Goal: Task Accomplishment & Management: Manage account settings

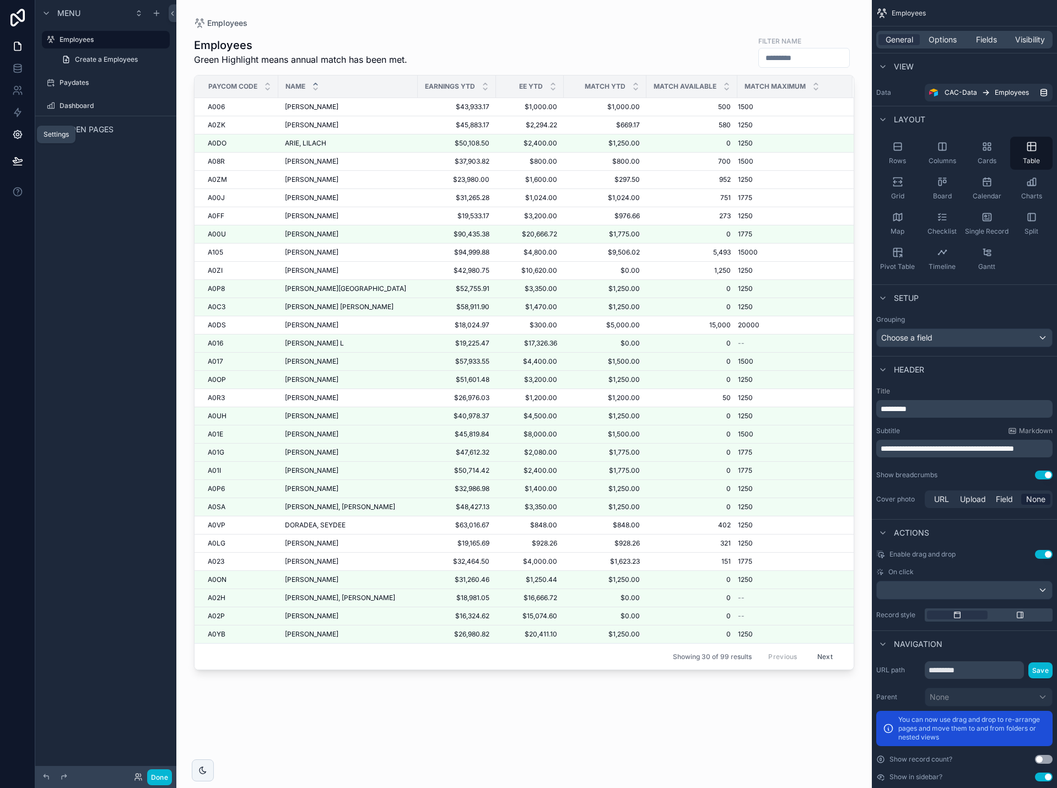
click at [19, 134] on icon at bounding box center [17, 134] width 3 height 3
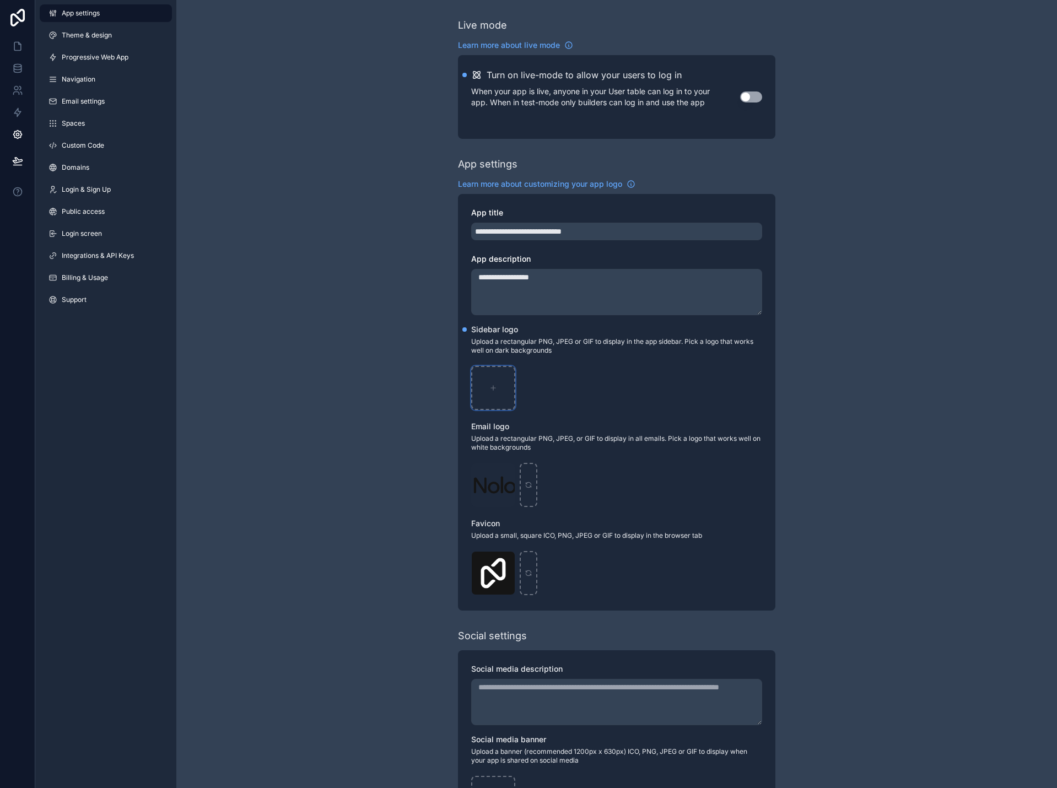
click at [495, 386] on icon "scrollable content" at bounding box center [493, 388] width 8 height 8
type input "**********"
click at [504, 487] on div "Logo .png" at bounding box center [493, 485] width 44 height 44
click at [494, 487] on div "Logo .png" at bounding box center [493, 485] width 44 height 44
click at [486, 490] on div "Logo .png" at bounding box center [493, 485] width 44 height 44
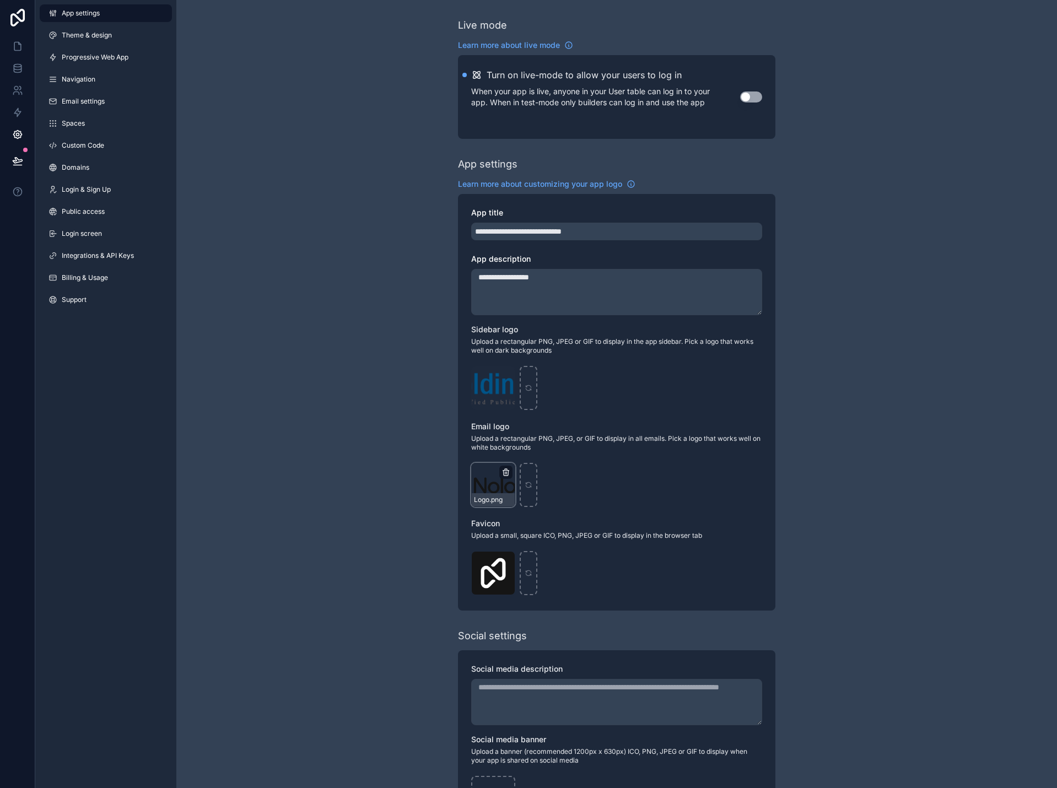
click at [507, 470] on icon "scrollable content" at bounding box center [506, 470] width 2 height 2
click at [530, 455] on icon "button" at bounding box center [528, 452] width 9 height 9
click at [494, 479] on div "scrollable content" at bounding box center [493, 485] width 44 height 44
type input "**********"
click at [503, 559] on icon "scrollable content" at bounding box center [505, 561] width 5 height 5
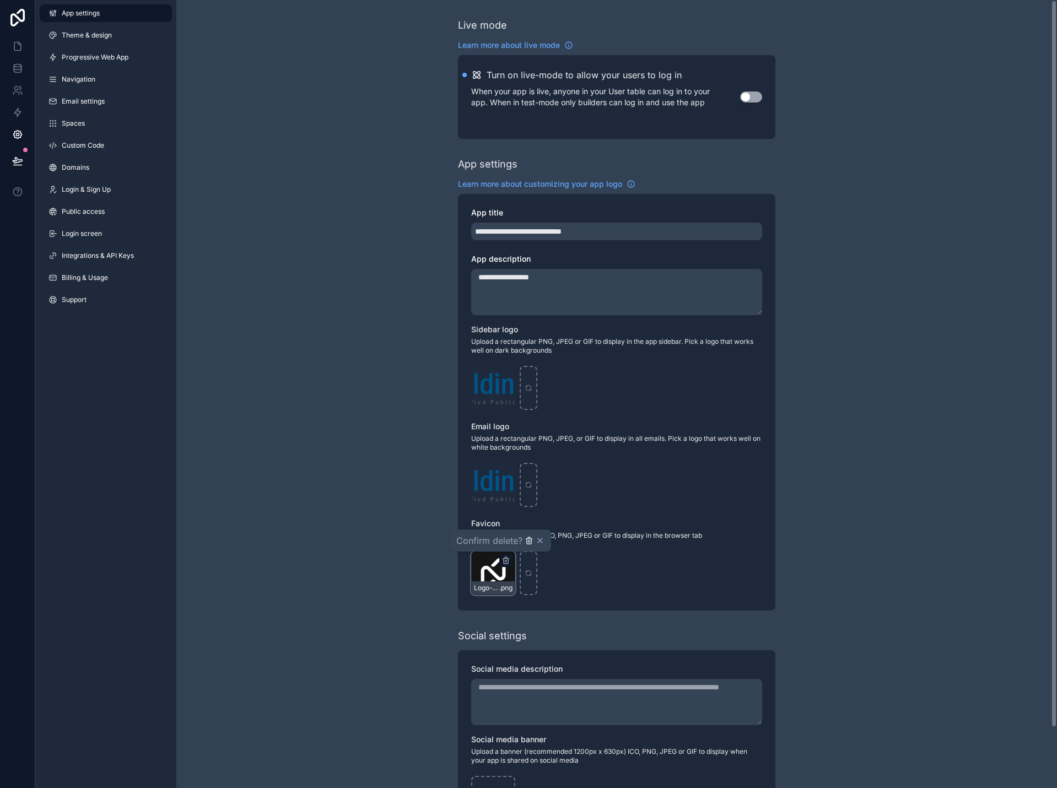
click at [531, 543] on icon "button" at bounding box center [528, 541] width 5 height 5
click at [492, 570] on icon "scrollable content" at bounding box center [493, 573] width 8 height 8
type input "**********"
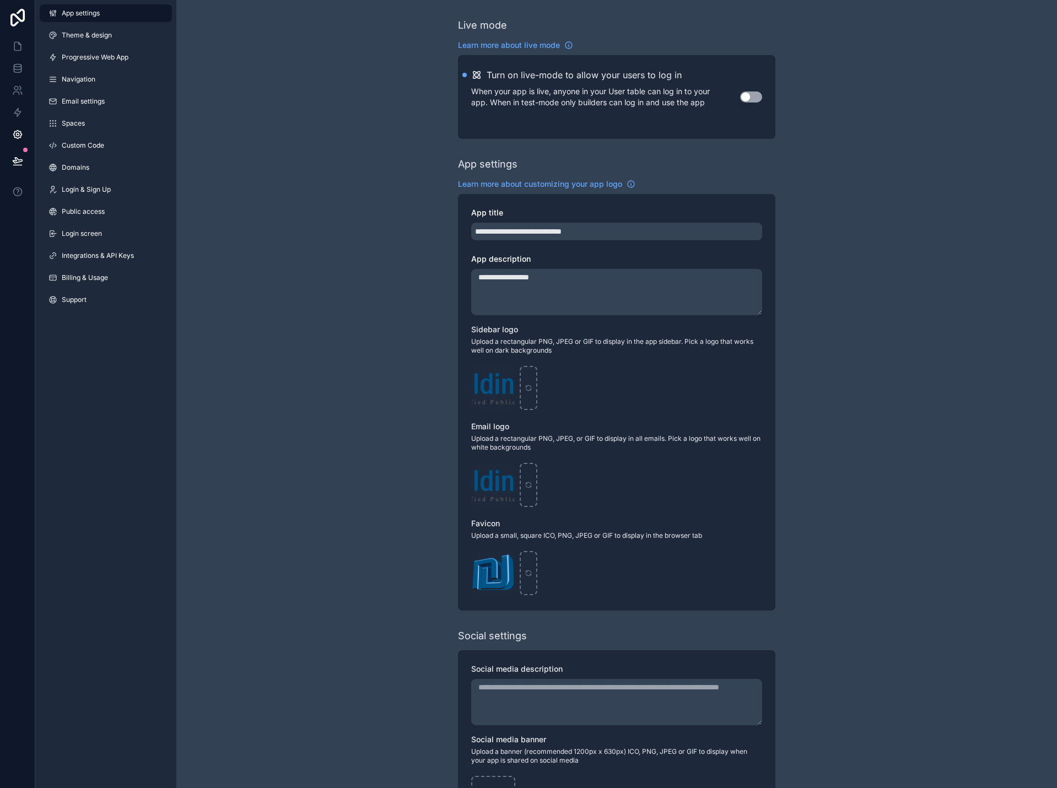
click at [857, 403] on div "**********" at bounding box center [616, 426] width 880 height 853
drag, startPoint x: 19, startPoint y: 44, endPoint x: 34, endPoint y: 71, distance: 31.1
click at [19, 44] on icon at bounding box center [19, 43] width 2 height 2
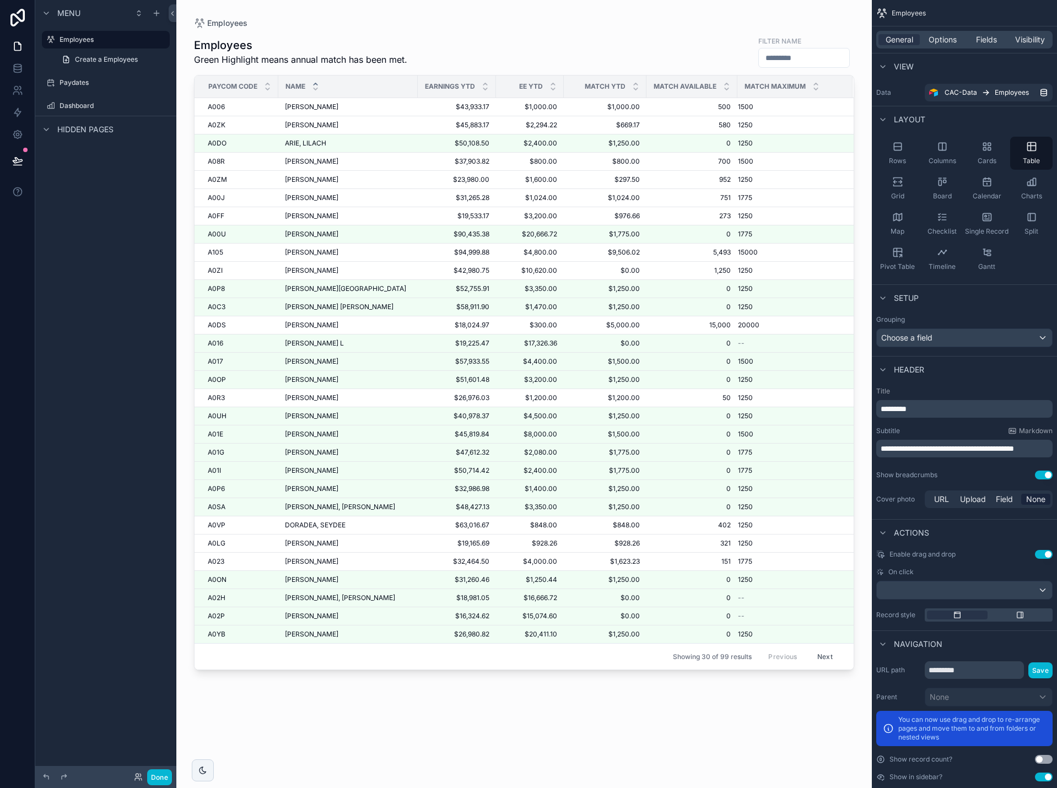
drag, startPoint x: 94, startPoint y: 326, endPoint x: 99, endPoint y: 329, distance: 6.7
click at [94, 327] on div "Menu Employees Create a Employees Paydates Dashboard Hidden pages" at bounding box center [105, 387] width 141 height 775
click at [161, 777] on button "Done" at bounding box center [159, 777] width 25 height 16
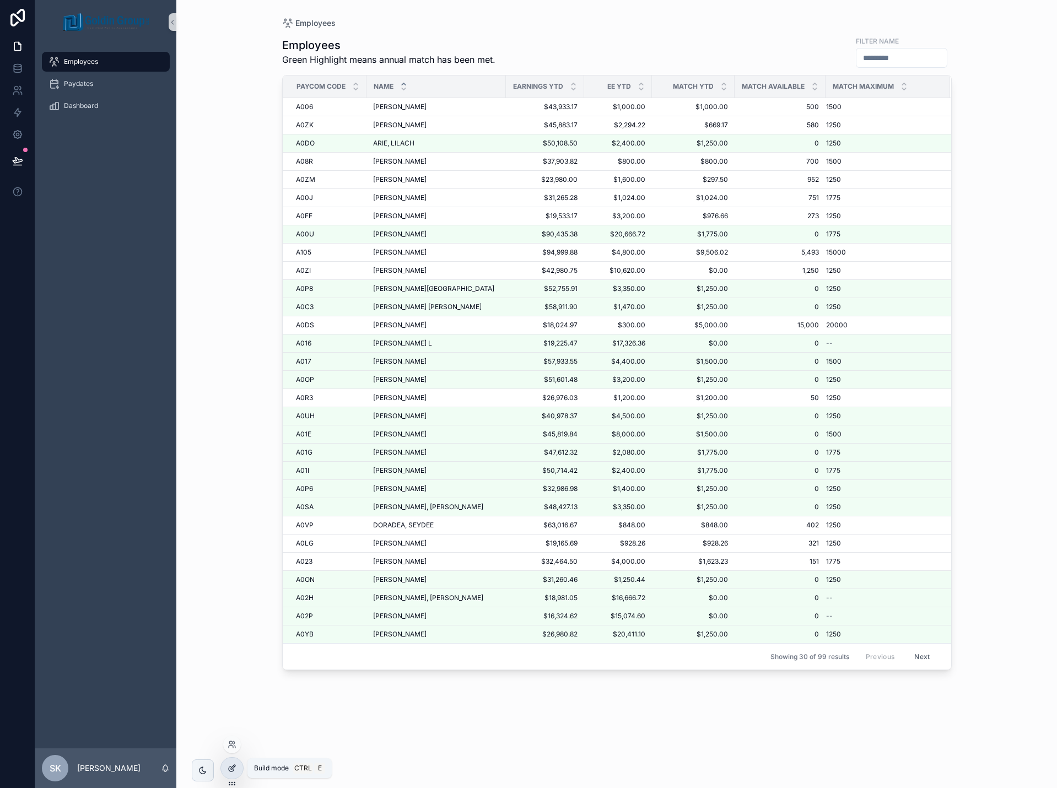
click at [232, 766] on icon at bounding box center [232, 768] width 9 height 9
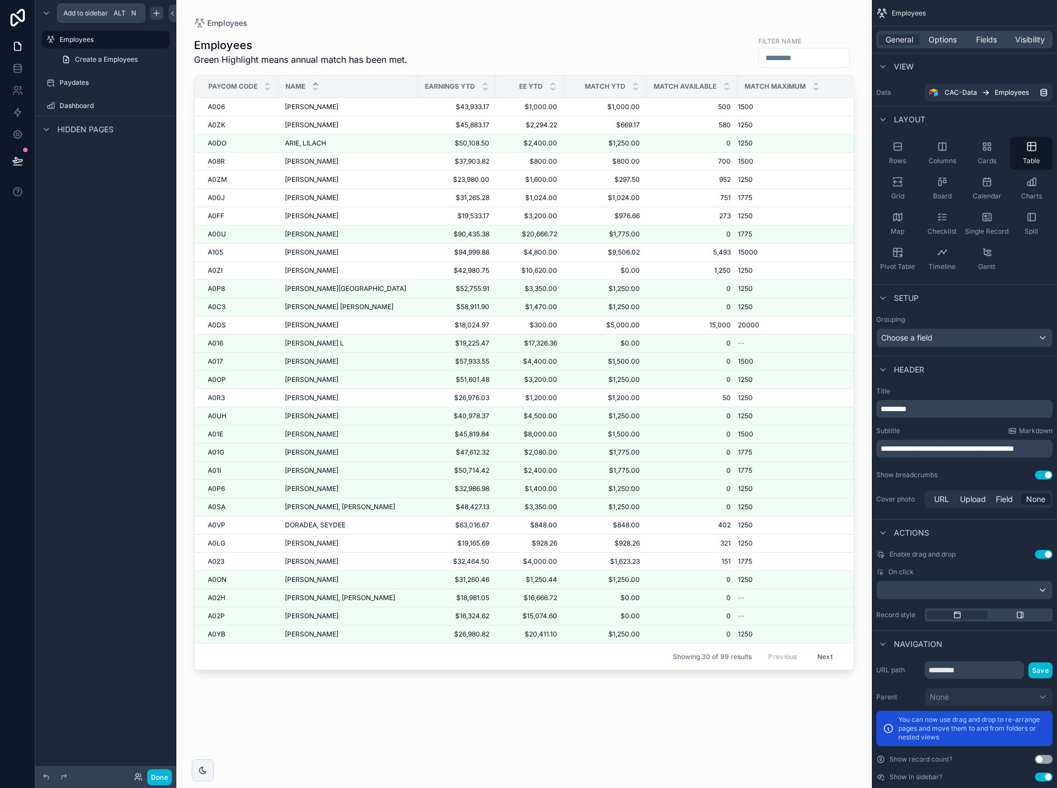
click at [158, 15] on icon "scrollable content" at bounding box center [156, 13] width 9 height 9
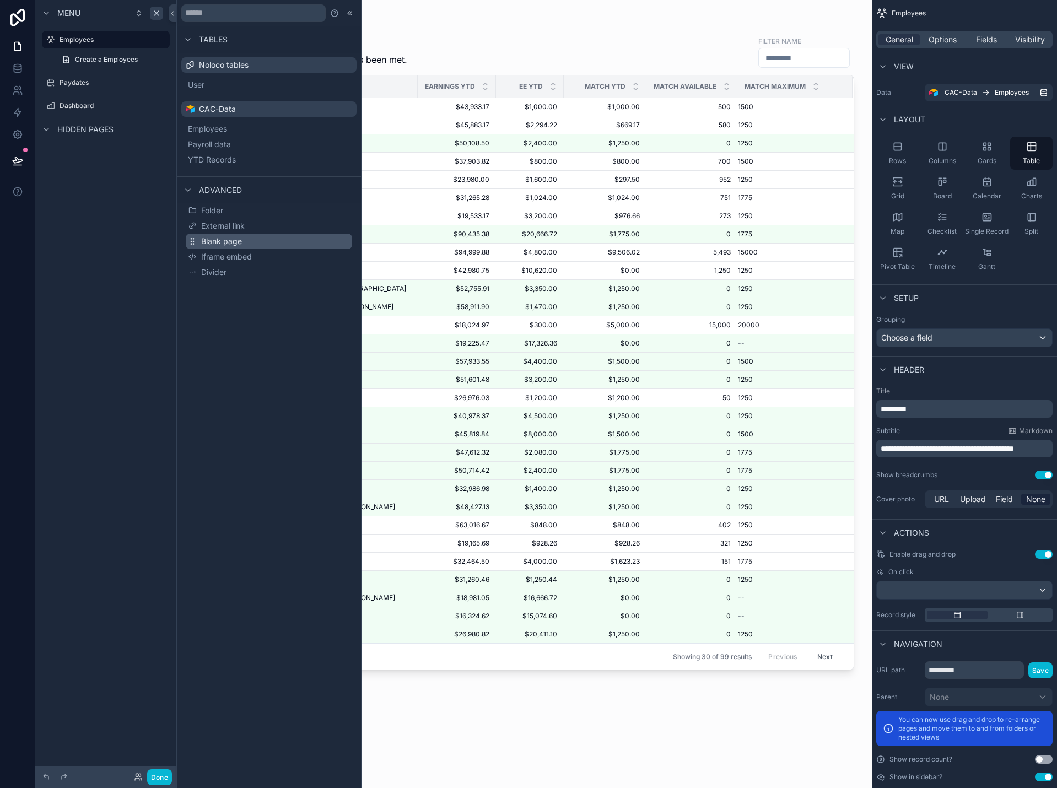
click at [232, 246] on span "Blank page" at bounding box center [221, 241] width 41 height 11
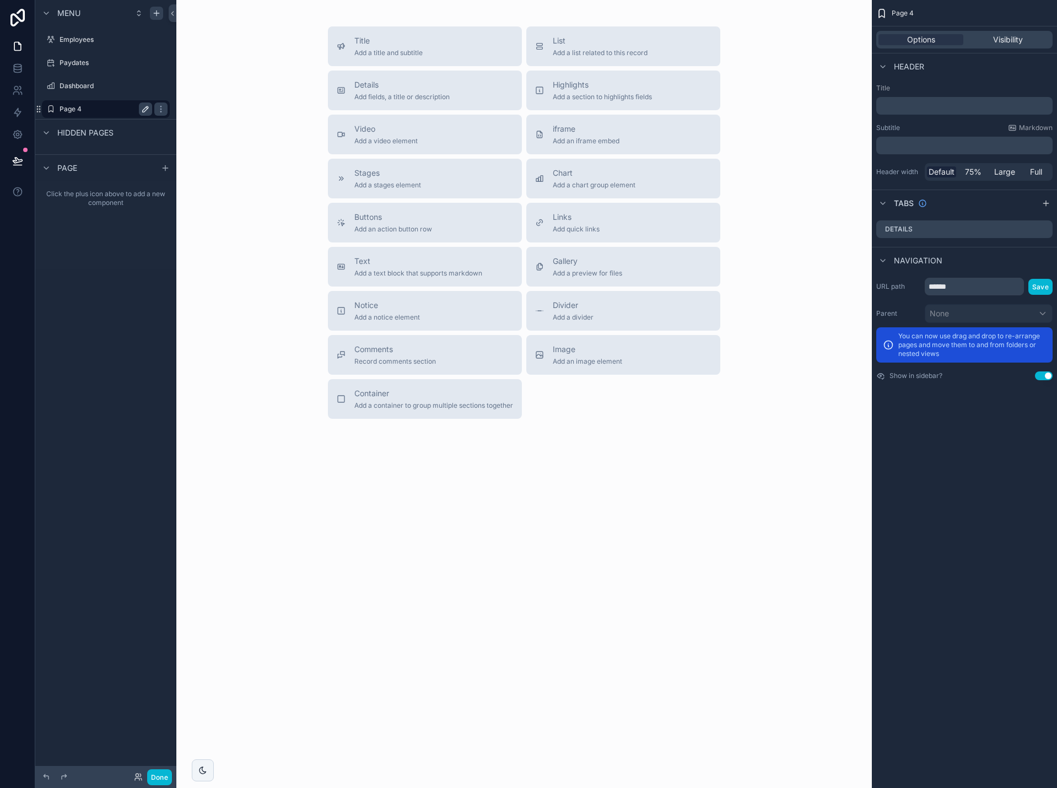
click at [145, 111] on icon "scrollable content" at bounding box center [146, 109] width 6 height 6
click at [130, 111] on input "******" at bounding box center [96, 108] width 75 height 13
type input "**********"
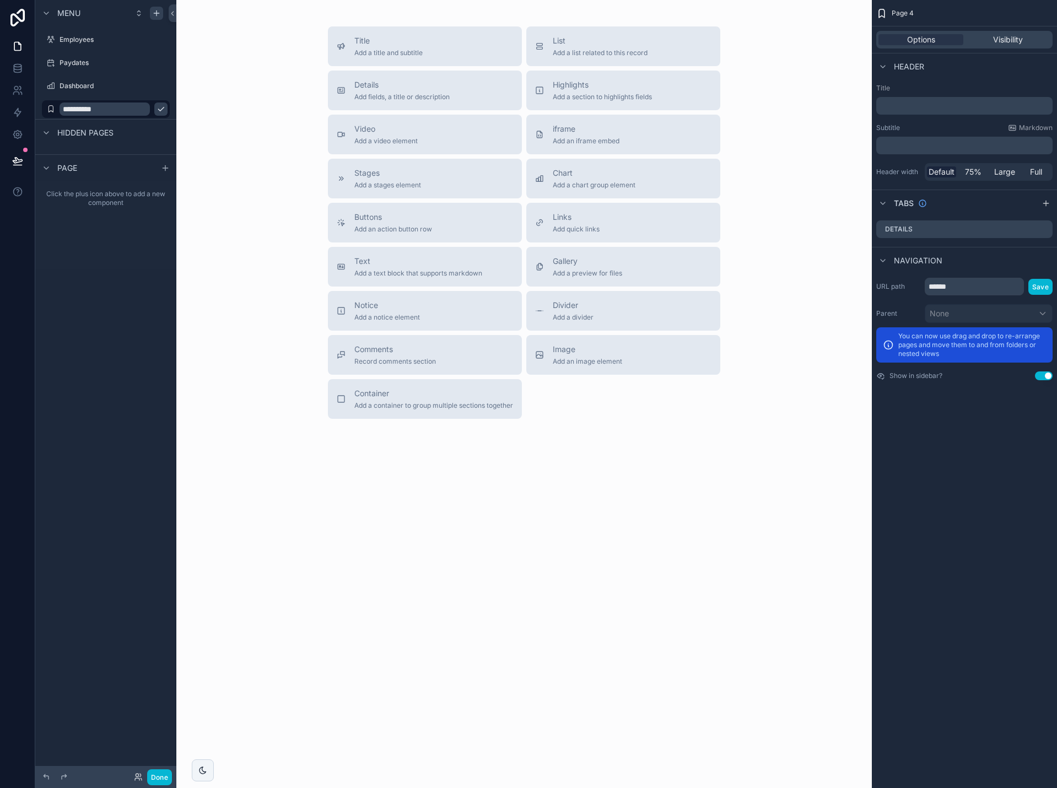
click at [158, 110] on icon "scrollable content" at bounding box center [161, 109] width 6 height 4
click at [93, 64] on label "Employees" at bounding box center [103, 62] width 88 height 9
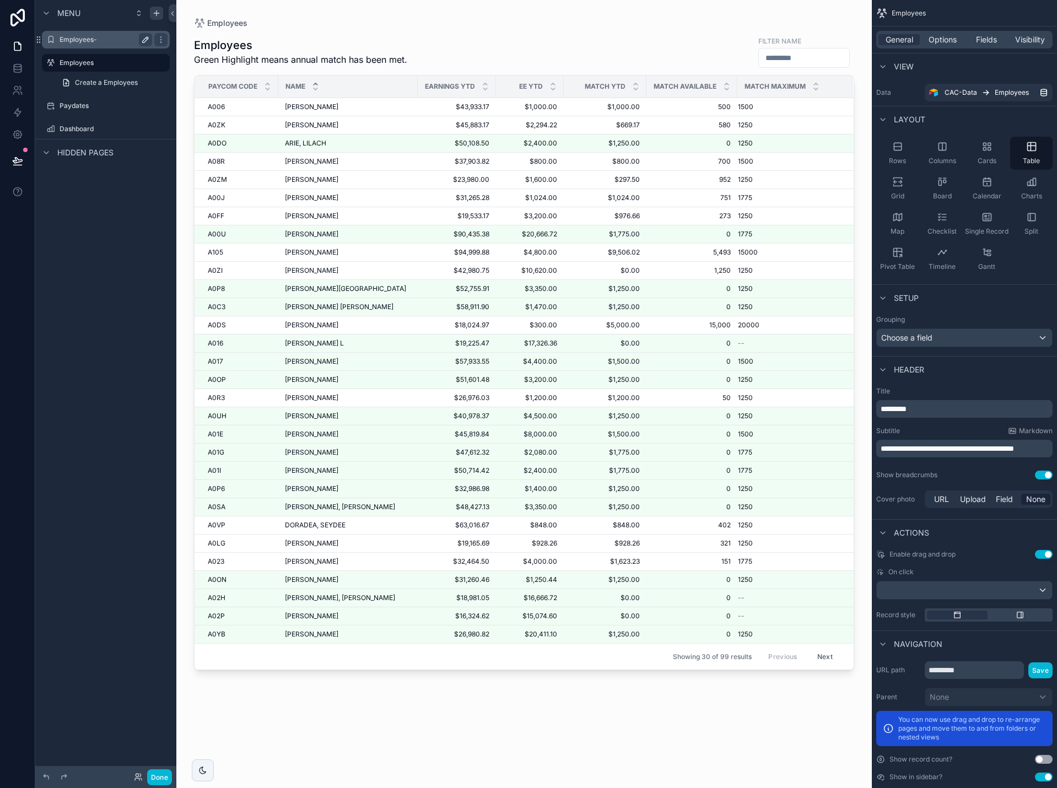
click at [88, 40] on label "Employees-" at bounding box center [103, 39] width 88 height 9
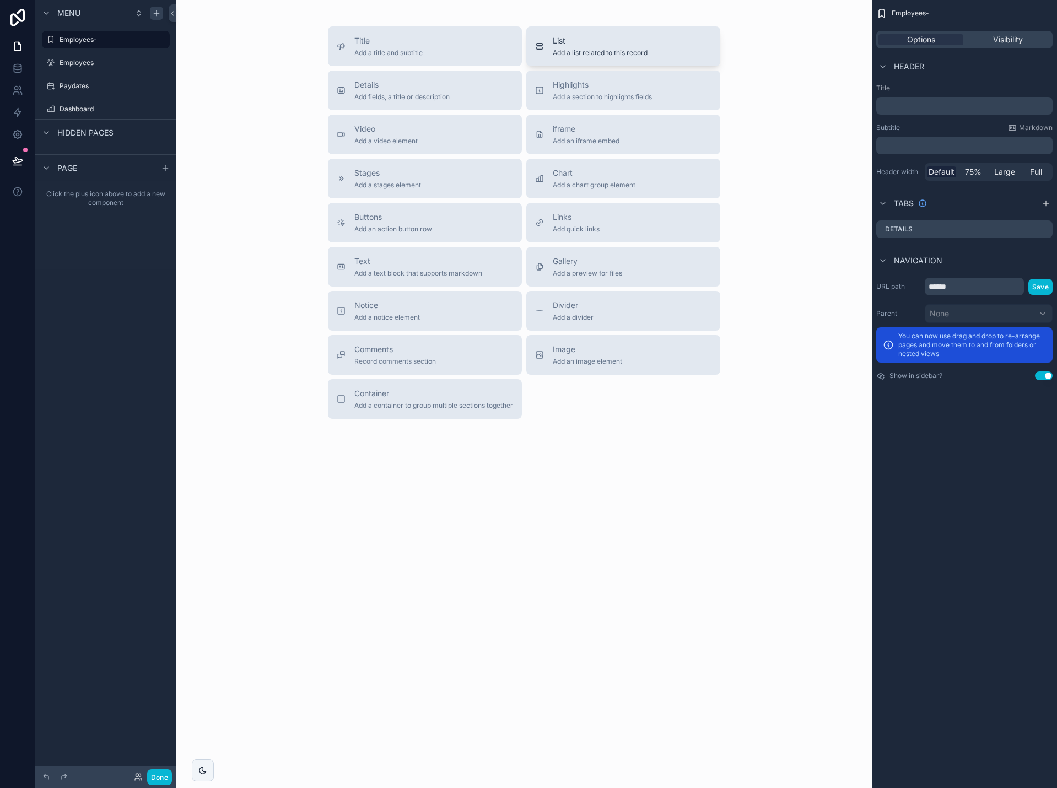
click at [579, 51] on span "Add a list related to this record" at bounding box center [600, 52] width 95 height 9
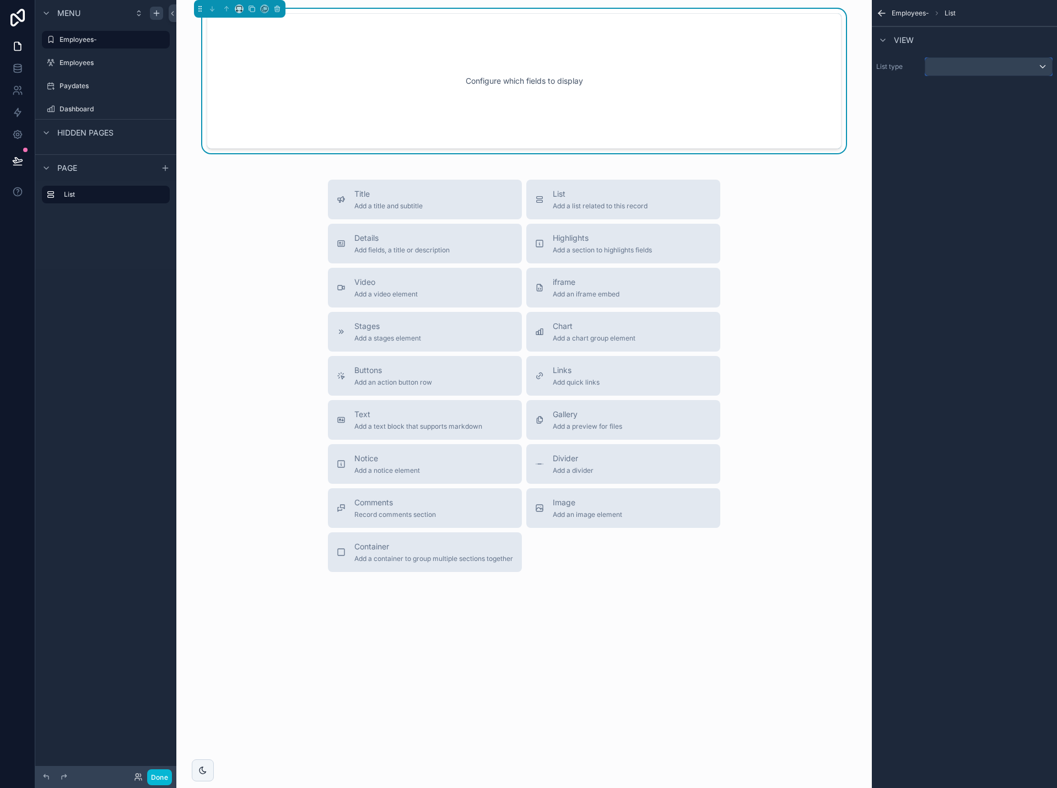
click at [995, 68] on div "scrollable content" at bounding box center [988, 67] width 127 height 18
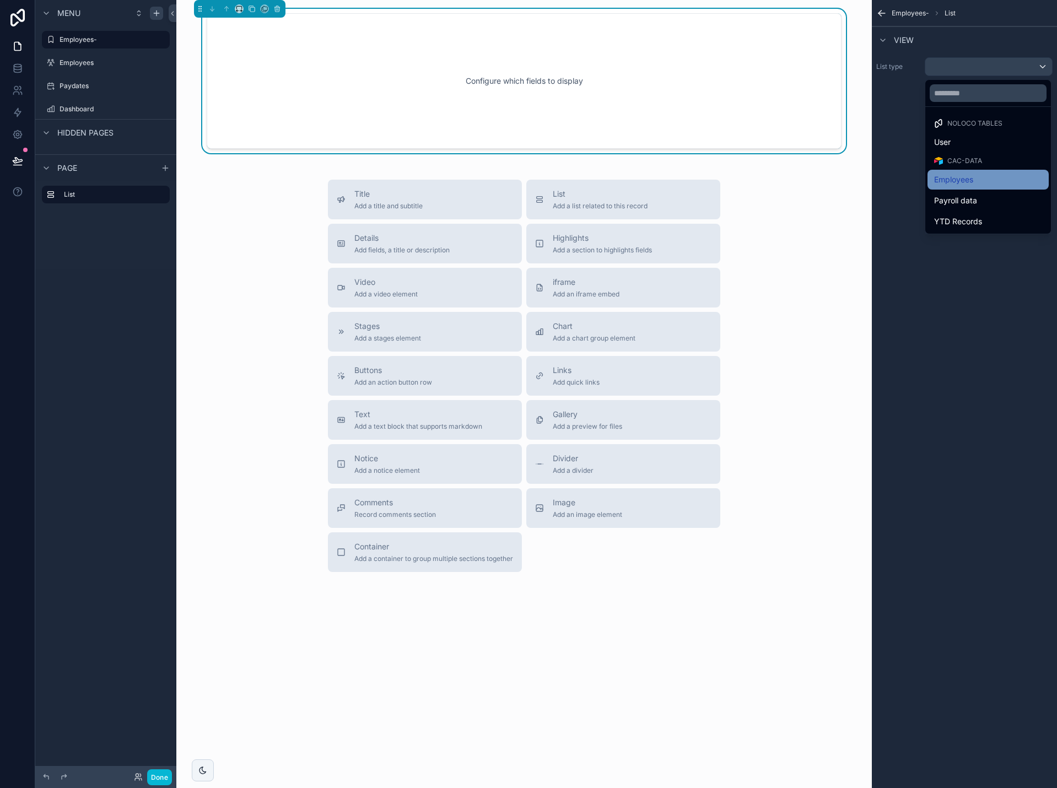
click at [995, 180] on div "Employees" at bounding box center [988, 179] width 108 height 13
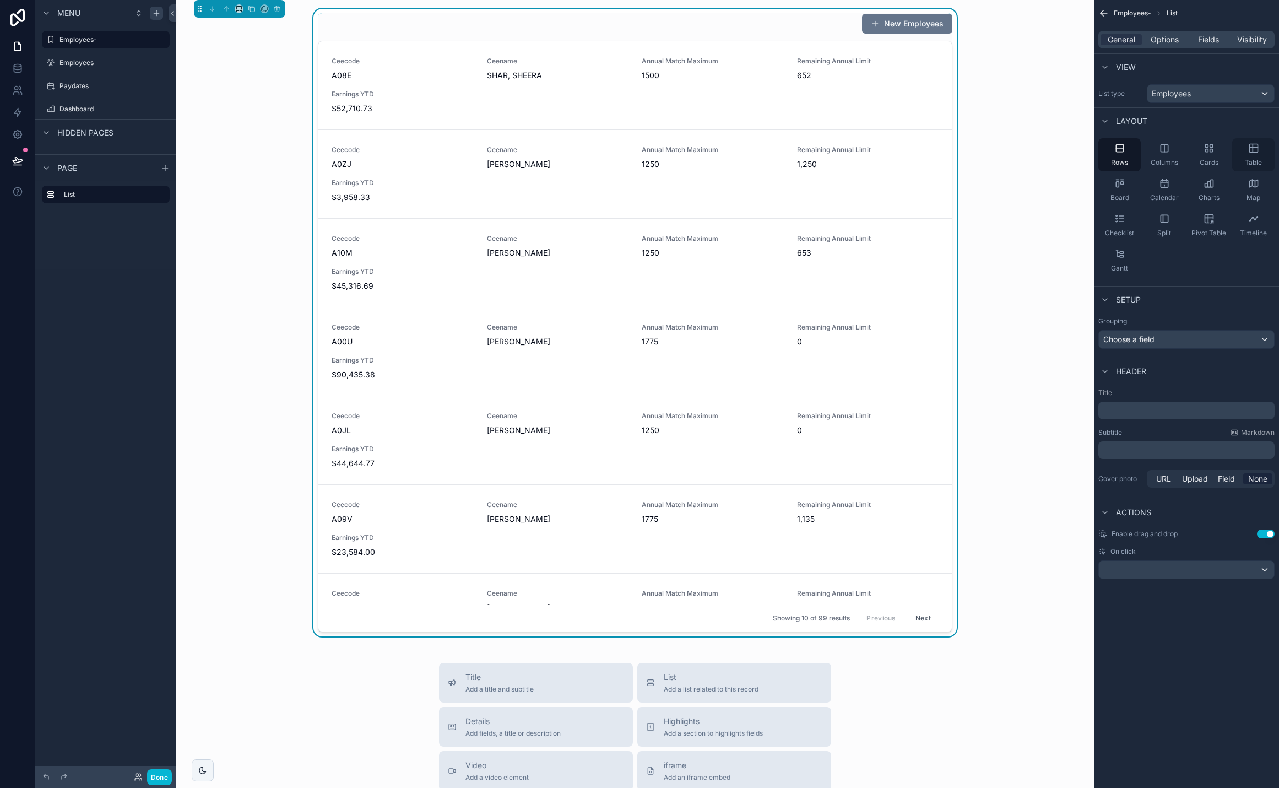
click at [1056, 152] on div "Table" at bounding box center [1253, 154] width 42 height 33
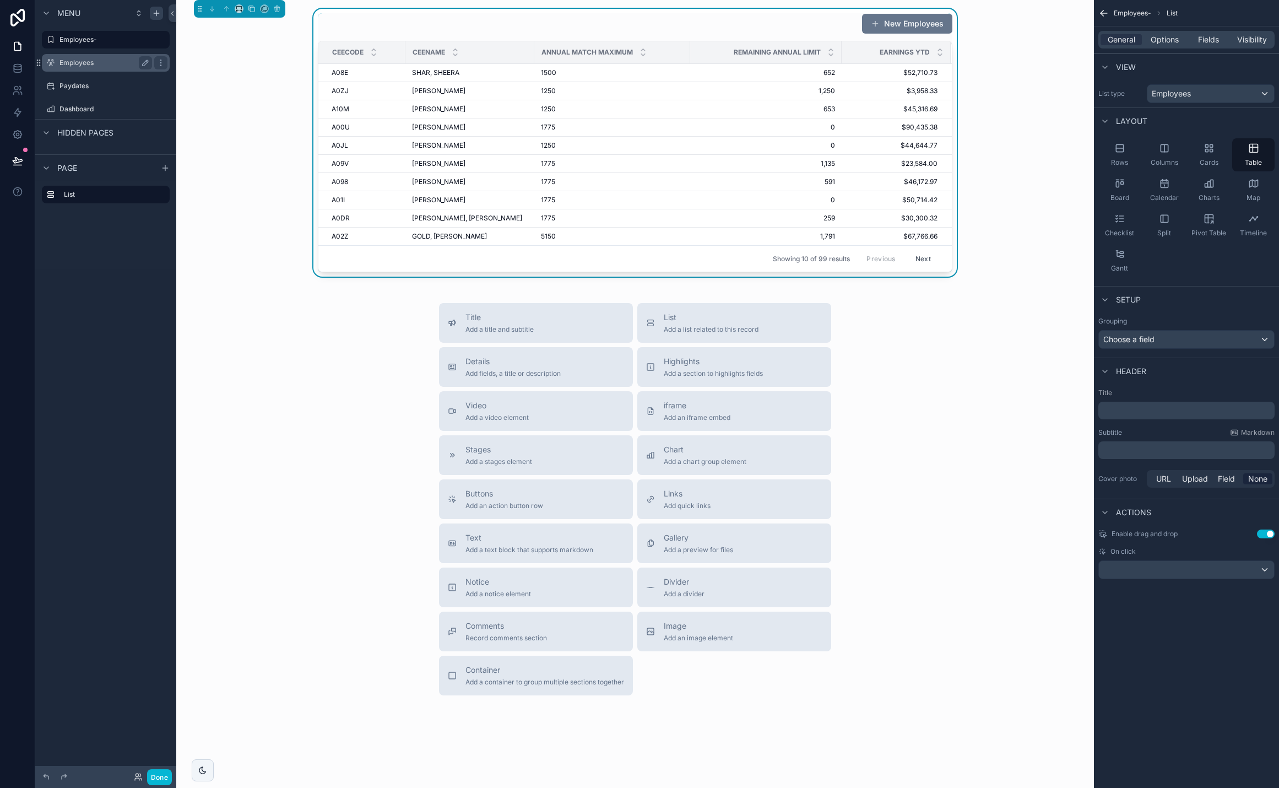
click at [91, 64] on label "Employees" at bounding box center [103, 62] width 88 height 9
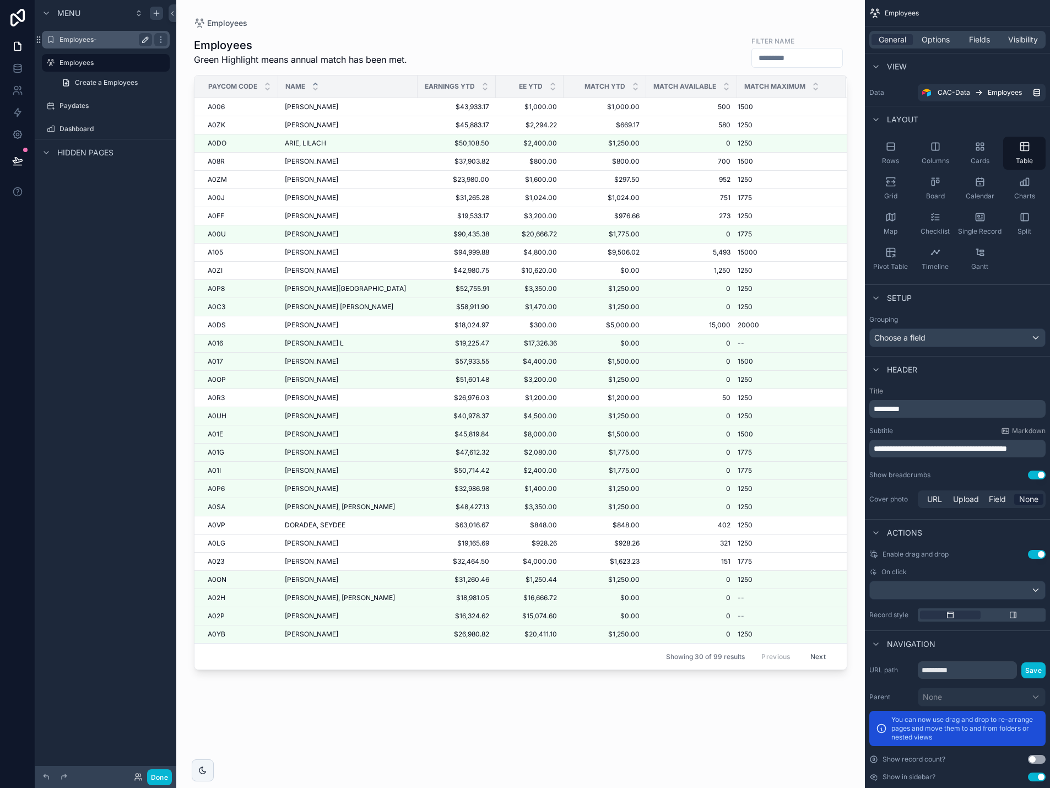
click at [88, 40] on label "Employees-" at bounding box center [103, 39] width 88 height 9
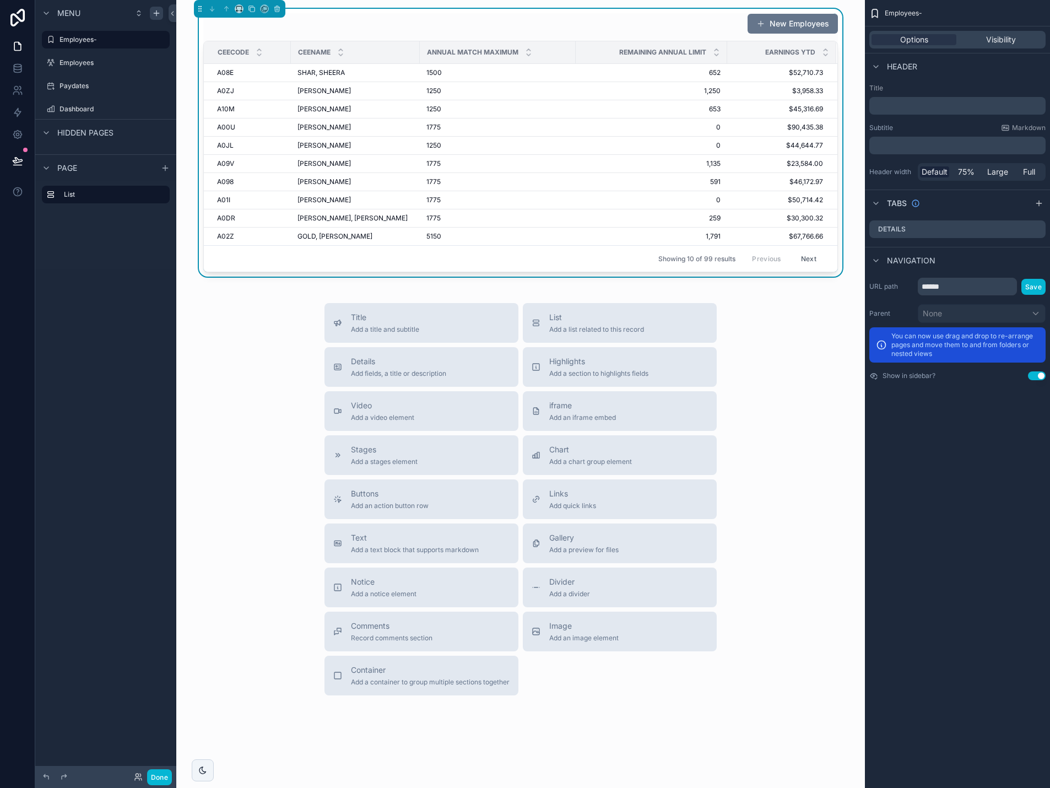
click at [953, 106] on p "﻿" at bounding box center [959, 105] width 170 height 11
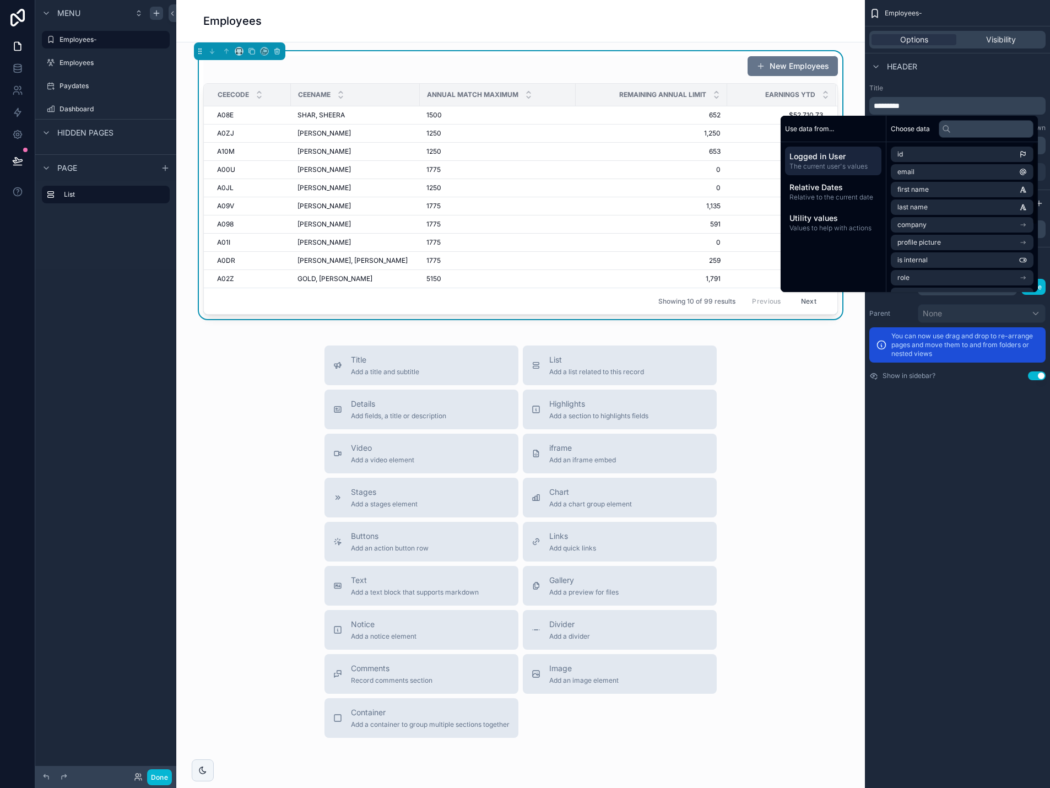
click at [955, 465] on div "Employees- Options Visibility Header Title ********* Subtitle Markdown ﻿ Header…" at bounding box center [957, 394] width 185 height 788
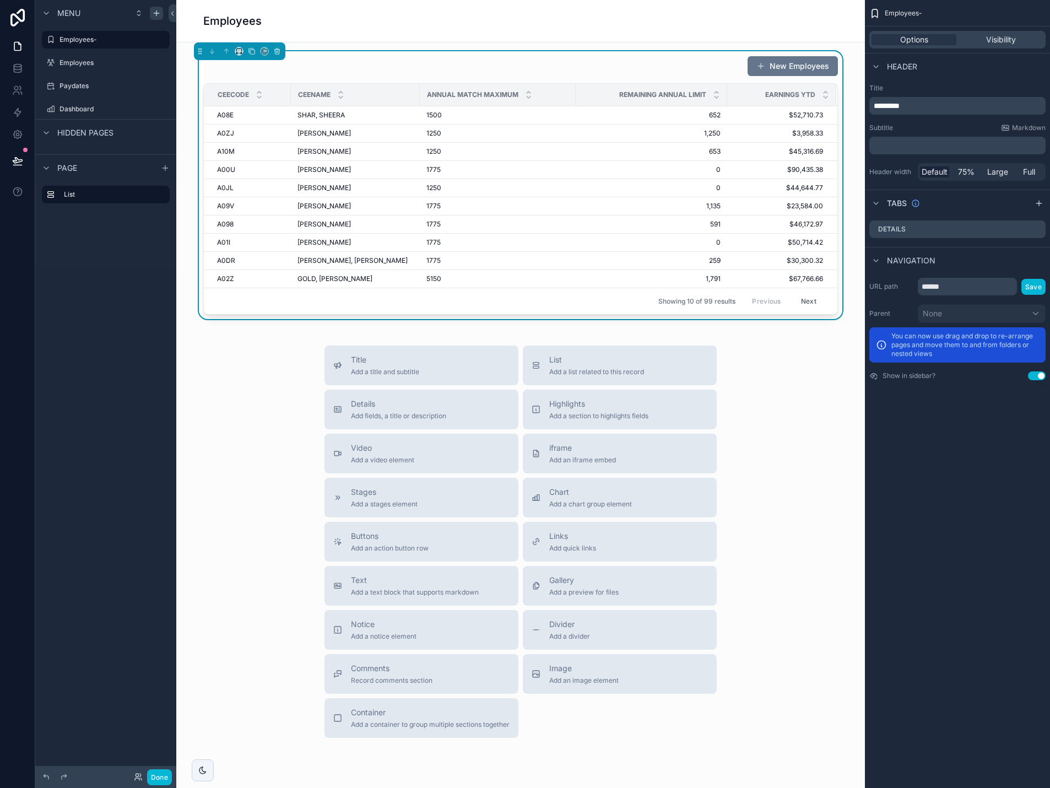
click at [893, 144] on p "﻿" at bounding box center [959, 145] width 170 height 11
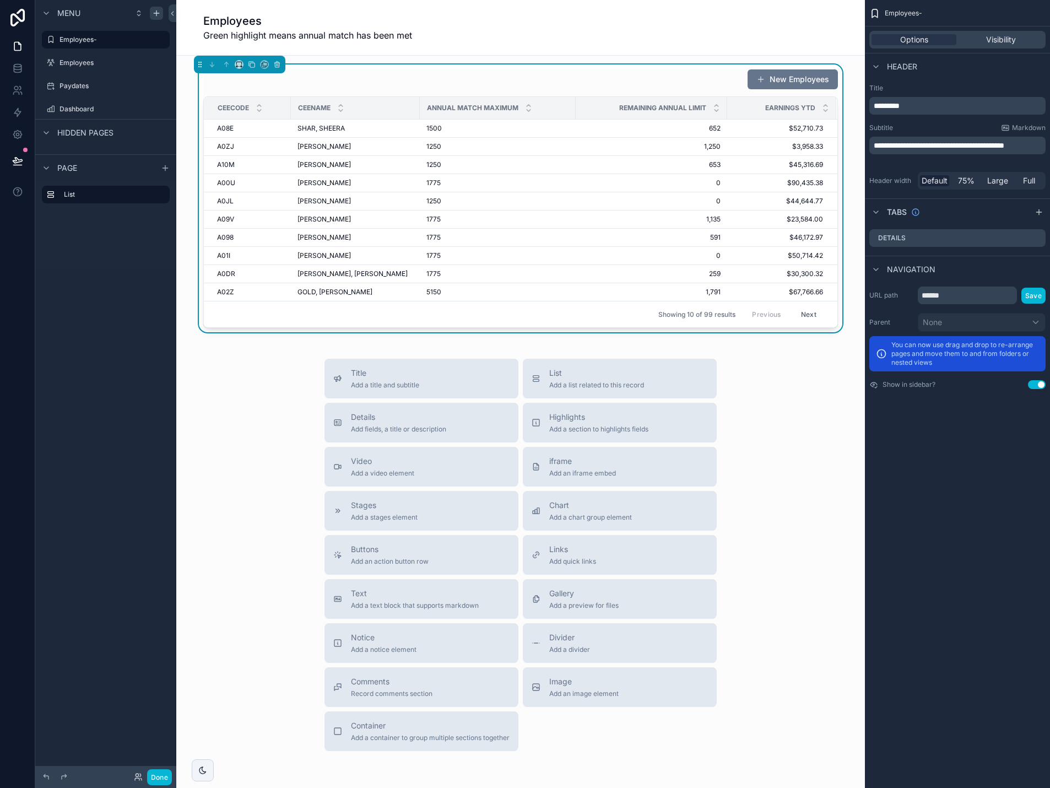
click at [950, 440] on div "**********" at bounding box center [957, 394] width 185 height 788
click at [1002, 40] on span "Visibility" at bounding box center [1001, 39] width 30 height 11
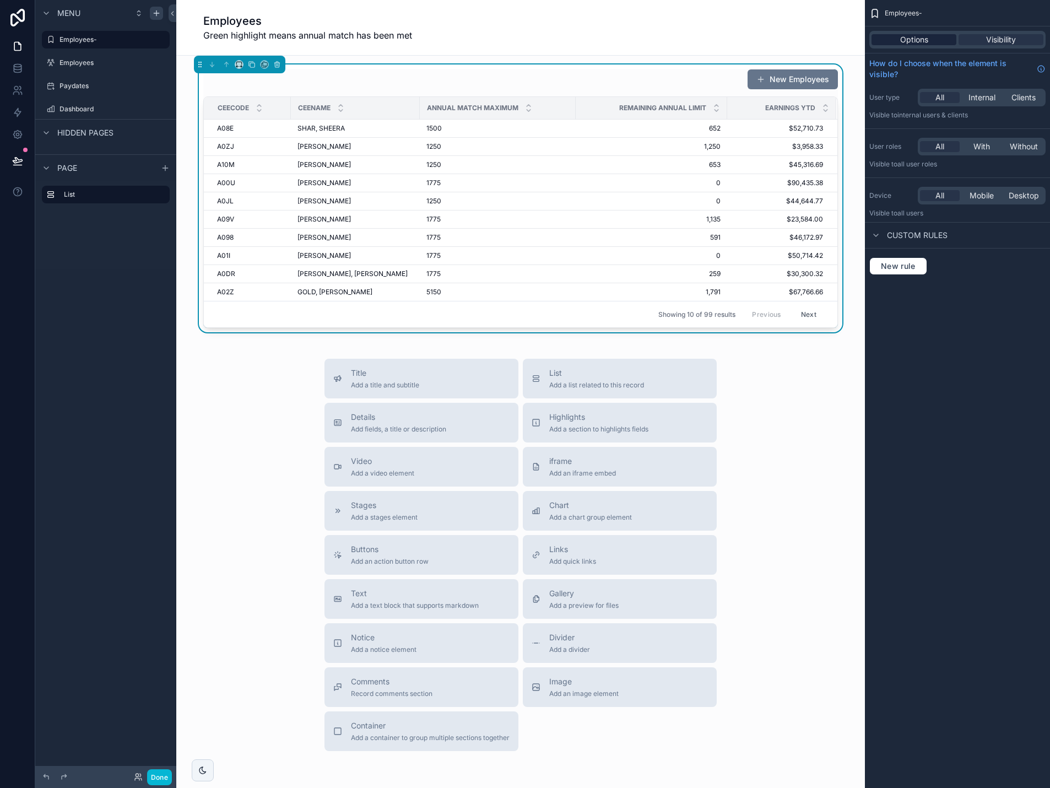
click at [918, 42] on span "Options" at bounding box center [914, 39] width 28 height 11
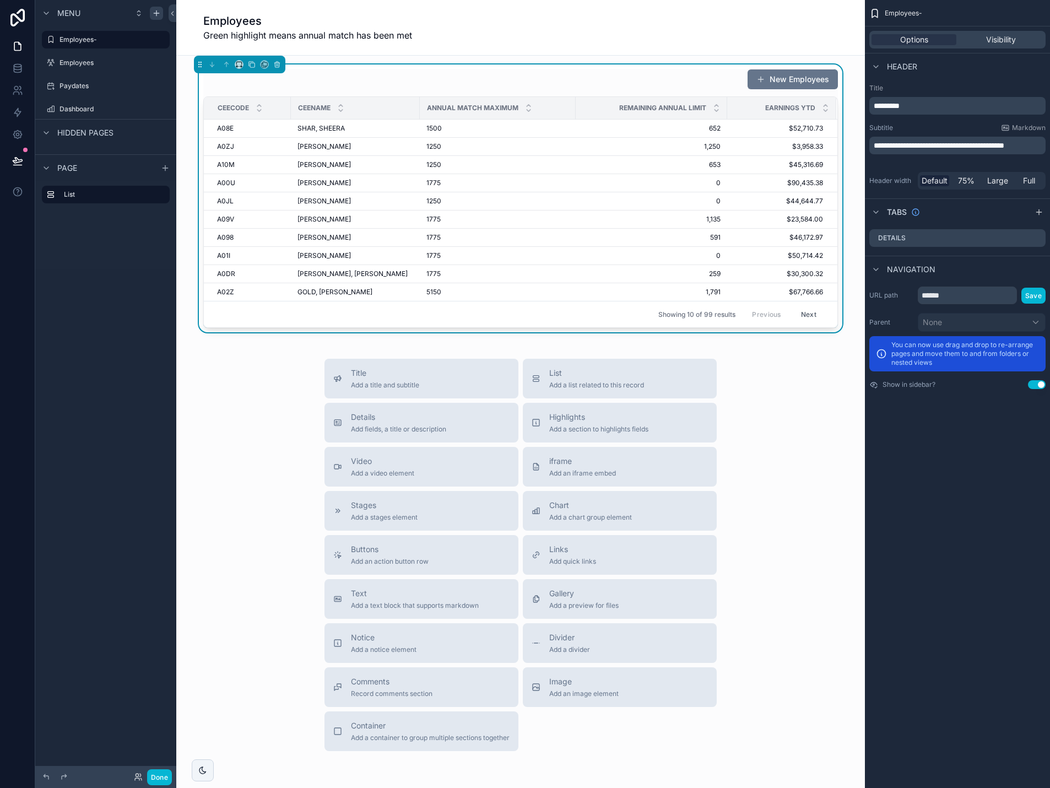
click at [654, 86] on div "New Employees" at bounding box center [520, 79] width 635 height 21
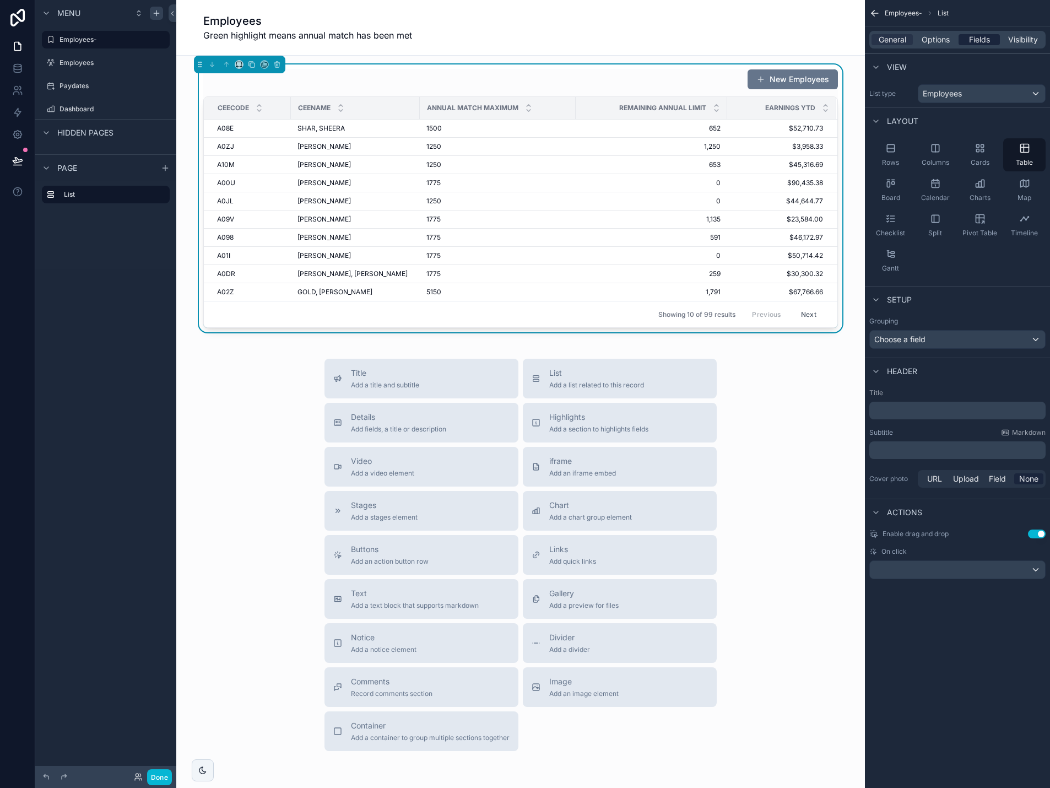
click at [992, 40] on div "Fields" at bounding box center [979, 39] width 41 height 11
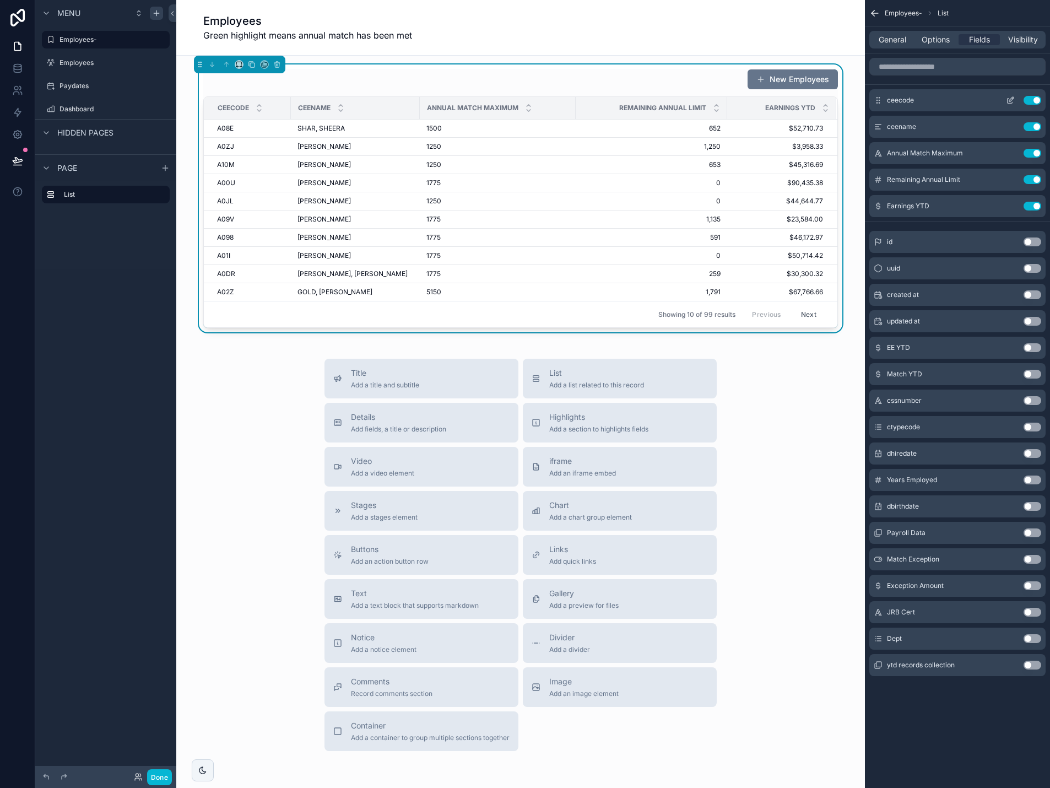
click at [1012, 100] on icon "scrollable content" at bounding box center [1011, 99] width 4 height 4
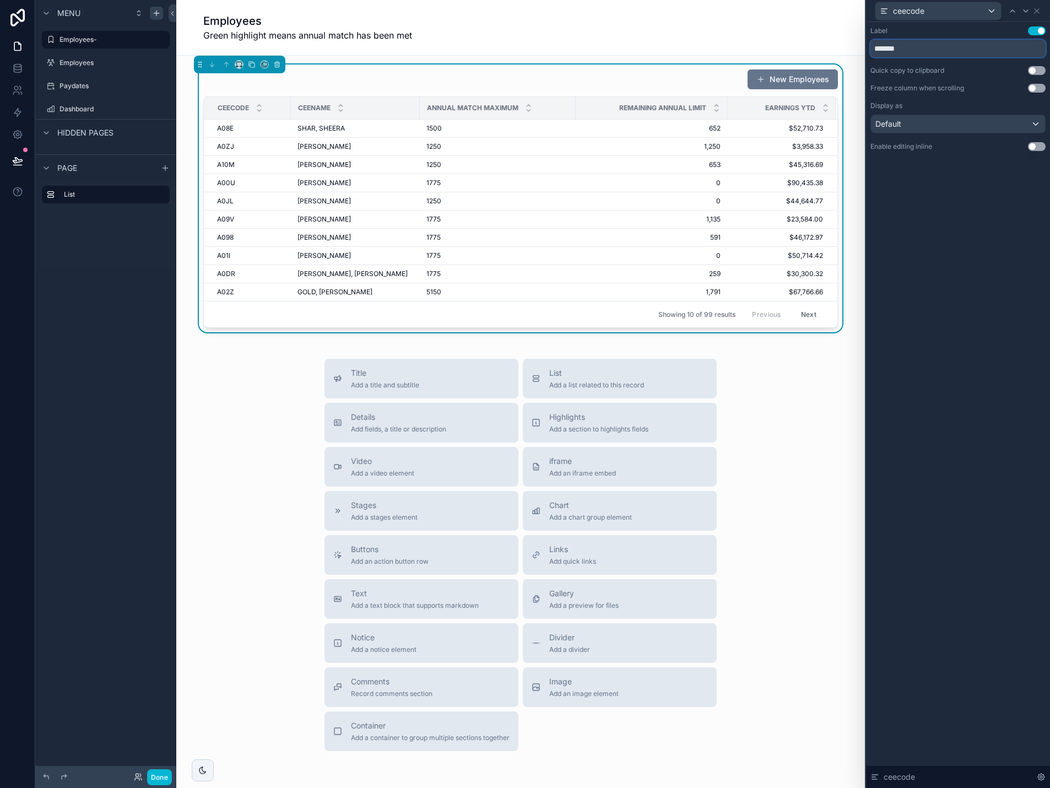
drag, startPoint x: 923, startPoint y: 50, endPoint x: 818, endPoint y: 50, distance: 105.2
click at [818, 50] on div "ceecode Label Use setting ******* Quick copy to clipboard Use setting Freeze co…" at bounding box center [525, 394] width 1050 height 788
type input "**********"
click at [1037, 10] on icon at bounding box center [1037, 11] width 4 height 4
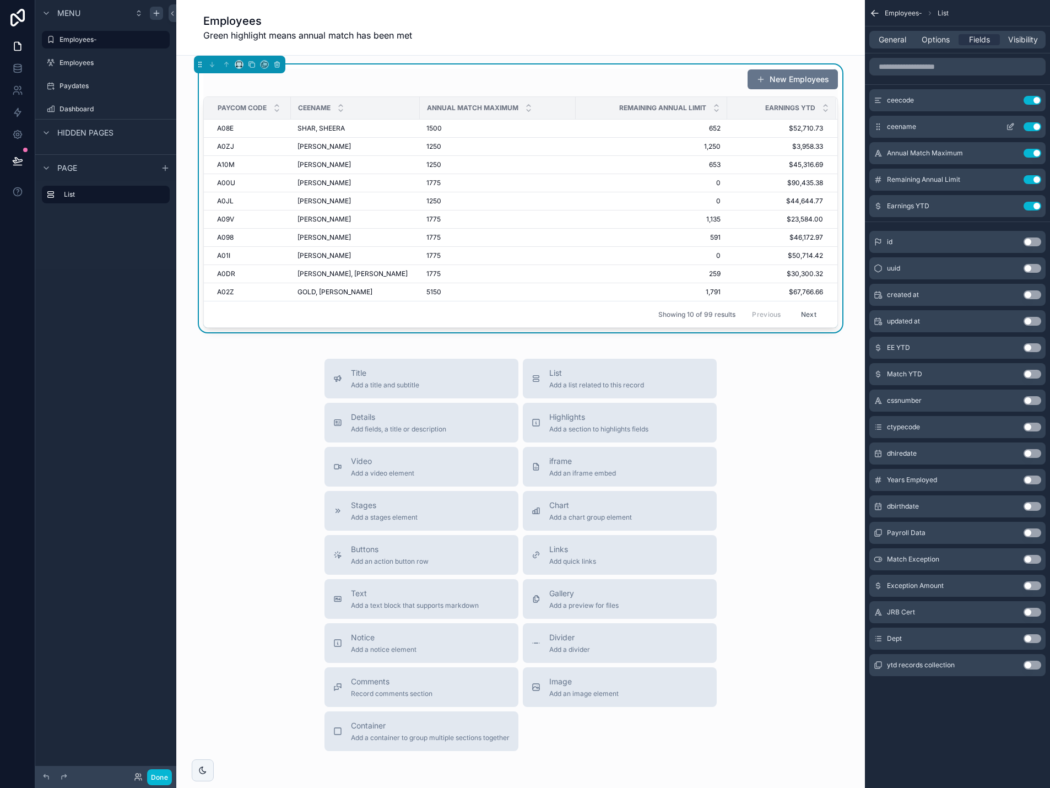
click at [1010, 124] on icon "scrollable content" at bounding box center [1010, 126] width 9 height 9
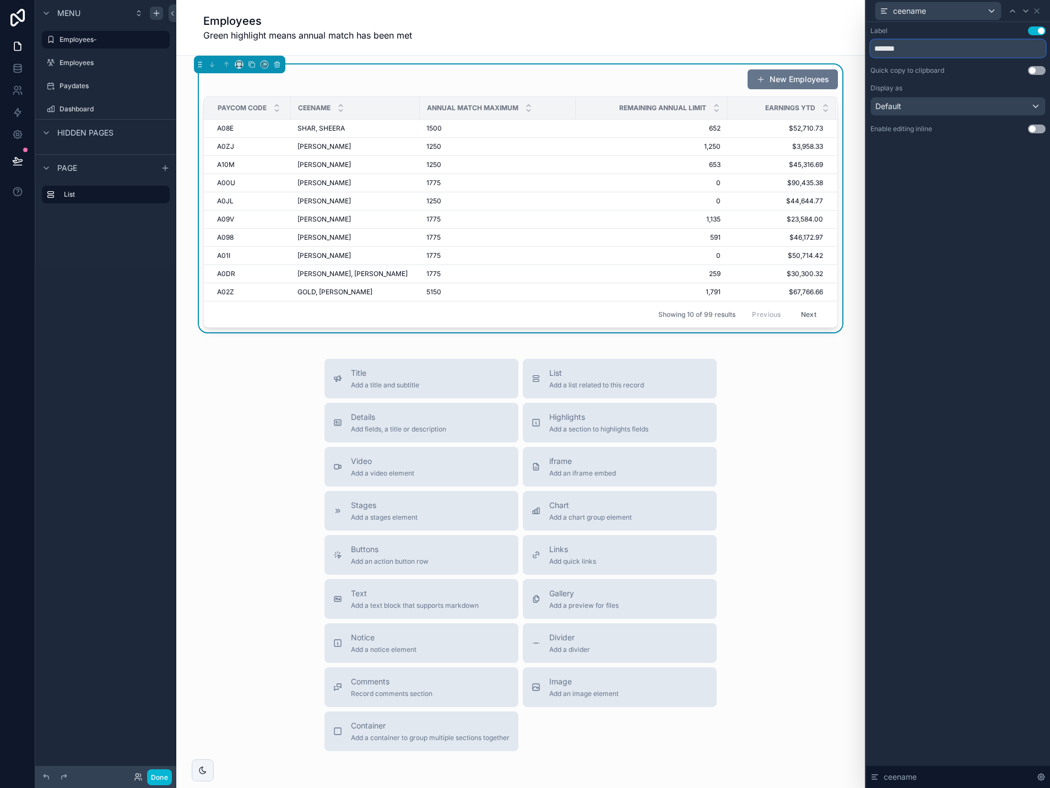
drag, startPoint x: 924, startPoint y: 47, endPoint x: 842, endPoint y: 49, distance: 81.6
click at [845, 49] on div "ceename Label Use setting ******* Quick copy to clipboard Use setting Display a…" at bounding box center [525, 394] width 1050 height 788
type input "****"
click at [1036, 10] on icon at bounding box center [1037, 11] width 4 height 4
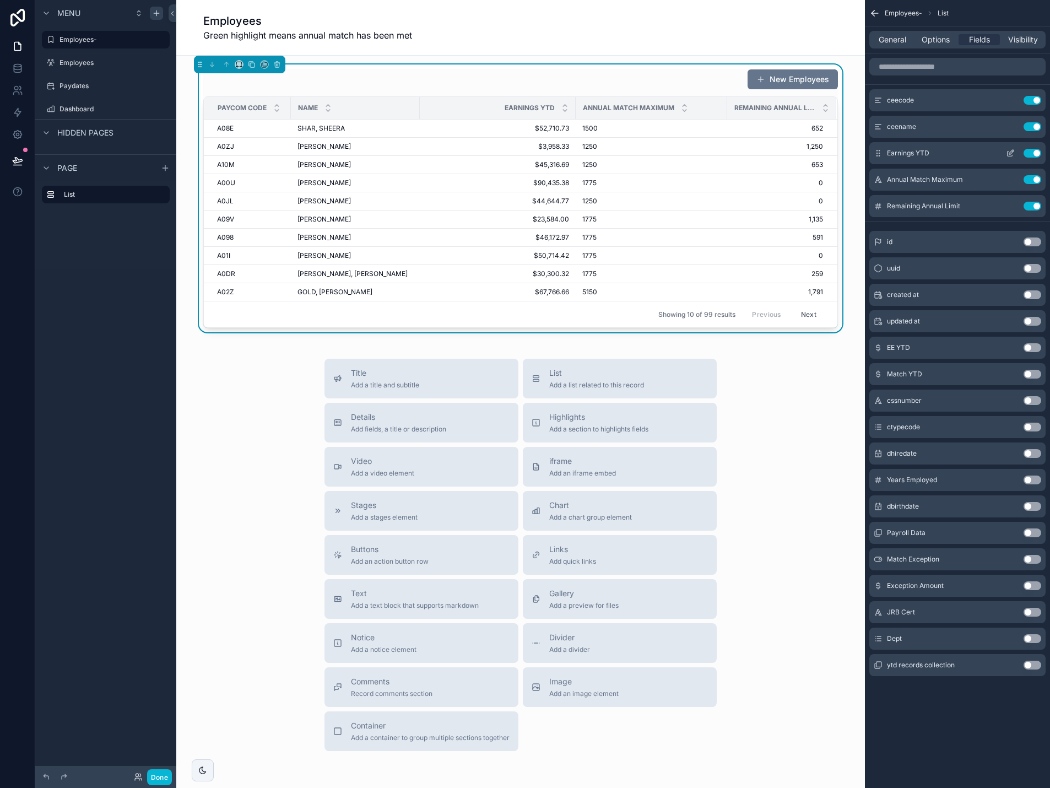
click at [1008, 154] on icon "scrollable content" at bounding box center [1010, 153] width 9 height 9
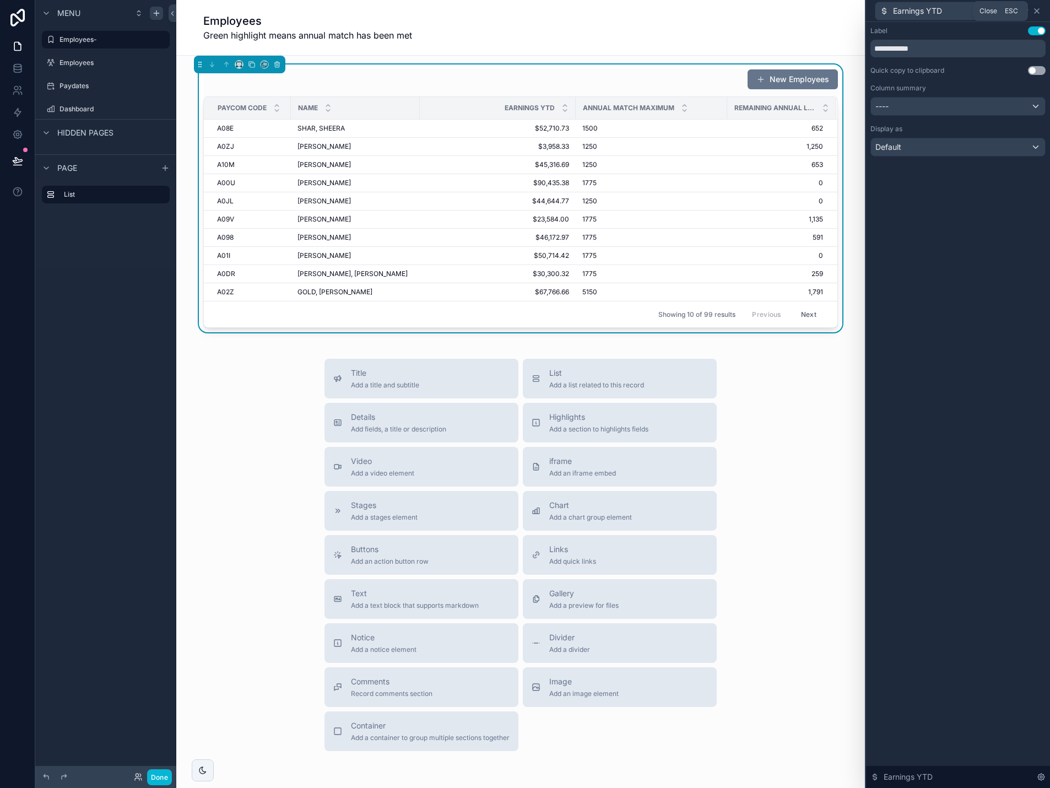
click at [1040, 14] on icon at bounding box center [1036, 11] width 9 height 9
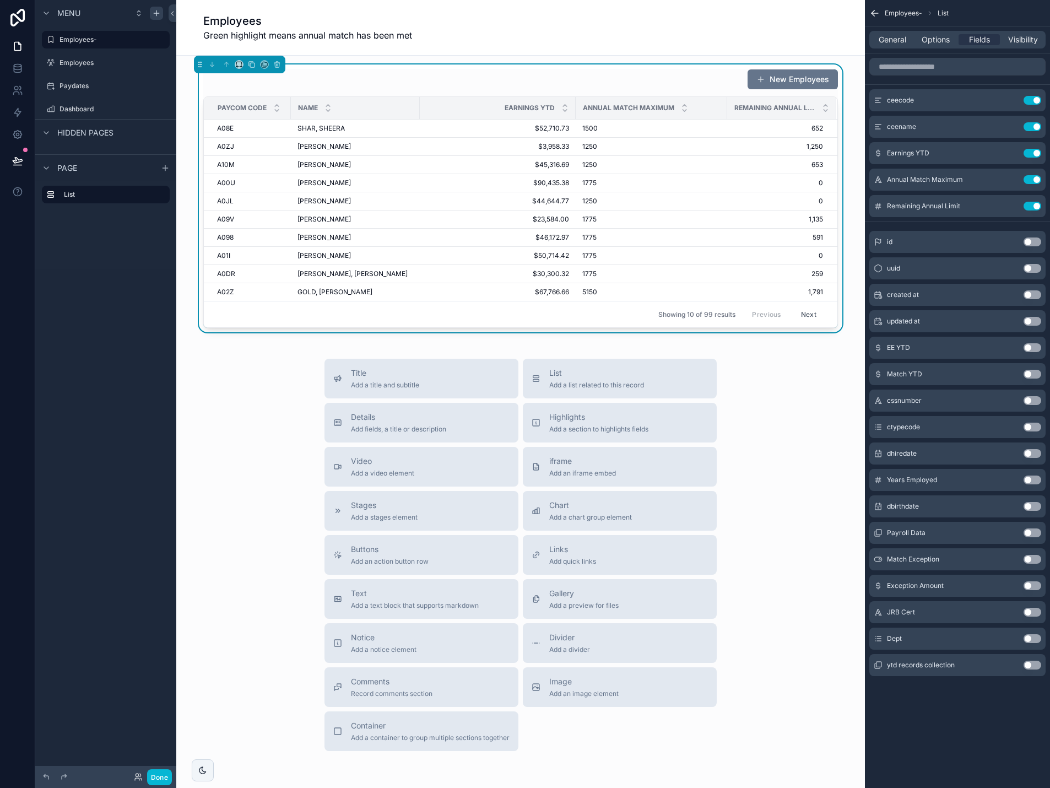
click at [1030, 346] on button "Use setting" at bounding box center [1033, 347] width 18 height 9
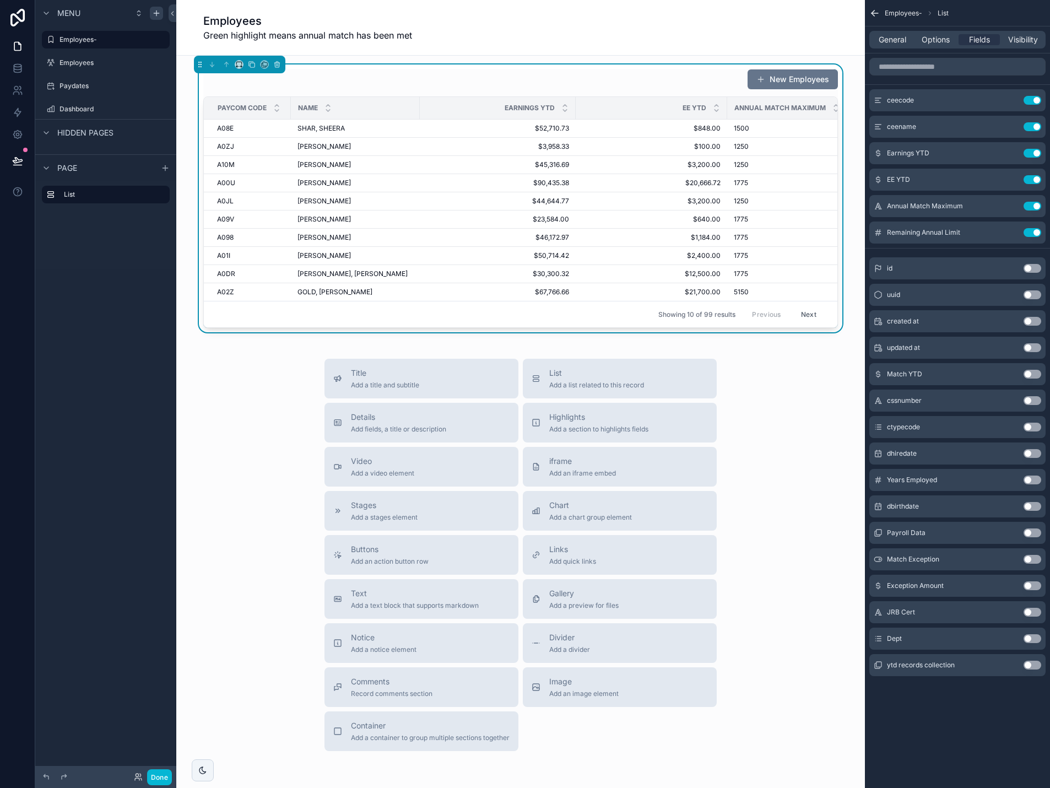
click at [1030, 373] on button "Use setting" at bounding box center [1033, 374] width 18 height 9
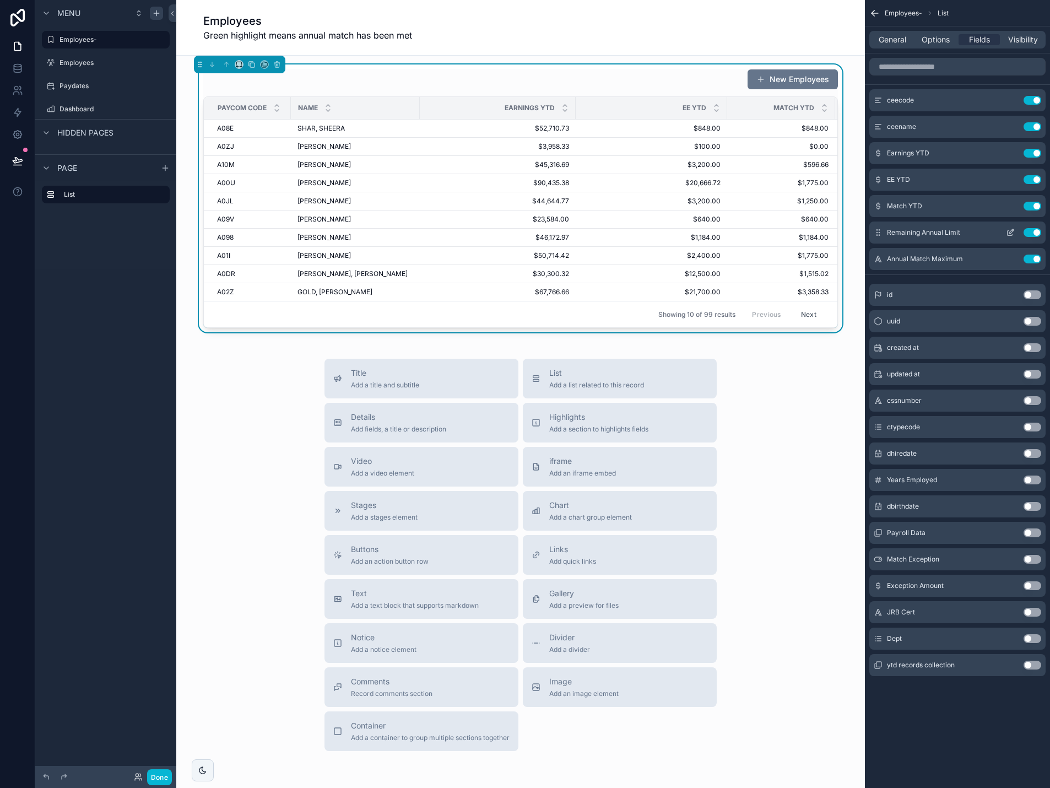
click at [1012, 230] on icon "scrollable content" at bounding box center [1012, 230] width 1 height 1
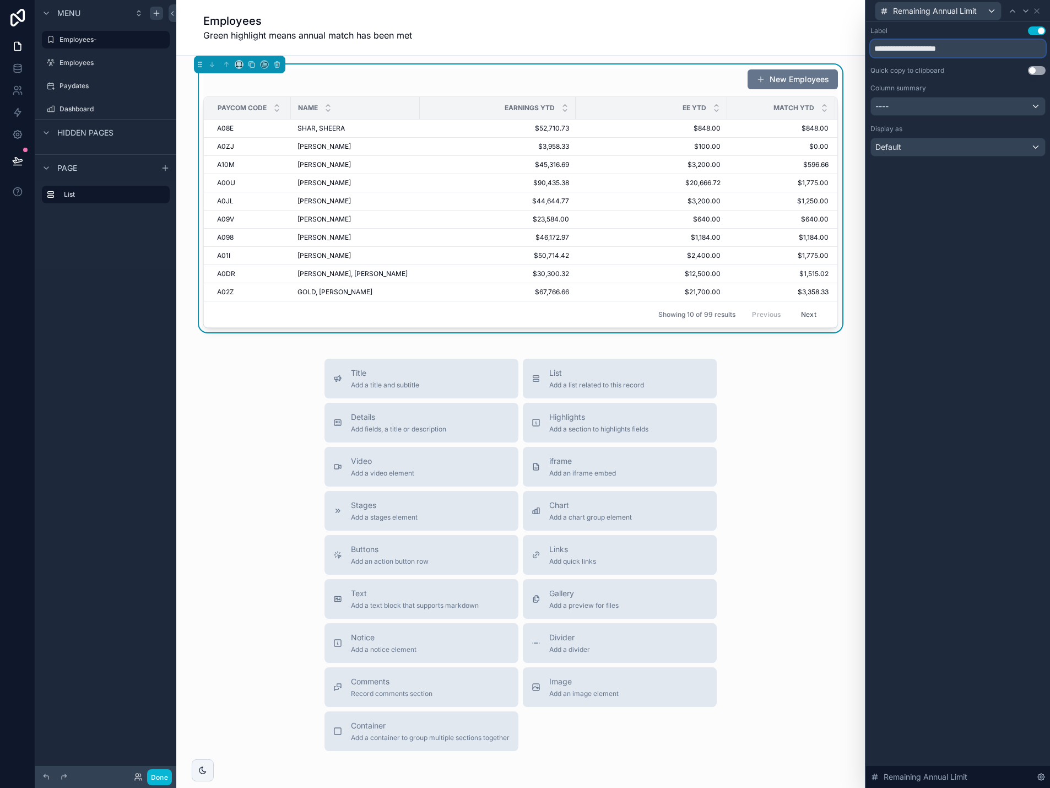
drag, startPoint x: 967, startPoint y: 51, endPoint x: 841, endPoint y: 51, distance: 126.2
click at [841, 51] on div "**********" at bounding box center [525, 394] width 1050 height 788
type input "**********"
click at [1041, 10] on icon at bounding box center [1036, 11] width 9 height 9
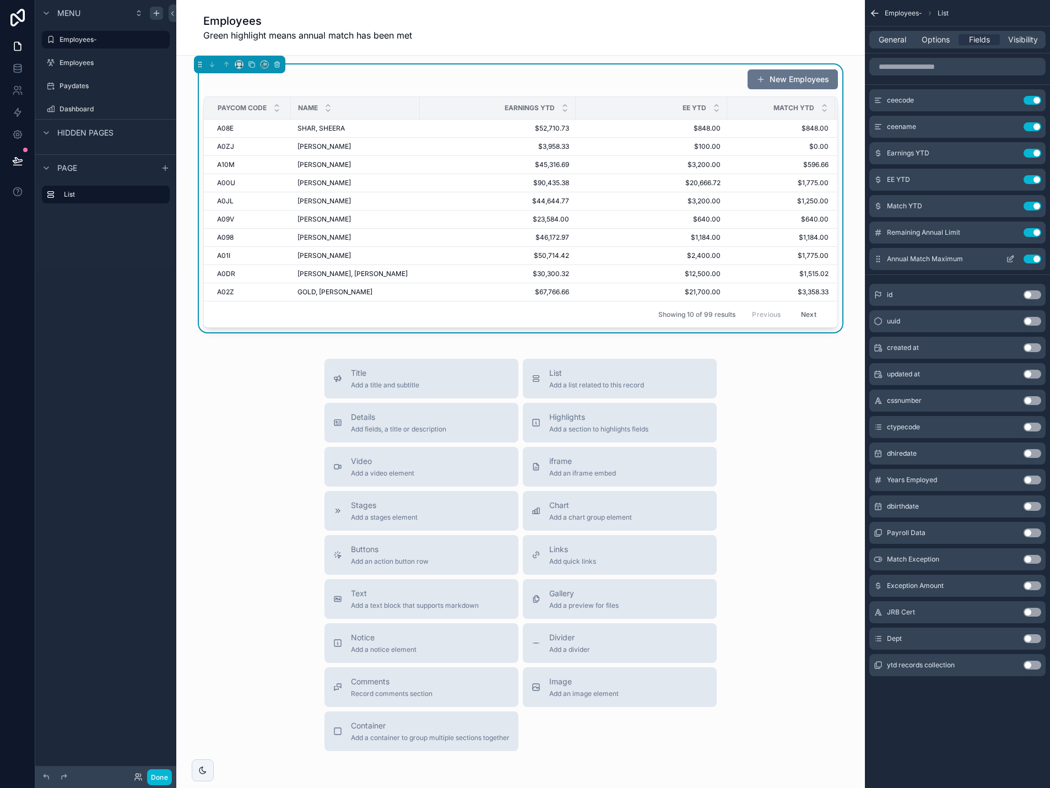
click at [1005, 258] on button "scrollable content" at bounding box center [1011, 259] width 18 height 9
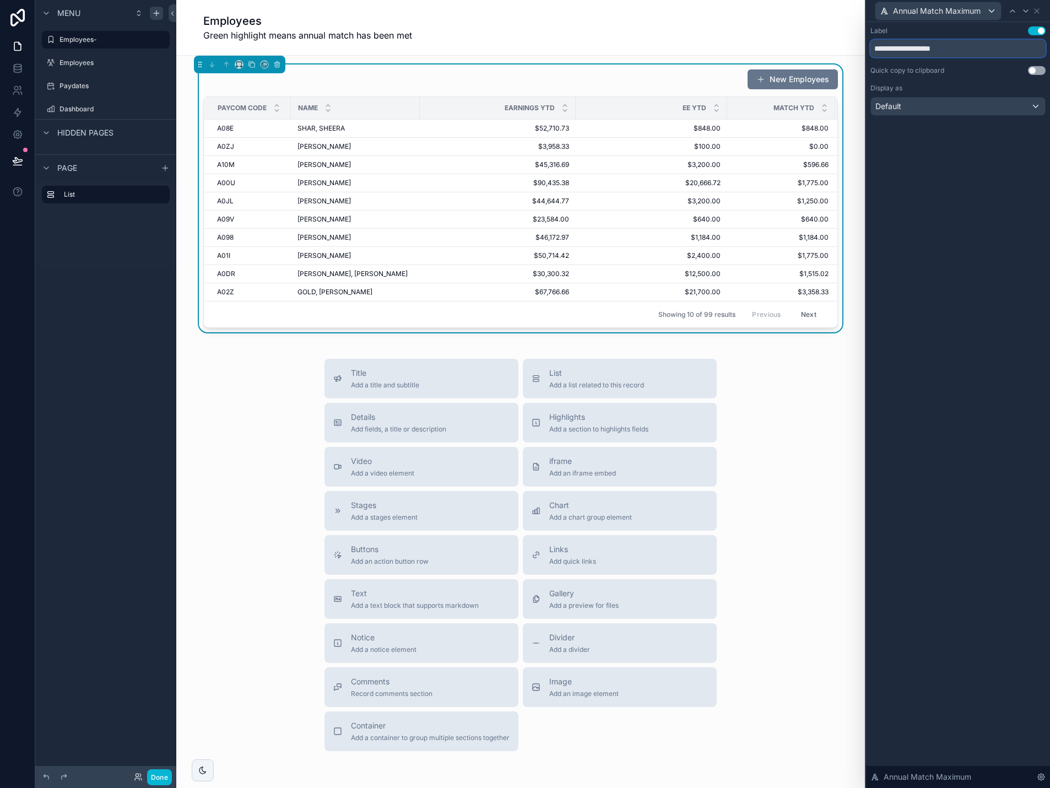
drag, startPoint x: 901, startPoint y: 48, endPoint x: 811, endPoint y: 53, distance: 89.4
click at [814, 53] on div "**********" at bounding box center [525, 394] width 1050 height 788
drag, startPoint x: 910, startPoint y: 49, endPoint x: 969, endPoint y: 52, distance: 59.6
click at [969, 52] on input "**********" at bounding box center [957, 49] width 175 height 18
type input "*********"
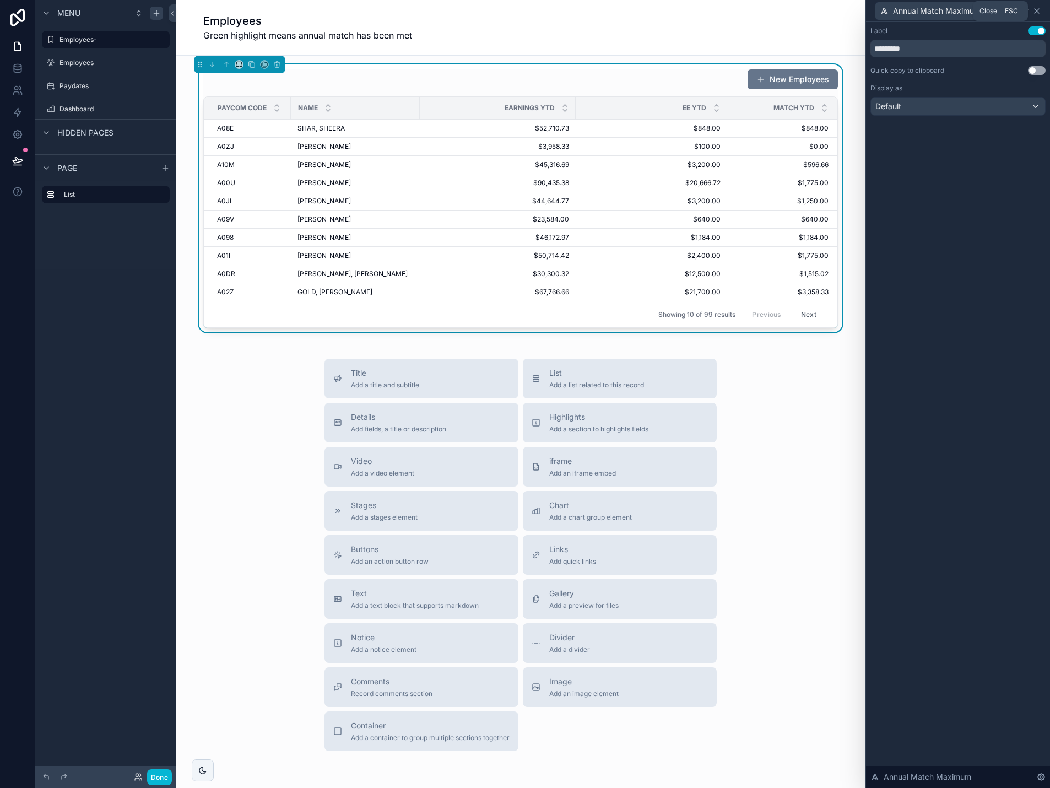
click at [1037, 10] on icon at bounding box center [1037, 11] width 4 height 4
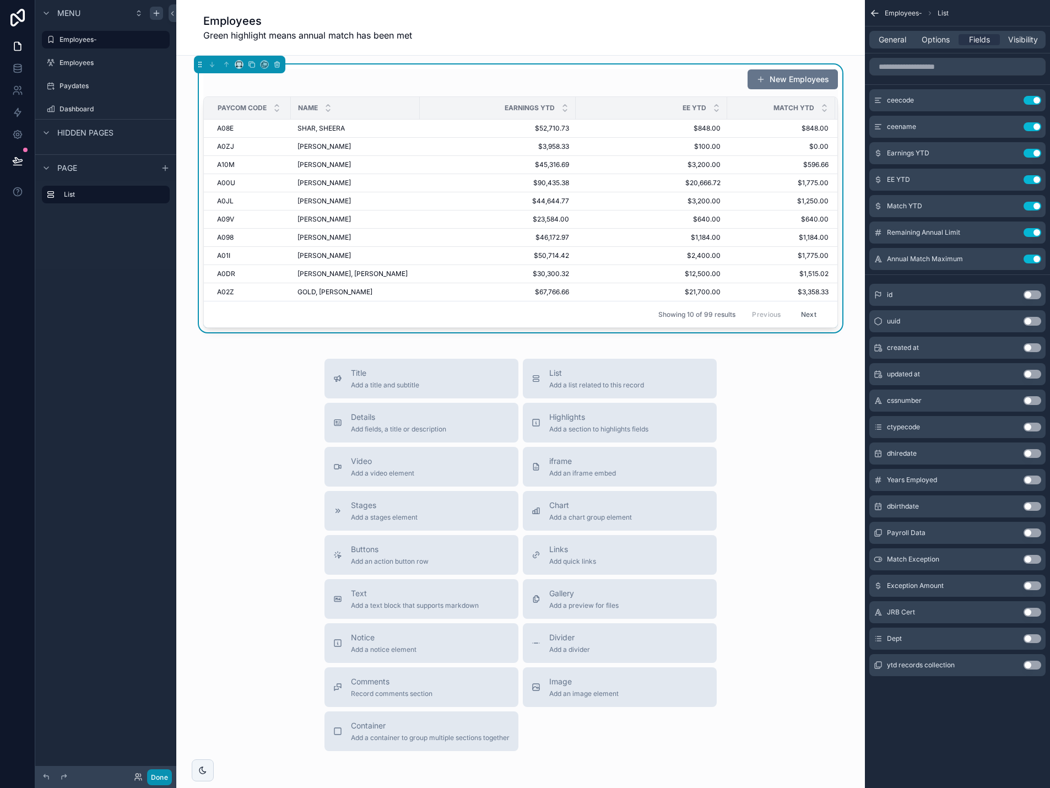
drag, startPoint x: 160, startPoint y: 779, endPoint x: 170, endPoint y: 770, distance: 13.3
click at [161, 777] on button "Done" at bounding box center [159, 777] width 25 height 16
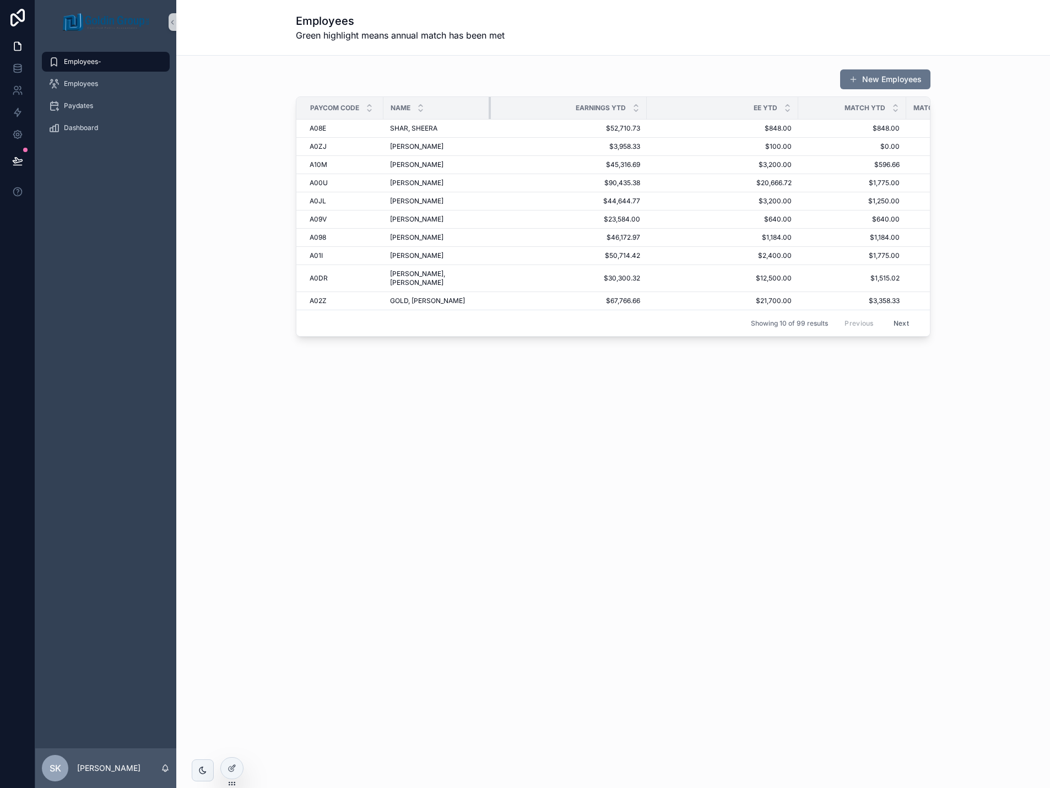
drag, startPoint x: 510, startPoint y: 115, endPoint x: 480, endPoint y: 117, distance: 30.3
click at [489, 117] on div "scrollable content" at bounding box center [491, 108] width 4 height 22
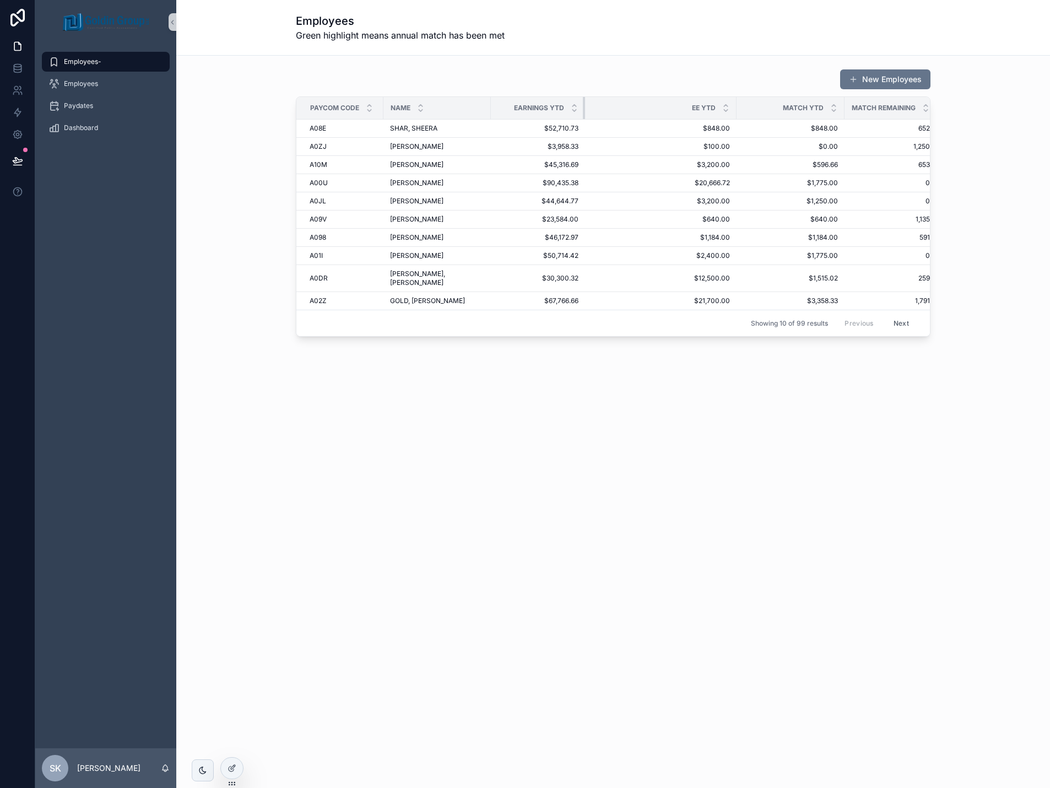
drag, startPoint x: 636, startPoint y: 109, endPoint x: 574, endPoint y: 107, distance: 61.7
click at [583, 107] on div "scrollable content" at bounding box center [585, 108] width 4 height 22
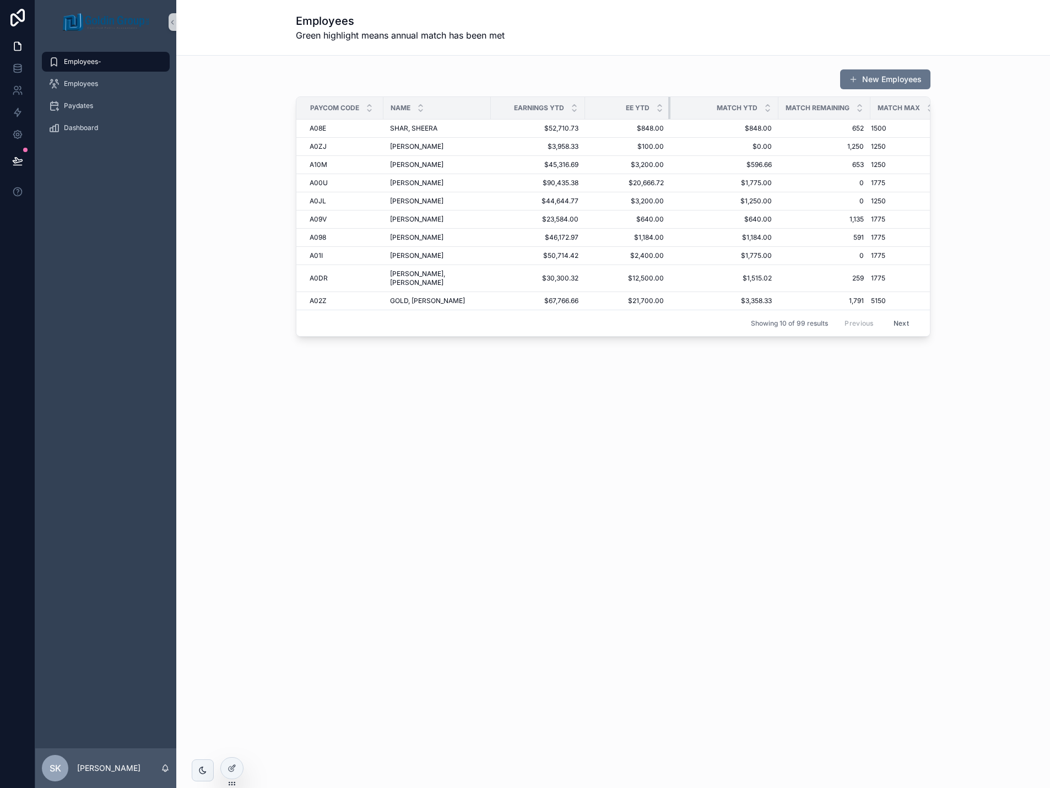
drag, startPoint x: 726, startPoint y: 106, endPoint x: 660, endPoint y: 105, distance: 66.1
click at [668, 105] on div "scrollable content" at bounding box center [670, 108] width 4 height 22
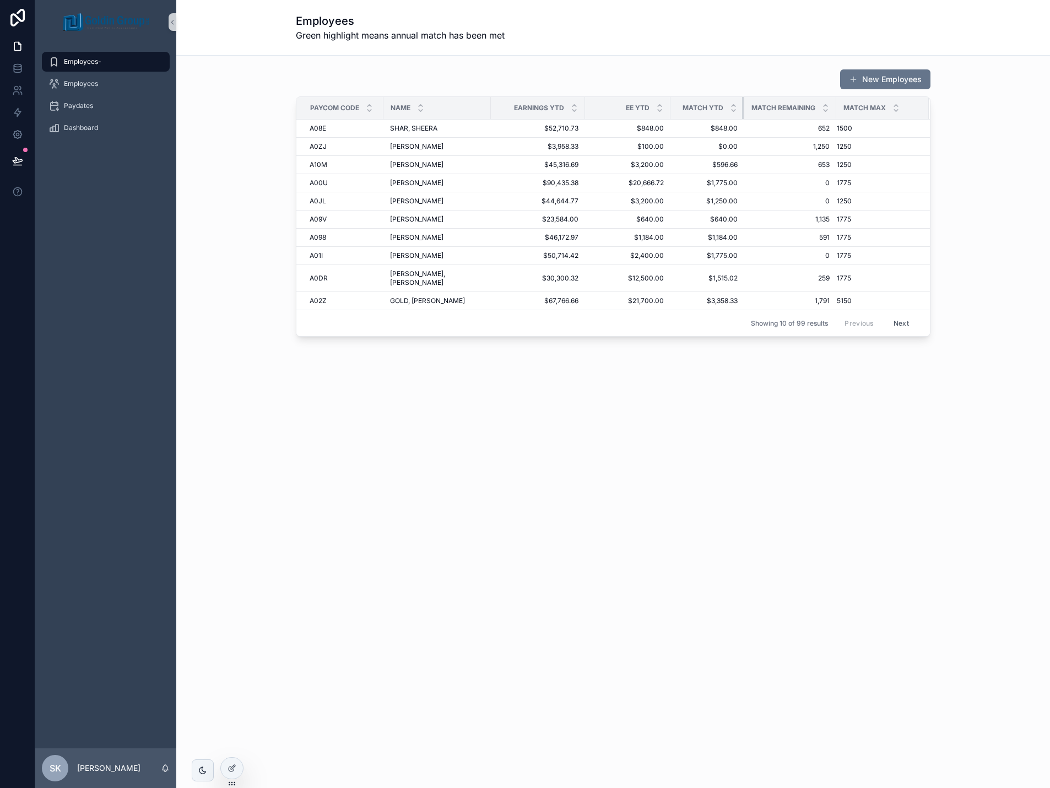
drag, startPoint x: 768, startPoint y: 107, endPoint x: 734, endPoint y: 107, distance: 33.6
click at [742, 107] on div "scrollable content" at bounding box center [744, 108] width 4 height 22
drag, startPoint x: 826, startPoint y: 109, endPoint x: 811, endPoint y: 109, distance: 15.4
click at [811, 109] on th "Match Remaining" at bounding box center [791, 108] width 92 height 23
click at [227, 766] on div at bounding box center [232, 767] width 22 height 21
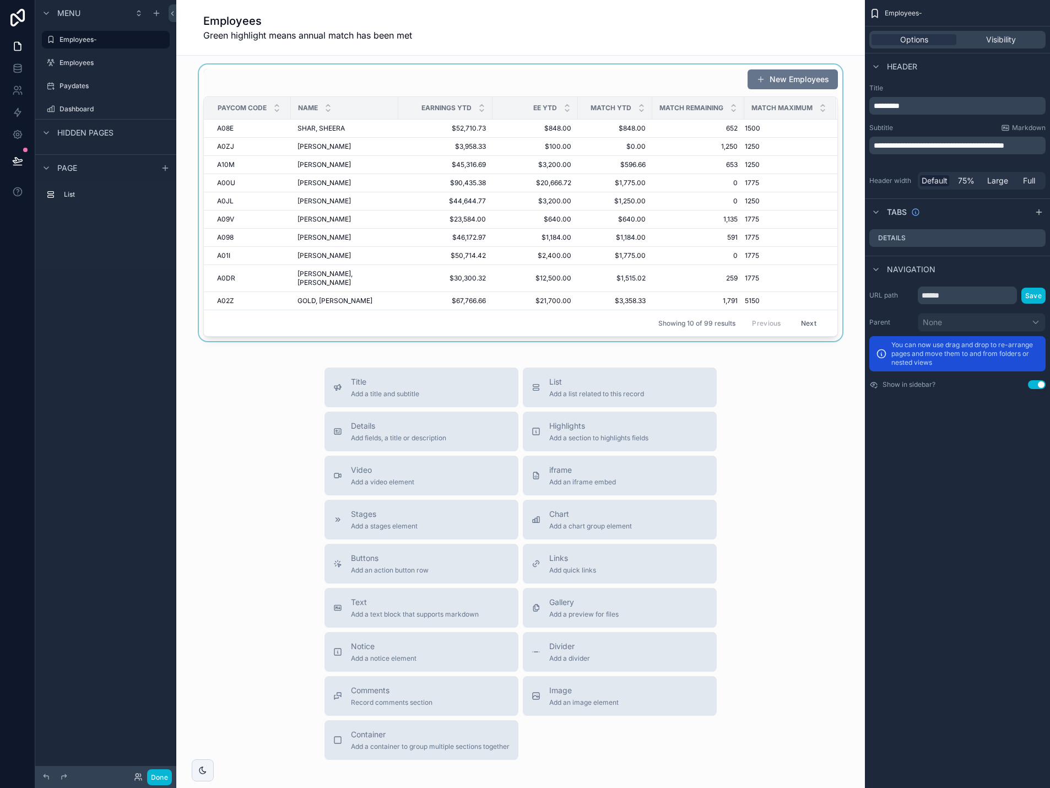
click at [609, 74] on div "scrollable content" at bounding box center [520, 202] width 671 height 277
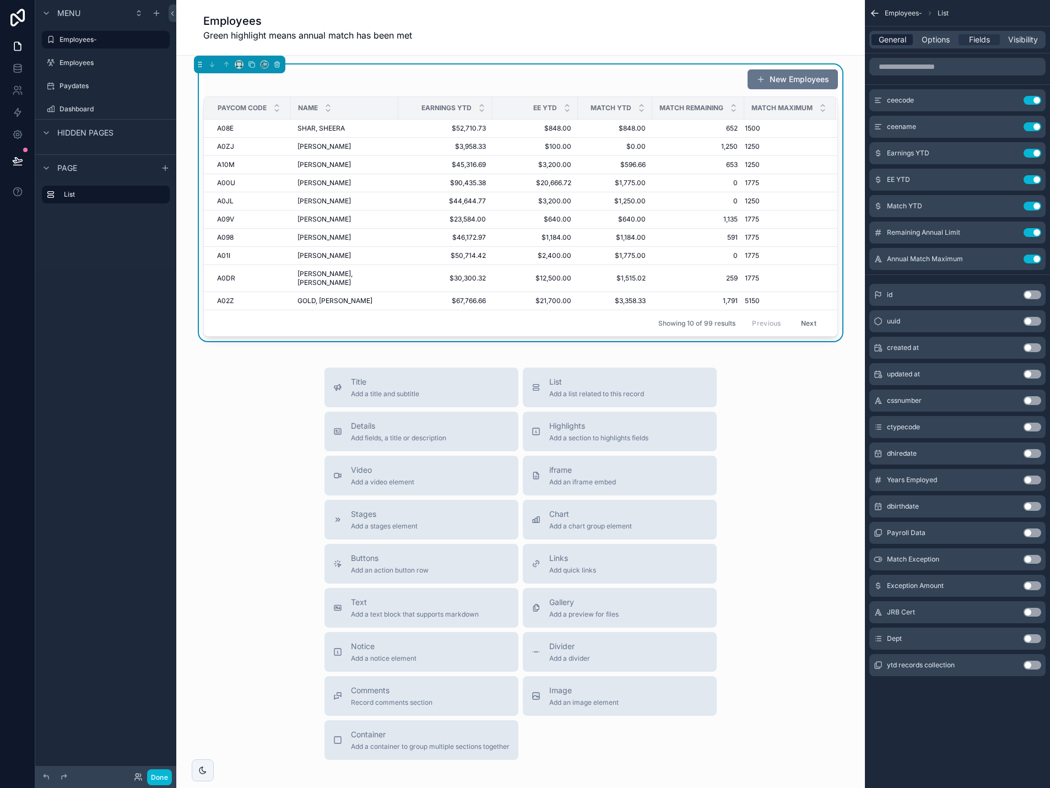
click at [899, 42] on span "General" at bounding box center [893, 39] width 28 height 11
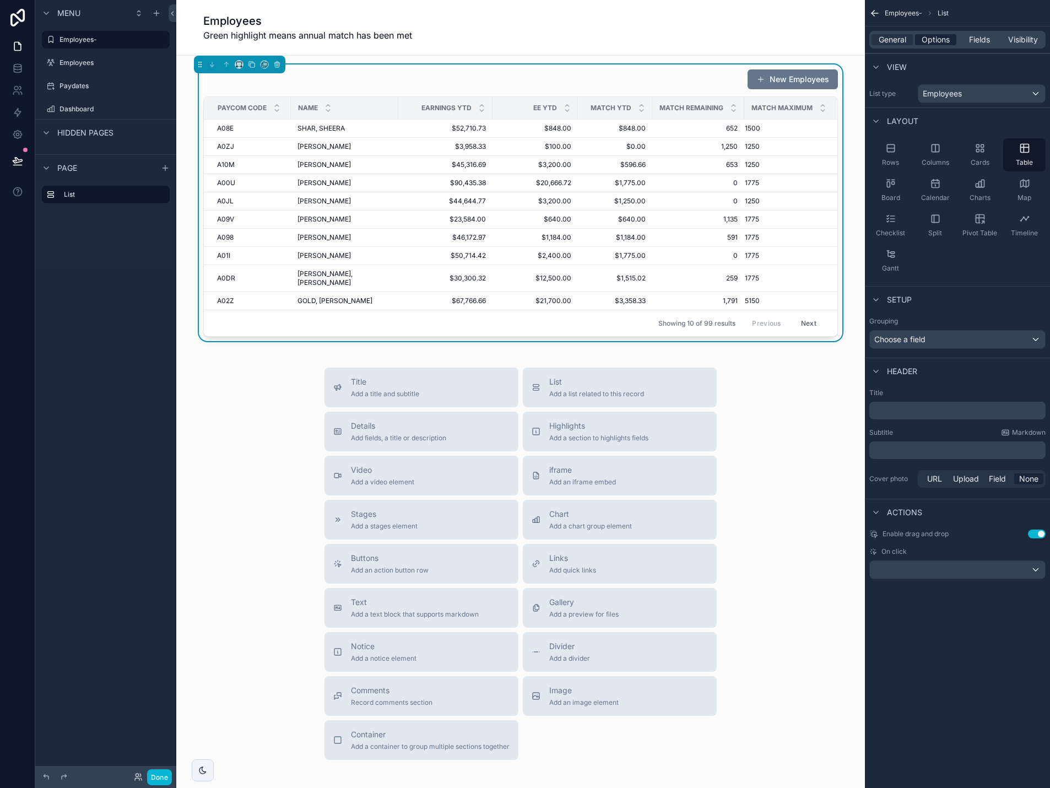
click at [928, 38] on span "Options" at bounding box center [936, 39] width 28 height 11
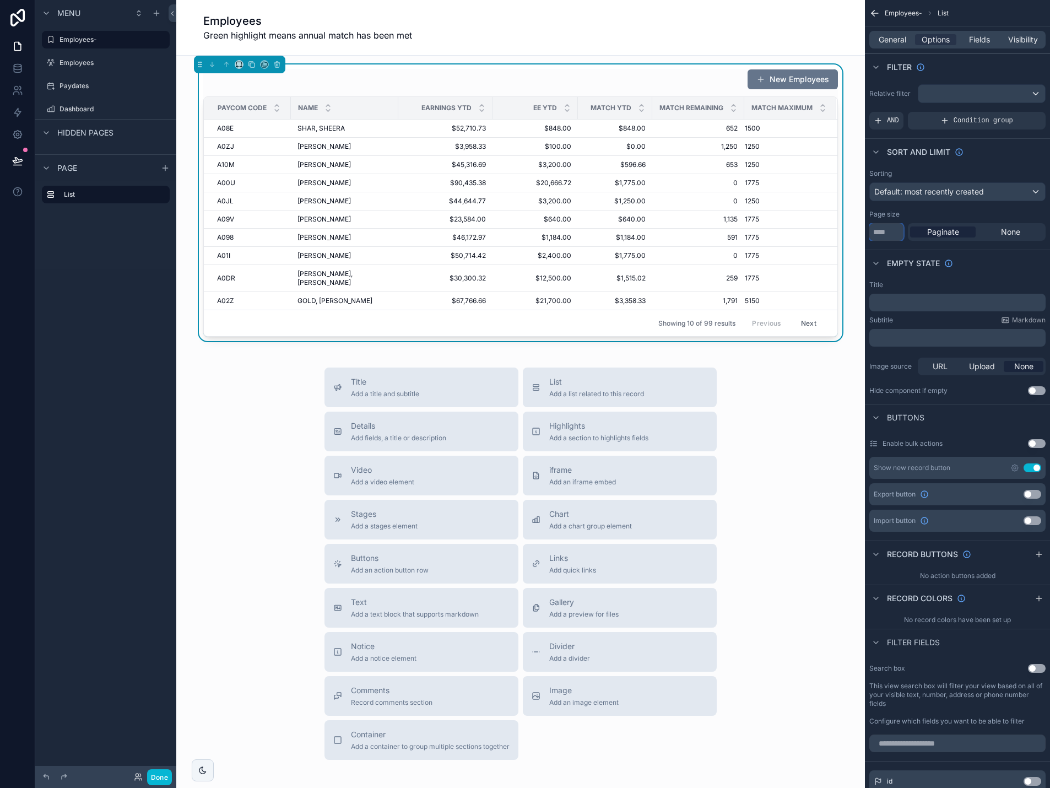
drag, startPoint x: 889, startPoint y: 231, endPoint x: 856, endPoint y: 231, distance: 33.6
click at [857, 231] on div "Employees- Employees Paydates Dashboard SK [PERSON_NAME] Employees Green highli…" at bounding box center [613, 394] width 874 height 788
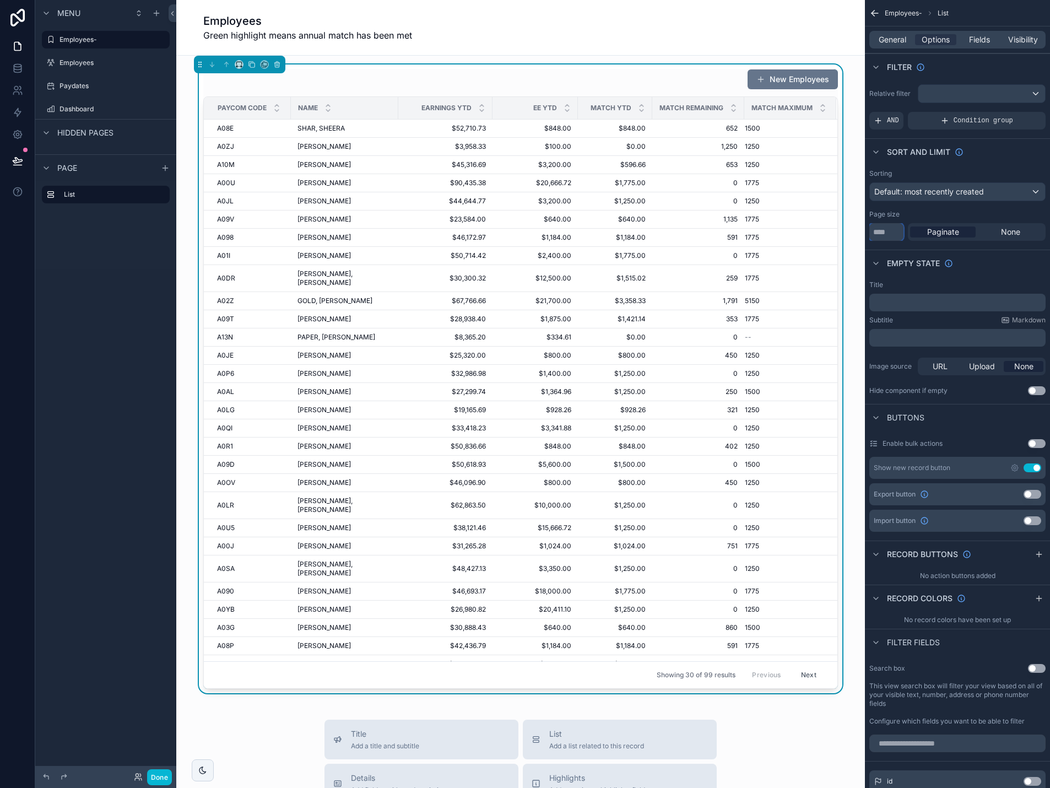
type input "**"
drag, startPoint x: 1030, startPoint y: 467, endPoint x: 1031, endPoint y: 539, distance: 72.2
click at [1030, 467] on button "Use setting" at bounding box center [1033, 467] width 18 height 9
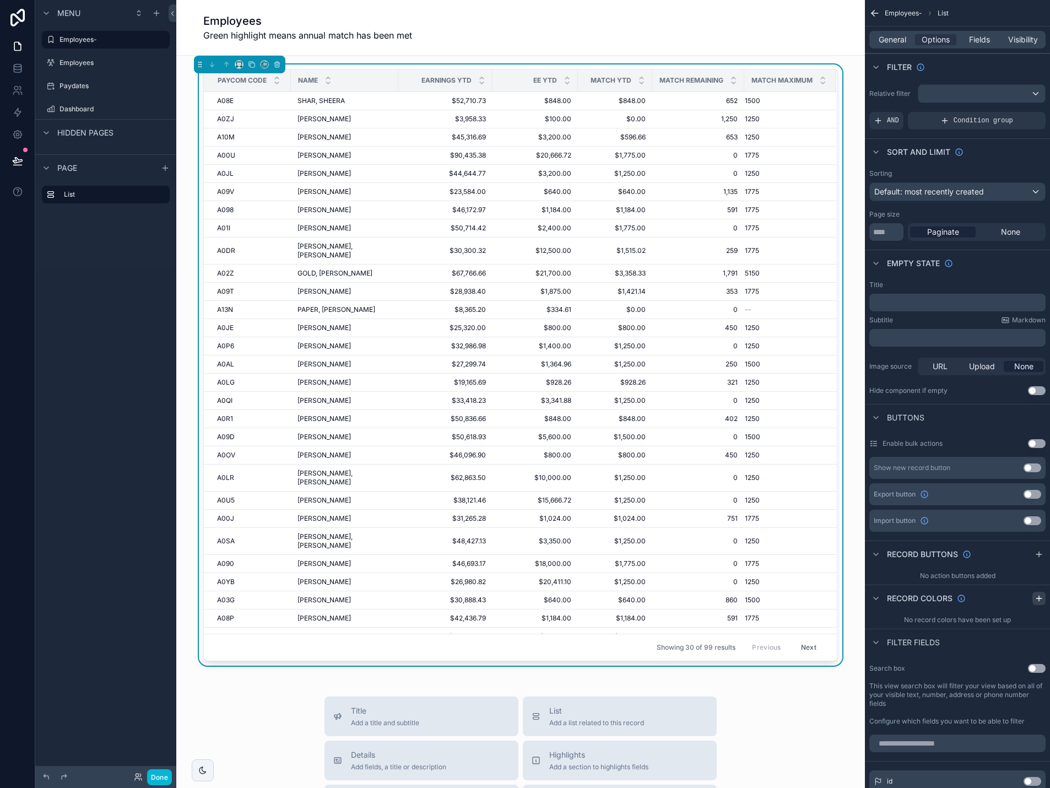
click at [1040, 600] on icon "scrollable content" at bounding box center [1039, 598] width 9 height 9
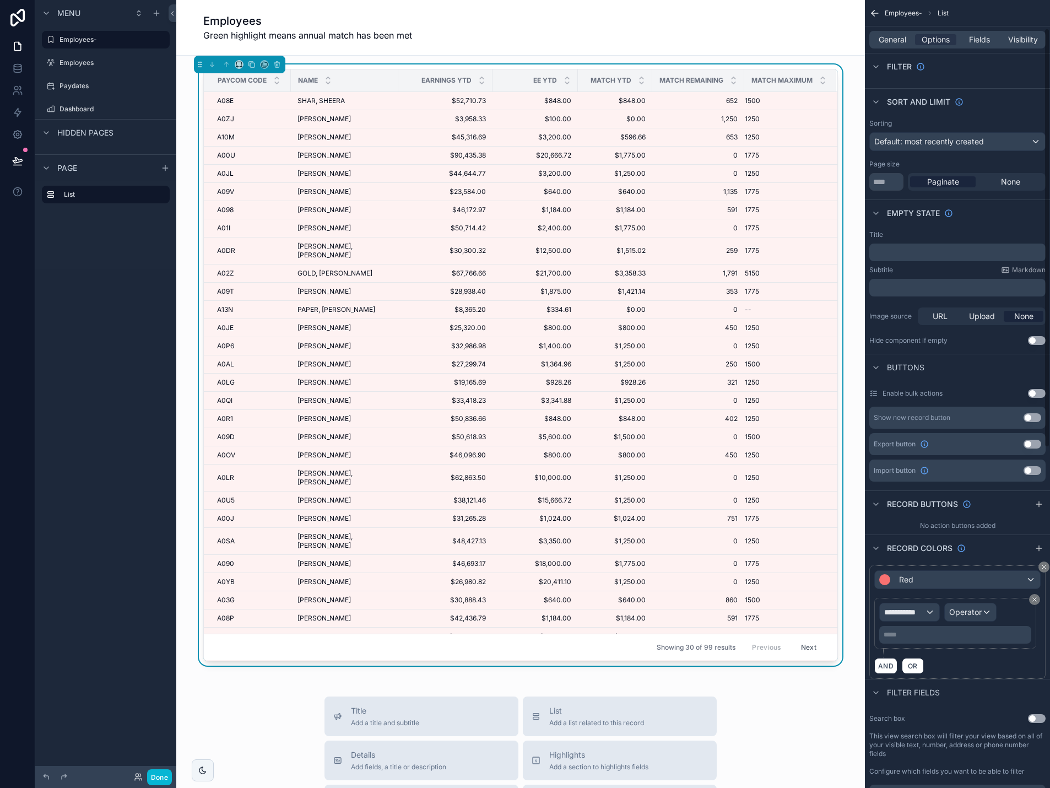
scroll to position [55, 0]
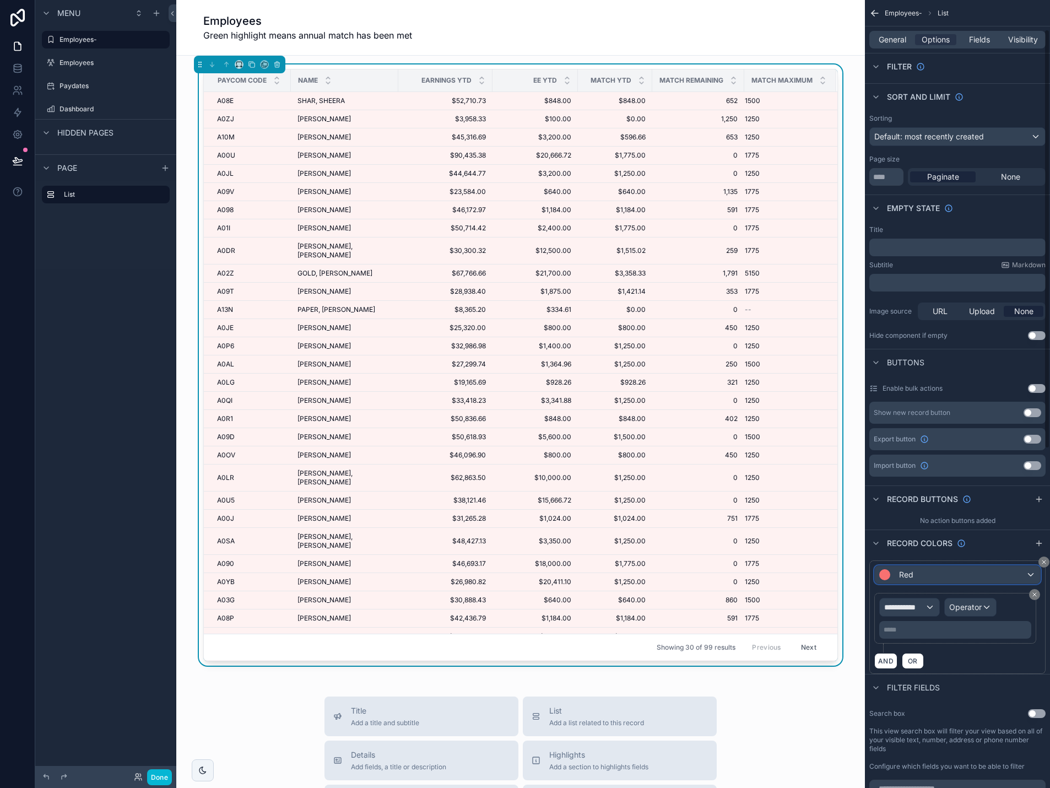
click at [1024, 577] on div "Red" at bounding box center [957, 575] width 165 height 18
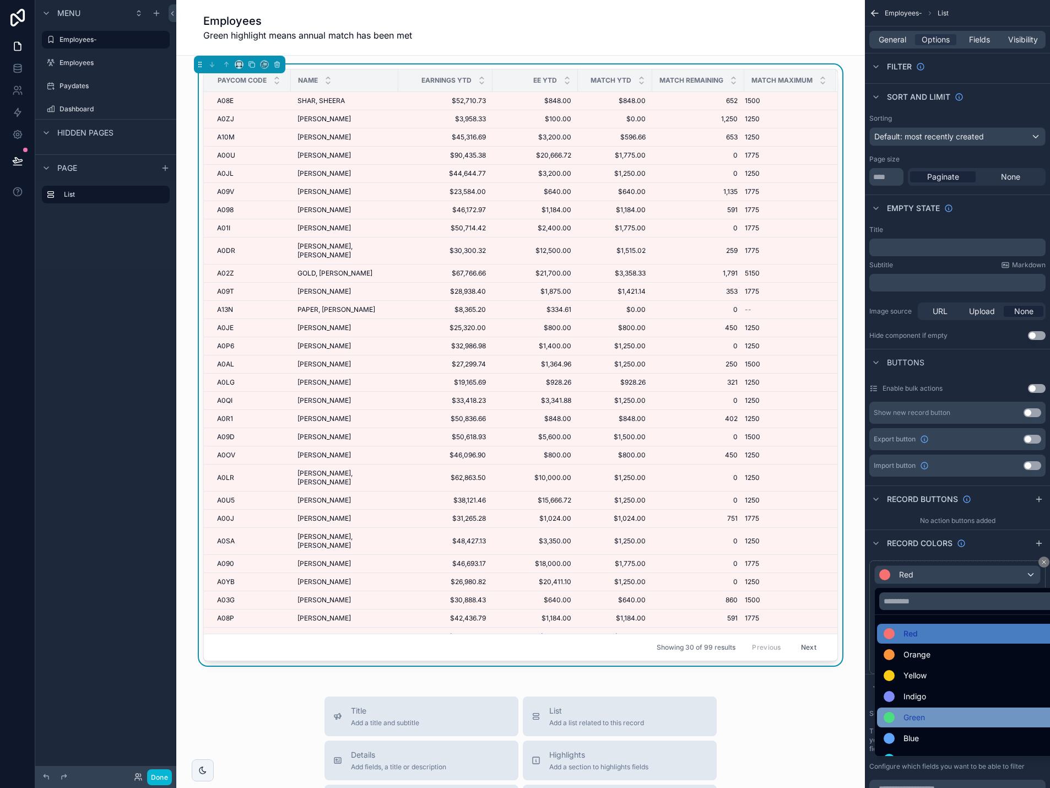
click at [937, 713] on div "Green" at bounding box center [970, 717] width 173 height 13
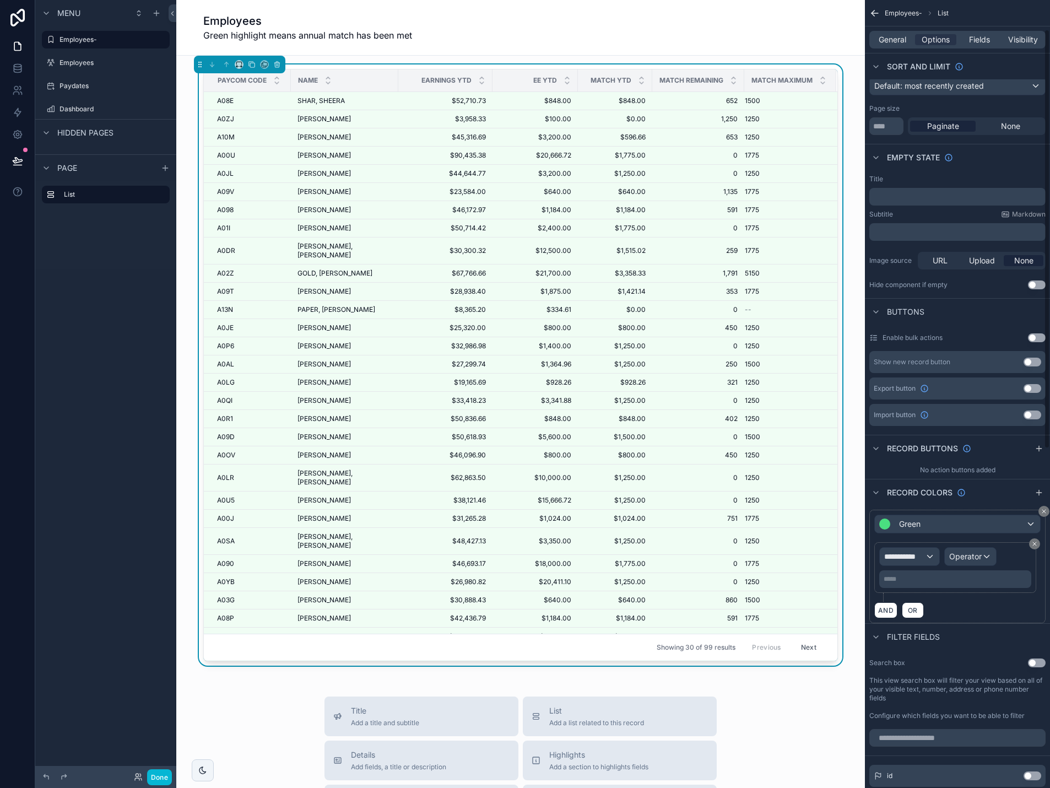
scroll to position [110, 0]
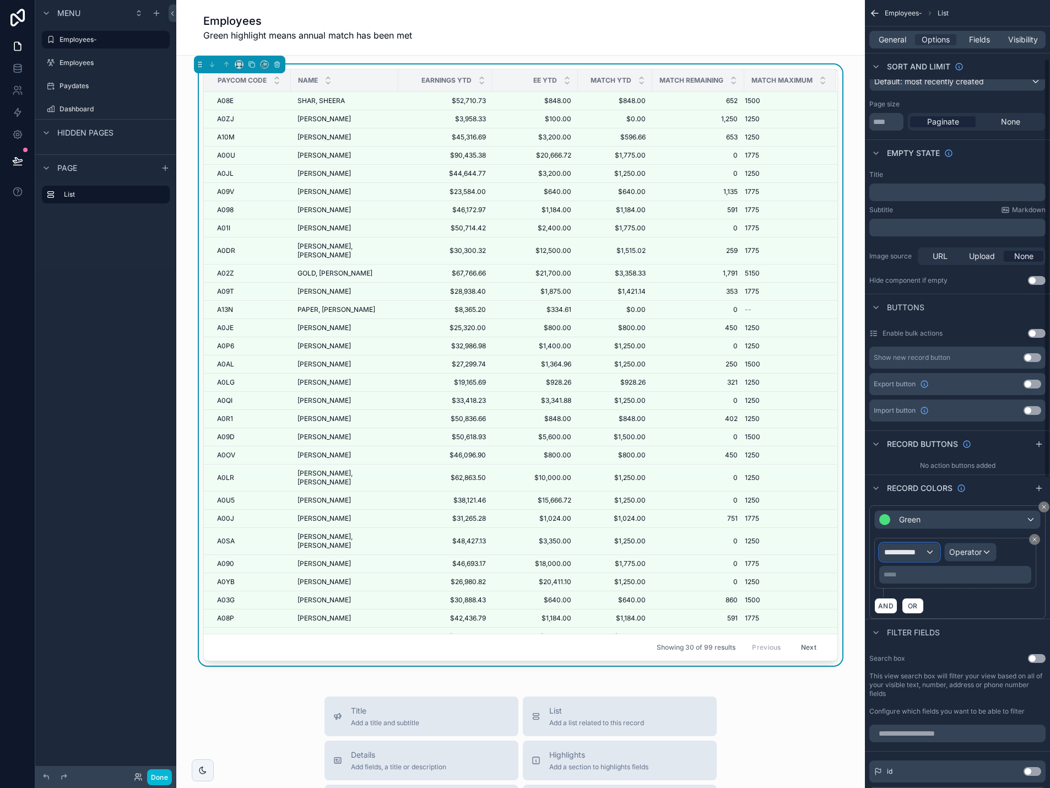
click at [922, 556] on span "**********" at bounding box center [904, 551] width 41 height 11
click at [923, 612] on span "Row values" at bounding box center [909, 610] width 41 height 13
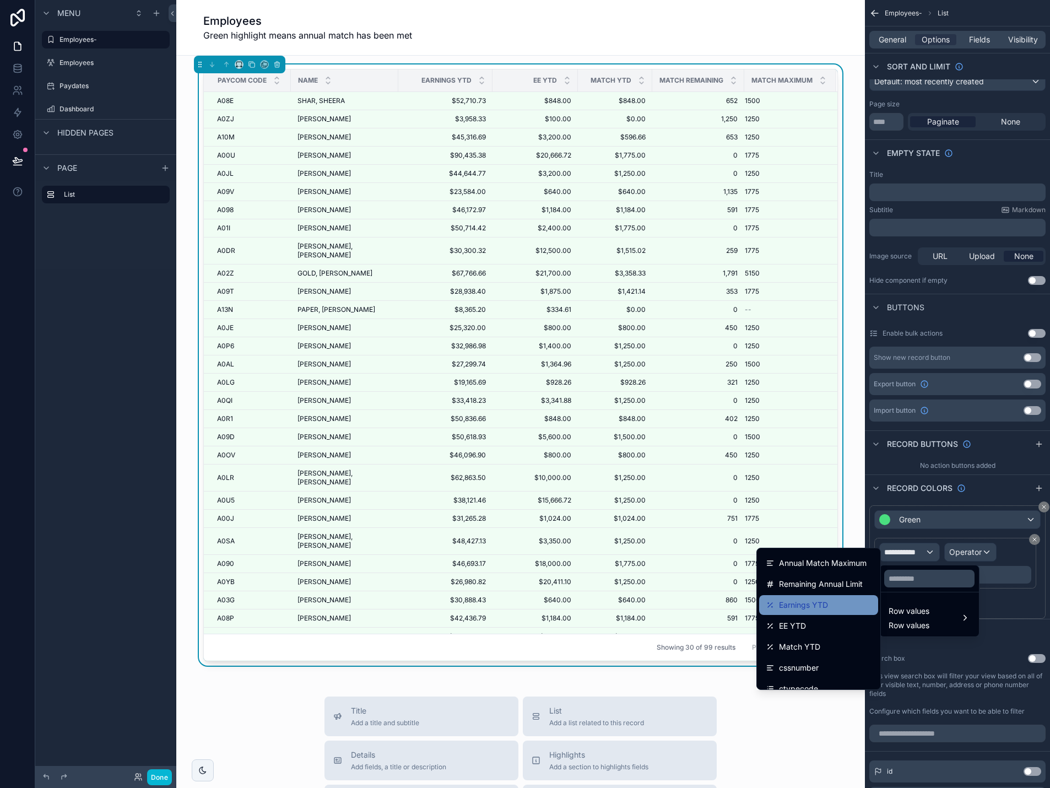
scroll to position [55, 0]
click at [819, 594] on span "Remaining Annual Limit" at bounding box center [821, 588] width 84 height 13
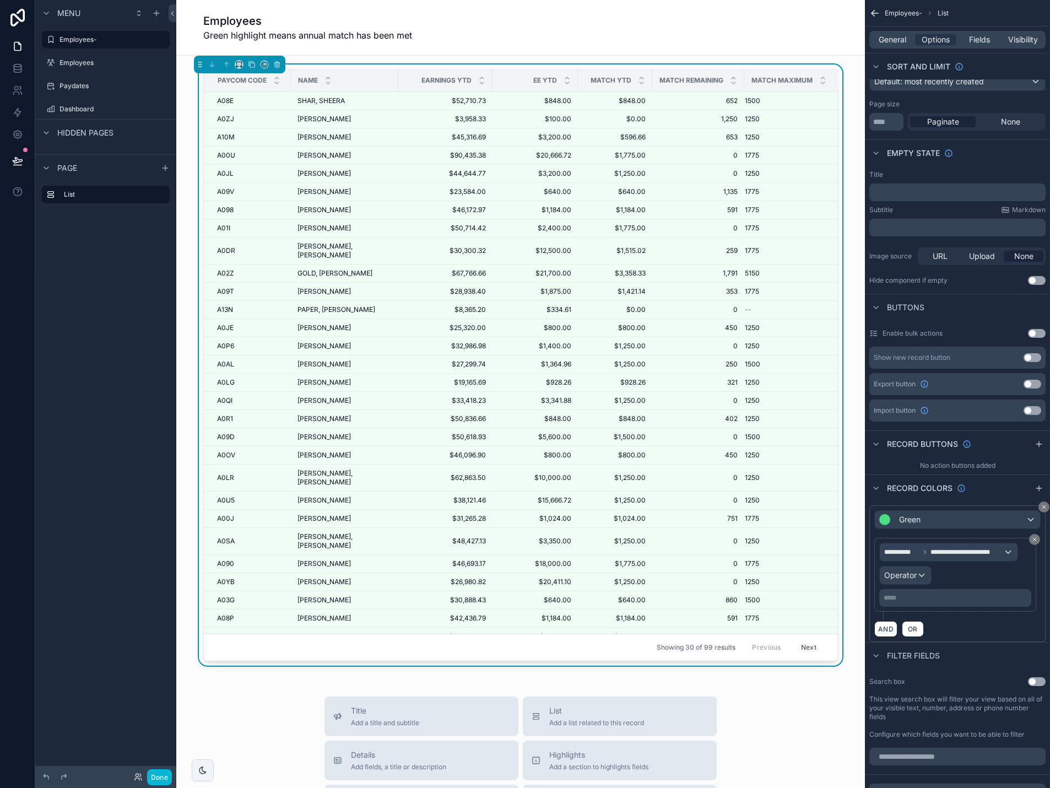
click at [933, 598] on p "***** ﻿" at bounding box center [956, 597] width 145 height 9
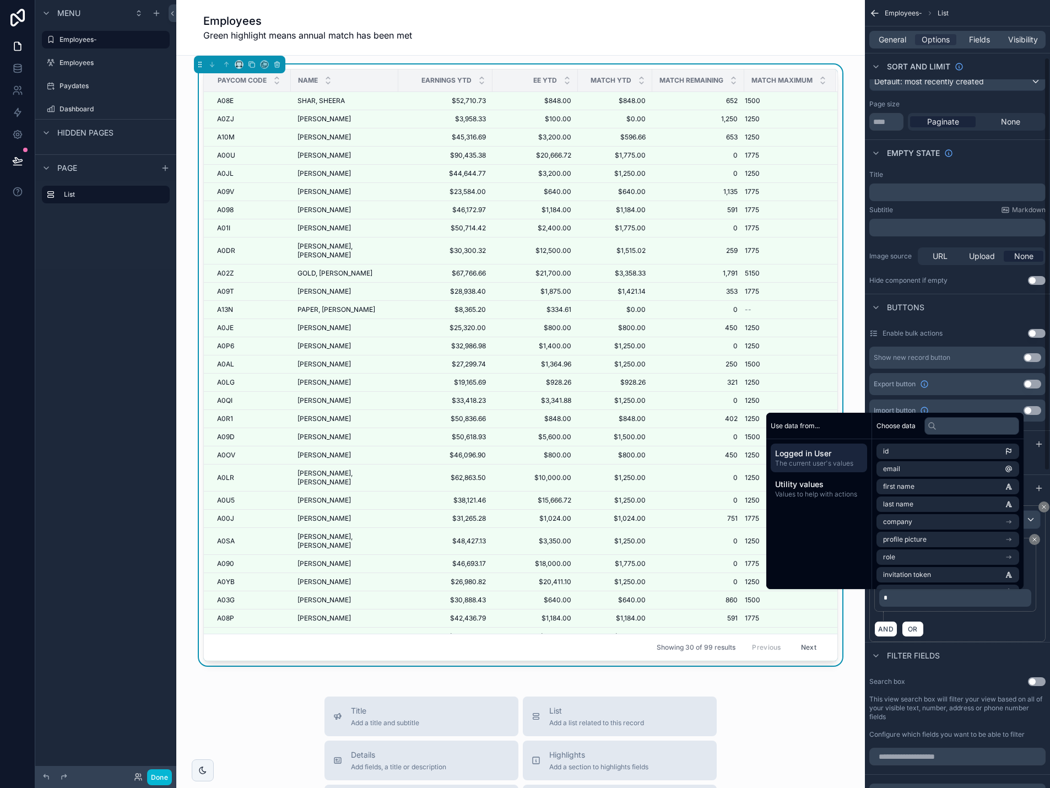
click at [956, 639] on div "**********" at bounding box center [957, 573] width 176 height 137
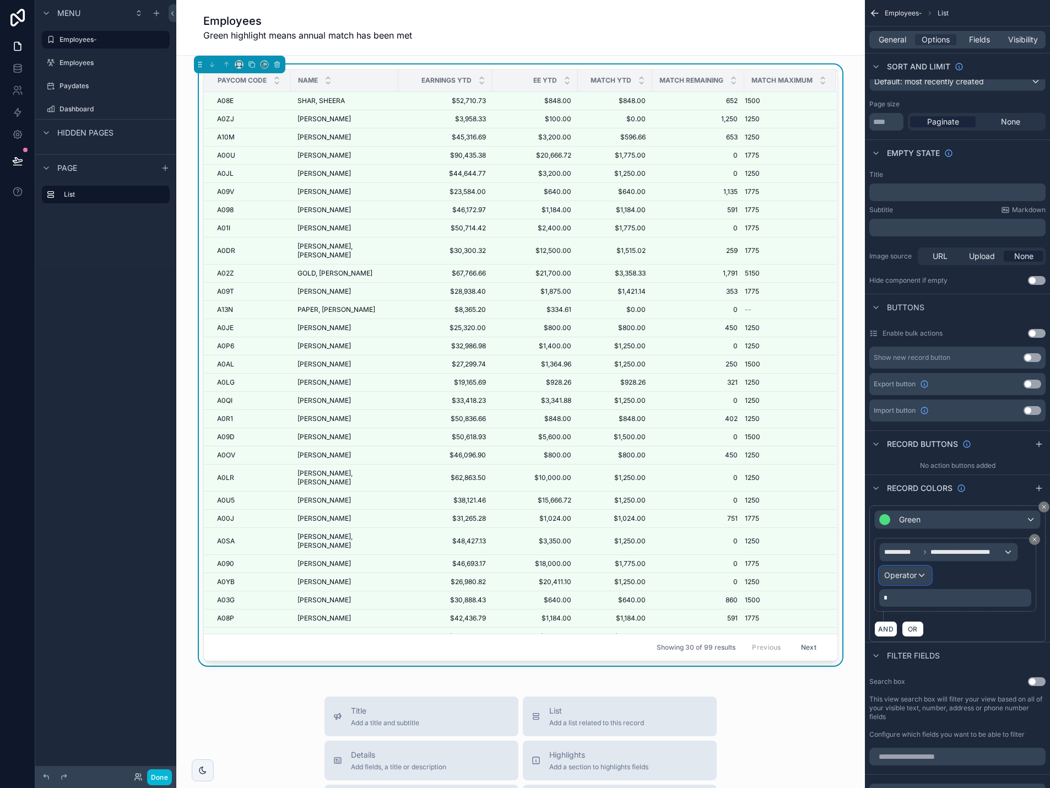
click at [908, 582] on div "Operator" at bounding box center [905, 575] width 51 height 18
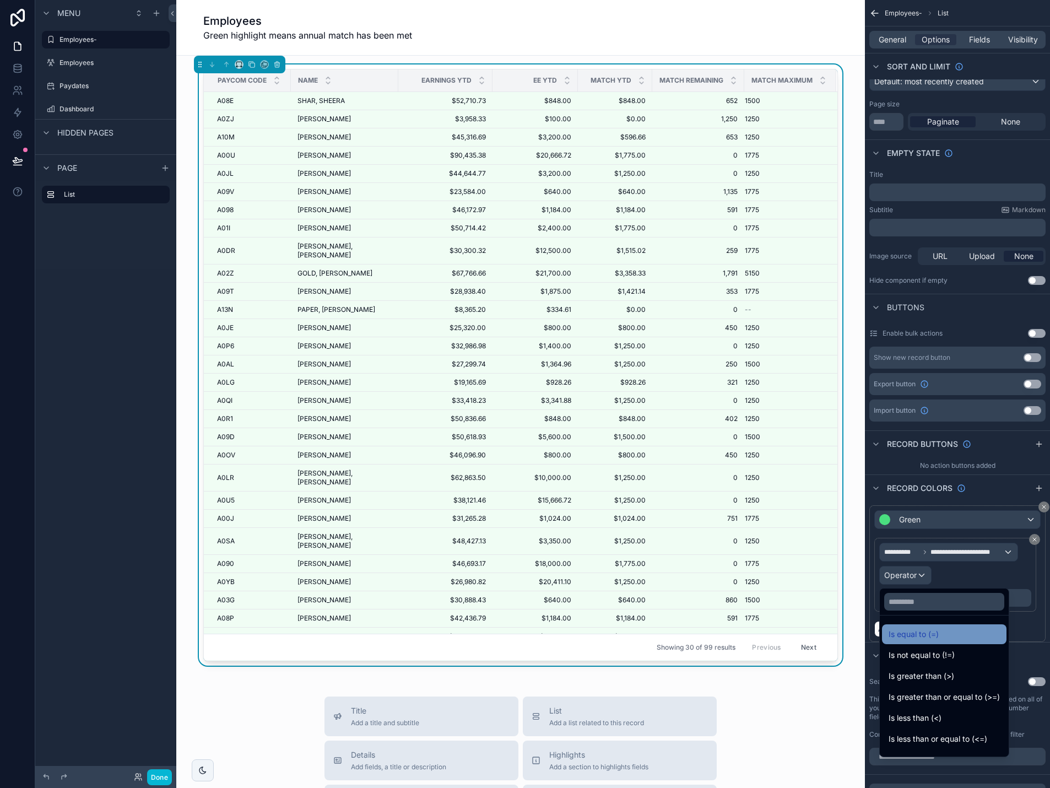
click at [917, 635] on span "Is equal to (=)" at bounding box center [914, 633] width 50 height 13
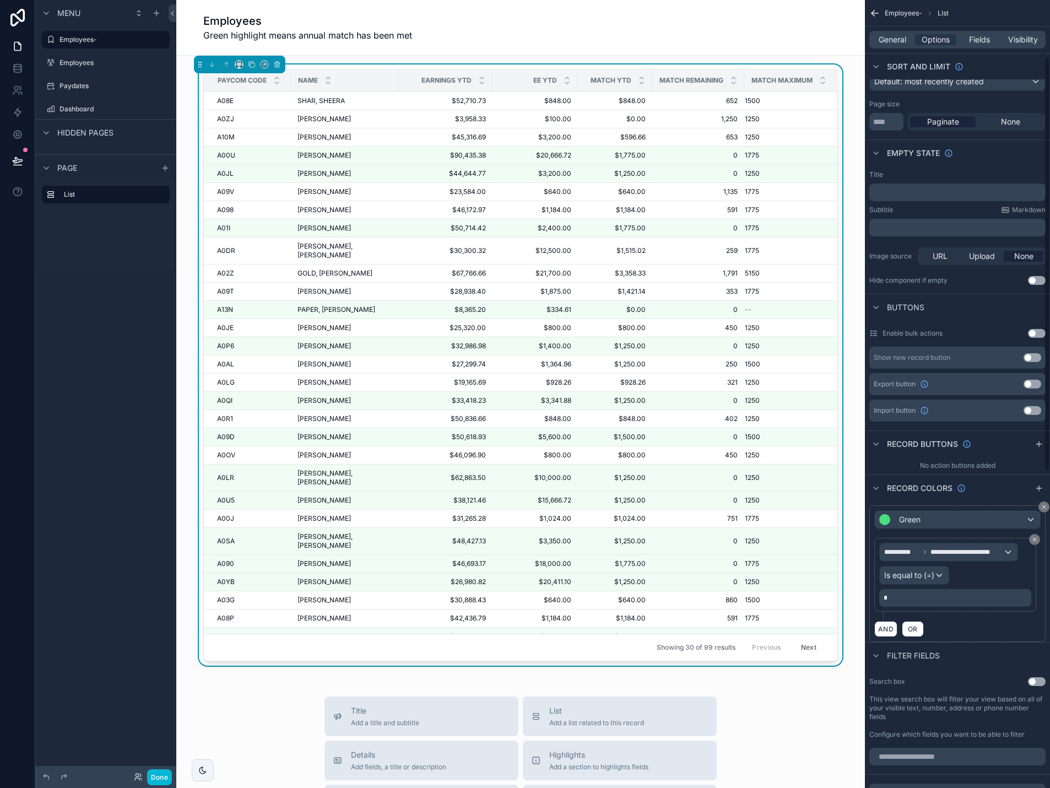
click at [992, 638] on div "**********" at bounding box center [957, 573] width 176 height 137
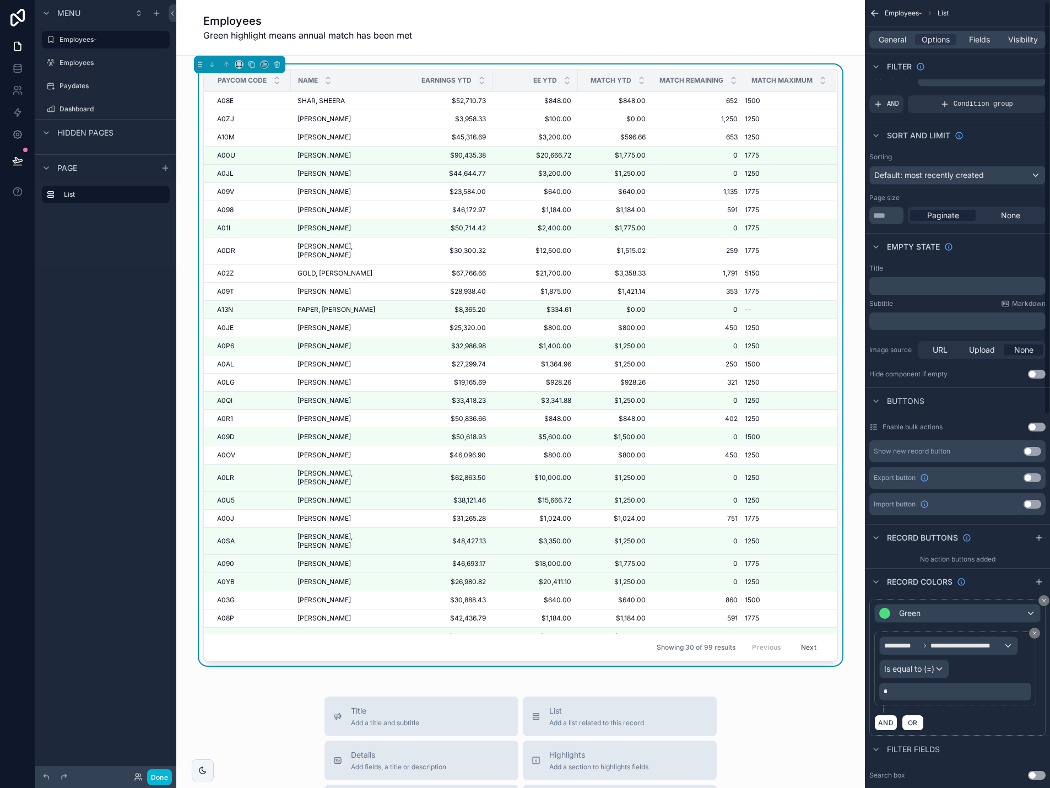
scroll to position [0, 0]
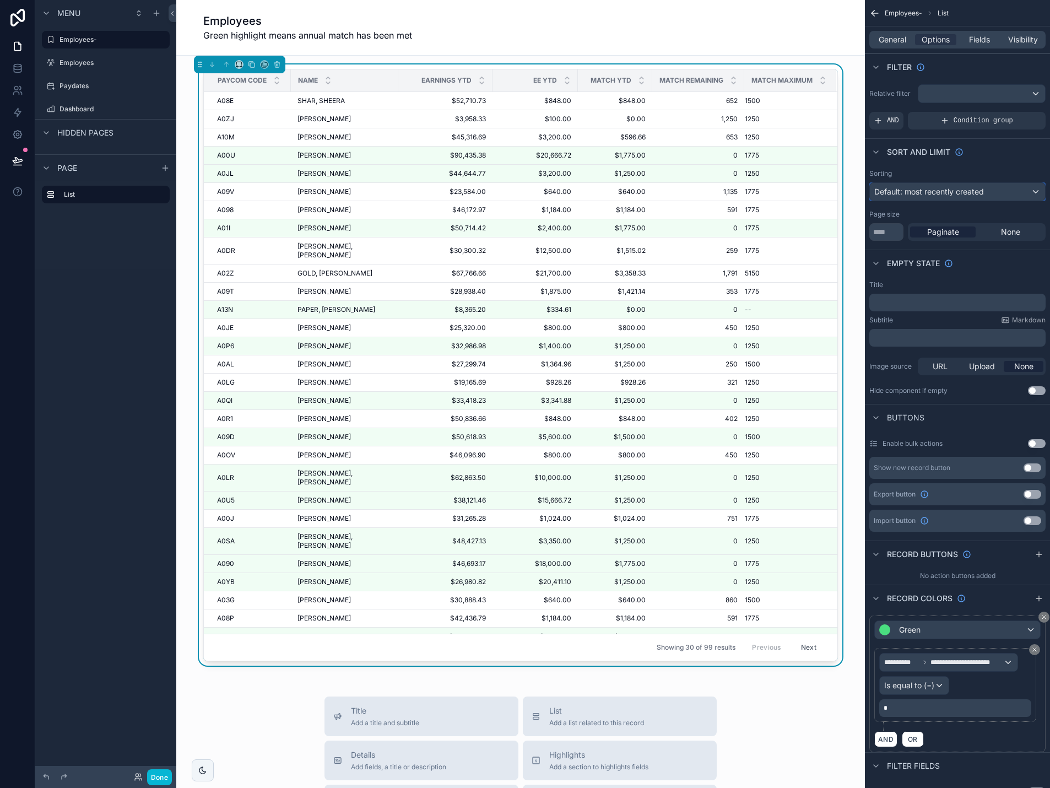
click at [923, 191] on span "Default: most recently created" at bounding box center [929, 191] width 110 height 9
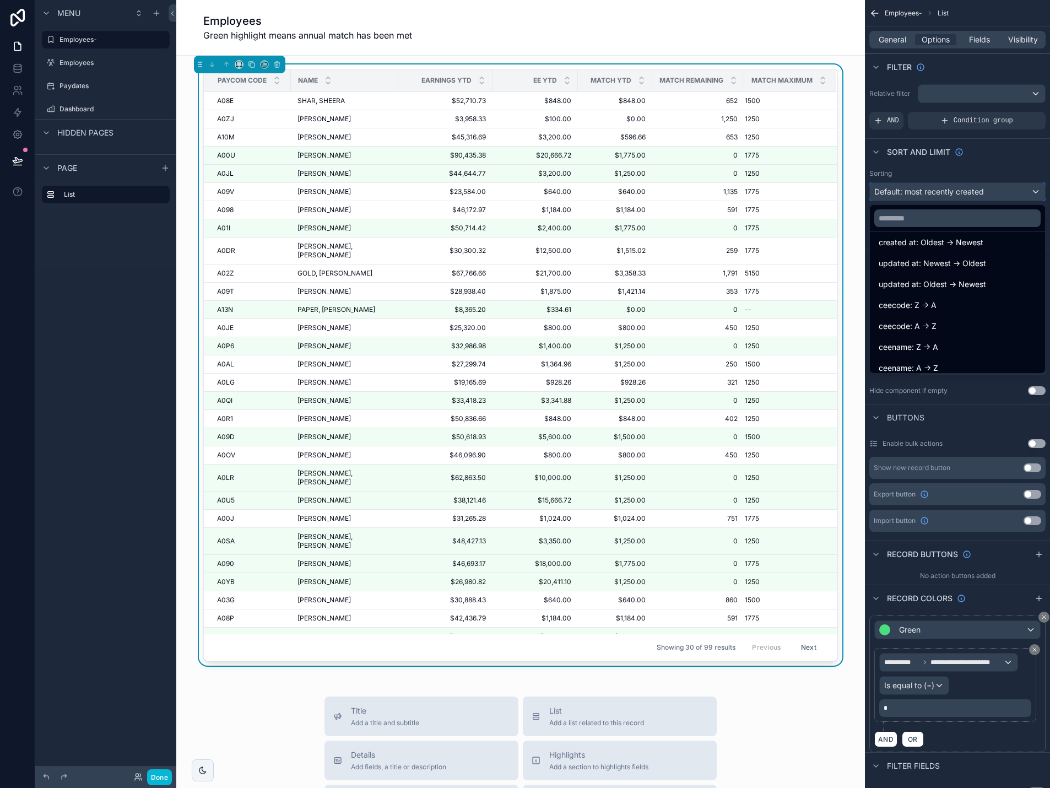
scroll to position [55, 0]
click at [945, 361] on div "ceename: A -> Z" at bounding box center [958, 362] width 158 height 13
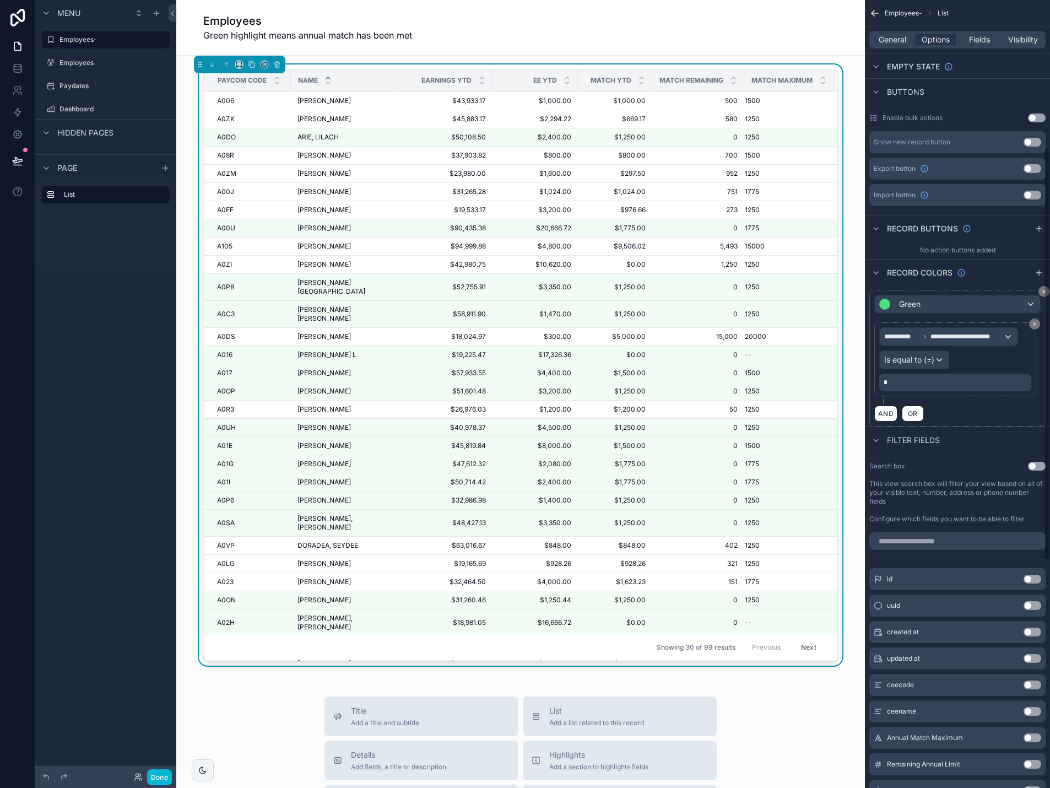
scroll to position [331, 0]
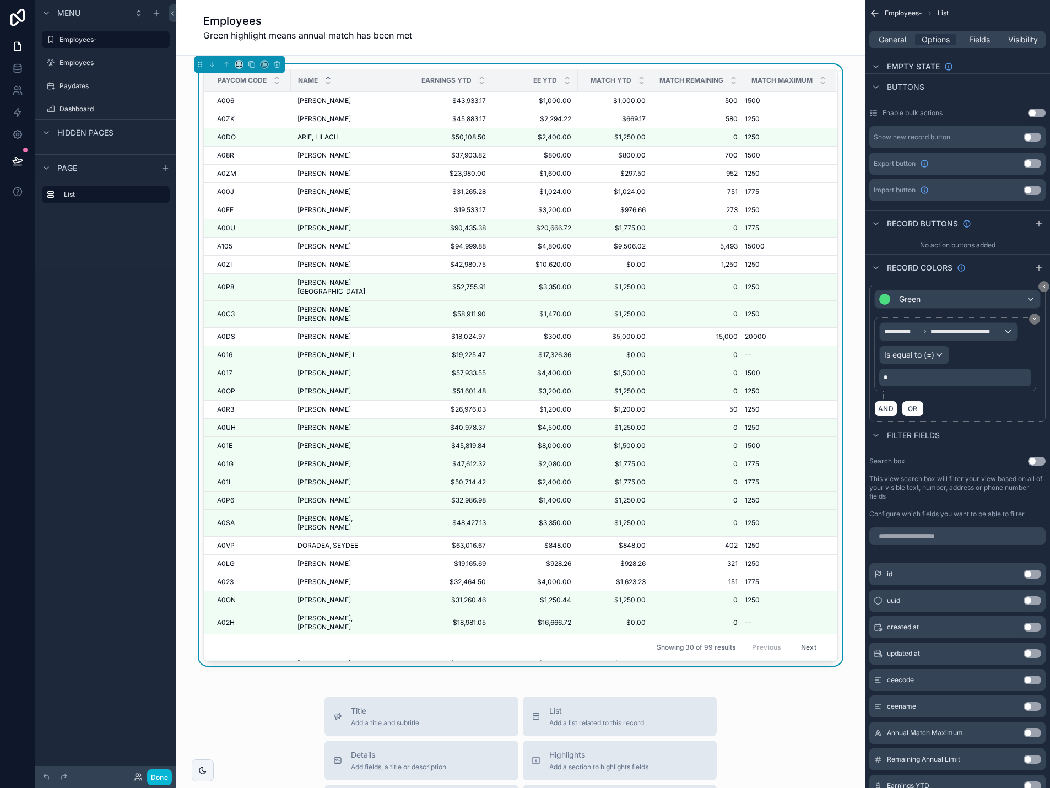
click at [1036, 462] on button "Use setting" at bounding box center [1037, 461] width 18 height 9
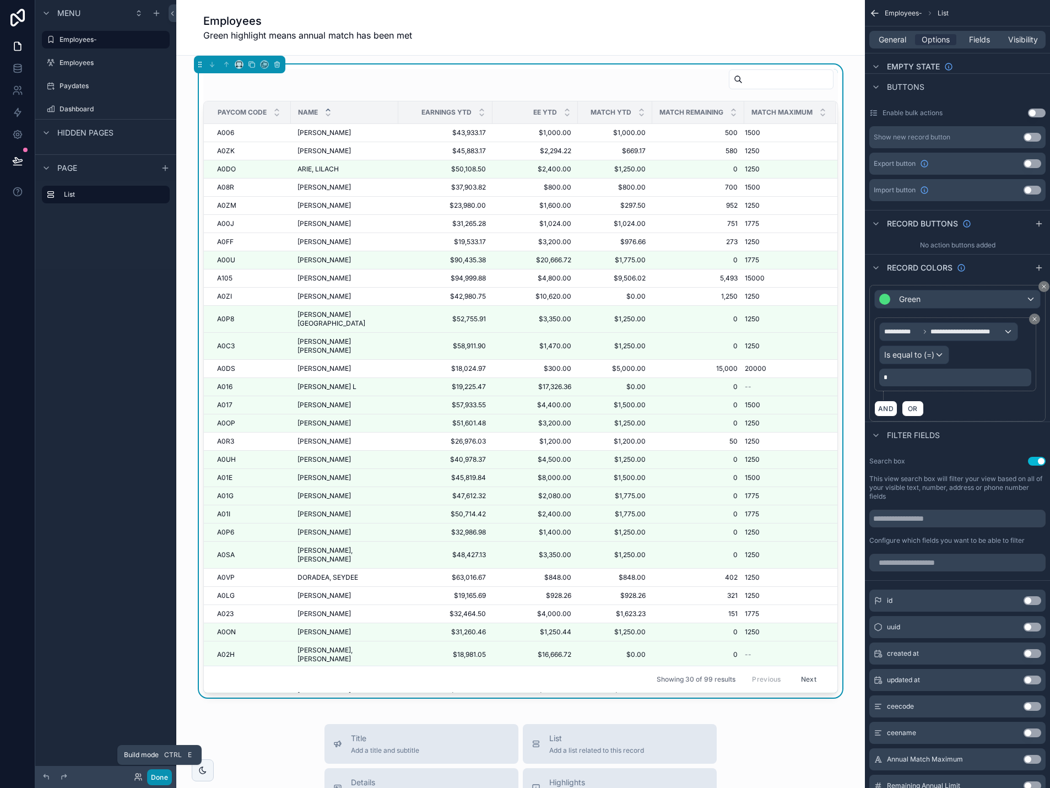
click at [159, 783] on button "Done" at bounding box center [159, 777] width 25 height 16
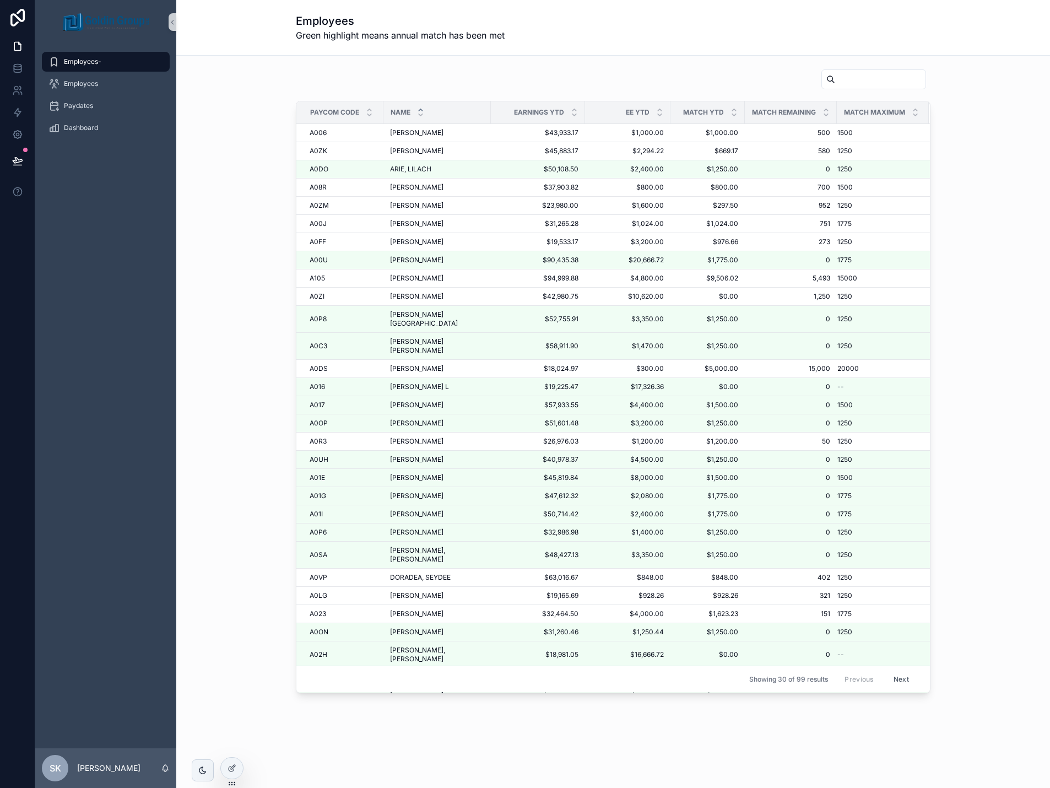
click at [862, 81] on input "scrollable content" at bounding box center [880, 79] width 90 height 15
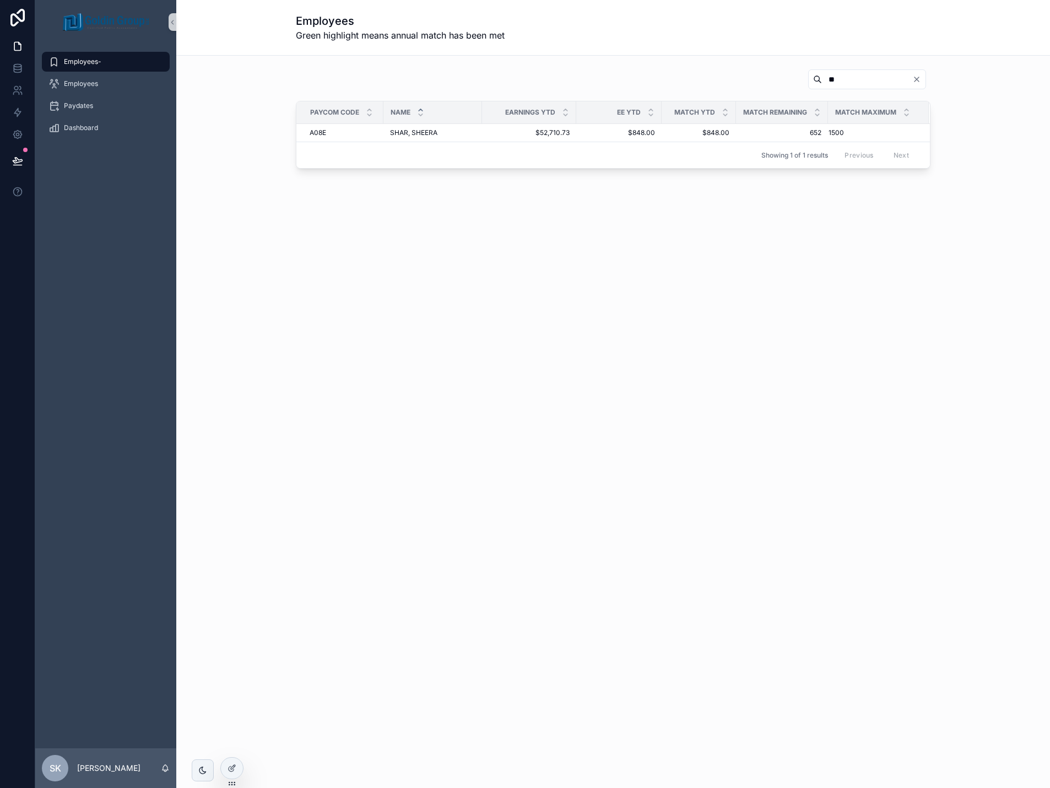
type input "*"
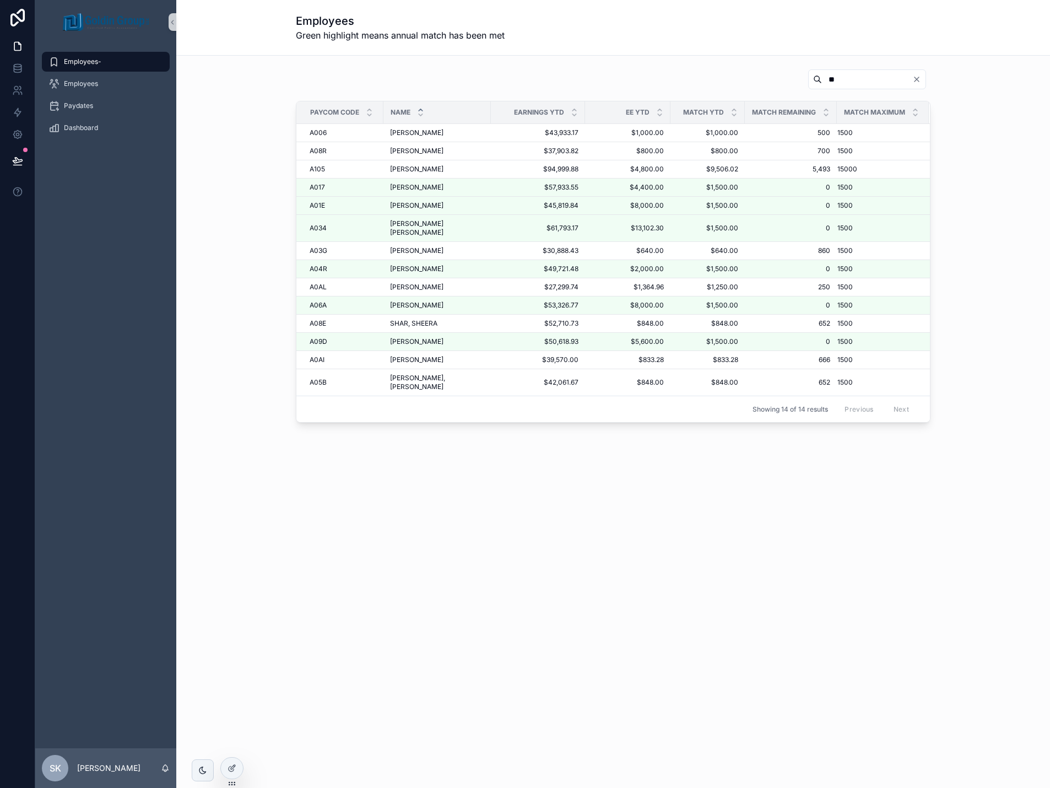
type input "*"
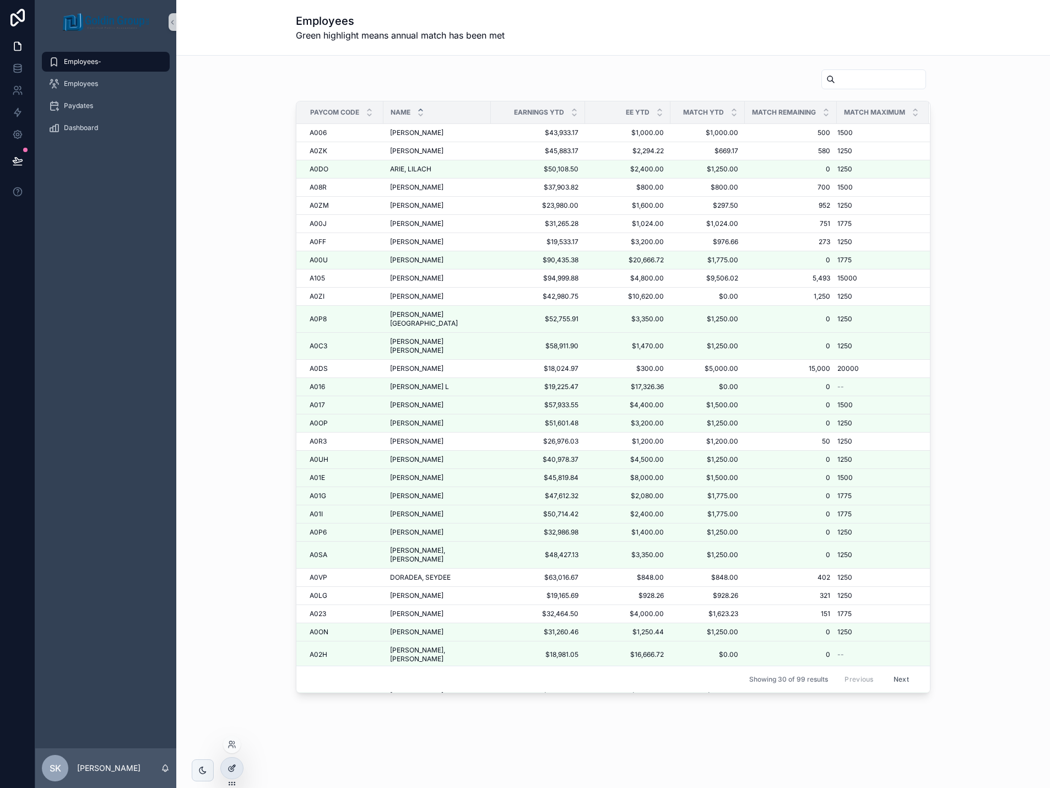
click at [236, 769] on div at bounding box center [232, 767] width 22 height 21
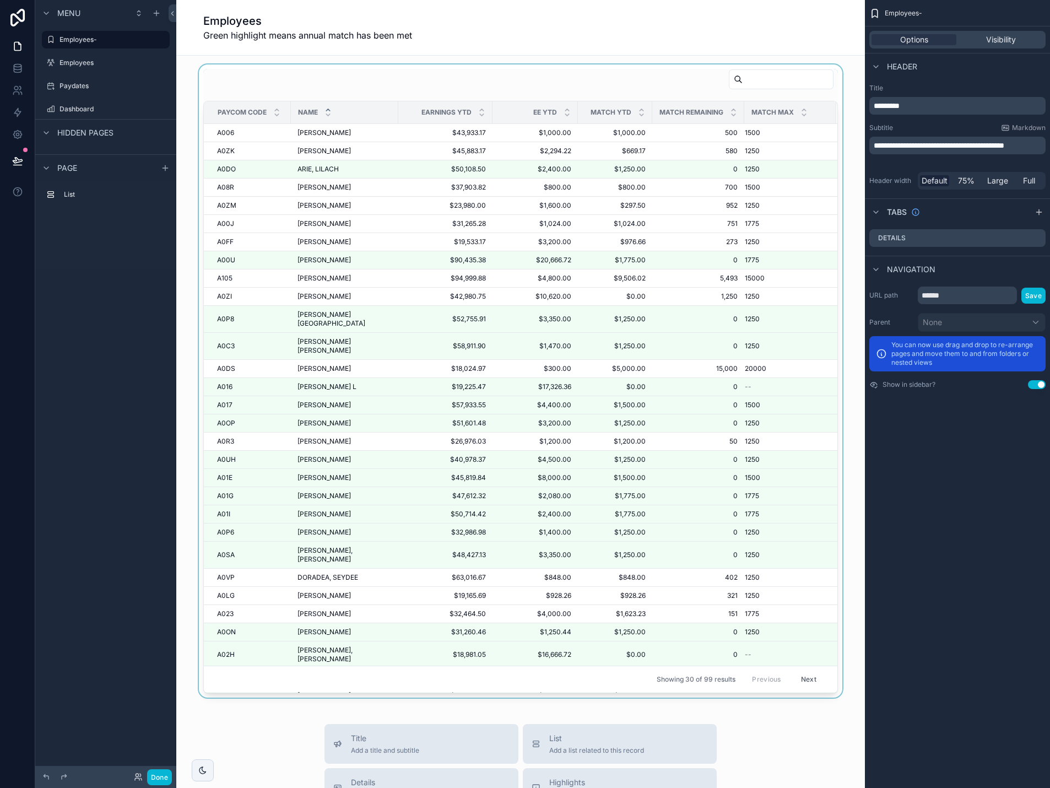
click at [634, 81] on div "scrollable content" at bounding box center [520, 380] width 671 height 633
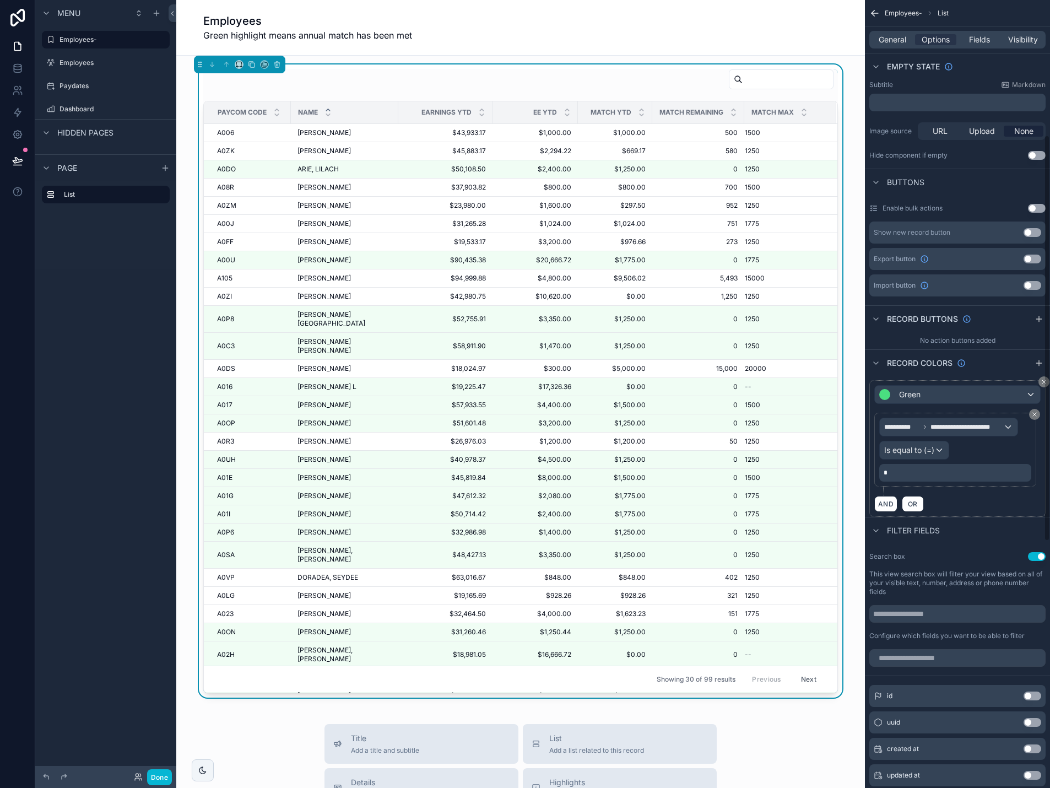
scroll to position [331, 0]
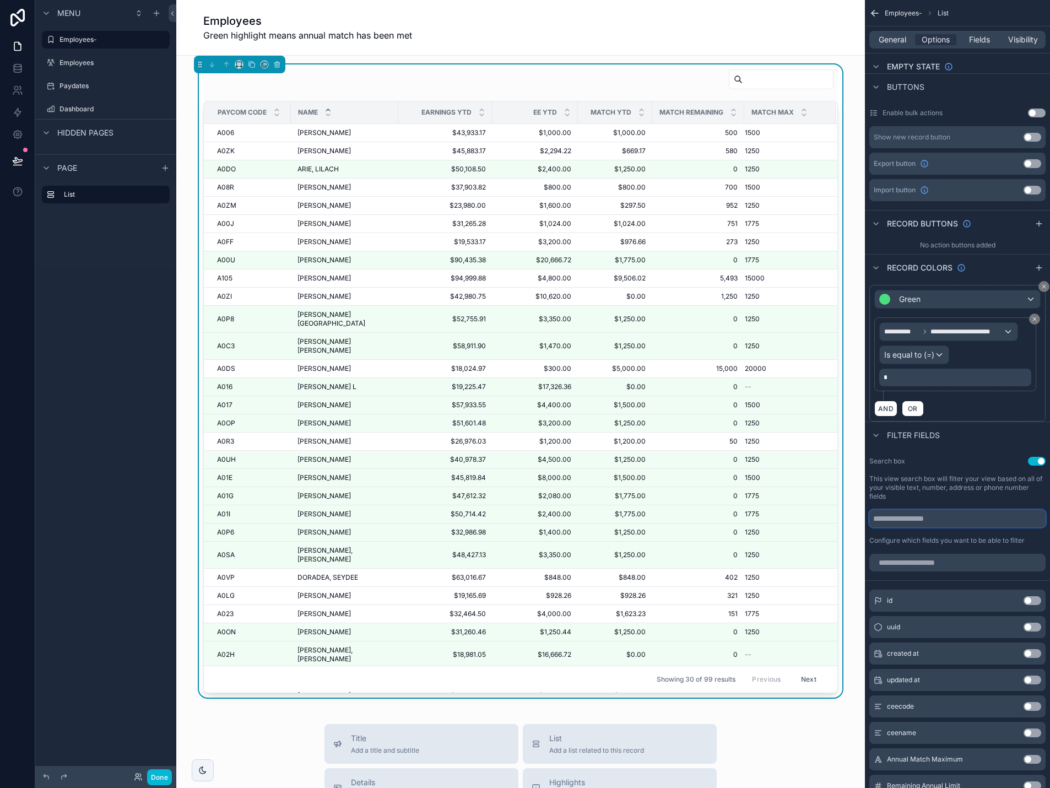
click at [917, 518] on input "scrollable content" at bounding box center [957, 519] width 176 height 18
type input "*"
type input "******"
click at [153, 777] on button "Done" at bounding box center [159, 777] width 25 height 16
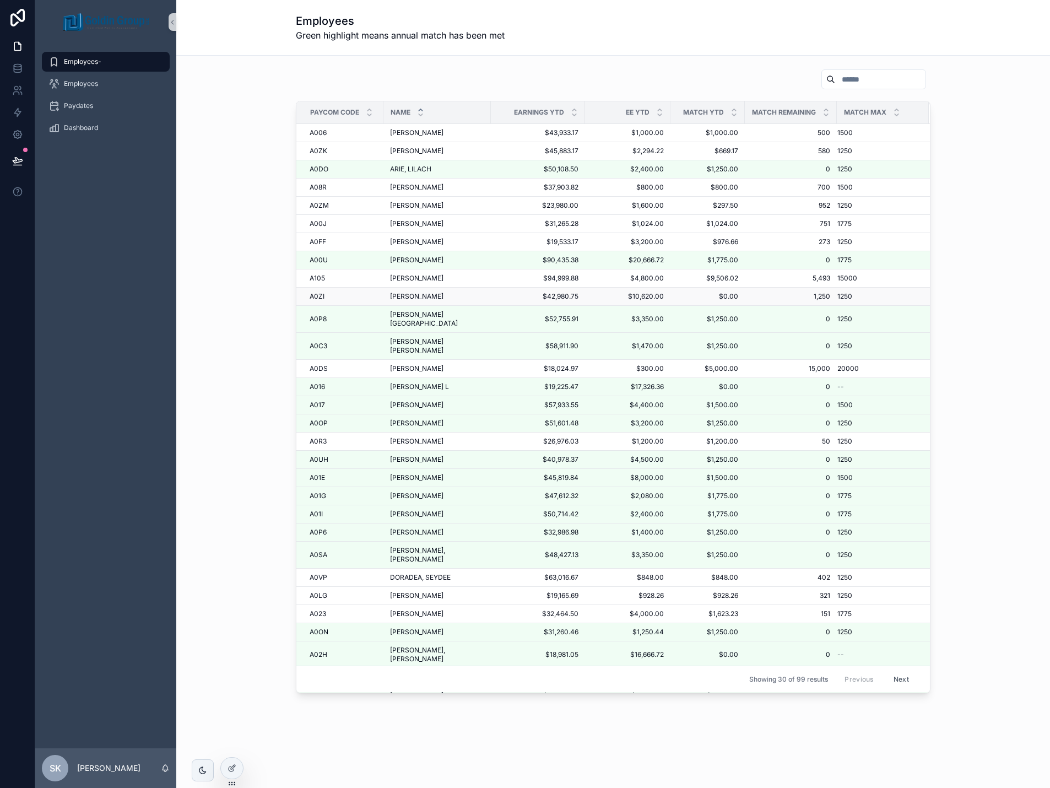
click at [443, 301] on span "[PERSON_NAME]" at bounding box center [416, 296] width 53 height 9
click at [231, 770] on icon at bounding box center [232, 768] width 9 height 9
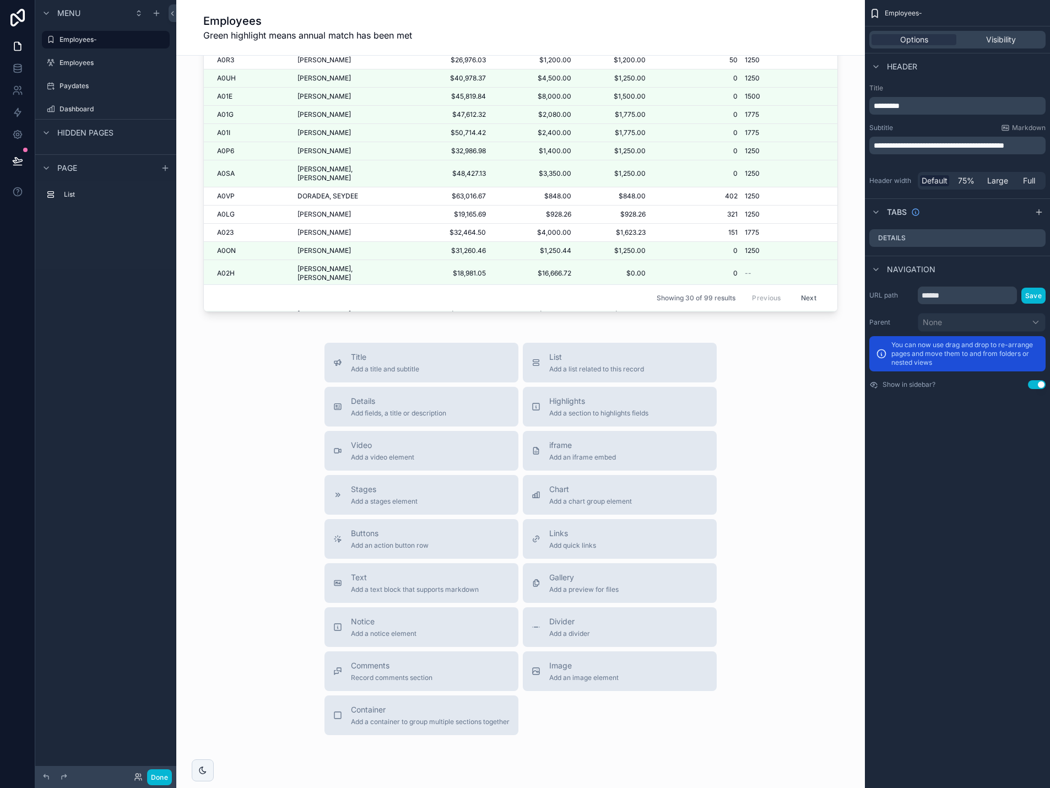
scroll to position [386, 0]
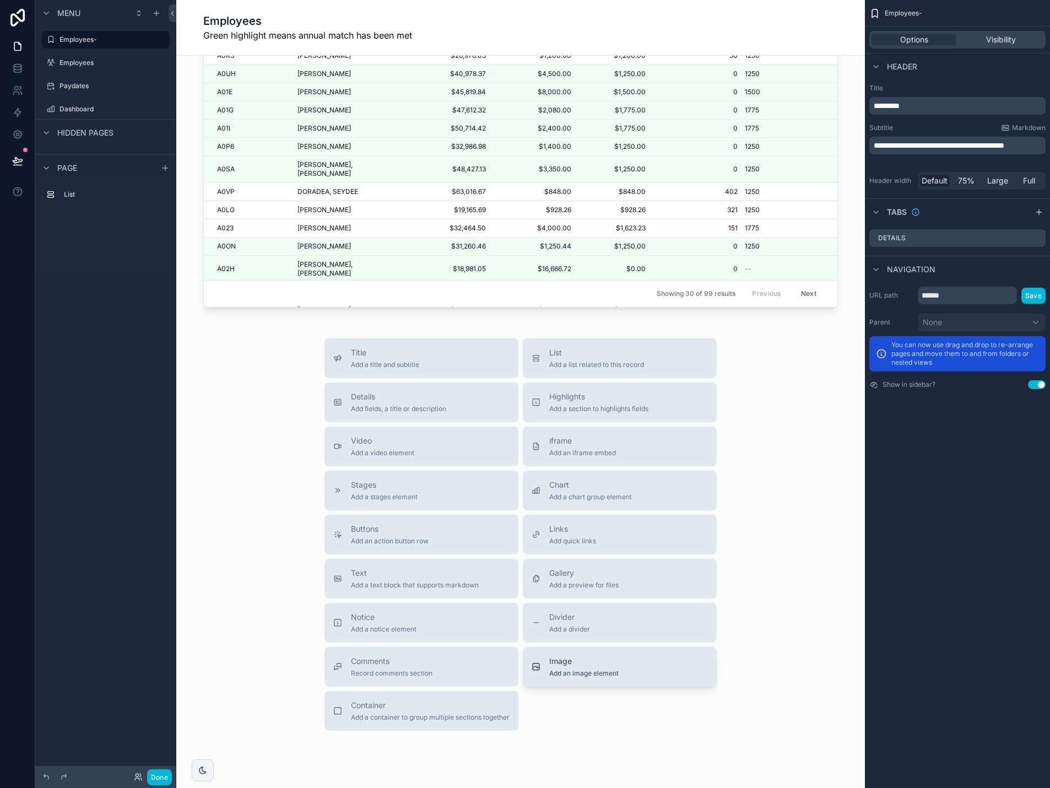
click at [555, 676] on span "Add an image element" at bounding box center [583, 673] width 69 height 9
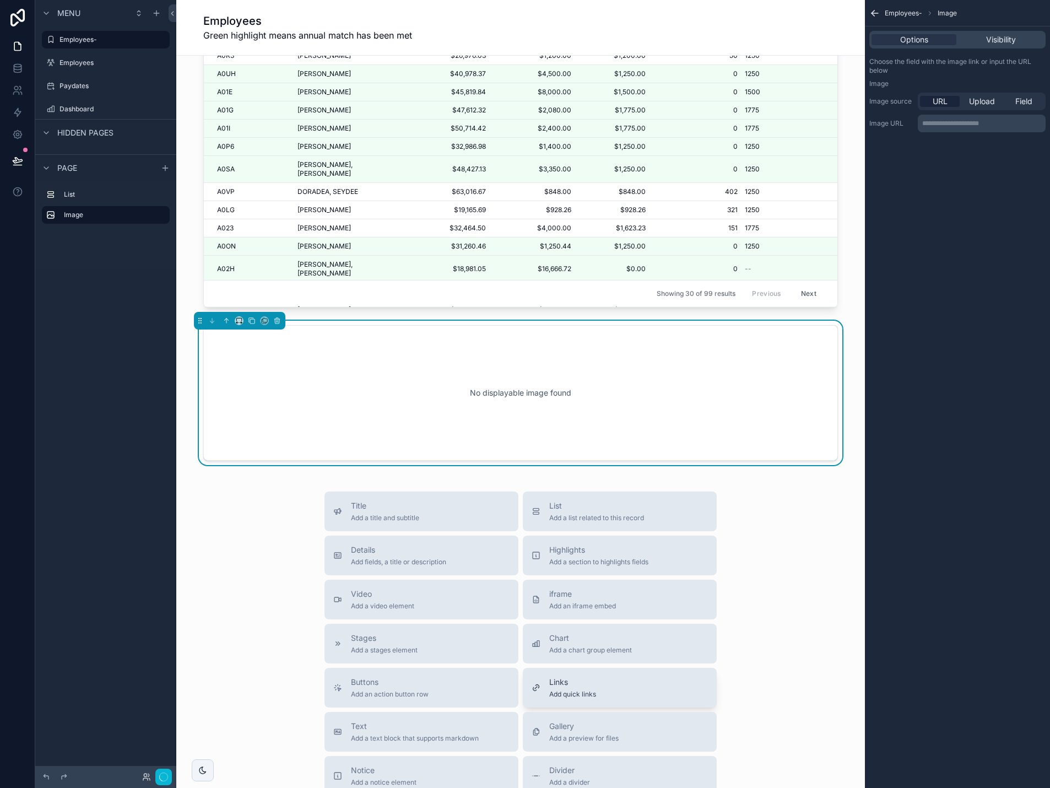
scroll to position [385, 0]
click at [225, 321] on icon "scrollable content" at bounding box center [226, 320] width 2 height 2
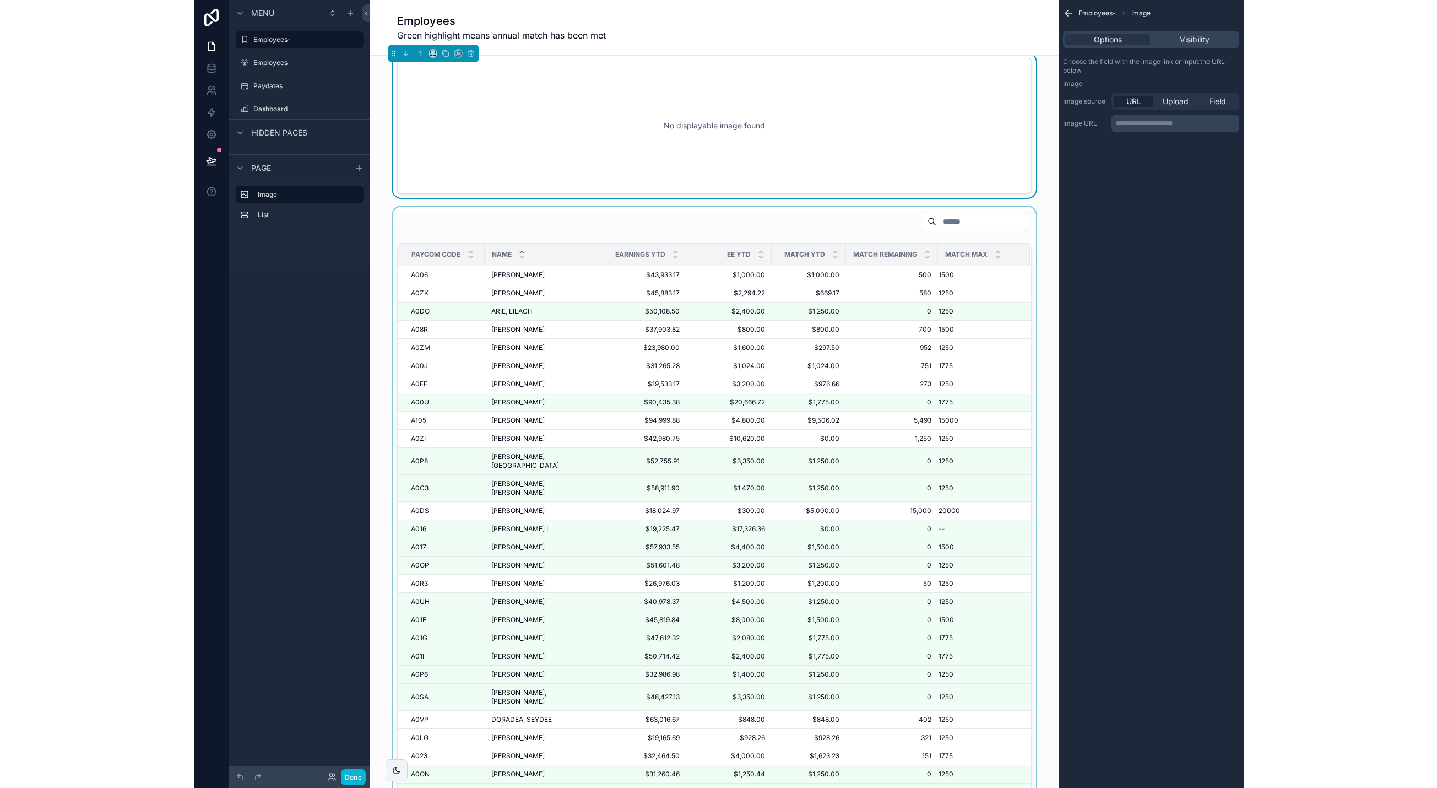
scroll to position [0, 0]
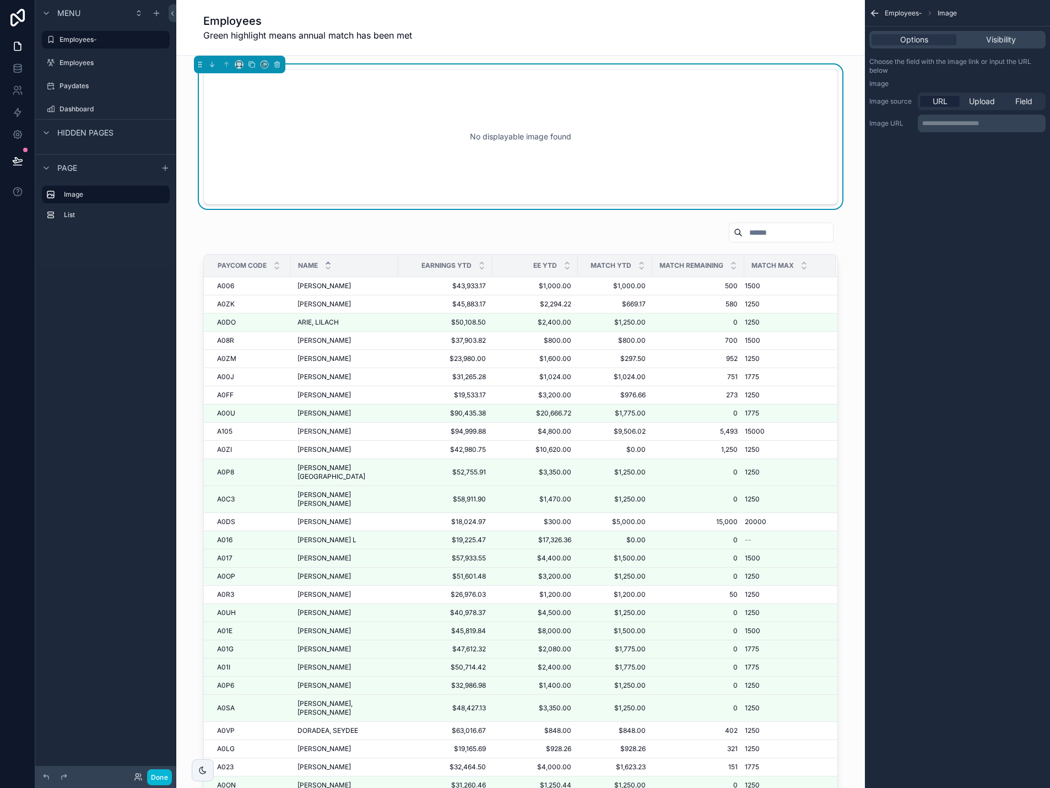
click at [674, 119] on div "No displayable image found" at bounding box center [520, 136] width 598 height 99
click at [971, 101] on span "Upload" at bounding box center [982, 101] width 26 height 11
click at [888, 139] on icon "scrollable content" at bounding box center [892, 141] width 8 height 8
type input "**********"
click at [838, 168] on div "No displayable image found" at bounding box center [520, 137] width 635 height 136
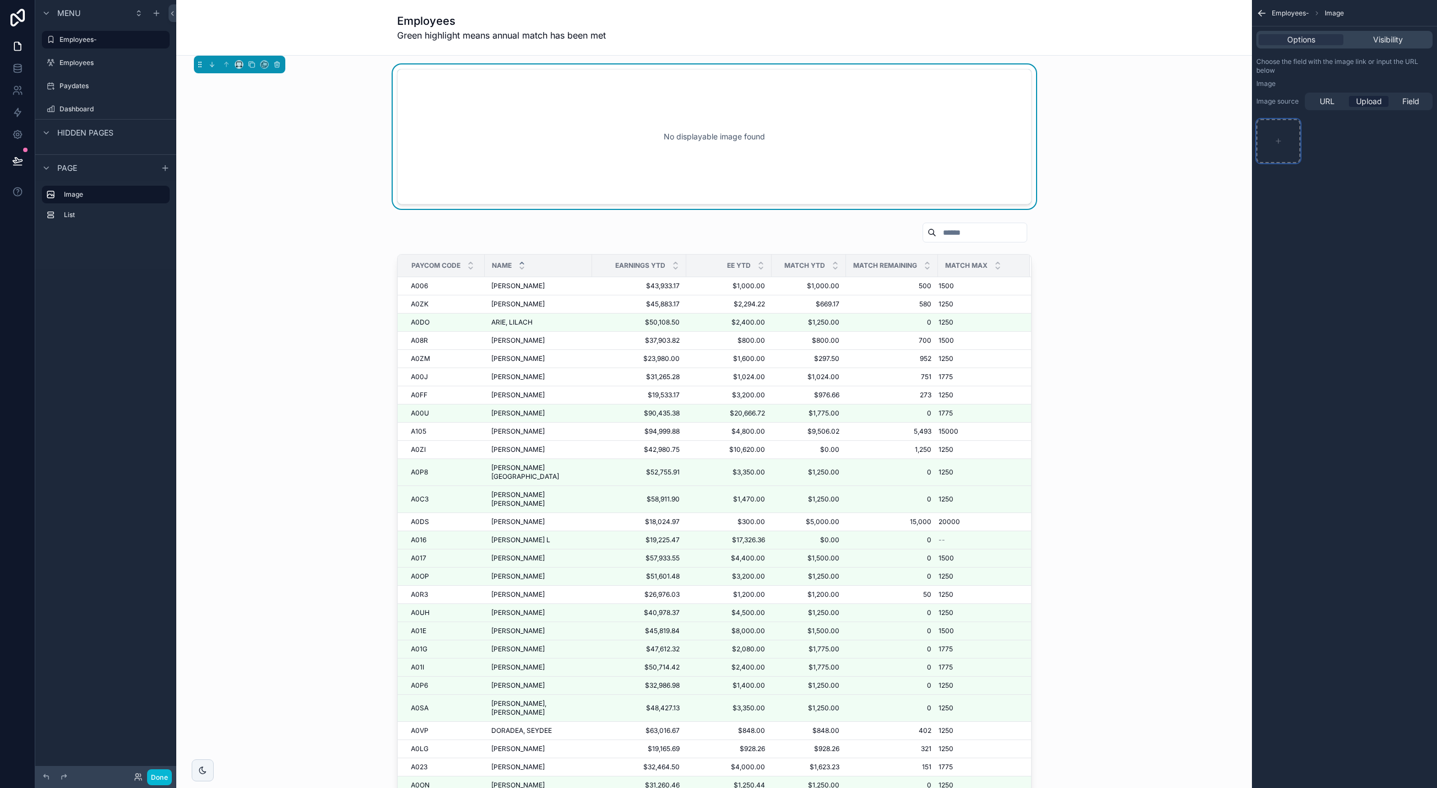
click at [1056, 143] on div "scrollable content" at bounding box center [1279, 141] width 44 height 44
type input "**********"
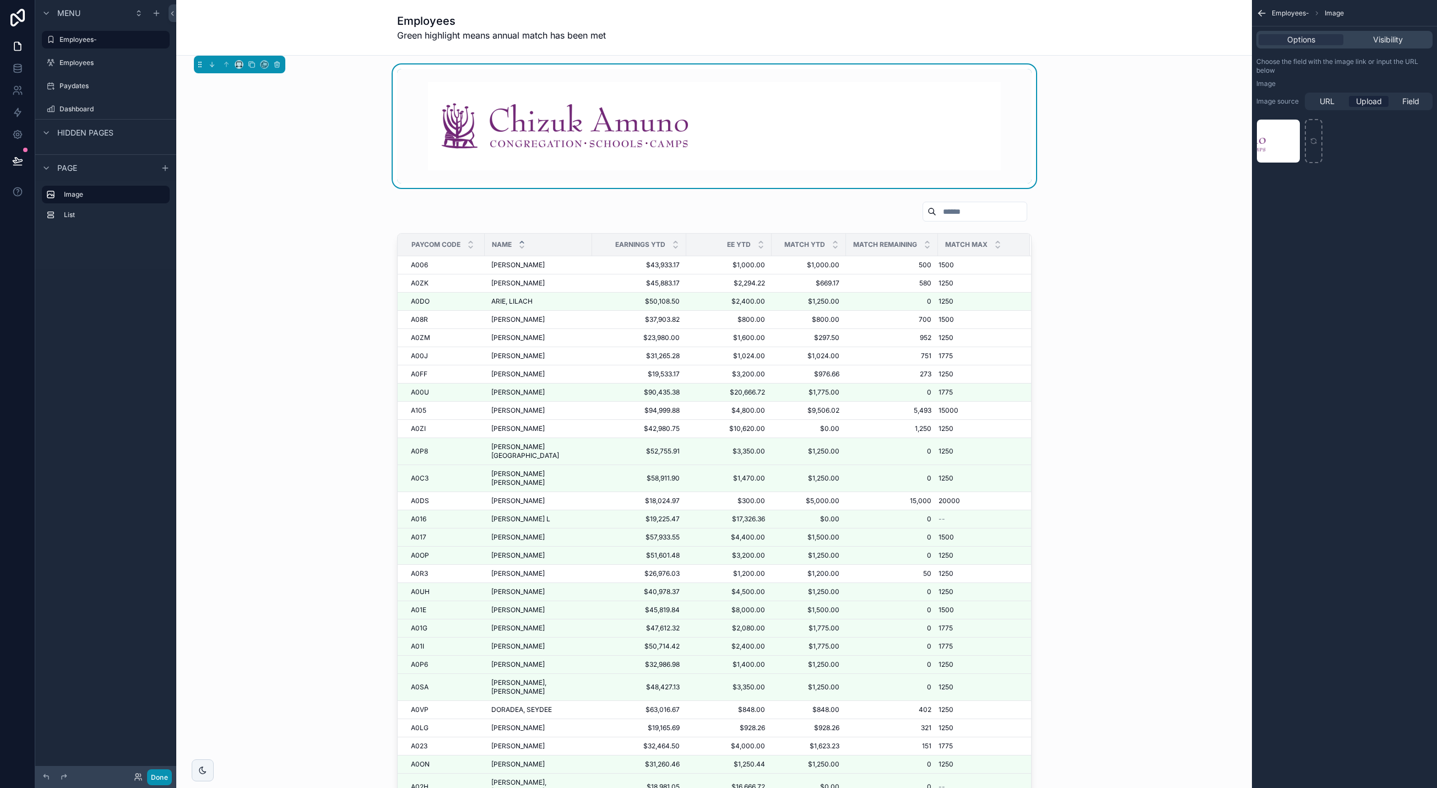
click at [158, 779] on button "Done" at bounding box center [159, 777] width 25 height 16
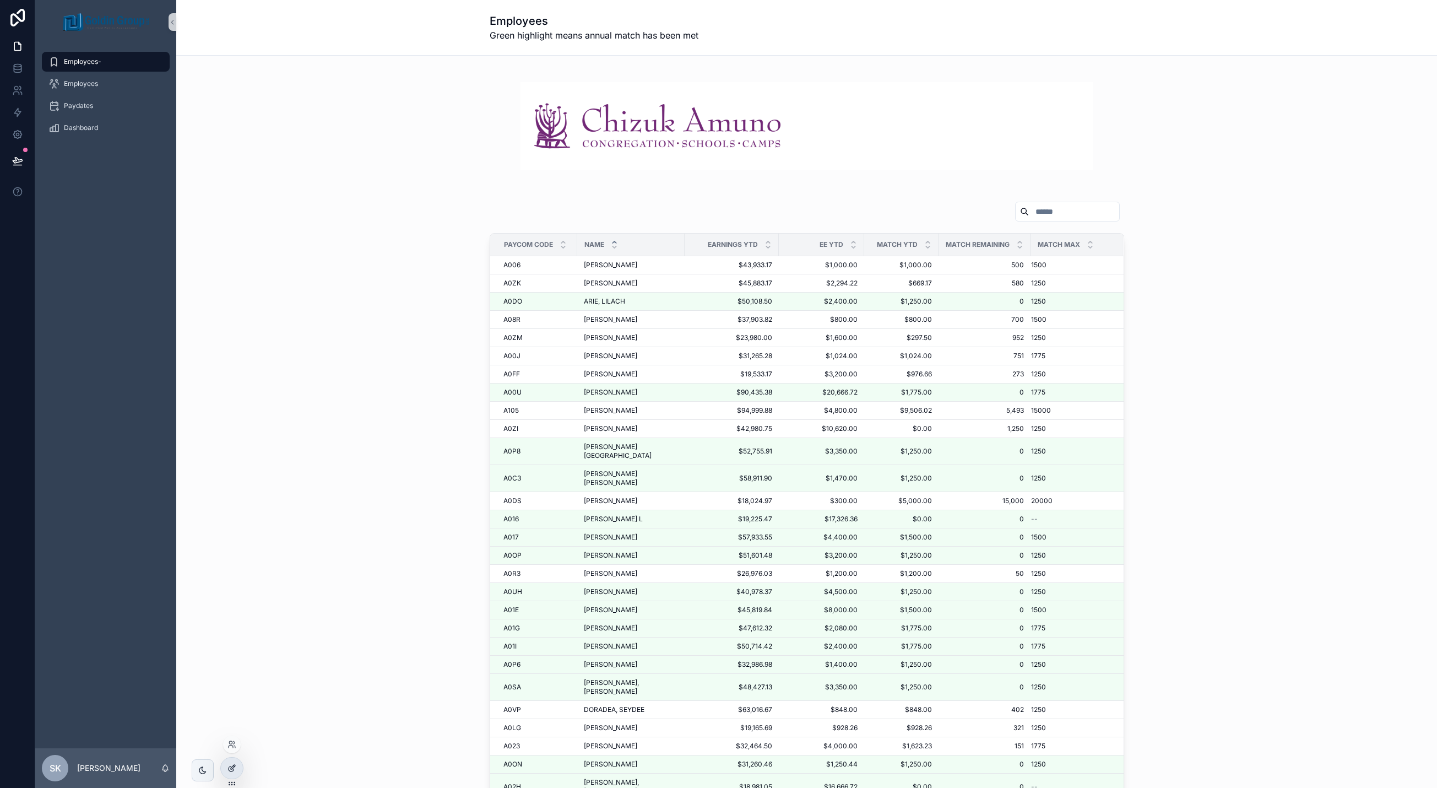
click at [232, 770] on icon at bounding box center [232, 768] width 9 height 9
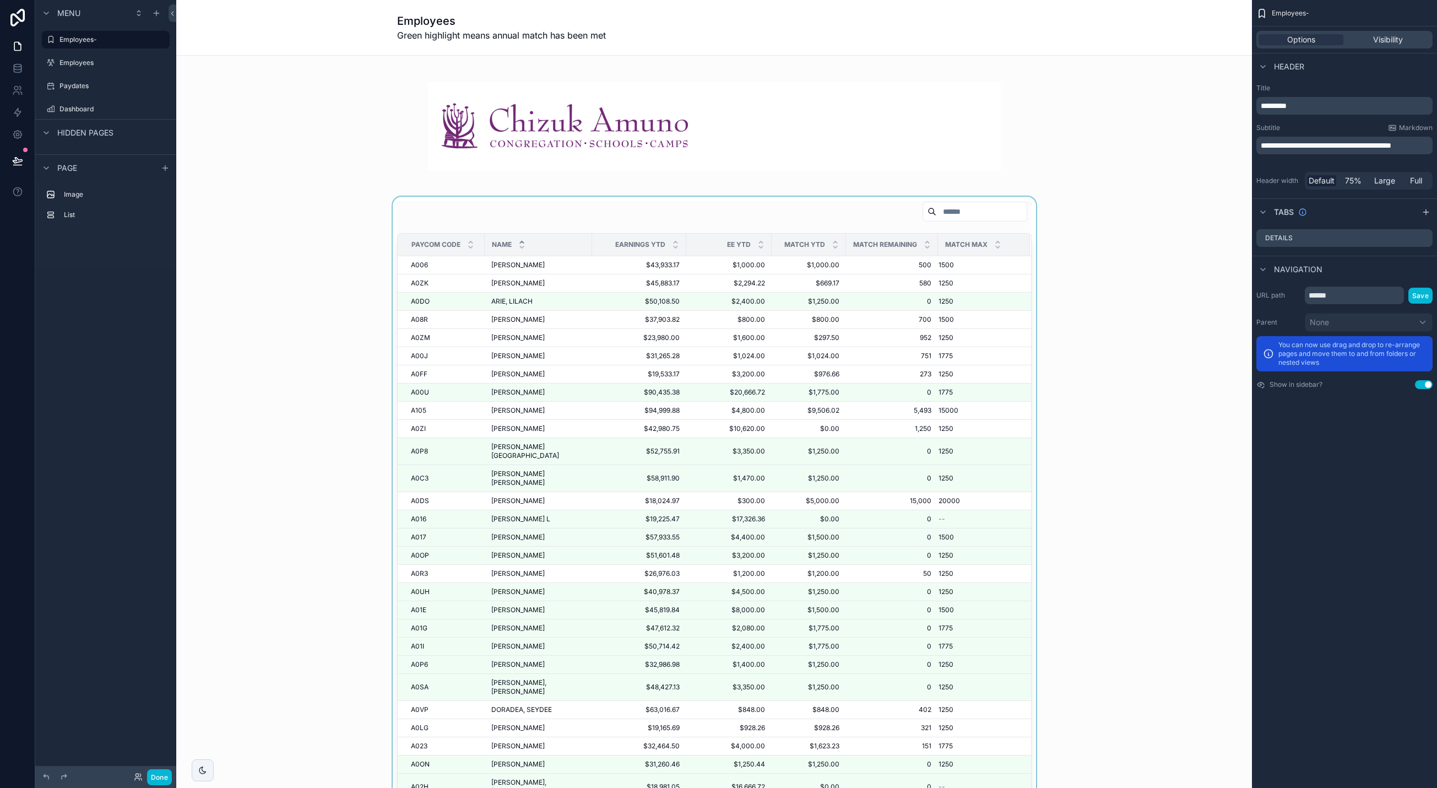
click at [816, 212] on div "scrollable content" at bounding box center [714, 513] width 1058 height 633
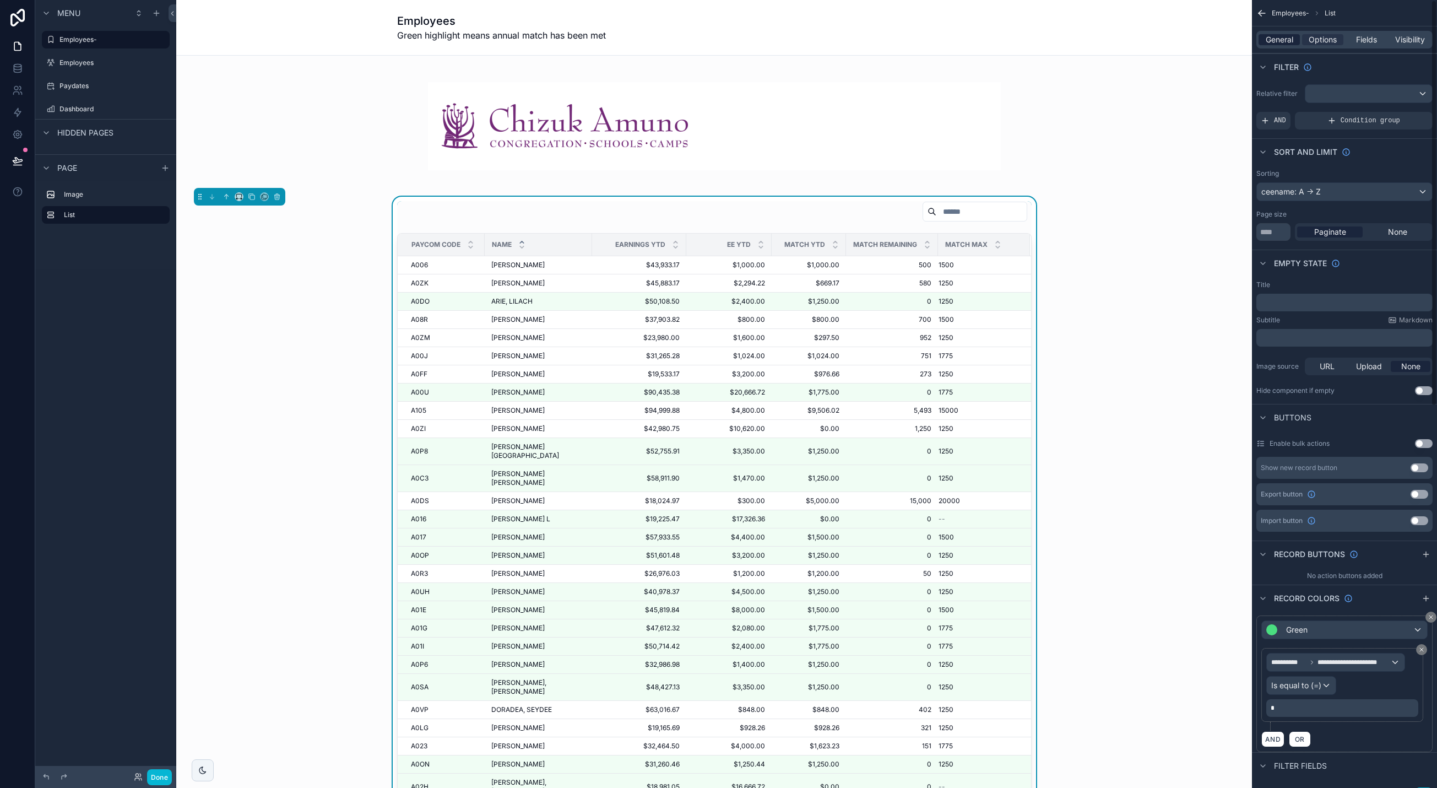
click at [1056, 40] on span "General" at bounding box center [1280, 39] width 28 height 11
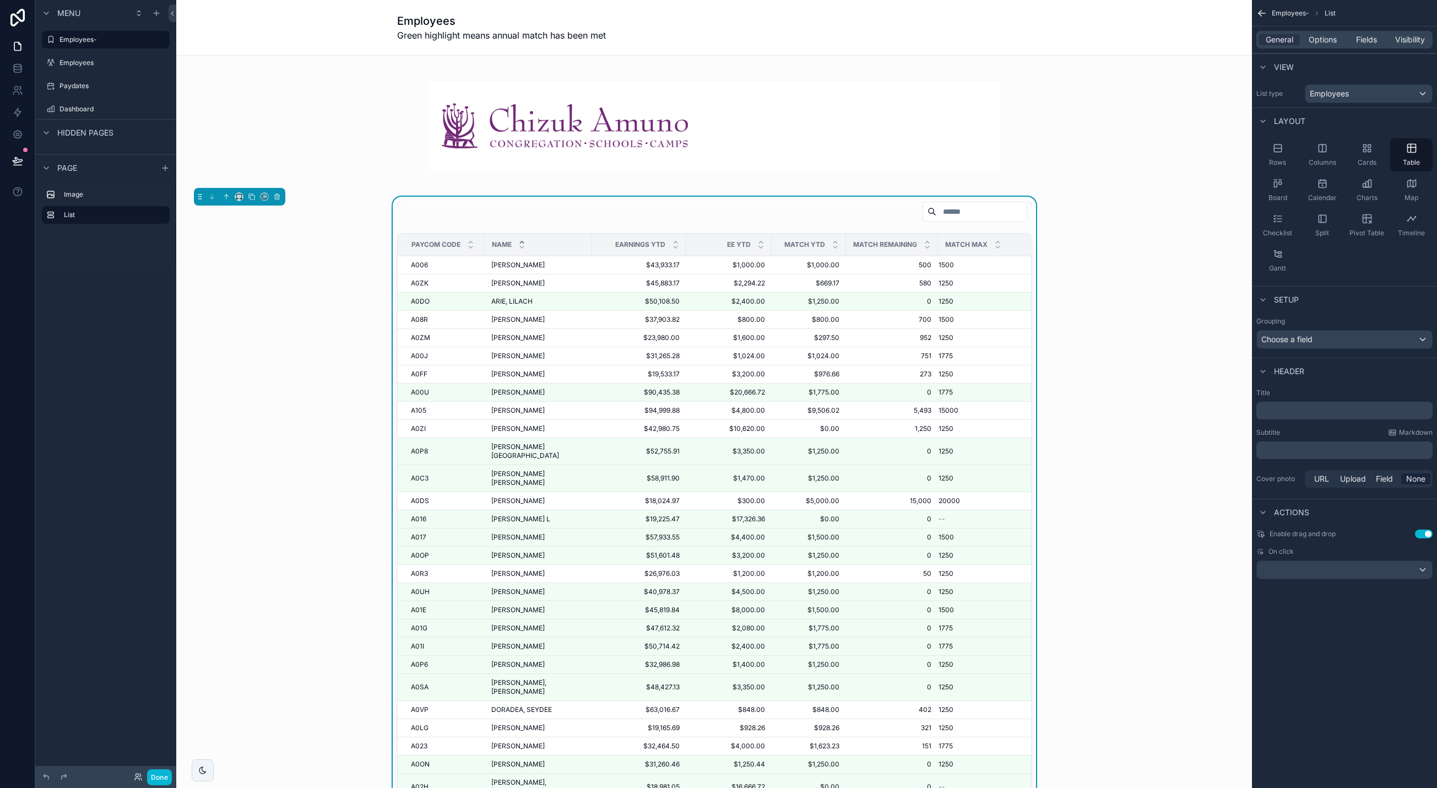
click at [1056, 409] on p "﻿" at bounding box center [1346, 410] width 170 height 11
click at [1056, 39] on div "Employees Green highlight means annual match has been met" at bounding box center [714, 28] width 1076 height 56
click at [515, 26] on h1 "Employees" at bounding box center [501, 20] width 209 height 15
click at [503, 36] on span "Green highlight means annual match has been met" at bounding box center [501, 35] width 209 height 13
click at [760, 25] on div "Employees Green highlight means annual match has been met" at bounding box center [714, 27] width 635 height 29
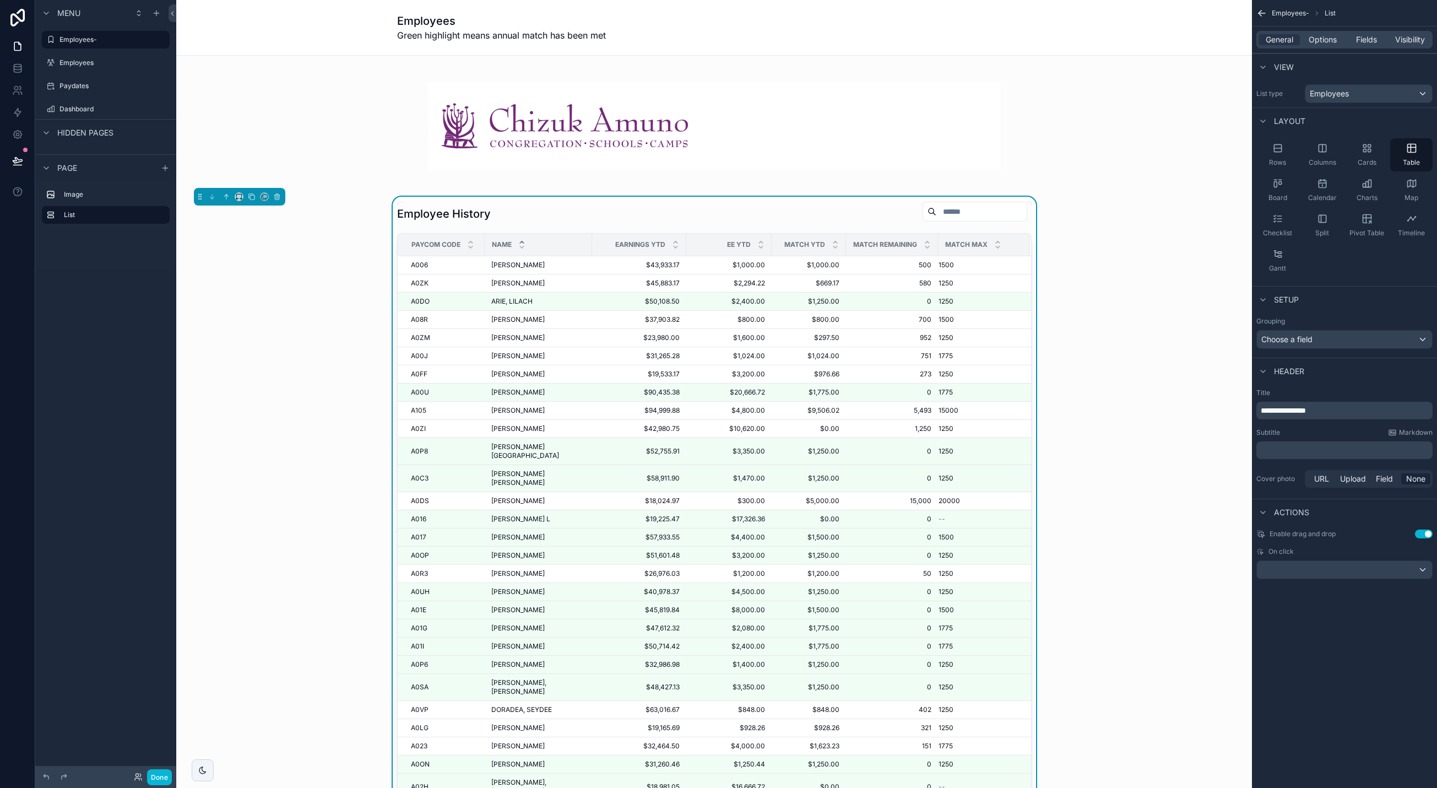
click at [1056, 14] on icon "scrollable content" at bounding box center [1260, 14] width 3 height 3
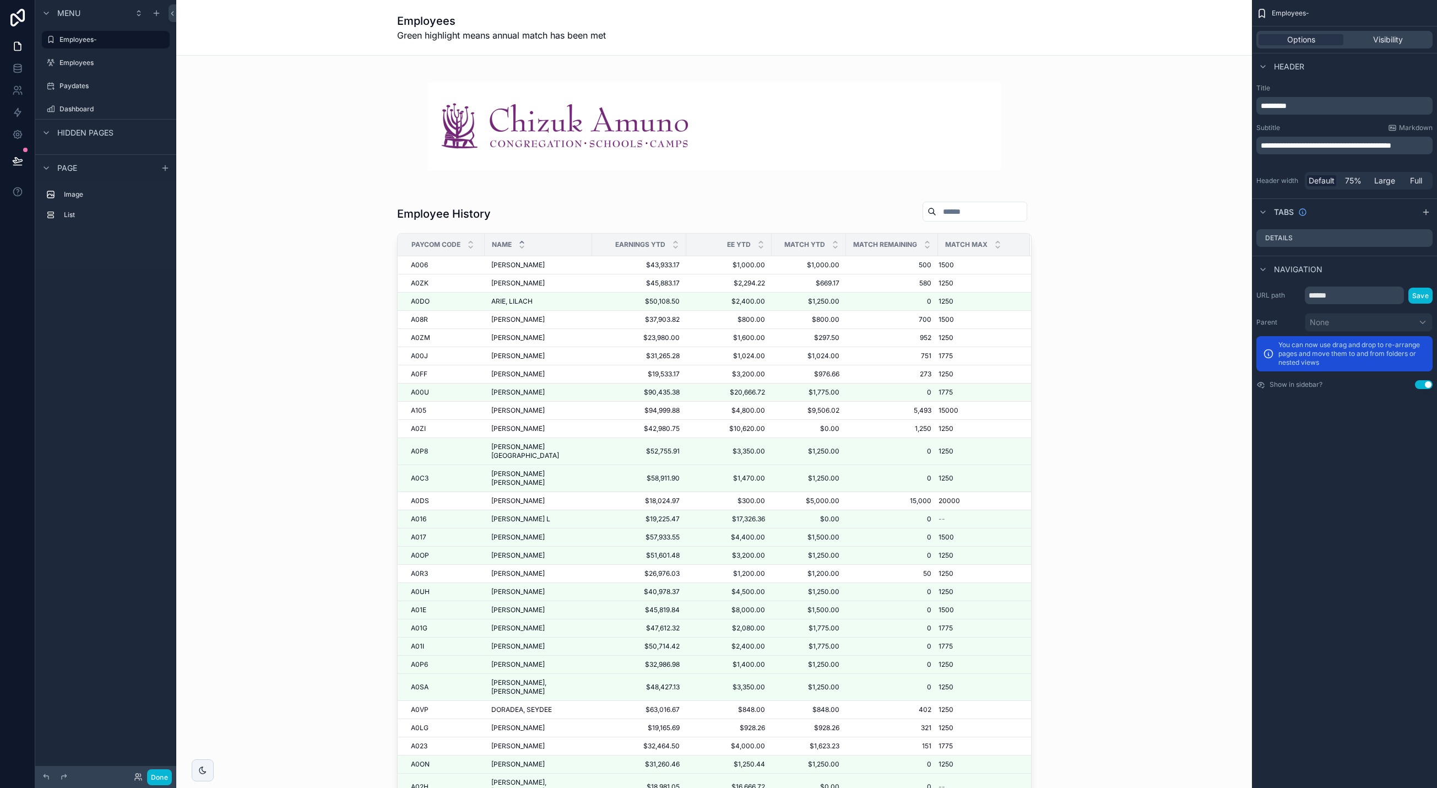
click at [1056, 146] on span "**********" at bounding box center [1326, 146] width 131 height 8
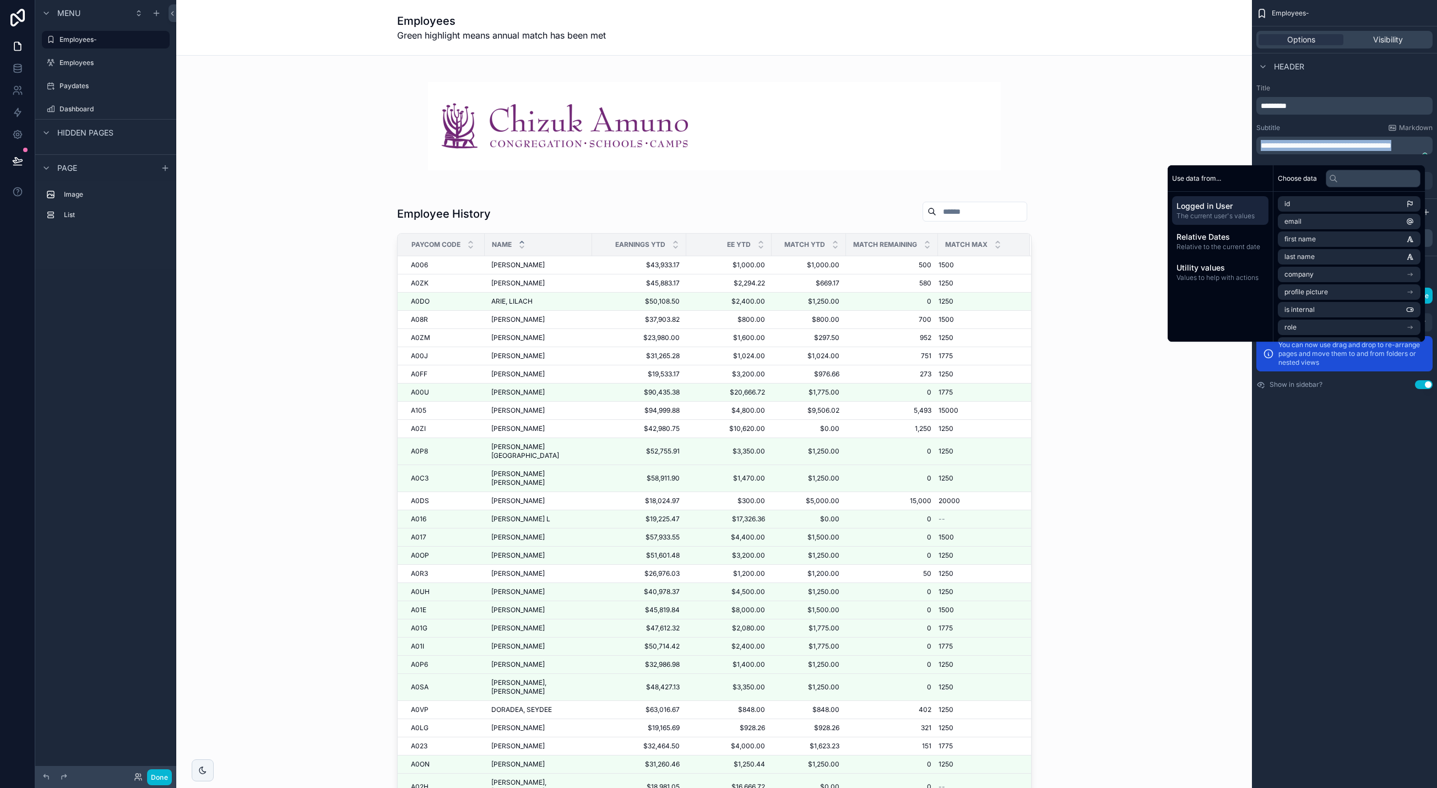
copy span "**********"
click at [835, 213] on div "scrollable content" at bounding box center [714, 513] width 1058 height 633
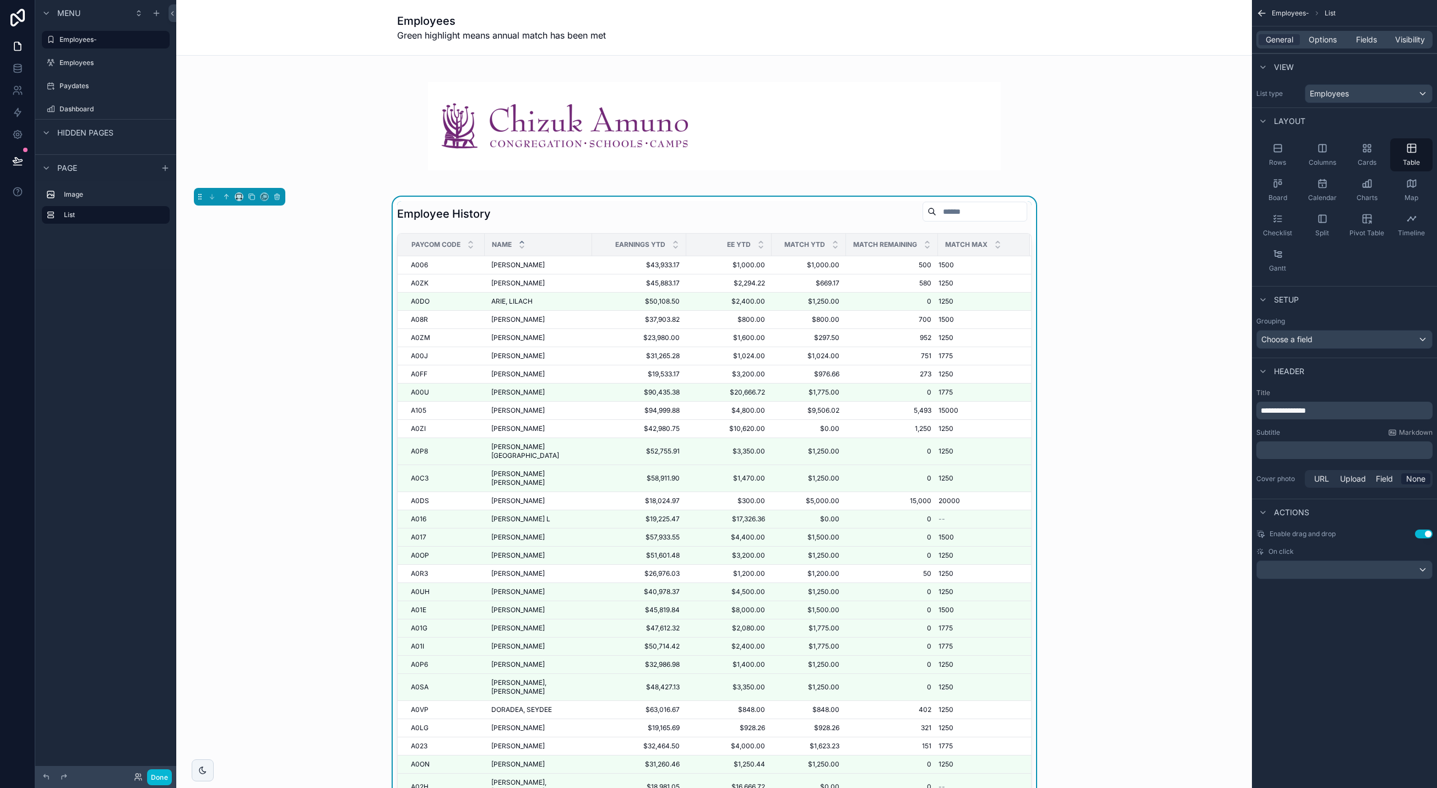
click at [1056, 451] on p "﻿" at bounding box center [1346, 450] width 170 height 11
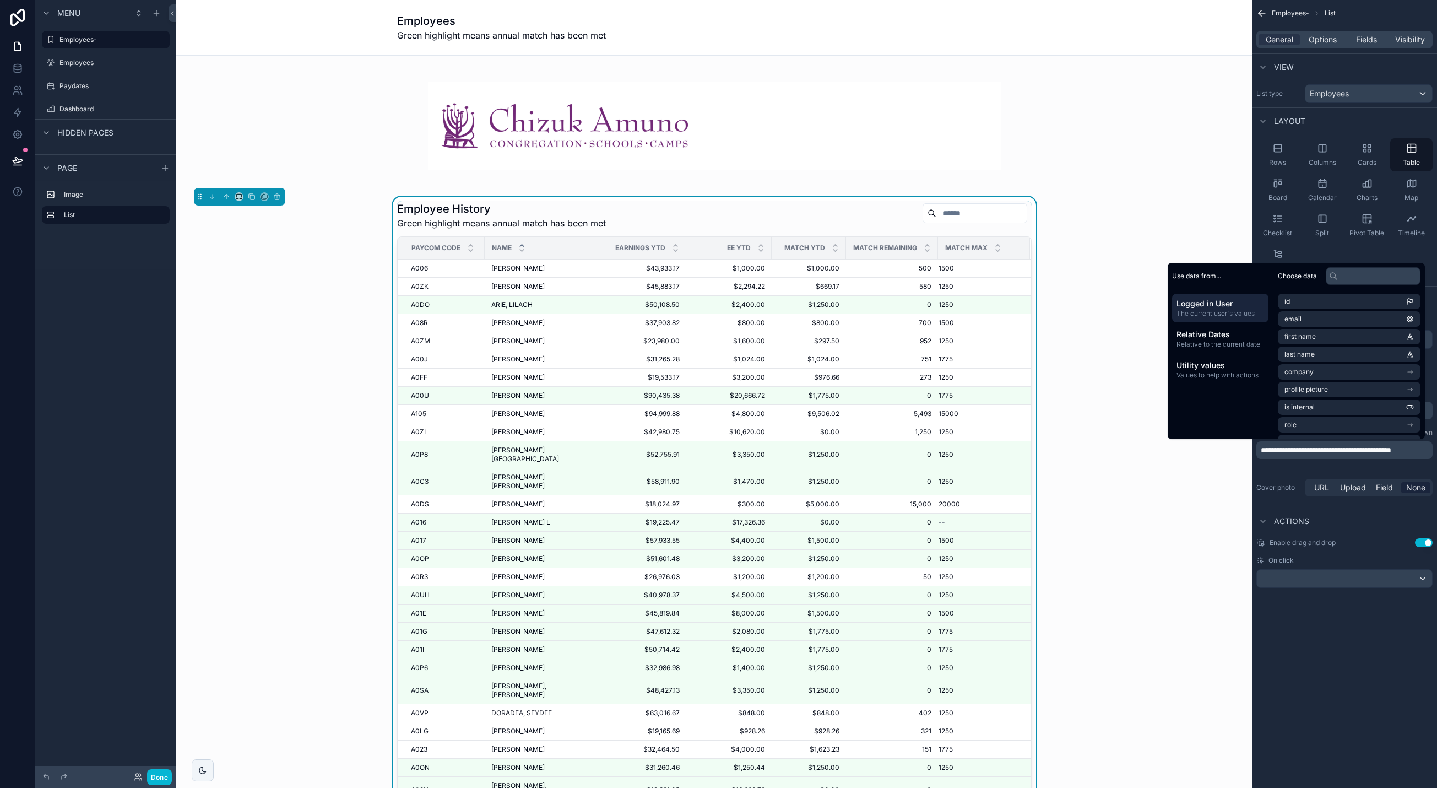
click at [1056, 13] on icon "scrollable content" at bounding box center [1262, 13] width 7 height 0
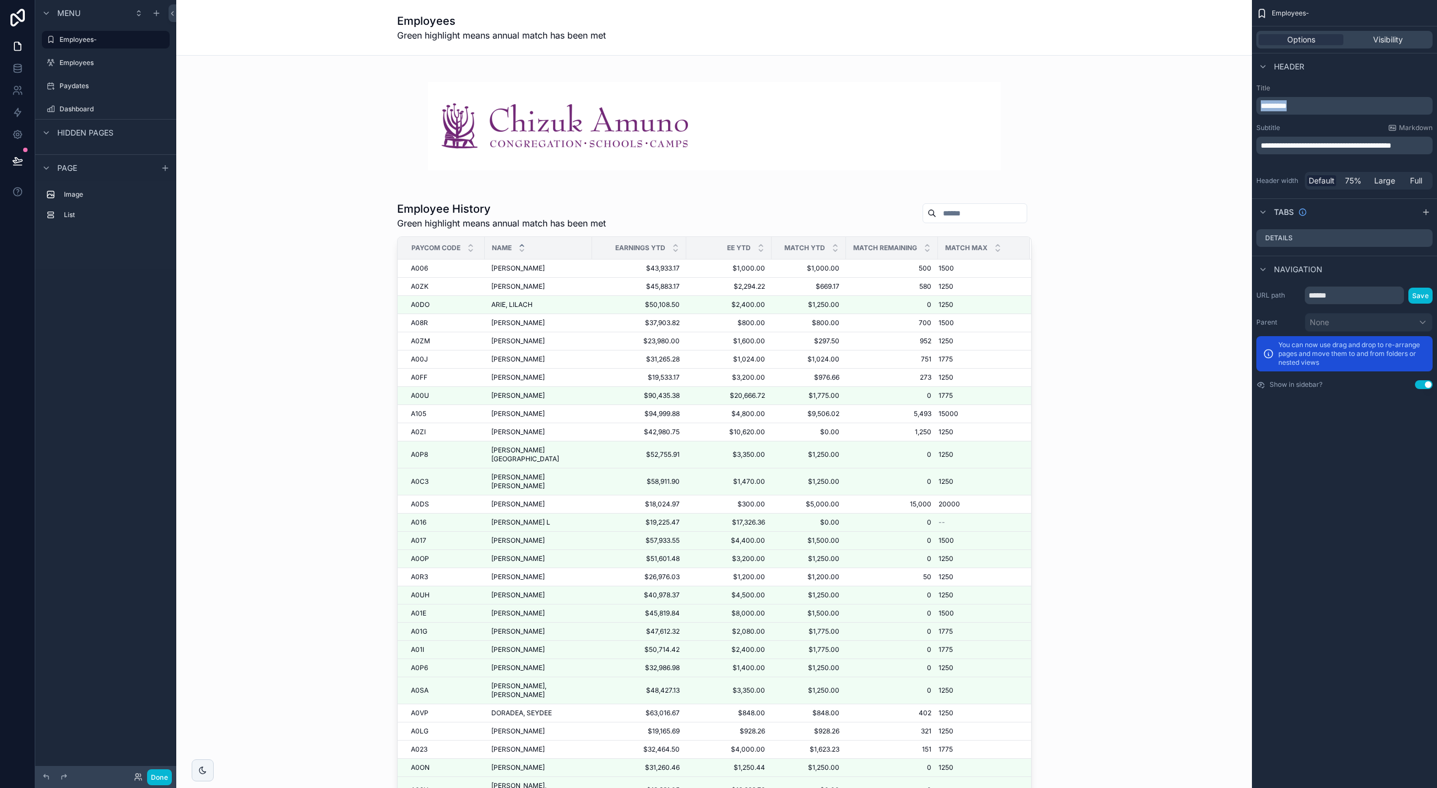
drag, startPoint x: 1316, startPoint y: 109, endPoint x: 1258, endPoint y: 109, distance: 57.8
click at [1056, 109] on div "*********" at bounding box center [1345, 106] width 176 height 18
click at [1056, 151] on p "**********" at bounding box center [1346, 145] width 170 height 11
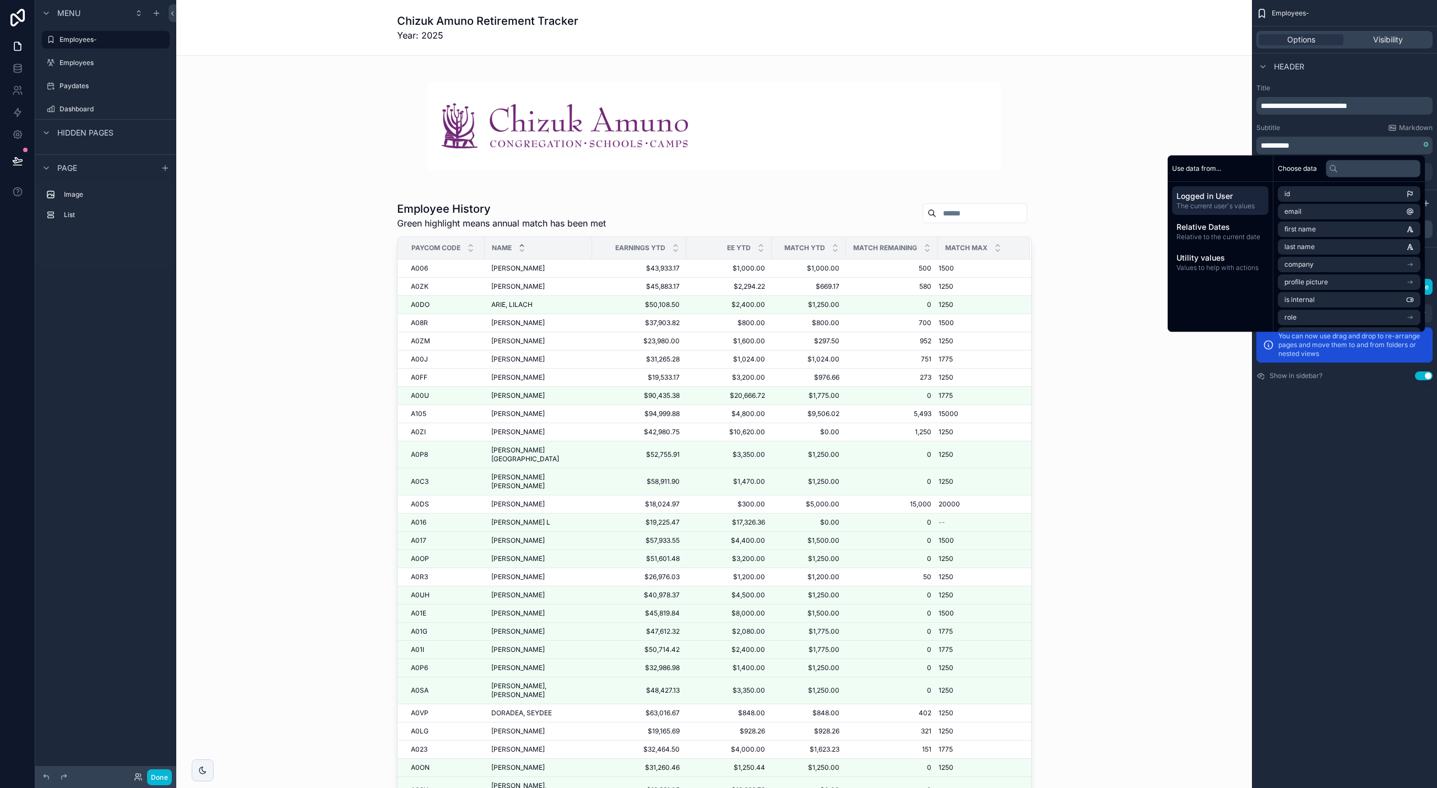
click at [1056, 475] on div "**********" at bounding box center [1344, 394] width 185 height 788
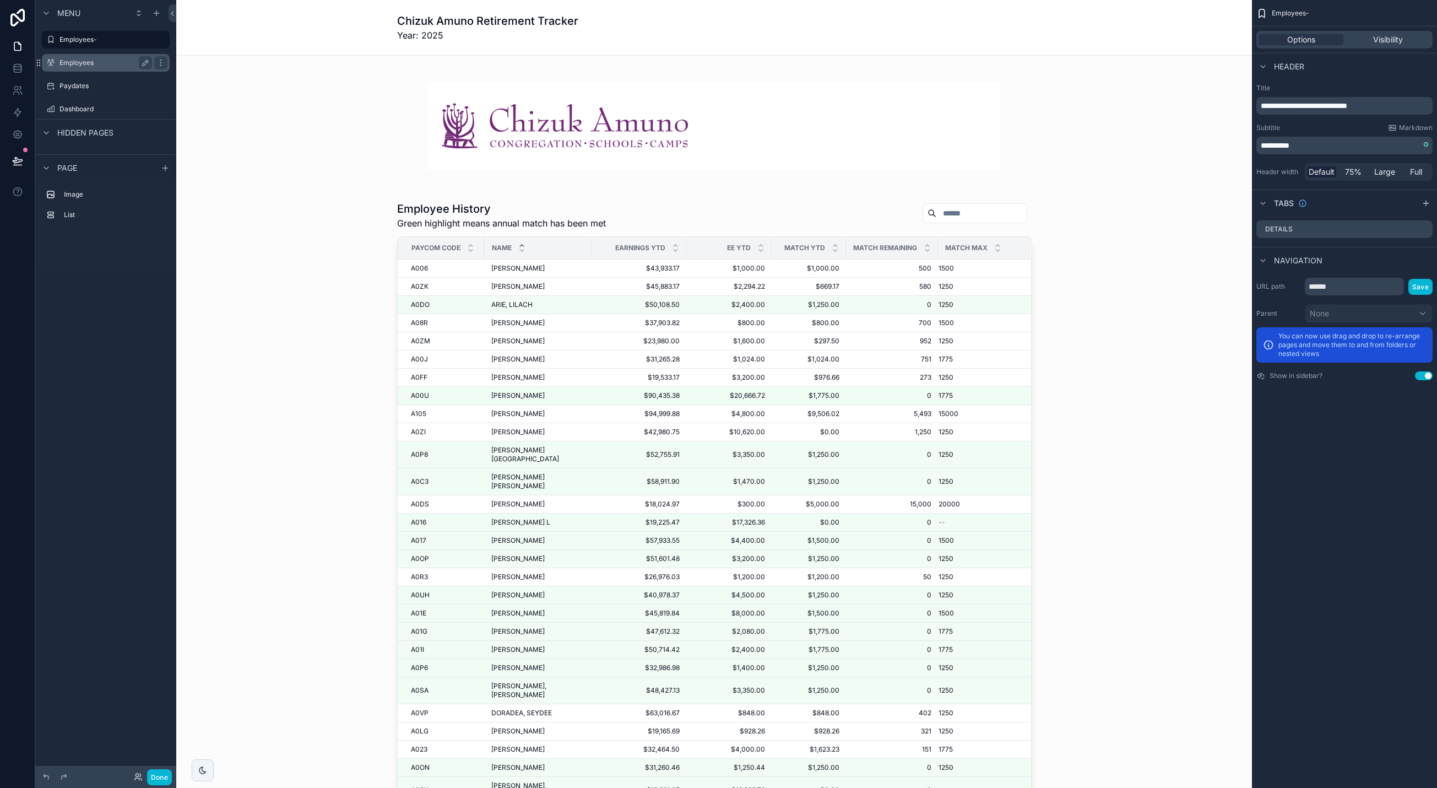
click at [98, 64] on label "Employees" at bounding box center [103, 62] width 88 height 9
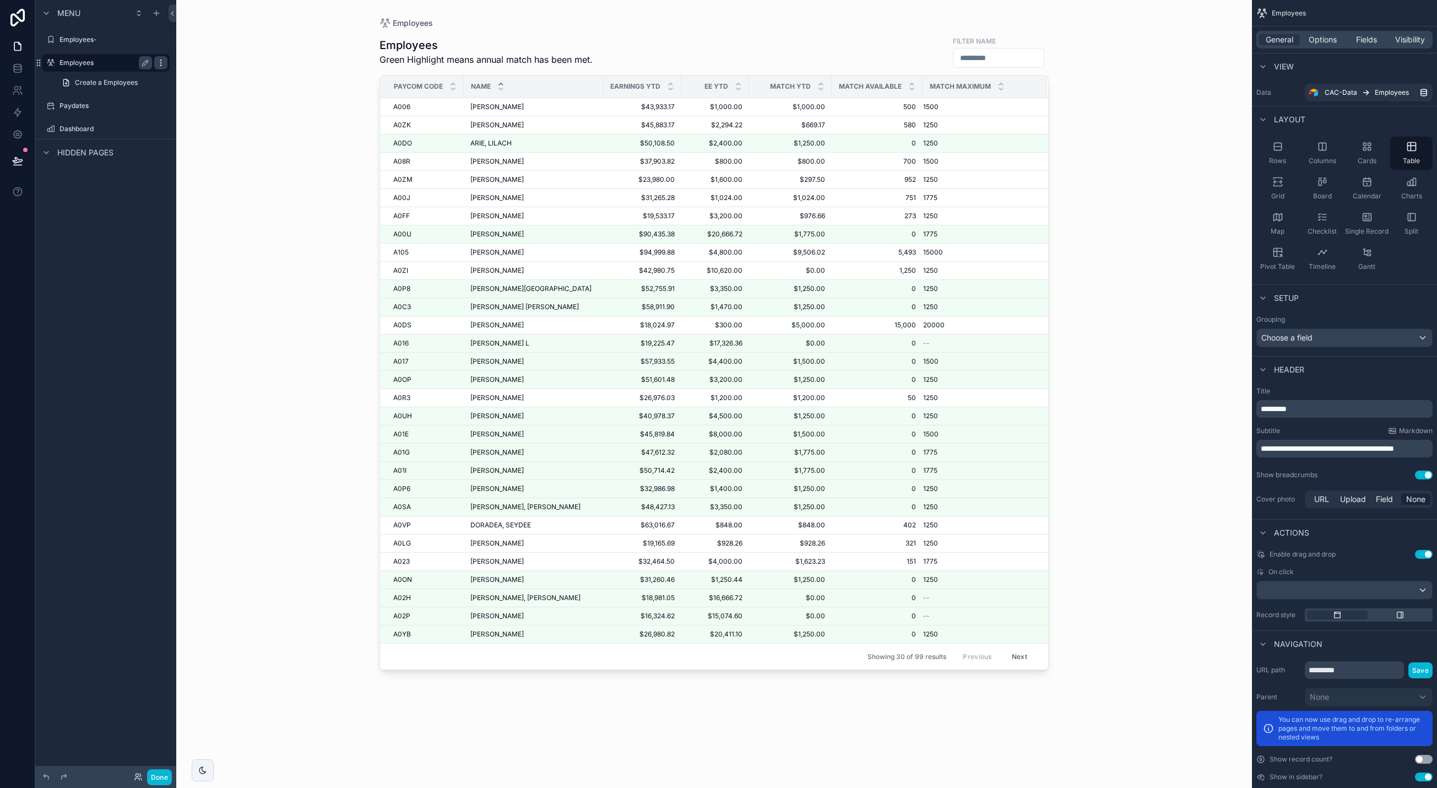
click at [160, 64] on icon "scrollable content" at bounding box center [160, 62] width 9 height 9
click at [204, 106] on span "Remove" at bounding box center [210, 105] width 29 height 11
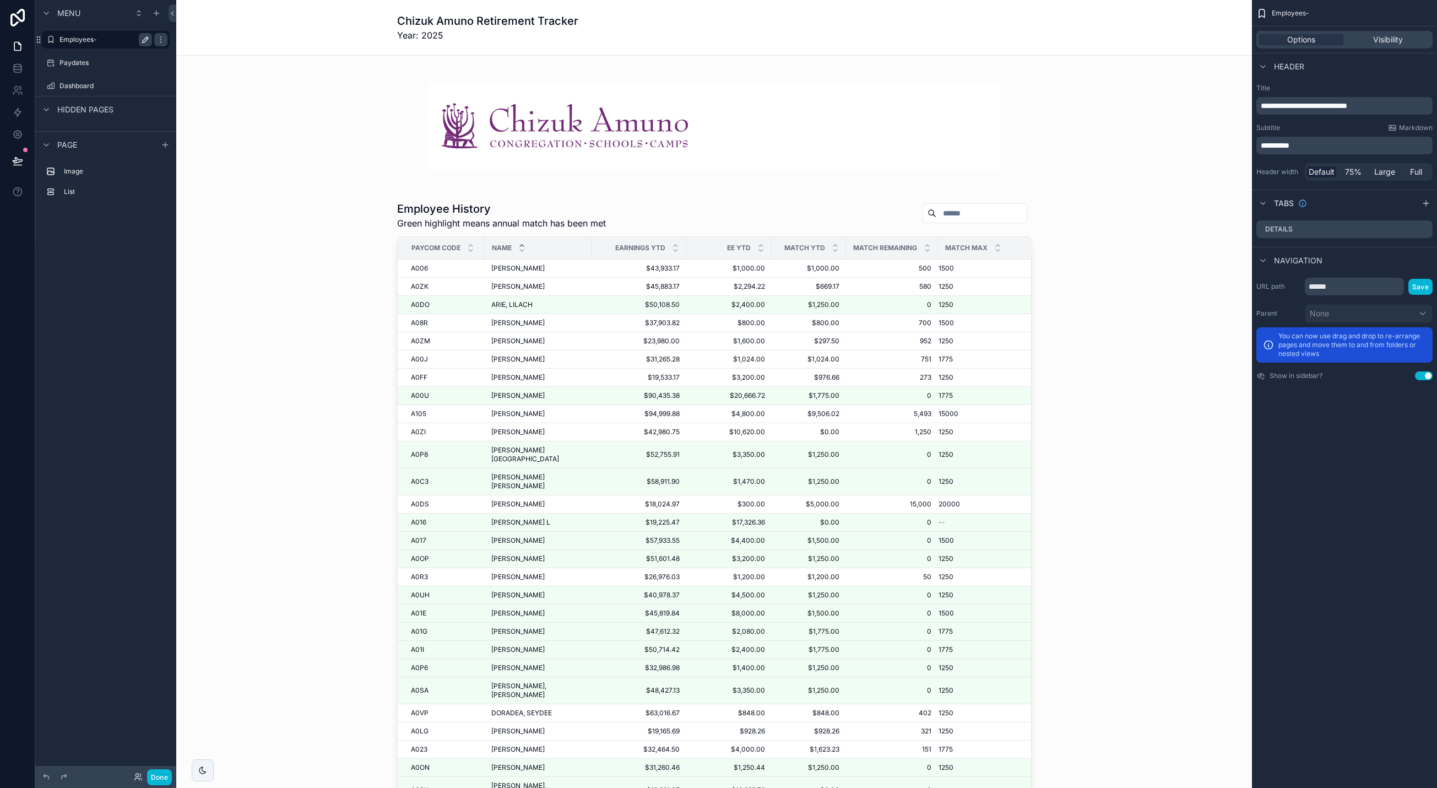
click at [147, 41] on icon "scrollable content" at bounding box center [145, 39] width 9 height 9
click at [126, 39] on input "**********" at bounding box center [96, 39] width 75 height 13
type input "*********"
click at [1056, 290] on input "******" at bounding box center [1354, 287] width 99 height 18
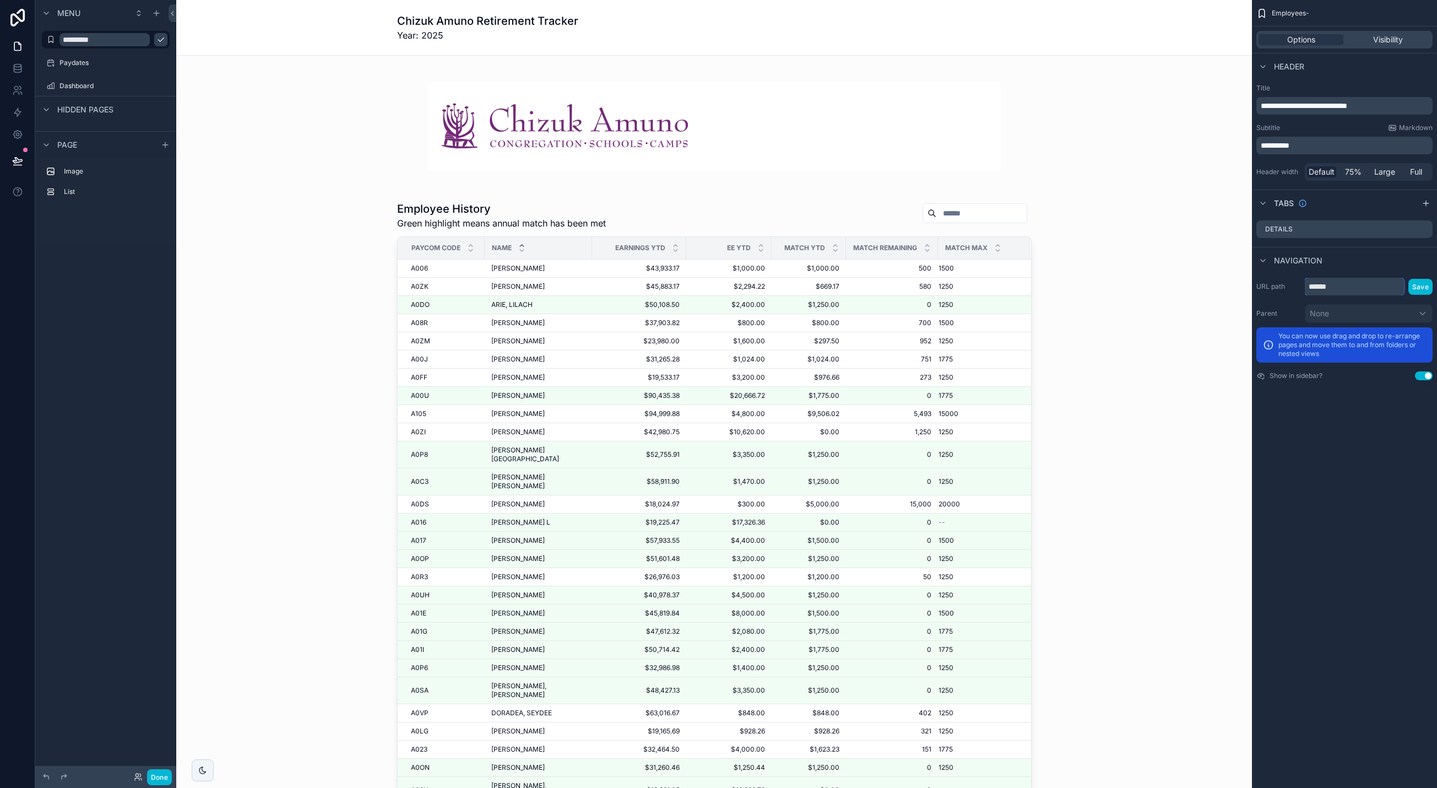
click at [1056, 289] on input "******" at bounding box center [1354, 287] width 99 height 18
type input "*********"
click at [1056, 284] on button "Save" at bounding box center [1421, 287] width 24 height 16
click at [50, 39] on icon "scrollable content" at bounding box center [50, 39] width 9 height 9
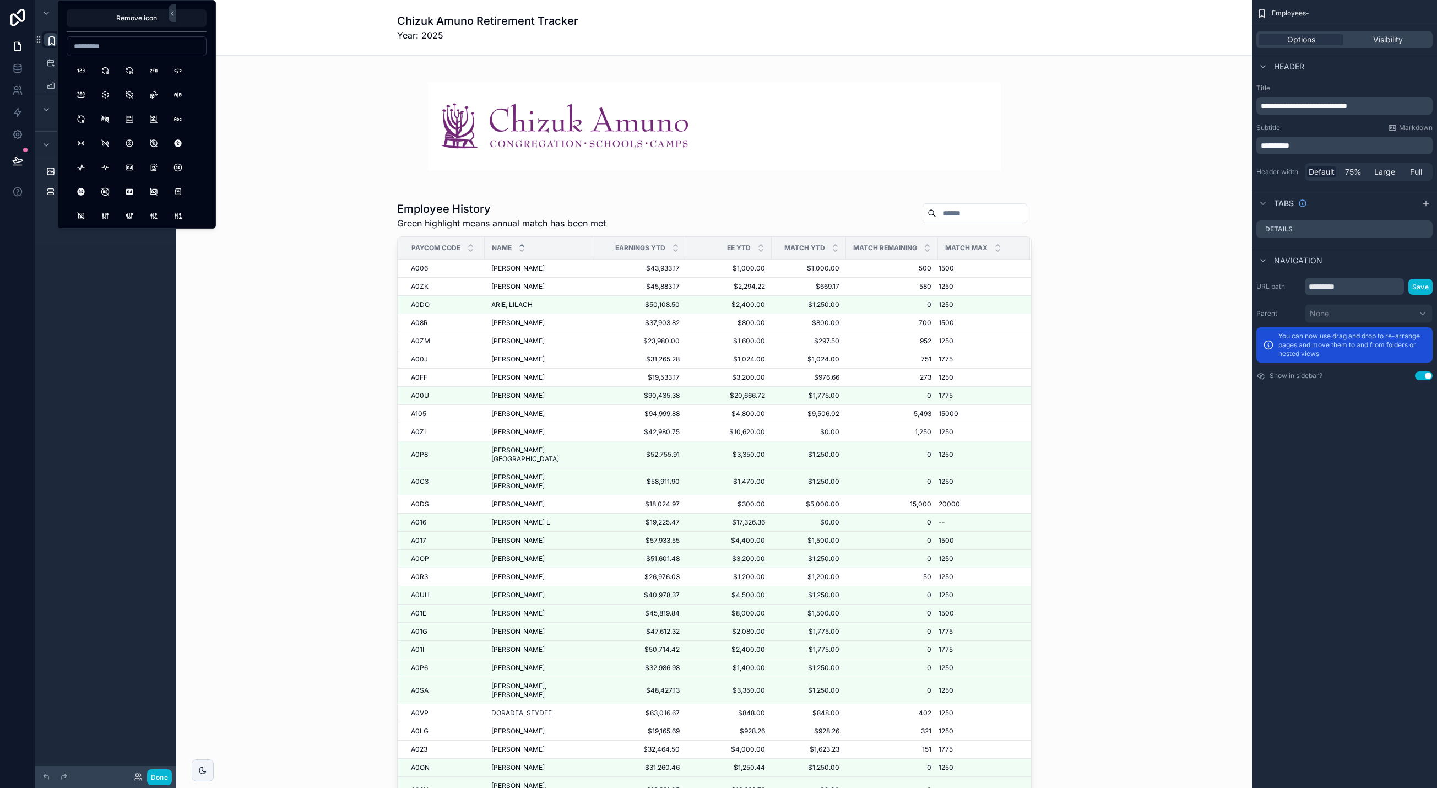
click at [119, 49] on input at bounding box center [136, 46] width 139 height 15
type input "*"
type input "*****"
click at [82, 69] on button "UsersGroup" at bounding box center [81, 71] width 20 height 20
click at [140, 304] on div "Menu ********* Paydates Dashboard Hidden pages Page Image List" at bounding box center [105, 387] width 141 height 775
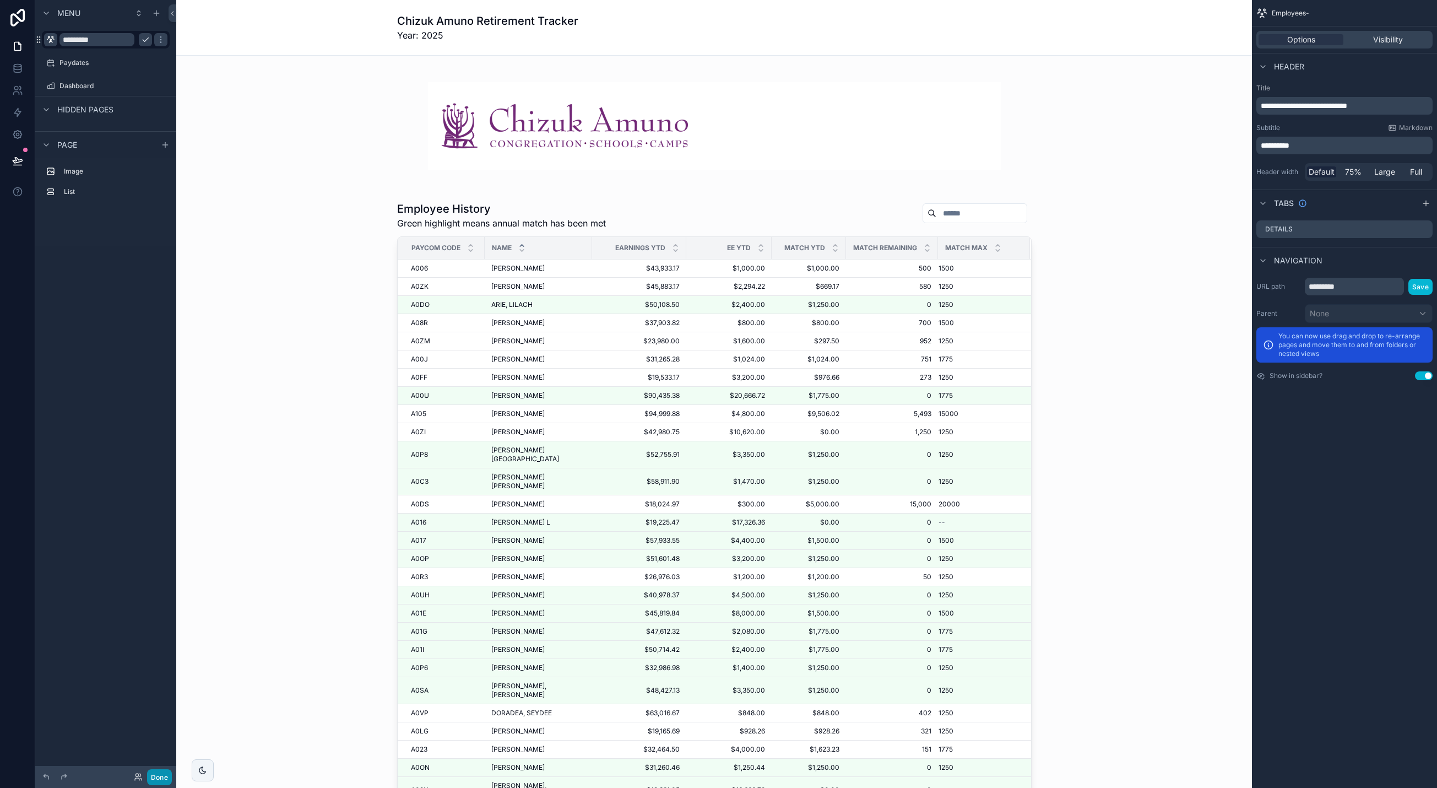
click at [165, 778] on button "Done" at bounding box center [159, 777] width 25 height 16
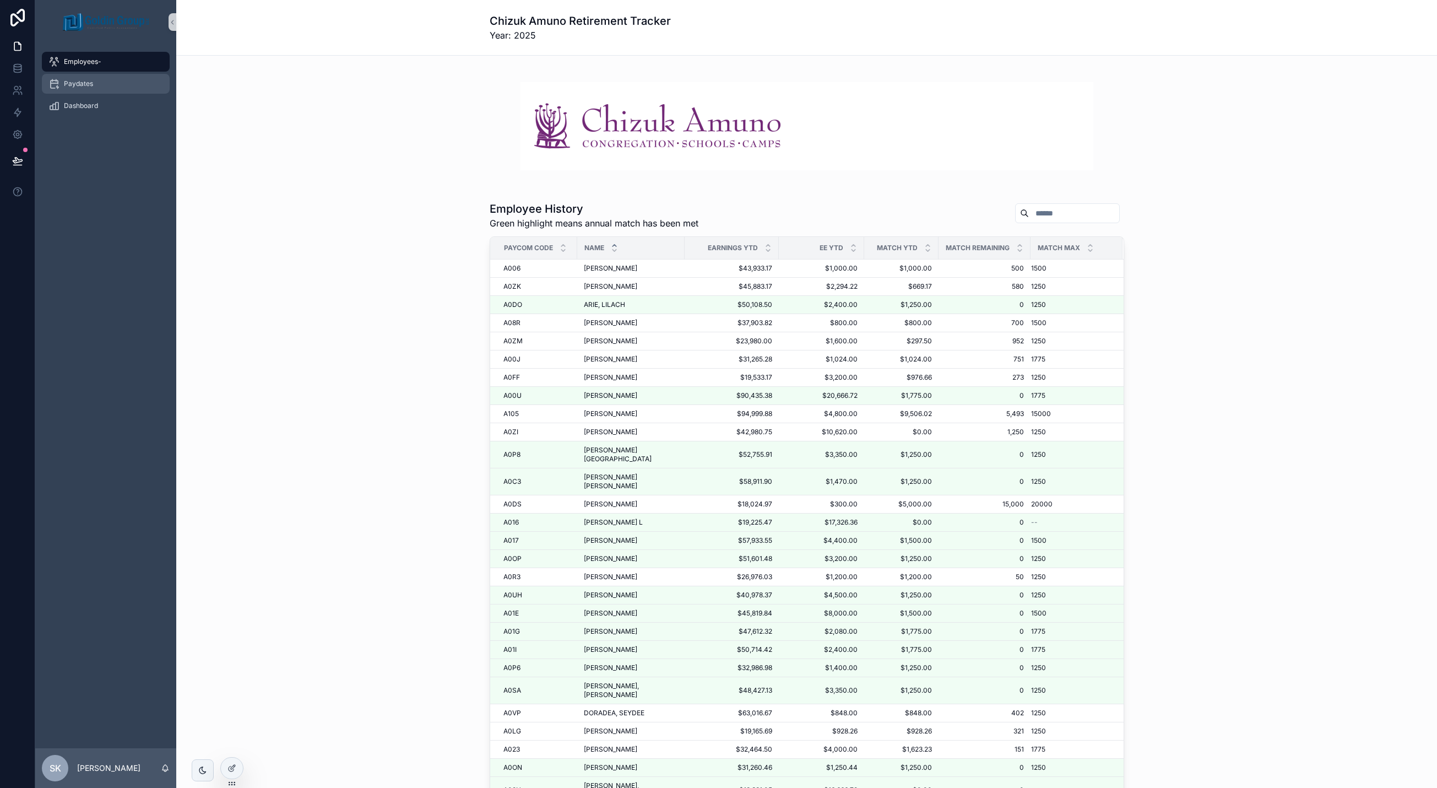
click at [91, 85] on span "Paydates" at bounding box center [78, 83] width 29 height 9
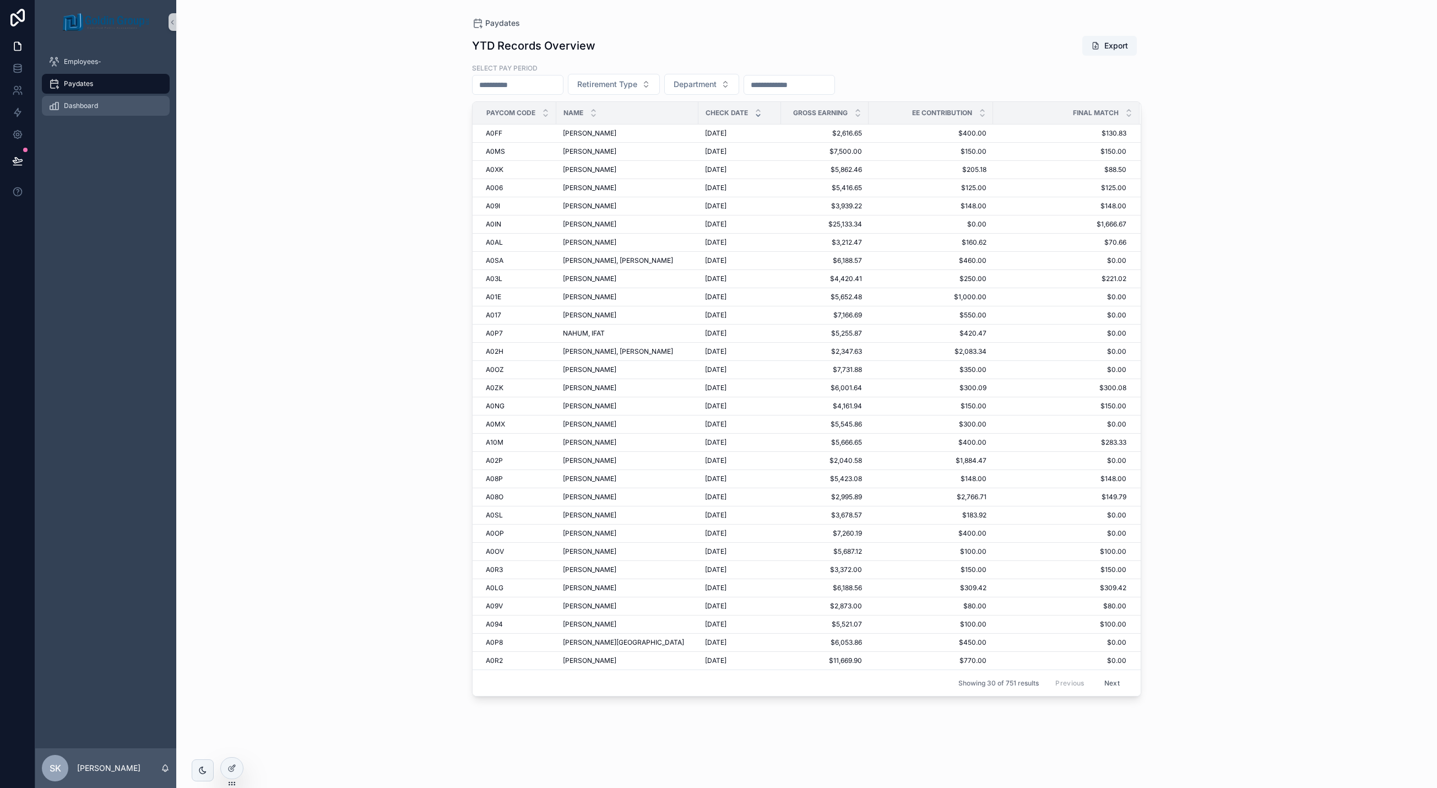
click at [76, 104] on span "Dashboard" at bounding box center [81, 105] width 34 height 9
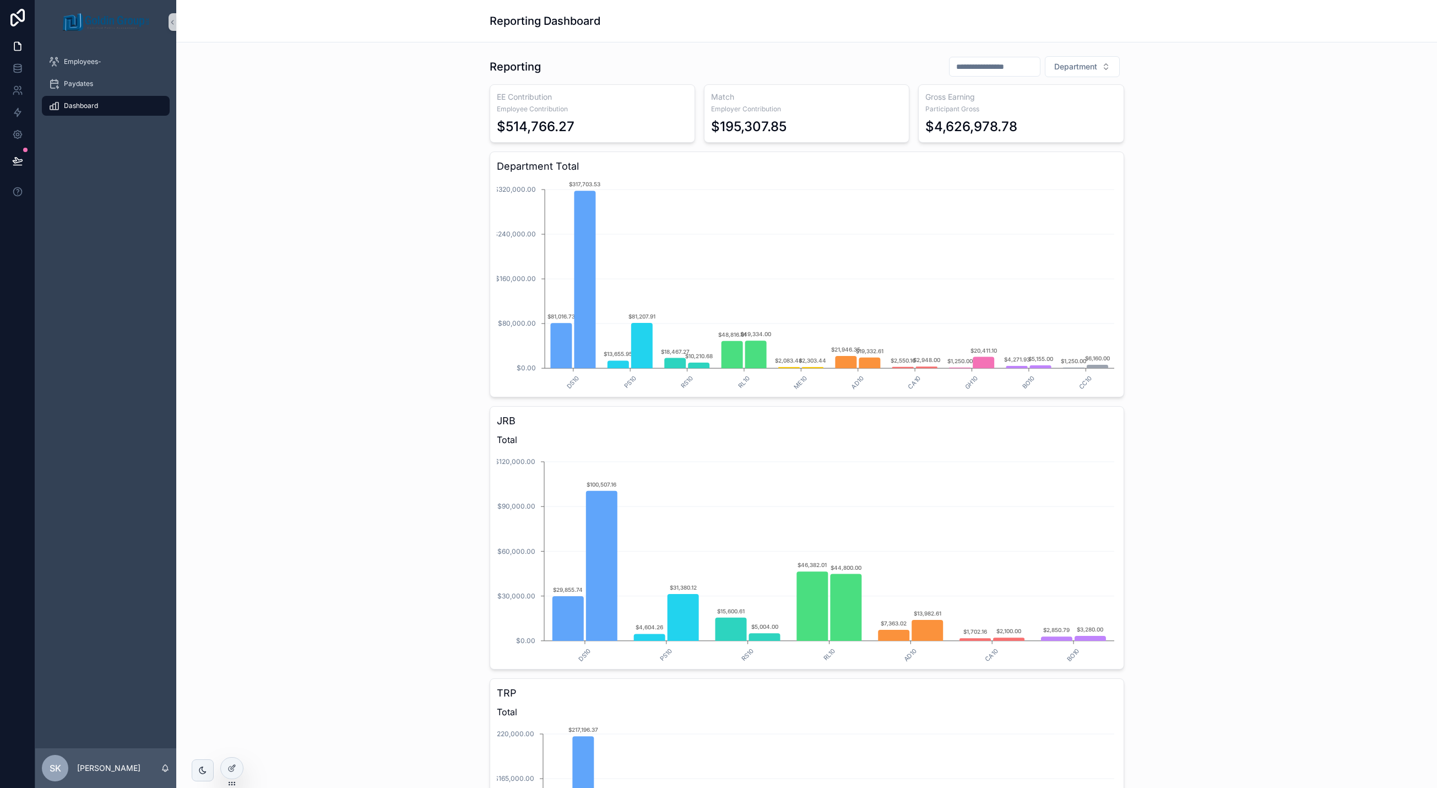
click at [998, 70] on input "scrollable content" at bounding box center [995, 66] width 90 height 15
click at [918, 93] on button "scrollable content" at bounding box center [916, 94] width 20 height 20
click at [1029, 91] on button "scrollable content" at bounding box center [1035, 94] width 20 height 20
click at [953, 252] on button "30" at bounding box center [956, 255] width 20 height 20
click at [1056, 228] on div "**********" at bounding box center [806, 498] width 1243 height 895
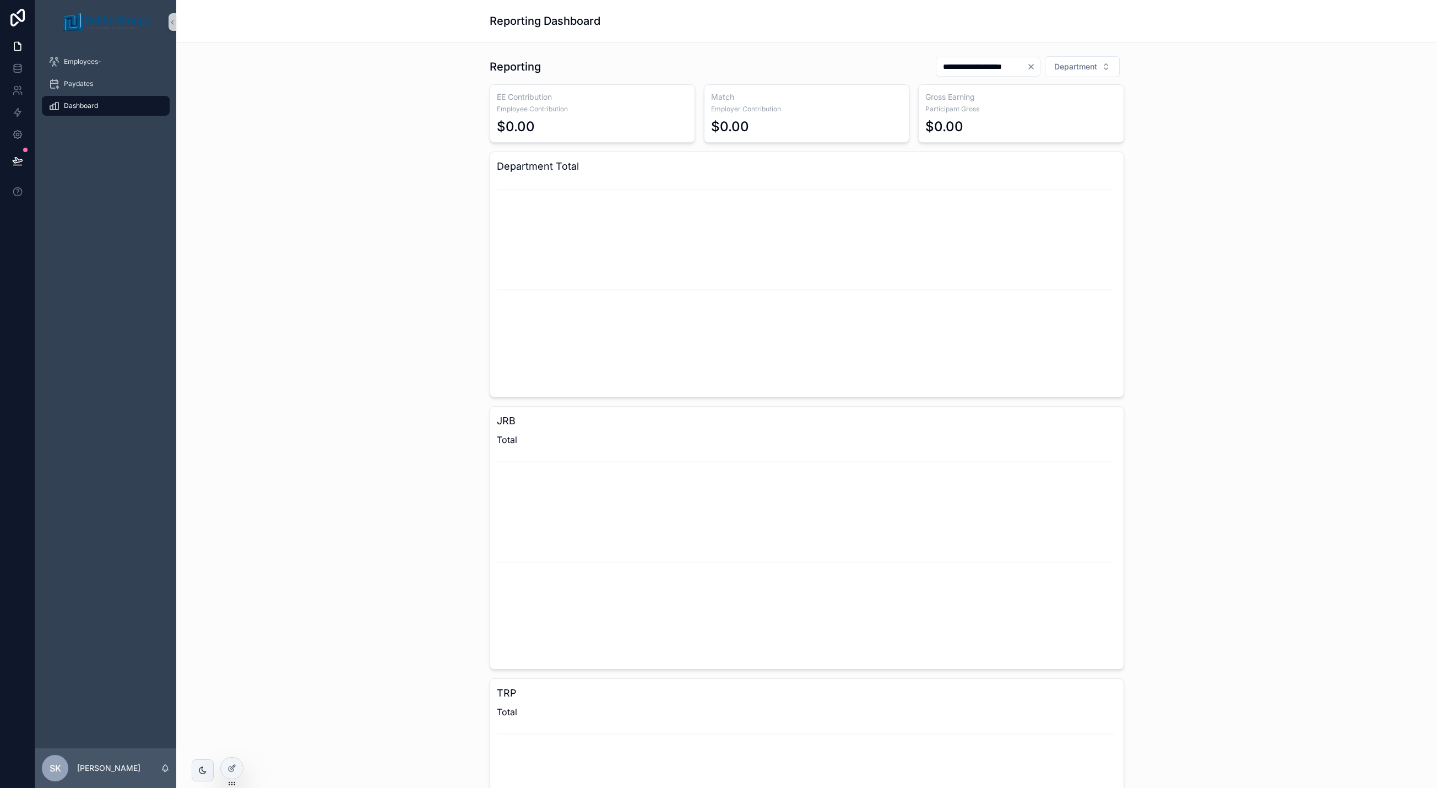
click at [1027, 67] on icon "Clear" at bounding box center [1031, 66] width 9 height 9
click at [1018, 68] on input "**********" at bounding box center [995, 66] width 90 height 15
click at [922, 92] on button "scrollable content" at bounding box center [916, 94] width 20 height 20
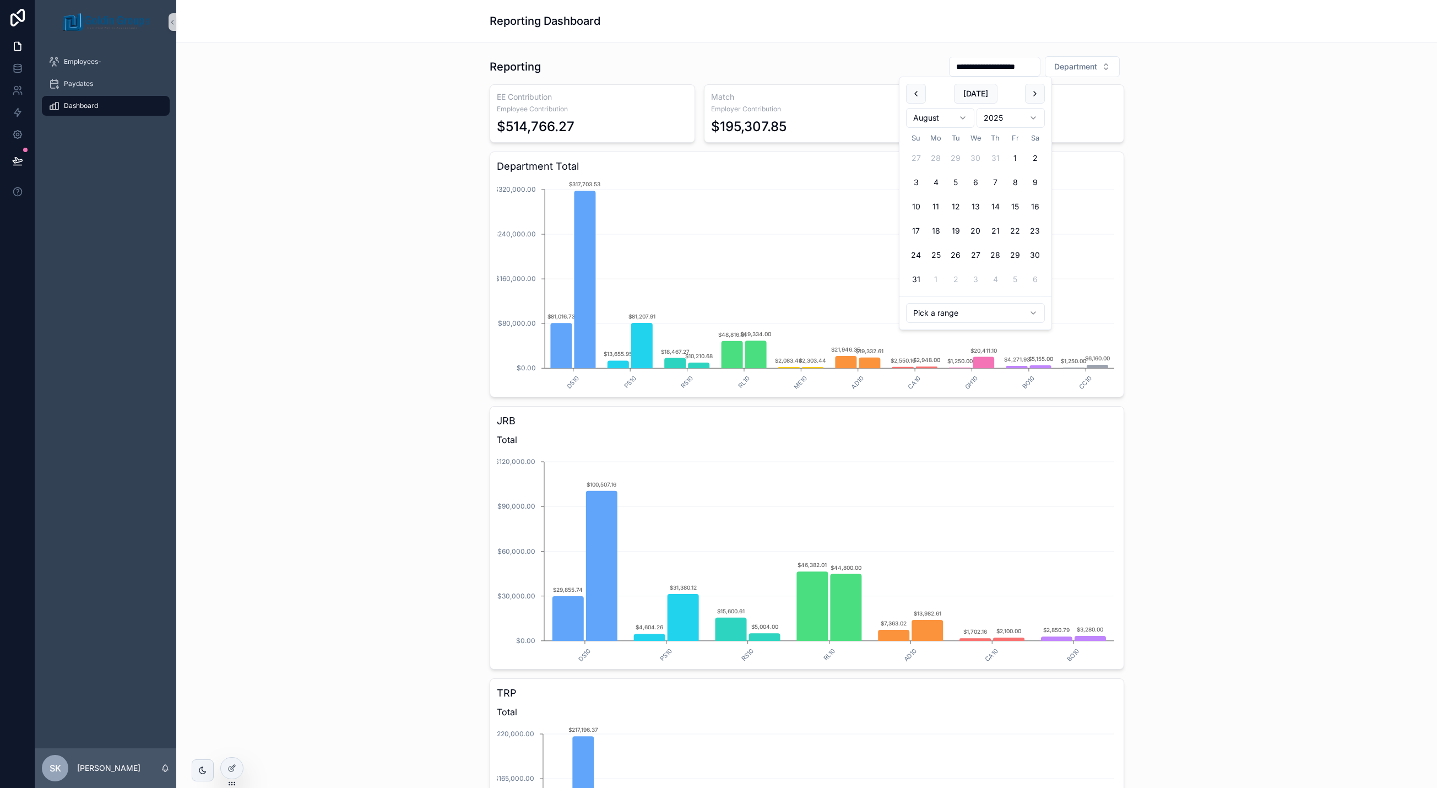
click at [918, 278] on button "31" at bounding box center [916, 279] width 20 height 20
type input "**********"
click at [1056, 247] on div "**********" at bounding box center [806, 498] width 1243 height 895
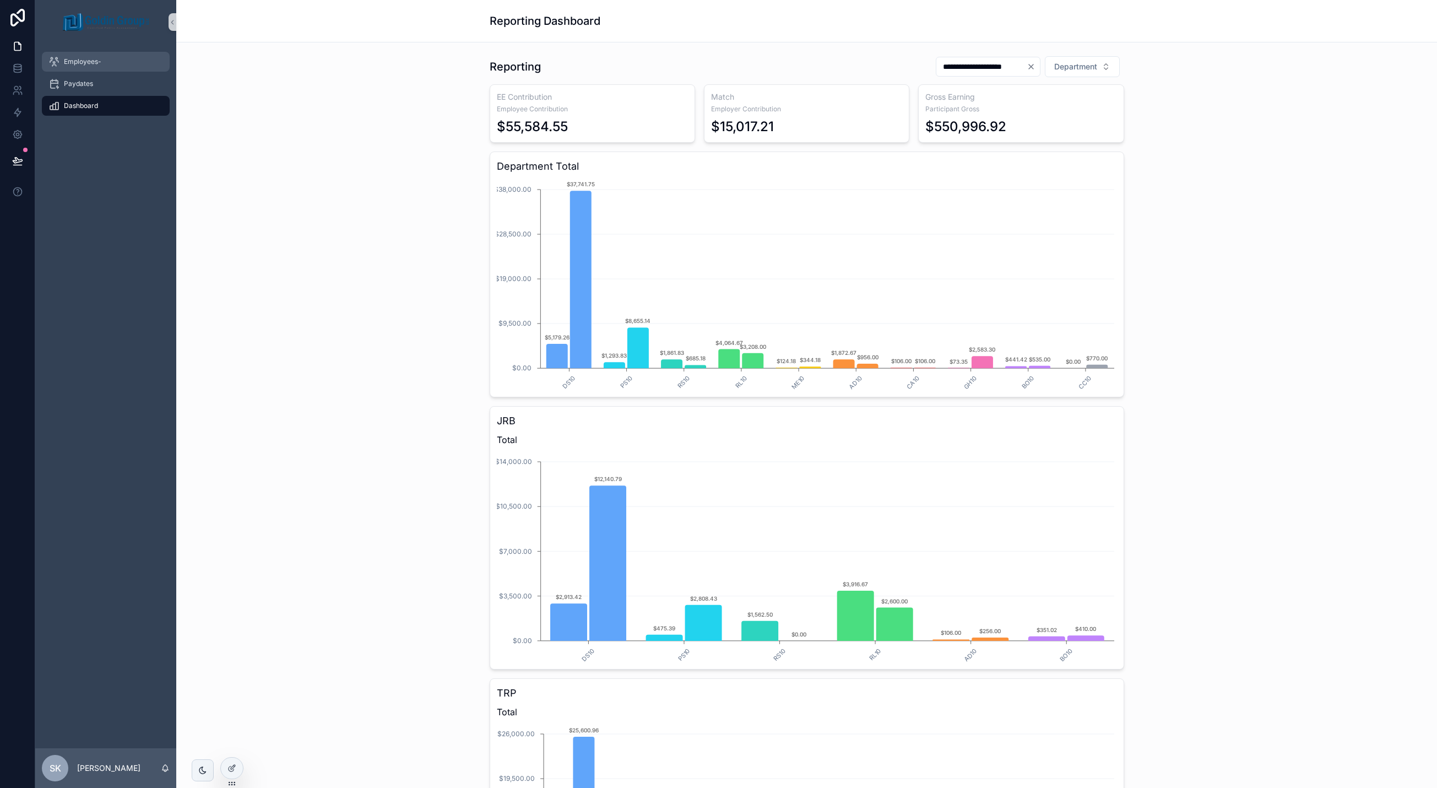
click at [69, 60] on span "Employees-" at bounding box center [82, 61] width 37 height 9
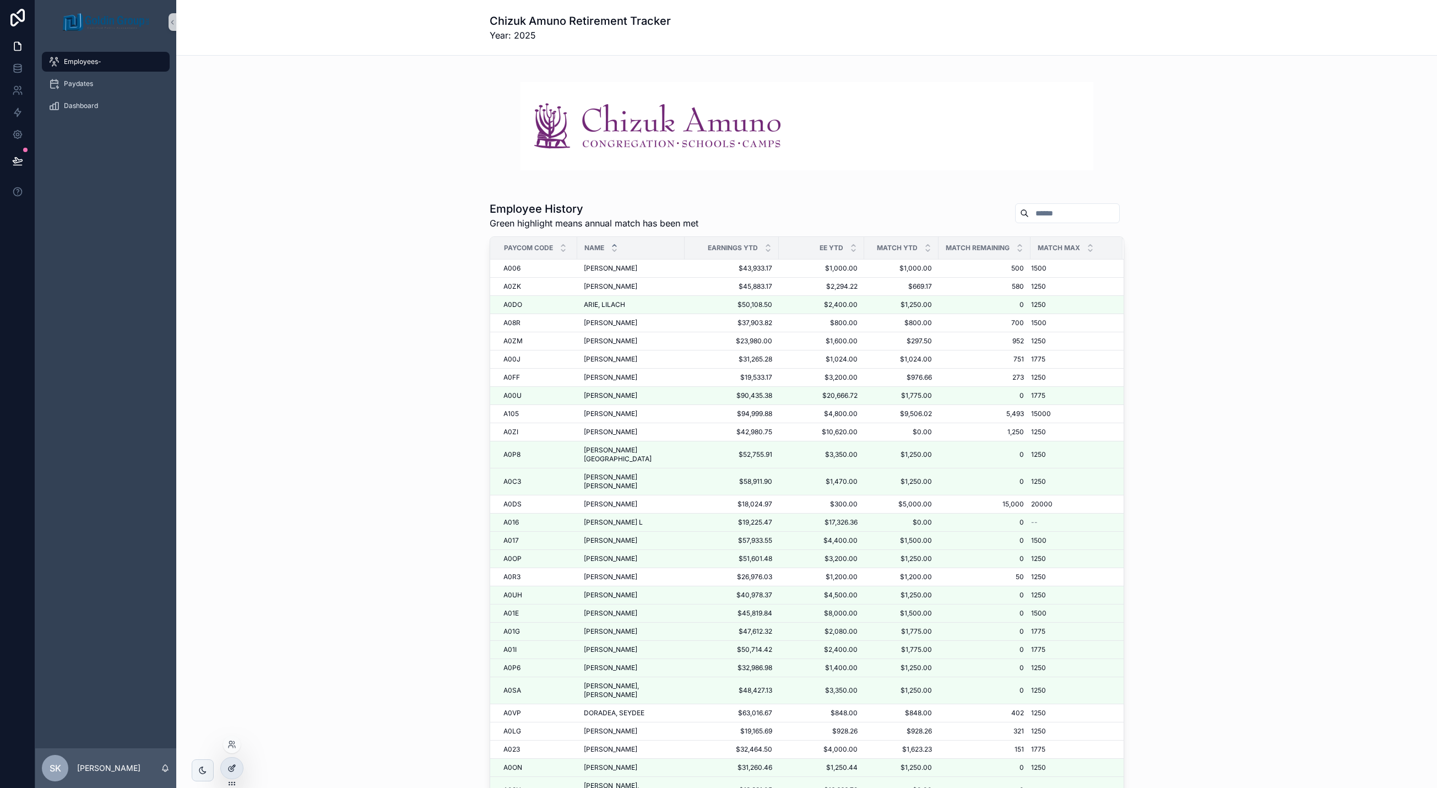
click at [230, 766] on icon at bounding box center [232, 768] width 9 height 9
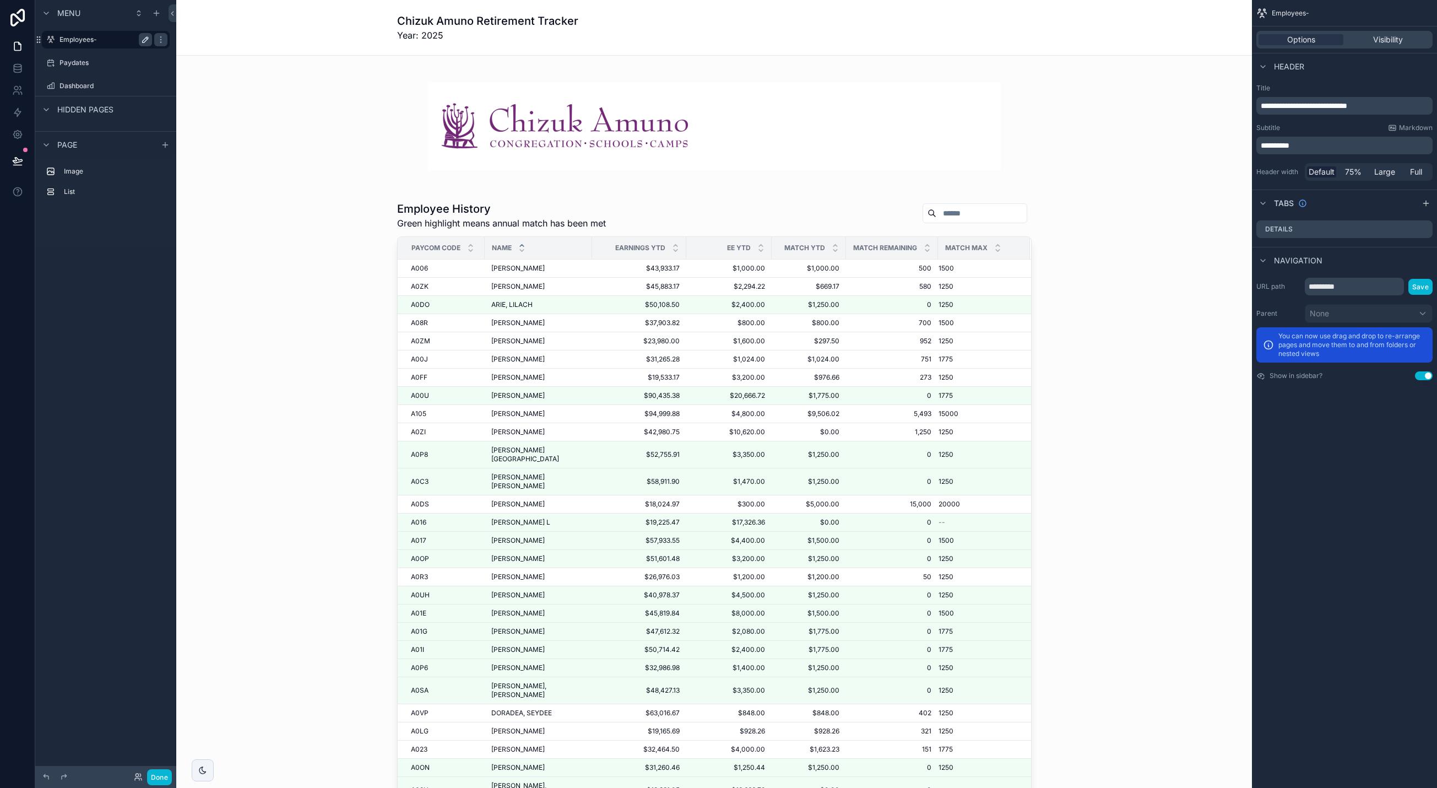
click at [148, 41] on icon "scrollable content" at bounding box center [145, 39] width 9 height 9
click at [116, 40] on input "**********" at bounding box center [96, 39] width 75 height 13
type input "**********"
click at [156, 38] on icon "scrollable content" at bounding box center [160, 39] width 9 height 9
click at [276, 90] on div "scrollable content" at bounding box center [714, 125] width 1058 height 123
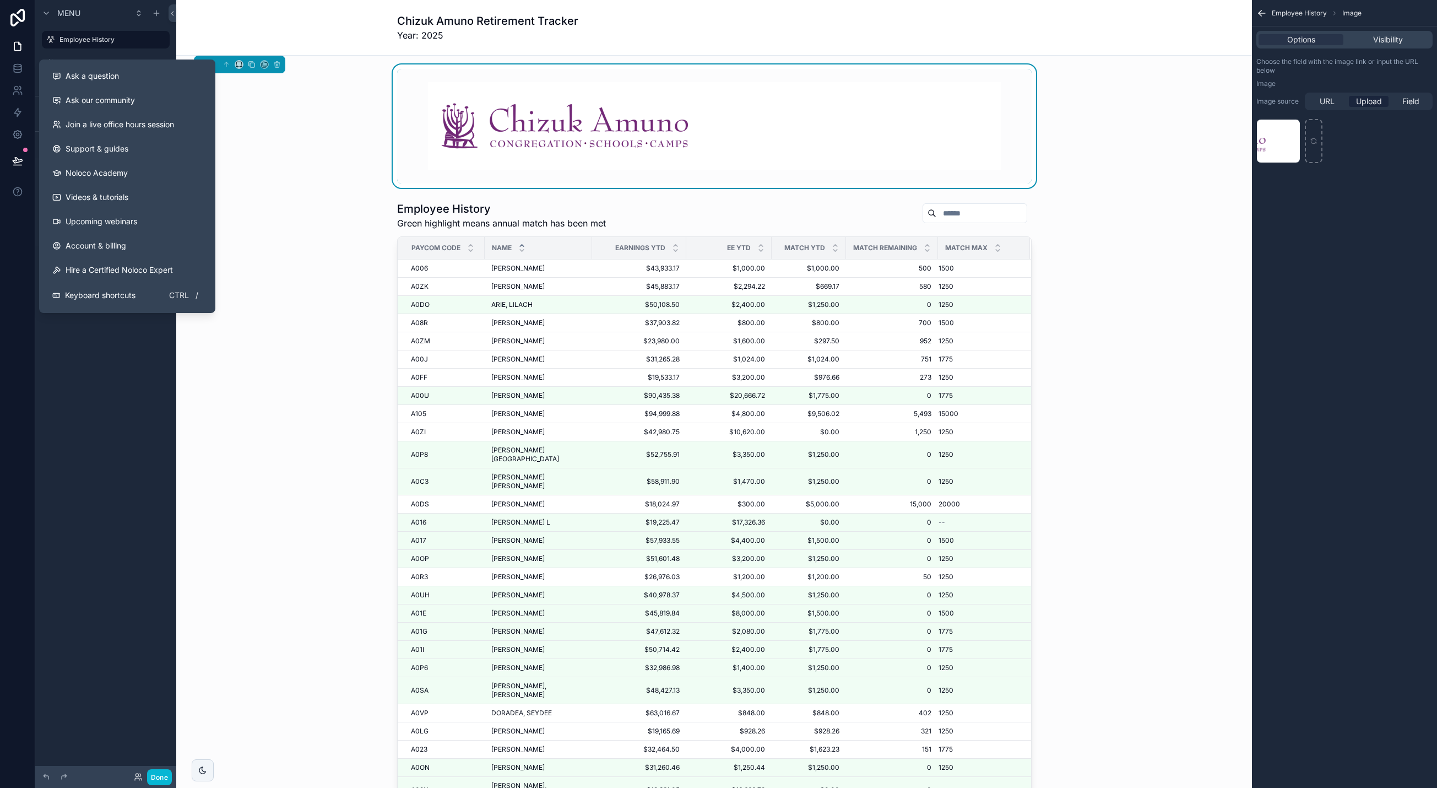
click at [169, 386] on div "Menu Employee History Paydates Dashboard Hidden pages Page Image List" at bounding box center [105, 387] width 141 height 775
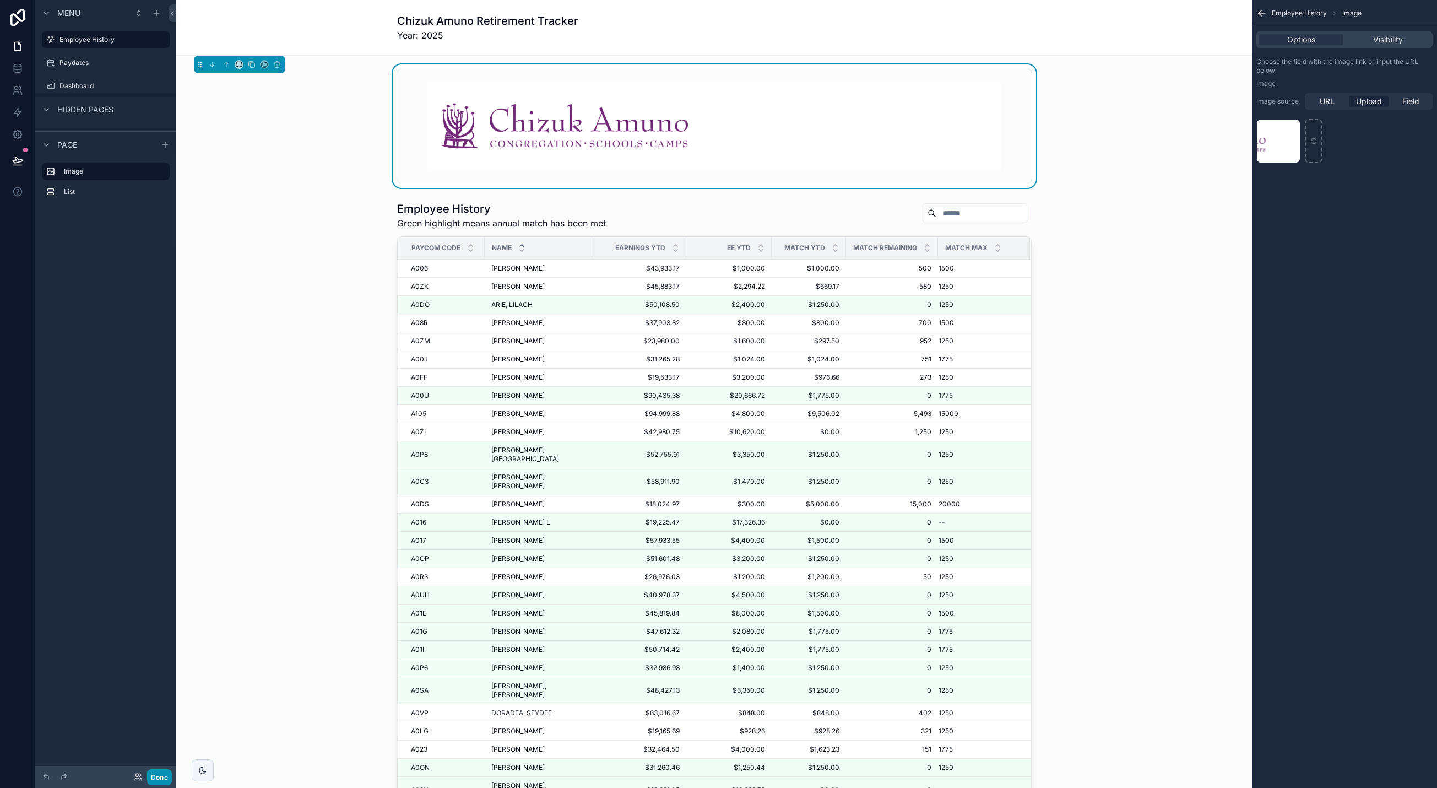
click at [165, 777] on button "Done" at bounding box center [159, 777] width 25 height 16
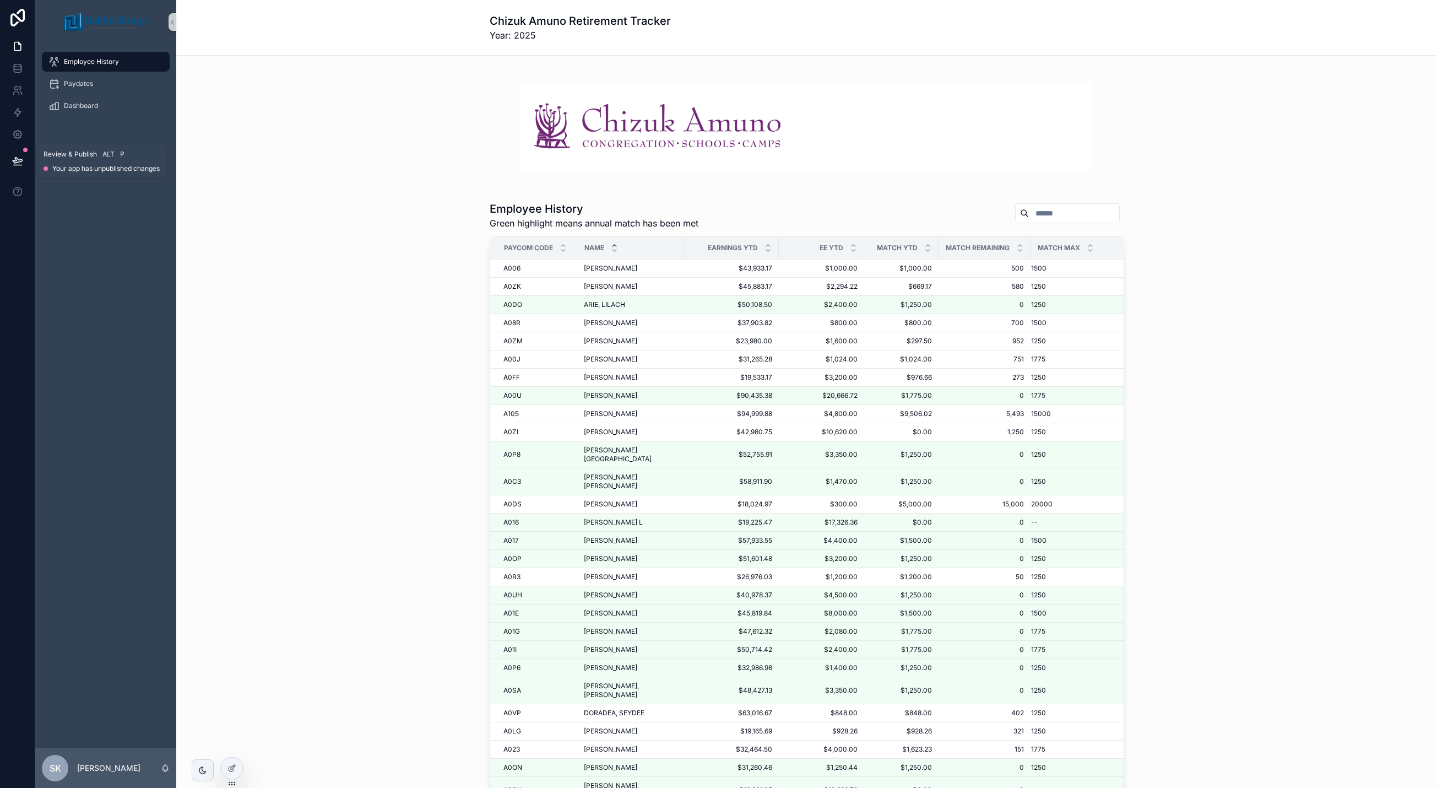
click at [14, 161] on icon at bounding box center [17, 161] width 9 height 6
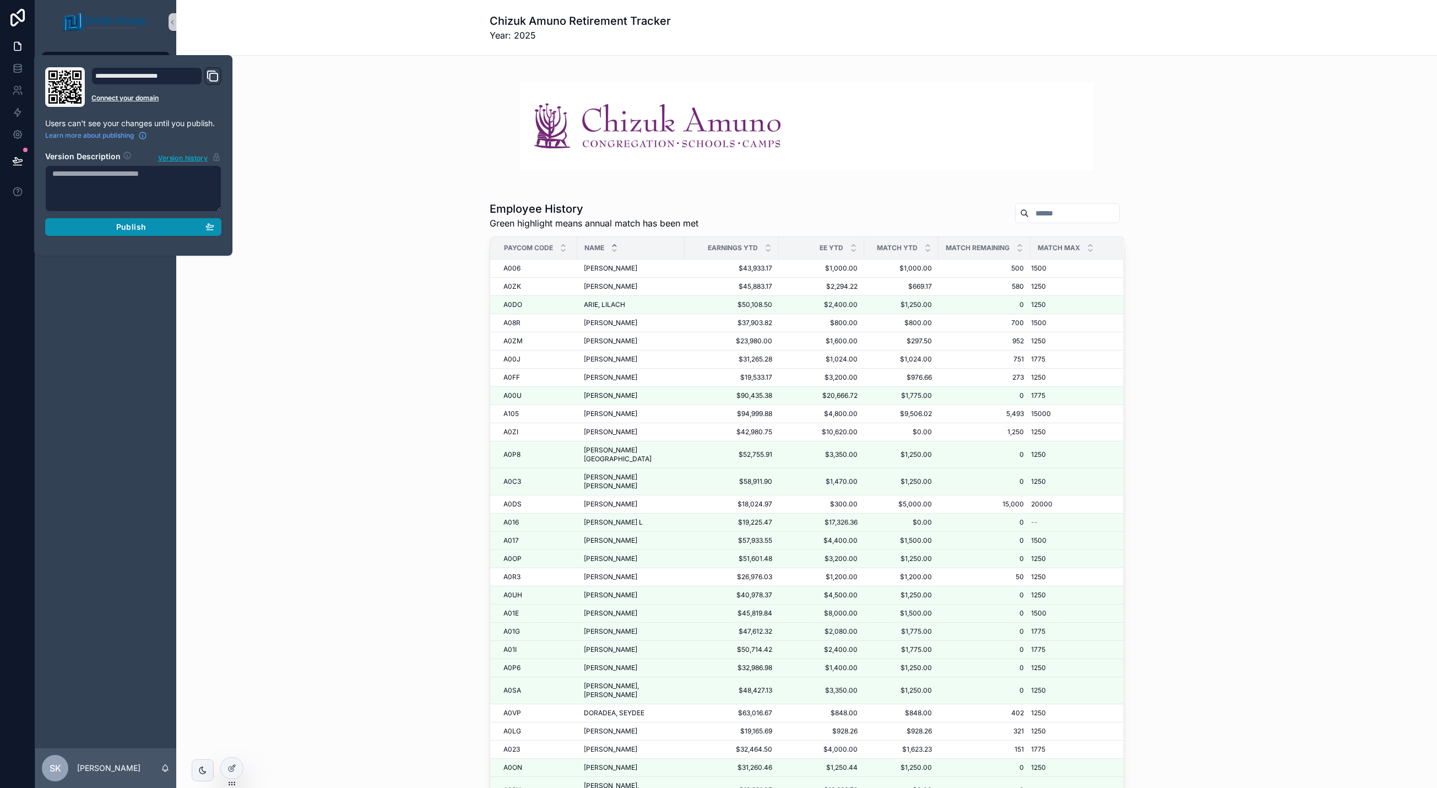
click at [115, 228] on div "Publish" at bounding box center [133, 227] width 162 height 10
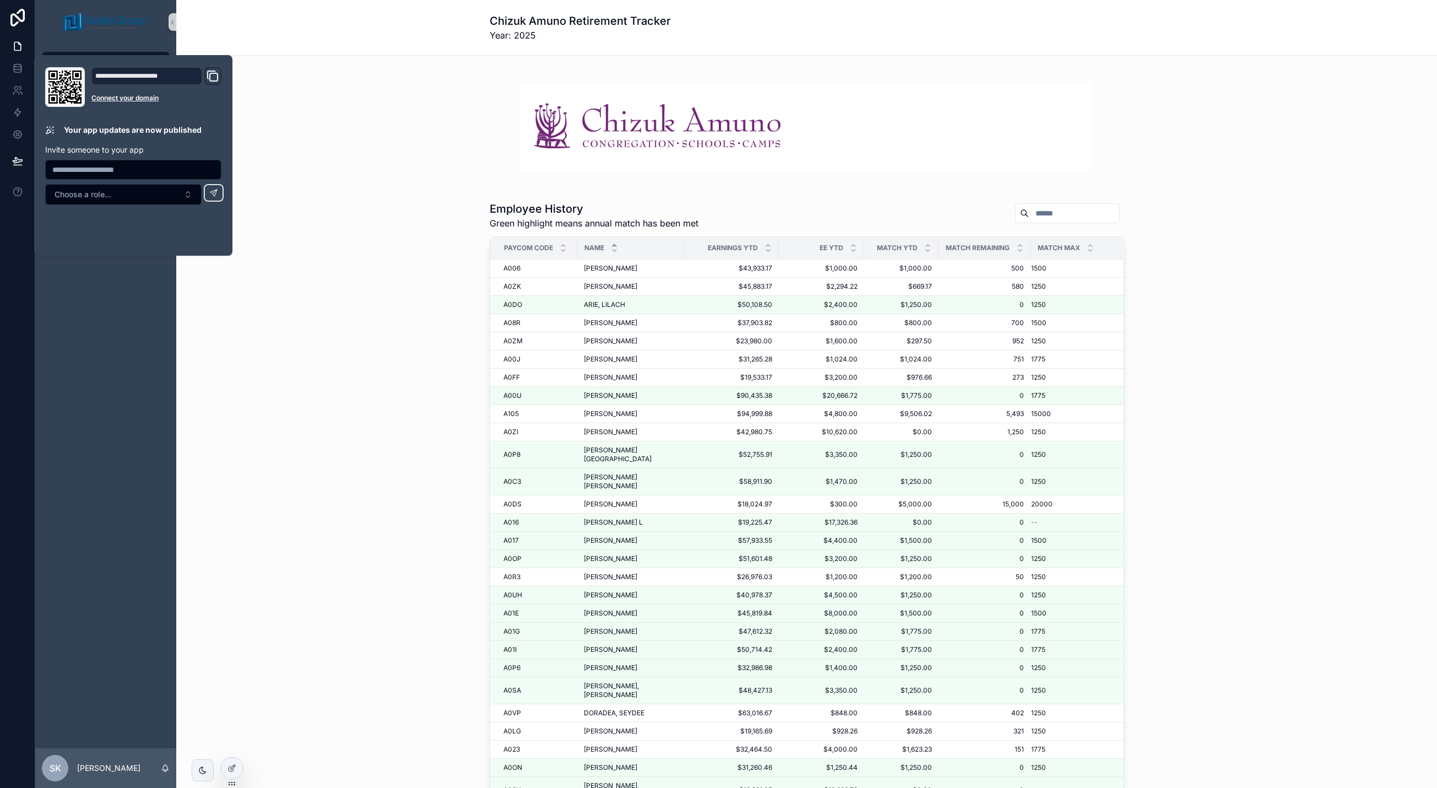
click at [328, 220] on div "Employee History Green highlight means annual match has been met Paycom Code Na…" at bounding box center [806, 515] width 1243 height 636
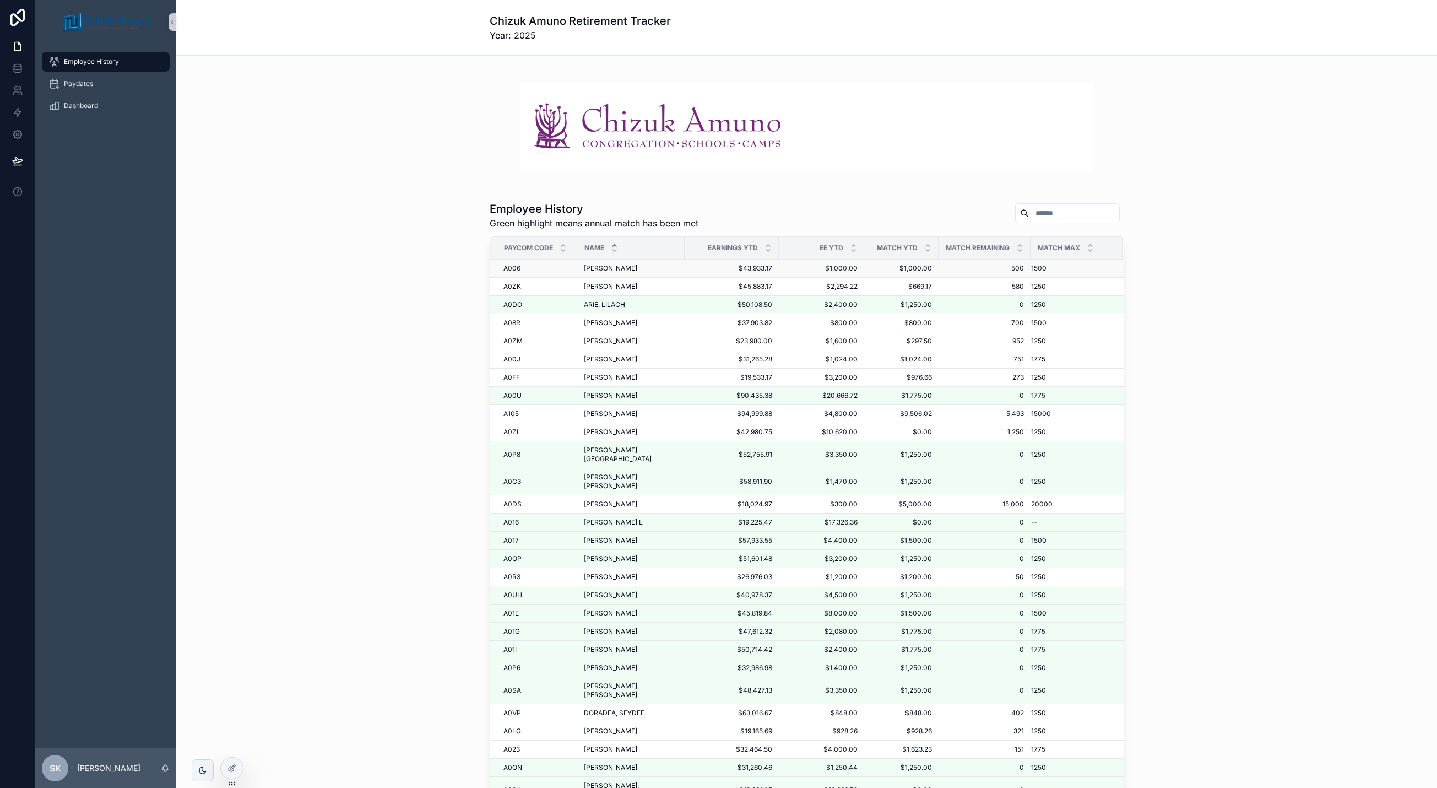
click at [615, 268] on span "[PERSON_NAME]" at bounding box center [610, 268] width 53 height 9
click at [604, 272] on span "[PERSON_NAME]" at bounding box center [610, 268] width 53 height 9
click at [604, 270] on span "[PERSON_NAME]" at bounding box center [610, 268] width 53 height 9
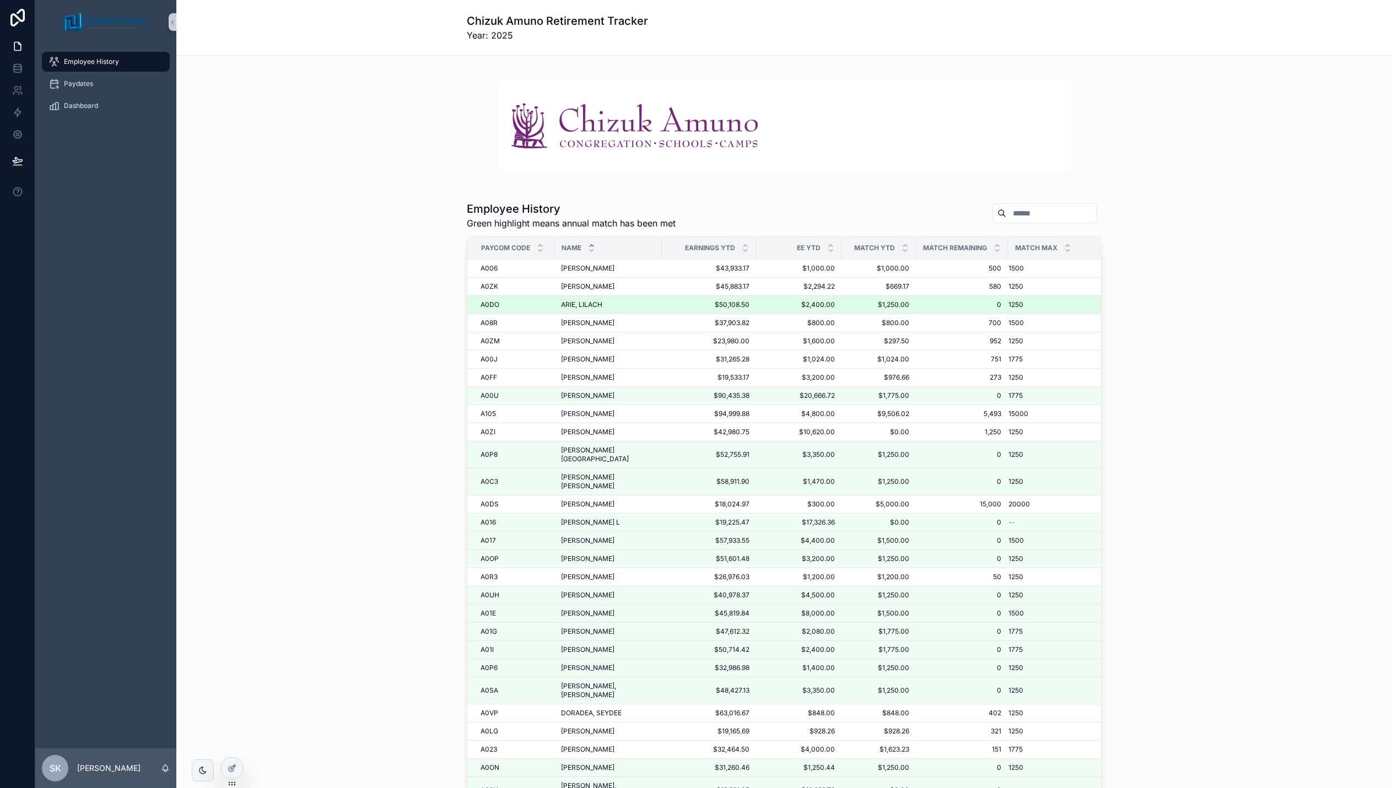
click at [582, 300] on td "ARIE, [PERSON_NAME], [PERSON_NAME]" at bounding box center [607, 305] width 107 height 18
click at [483, 305] on span "A0DO" at bounding box center [489, 304] width 19 height 9
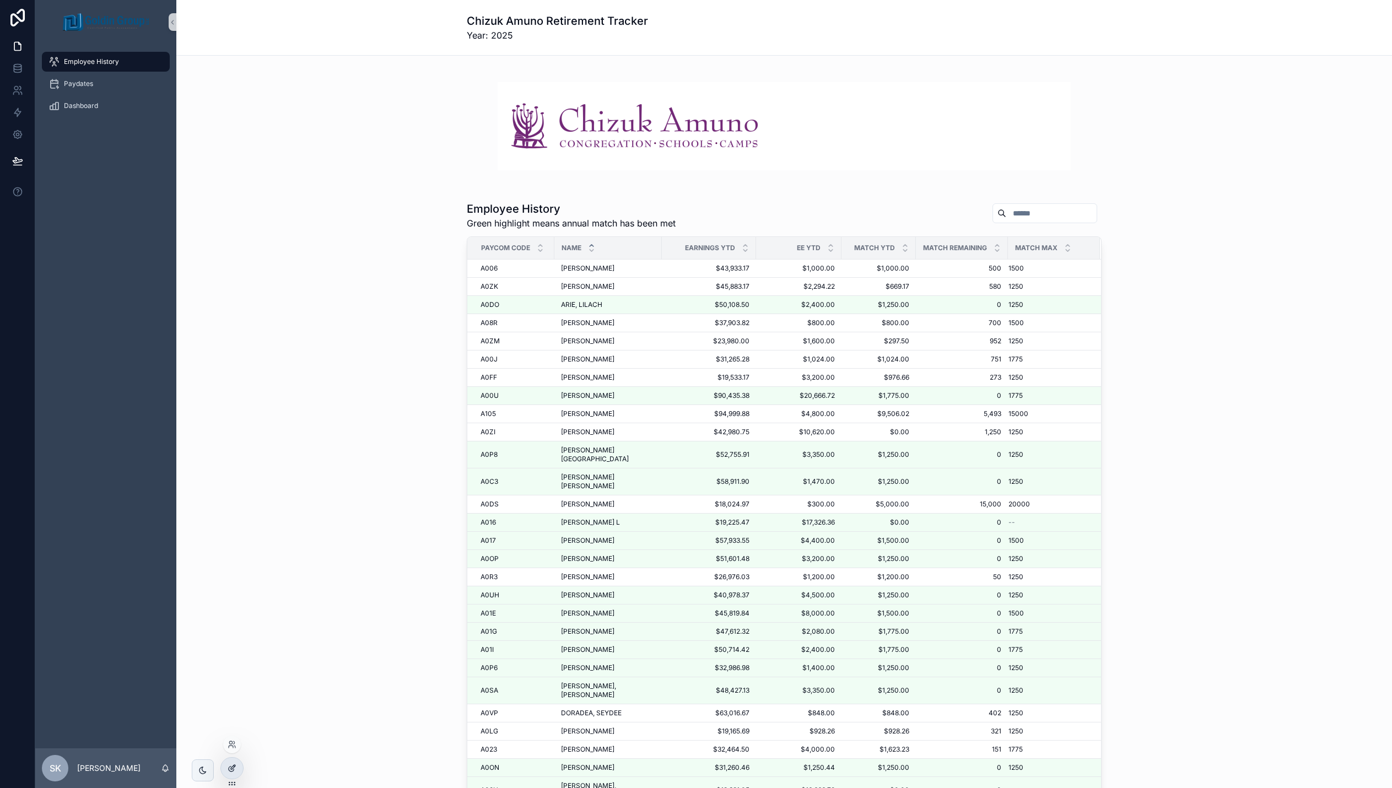
click at [234, 771] on icon at bounding box center [232, 768] width 9 height 9
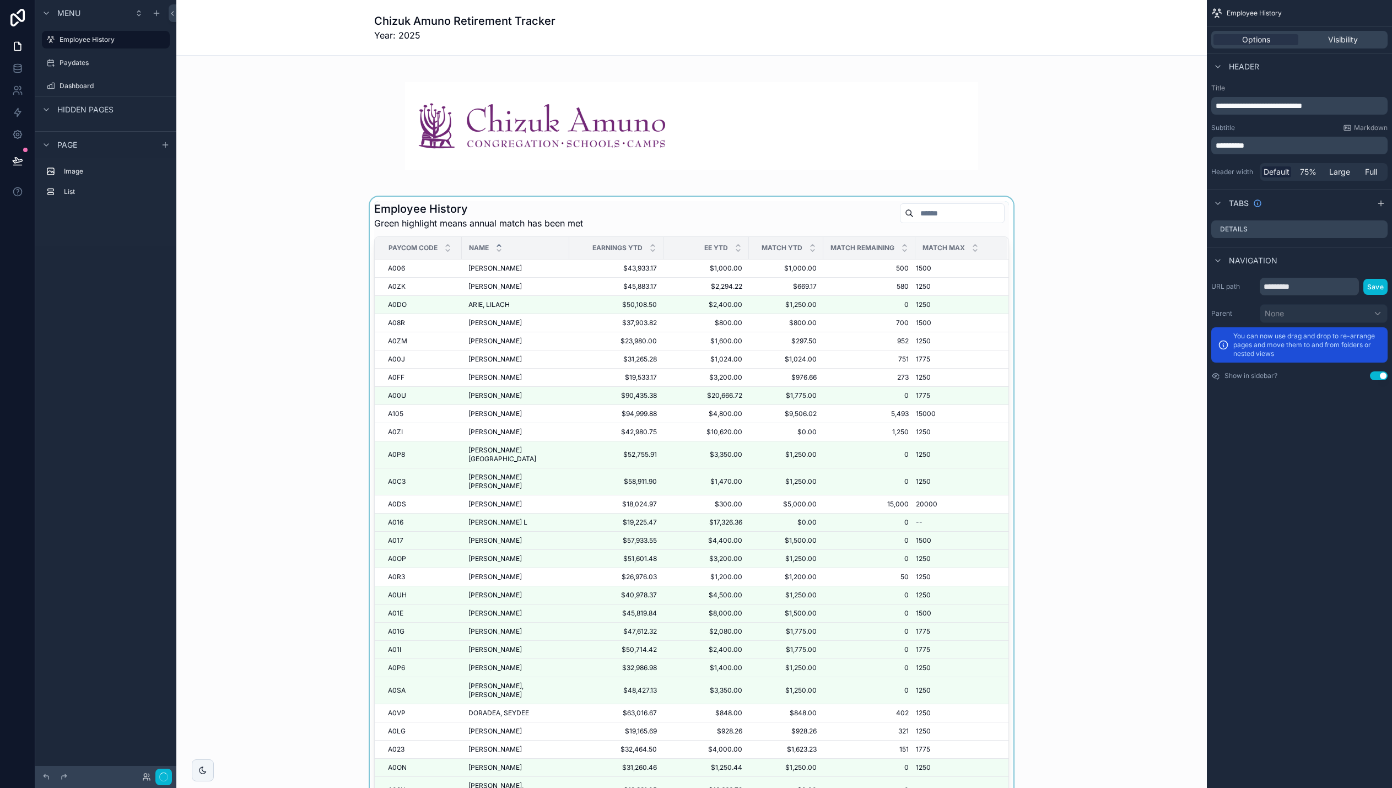
click at [501, 267] on div "scrollable content" at bounding box center [691, 515] width 1013 height 636
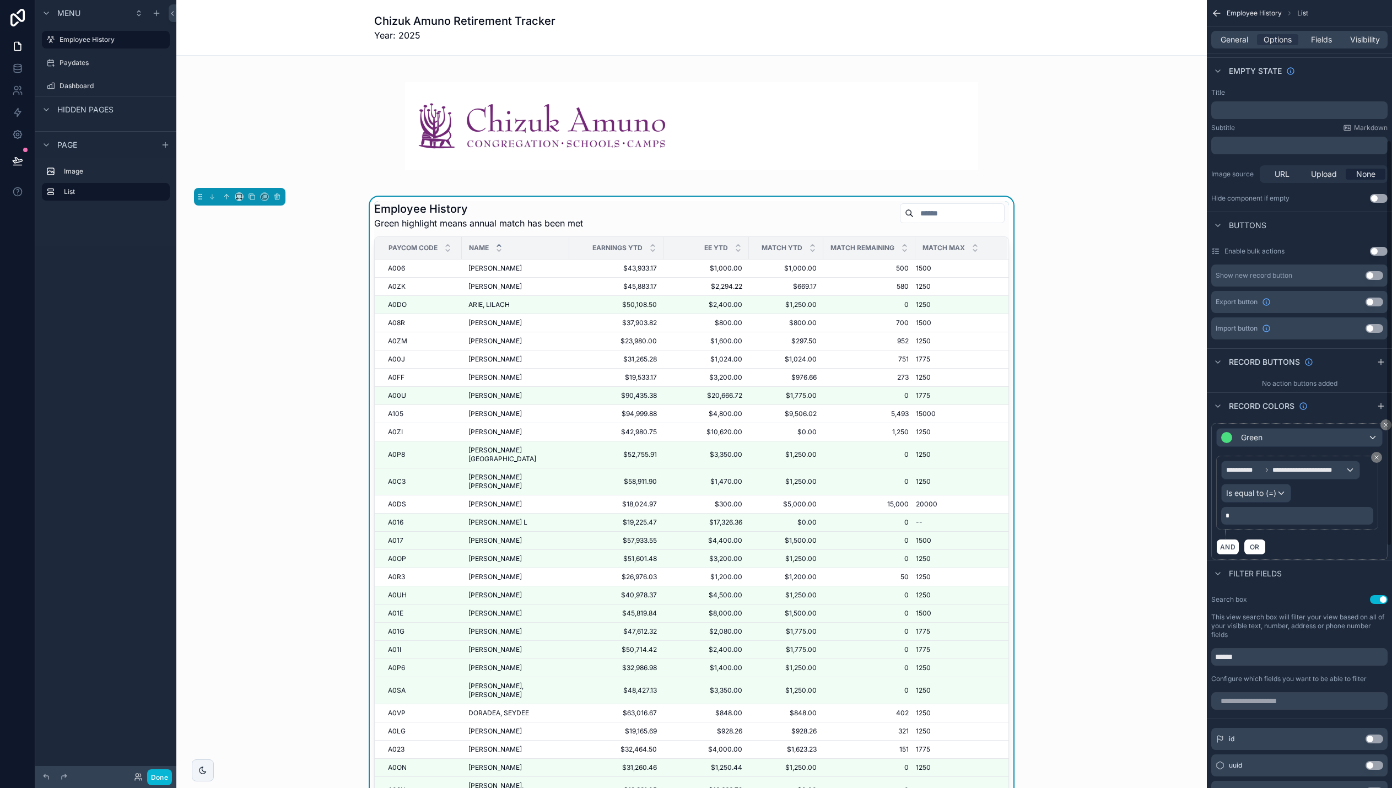
scroll to position [275, 0]
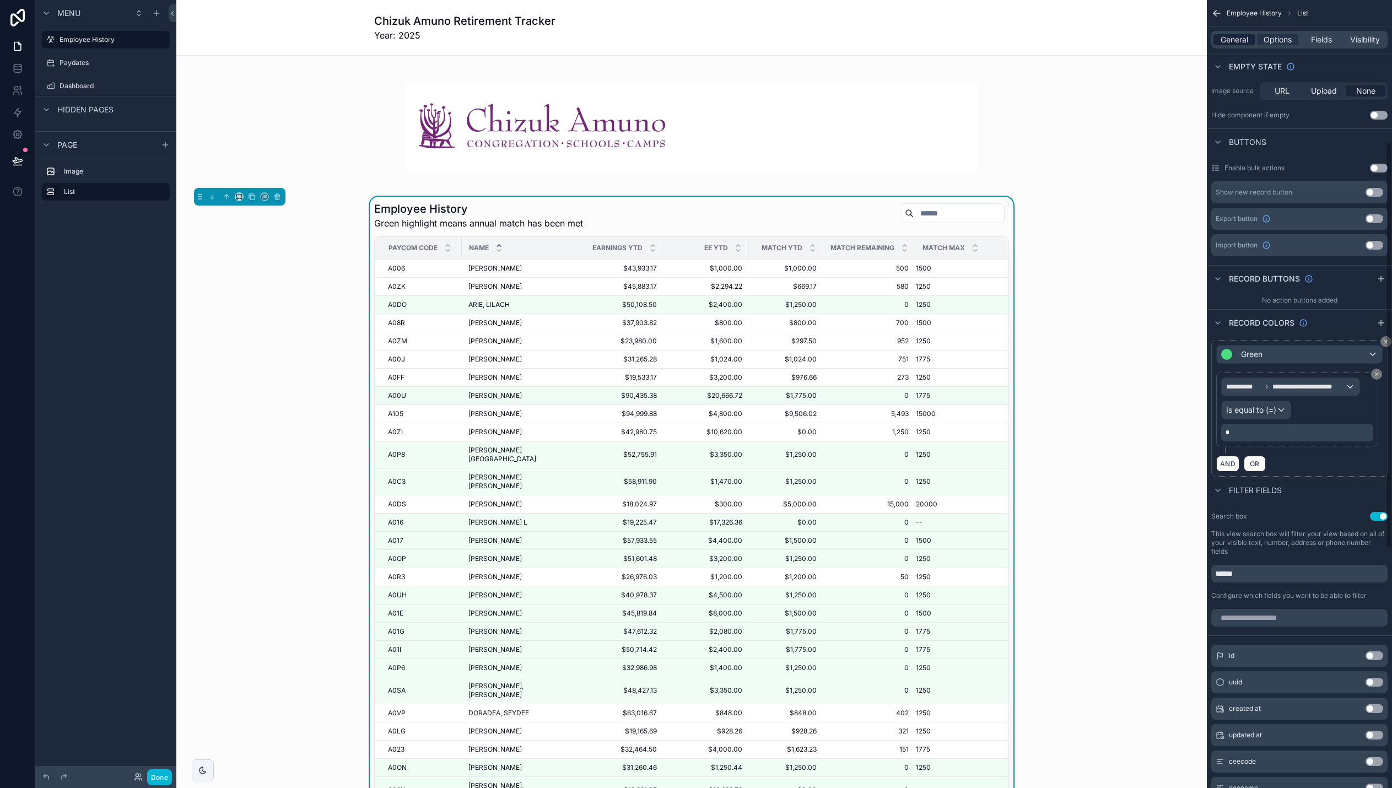
click at [1056, 37] on span "General" at bounding box center [1234, 39] width 28 height 11
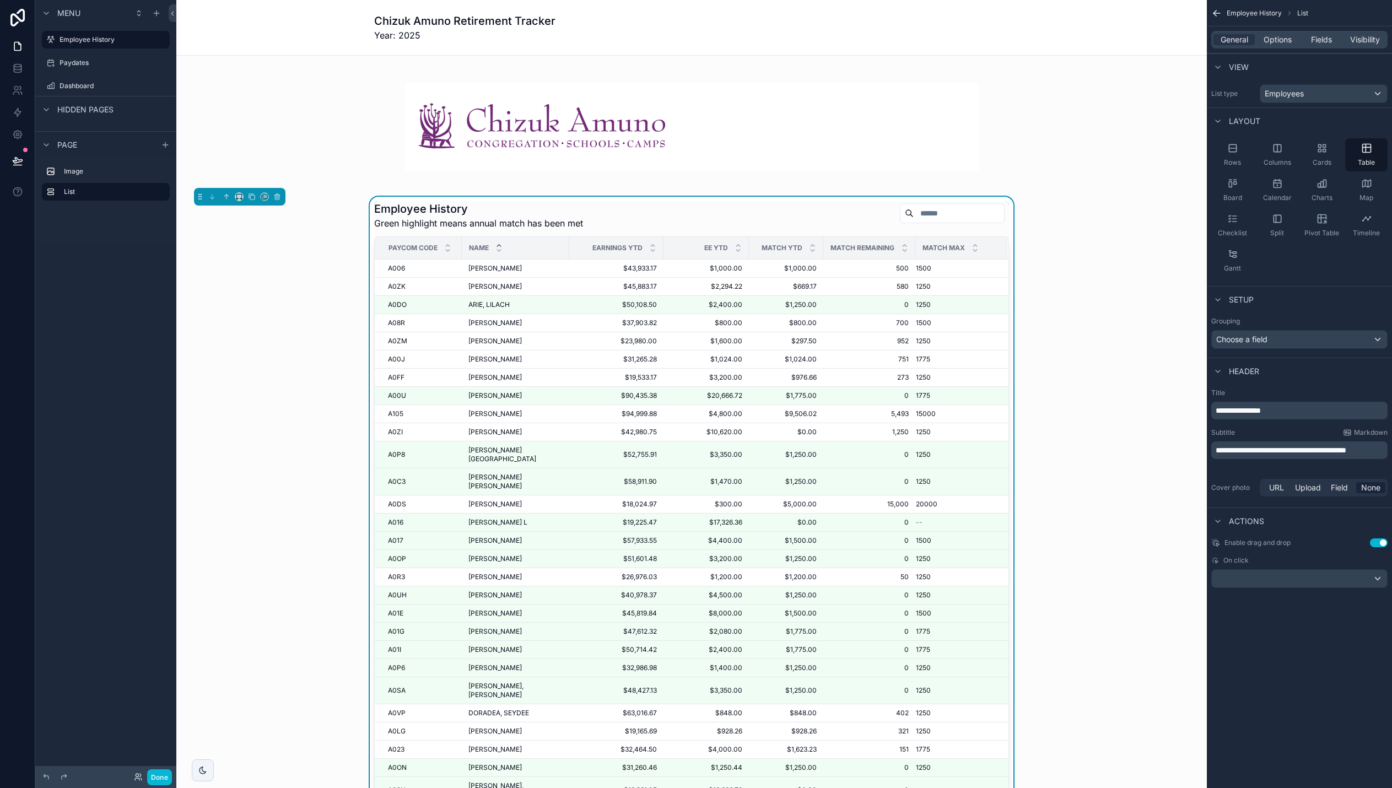
click at [845, 210] on div "Employee History Green highlight means annual match has been met" at bounding box center [691, 215] width 635 height 29
click at [1056, 577] on div "scrollable content" at bounding box center [1298, 579] width 175 height 18
click at [1056, 701] on div "scrollable content" at bounding box center [696, 394] width 1392 height 788
click at [1056, 583] on div "scrollable content" at bounding box center [1298, 579] width 175 height 18
click at [1056, 583] on div "scrollable content" at bounding box center [696, 394] width 1392 height 788
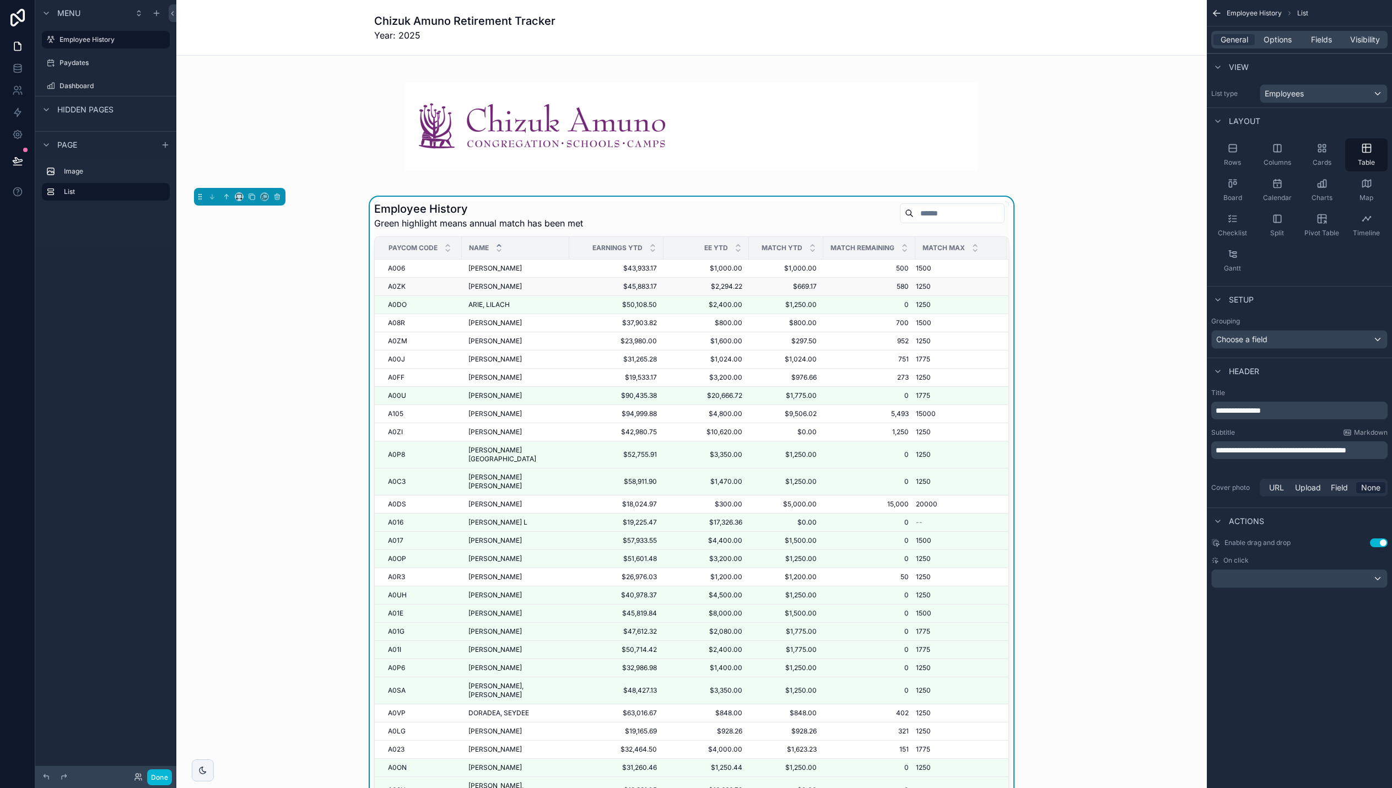
click at [452, 283] on td "A0ZK A0ZK" at bounding box center [418, 287] width 87 height 18
click at [415, 284] on div "A0ZK A0ZK" at bounding box center [421, 286] width 67 height 9
click at [46, 109] on icon "scrollable content" at bounding box center [46, 109] width 9 height 9
click at [84, 111] on span "Hidden pages" at bounding box center [85, 109] width 56 height 11
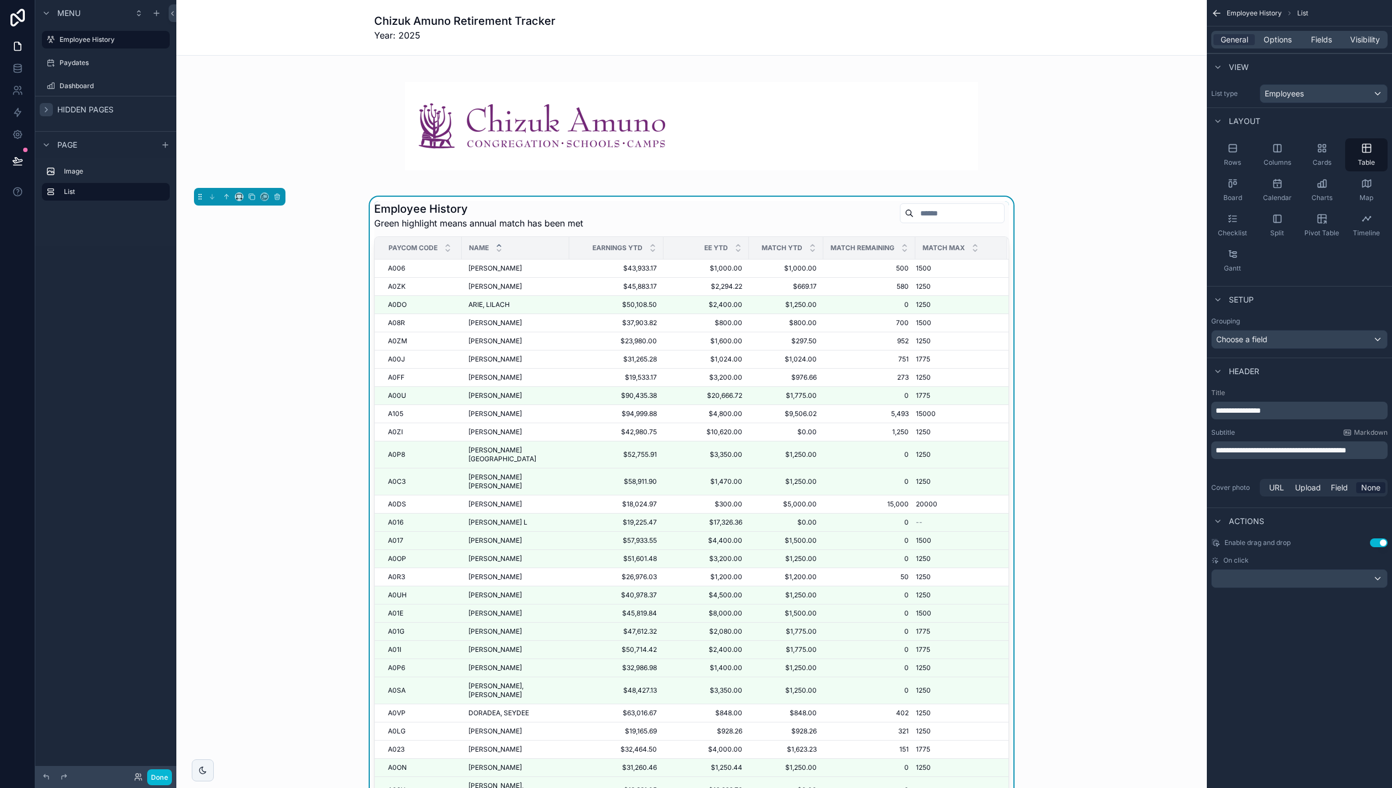
click at [44, 109] on icon "scrollable content" at bounding box center [46, 109] width 9 height 9
click at [406, 274] on td "A006 A006" at bounding box center [418, 268] width 87 height 18
click at [1056, 575] on div "scrollable content" at bounding box center [1298, 579] width 175 height 18
click at [1056, 659] on span "None" at bounding box center [1229, 658] width 19 height 13
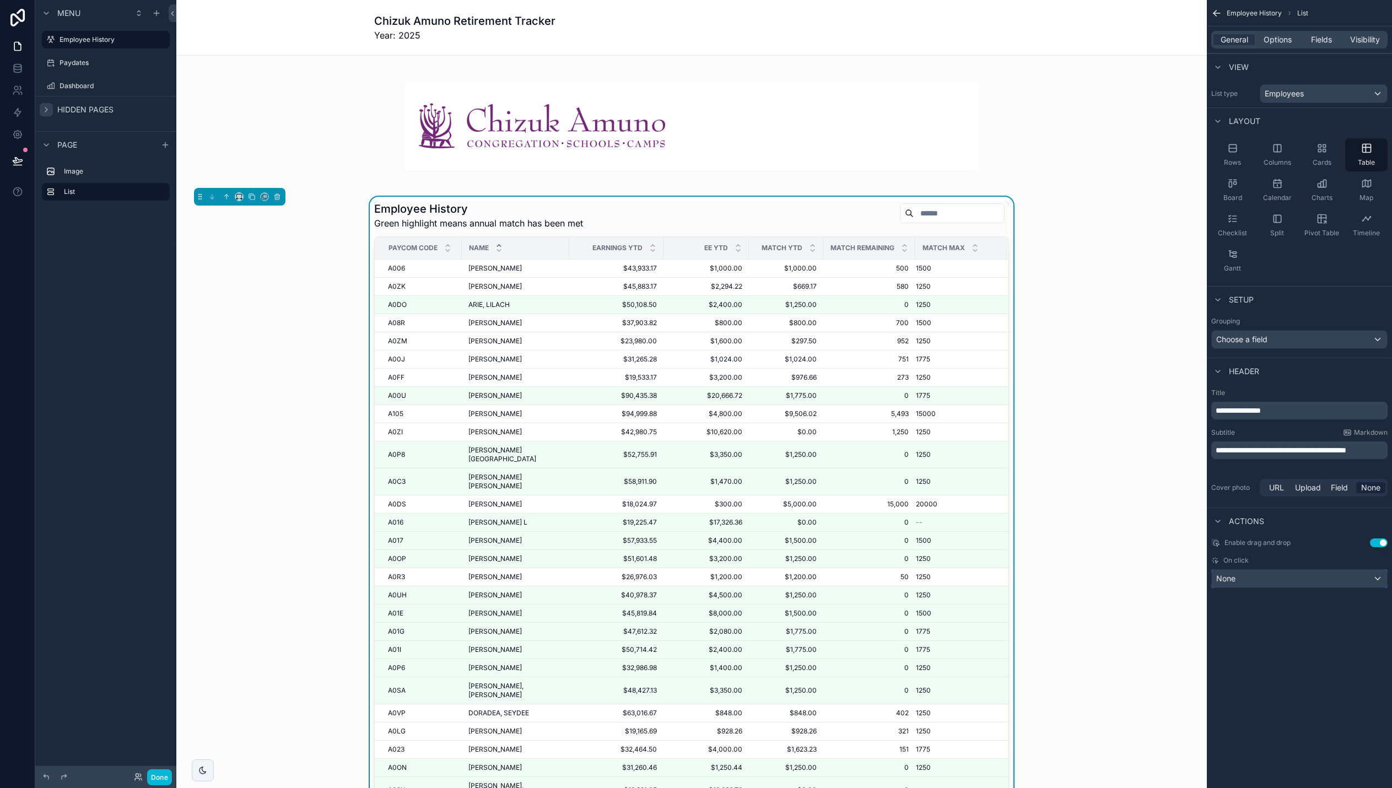
click at [1056, 581] on span "None" at bounding box center [1225, 578] width 19 height 11
click at [1056, 677] on span "Views" at bounding box center [1230, 677] width 21 height 9
click at [1056, 680] on span "Views" at bounding box center [1230, 677] width 21 height 9
click at [1056, 696] on div "scrollable content" at bounding box center [696, 394] width 1392 height 788
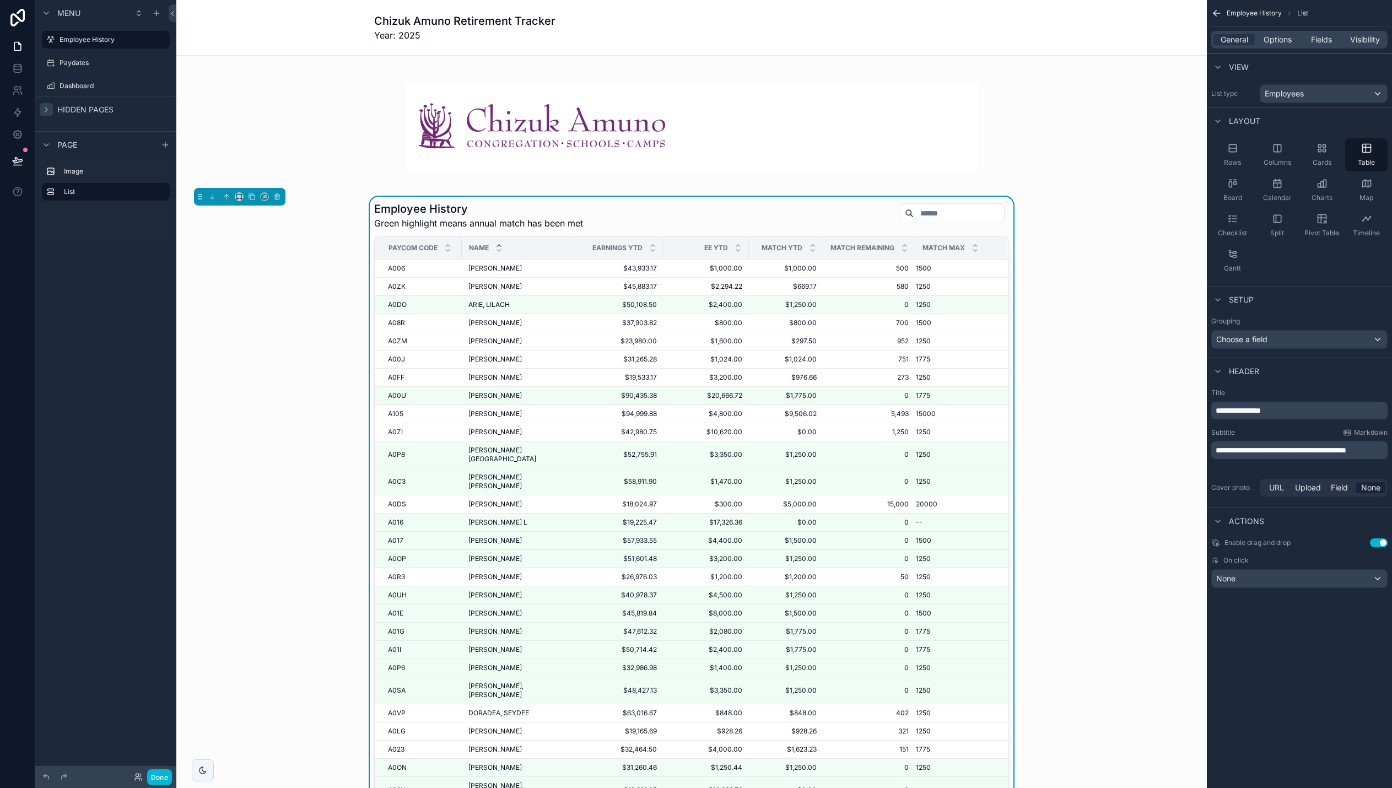
click at [285, 311] on div "Employee History Green highlight means annual match has been met Paycom Code Na…" at bounding box center [691, 515] width 1013 height 636
click at [47, 15] on icon "scrollable content" at bounding box center [46, 13] width 9 height 9
click at [43, 42] on icon "scrollable content" at bounding box center [46, 40] width 9 height 9
click at [44, 73] on icon "scrollable content" at bounding box center [46, 75] width 9 height 9
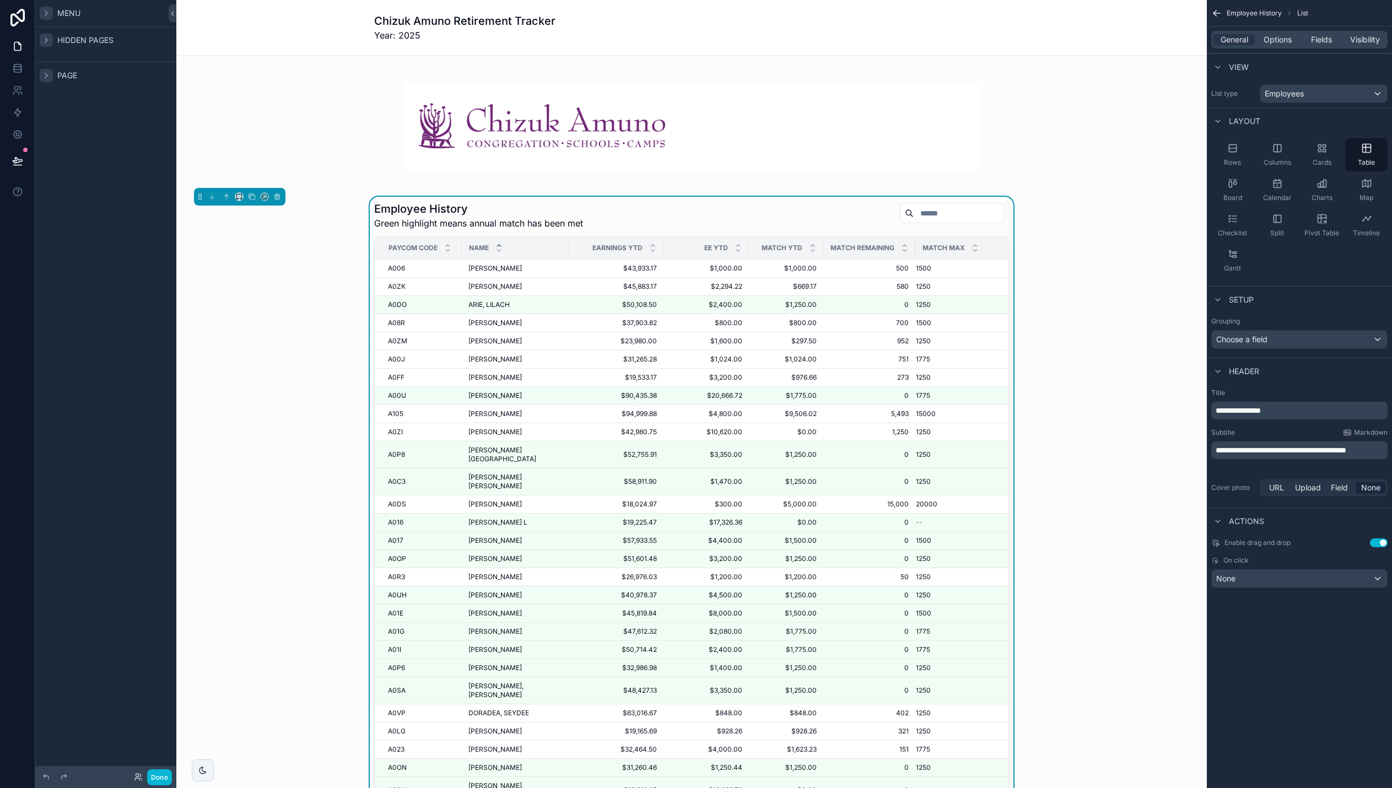
click at [44, 73] on icon "scrollable content" at bounding box center [46, 75] width 9 height 9
click at [69, 188] on div "Menu Hidden pages Page Image List" at bounding box center [105, 387] width 141 height 775
click at [161, 782] on button "Done" at bounding box center [159, 777] width 25 height 16
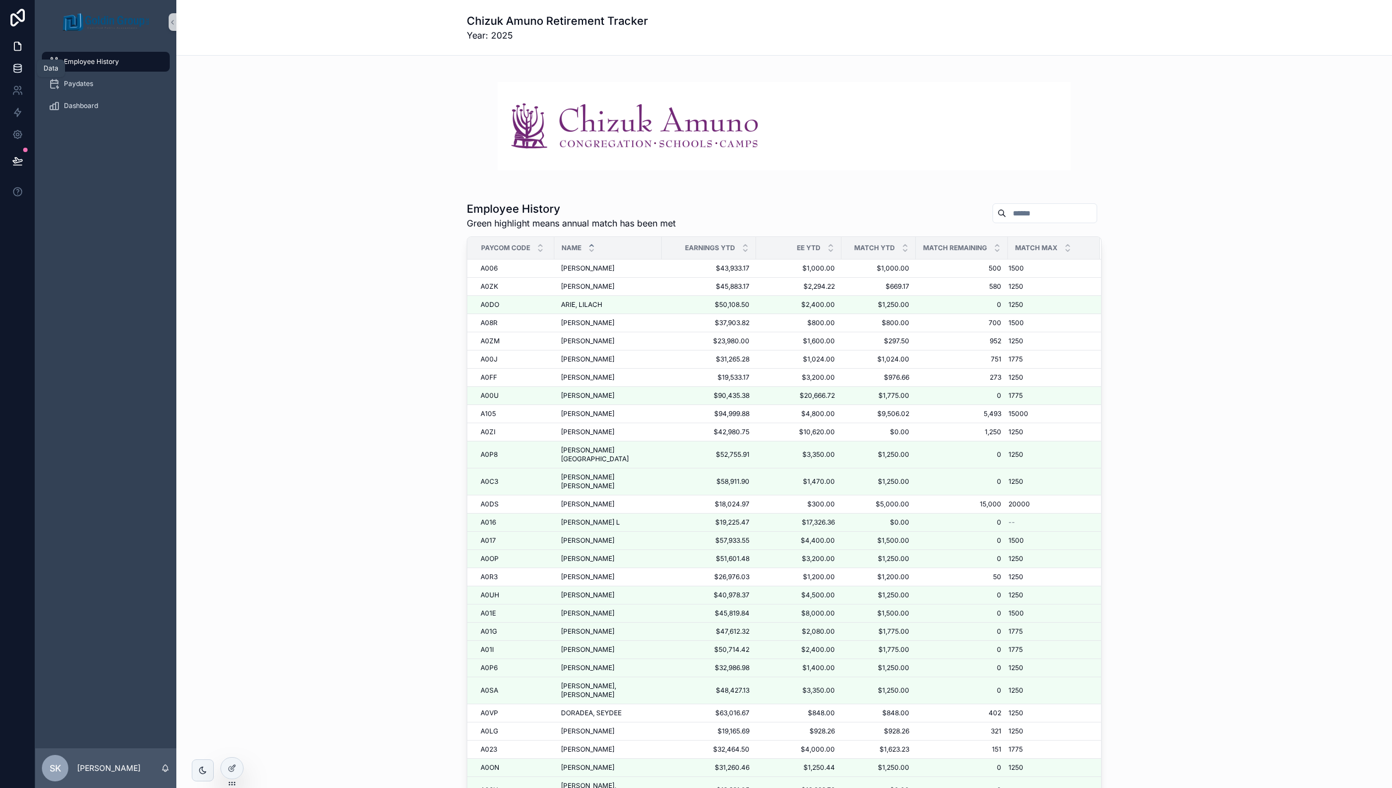
click at [17, 69] on icon at bounding box center [17, 68] width 11 height 11
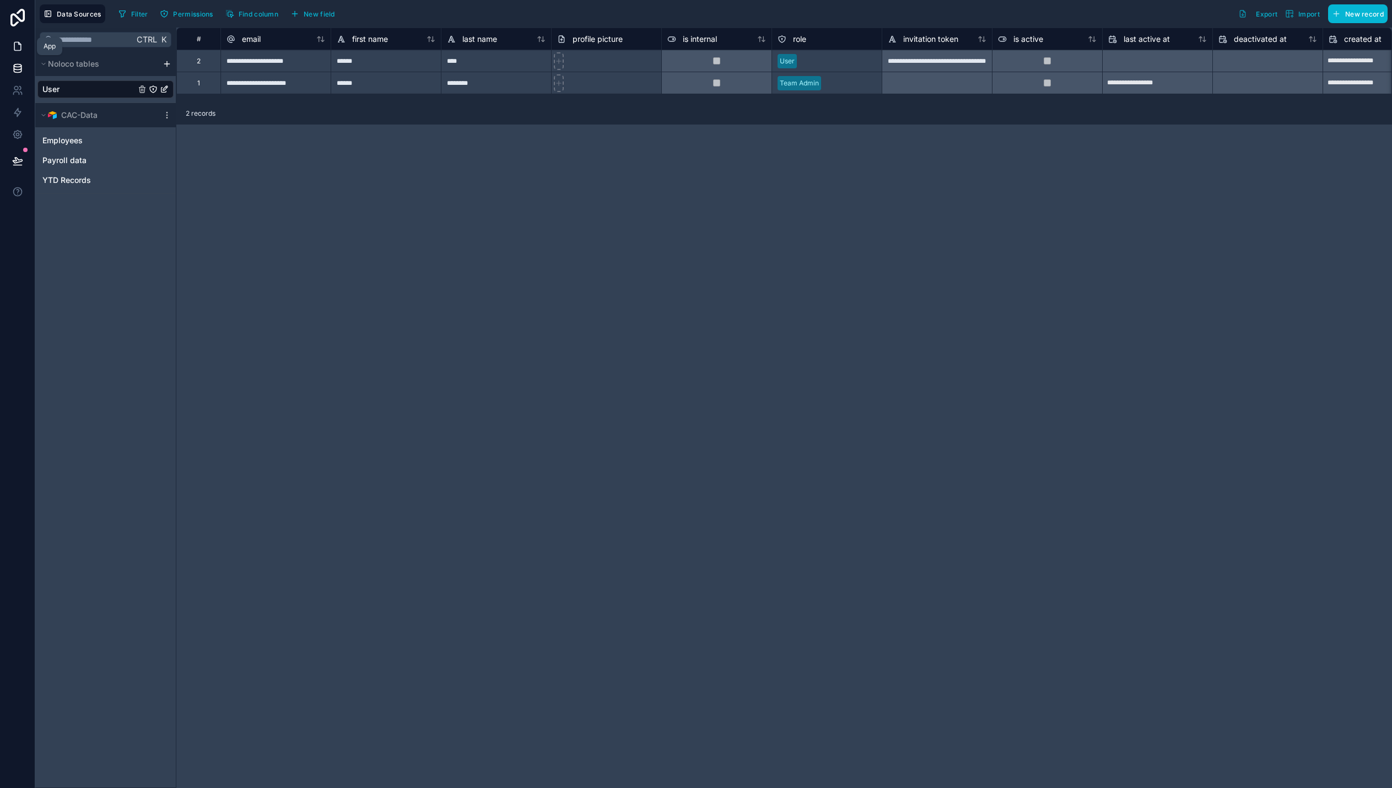
click at [17, 47] on icon at bounding box center [17, 46] width 11 height 11
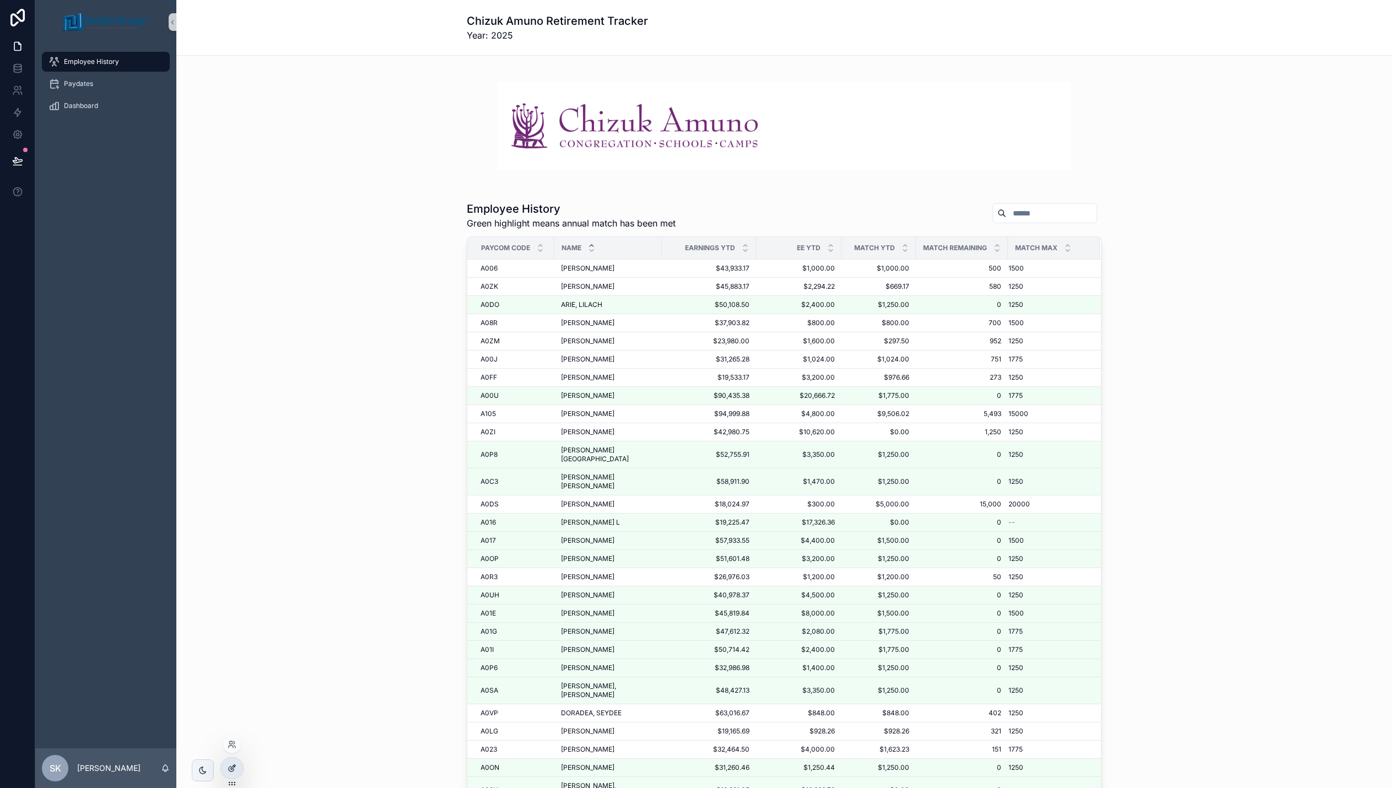
click at [234, 766] on icon at bounding box center [234, 765] width 1 height 1
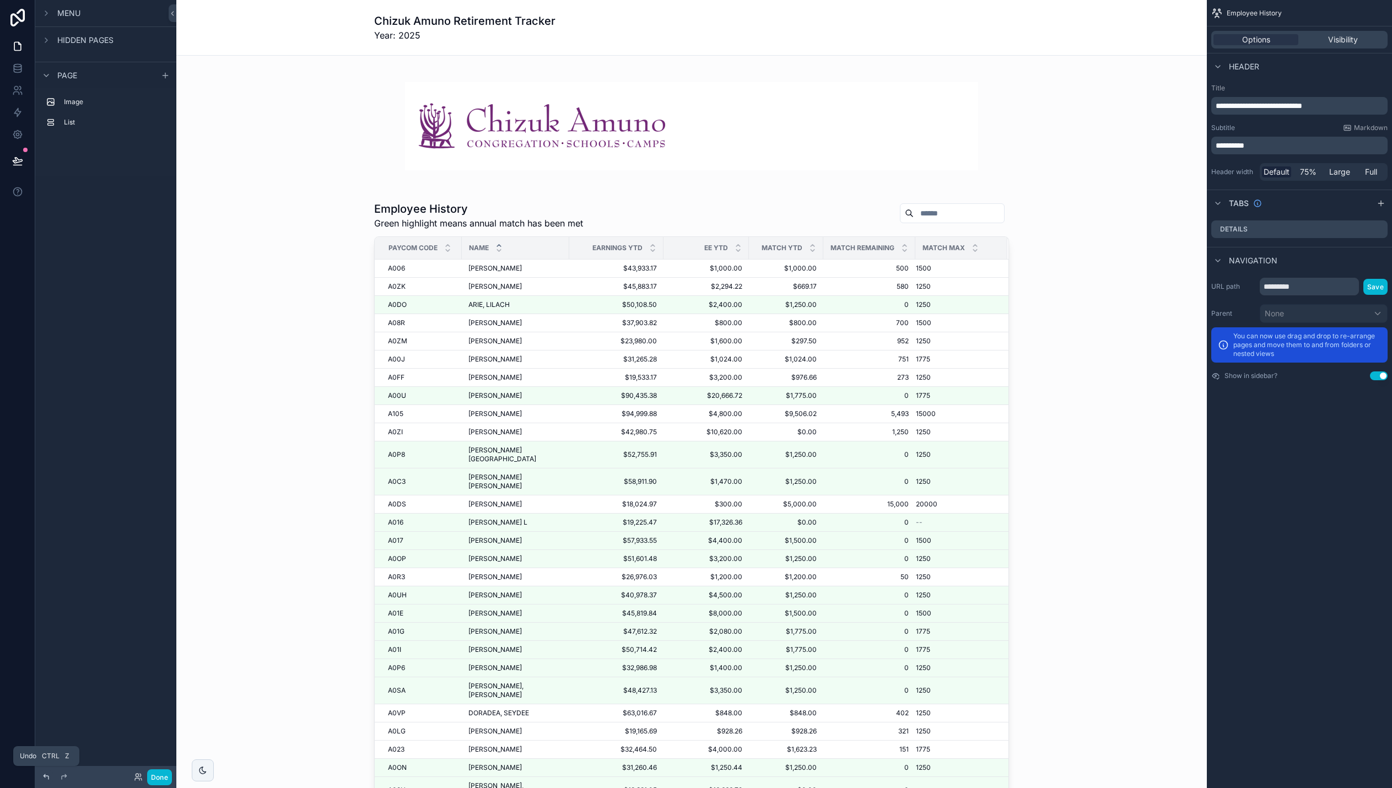
click at [45, 776] on icon at bounding box center [46, 776] width 5 height 5
click at [47, 12] on icon "scrollable content" at bounding box center [46, 13] width 9 height 9
click at [46, 775] on icon at bounding box center [46, 776] width 9 height 9
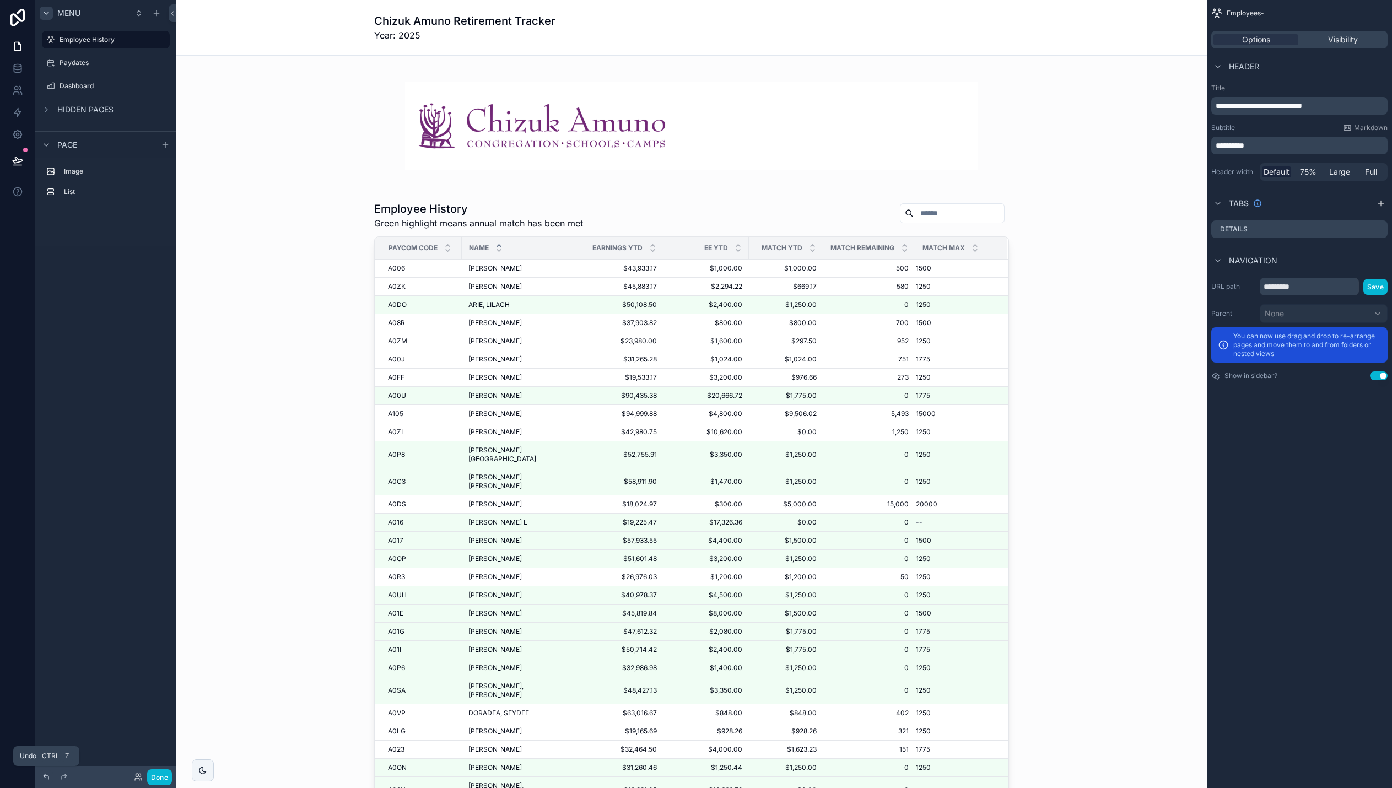
click at [46, 775] on icon at bounding box center [46, 776] width 9 height 9
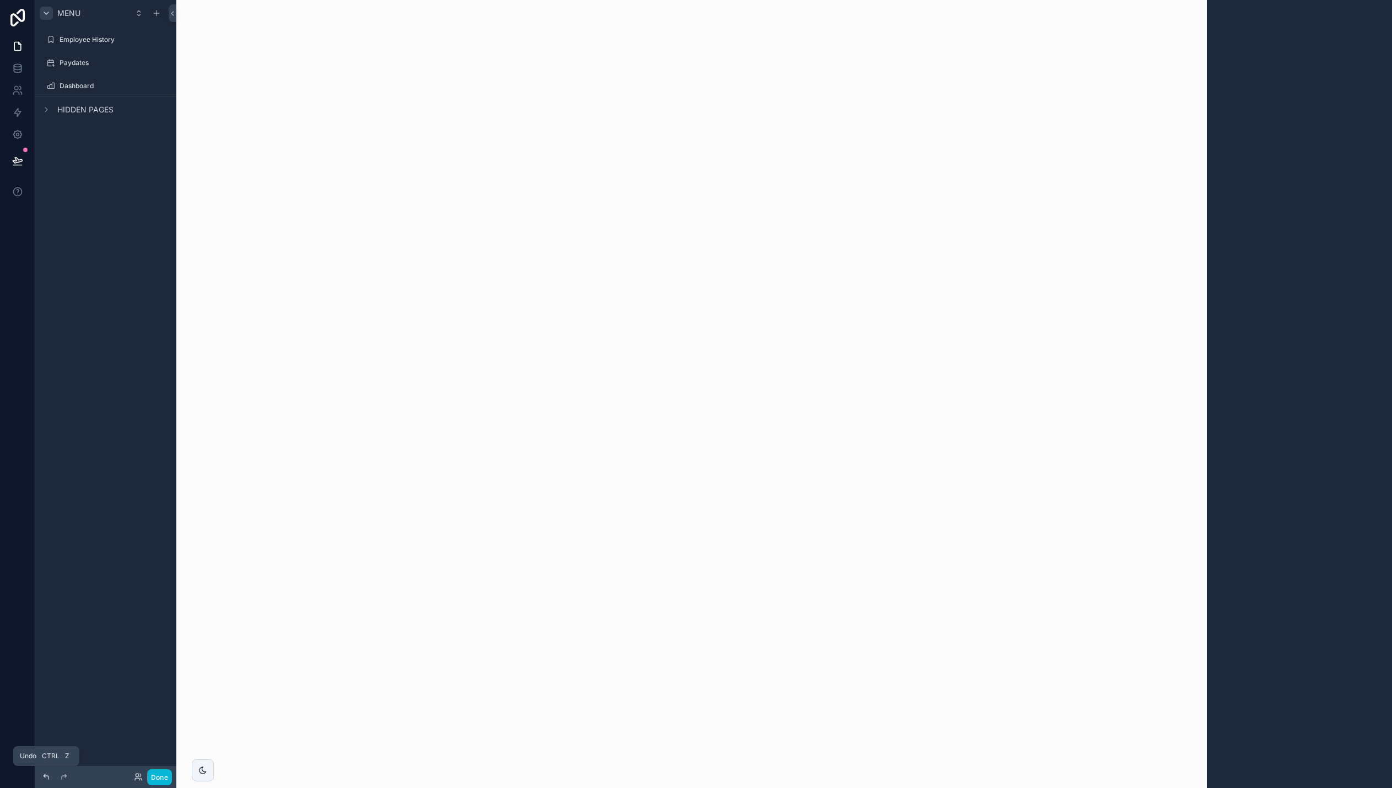
click at [46, 775] on icon at bounding box center [46, 776] width 9 height 9
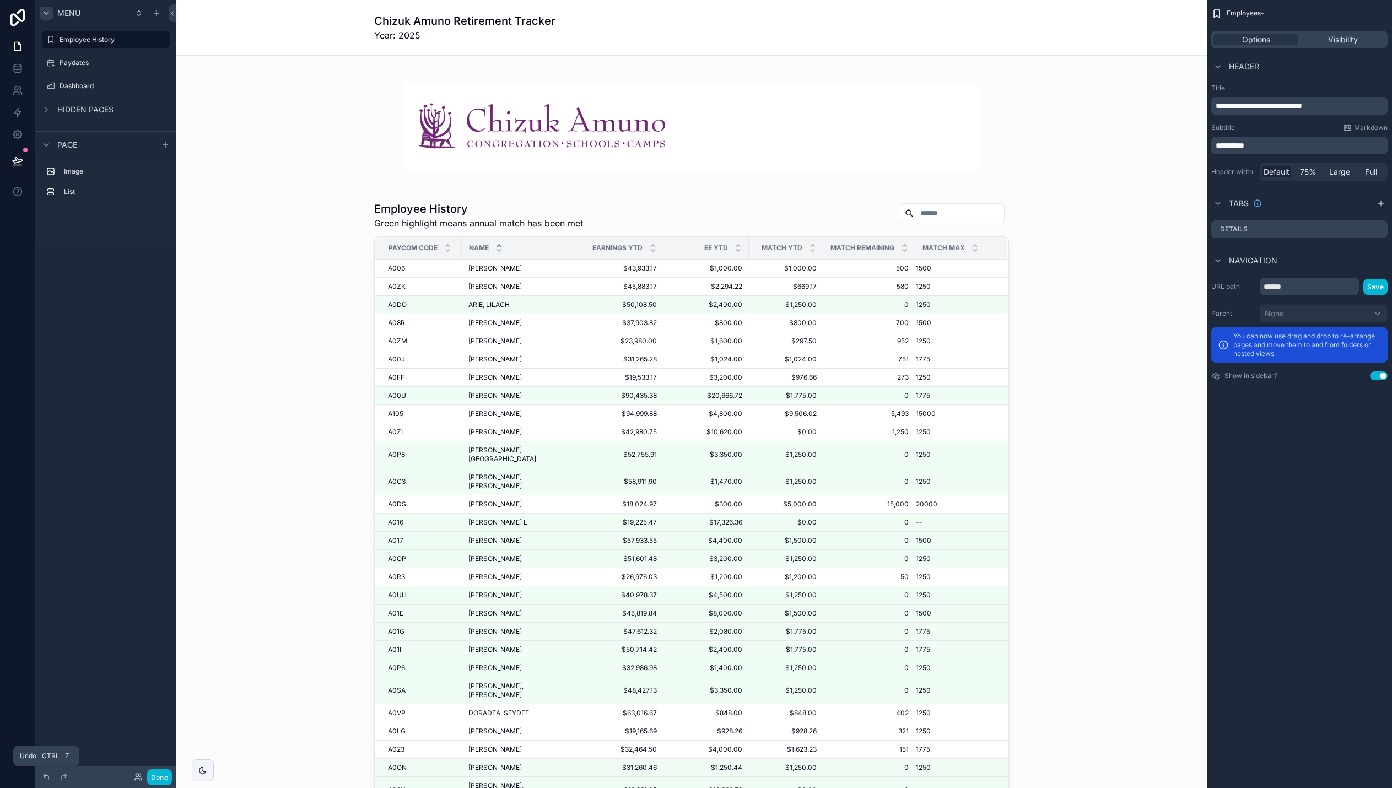
click at [46, 775] on icon at bounding box center [46, 776] width 9 height 9
click at [445, 333] on div "scrollable content" at bounding box center [691, 515] width 1013 height 636
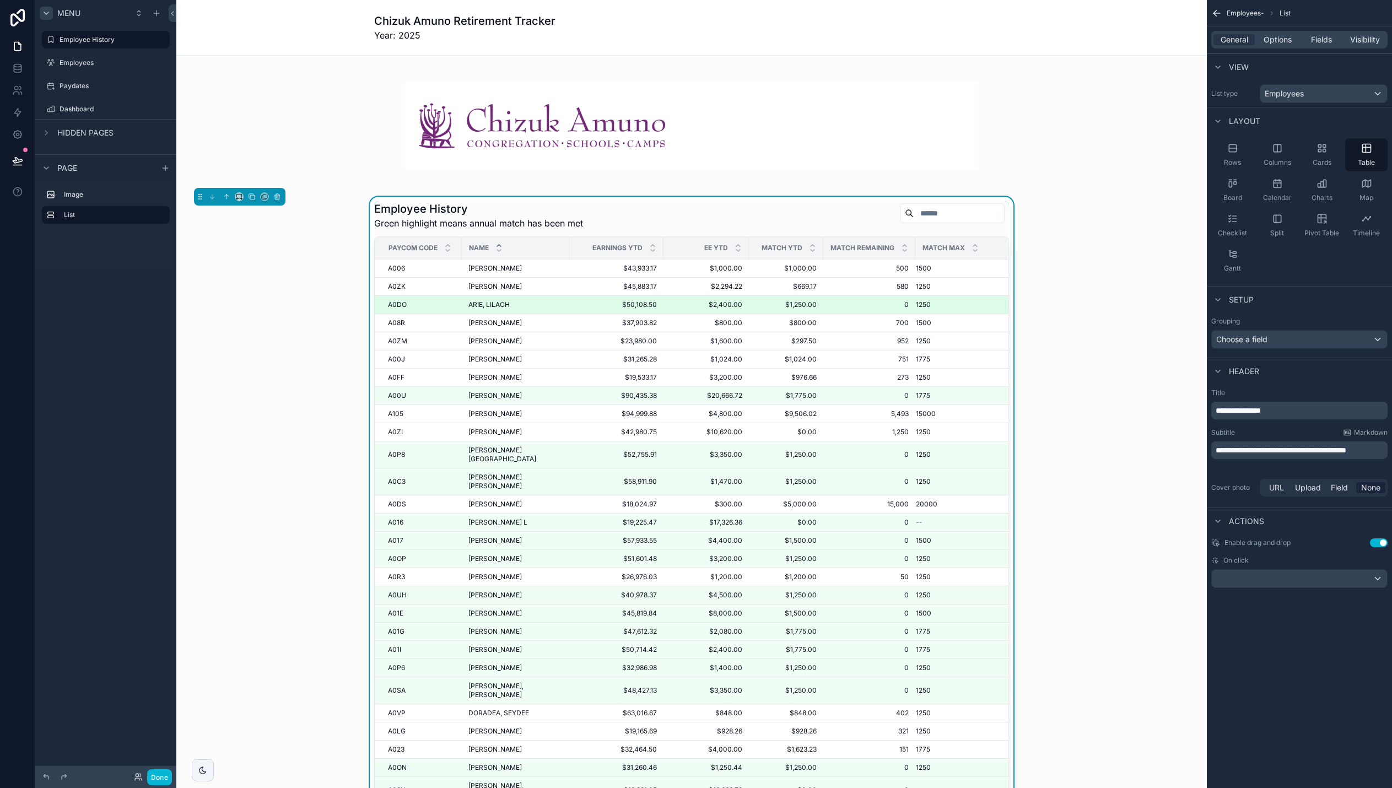
click at [399, 307] on span "A0DO" at bounding box center [397, 304] width 19 height 9
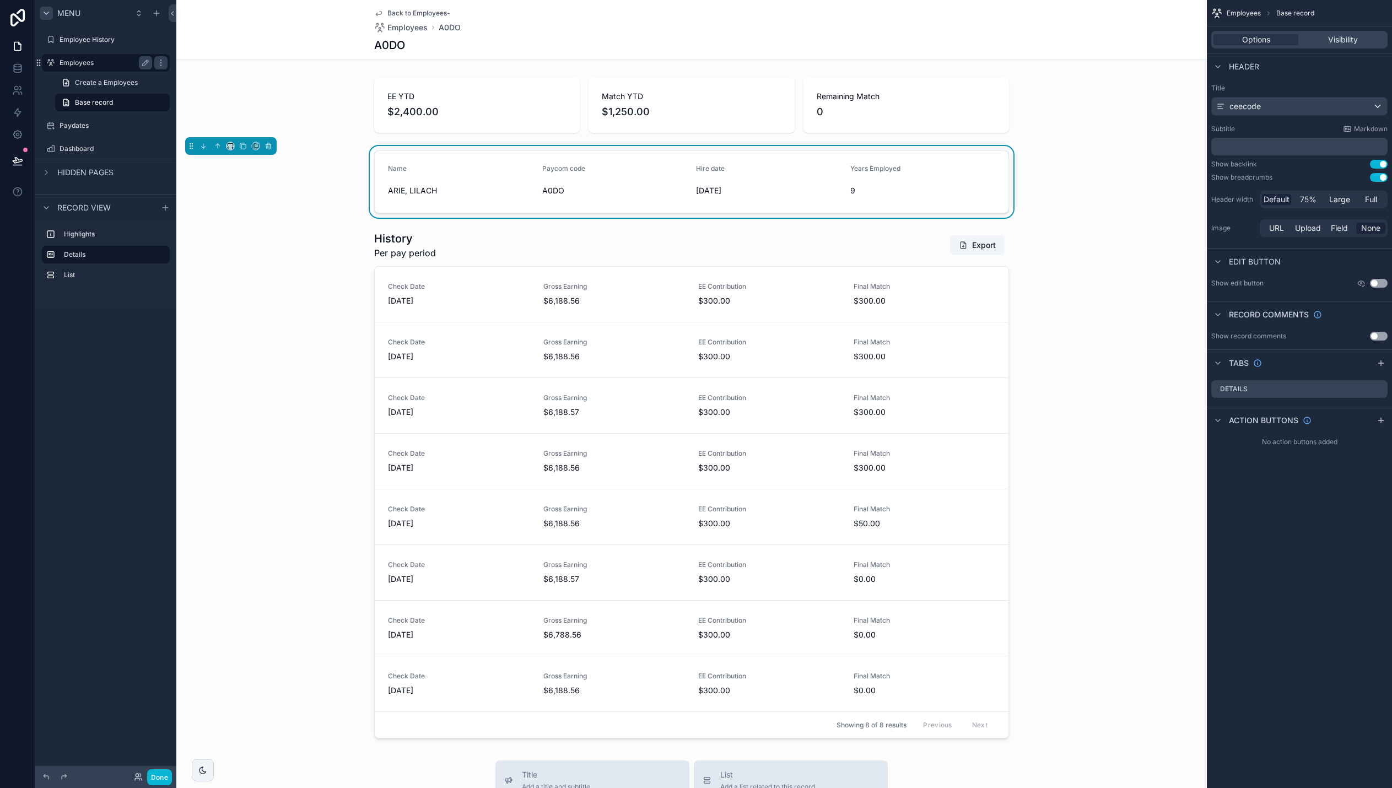
click at [145, 63] on icon "scrollable content" at bounding box center [145, 62] width 9 height 9
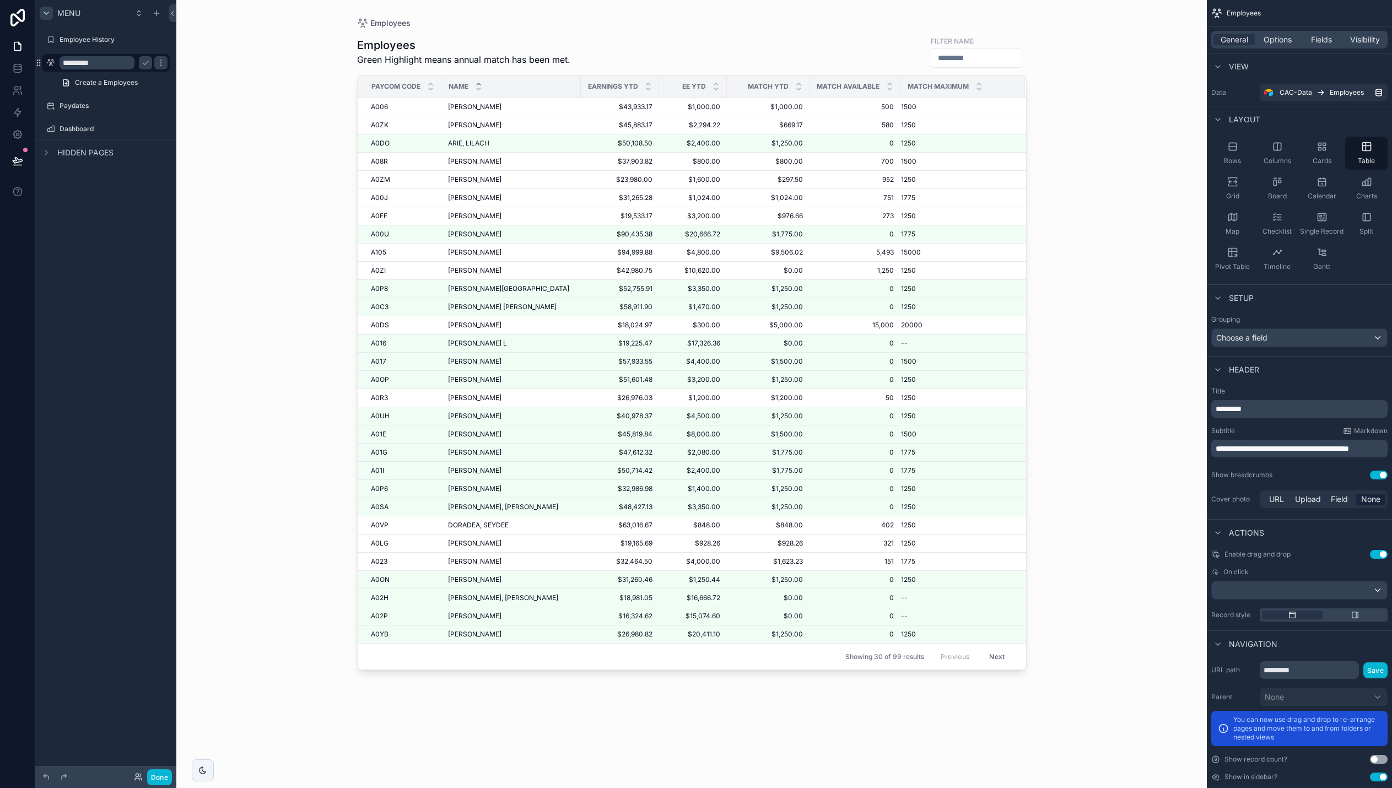
click at [130, 61] on input "*********" at bounding box center [96, 62] width 75 height 13
click at [129, 61] on input "*********" at bounding box center [96, 62] width 75 height 13
click at [113, 60] on input "**********" at bounding box center [96, 62] width 75 height 13
type input "**********"
click at [1056, 36] on span "General" at bounding box center [1234, 39] width 28 height 11
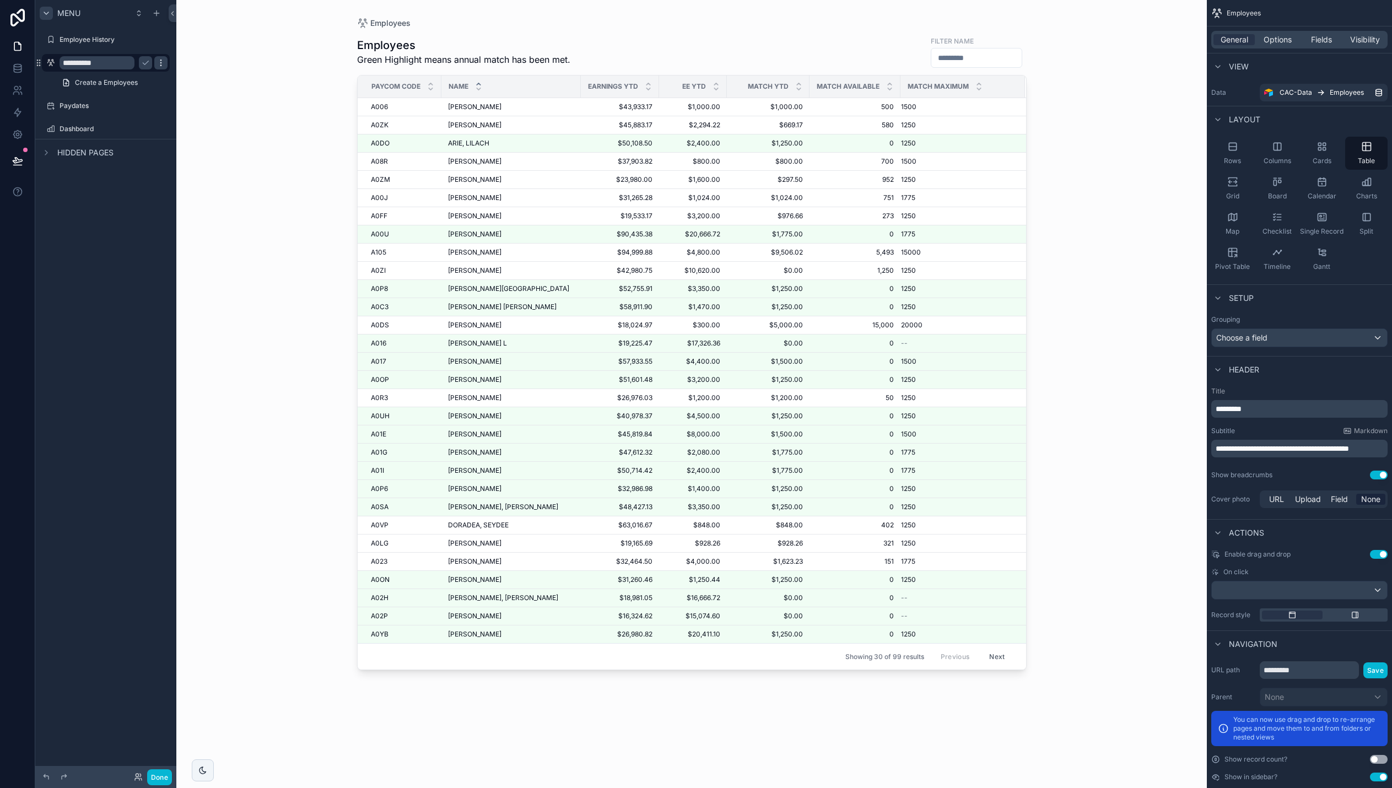
click at [163, 61] on icon "scrollable content" at bounding box center [160, 62] width 9 height 9
click at [144, 63] on icon "scrollable content" at bounding box center [145, 62] width 9 height 9
click at [109, 65] on label "EE Tracker" at bounding box center [103, 62] width 88 height 9
click at [102, 44] on label "Employee History" at bounding box center [103, 39] width 88 height 9
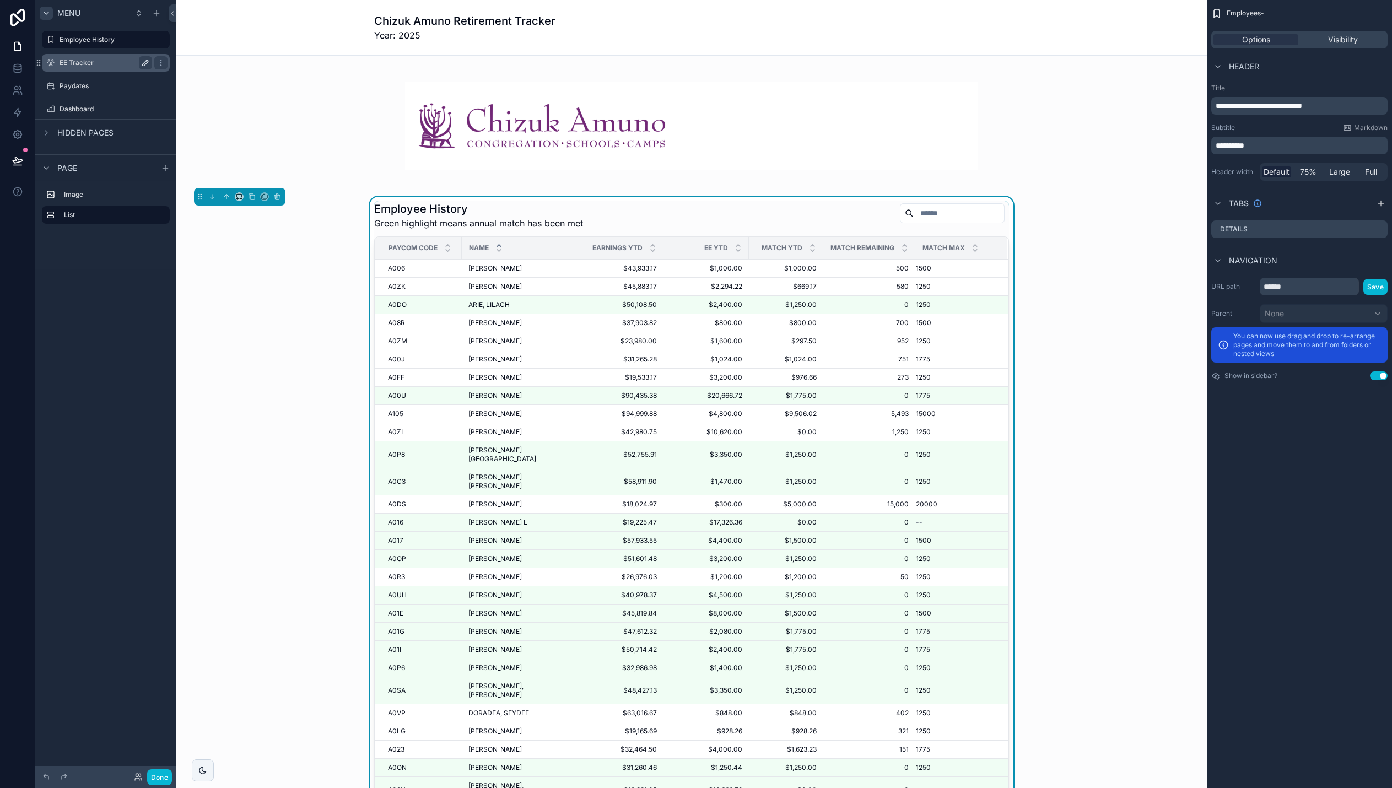
click at [81, 63] on label "EE Tracker" at bounding box center [103, 62] width 88 height 9
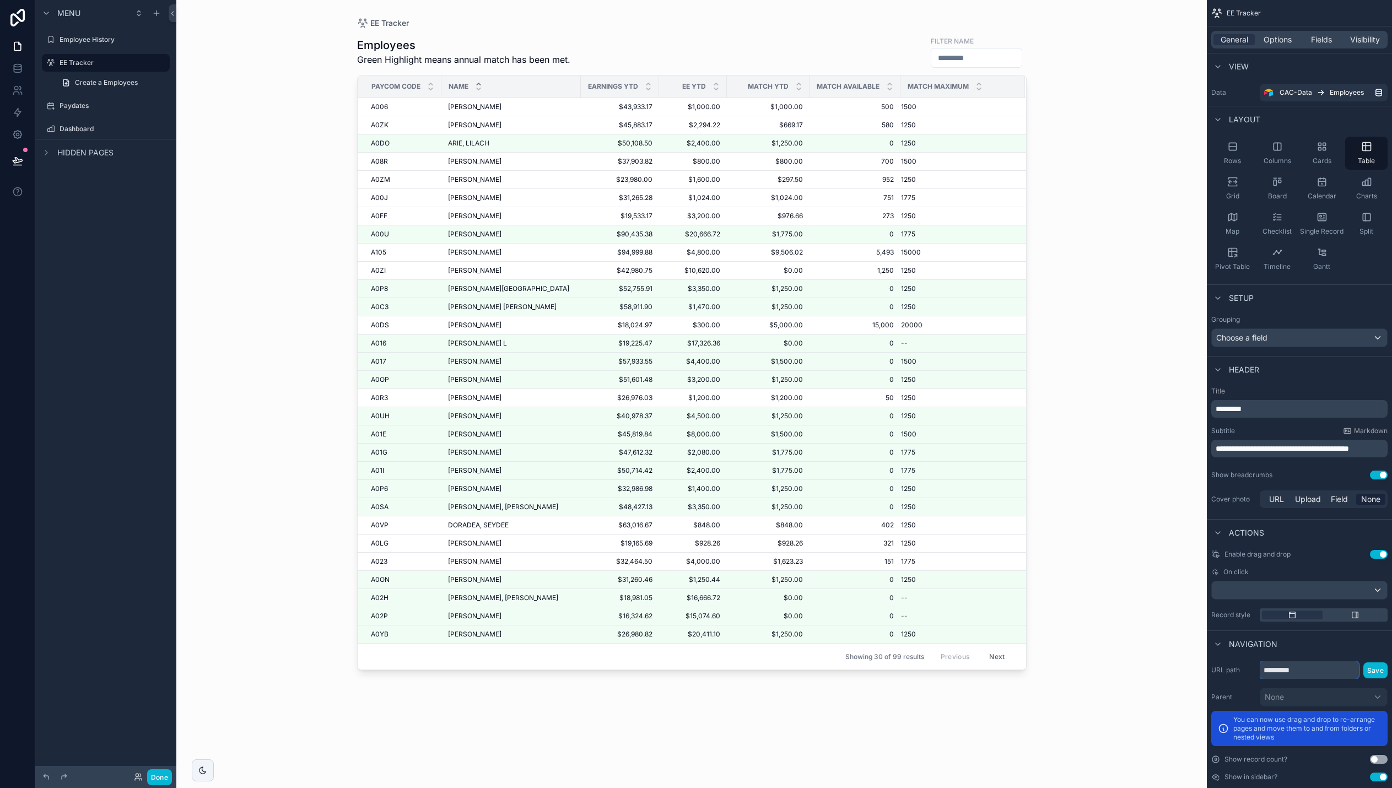
drag, startPoint x: 1297, startPoint y: 671, endPoint x: 1243, endPoint y: 673, distance: 54.0
click at [1243, 673] on div "URL path ********* Save" at bounding box center [1299, 670] width 176 height 18
click at [1373, 668] on button "Save" at bounding box center [1375, 670] width 24 height 16
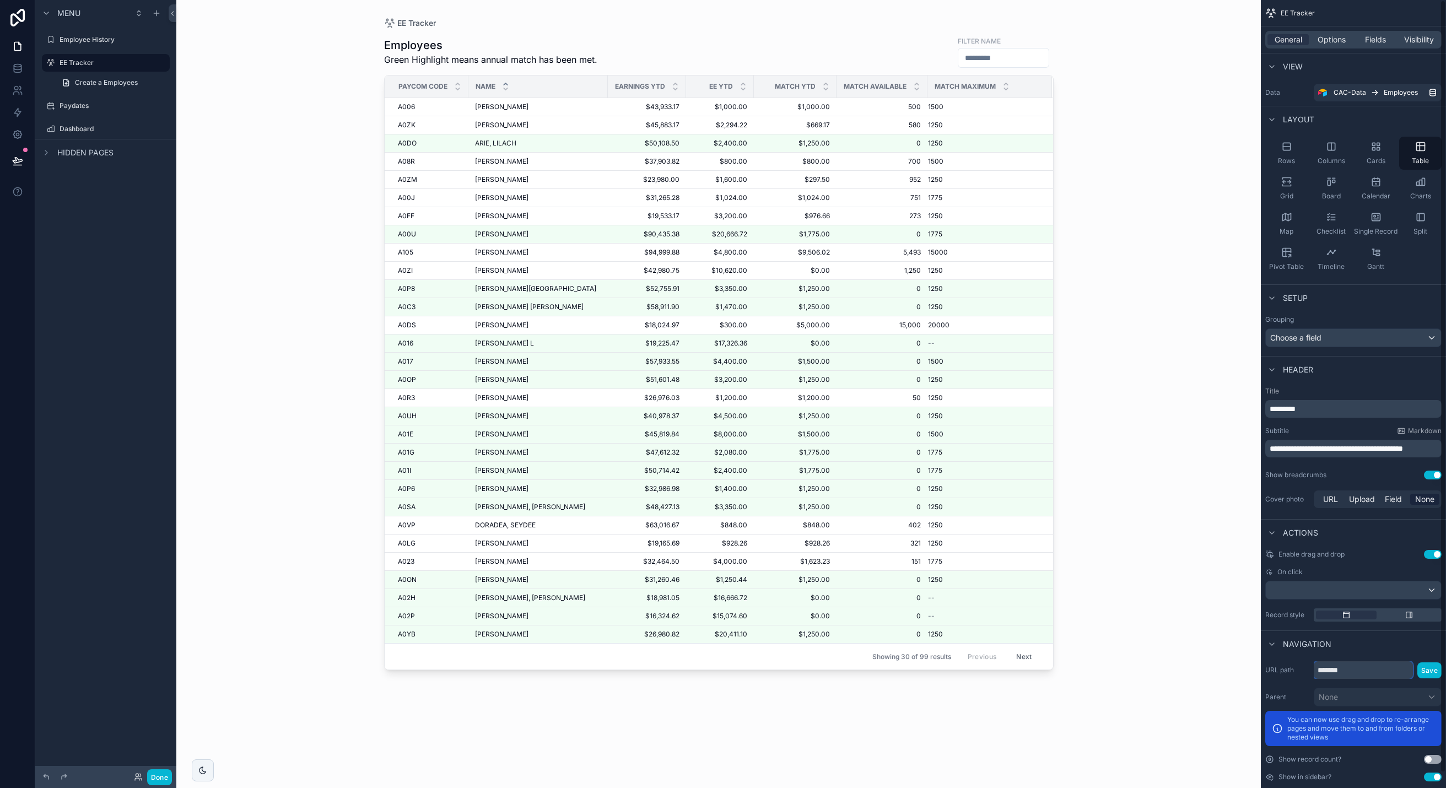
click at [1353, 670] on input "*******" at bounding box center [1362, 670] width 99 height 18
type input "**********"
click at [1391, 668] on button "Save" at bounding box center [1429, 670] width 24 height 16
click at [1391, 775] on button "Use setting" at bounding box center [1433, 776] width 18 height 9
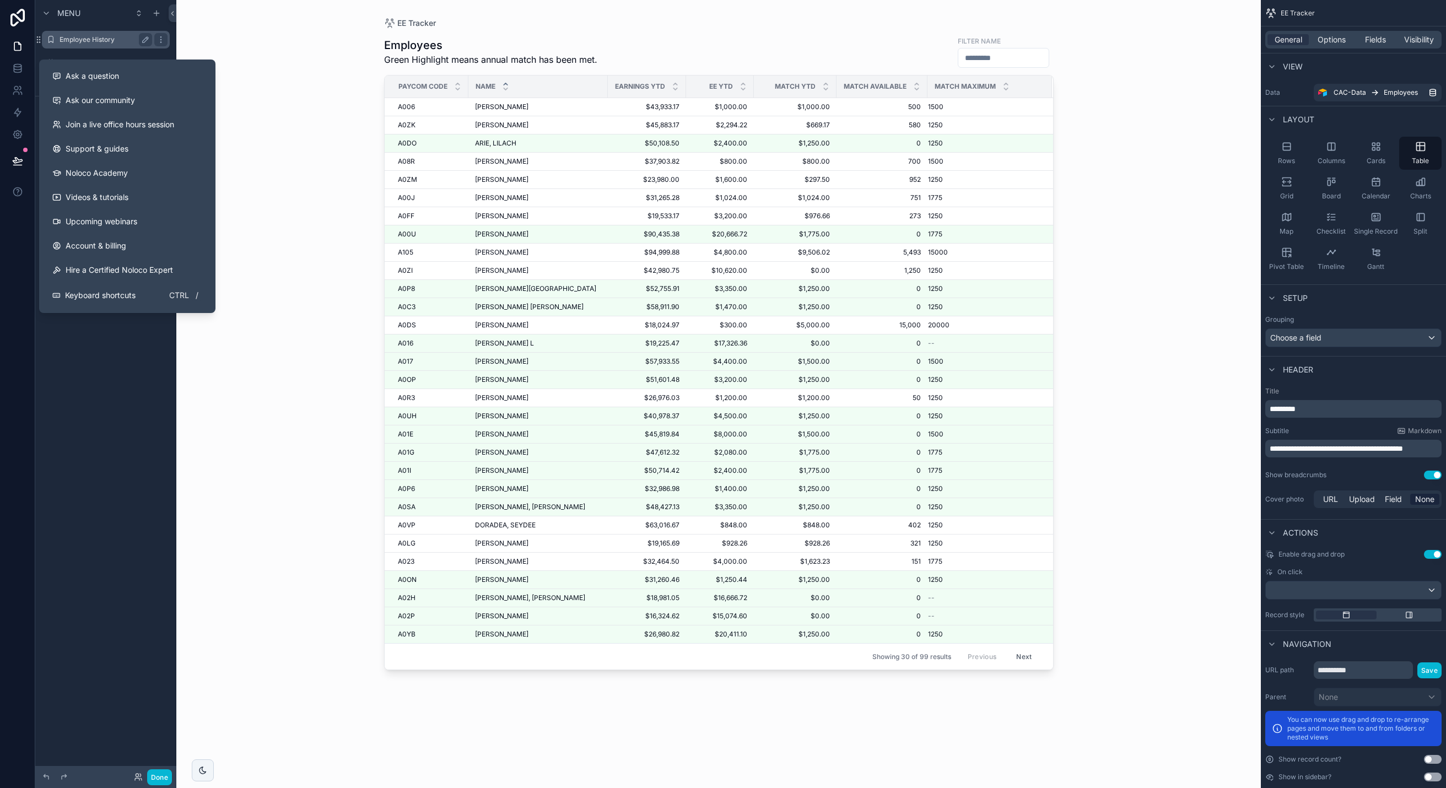
click at [97, 39] on label "Employee History" at bounding box center [103, 39] width 88 height 9
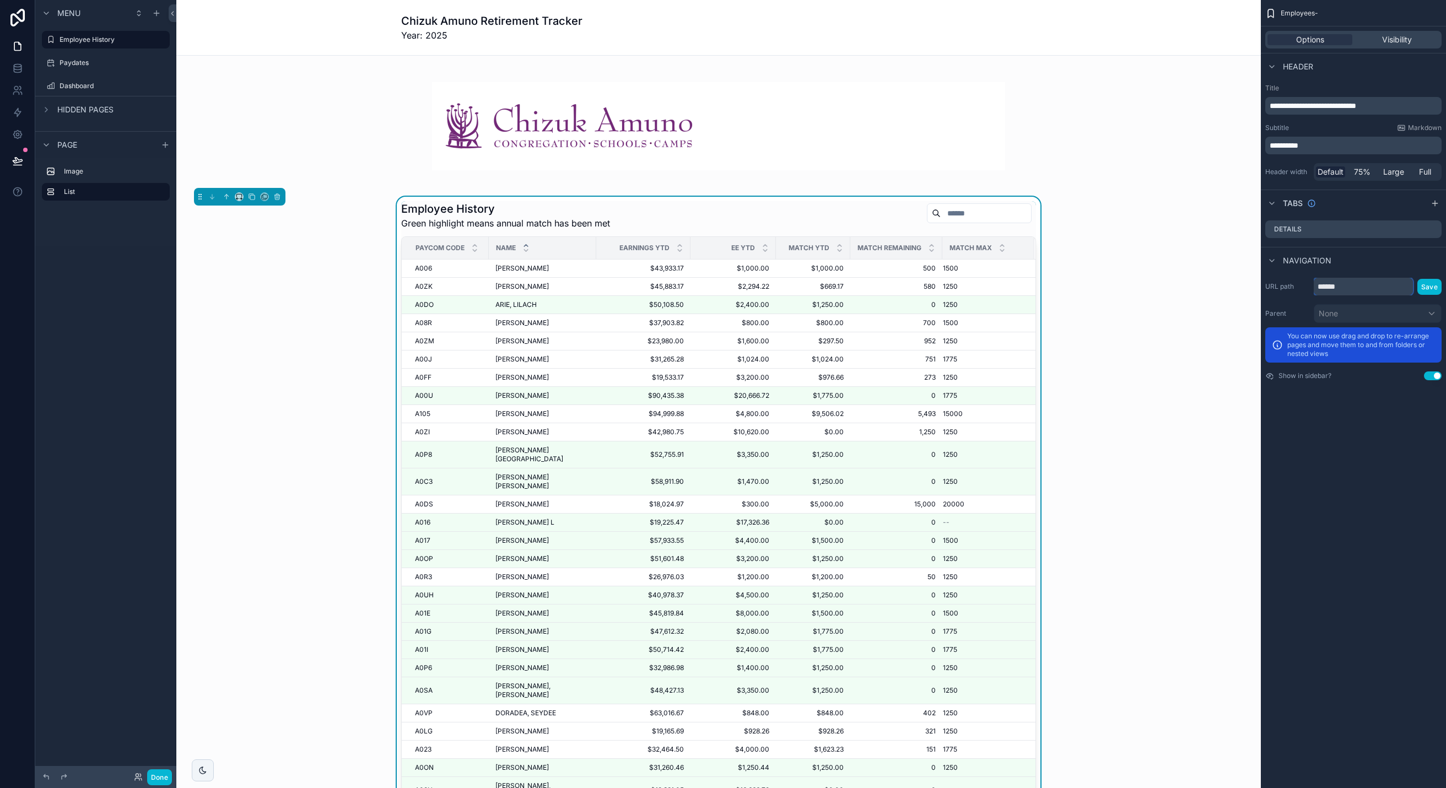
drag, startPoint x: 1349, startPoint y: 287, endPoint x: 1284, endPoint y: 285, distance: 65.0
click at [1285, 287] on div "URL path ****** Save" at bounding box center [1353, 287] width 176 height 18
type input "*"
type input "**********"
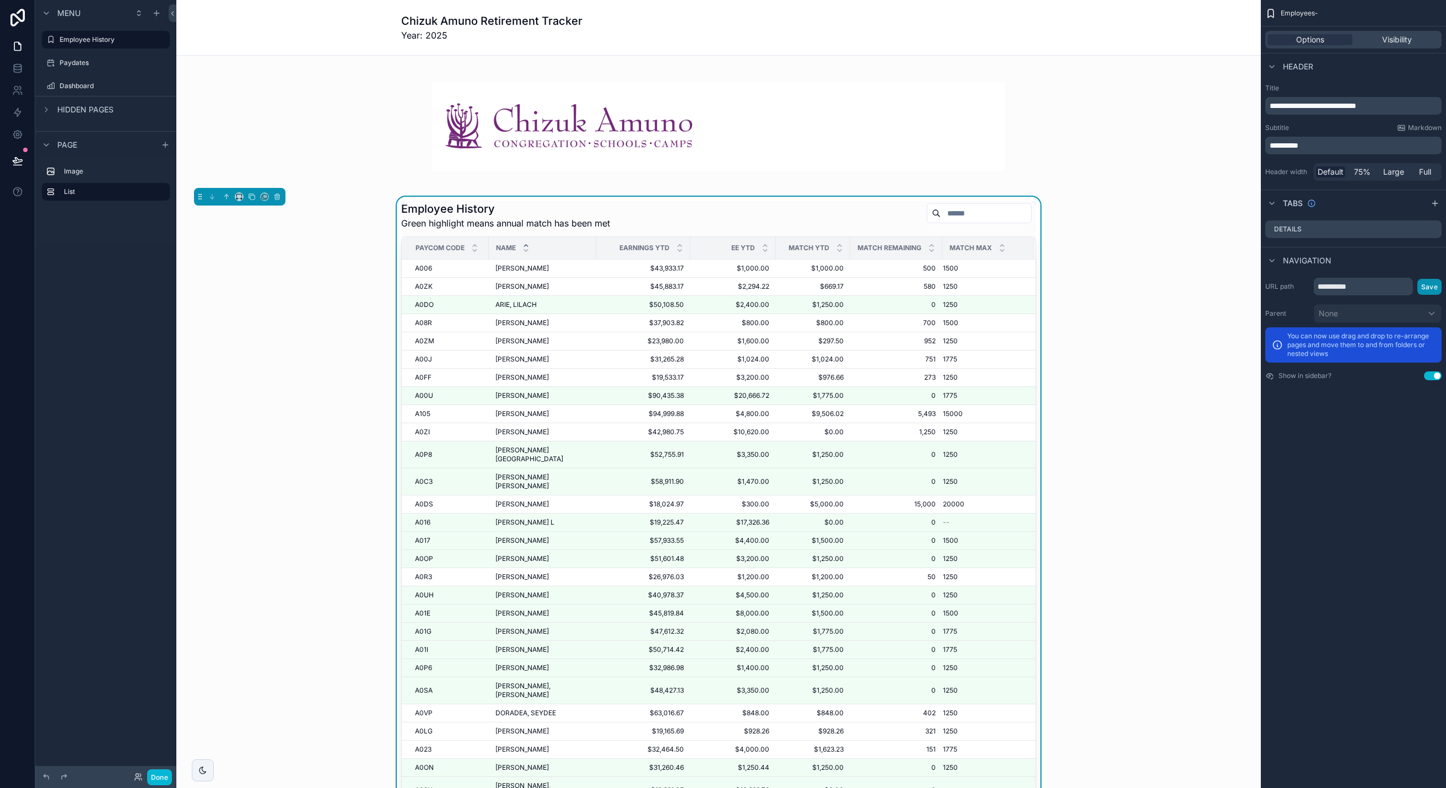
click at [1391, 287] on button "Save" at bounding box center [1429, 287] width 24 height 16
click at [1391, 438] on div "**********" at bounding box center [1352, 394] width 185 height 788
click at [1344, 474] on div "**********" at bounding box center [1352, 394] width 185 height 788
click at [163, 777] on button "Done" at bounding box center [159, 777] width 25 height 16
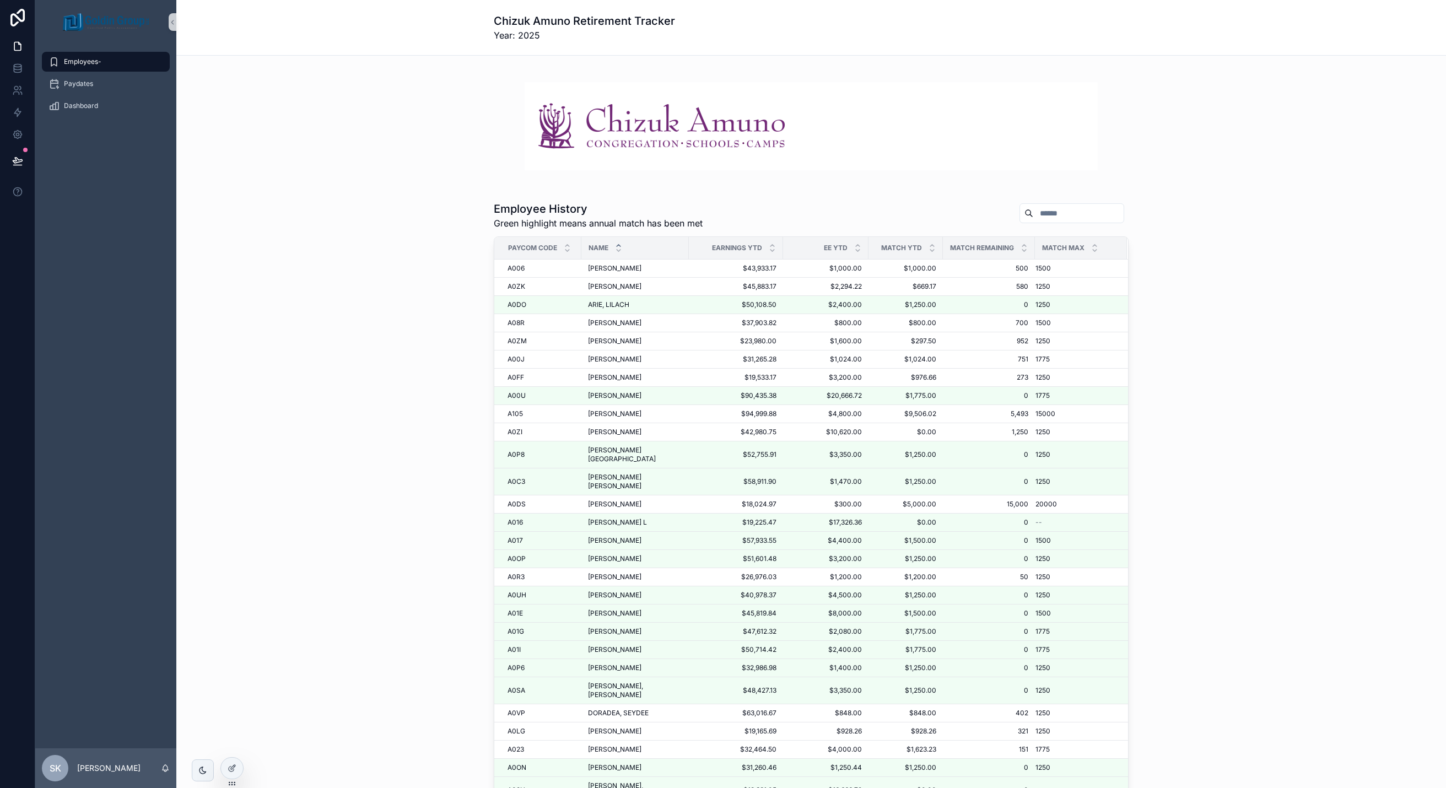
click at [122, 63] on div "Employees-" at bounding box center [105, 62] width 115 height 18
click at [236, 768] on icon at bounding box center [232, 768] width 9 height 9
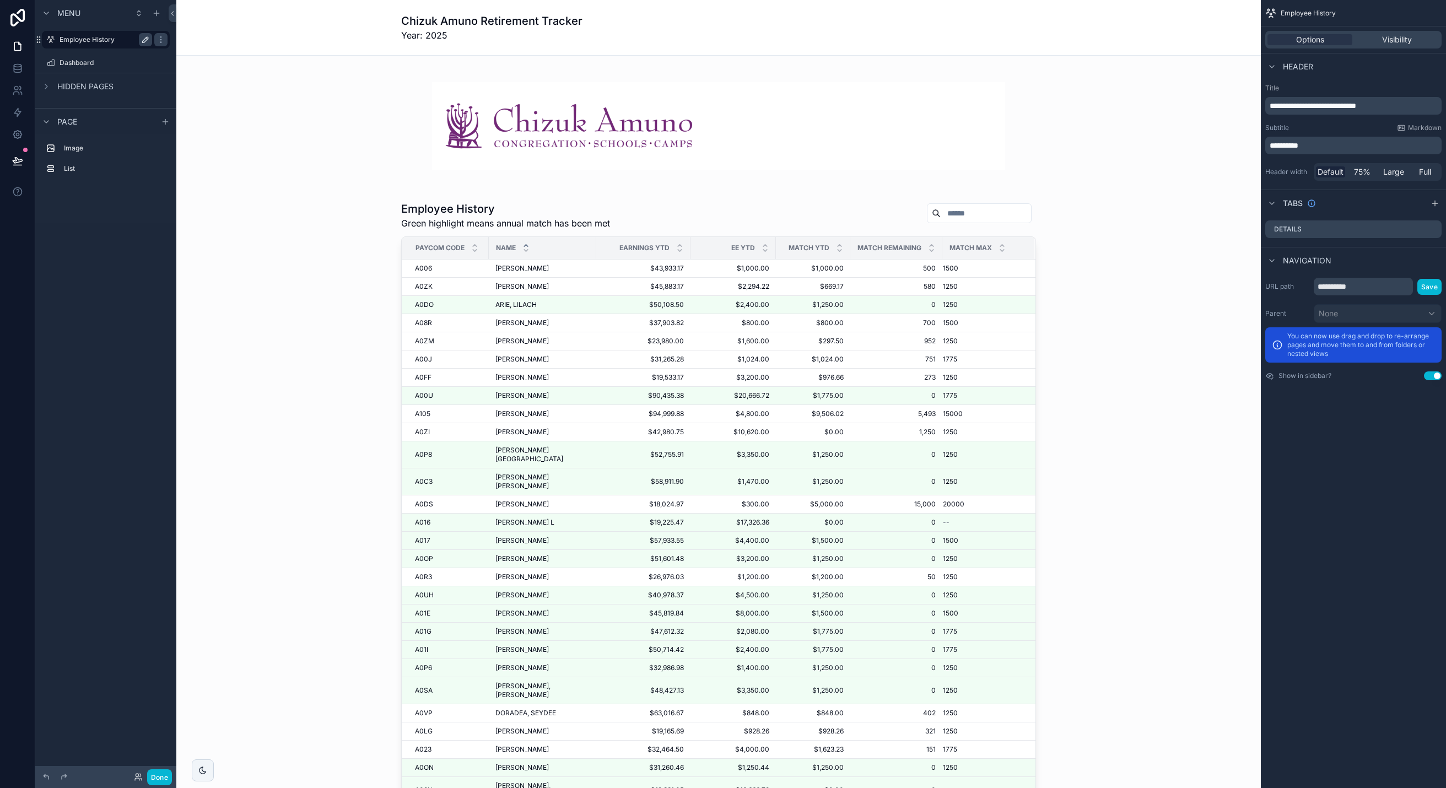
click at [144, 39] on icon "scrollable content" at bounding box center [145, 39] width 9 height 9
click at [133, 37] on input "**********" at bounding box center [96, 39] width 75 height 13
type input "**********"
click at [156, 38] on icon "scrollable content" at bounding box center [160, 39] width 9 height 9
click at [239, 130] on div "scrollable content" at bounding box center [718, 125] width 1067 height 123
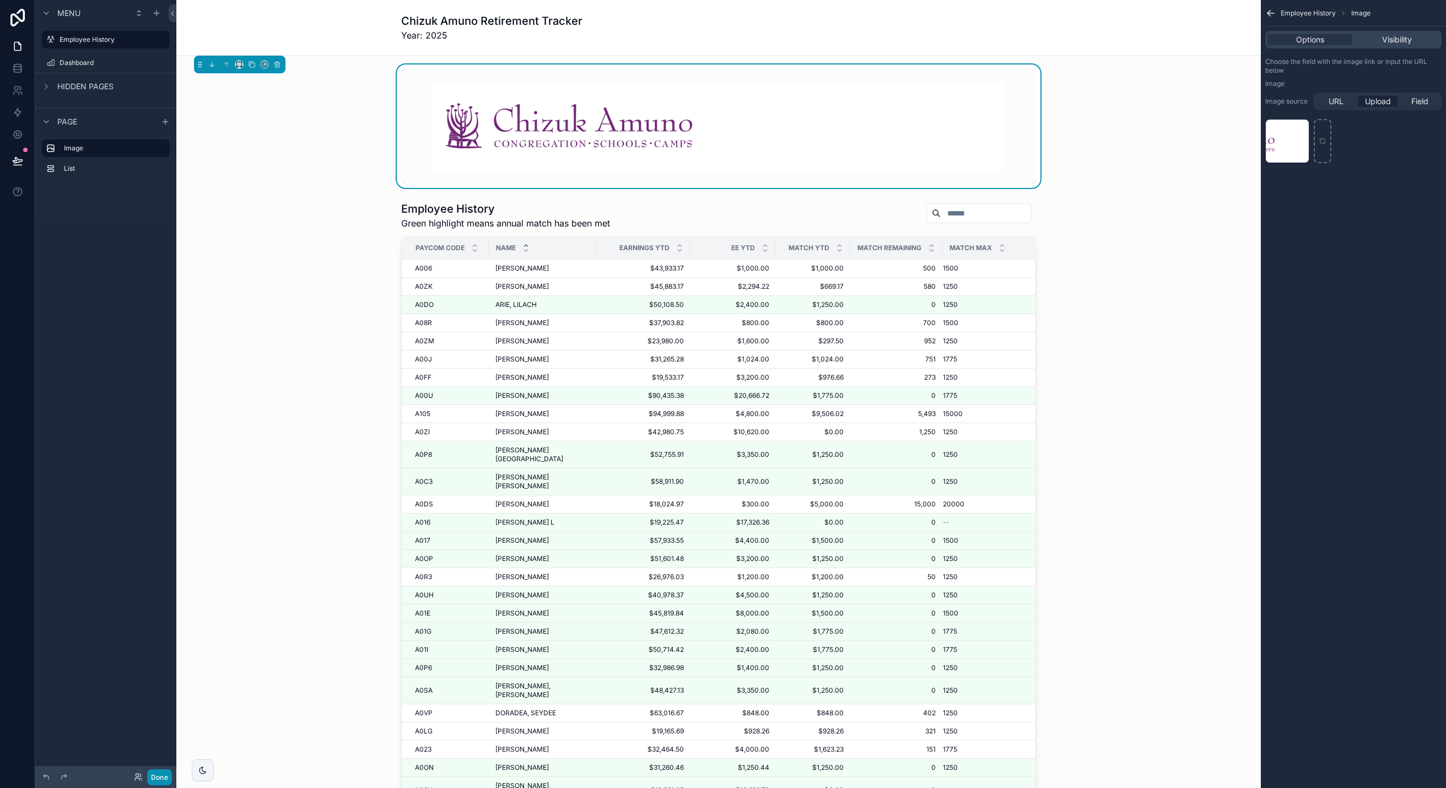
click at [161, 777] on button "Done" at bounding box center [159, 777] width 25 height 16
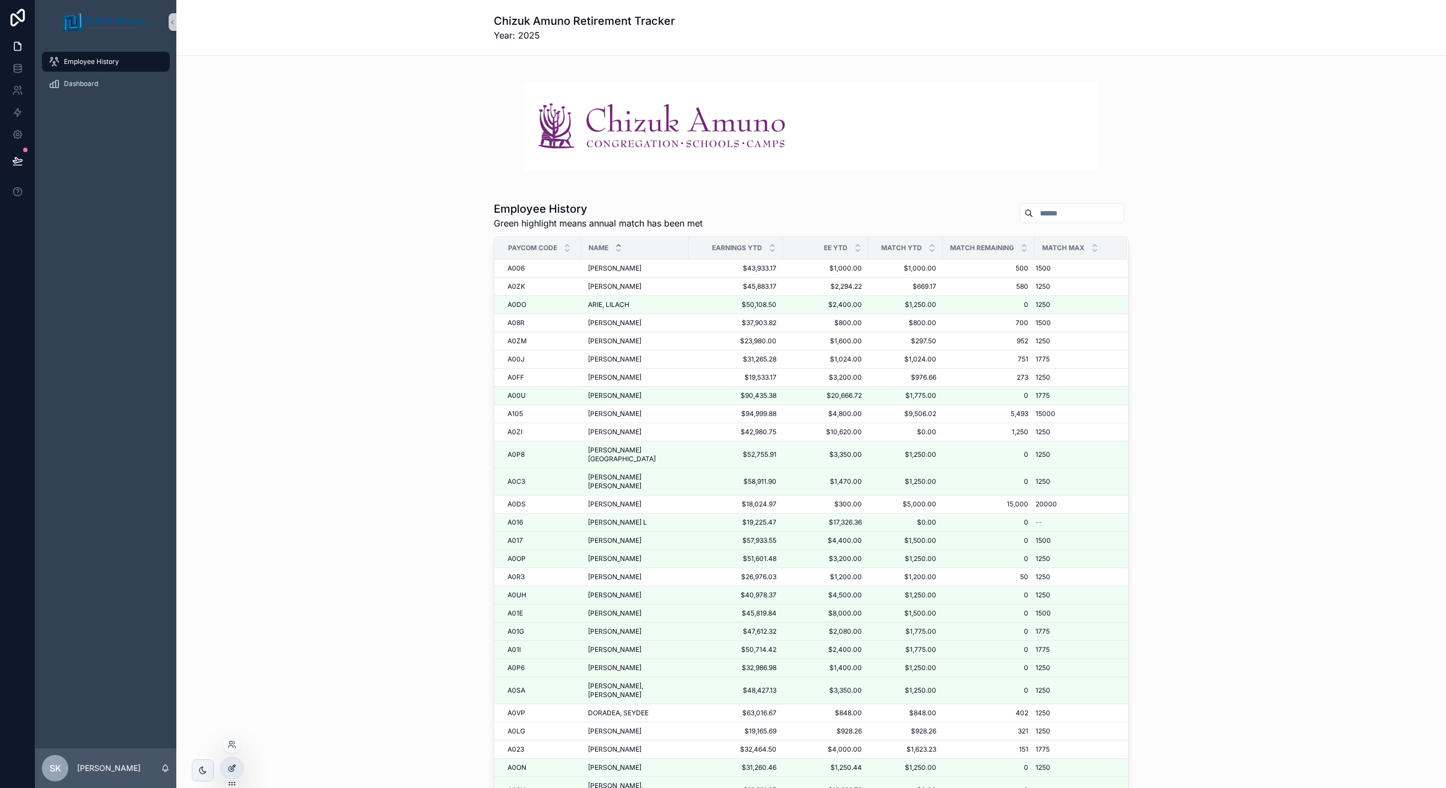
click at [233, 770] on icon at bounding box center [231, 768] width 5 height 5
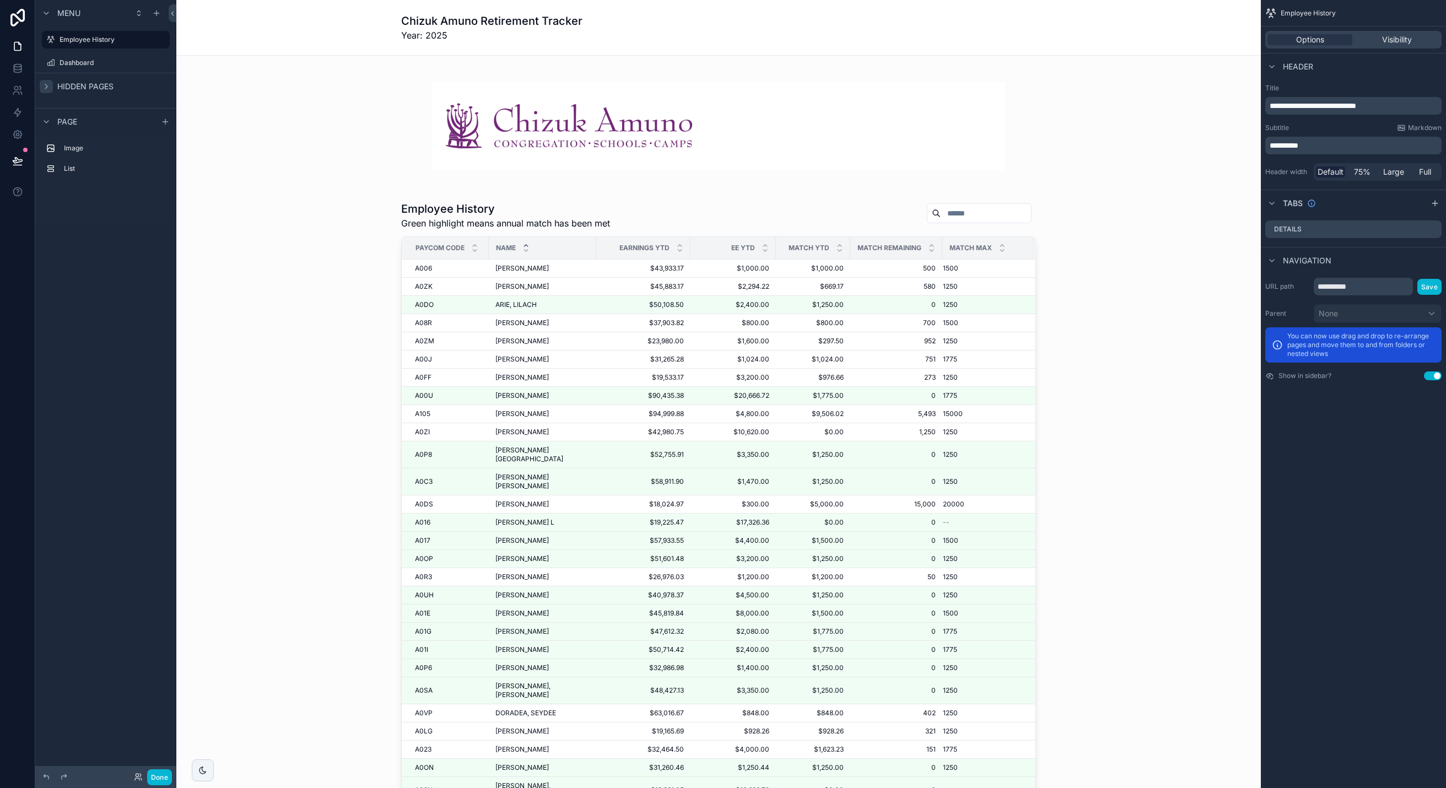
click at [49, 88] on icon "scrollable content" at bounding box center [46, 86] width 9 height 9
click at [69, 66] on label "Dashboard" at bounding box center [103, 62] width 88 height 9
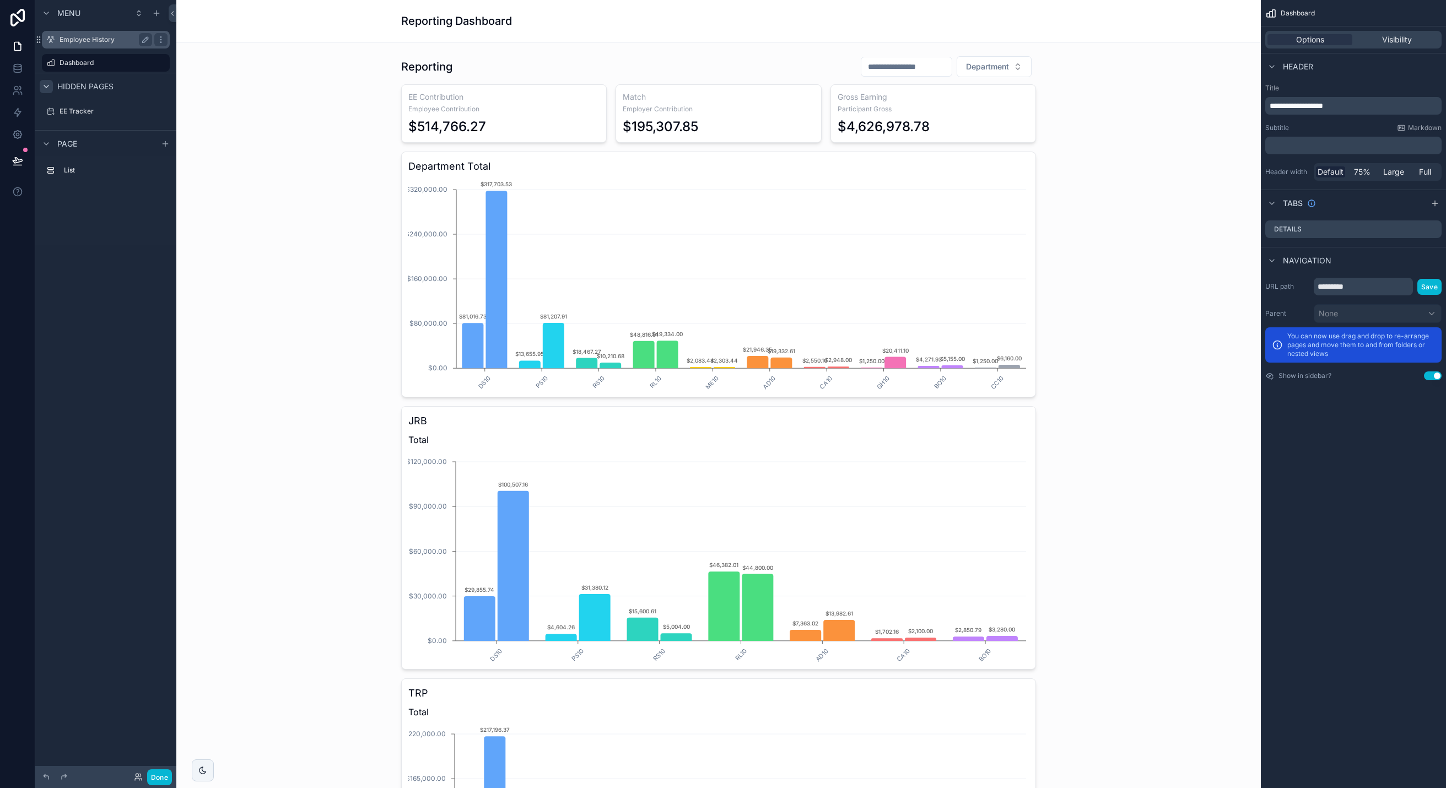
click at [76, 41] on label "Employee History" at bounding box center [103, 39] width 88 height 9
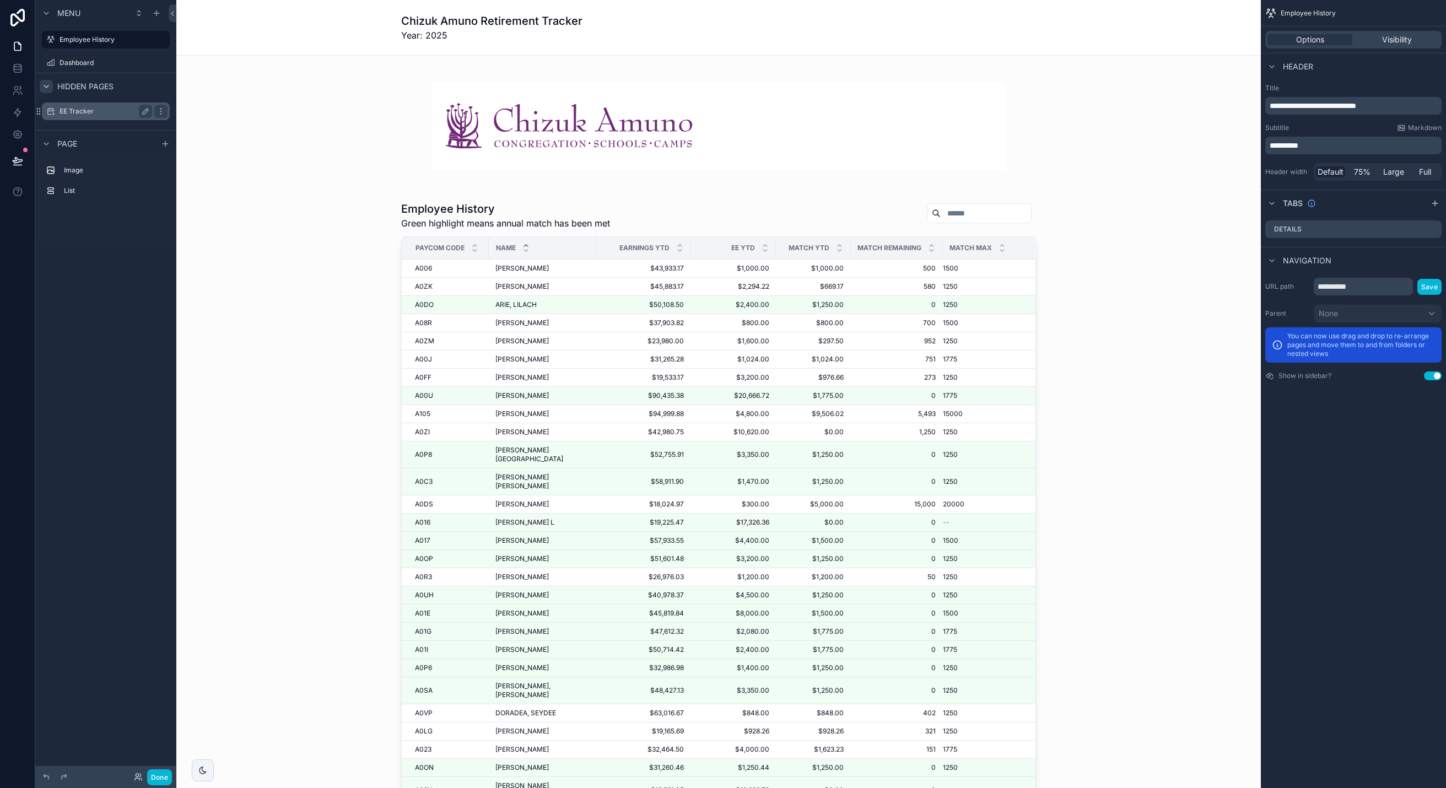
click at [87, 107] on label "EE Tracker" at bounding box center [103, 111] width 88 height 9
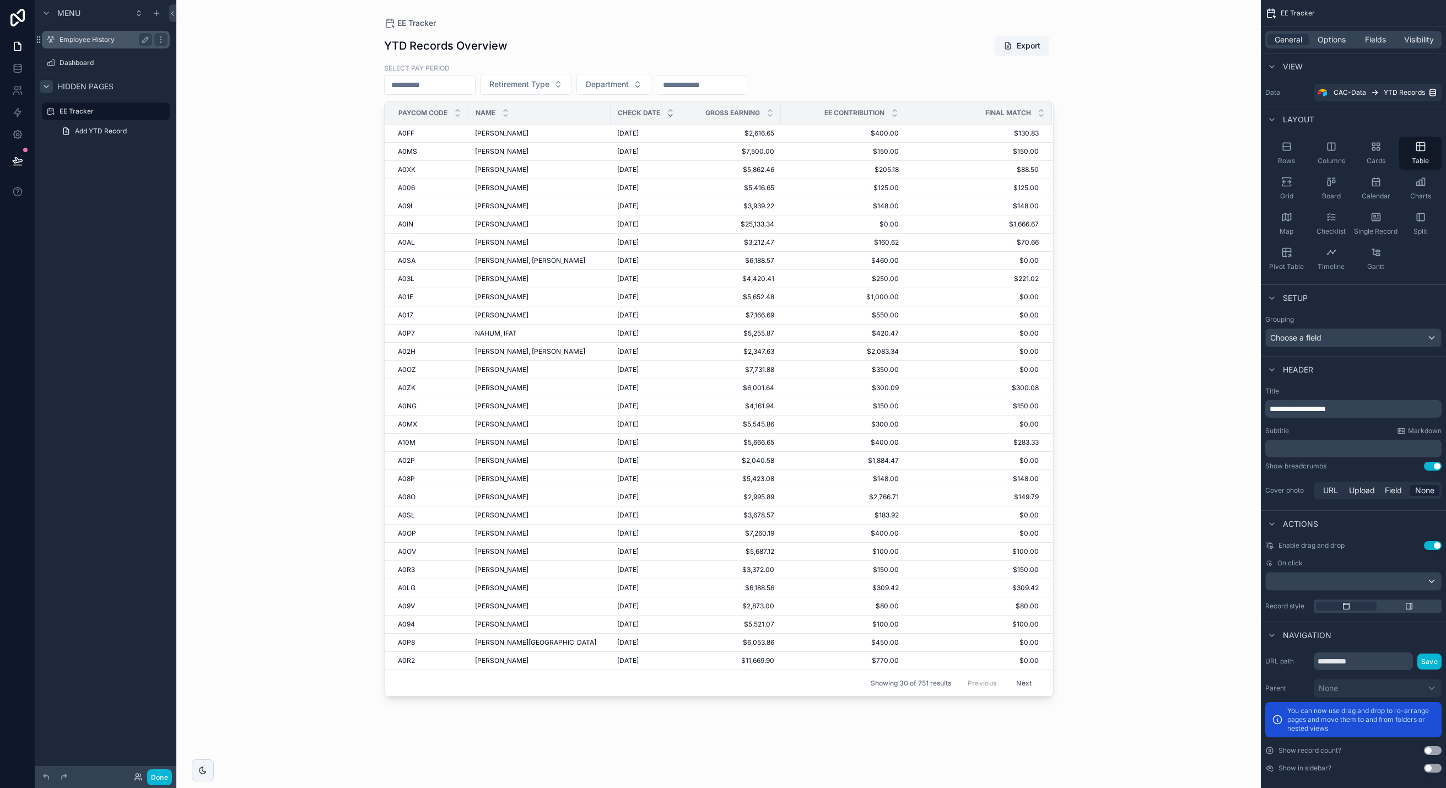
click at [93, 40] on label "Employee History" at bounding box center [103, 39] width 88 height 9
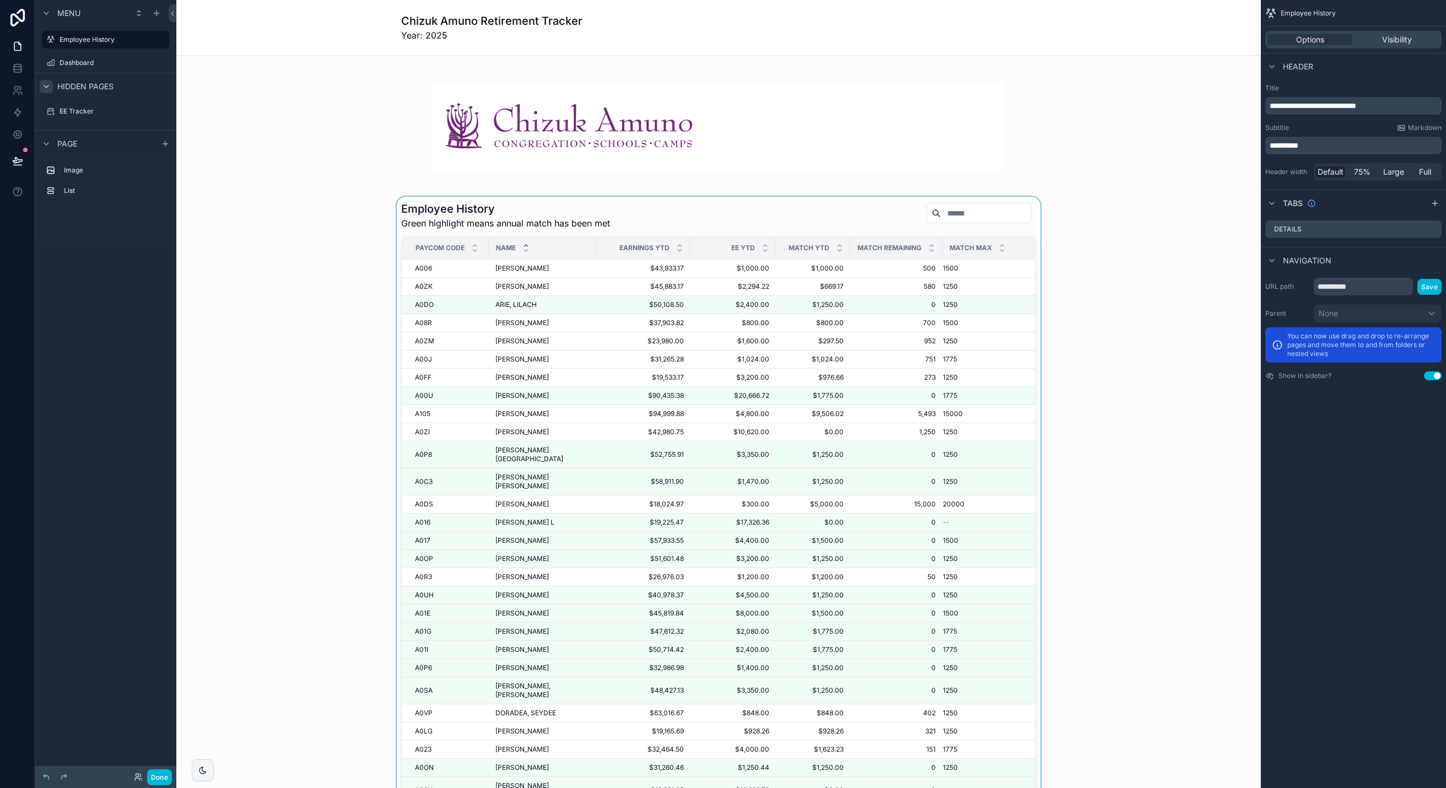
click at [425, 288] on div "scrollable content" at bounding box center [718, 515] width 1067 height 636
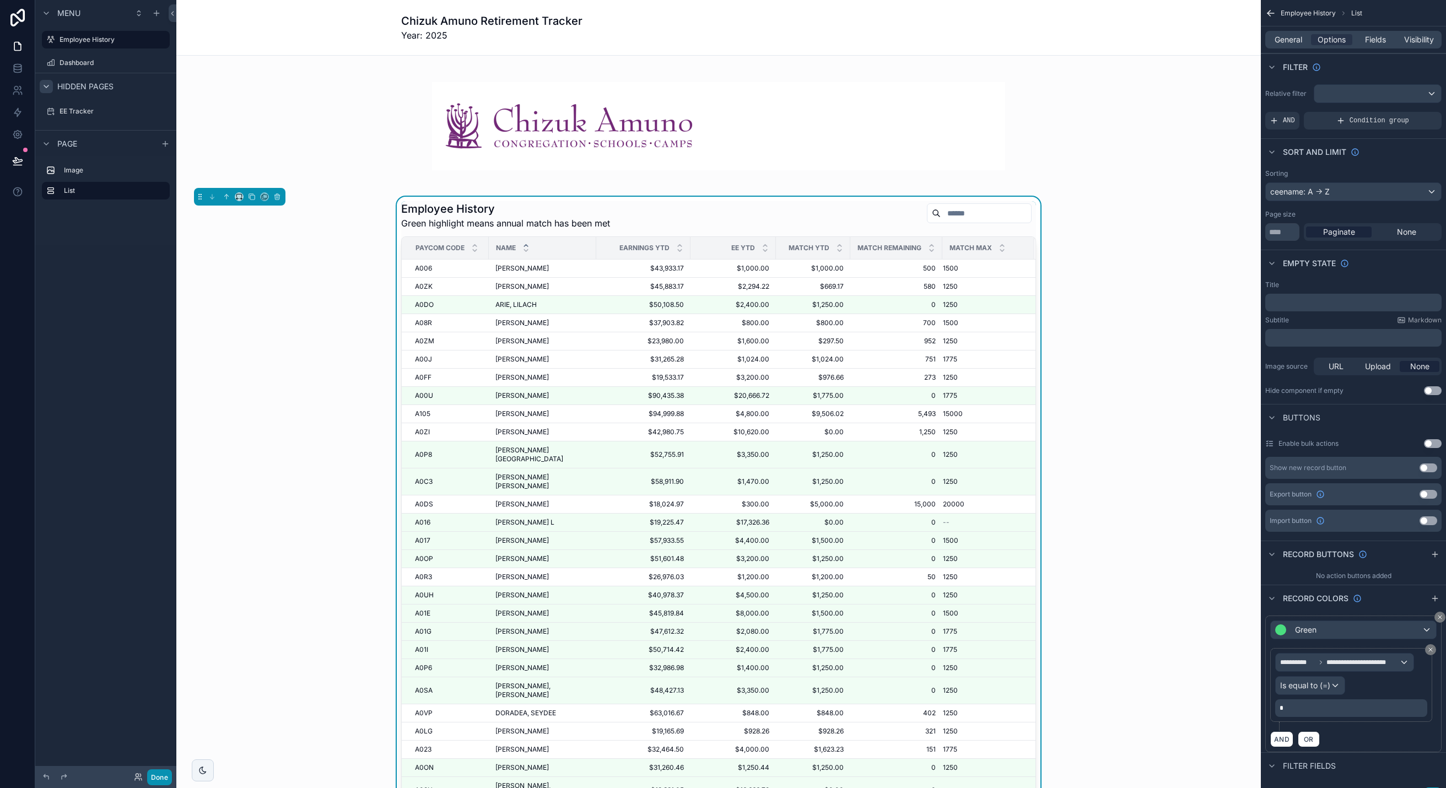
click at [164, 777] on button "Done" at bounding box center [159, 777] width 25 height 16
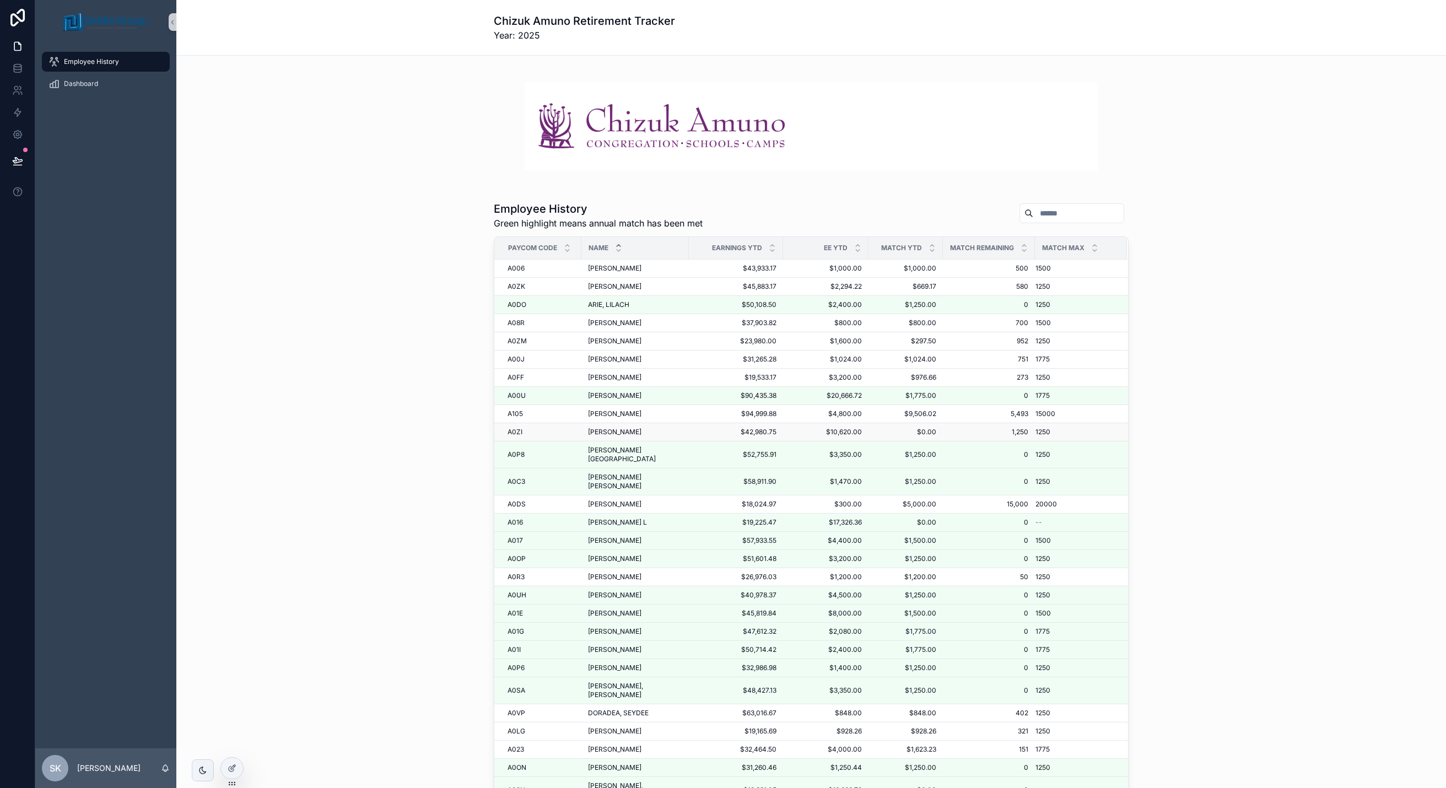
click at [518, 435] on span "A0ZI" at bounding box center [514, 432] width 15 height 9
click at [513, 409] on span "A105" at bounding box center [514, 413] width 15 height 9
click at [528, 385] on td "A0FF A0FF" at bounding box center [537, 378] width 87 height 18
click at [529, 358] on div "A00J A00J" at bounding box center [540, 359] width 67 height 9
click at [512, 338] on span "A0ZM" at bounding box center [516, 341] width 19 height 9
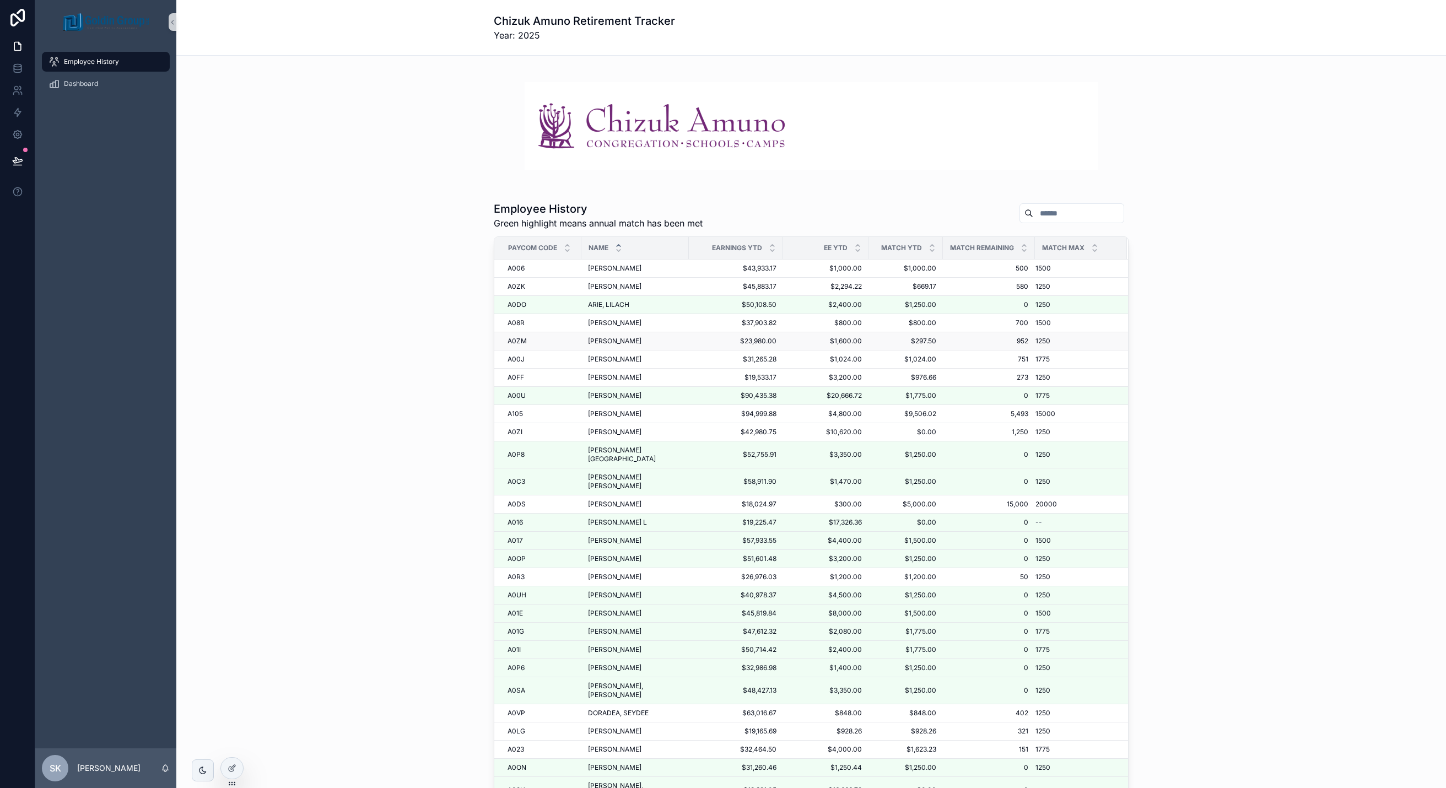
click at [595, 342] on span "[PERSON_NAME]" at bounding box center [614, 341] width 53 height 9
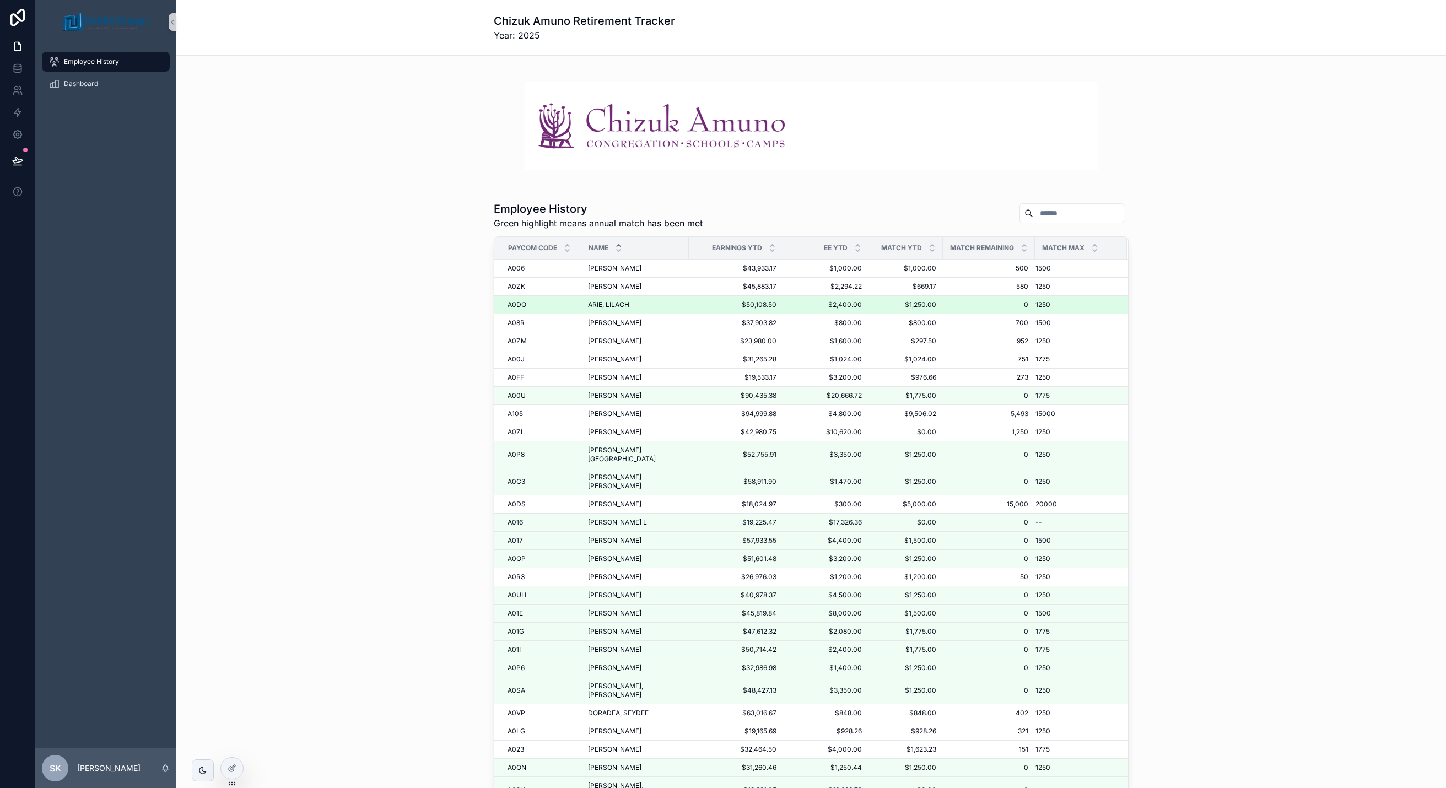
click at [512, 303] on span "A0DO" at bounding box center [516, 304] width 19 height 9
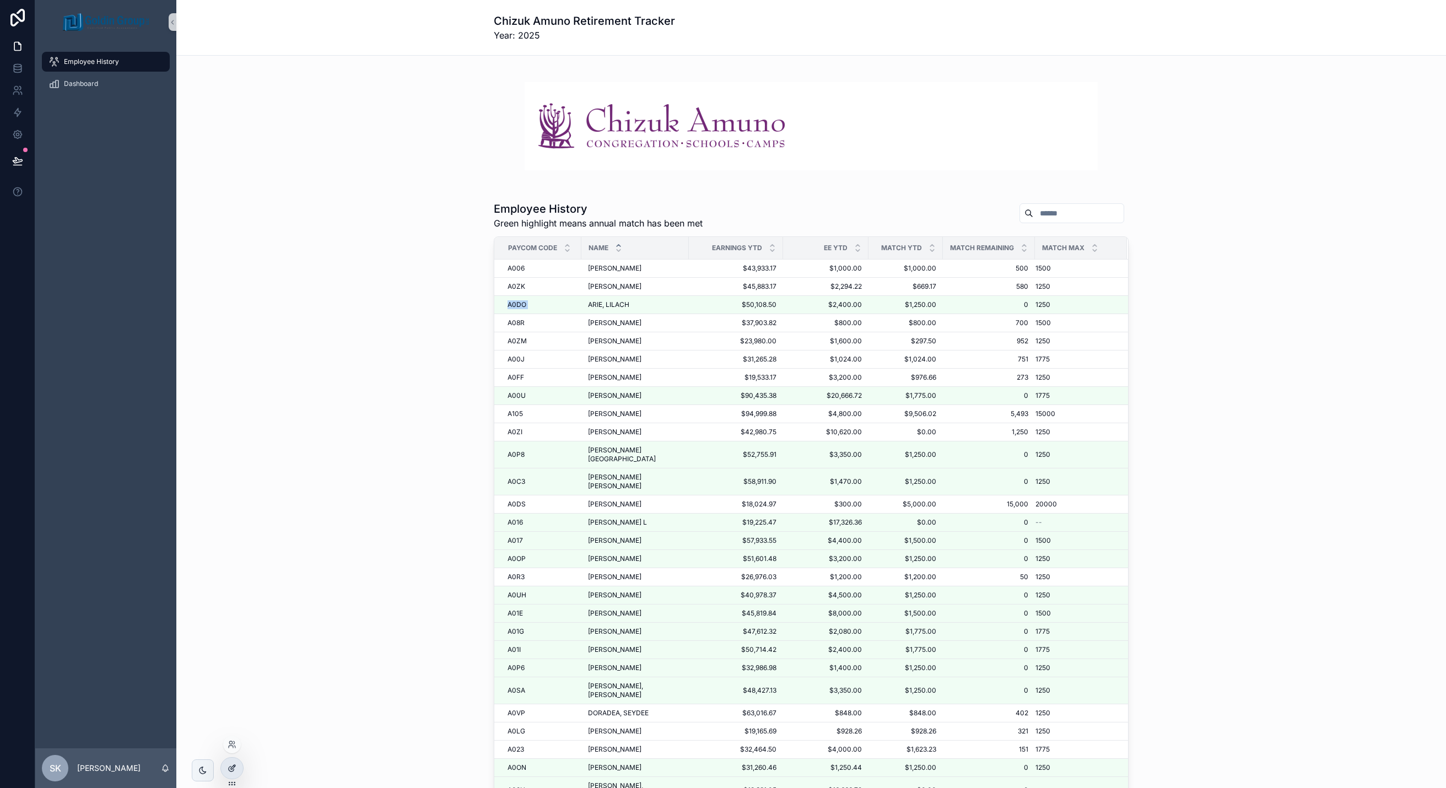
click at [240, 768] on div at bounding box center [232, 767] width 22 height 21
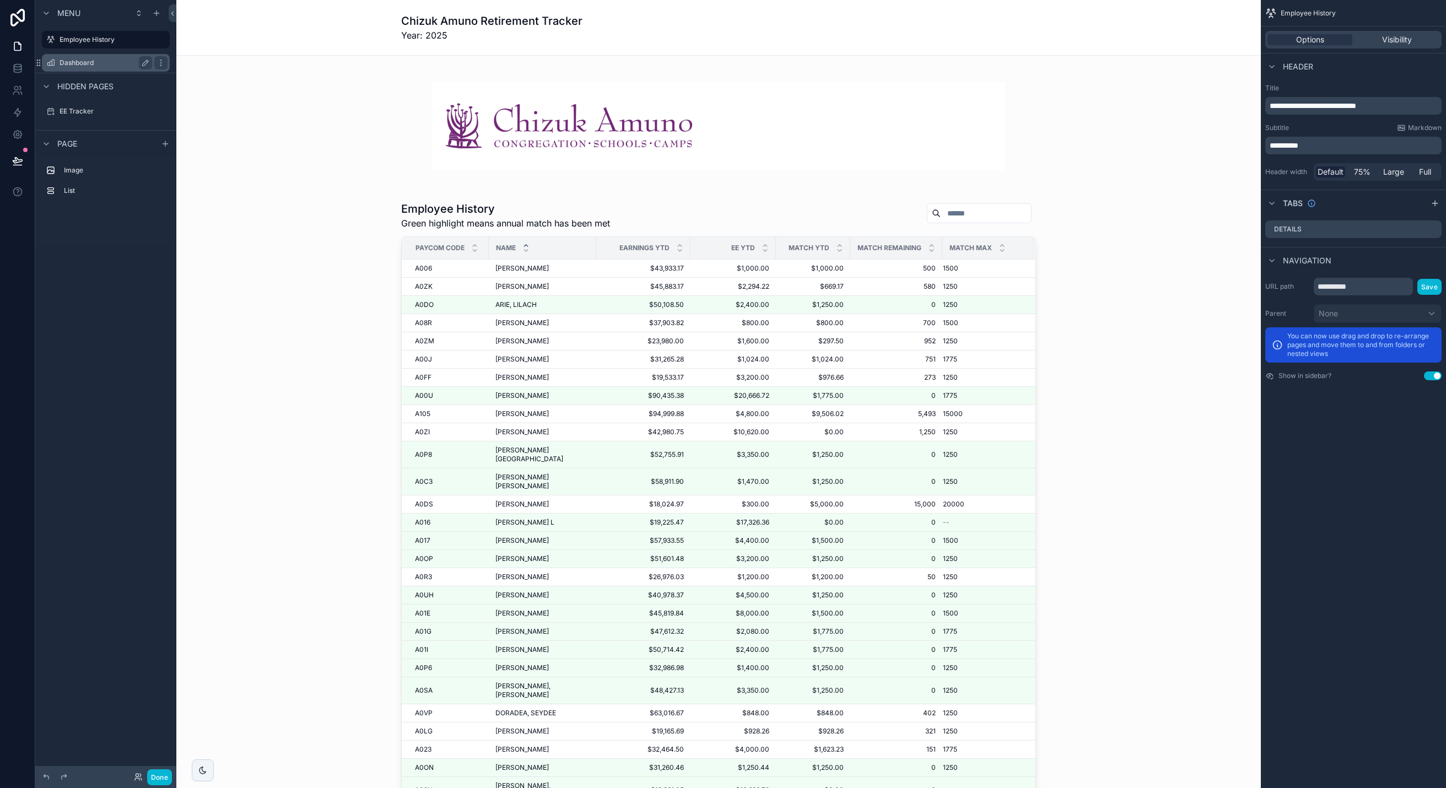
click at [91, 62] on label "Dashboard" at bounding box center [103, 62] width 88 height 9
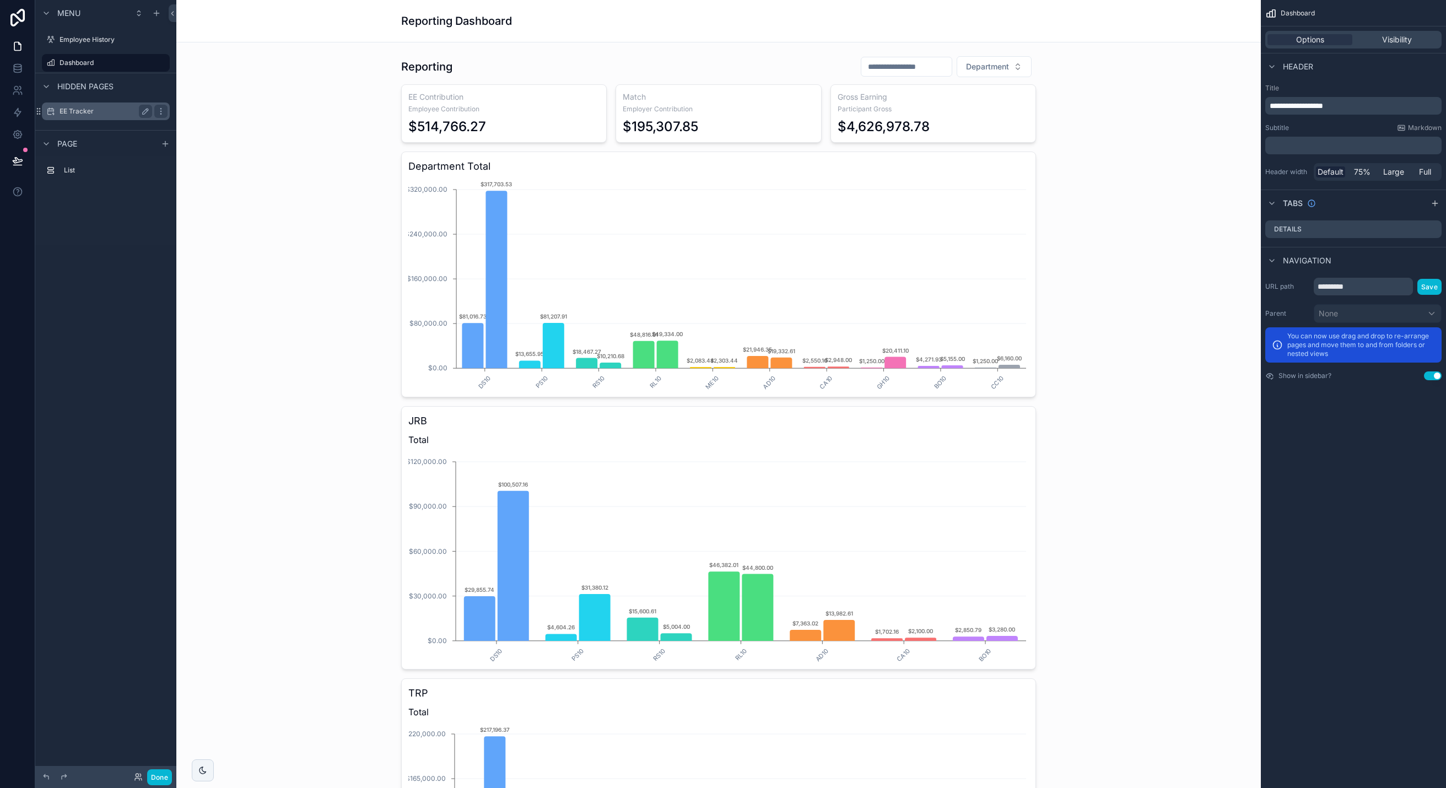
click at [109, 113] on label "EE Tracker" at bounding box center [103, 111] width 88 height 9
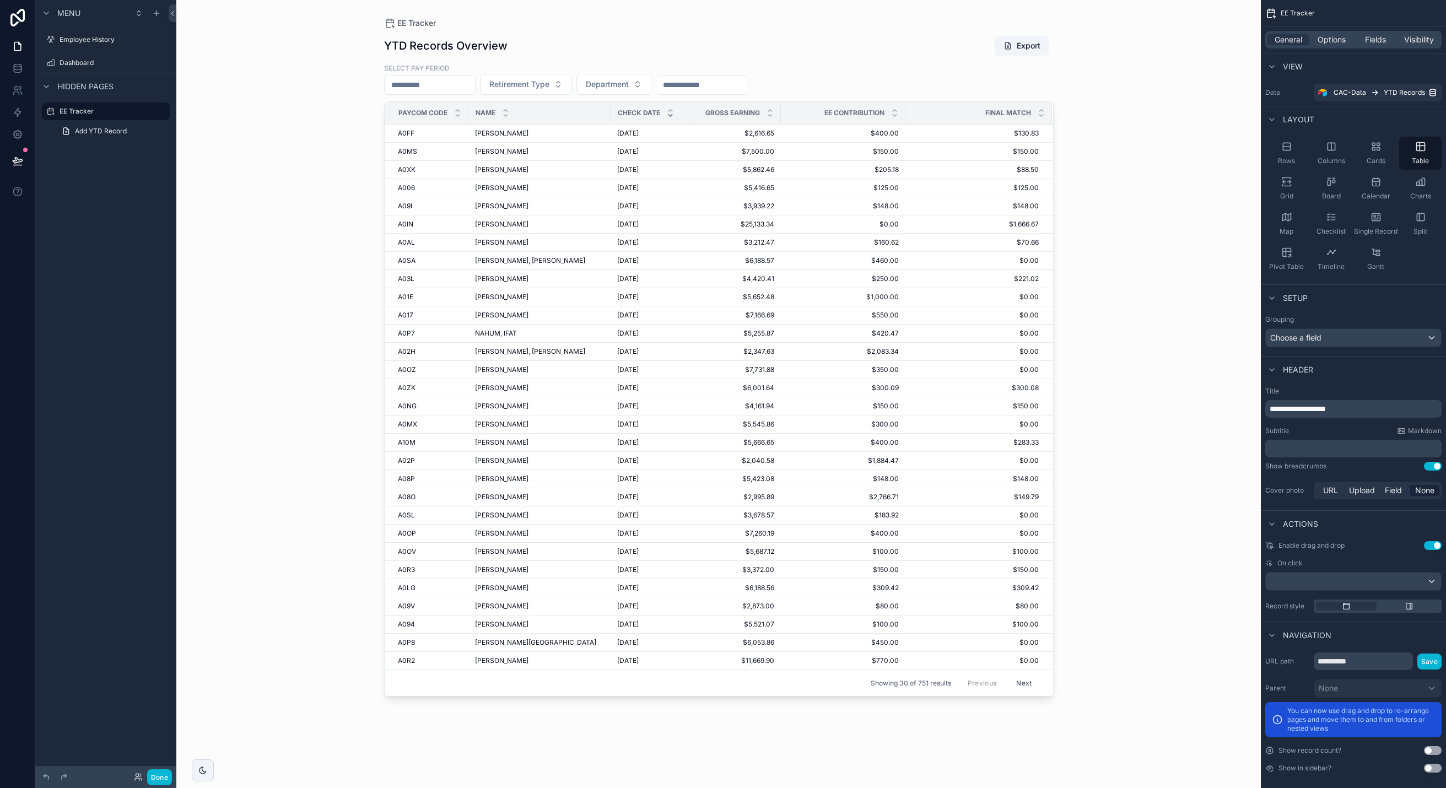
click at [1391, 767] on button "Use setting" at bounding box center [1433, 768] width 18 height 9
click at [80, 62] on label "EE Tracker" at bounding box center [103, 62] width 88 height 9
click at [497, 296] on div "scrollable content" at bounding box center [718, 387] width 705 height 775
click at [478, 297] on span "[PERSON_NAME]" at bounding box center [501, 297] width 53 height 9
click at [99, 41] on label "Employee History" at bounding box center [103, 39] width 88 height 9
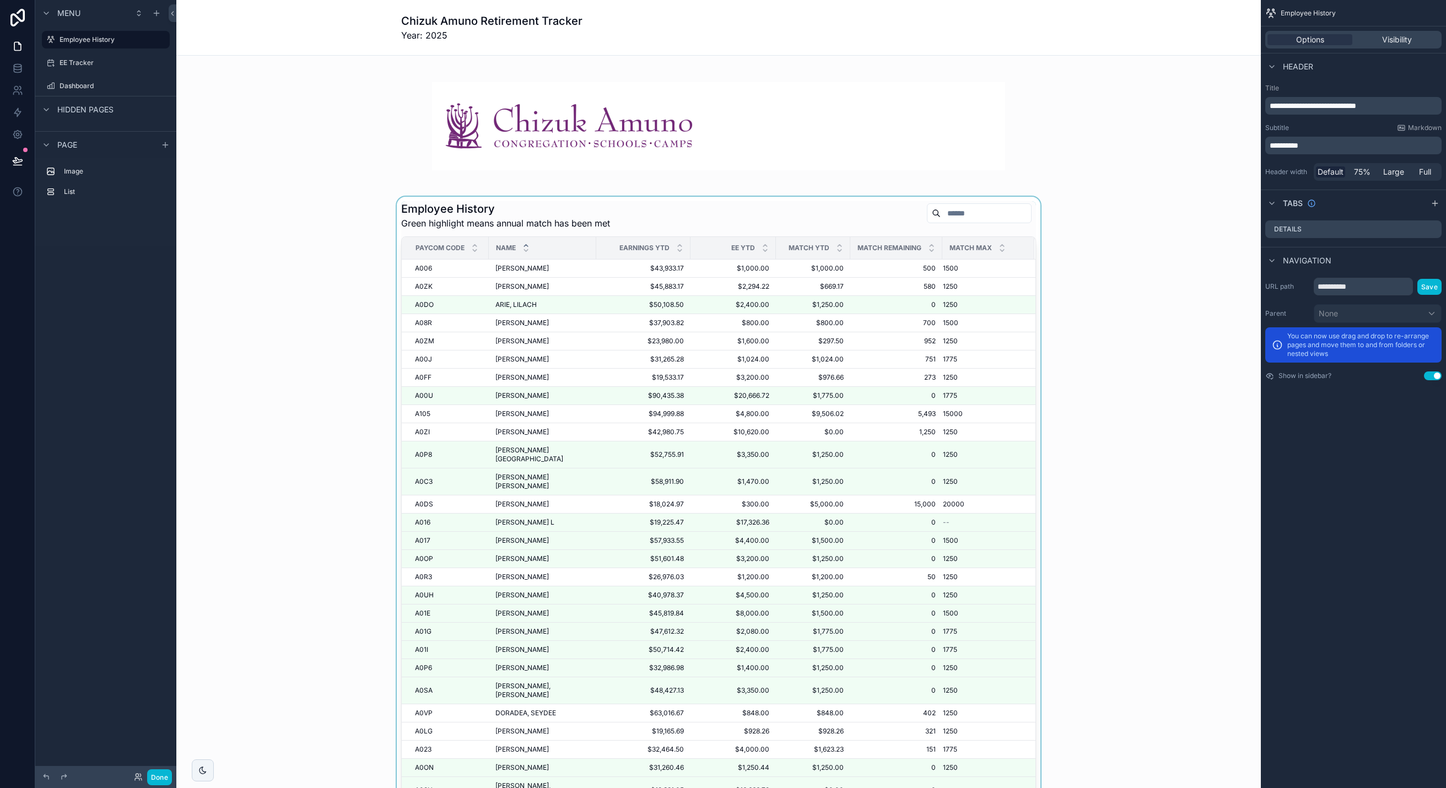
click at [420, 270] on div "scrollable content" at bounding box center [718, 515] width 1067 height 636
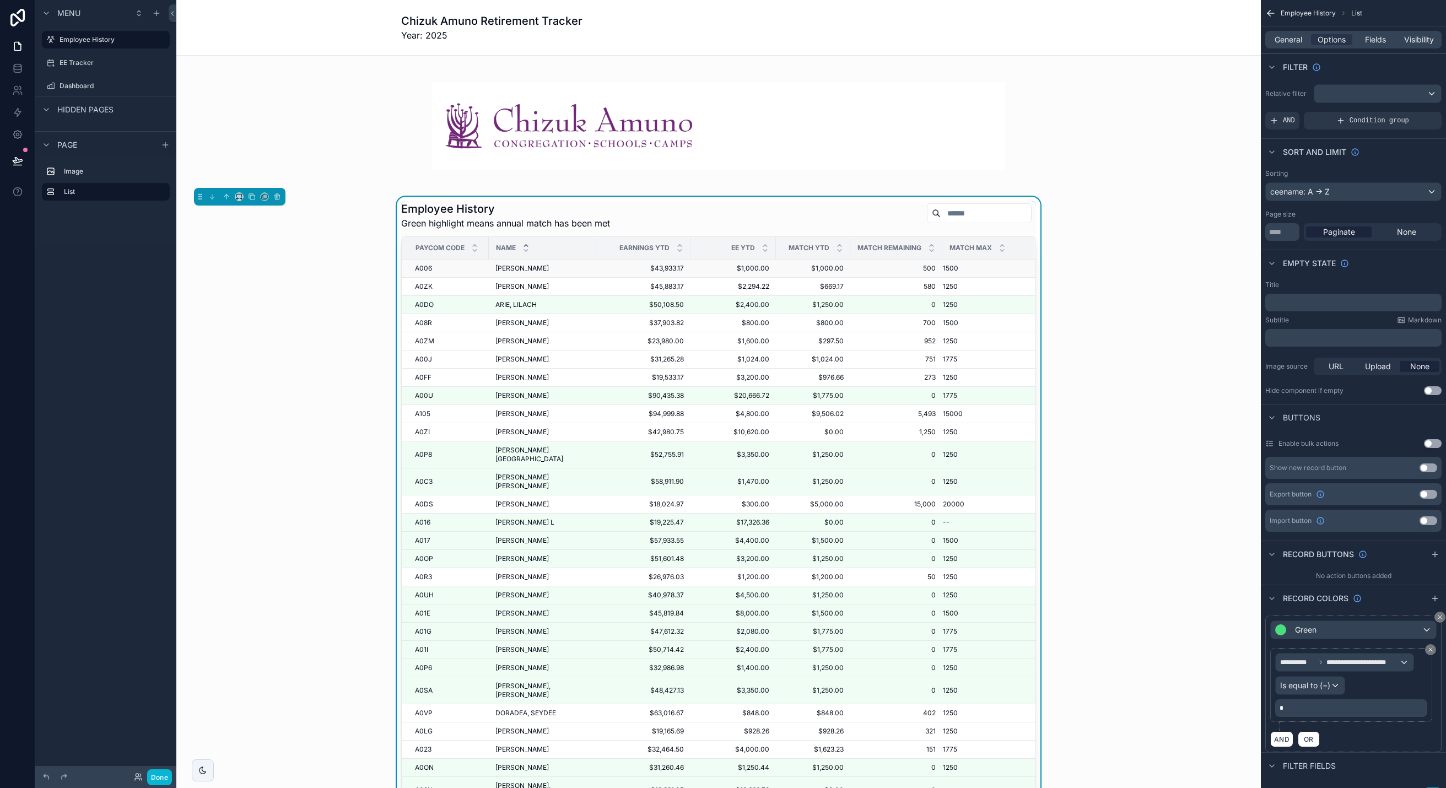
click at [425, 266] on span "A006" at bounding box center [423, 268] width 17 height 9
click at [44, 776] on icon at bounding box center [46, 776] width 5 height 5
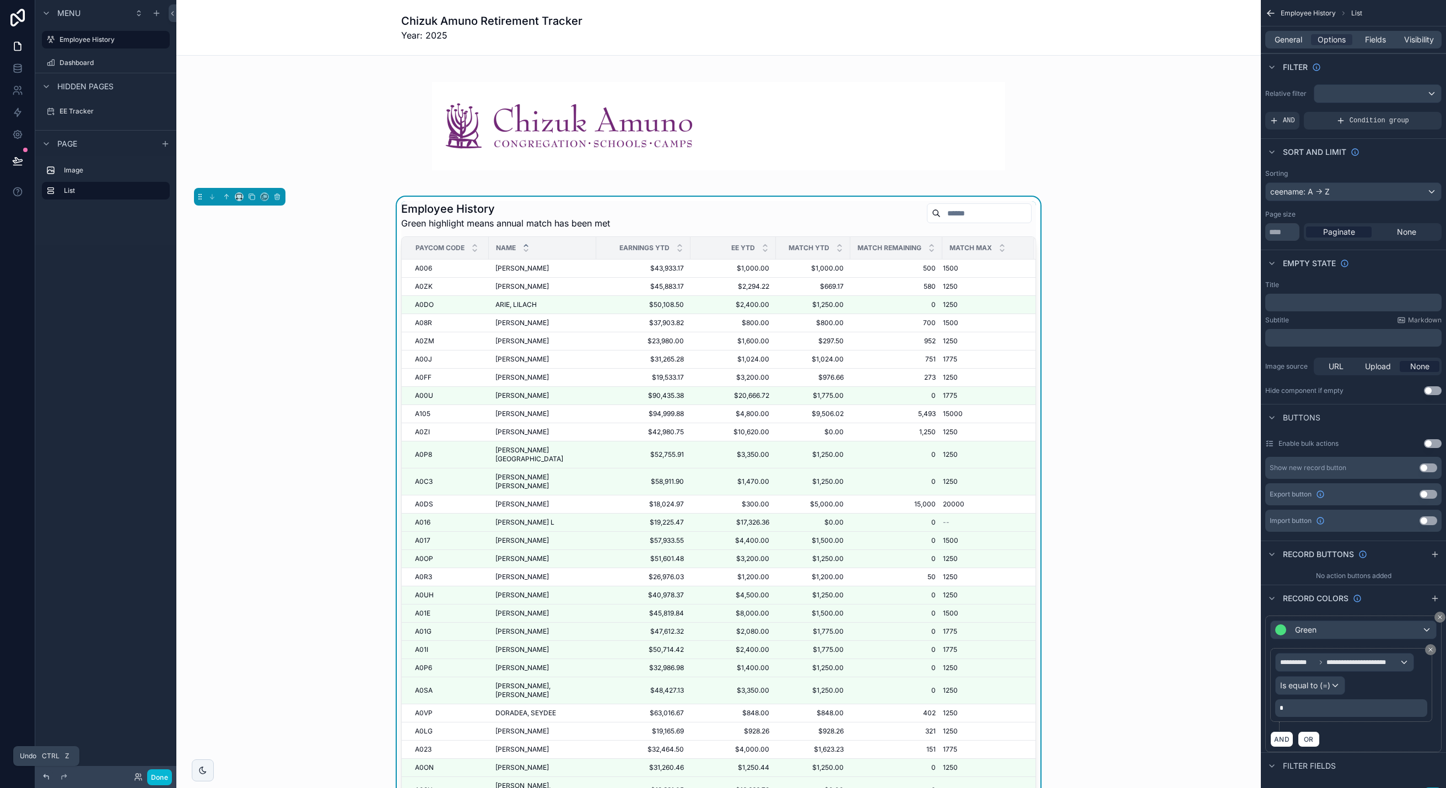
click at [44, 776] on icon at bounding box center [46, 776] width 5 height 5
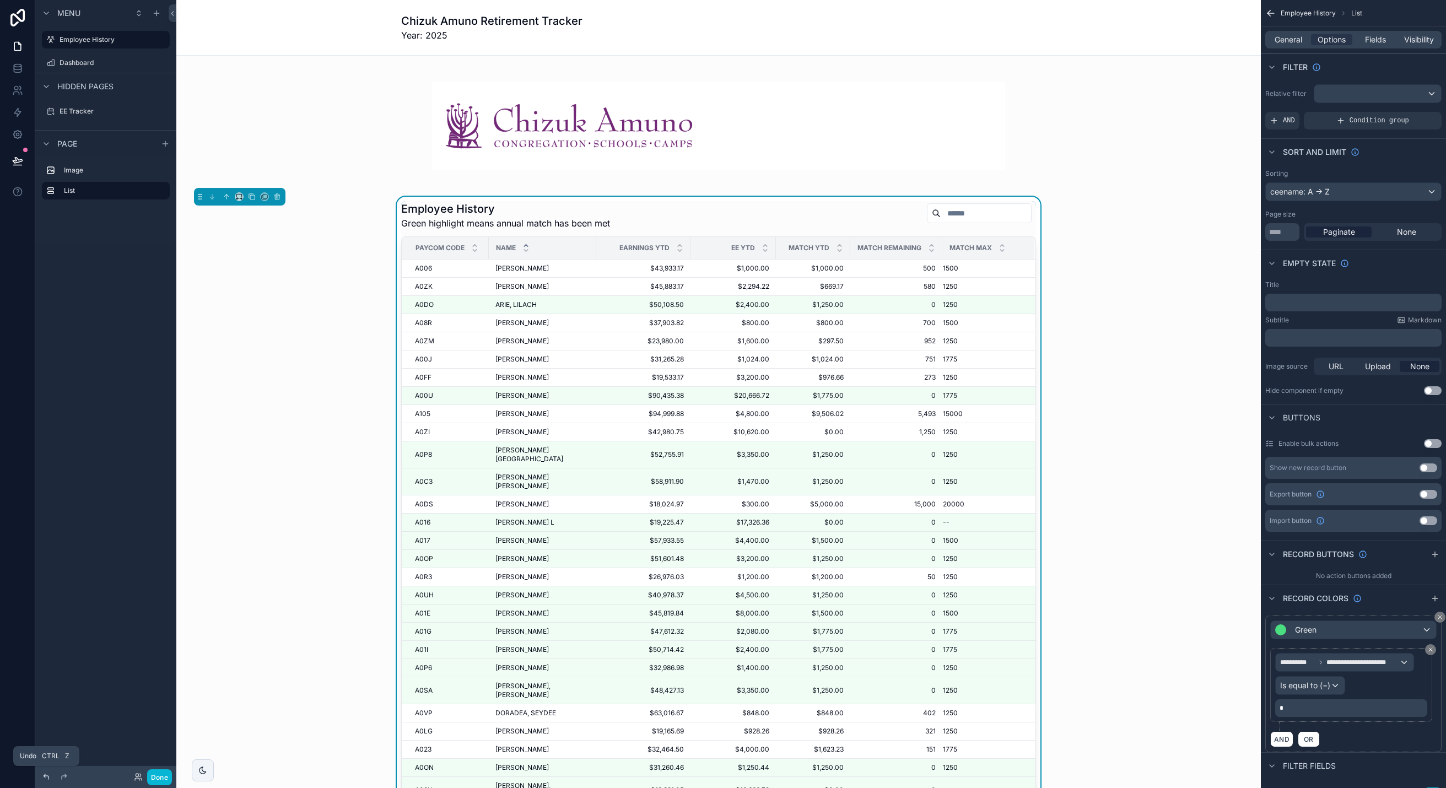
click at [44, 776] on icon at bounding box center [46, 776] width 5 height 5
click at [45, 776] on icon at bounding box center [46, 776] width 5 height 5
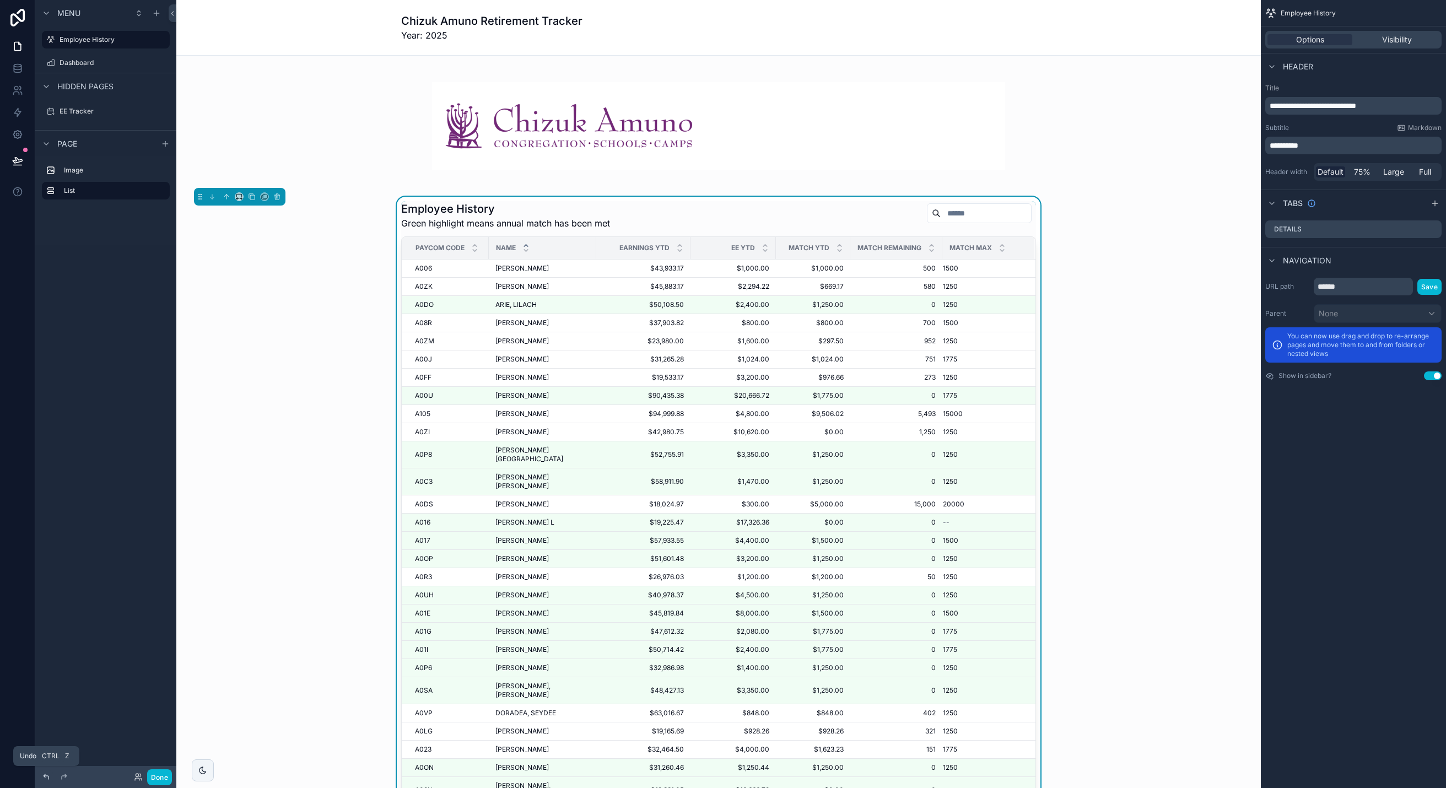
click at [45, 776] on icon at bounding box center [46, 776] width 5 height 5
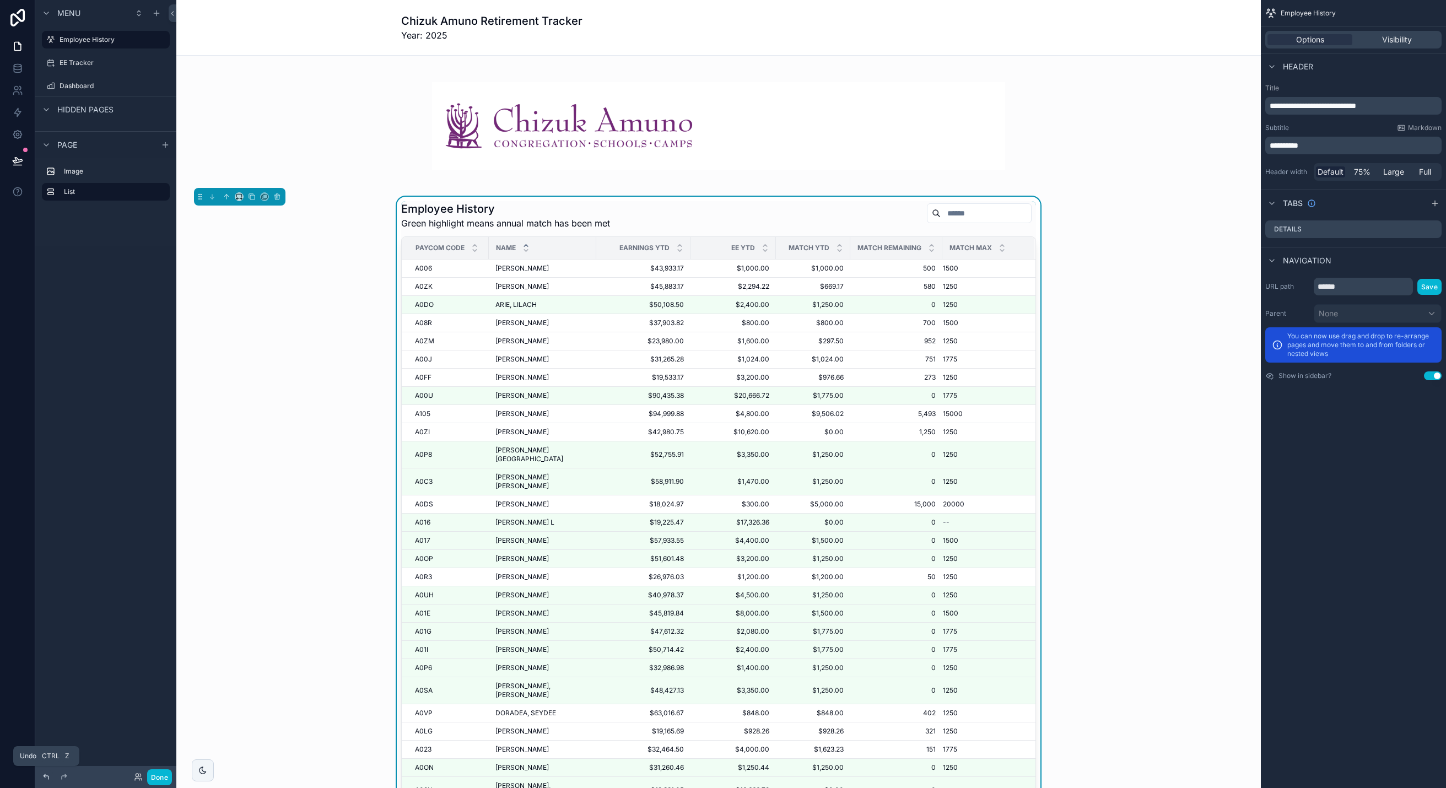
click at [45, 776] on icon at bounding box center [46, 776] width 5 height 5
click at [44, 775] on icon at bounding box center [46, 776] width 9 height 9
click at [43, 775] on icon at bounding box center [46, 776] width 9 height 9
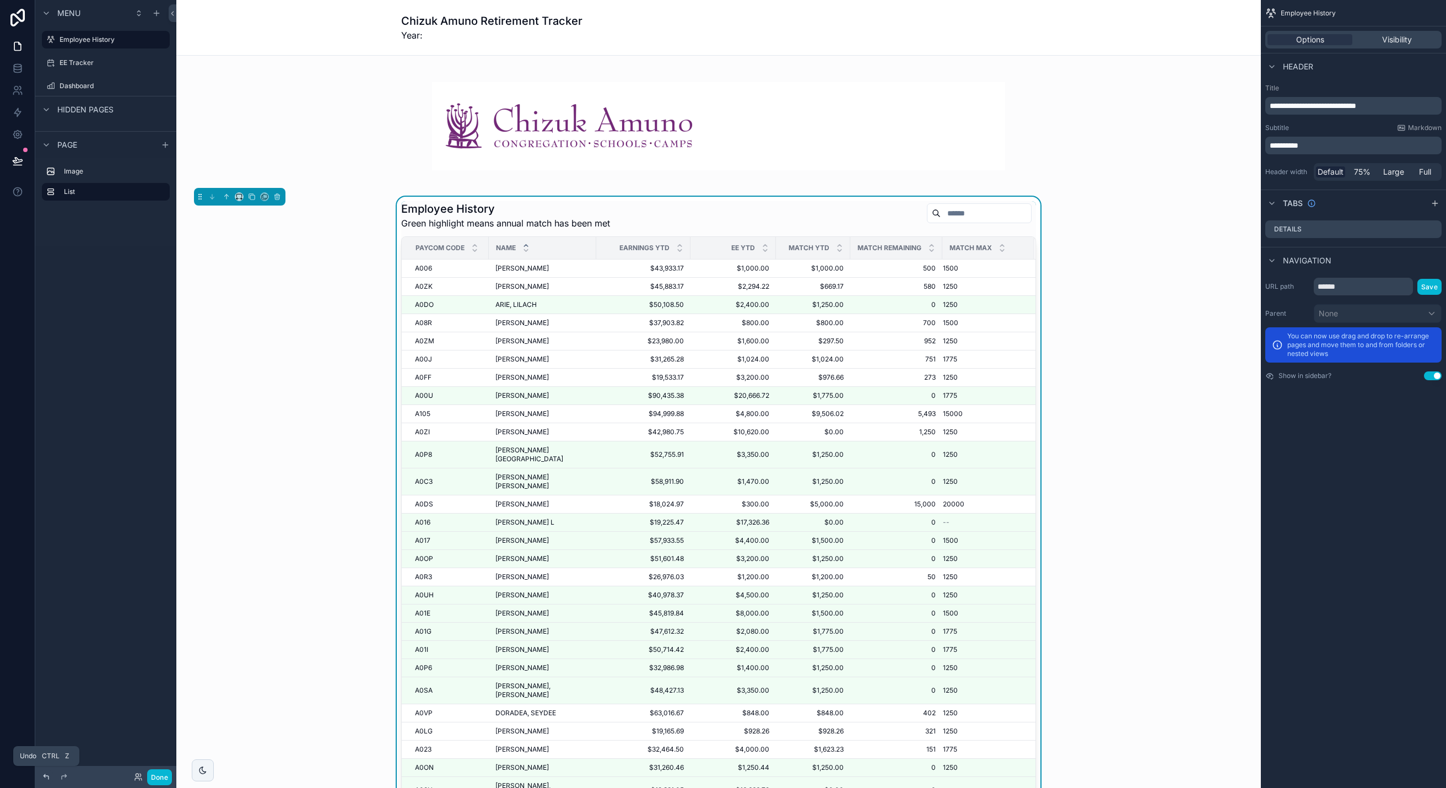
click at [43, 775] on icon at bounding box center [46, 776] width 9 height 9
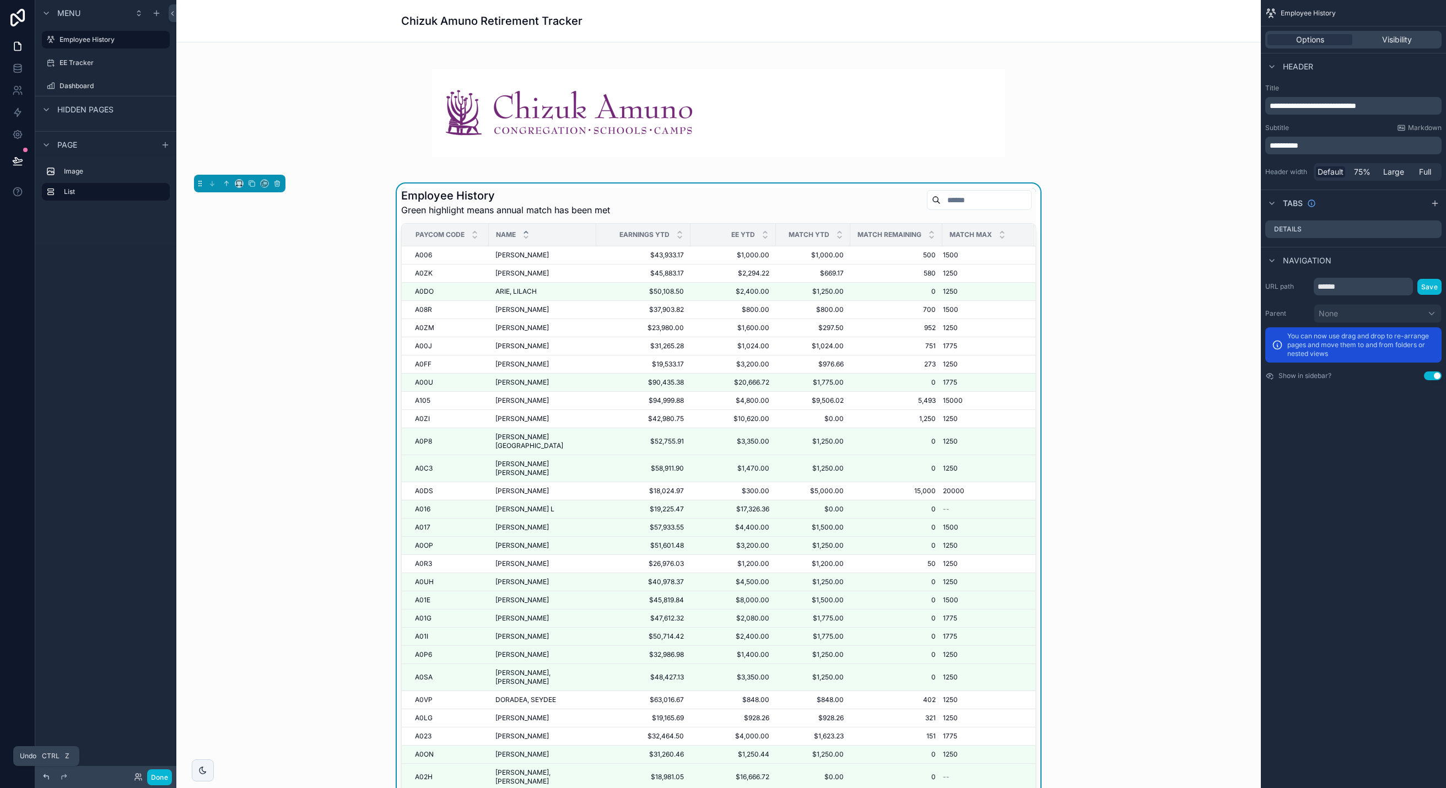
click at [43, 775] on icon at bounding box center [46, 776] width 9 height 9
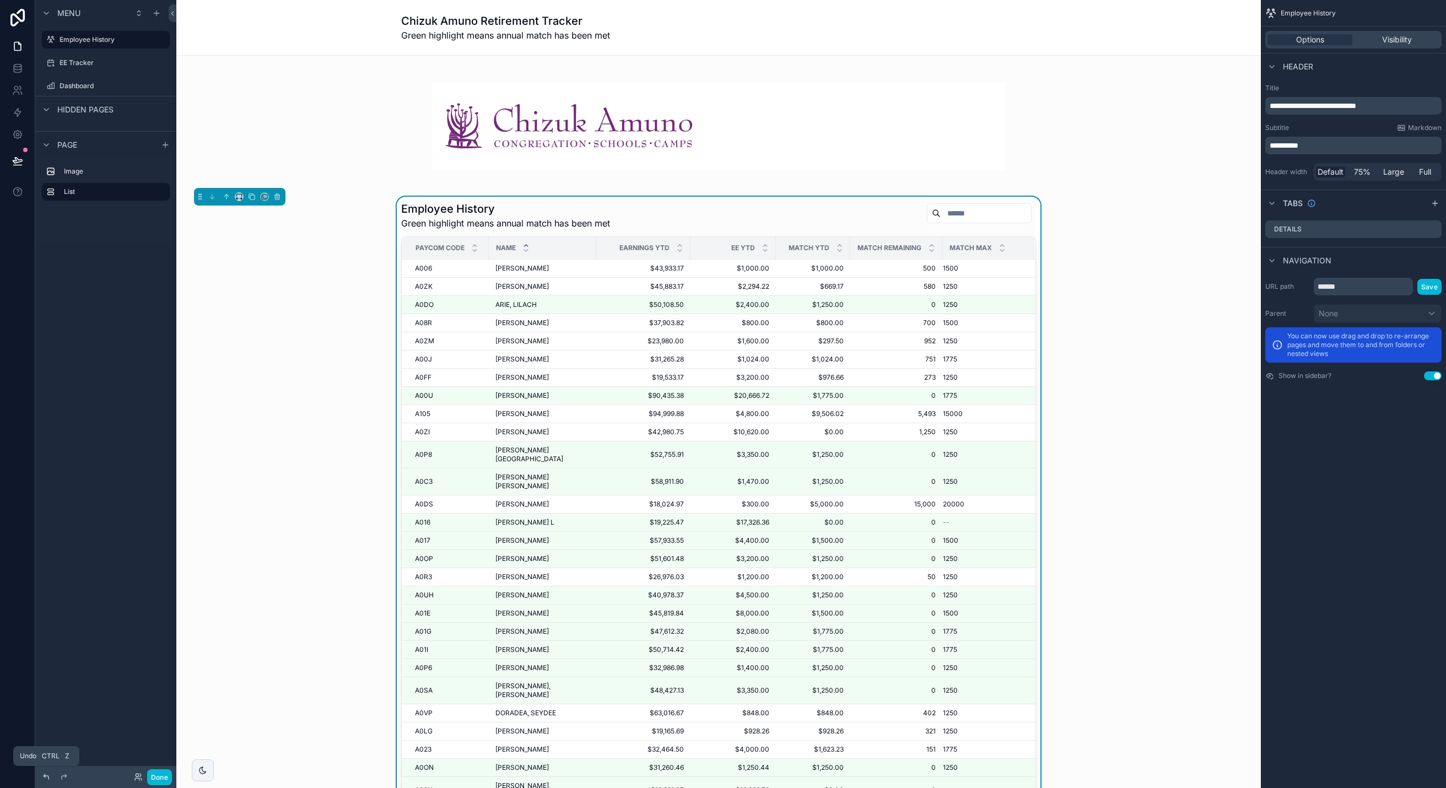
click at [43, 775] on icon at bounding box center [46, 776] width 9 height 9
click at [44, 775] on icon at bounding box center [46, 776] width 9 height 9
click at [41, 775] on div at bounding box center [46, 776] width 13 height 13
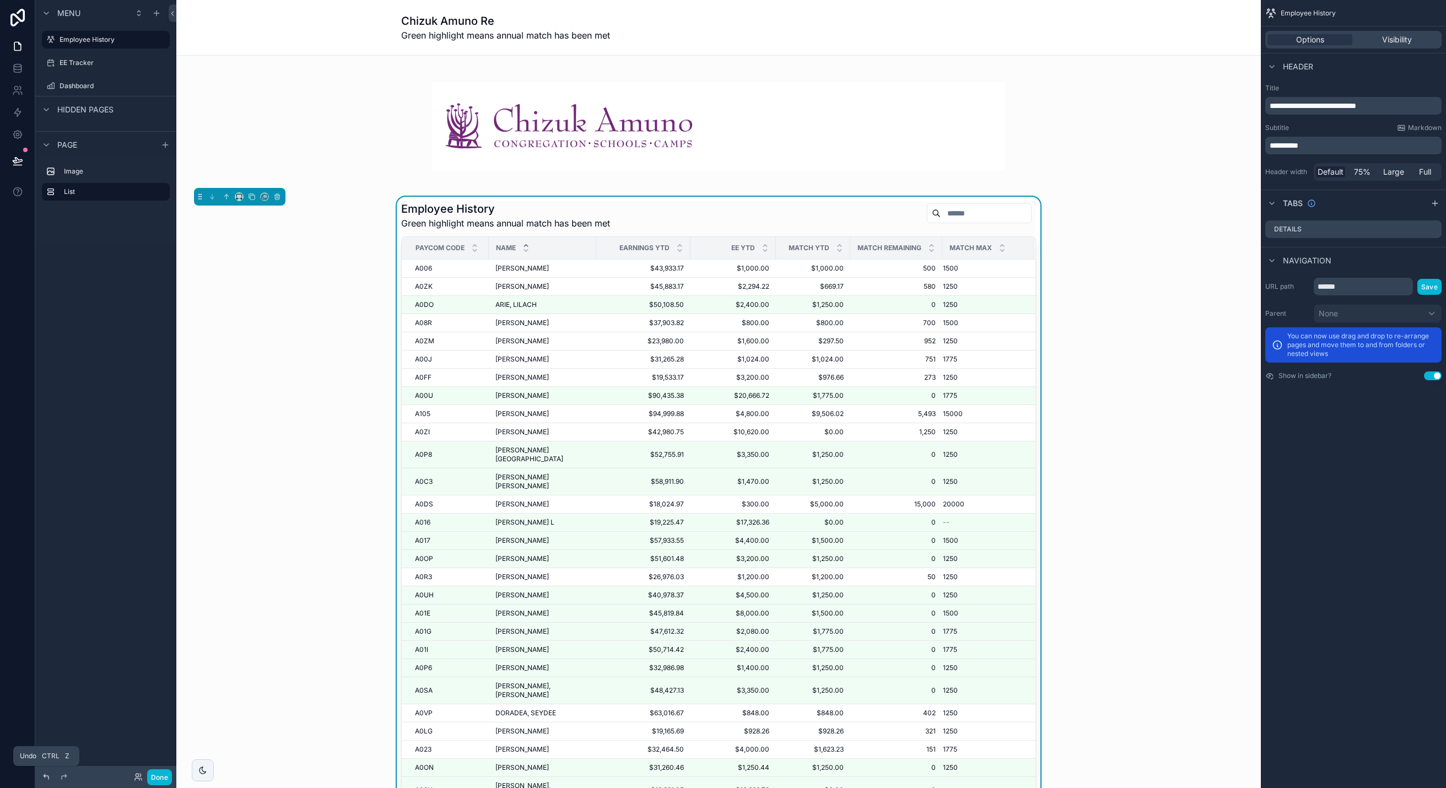
click at [41, 775] on div at bounding box center [46, 776] width 13 height 13
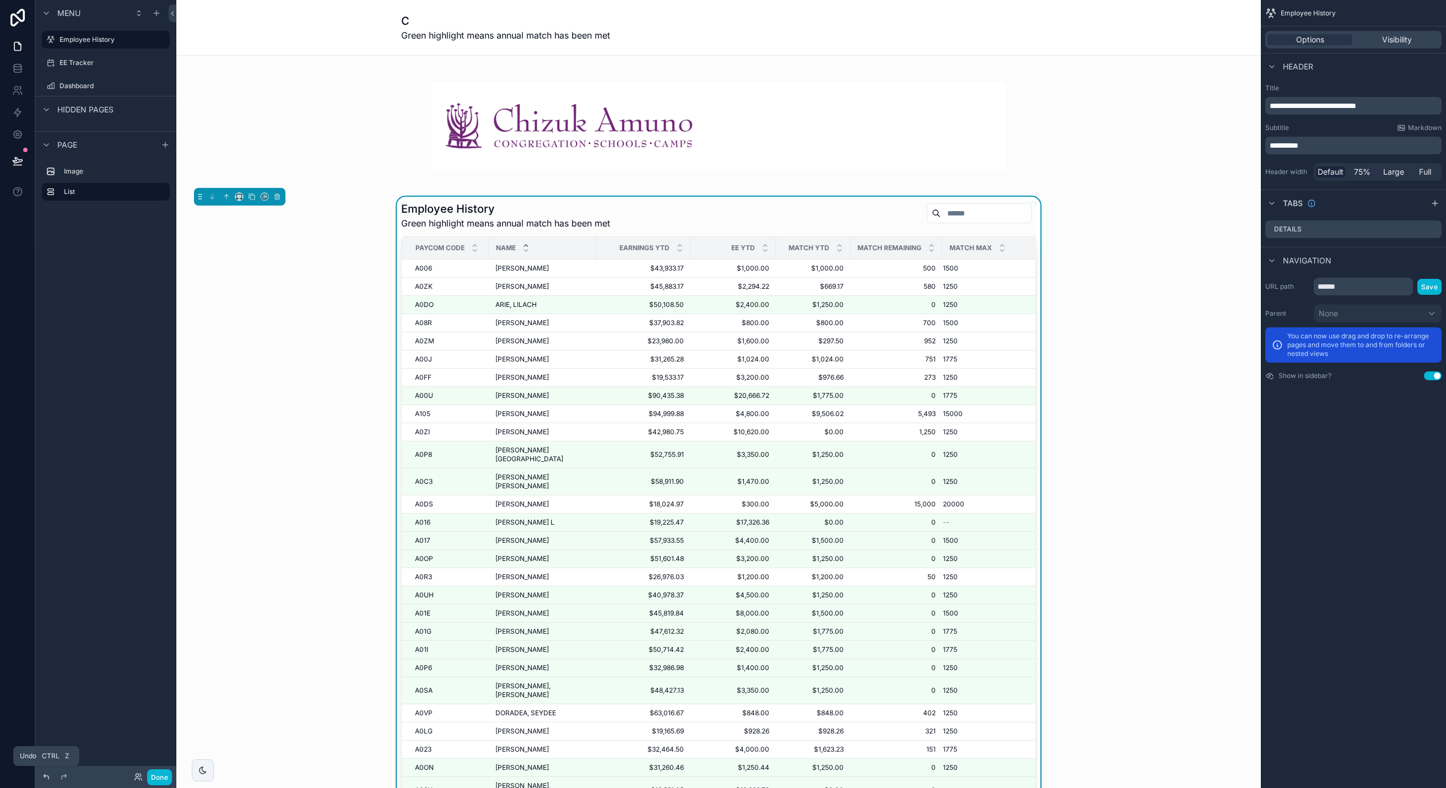
click at [41, 775] on div at bounding box center [46, 776] width 13 height 13
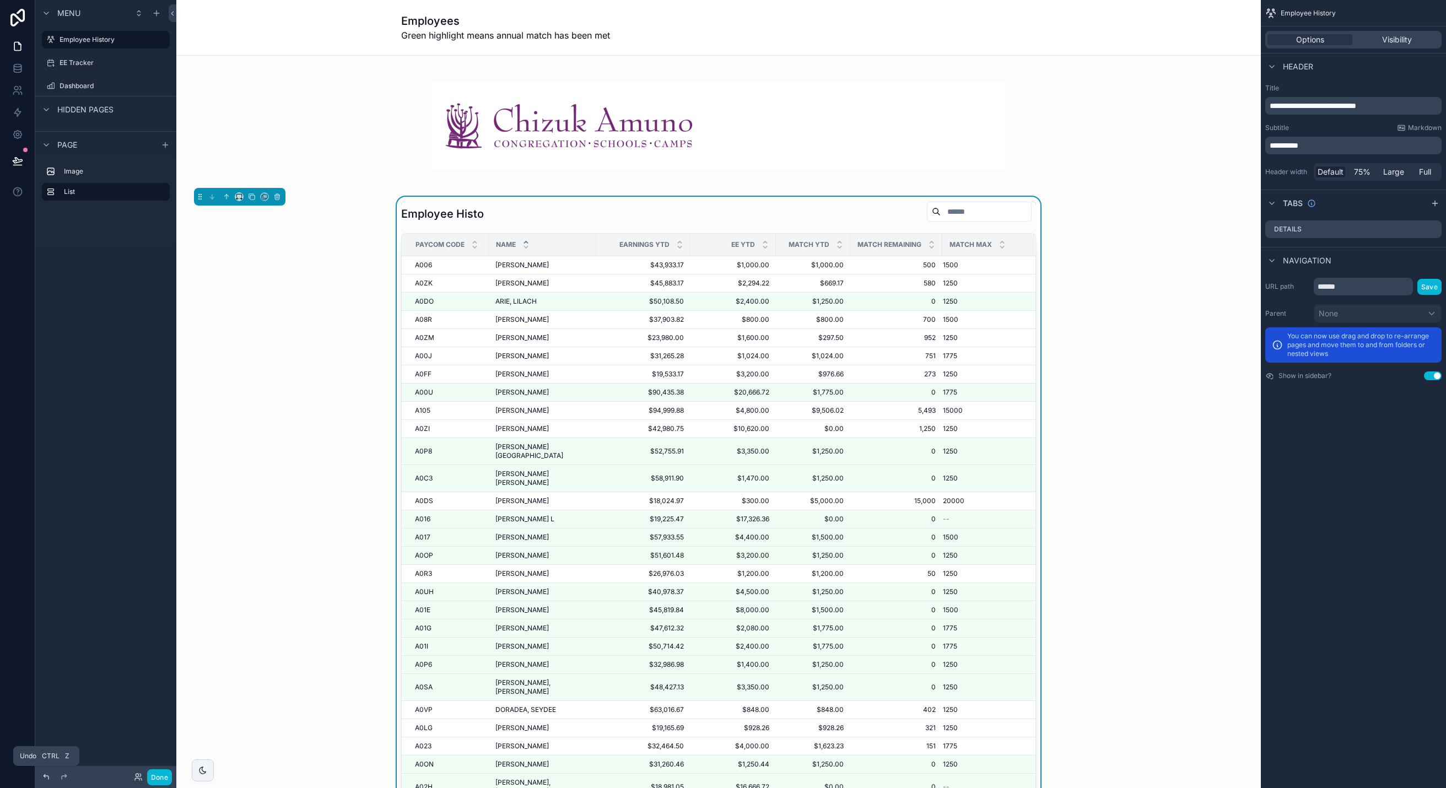
click at [40, 775] on div at bounding box center [46, 776] width 13 height 13
click at [45, 110] on icon "scrollable content" at bounding box center [46, 109] width 9 height 9
click at [47, 111] on icon "scrollable content" at bounding box center [46, 109] width 9 height 9
click at [47, 775] on icon at bounding box center [46, 776] width 9 height 9
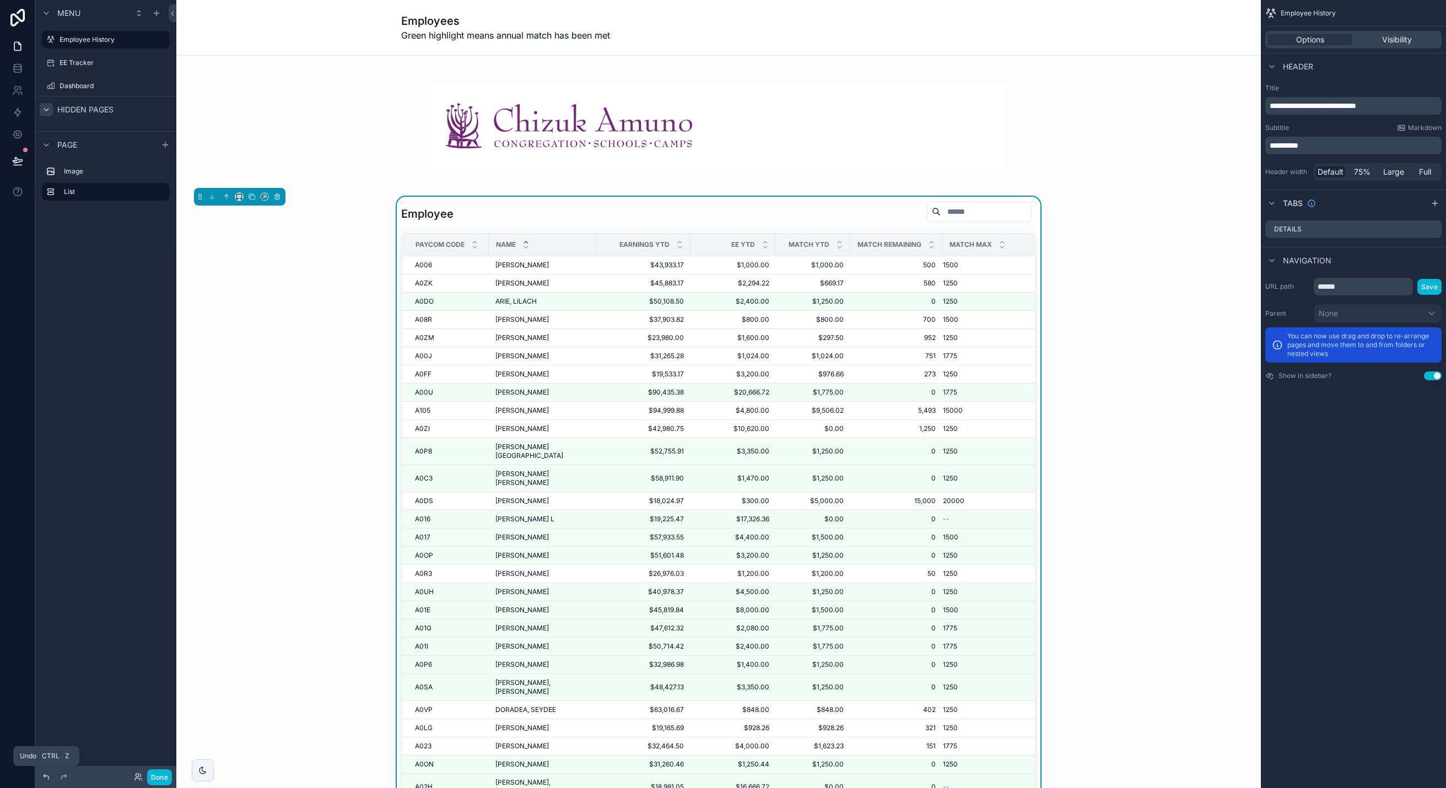
click at [47, 775] on icon at bounding box center [46, 776] width 9 height 9
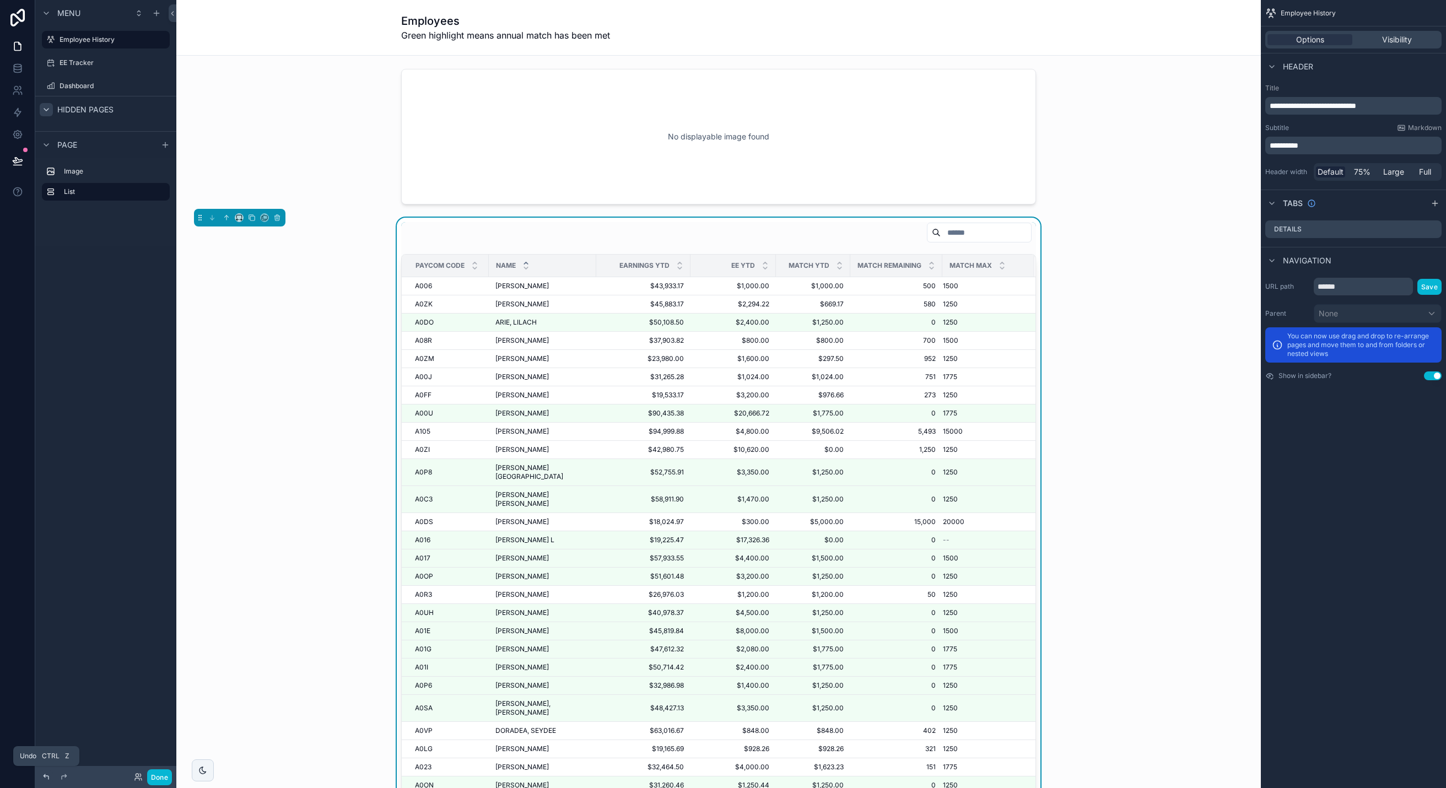
click at [47, 775] on icon at bounding box center [46, 776] width 9 height 9
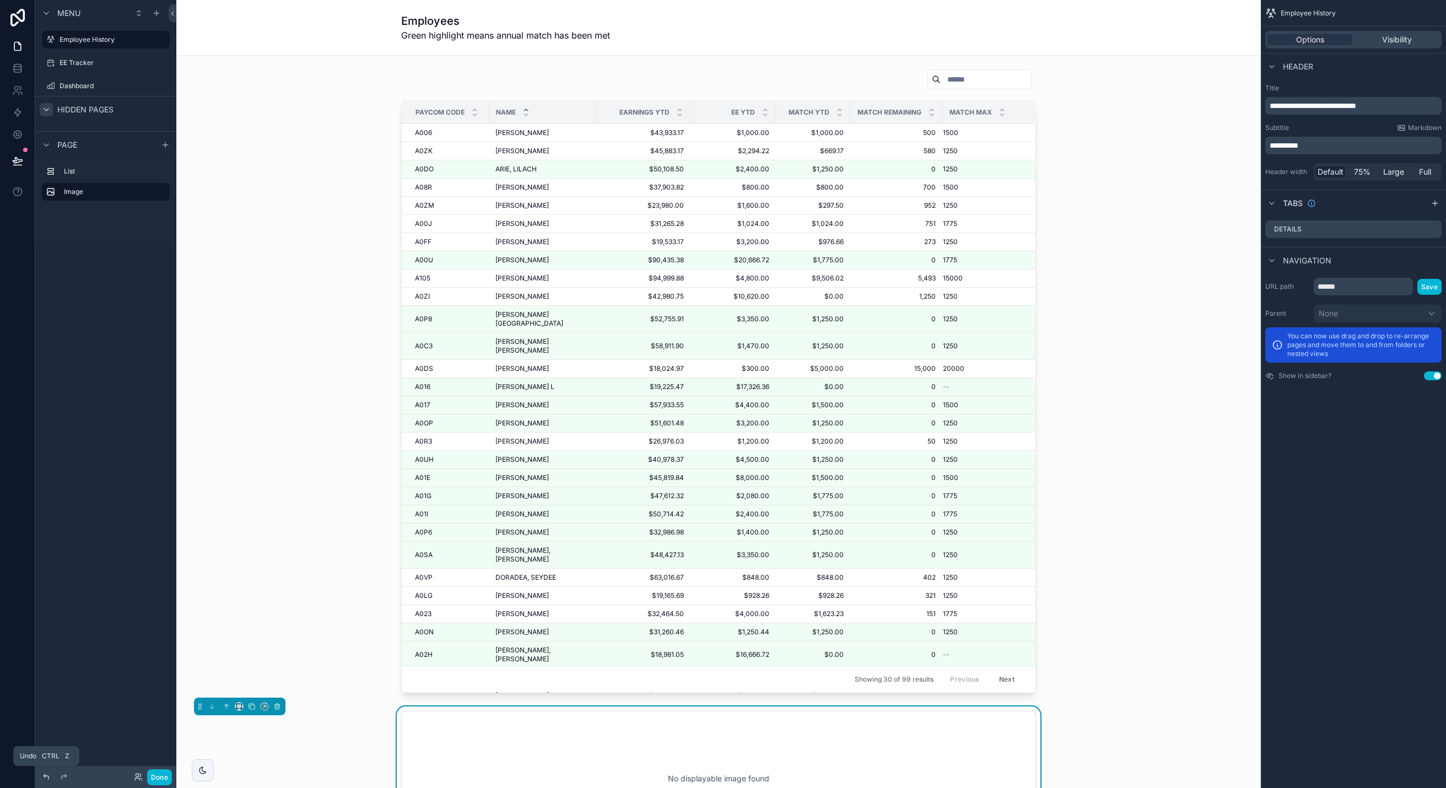
click at [47, 775] on icon at bounding box center [46, 776] width 9 height 9
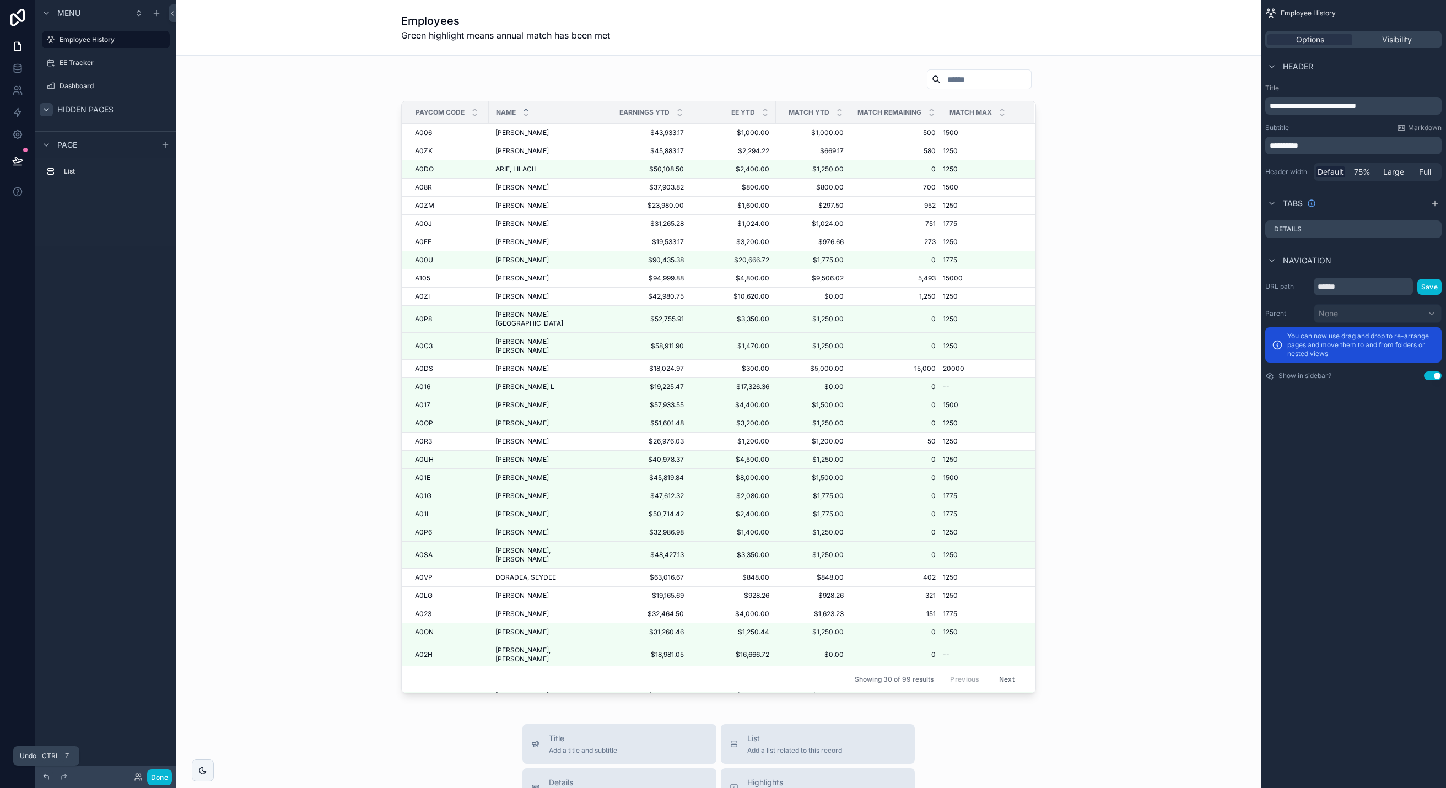
click at [47, 775] on icon at bounding box center [46, 776] width 9 height 9
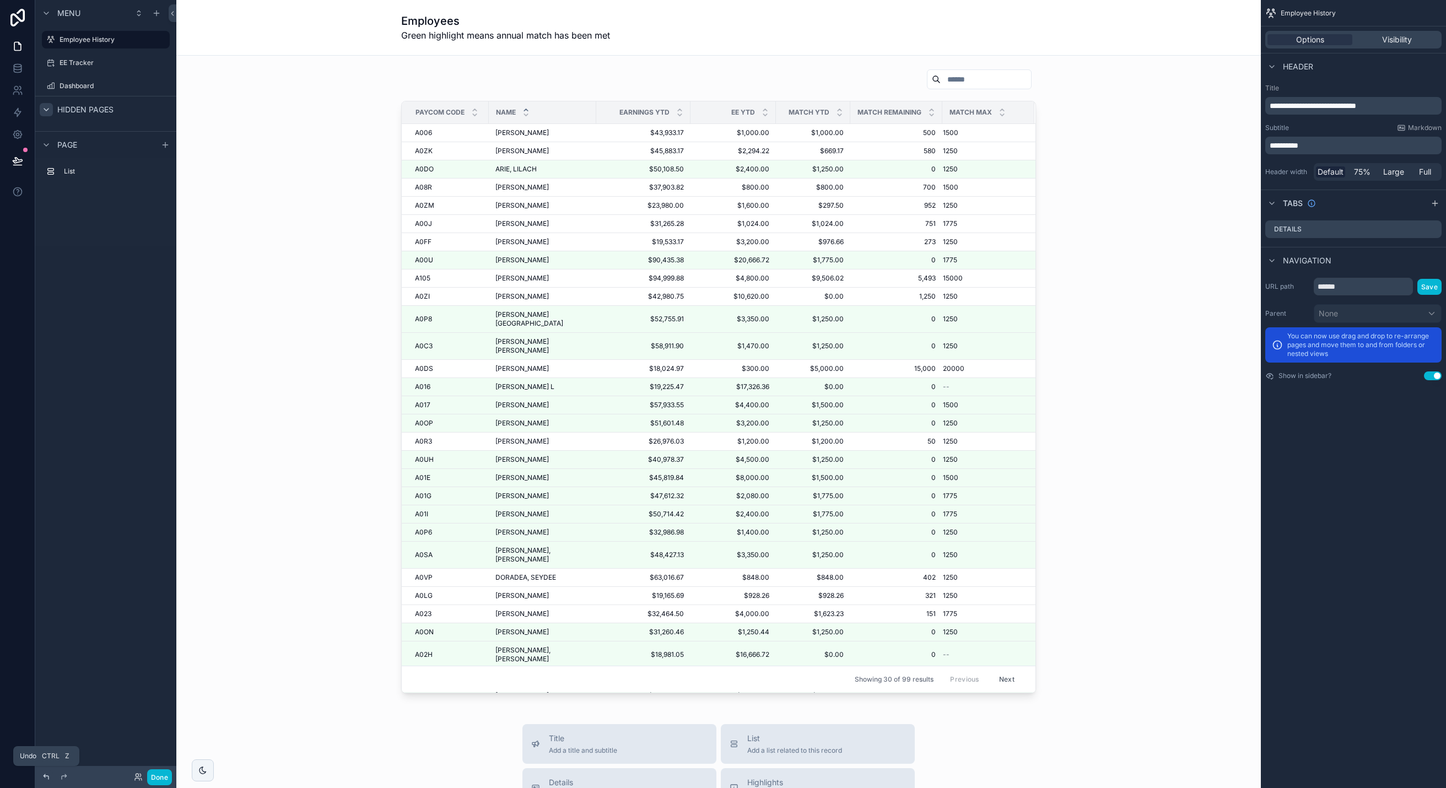
click at [47, 775] on icon at bounding box center [46, 776] width 9 height 9
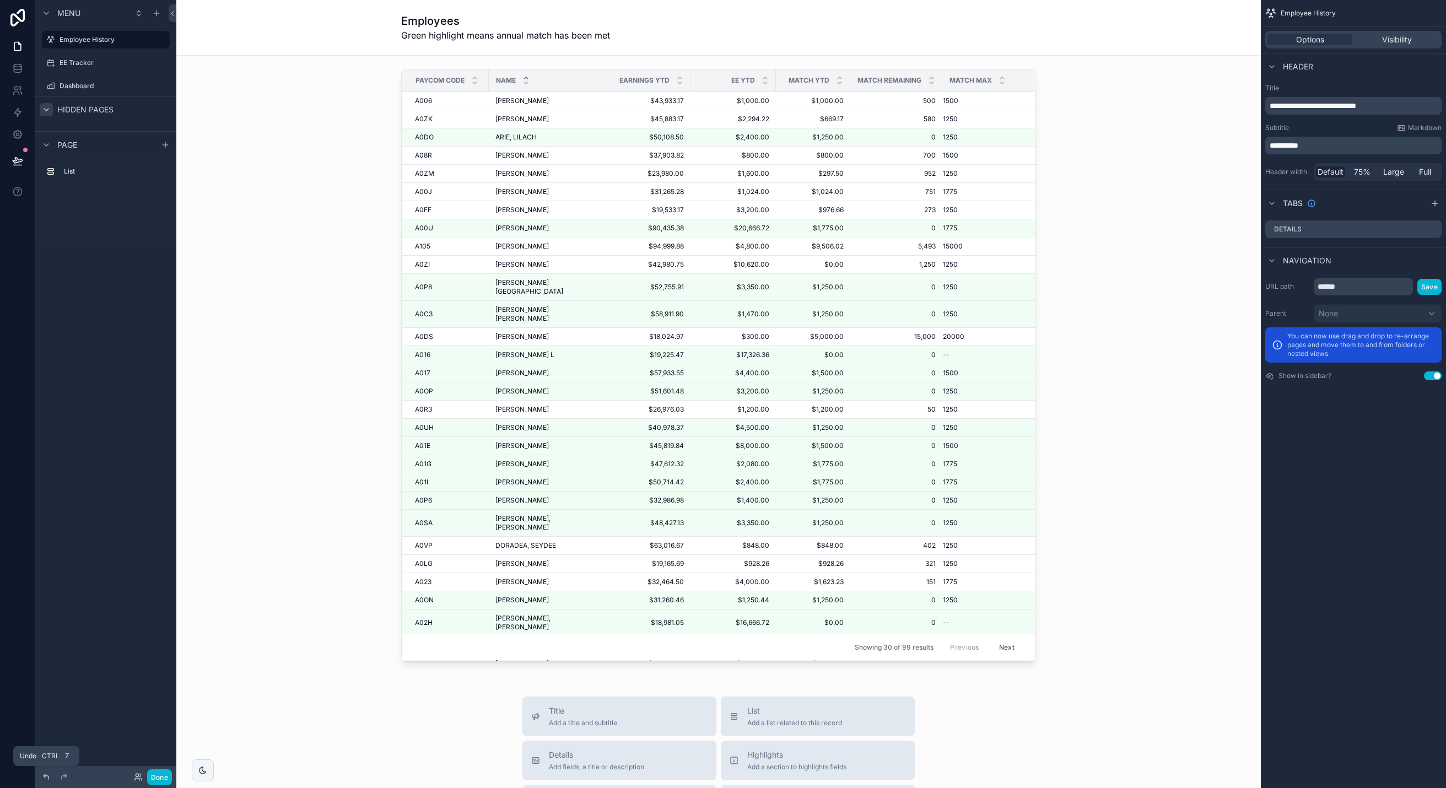
click at [47, 775] on icon at bounding box center [46, 776] width 9 height 9
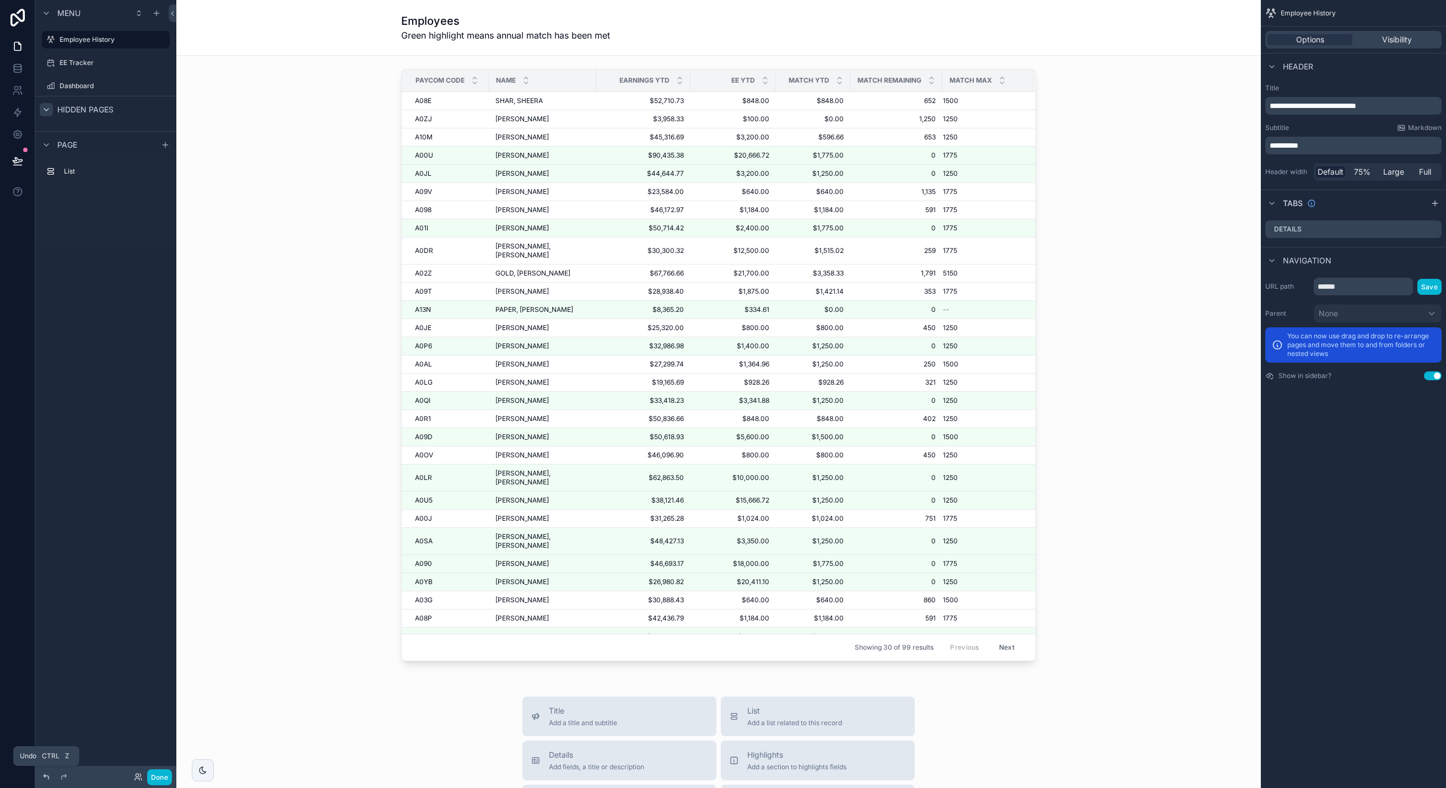
click at [47, 775] on icon at bounding box center [46, 776] width 9 height 9
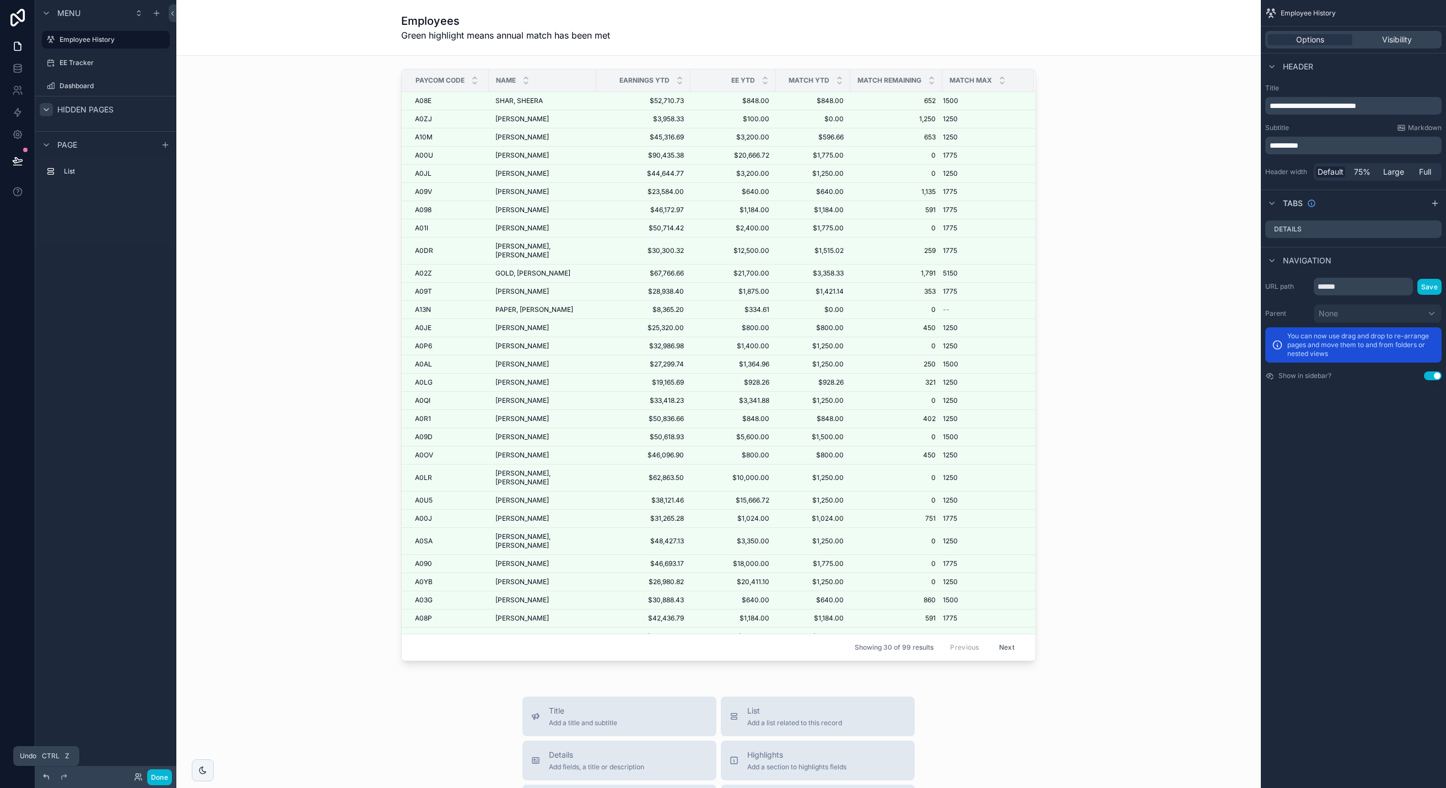
click at [47, 775] on icon at bounding box center [46, 776] width 9 height 9
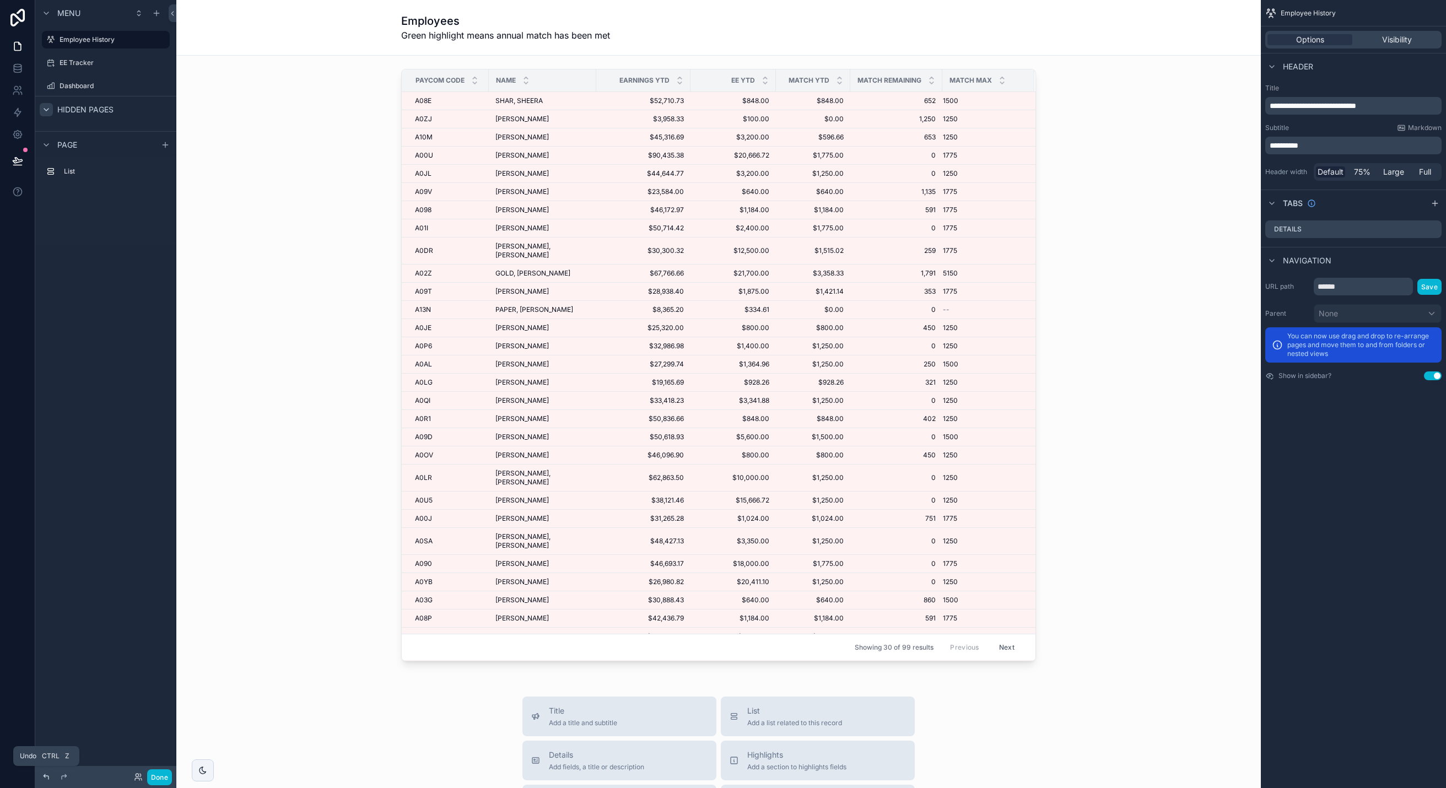
click at [47, 775] on icon at bounding box center [46, 776] width 9 height 9
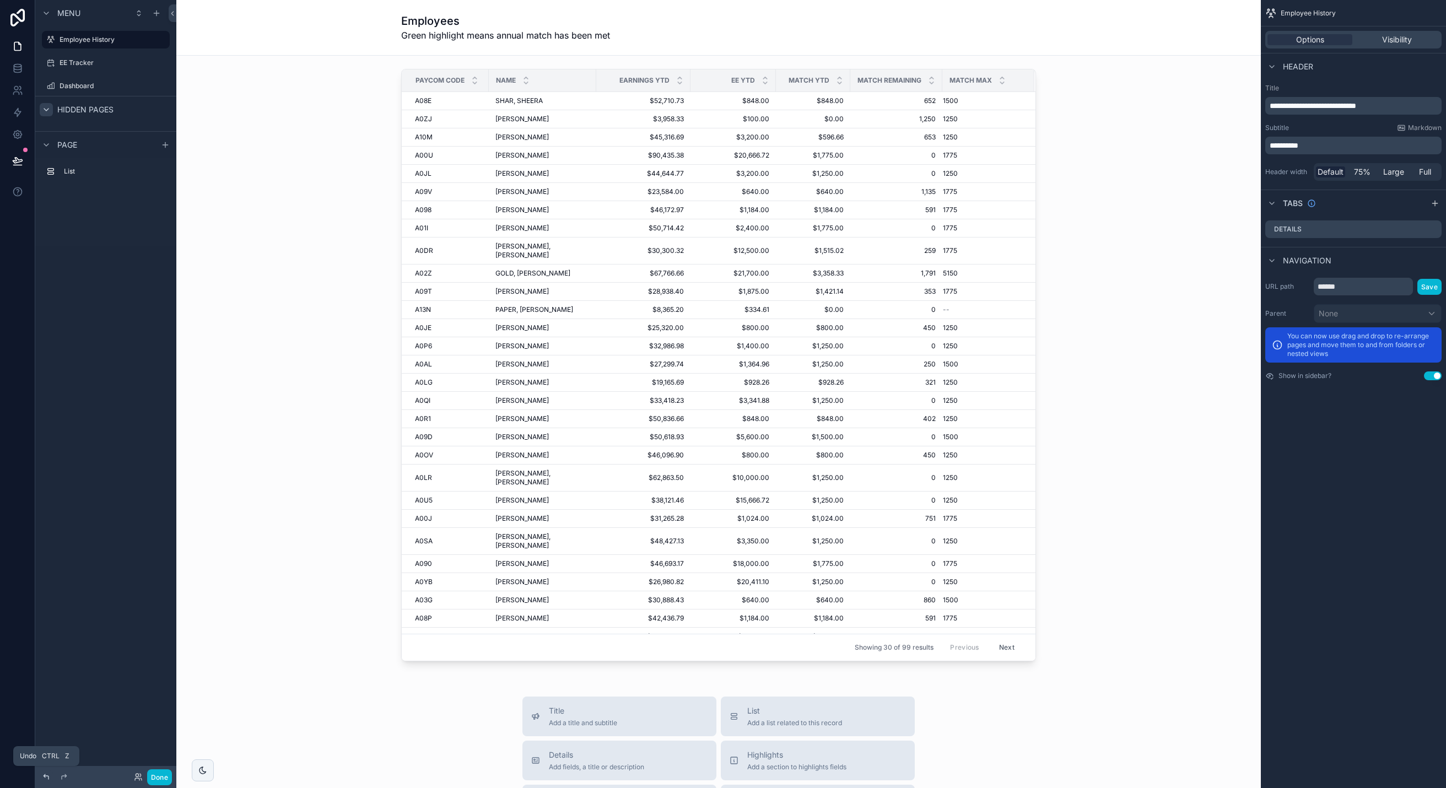
click at [47, 775] on icon at bounding box center [46, 776] width 9 height 9
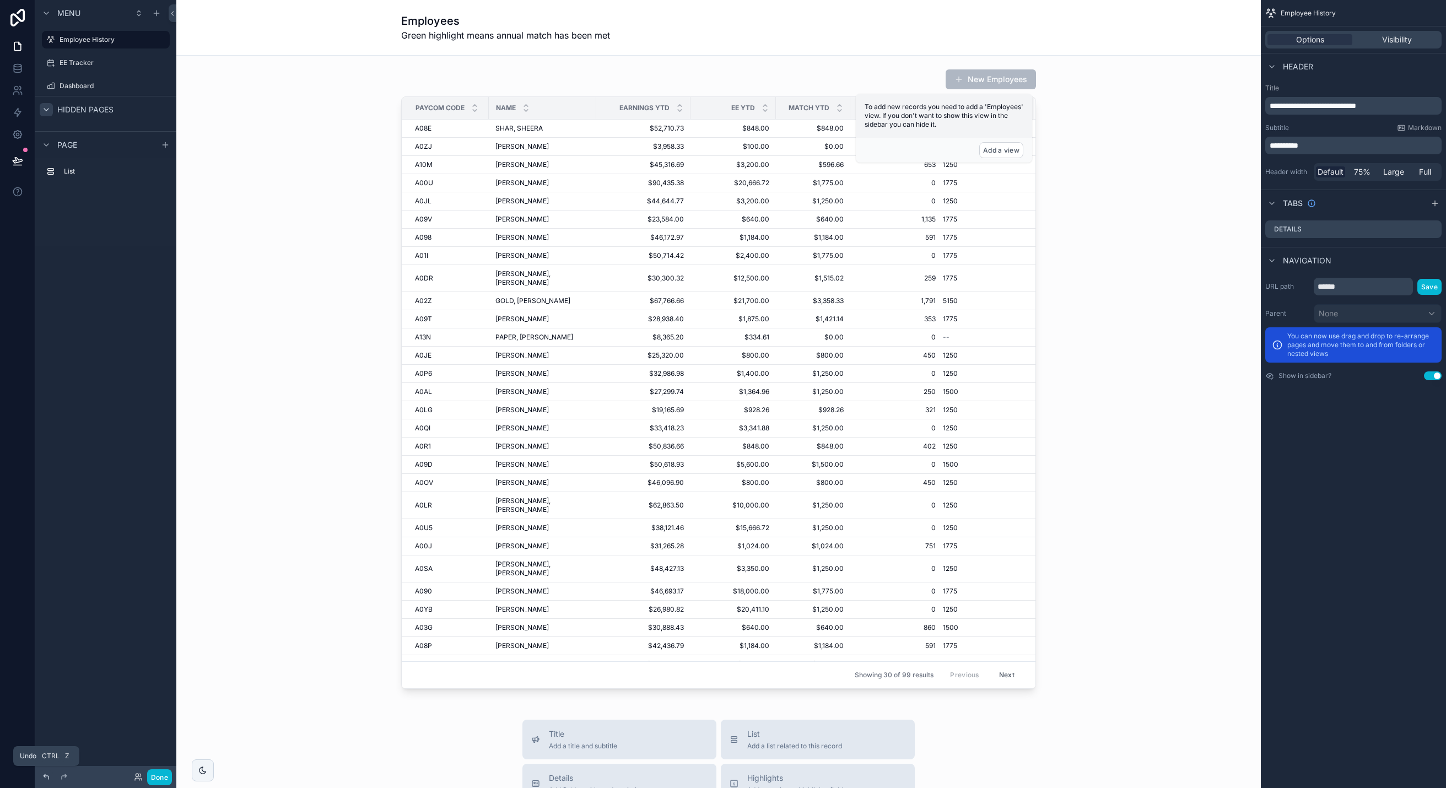
click at [47, 775] on icon at bounding box center [46, 776] width 9 height 9
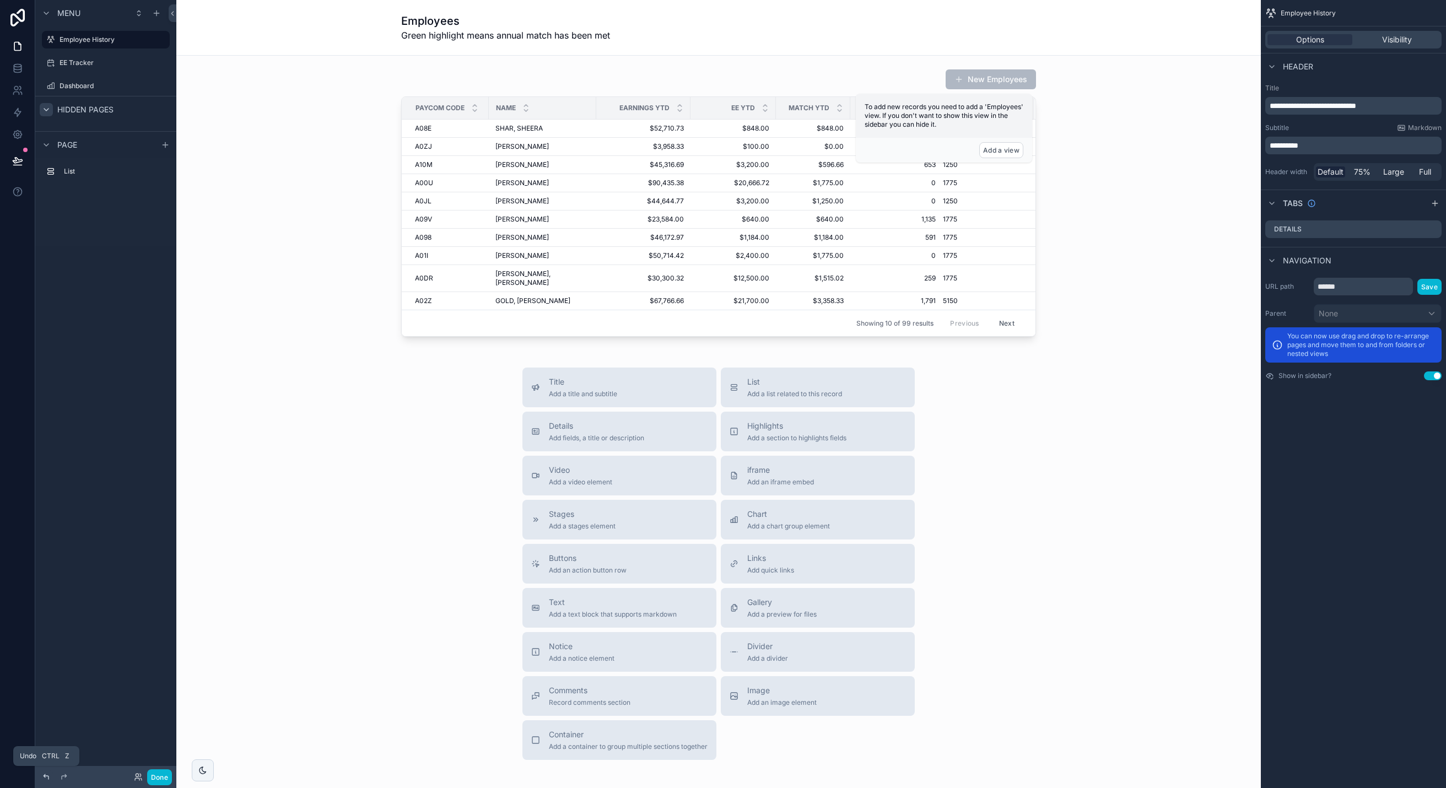
click at [47, 775] on icon at bounding box center [46, 776] width 9 height 9
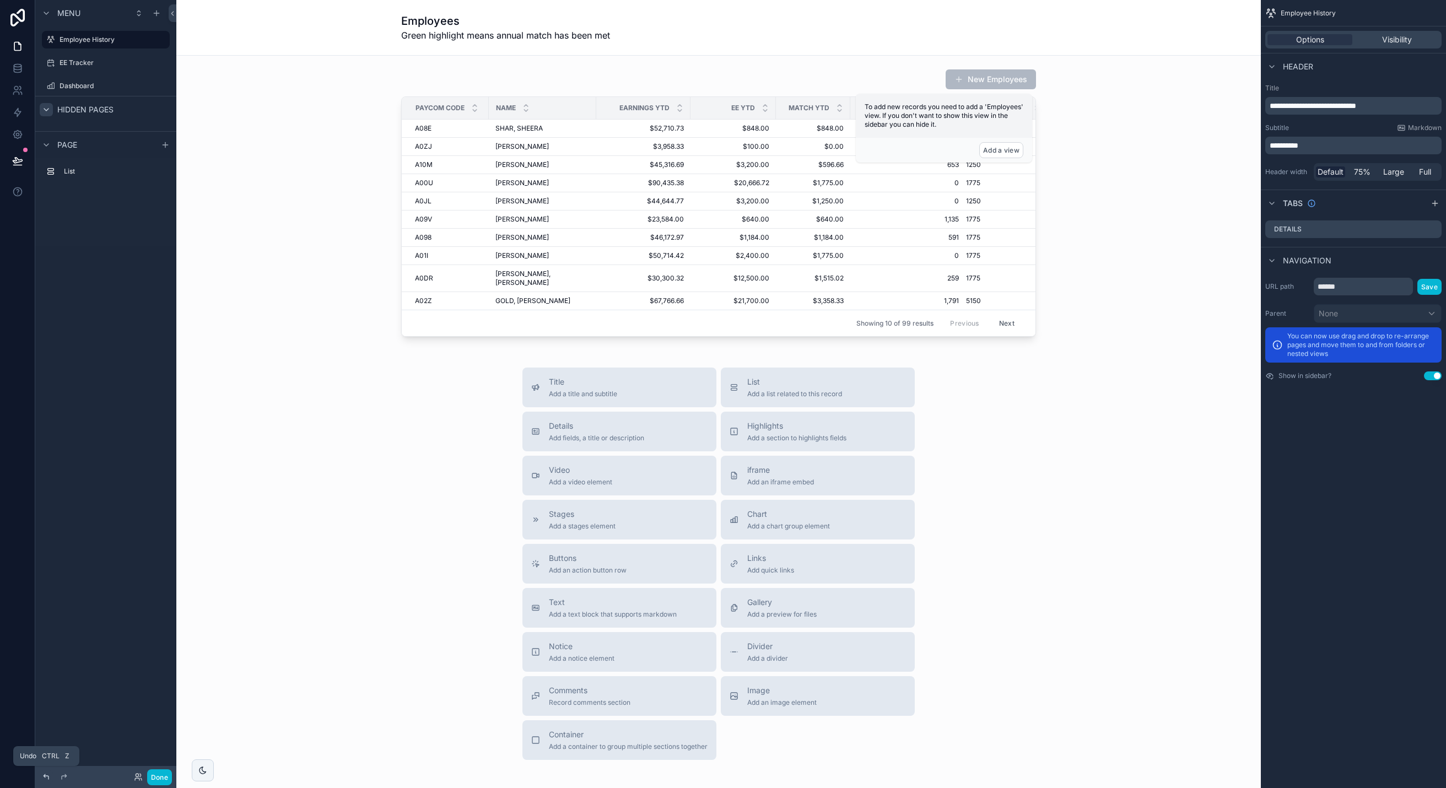
click at [47, 775] on icon at bounding box center [46, 776] width 9 height 9
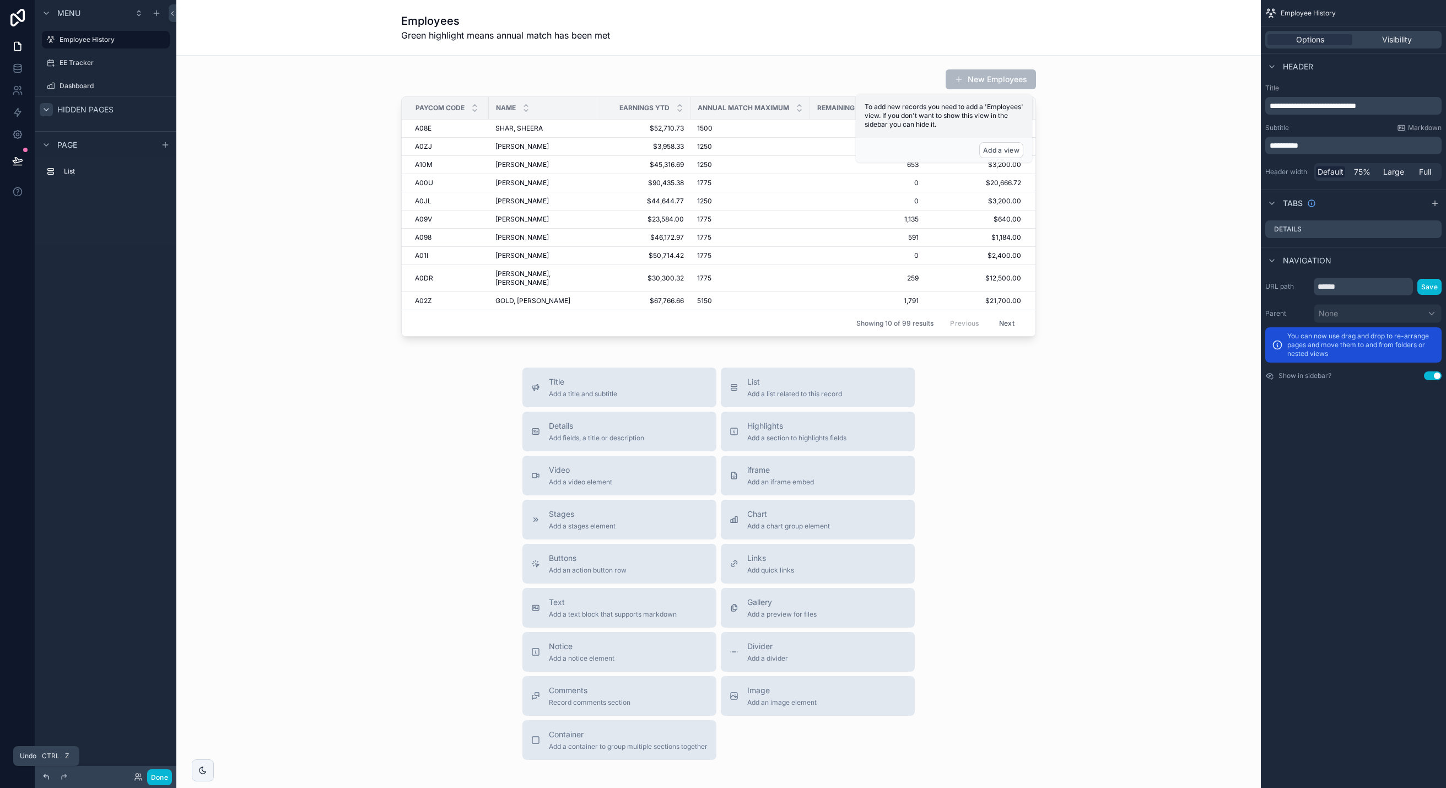
click at [47, 775] on icon at bounding box center [46, 776] width 9 height 9
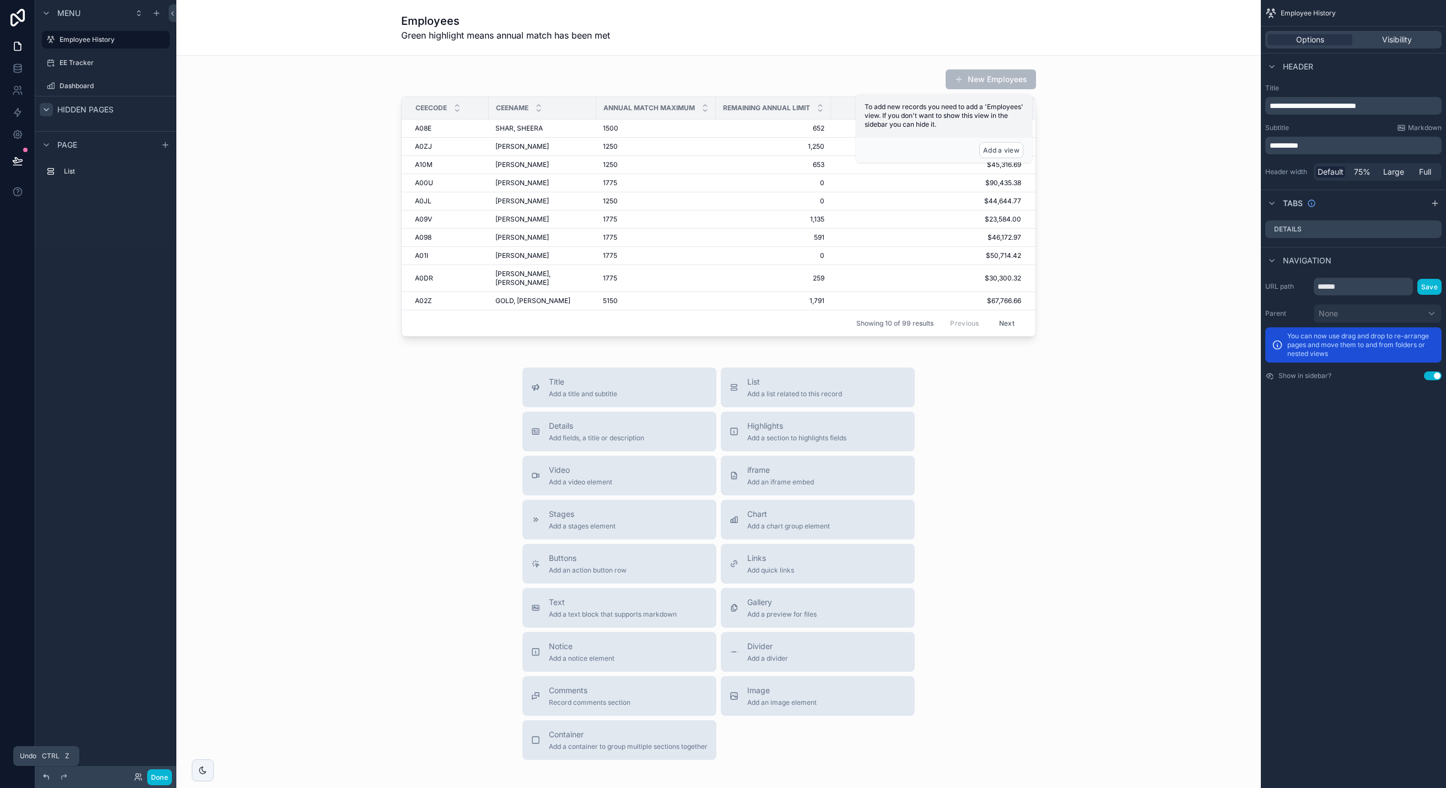
click at [47, 775] on icon at bounding box center [46, 776] width 9 height 9
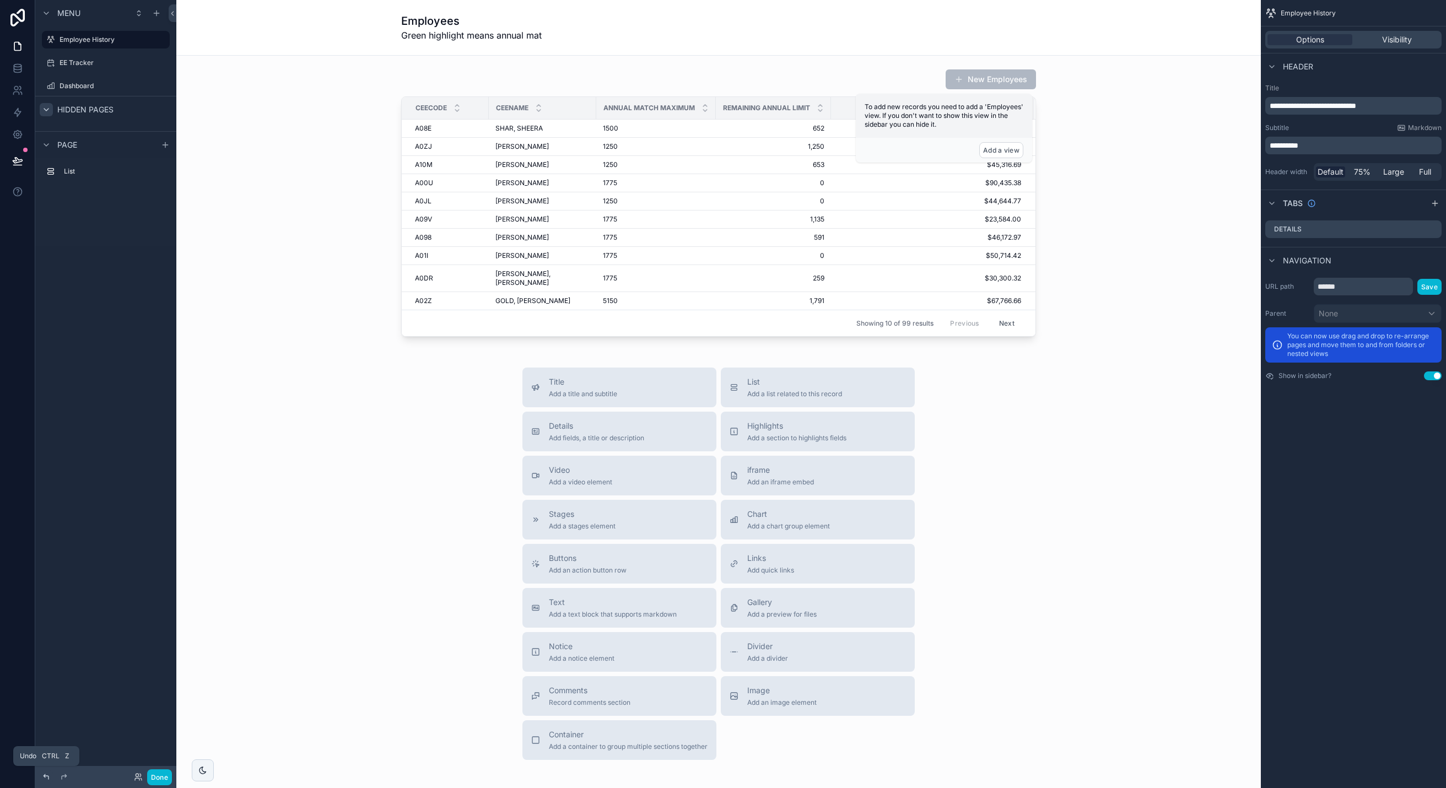
click at [47, 775] on icon at bounding box center [46, 776] width 9 height 9
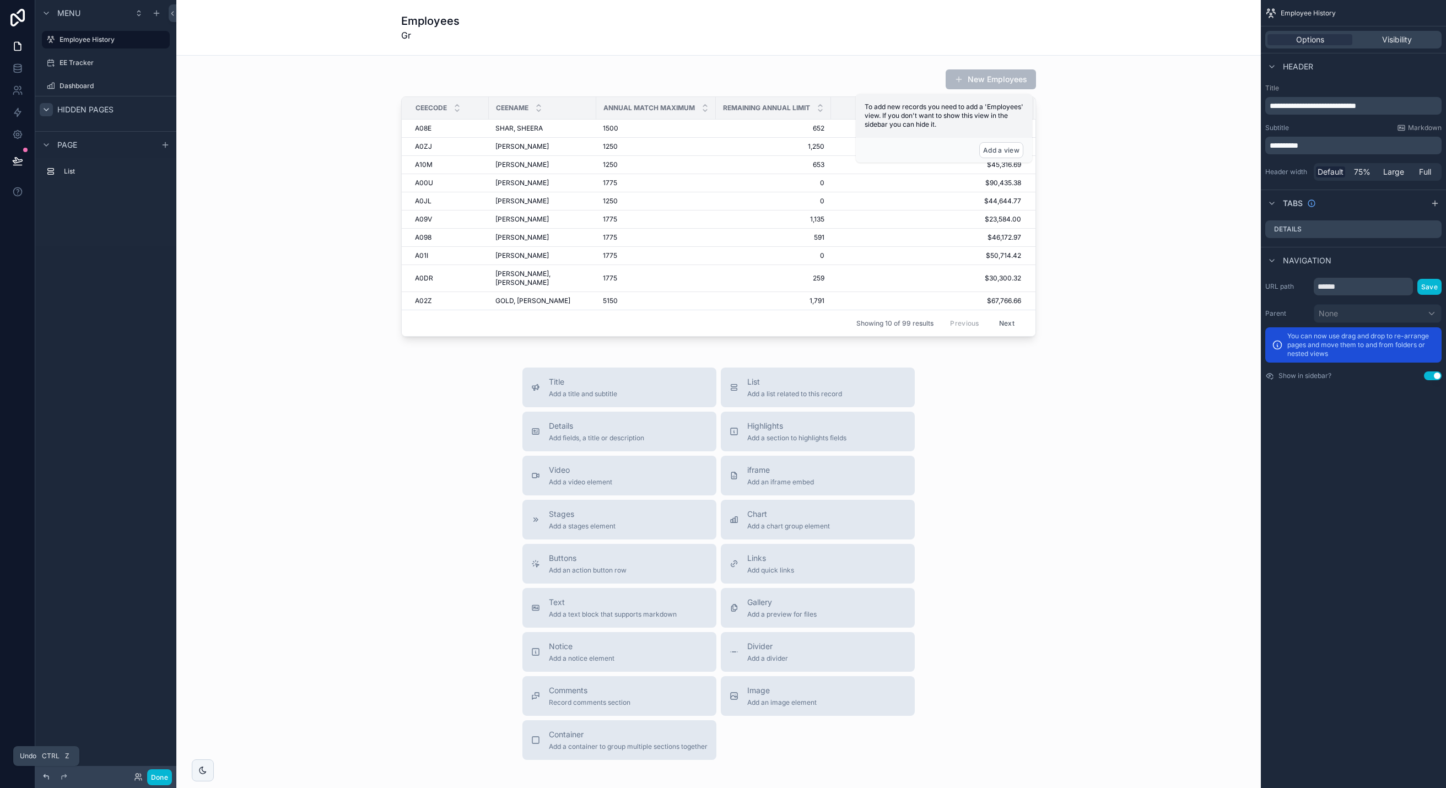
click at [47, 775] on icon at bounding box center [46, 776] width 9 height 9
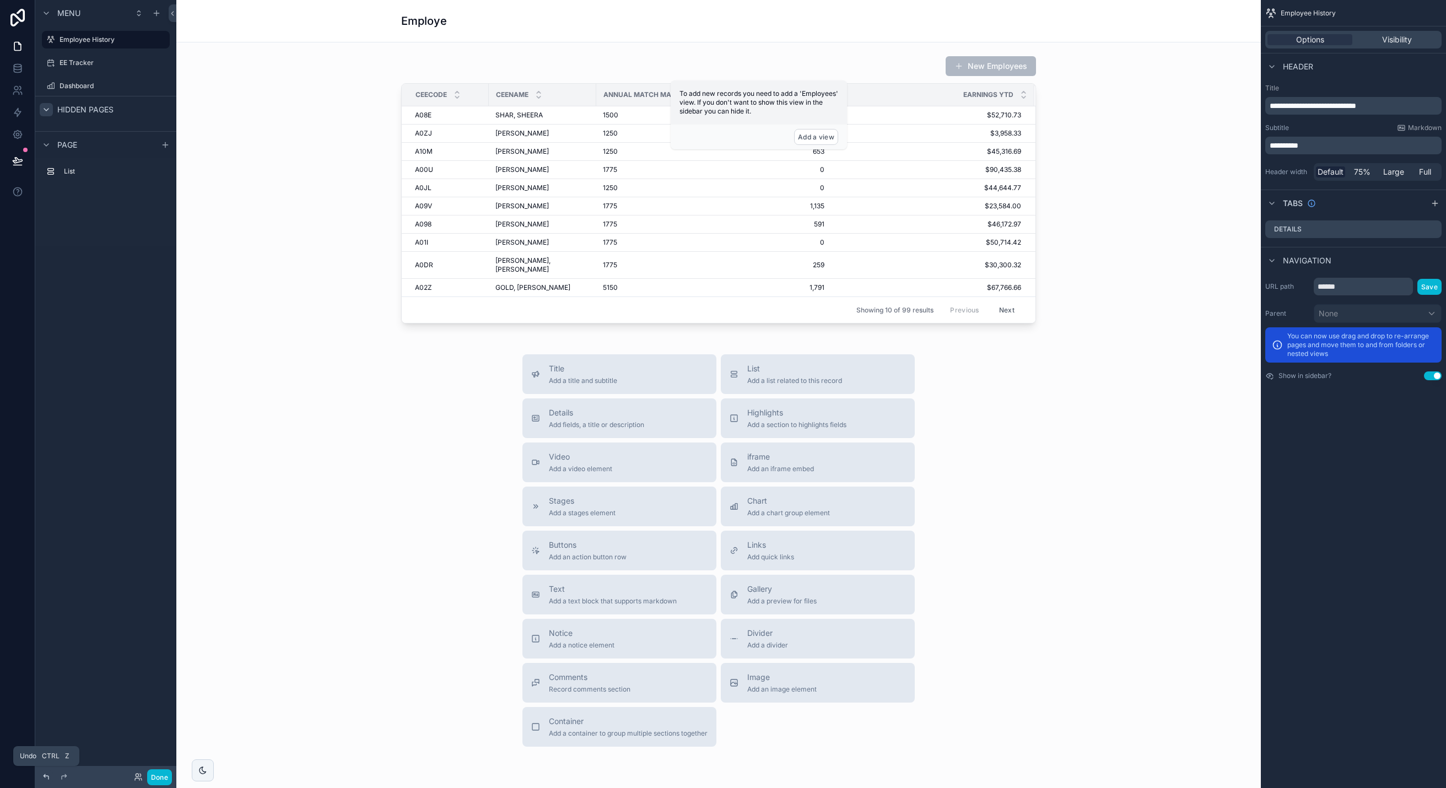
click at [47, 775] on icon at bounding box center [46, 776] width 9 height 9
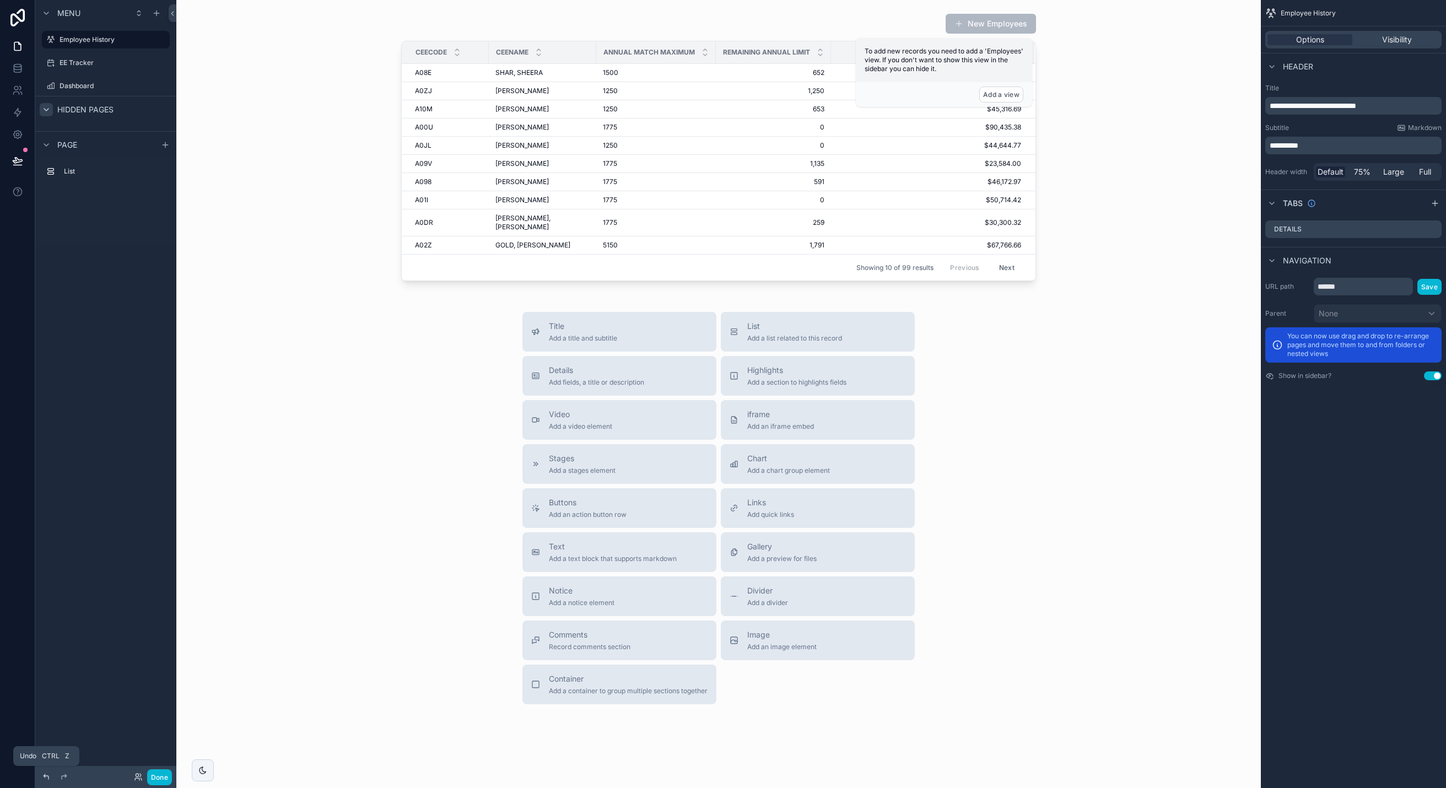
click at [47, 775] on icon at bounding box center [46, 776] width 9 height 9
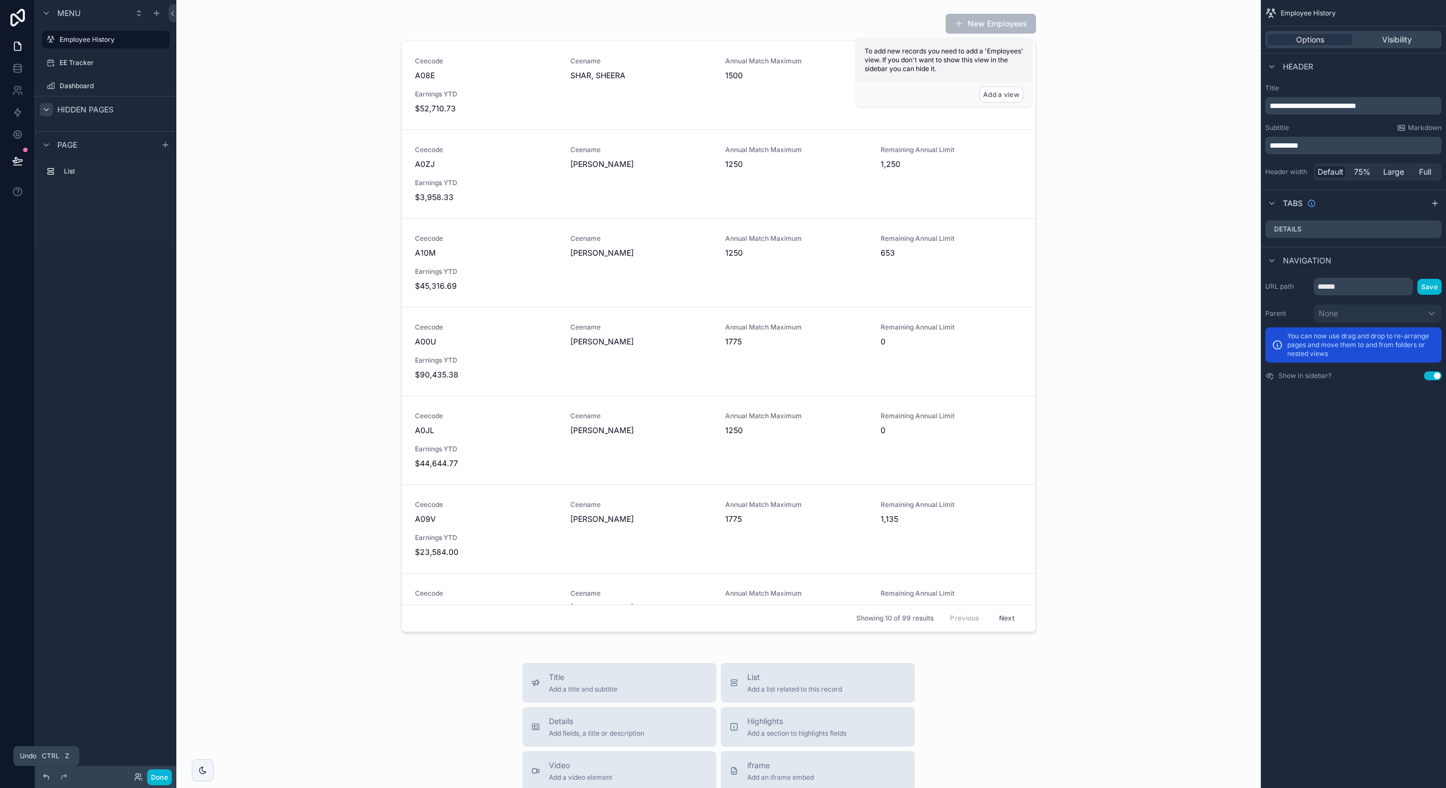
click at [47, 775] on icon at bounding box center [46, 776] width 9 height 9
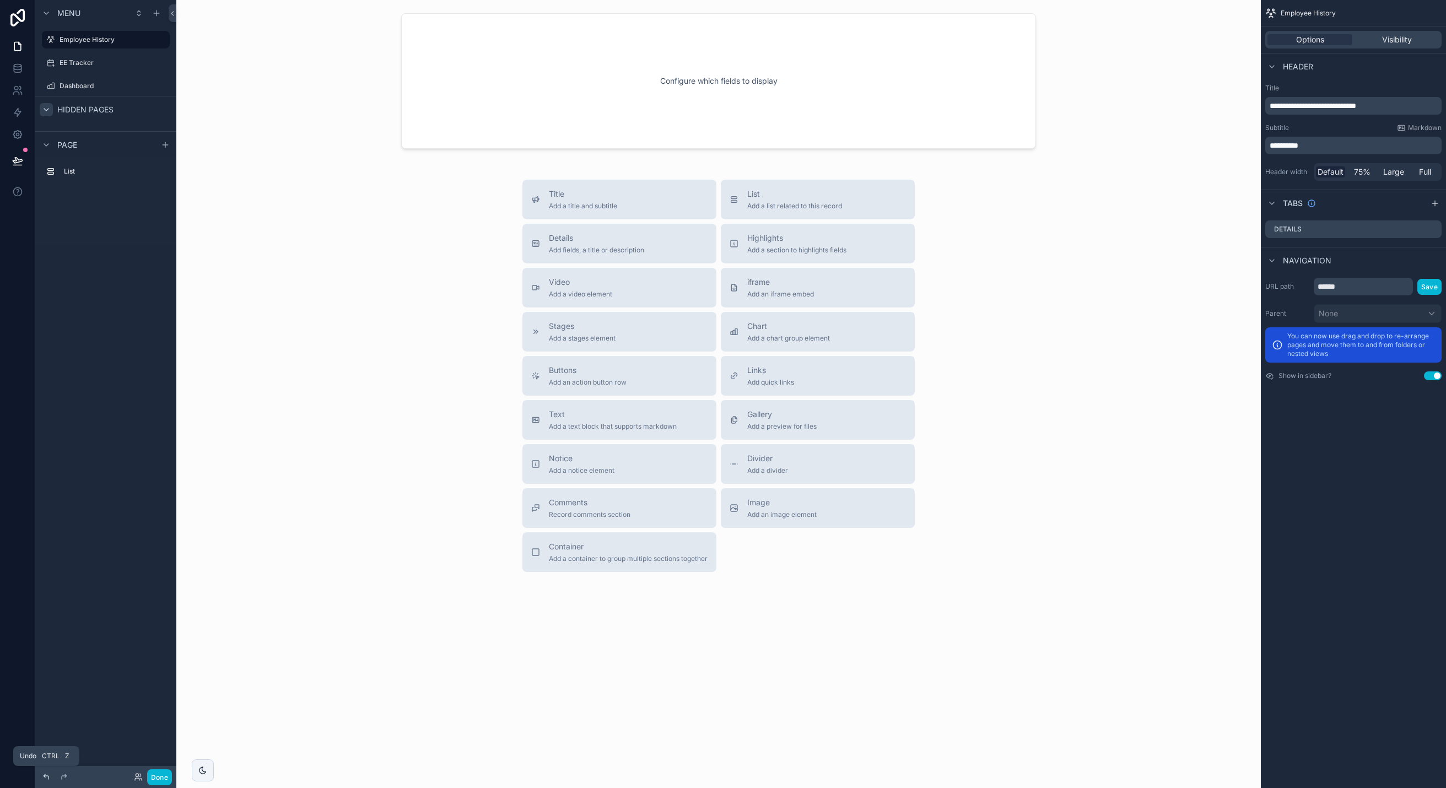
click at [47, 775] on icon at bounding box center [46, 776] width 9 height 9
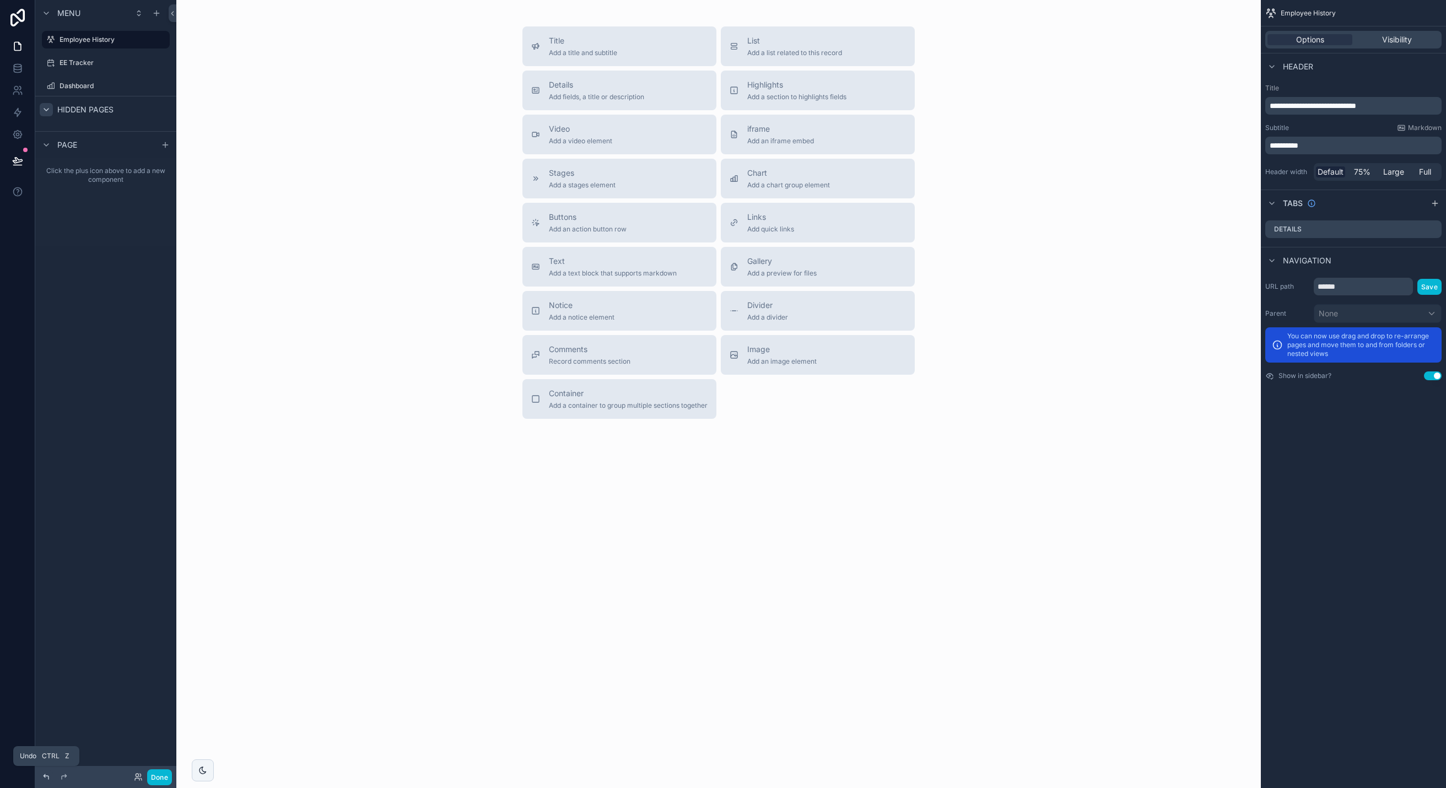
click at [47, 775] on icon at bounding box center [46, 776] width 9 height 9
click at [72, 40] on label "Employees" at bounding box center [103, 39] width 88 height 9
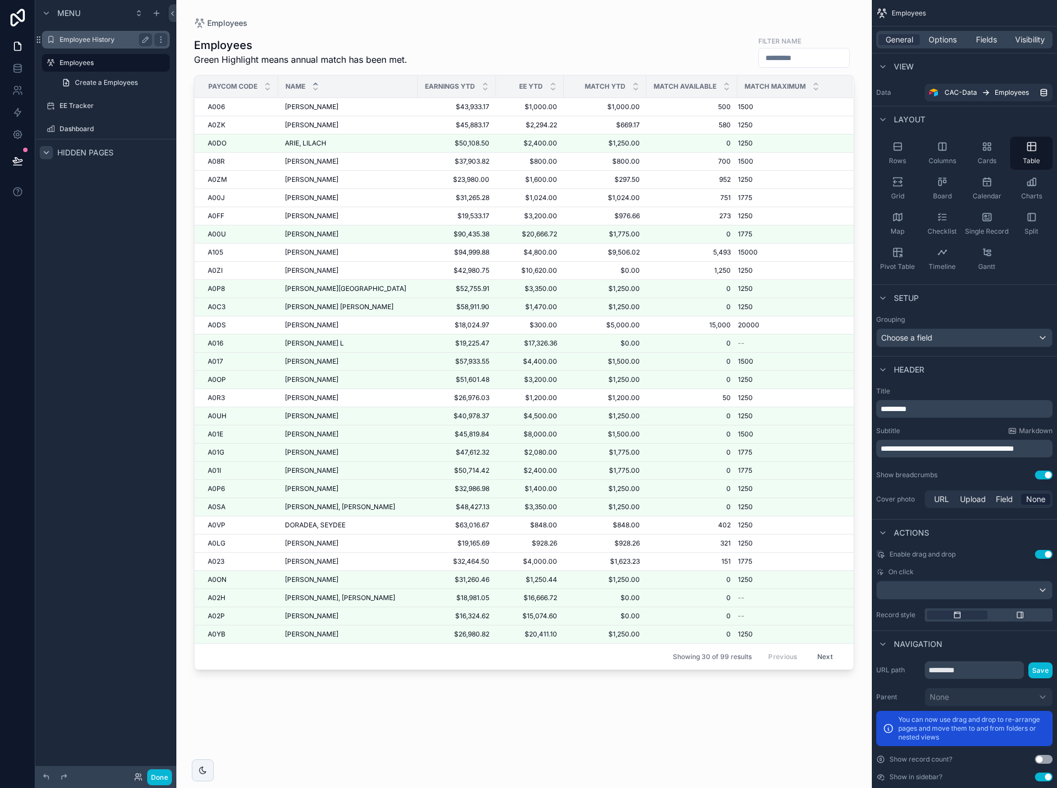
click at [104, 41] on label "Employee History" at bounding box center [103, 39] width 88 height 9
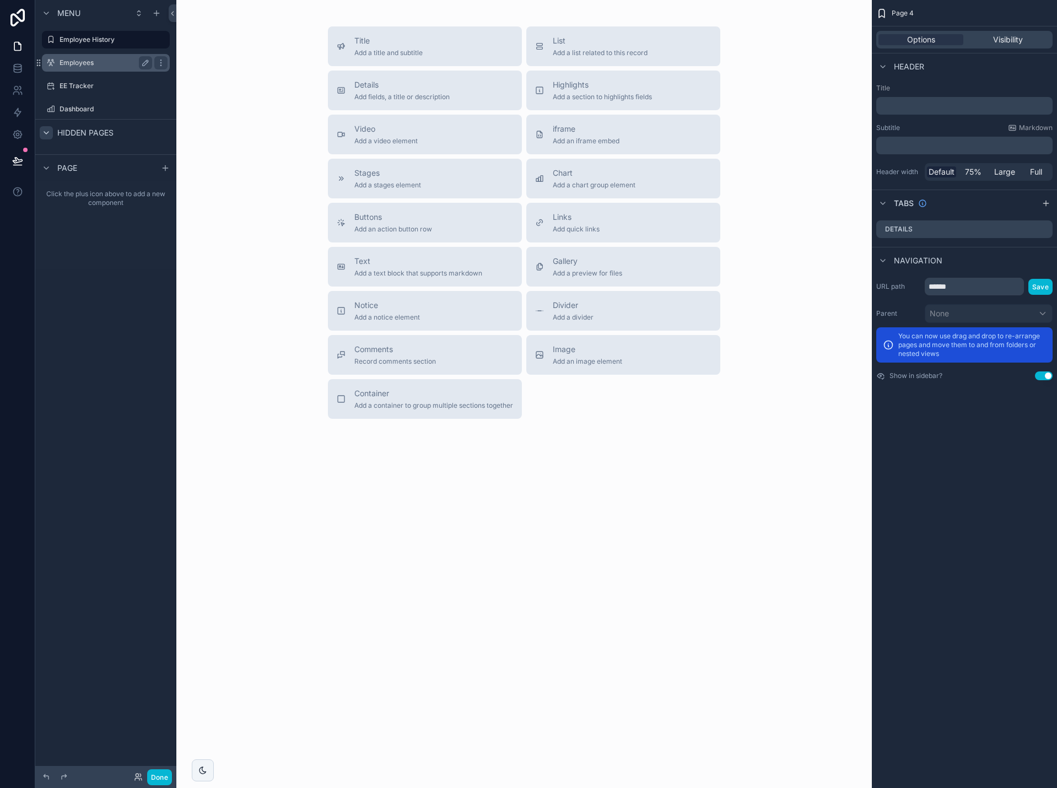
click at [86, 61] on label "Employees" at bounding box center [103, 62] width 88 height 9
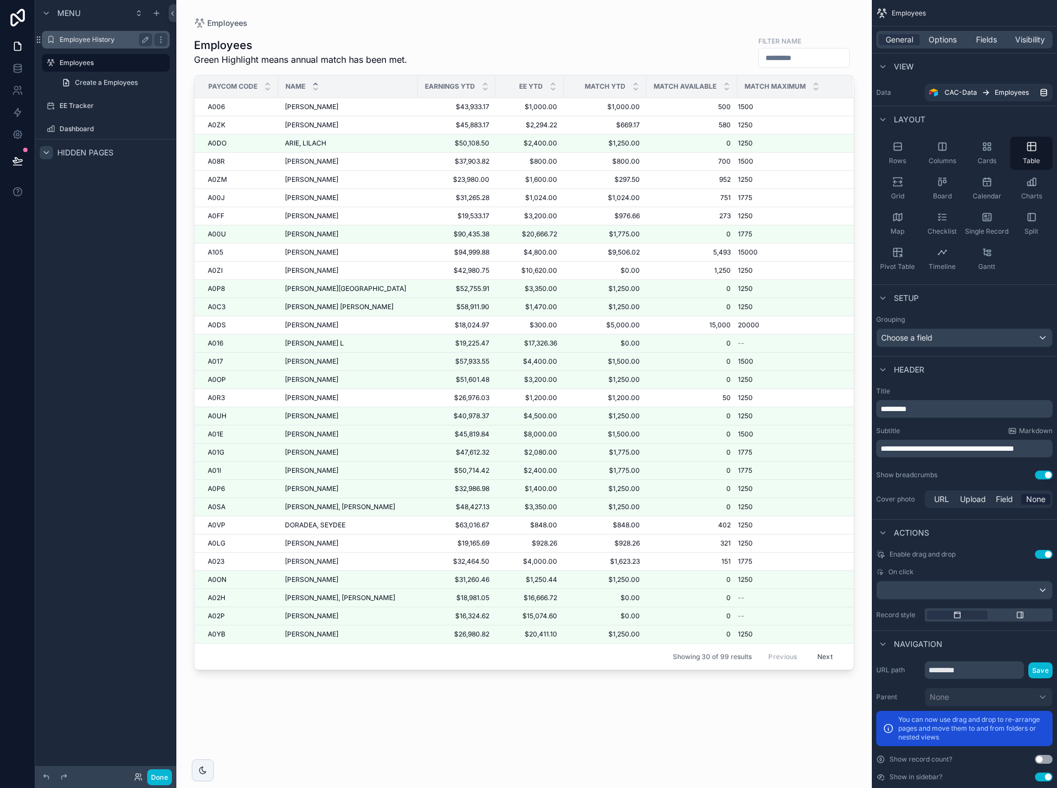
click at [106, 41] on label "Employee History" at bounding box center [103, 39] width 88 height 9
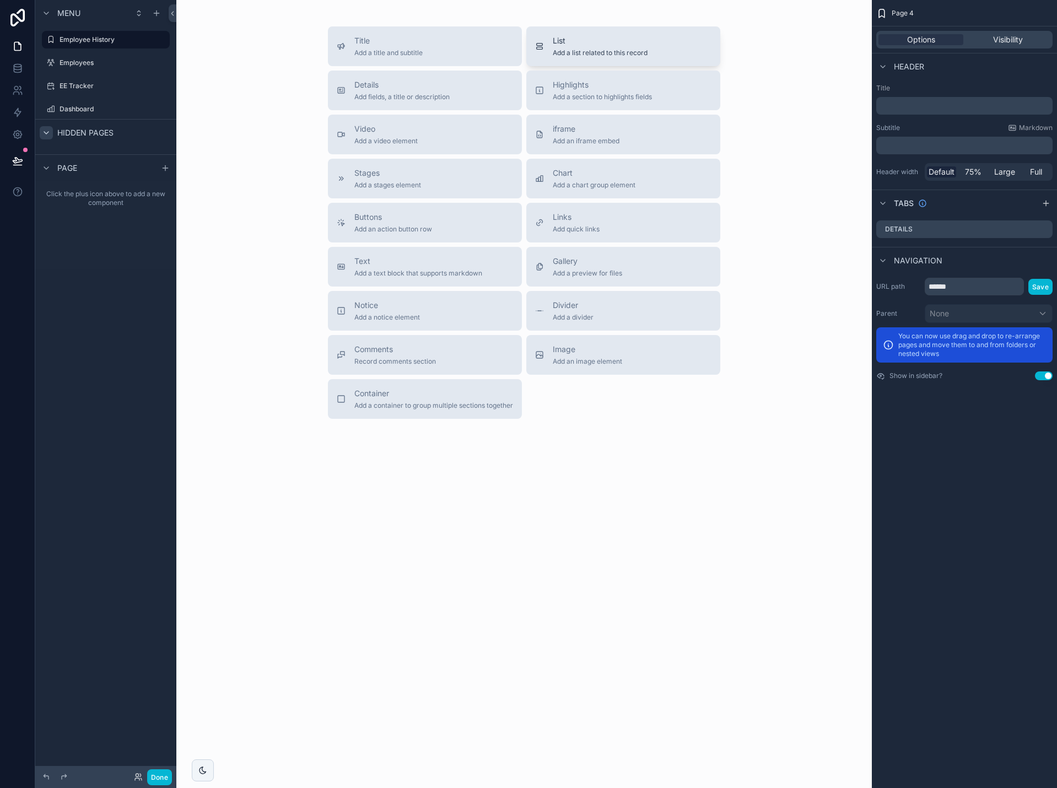
click at [570, 47] on div "List Add a list related to this record" at bounding box center [600, 46] width 95 height 22
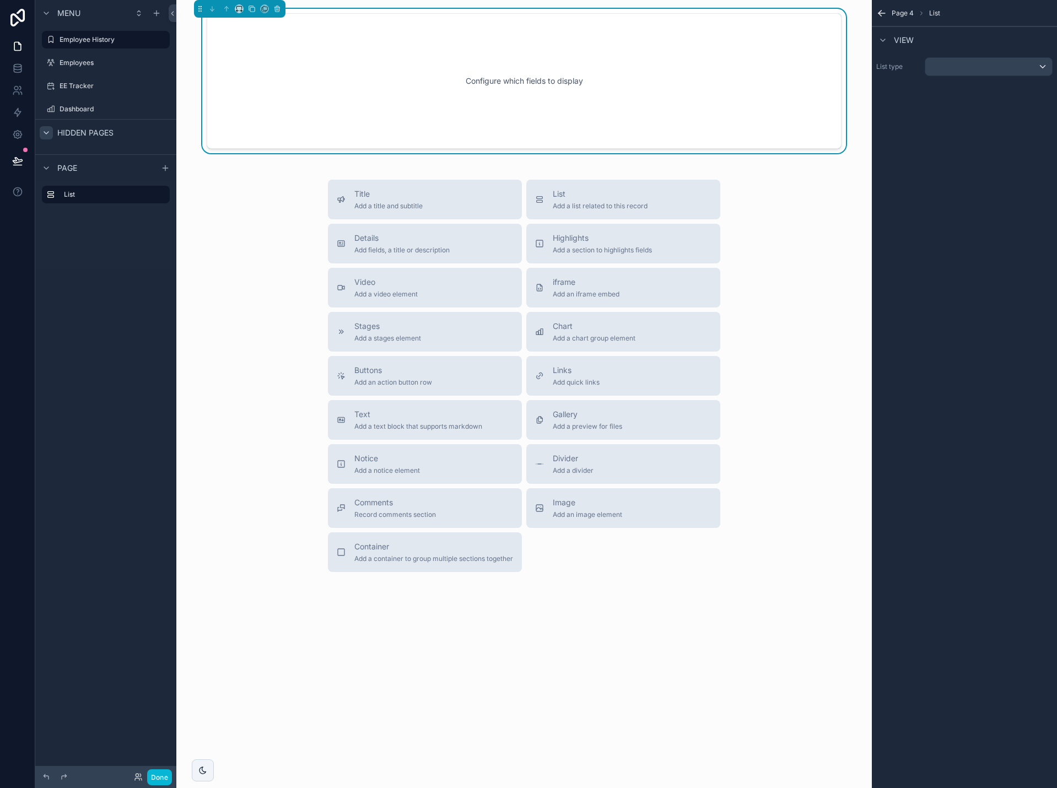
click at [546, 82] on div "Configure which fields to display" at bounding box center [524, 80] width 598 height 99
click at [973, 72] on div "scrollable content" at bounding box center [988, 67] width 127 height 18
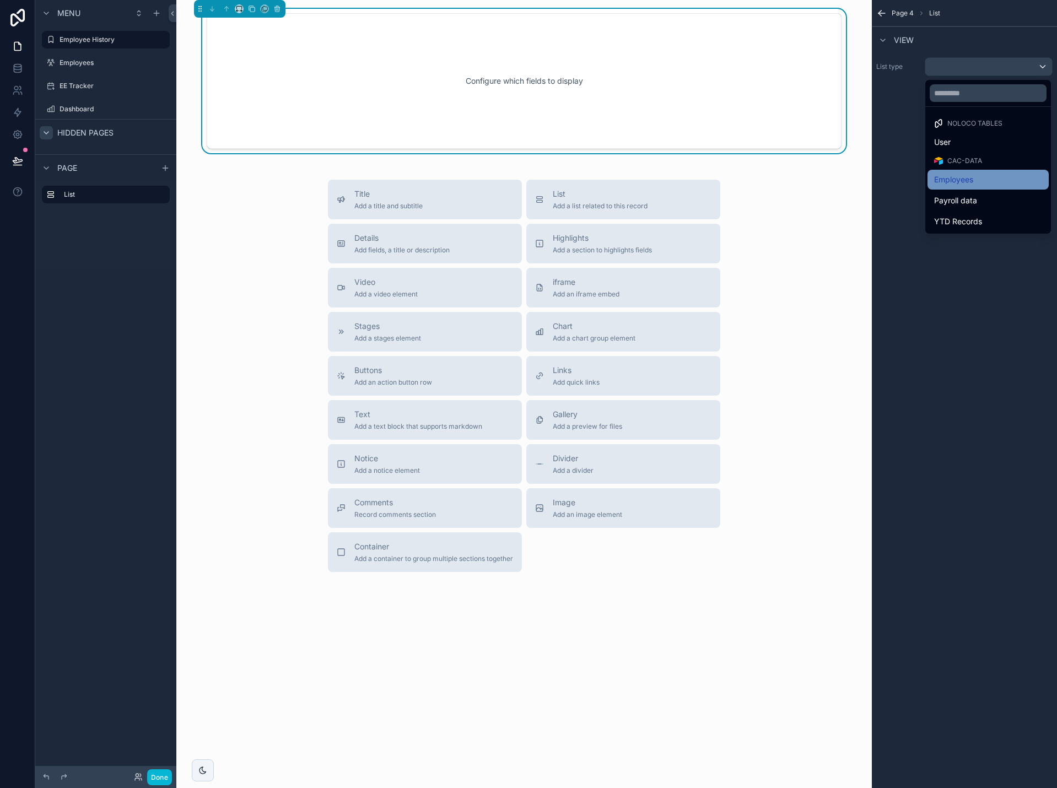
click at [966, 181] on span "Employees" at bounding box center [953, 179] width 39 height 13
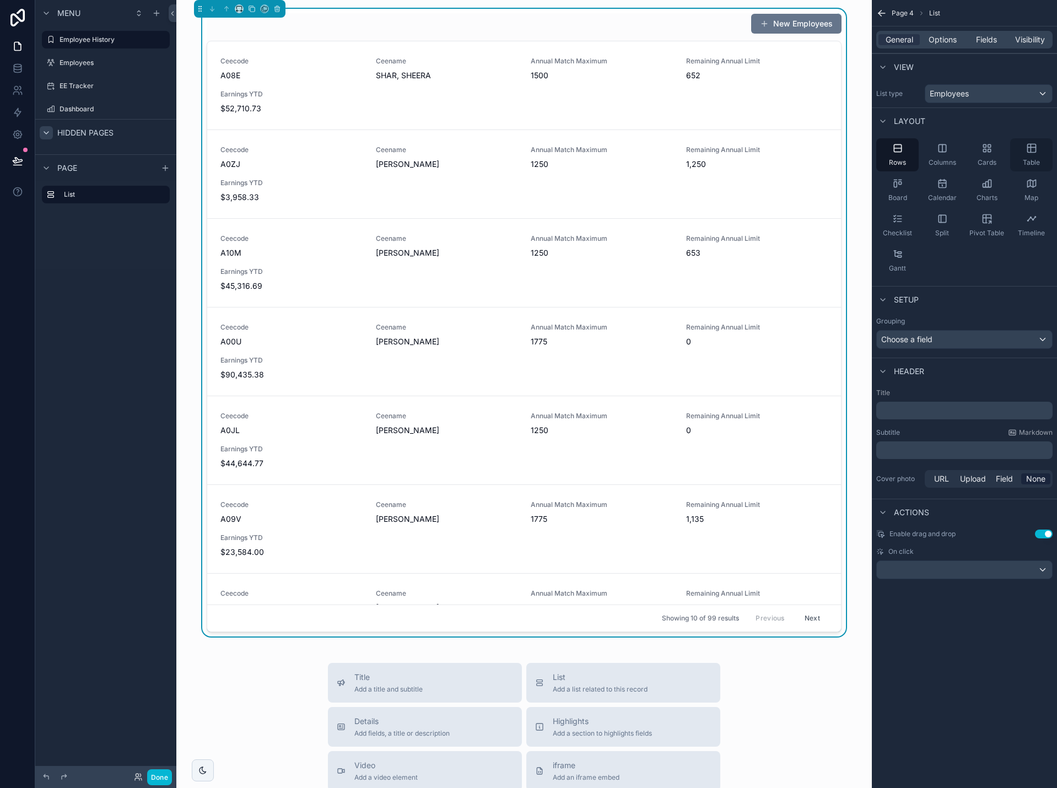
click at [1032, 153] on icon "scrollable content" at bounding box center [1031, 148] width 8 height 8
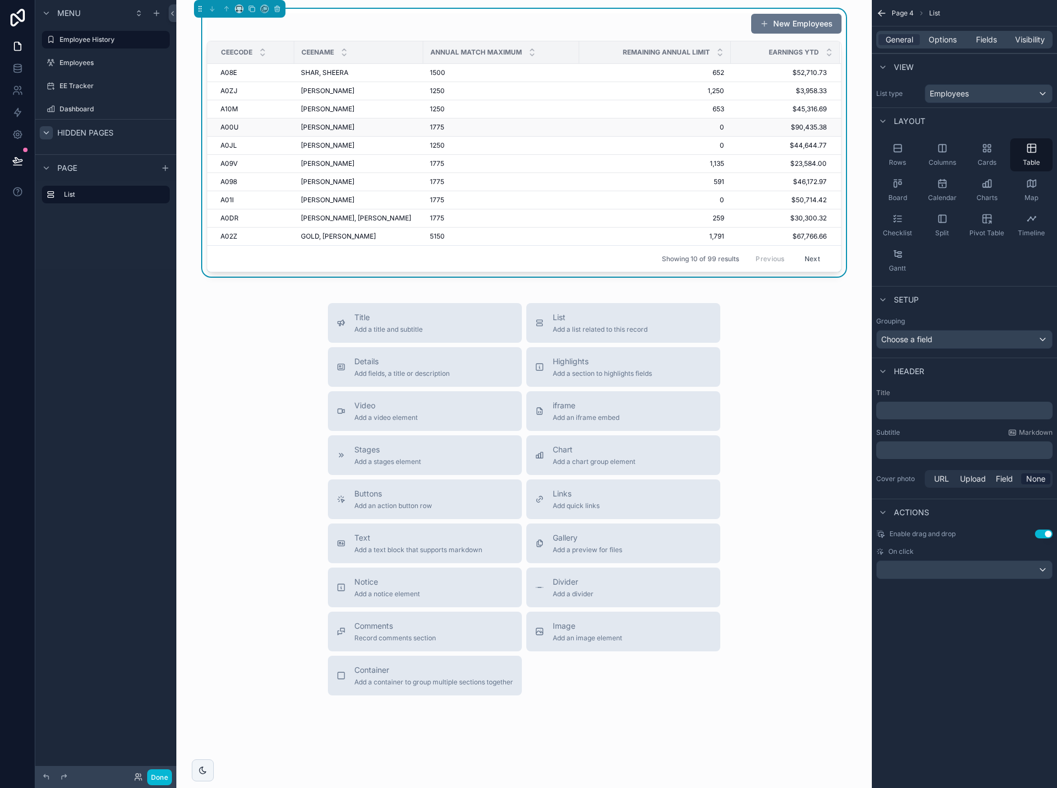
click at [320, 126] on span "[PERSON_NAME]" at bounding box center [327, 127] width 53 height 9
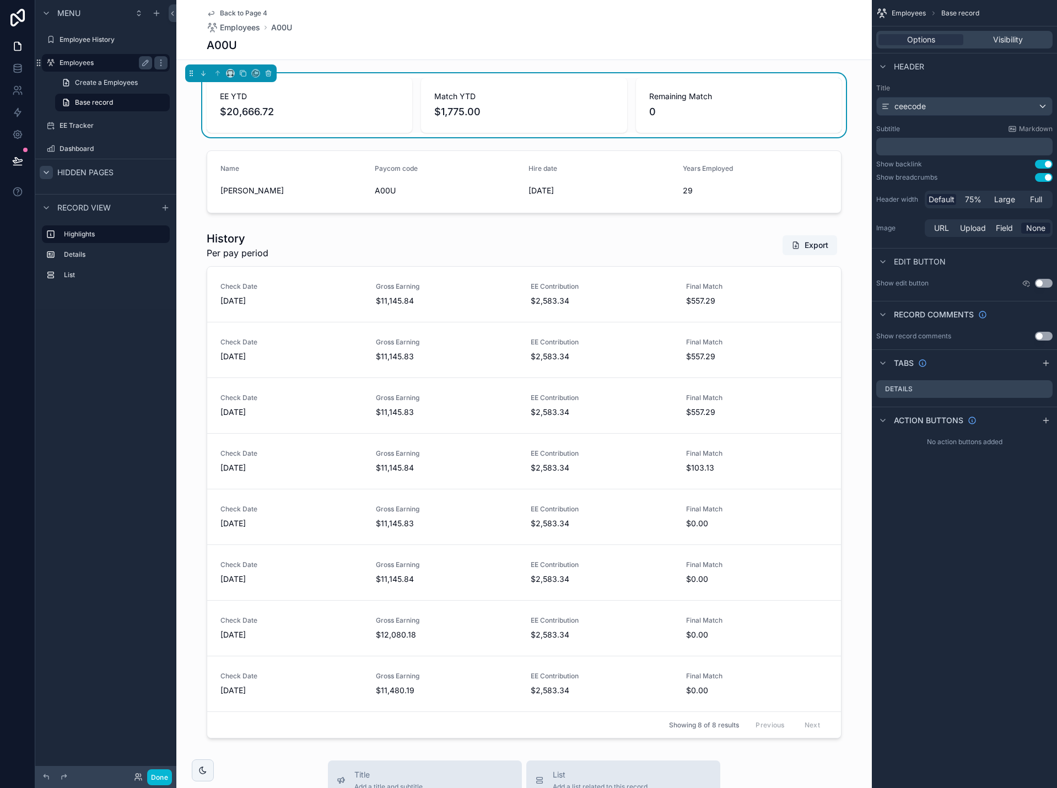
click at [102, 66] on label "Employees" at bounding box center [103, 62] width 88 height 9
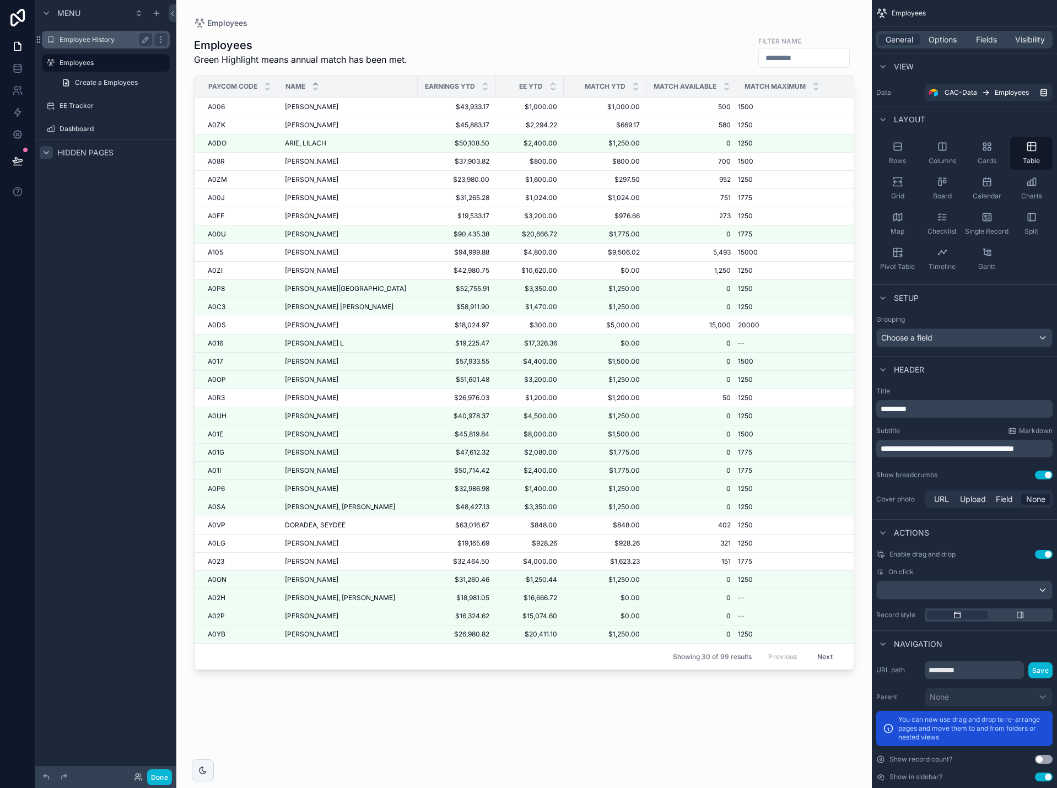
click at [100, 40] on label "Employee History" at bounding box center [103, 39] width 88 height 9
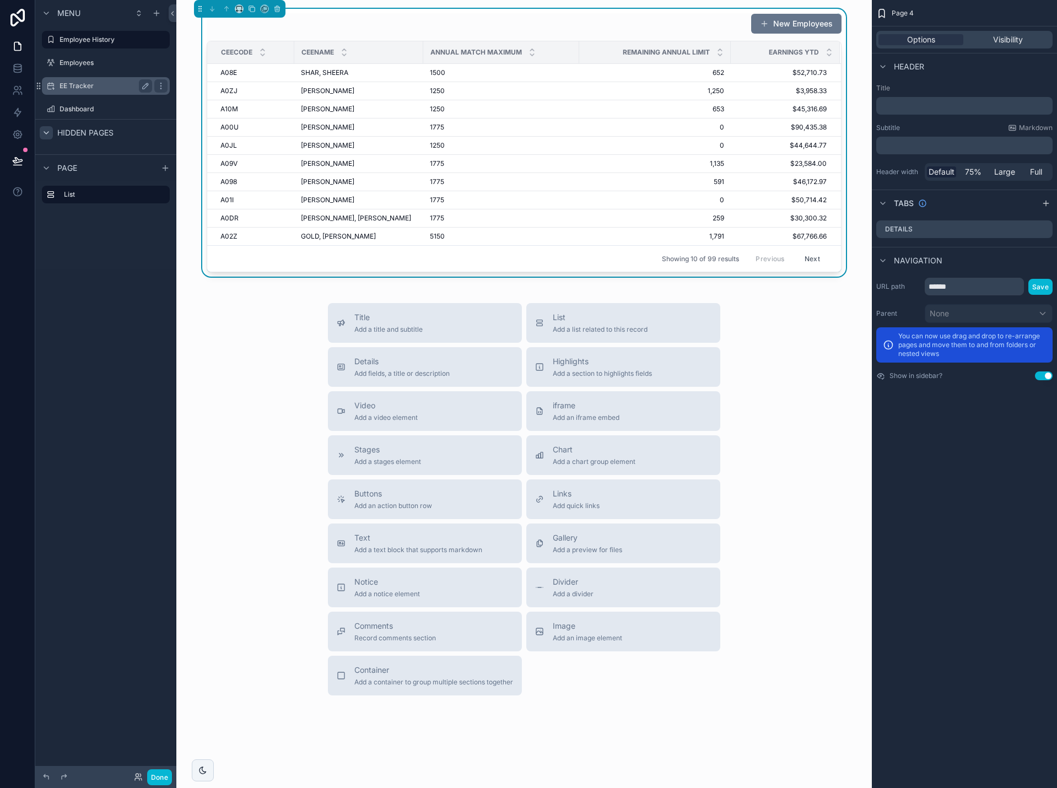
click at [83, 84] on label "EE Tracker" at bounding box center [103, 86] width 88 height 9
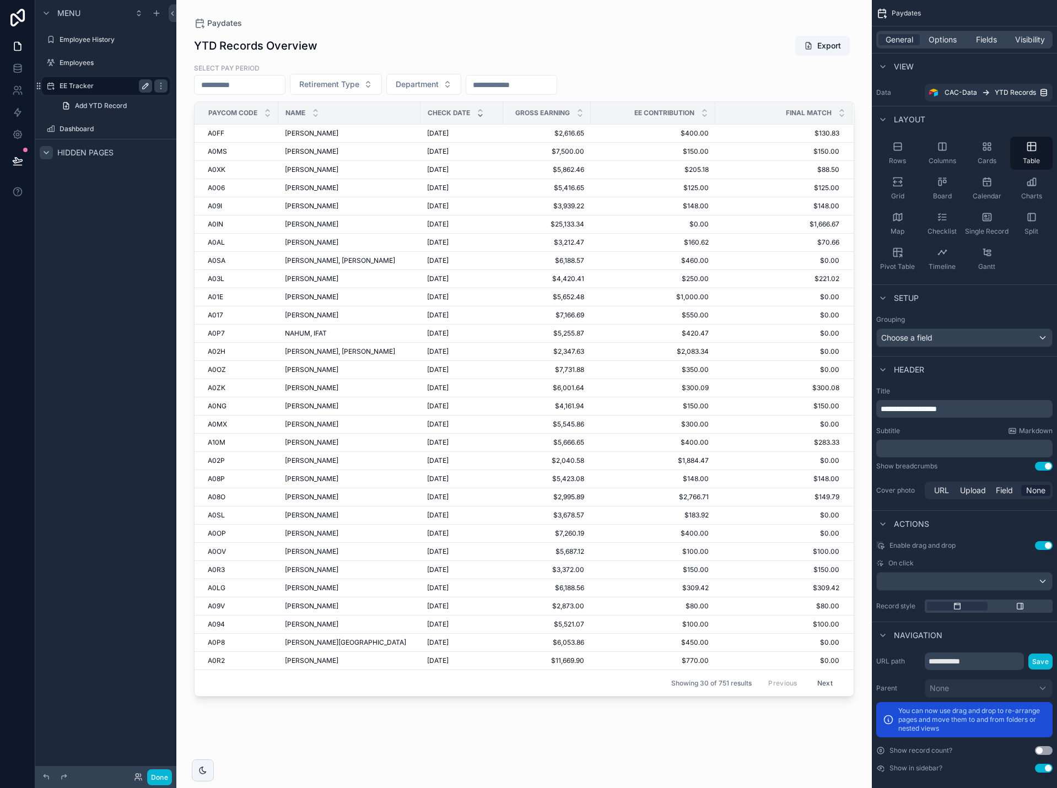
click at [145, 86] on icon "scrollable content" at bounding box center [145, 86] width 9 height 9
click at [119, 87] on input "**********" at bounding box center [96, 85] width 75 height 13
type input "*"
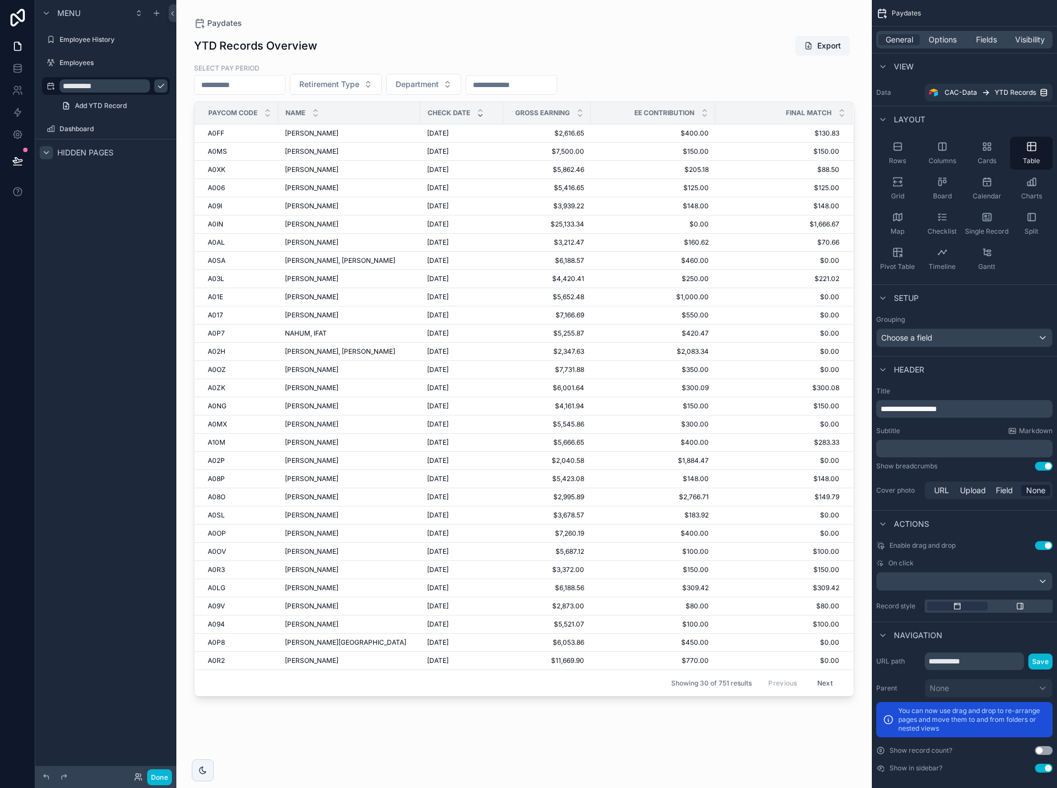
type input "**********"
click at [156, 84] on icon "scrollable content" at bounding box center [160, 86] width 9 height 9
click at [897, 37] on span "General" at bounding box center [899, 39] width 28 height 11
click at [99, 42] on label "Employee History" at bounding box center [103, 39] width 88 height 9
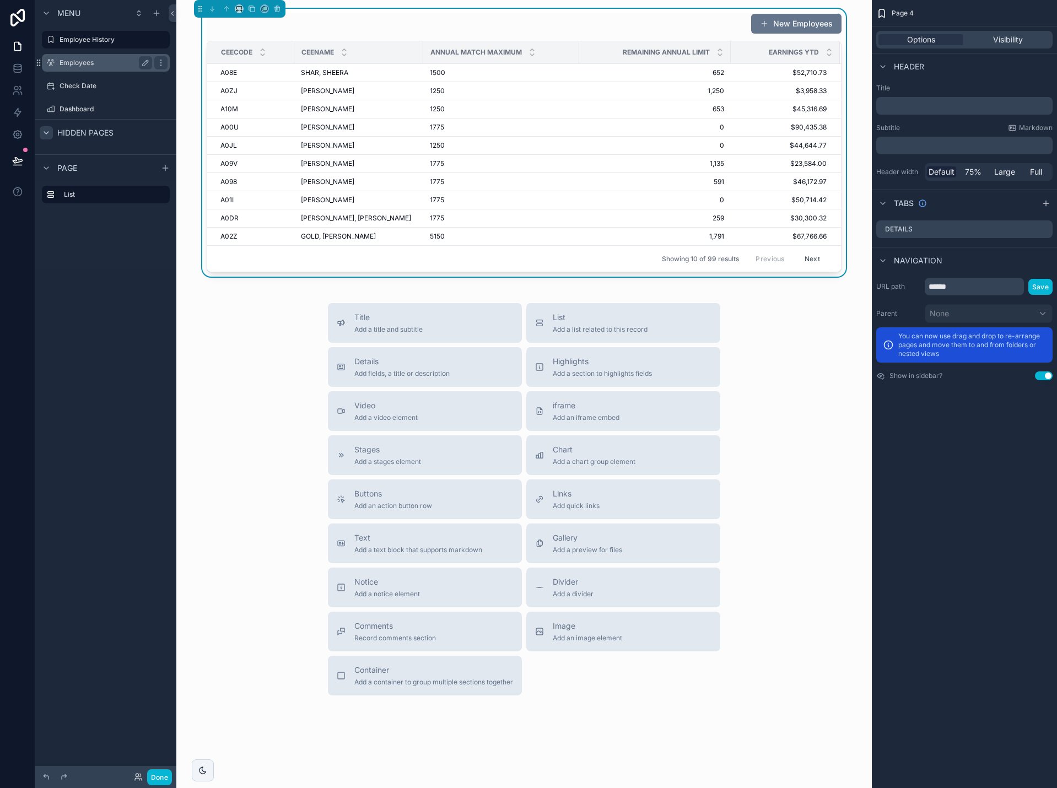
click at [77, 61] on label "Employees" at bounding box center [103, 62] width 88 height 9
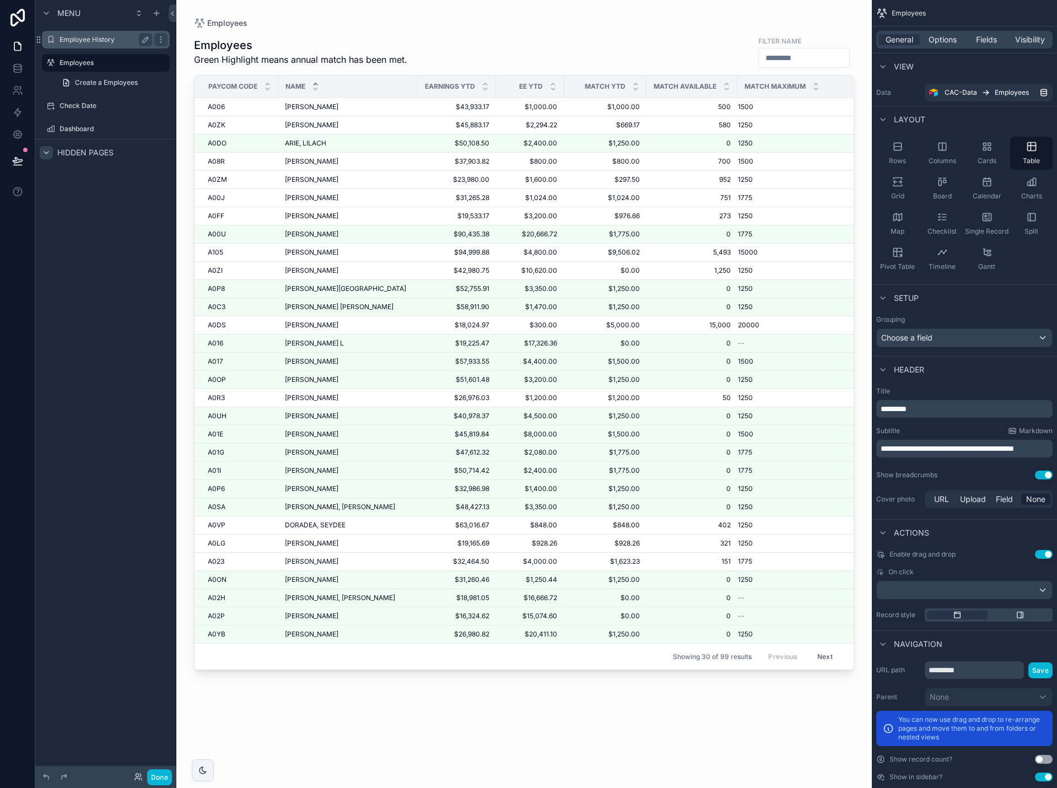
click at [68, 42] on label "Employee History" at bounding box center [103, 39] width 88 height 9
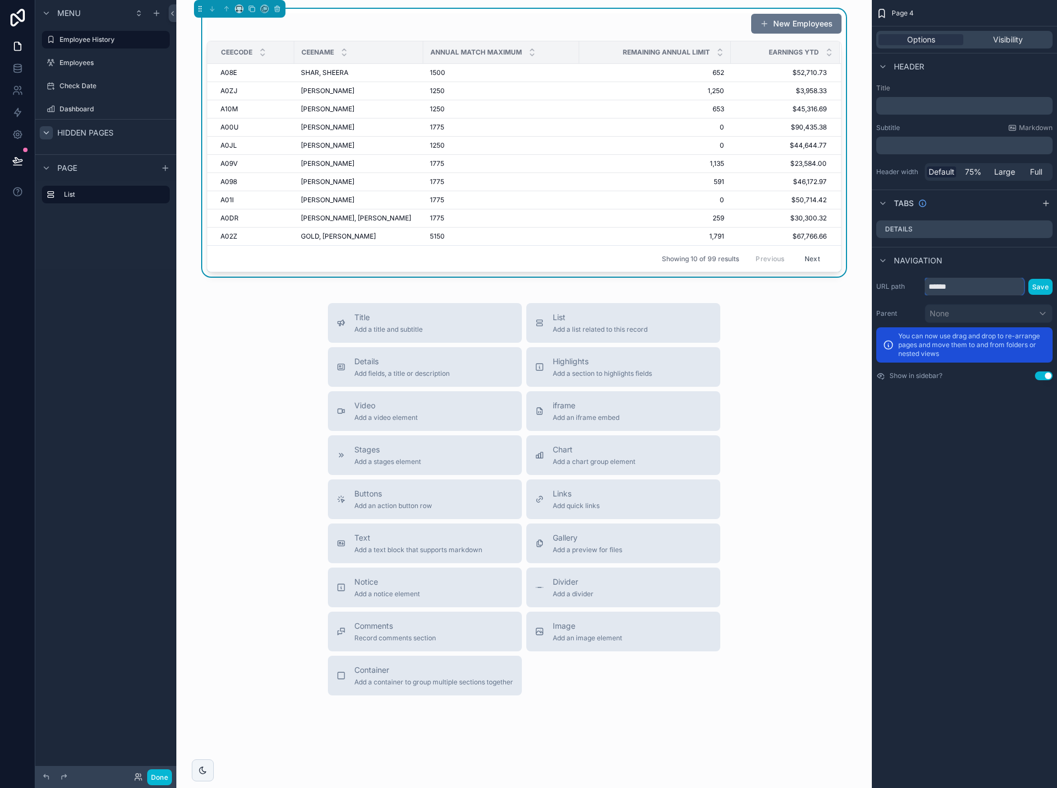
drag, startPoint x: 960, startPoint y: 290, endPoint x: 923, endPoint y: 288, distance: 36.9
click at [923, 288] on div "URL path ****** Save" at bounding box center [964, 287] width 176 height 18
click at [1045, 285] on button "Save" at bounding box center [1040, 287] width 24 height 16
drag, startPoint x: 940, startPoint y: 289, endPoint x: 967, endPoint y: 290, distance: 27.0
click at [967, 290] on input "**********" at bounding box center [973, 287] width 99 height 18
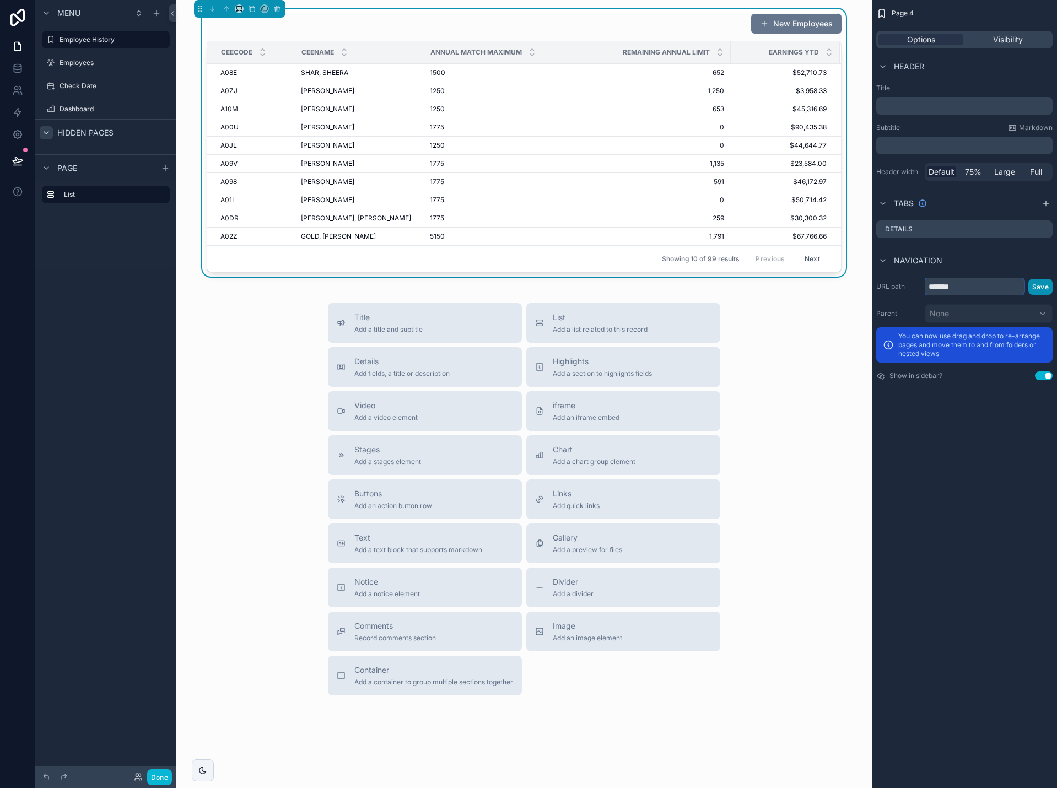
type input "*******"
click at [1042, 291] on button "Save" at bounding box center [1040, 287] width 24 height 16
click at [938, 107] on p "﻿" at bounding box center [965, 105] width 170 height 11
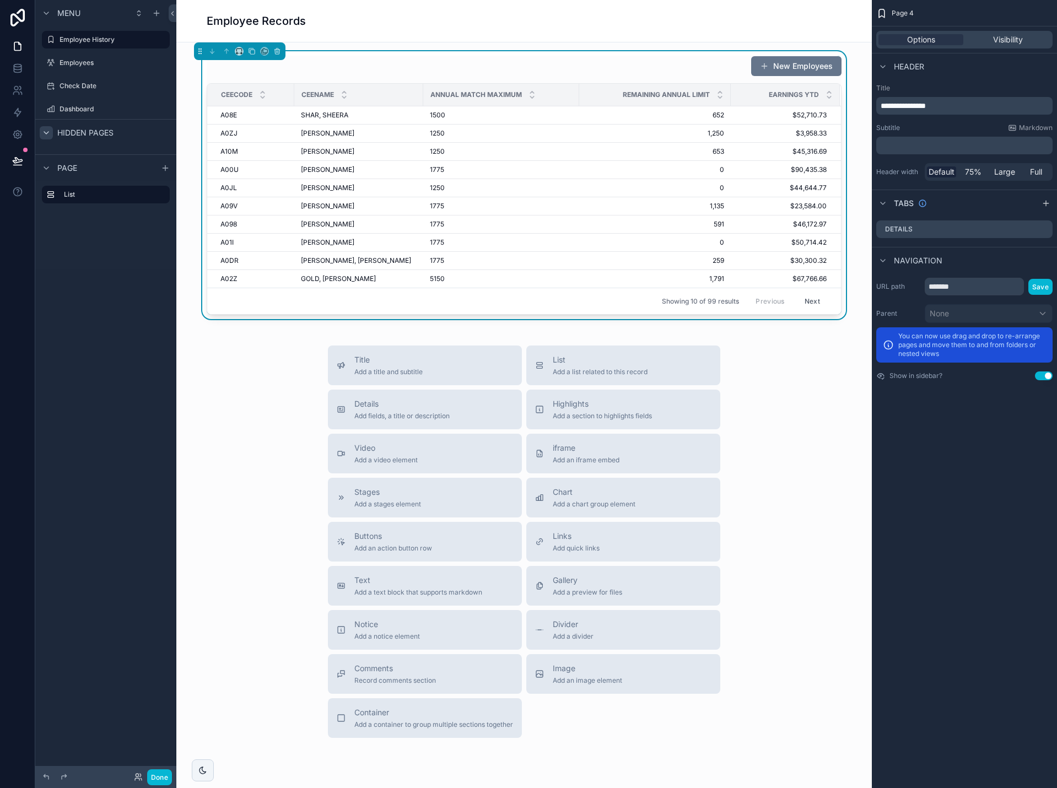
click at [979, 412] on div "**********" at bounding box center [964, 394] width 185 height 788
click at [911, 143] on p "﻿" at bounding box center [965, 145] width 170 height 11
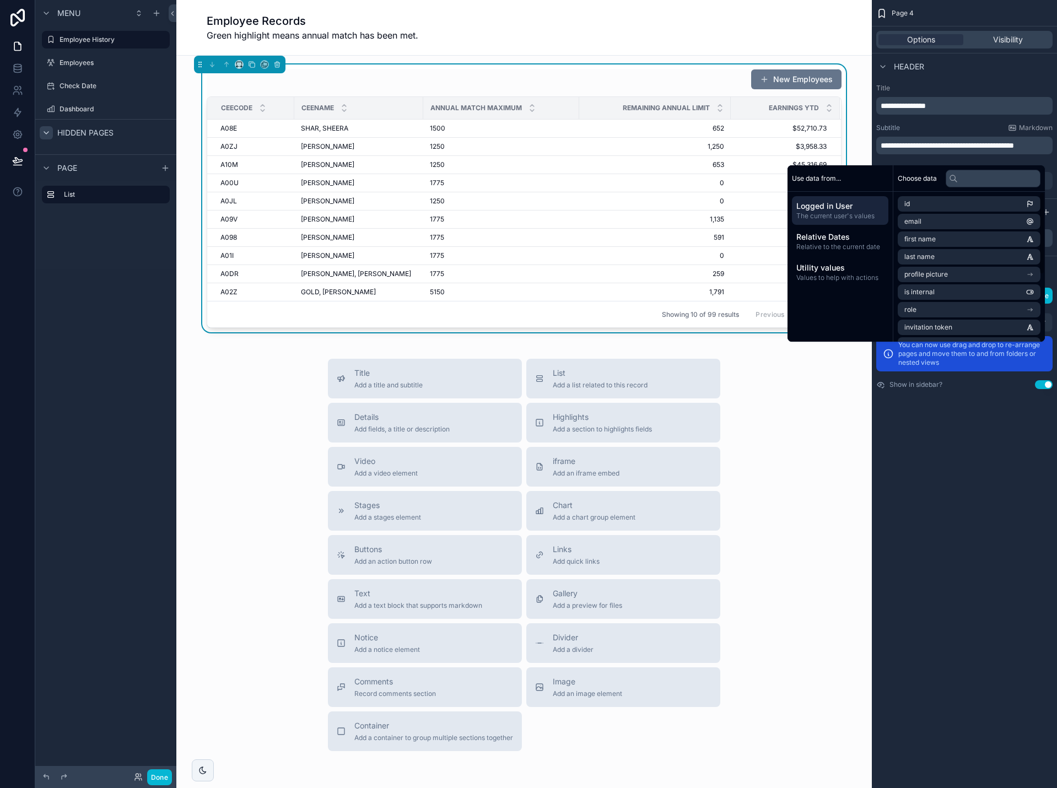
click at [965, 459] on div "**********" at bounding box center [964, 394] width 185 height 788
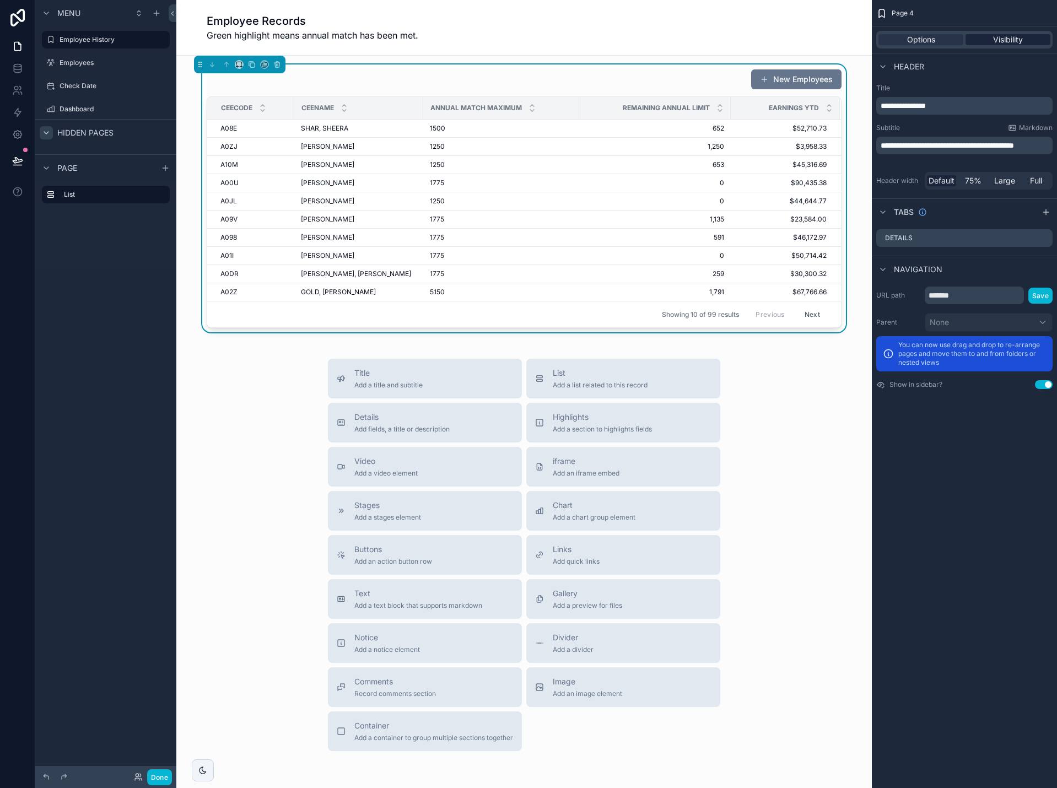
click at [999, 37] on span "Visibility" at bounding box center [1008, 39] width 30 height 11
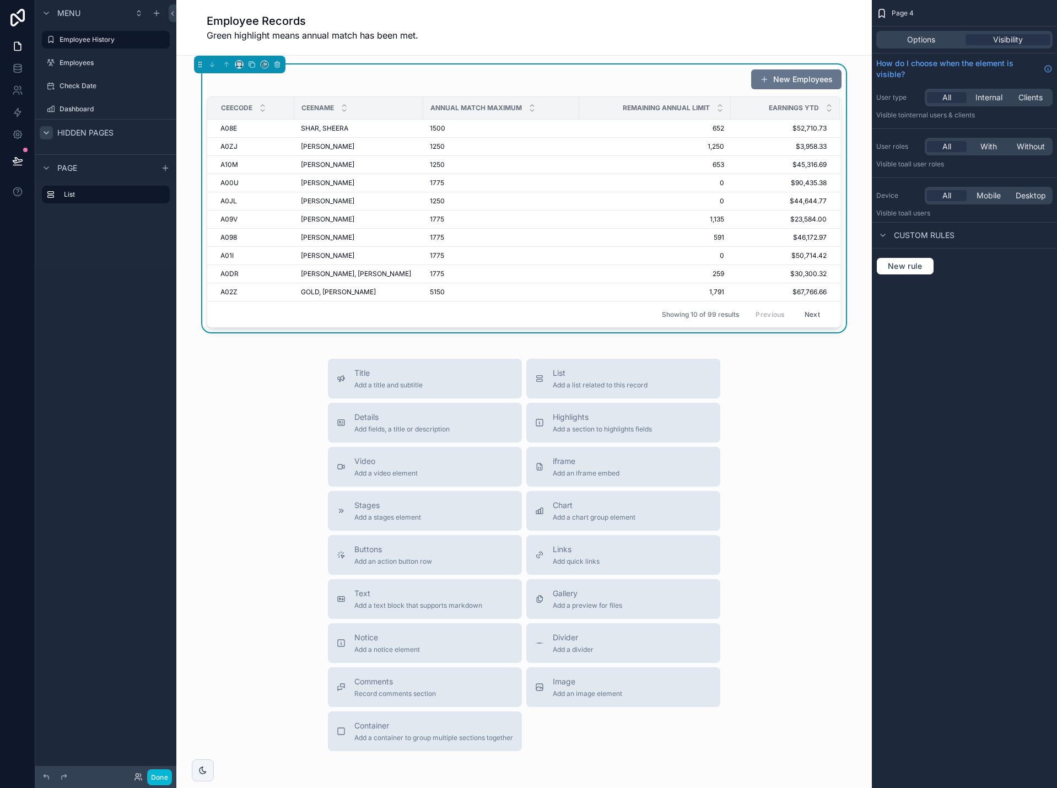
click at [618, 78] on div "New Employees" at bounding box center [524, 79] width 635 height 21
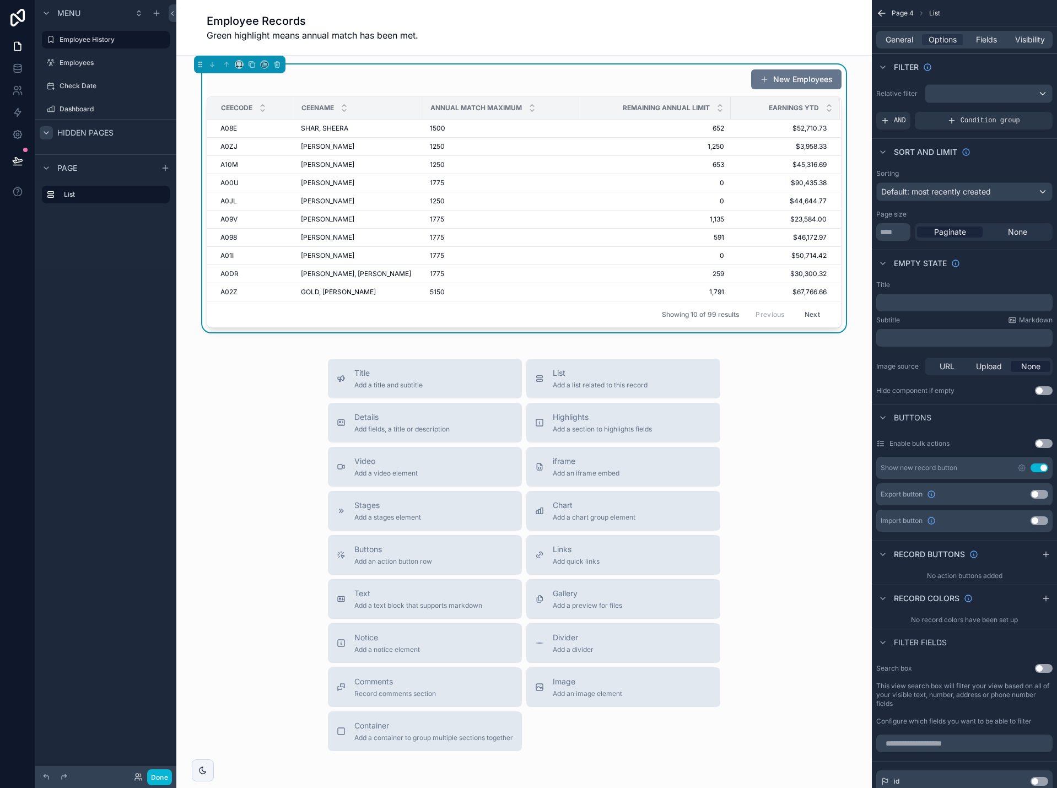
click at [618, 39] on div "Employee Records Green highlight means annual match has been met." at bounding box center [524, 27] width 635 height 29
click at [899, 41] on span "General" at bounding box center [899, 39] width 28 height 11
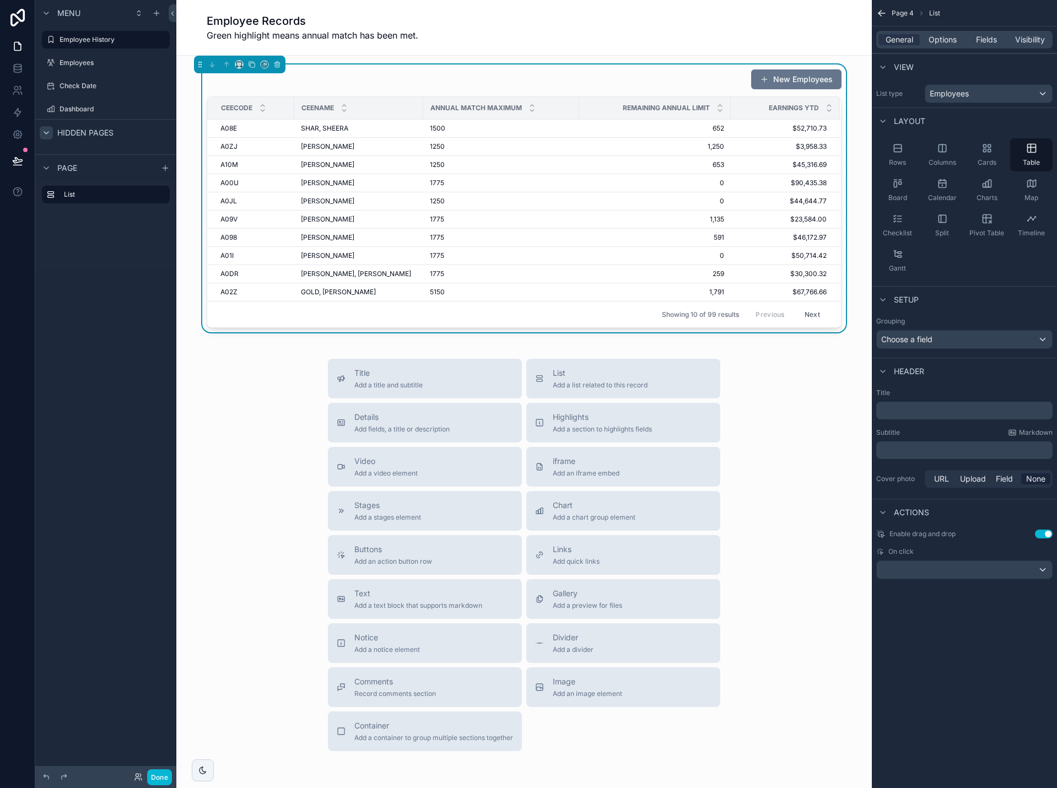
click at [626, 37] on div "Employee Records Green highlight means annual match has been met." at bounding box center [524, 27] width 635 height 29
click at [884, 9] on icon "scrollable content" at bounding box center [881, 13] width 11 height 11
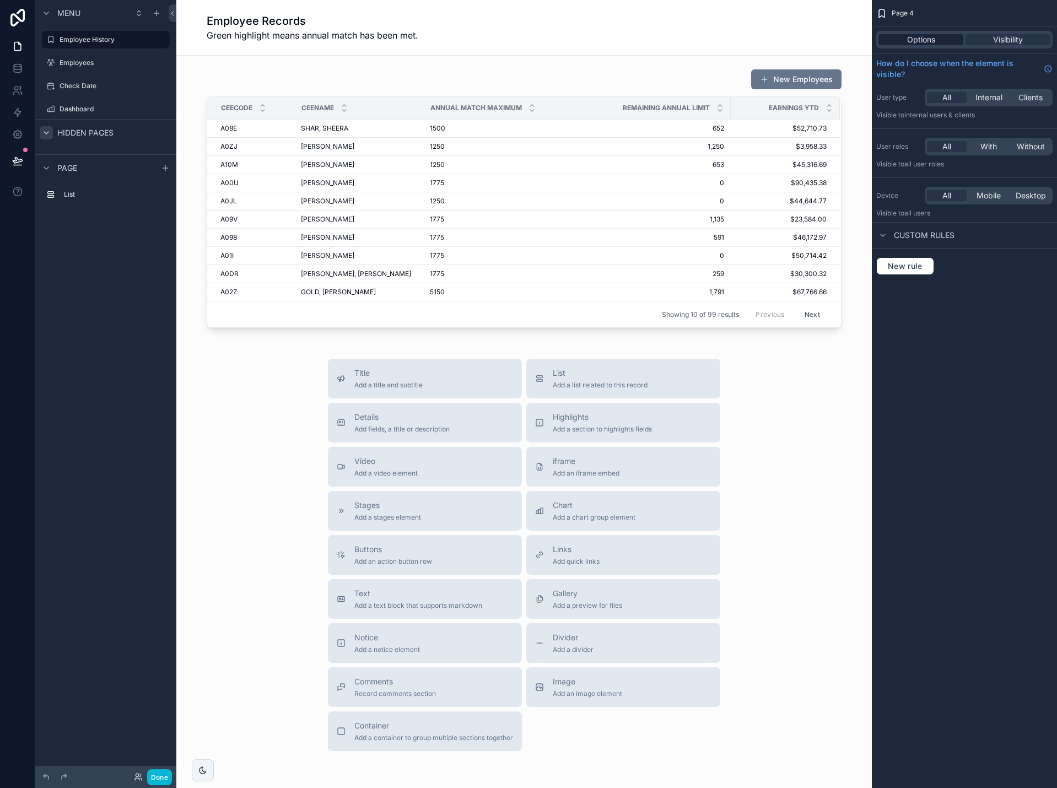
click at [897, 33] on div "Options Visibility" at bounding box center [964, 40] width 176 height 18
click at [930, 37] on span "Options" at bounding box center [921, 39] width 28 height 11
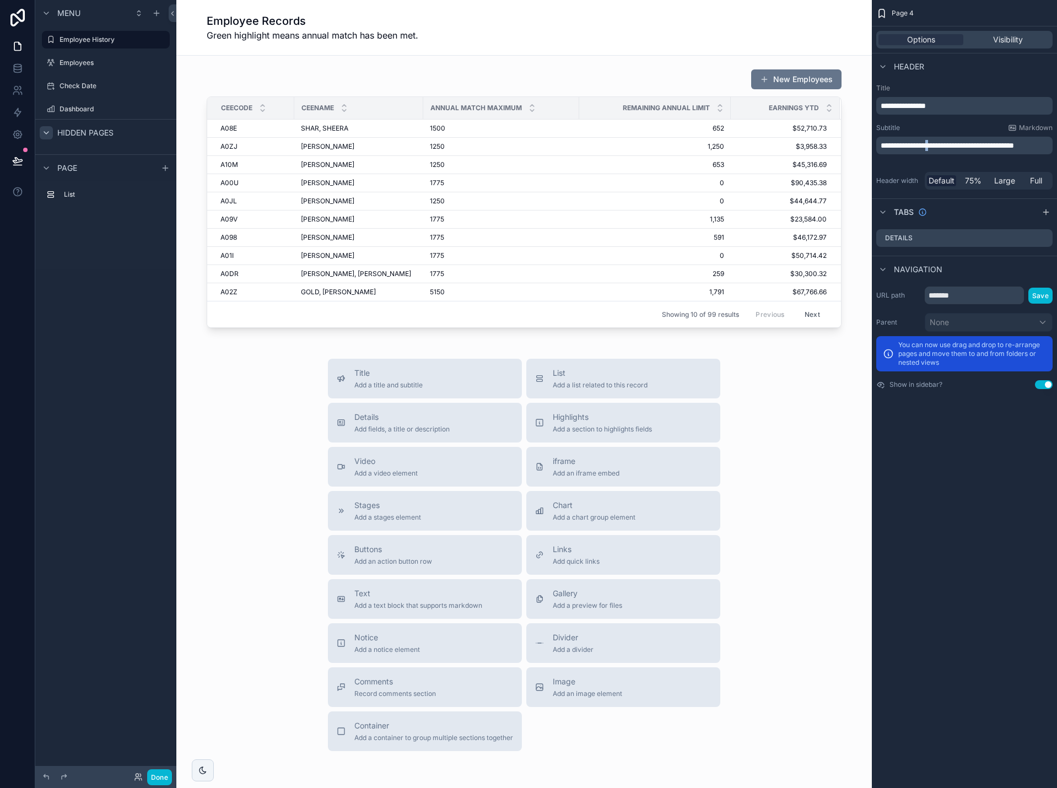
click at [941, 147] on span "**********" at bounding box center [946, 146] width 133 height 8
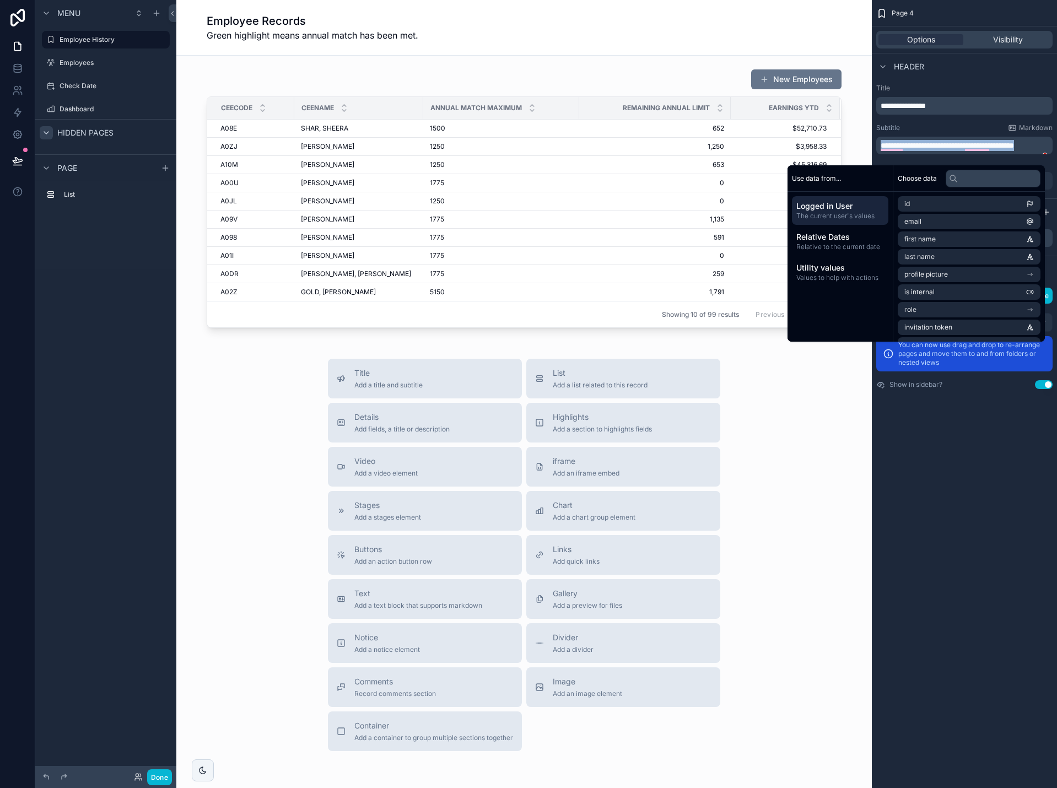
copy span "**********"
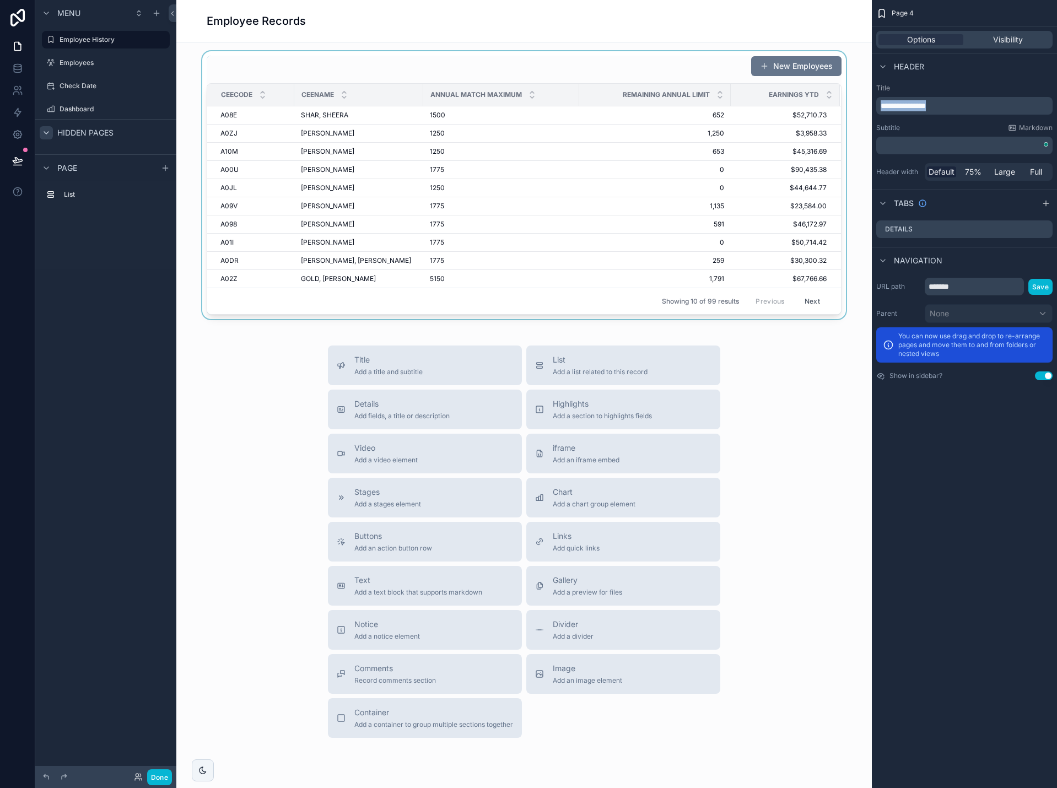
drag, startPoint x: 944, startPoint y: 108, endPoint x: 849, endPoint y: 106, distance: 94.8
click at [849, 106] on div "Page 4 Employees Check Date Dashboard SK Sergei Khadjiev Employee Records New E…" at bounding box center [616, 394] width 880 height 788
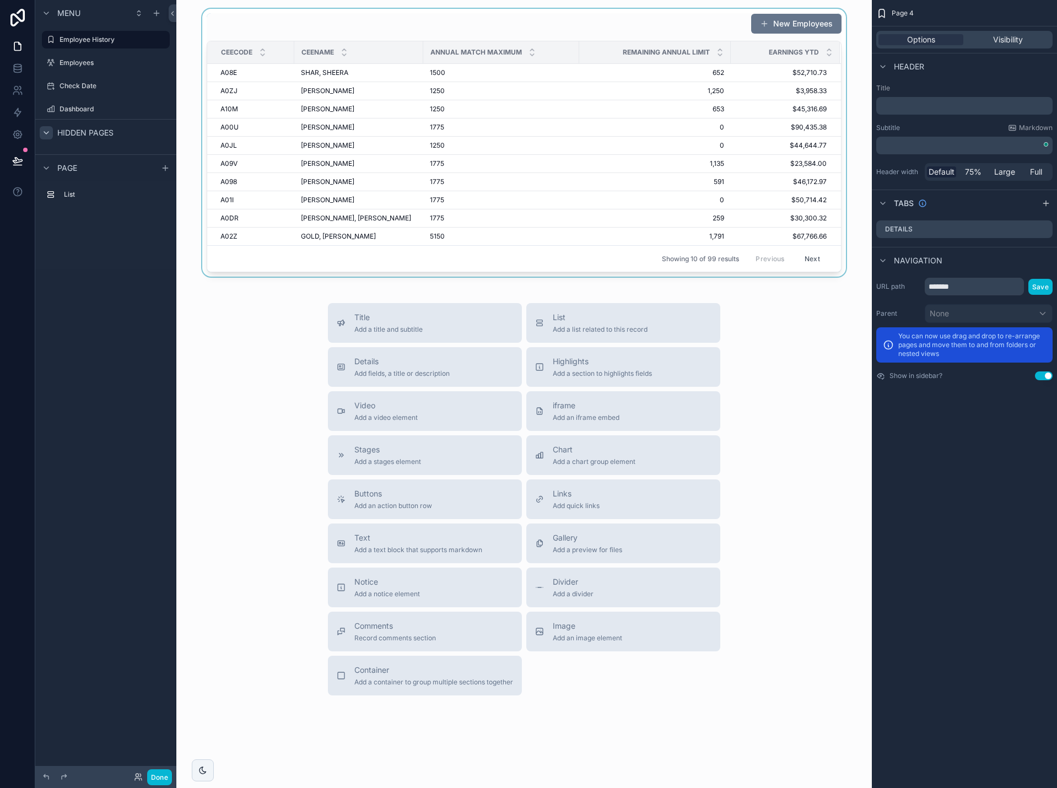
click at [528, 20] on div "scrollable content" at bounding box center [524, 143] width 678 height 268
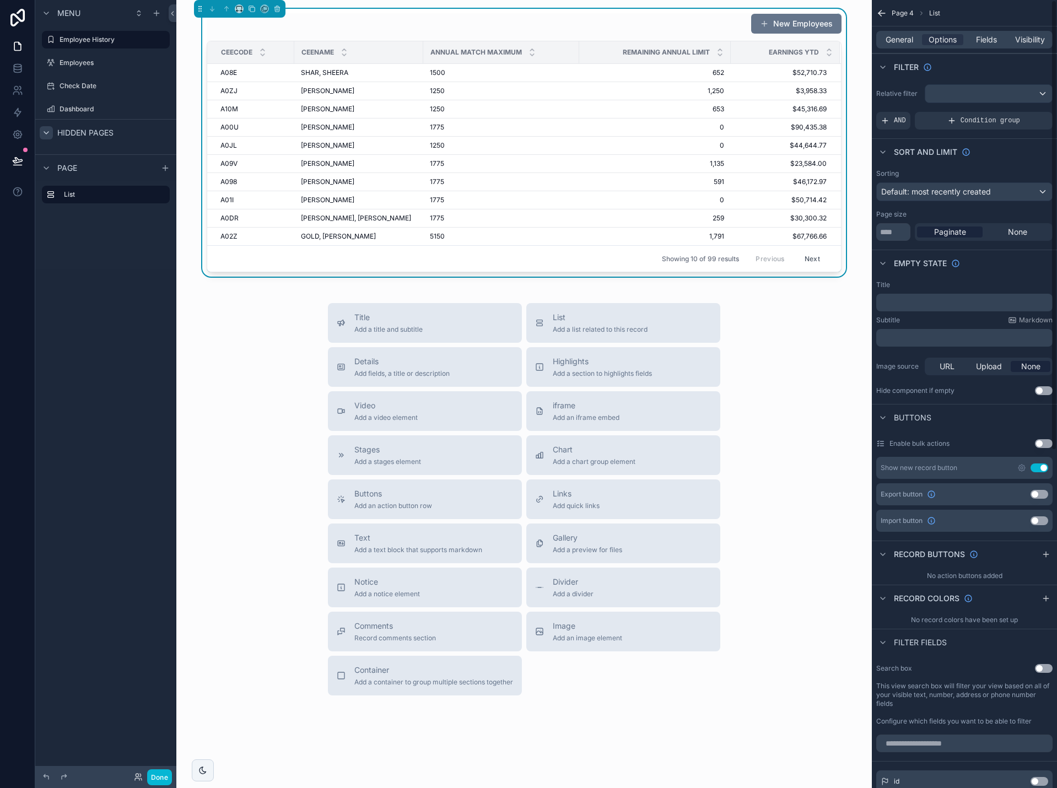
click at [900, 307] on div "﻿" at bounding box center [964, 303] width 176 height 18
click at [903, 302] on p "﻿" at bounding box center [965, 302] width 170 height 9
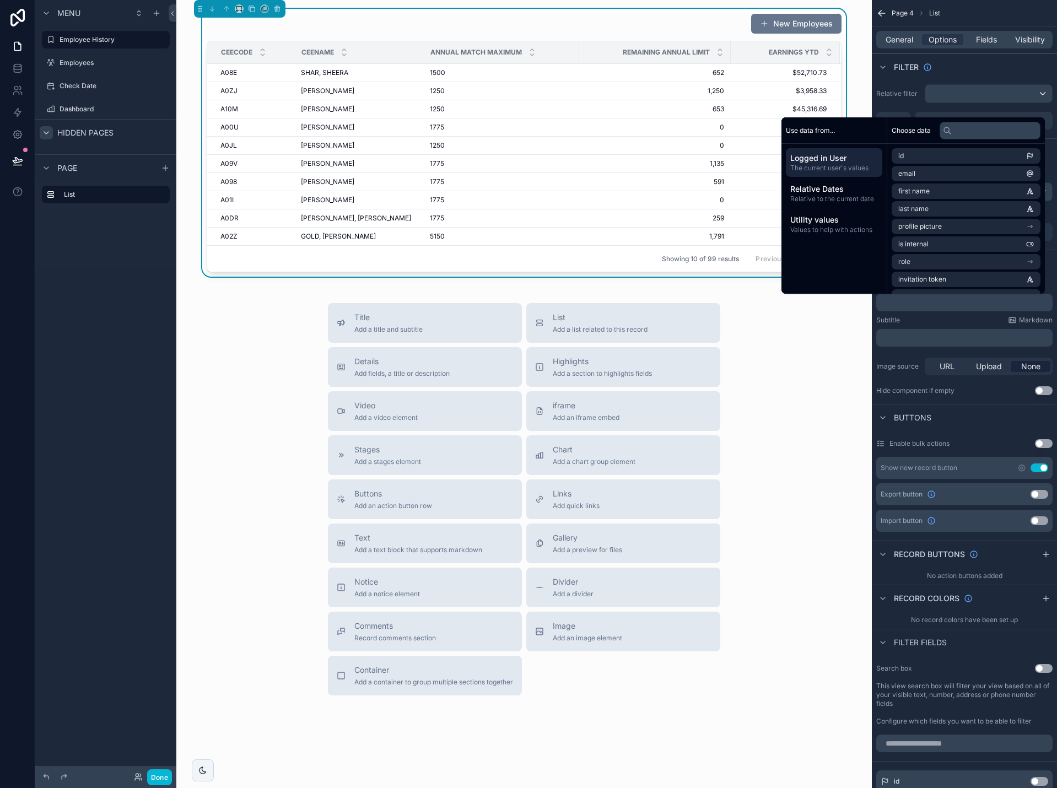
click at [904, 338] on p "﻿" at bounding box center [965, 337] width 170 height 9
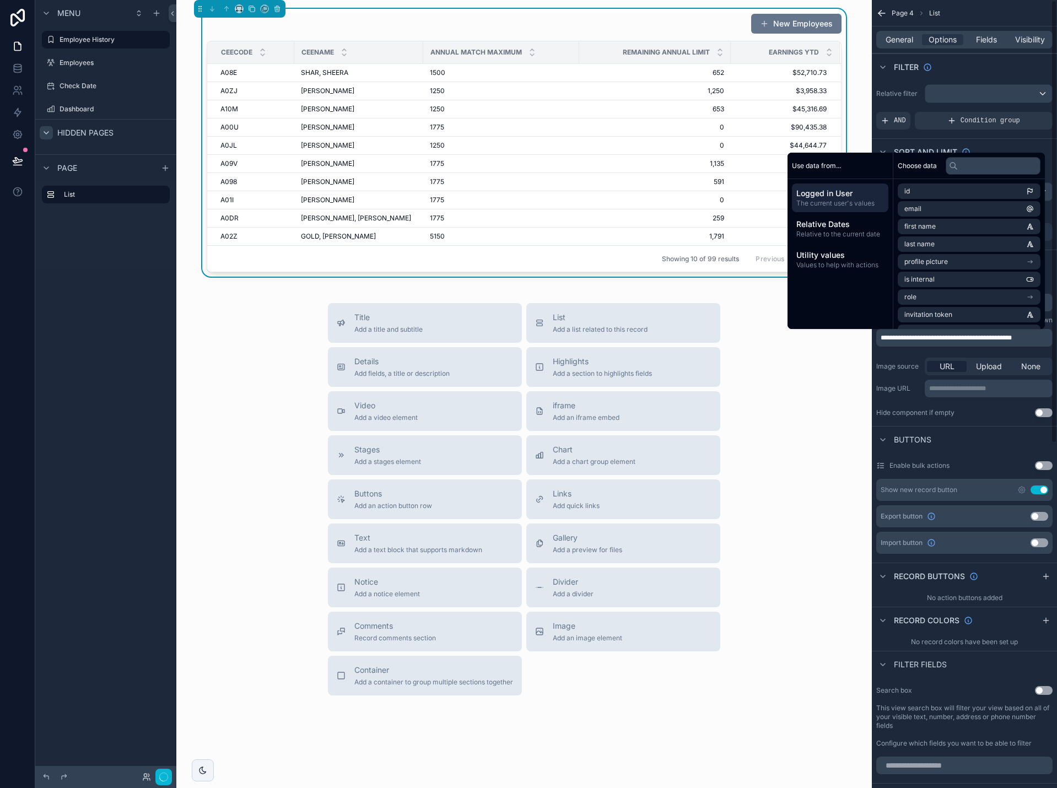
click at [821, 362] on div "Title Add a title and subtitle List Add a list related to this record Details A…" at bounding box center [524, 499] width 678 height 392
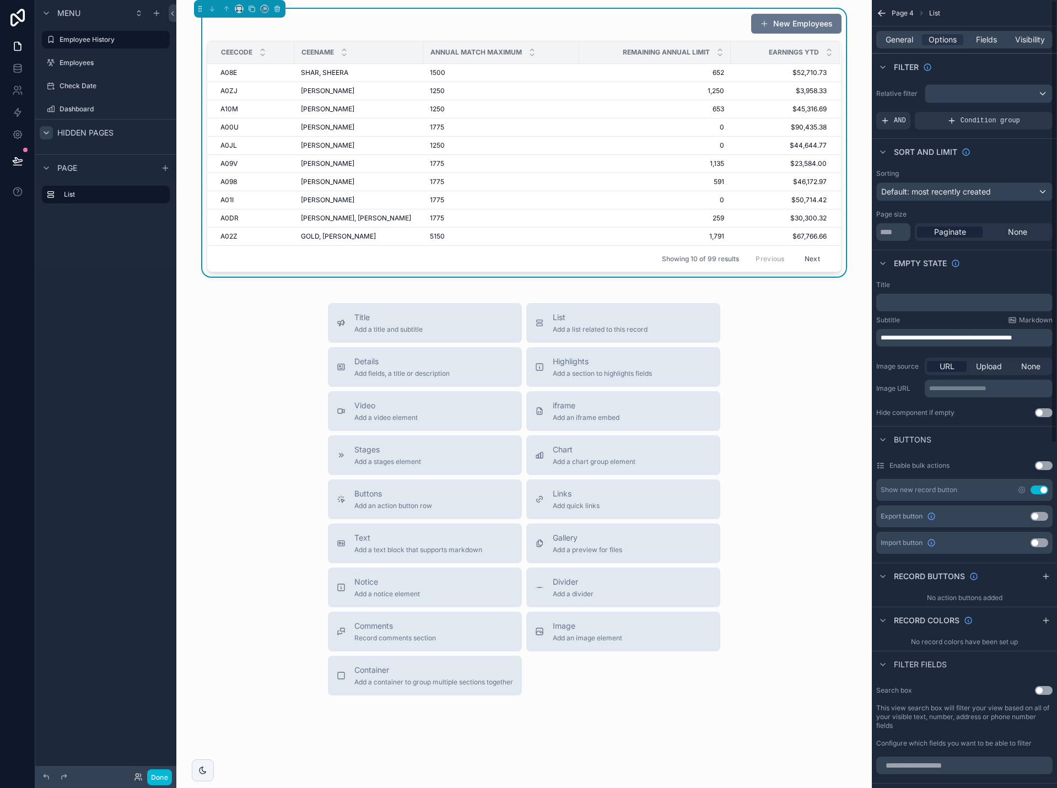
click at [894, 304] on p "﻿" at bounding box center [965, 302] width 170 height 9
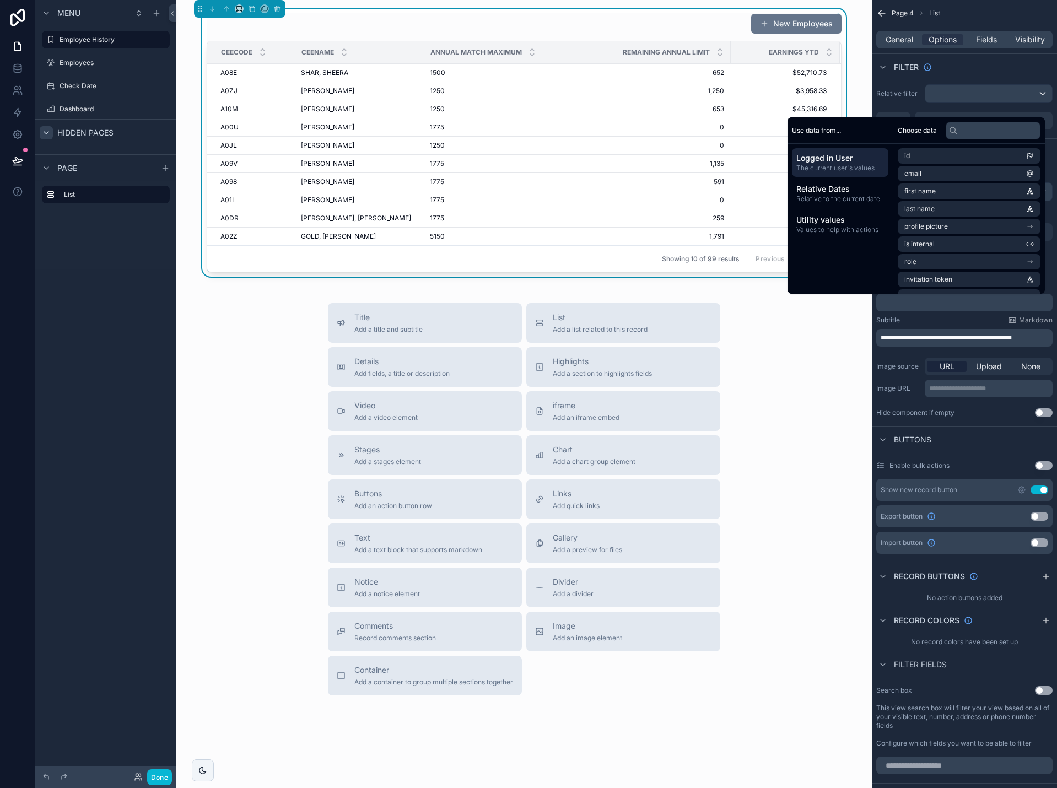
click at [799, 350] on div "Title Add a title and subtitle List Add a list related to this record Details A…" at bounding box center [524, 499] width 678 height 392
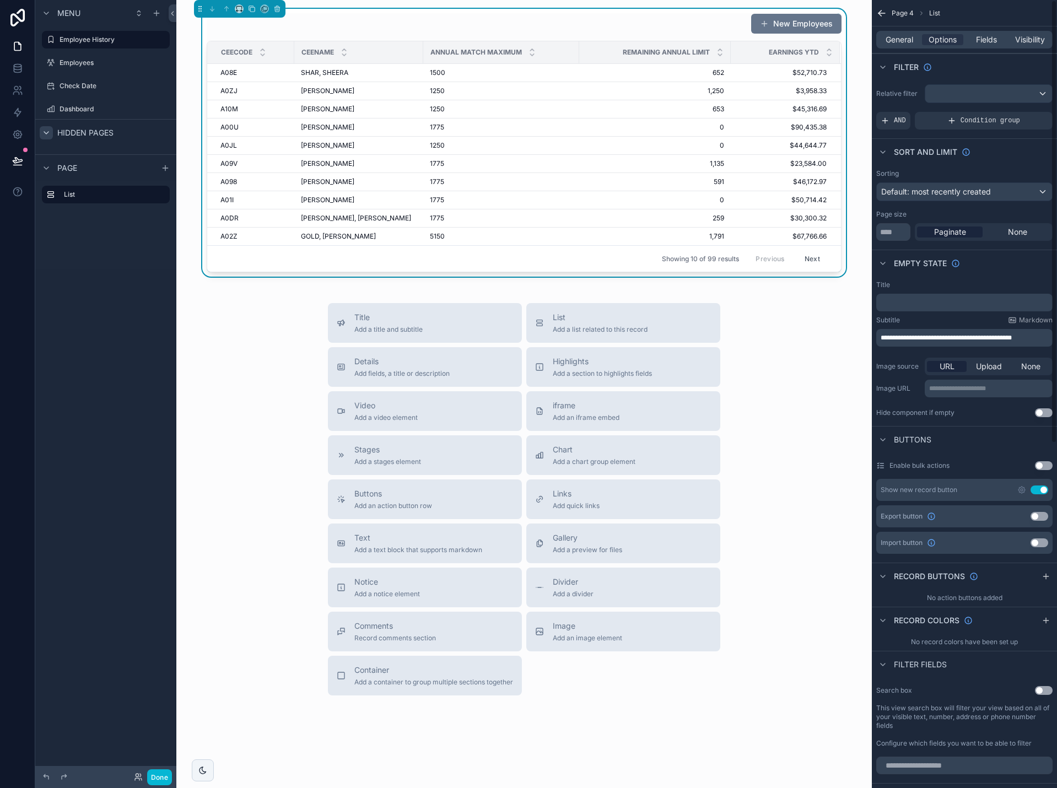
click at [897, 341] on span "**********" at bounding box center [945, 337] width 131 height 7
click at [900, 38] on span "General" at bounding box center [899, 39] width 28 height 11
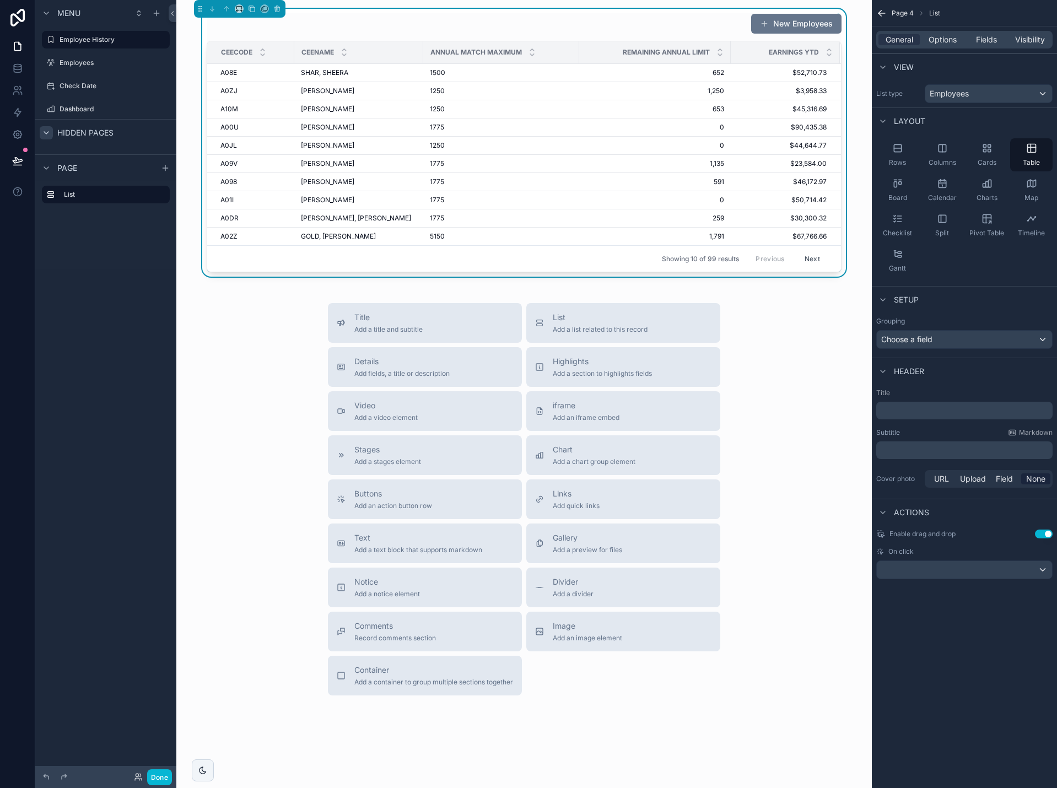
click at [897, 454] on p "﻿" at bounding box center [965, 450] width 170 height 11
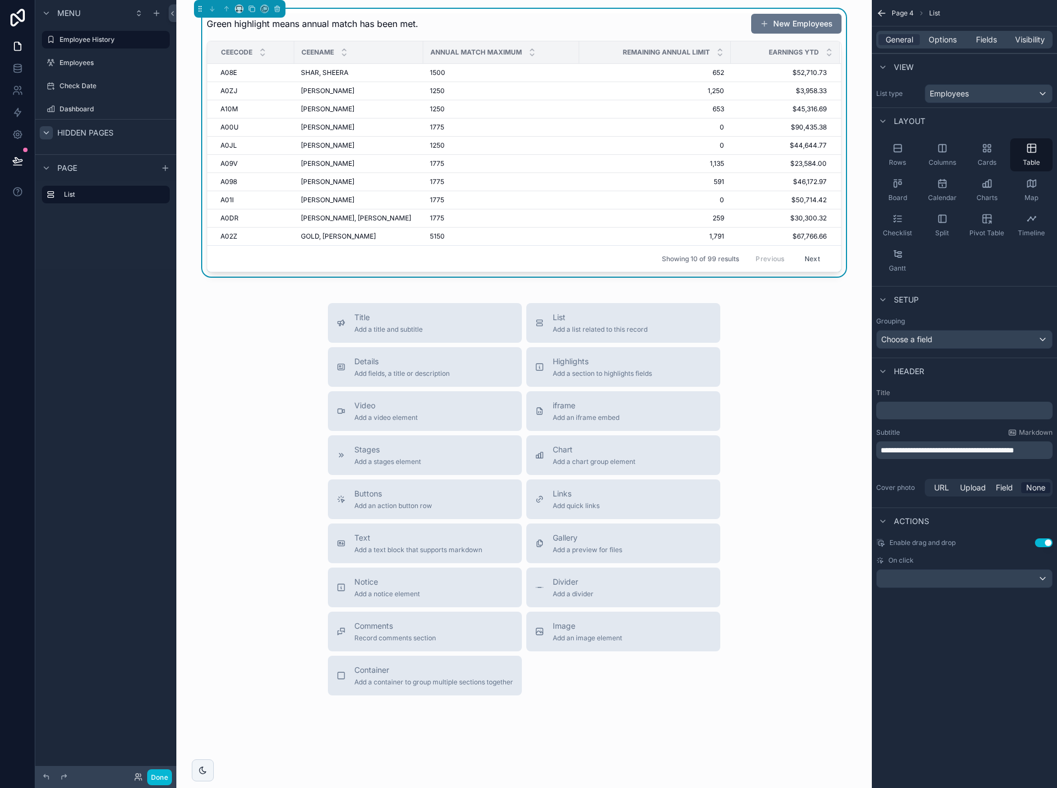
click at [908, 409] on p "﻿" at bounding box center [965, 410] width 170 height 11
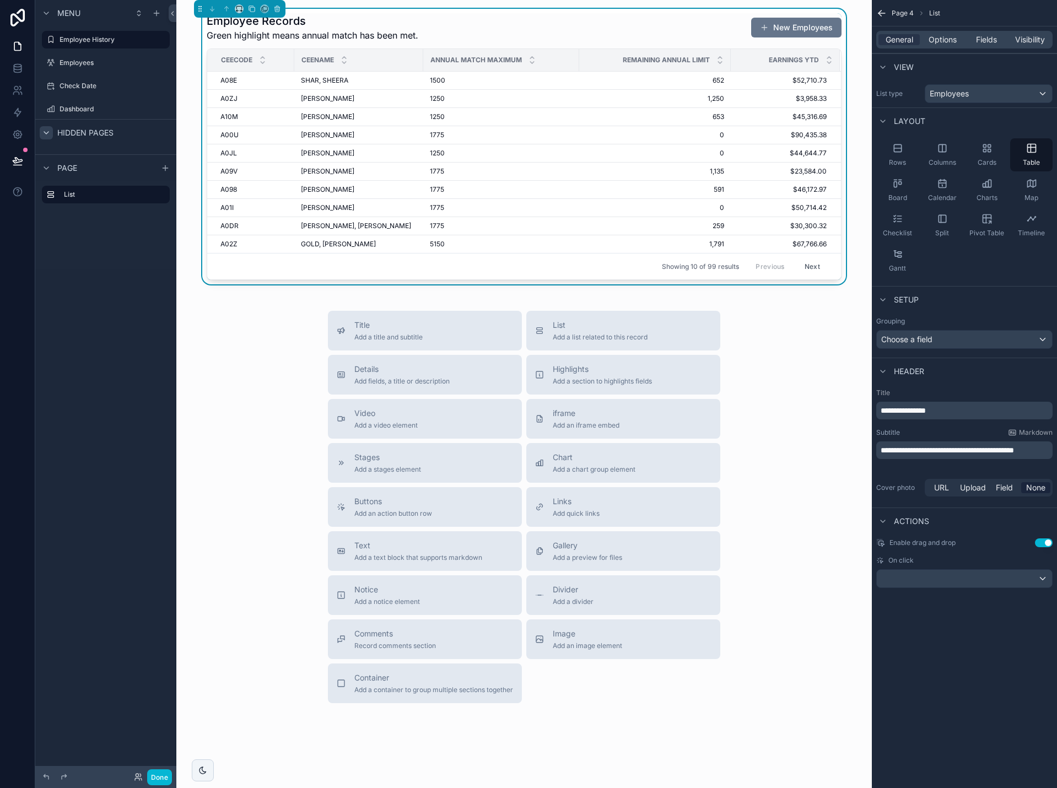
click at [937, 649] on div "**********" at bounding box center [964, 394] width 185 height 788
click at [990, 37] on span "Fields" at bounding box center [986, 39] width 21 height 11
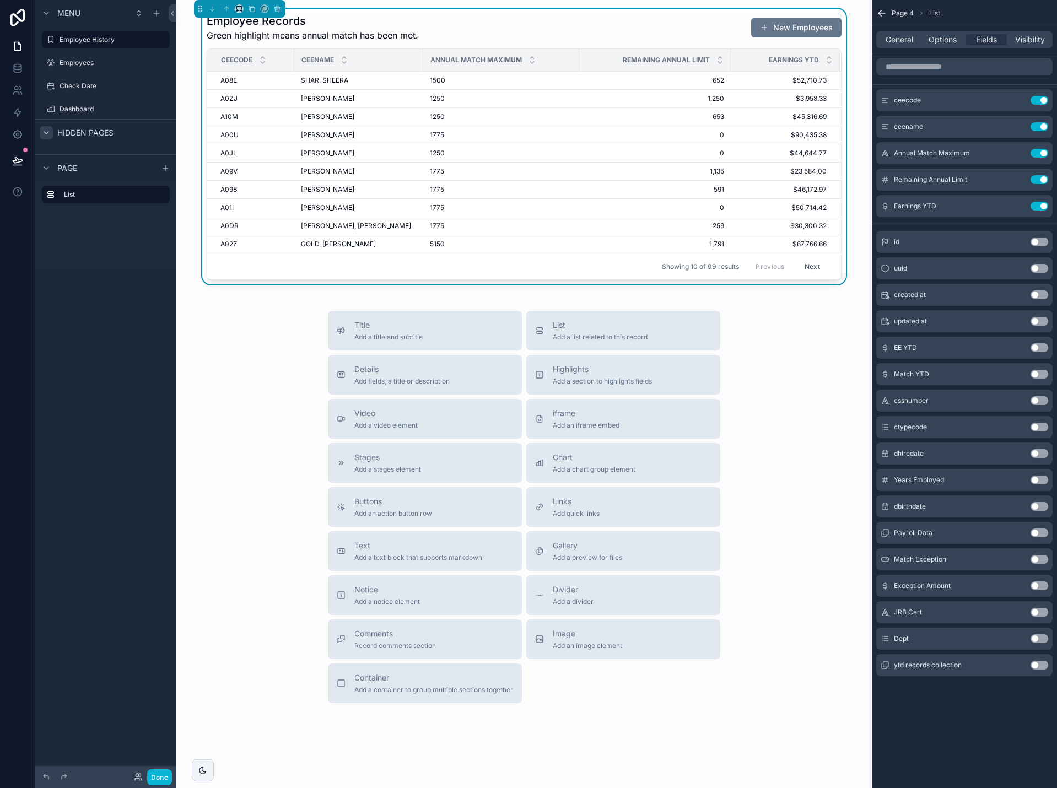
click at [1037, 346] on button "Use setting" at bounding box center [1039, 347] width 18 height 9
click at [1038, 373] on button "Use setting" at bounding box center [1039, 374] width 18 height 9
click at [1020, 97] on icon "scrollable content" at bounding box center [1018, 99] width 4 height 4
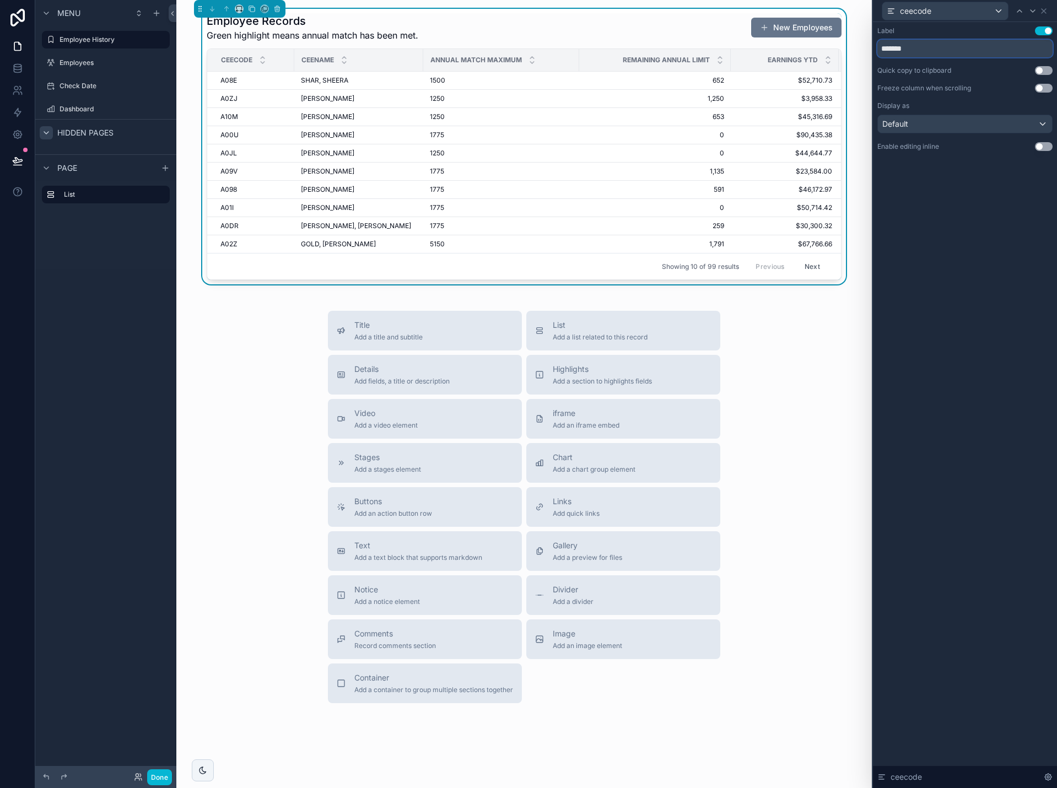
drag, startPoint x: 935, startPoint y: 51, endPoint x: 851, endPoint y: 53, distance: 84.3
click at [851, 52] on div "ceecode Label Use setting ******* Quick copy to clipboard Use setting Freeze co…" at bounding box center [528, 394] width 1057 height 788
type input "**********"
click at [1047, 10] on icon at bounding box center [1043, 11] width 9 height 9
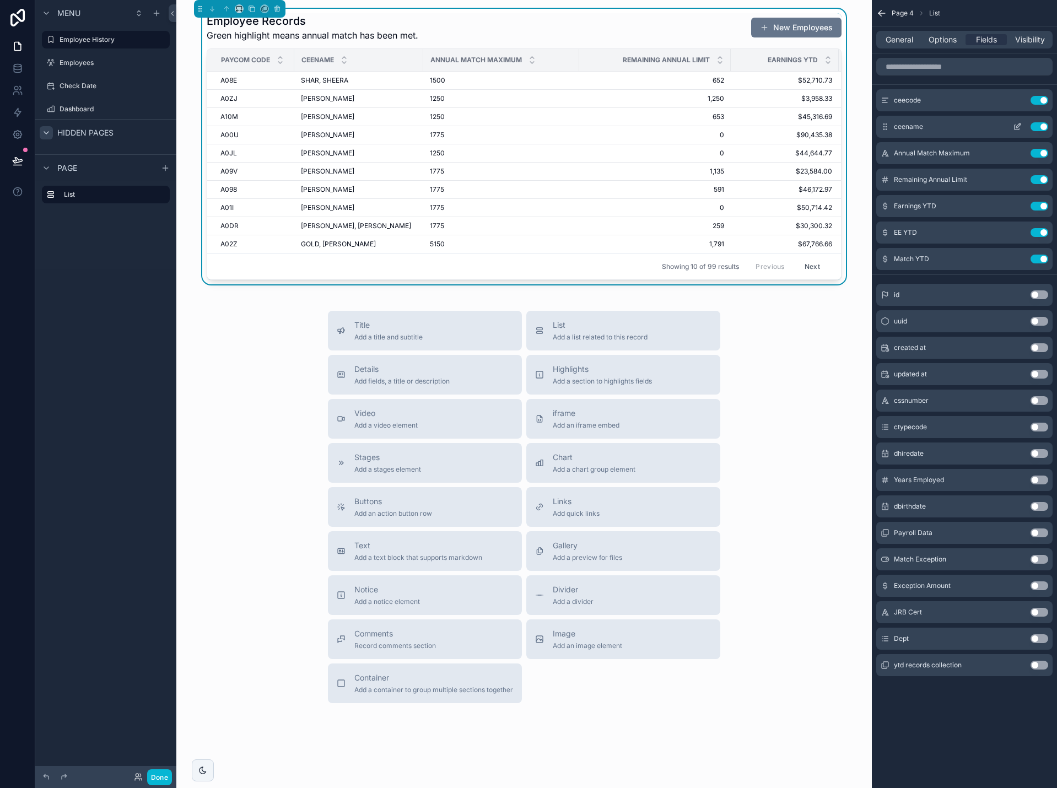
click at [1019, 127] on icon "scrollable content" at bounding box center [1017, 126] width 9 height 9
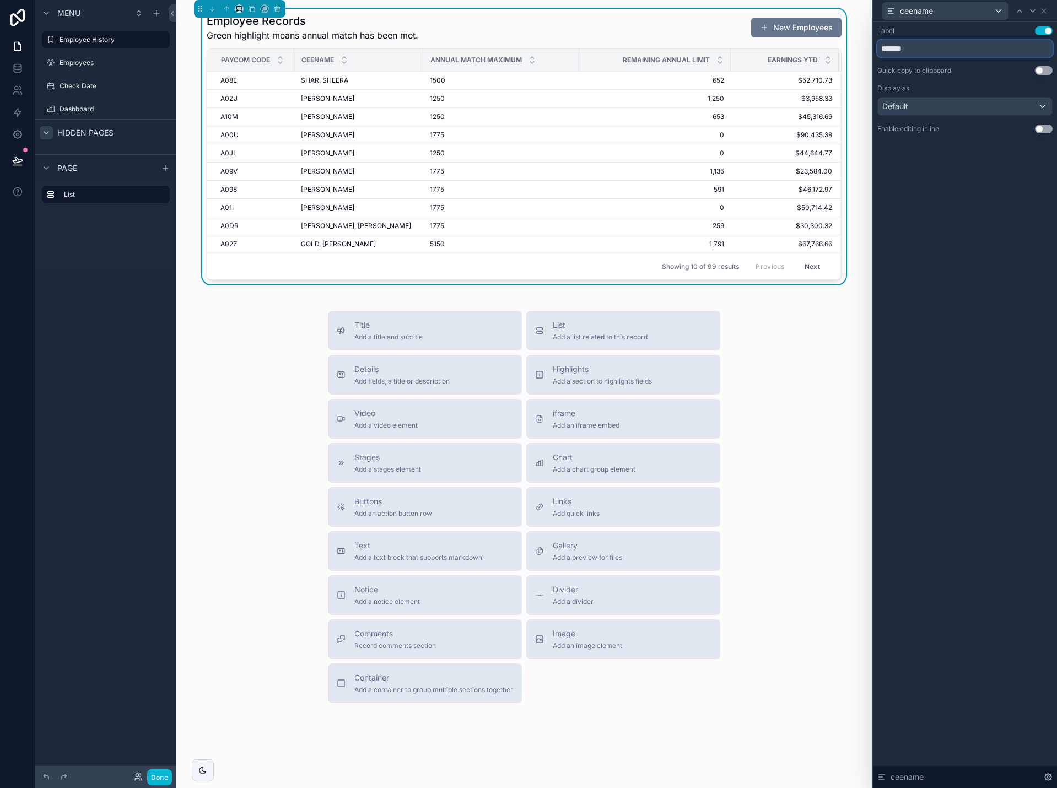
drag, startPoint x: 937, startPoint y: 48, endPoint x: 867, endPoint y: 45, distance: 70.0
click at [876, 48] on div "Label Use setting ******* Quick copy to clipboard Use setting Display as Defaul…" at bounding box center [965, 91] width 184 height 138
type input "****"
click at [1046, 9] on icon at bounding box center [1043, 11] width 9 height 9
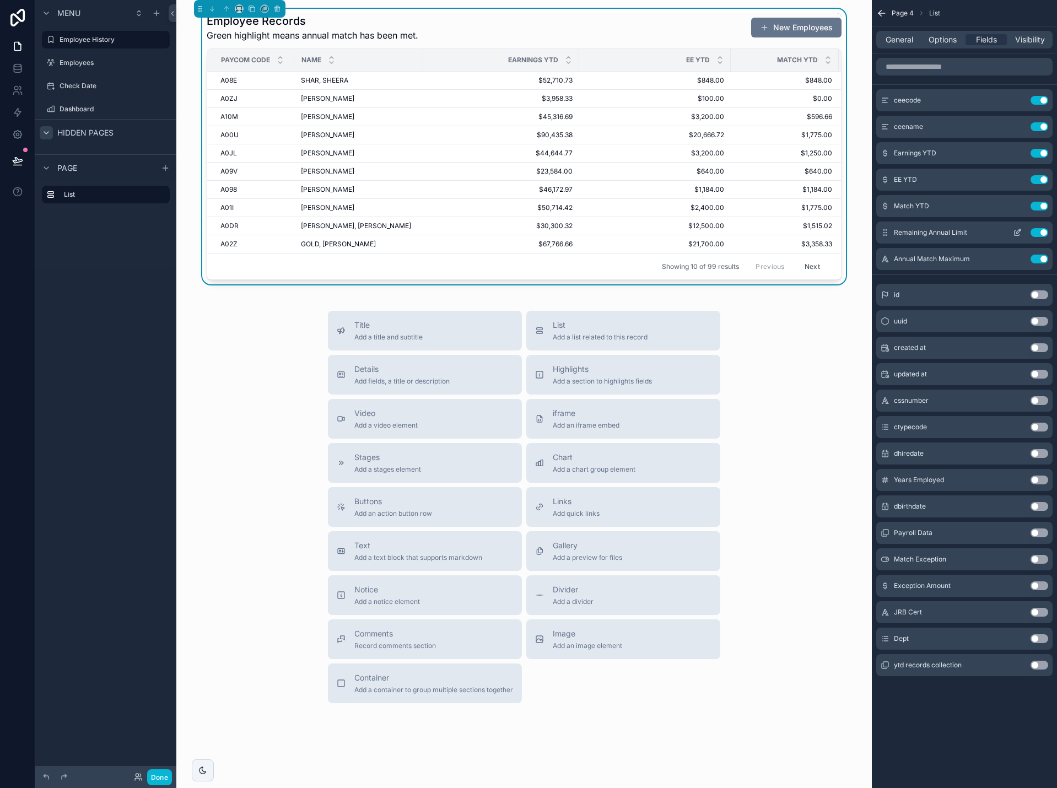
click at [1016, 232] on icon "scrollable content" at bounding box center [1017, 232] width 9 height 9
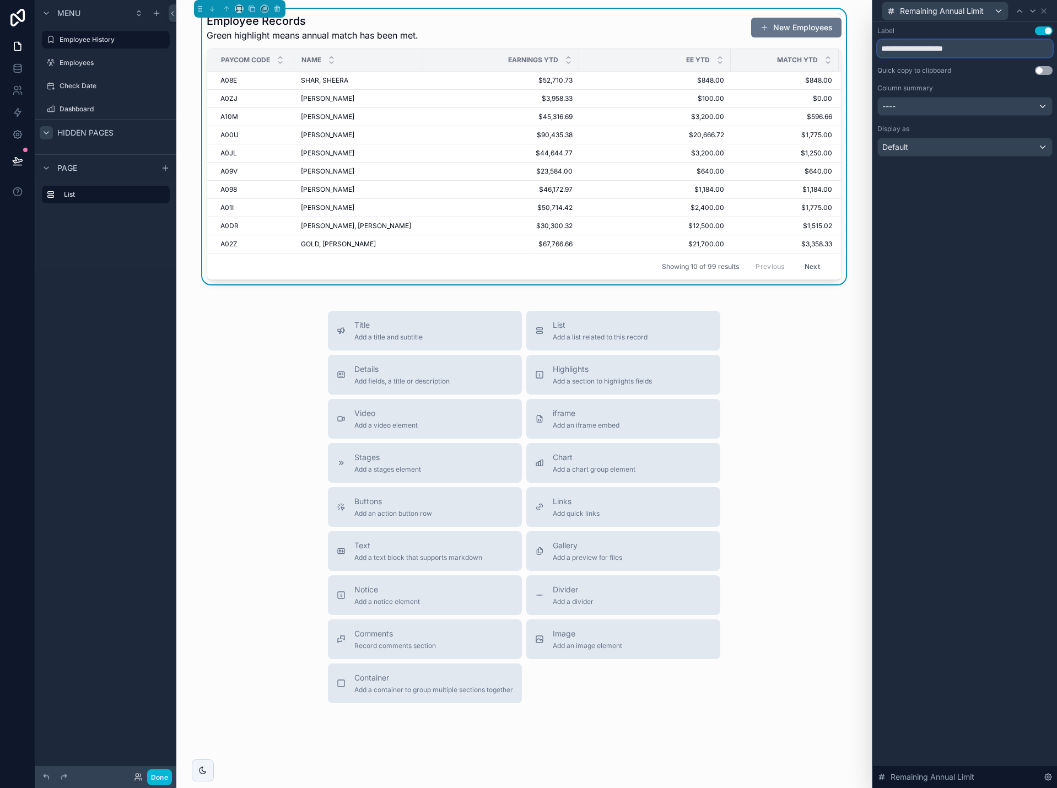
drag, startPoint x: 977, startPoint y: 52, endPoint x: 863, endPoint y: 51, distance: 114.0
click at [863, 51] on div "**********" at bounding box center [528, 394] width 1057 height 788
type input "**********"
click at [1045, 8] on icon at bounding box center [1043, 11] width 9 height 9
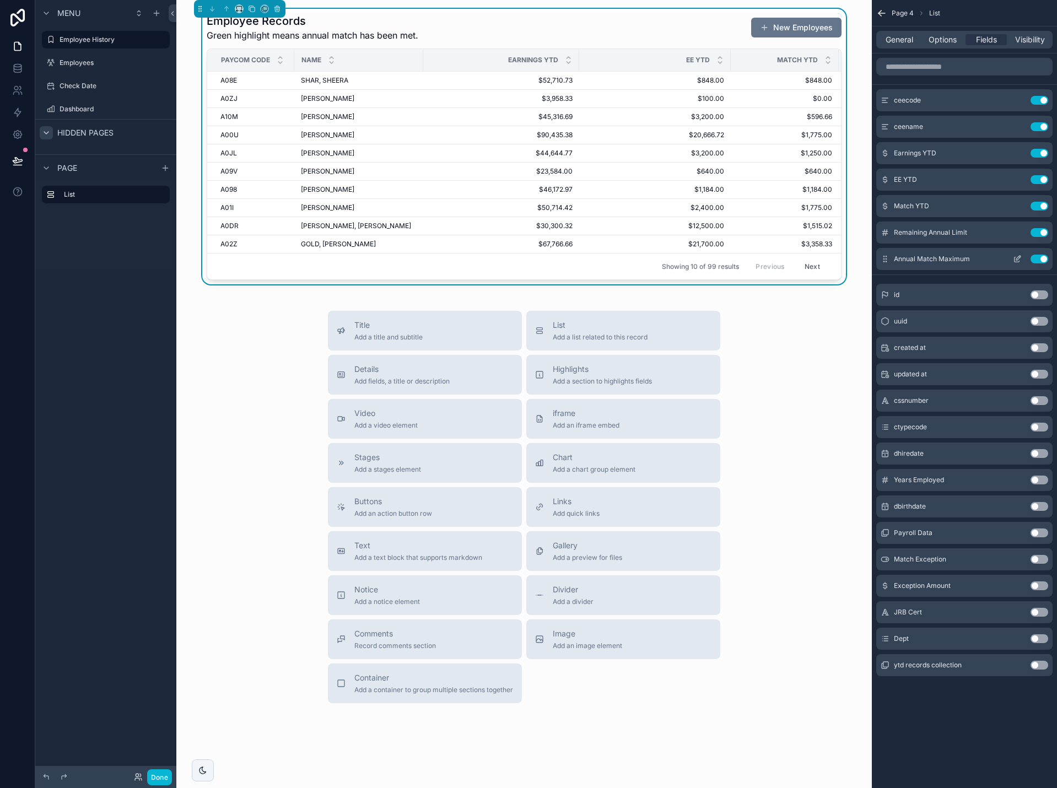
click at [1014, 259] on icon "scrollable content" at bounding box center [1016, 259] width 5 height 5
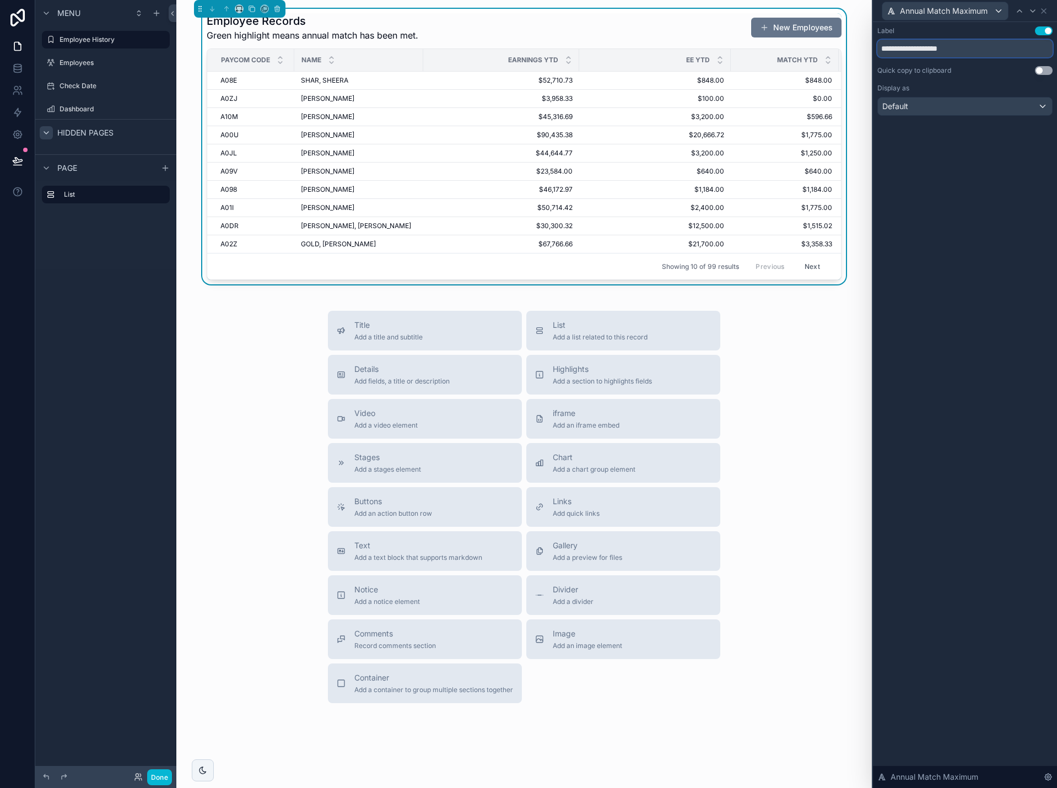
drag, startPoint x: 978, startPoint y: 48, endPoint x: 842, endPoint y: 56, distance: 135.7
click at [842, 56] on div "**********" at bounding box center [528, 394] width 1057 height 788
type input "*********"
click at [1044, 12] on icon at bounding box center [1043, 11] width 4 height 4
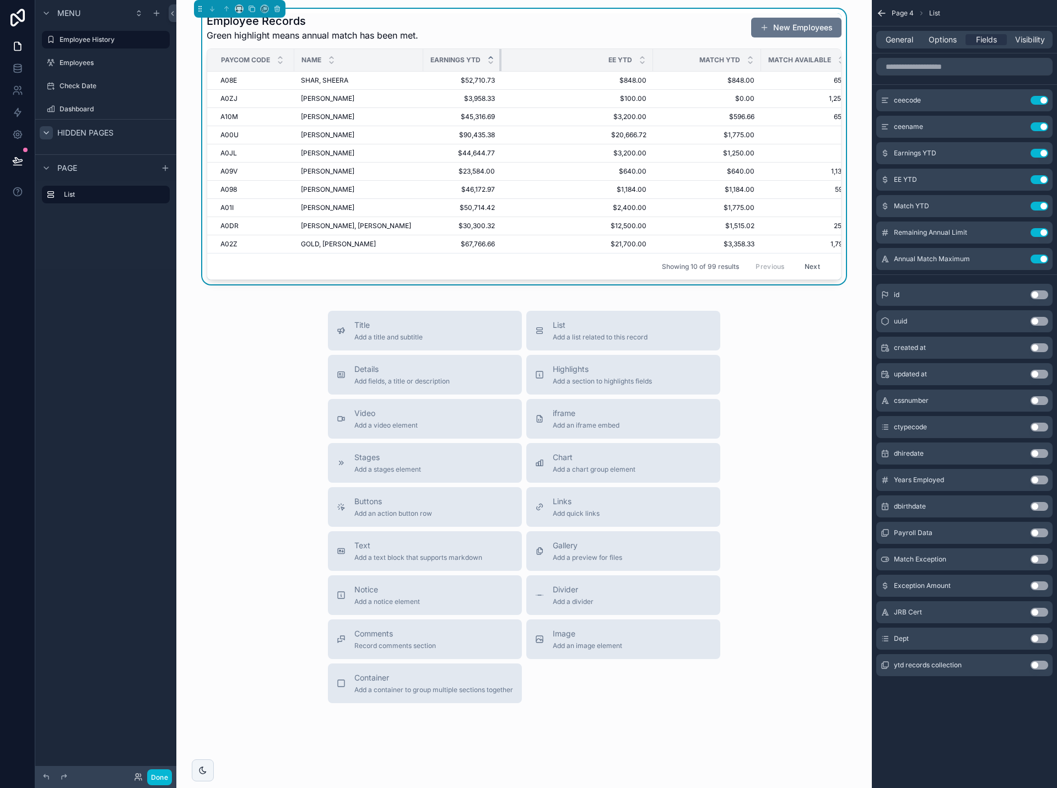
drag, startPoint x: 573, startPoint y: 57, endPoint x: 485, endPoint y: 59, distance: 88.7
click at [485, 59] on th "Earnings YTD" at bounding box center [462, 60] width 78 height 23
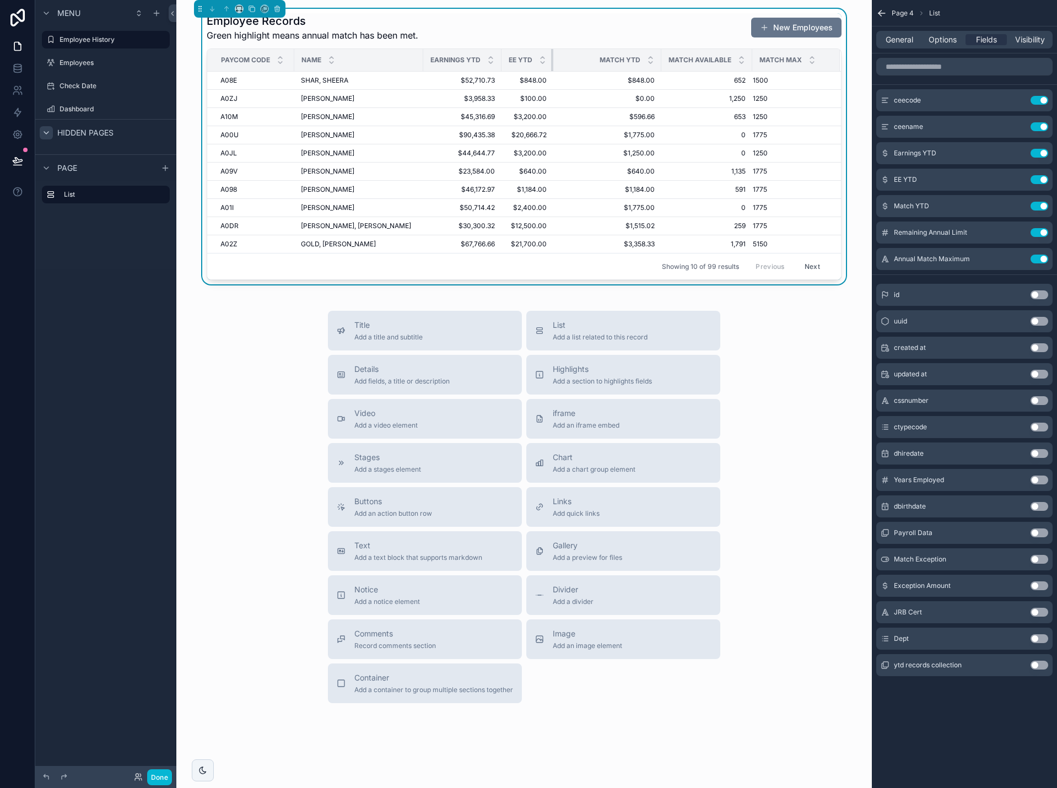
drag, startPoint x: 647, startPoint y: 63, endPoint x: 520, endPoint y: 67, distance: 126.8
click at [520, 67] on th "EE YTD" at bounding box center [527, 60] width 52 height 23
drag, startPoint x: 547, startPoint y: 62, endPoint x: 568, endPoint y: 62, distance: 20.9
click at [568, 62] on tr "Paycom code Name Earnings YTD EE YTD Match YTD Match Available Match Max" at bounding box center [524, 60] width 634 height 23
click at [550, 61] on tr "Paycom code Name Earnings YTD EE YTD Match YTD Match Available Match Max" at bounding box center [524, 60] width 634 height 23
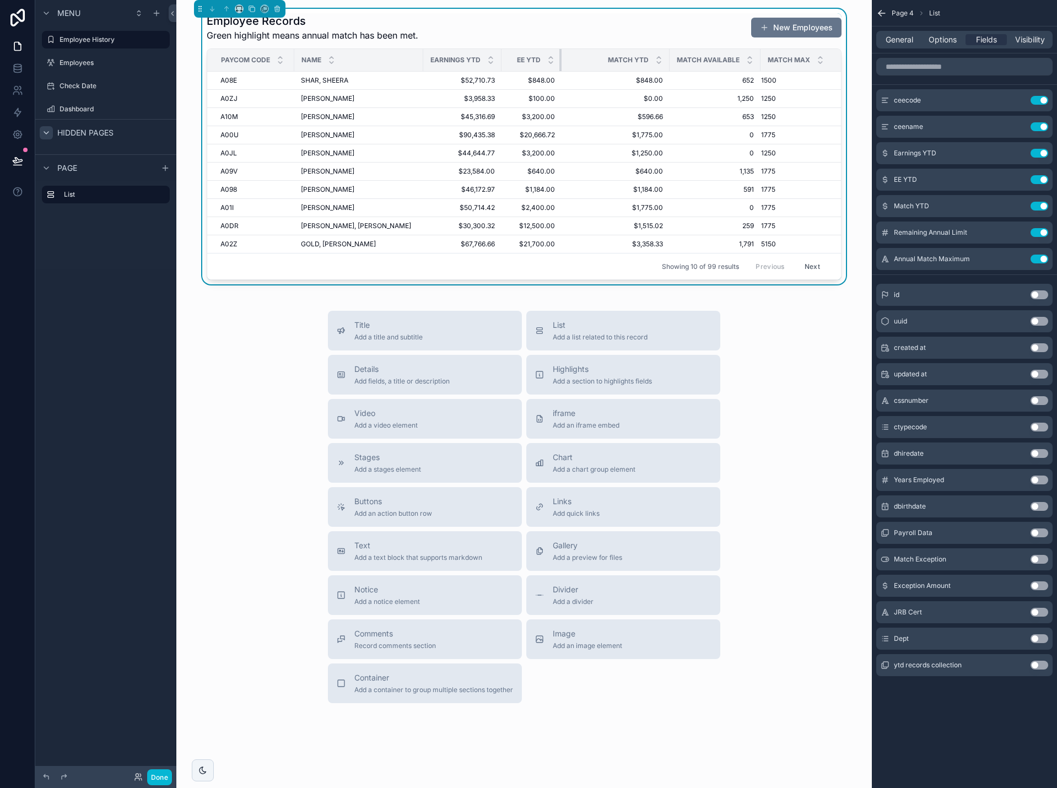
drag, startPoint x: 546, startPoint y: 60, endPoint x: 557, endPoint y: 59, distance: 10.5
click at [559, 59] on div "scrollable content" at bounding box center [561, 60] width 4 height 22
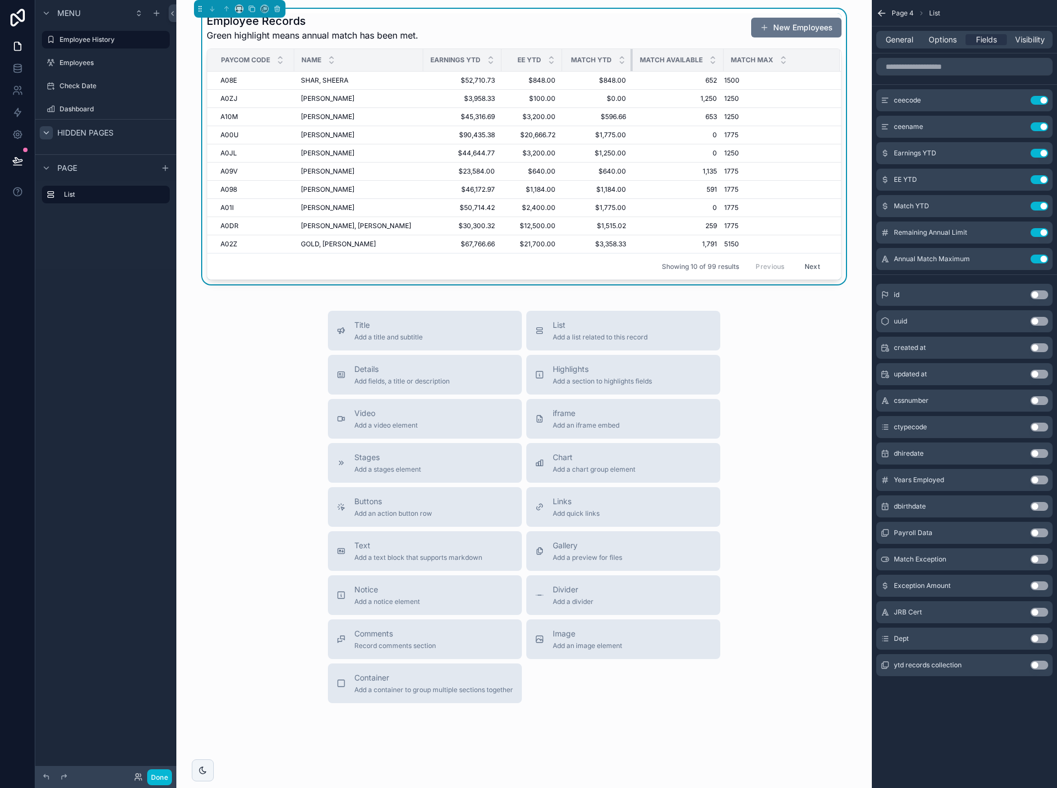
drag, startPoint x: 665, startPoint y: 59, endPoint x: 627, endPoint y: 60, distance: 37.5
click at [630, 60] on div "scrollable content" at bounding box center [632, 60] width 4 height 22
drag, startPoint x: 717, startPoint y: 61, endPoint x: 701, endPoint y: 62, distance: 16.0
click at [701, 62] on th "Match Available" at bounding box center [677, 60] width 91 height 23
click at [945, 44] on span "Options" at bounding box center [942, 39] width 28 height 11
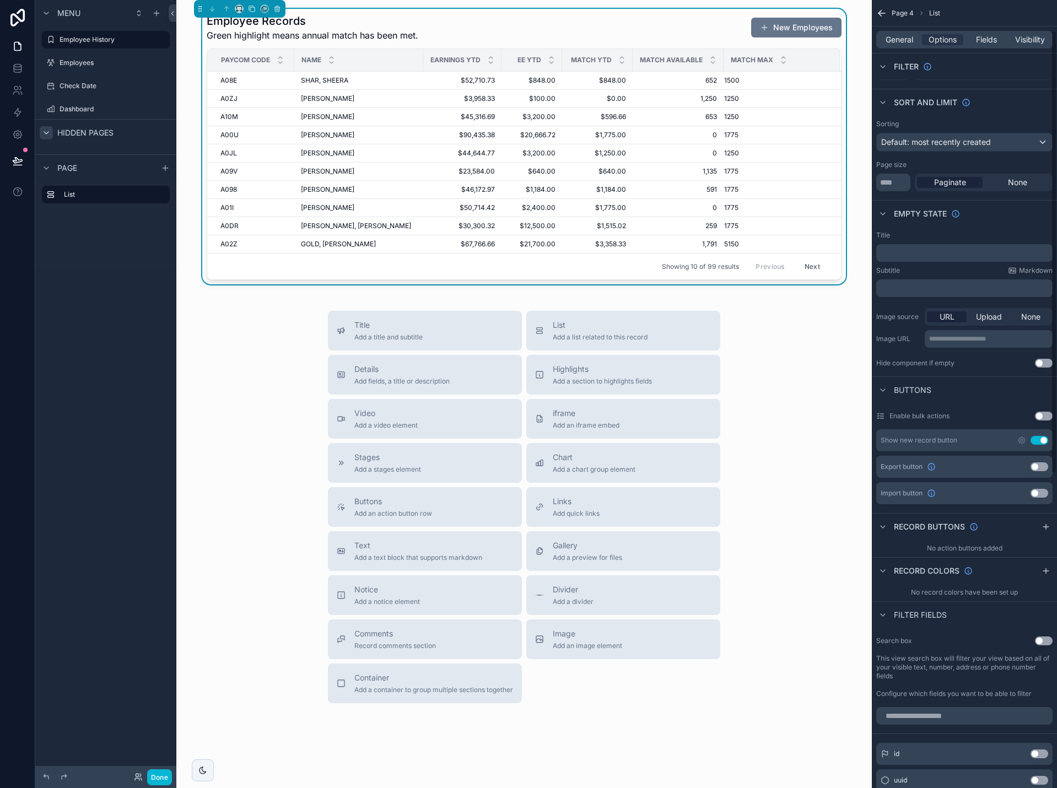
scroll to position [55, 0]
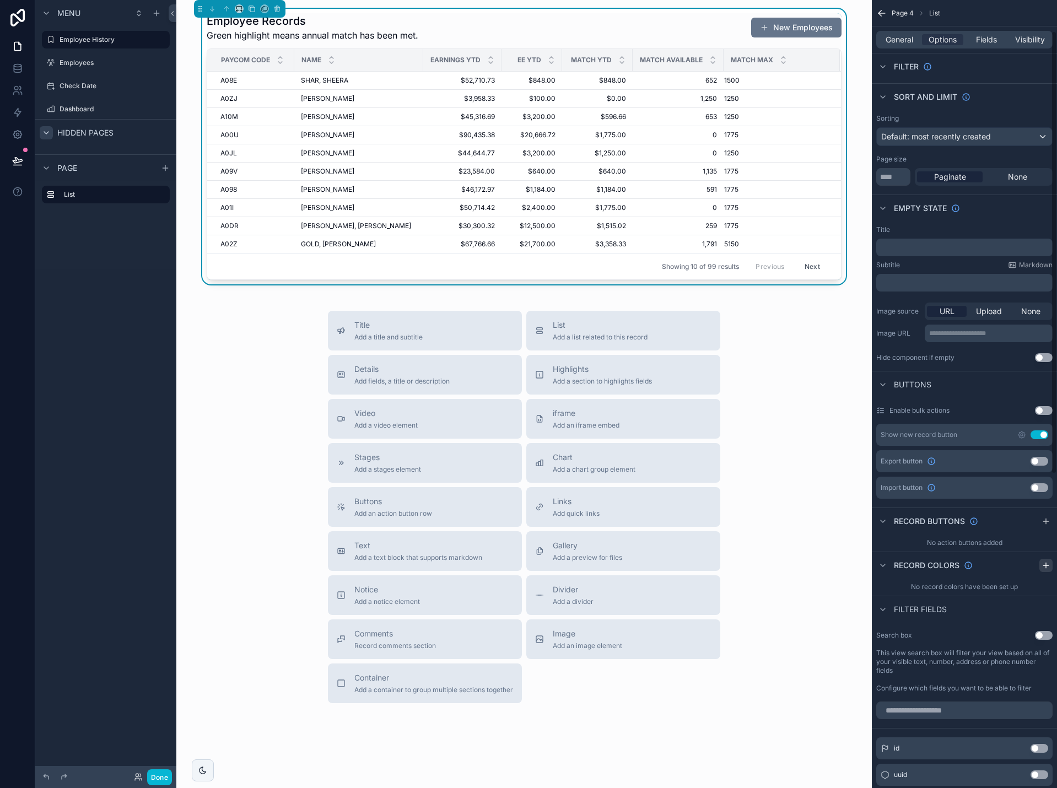
click at [1047, 565] on icon "scrollable content" at bounding box center [1045, 565] width 5 height 0
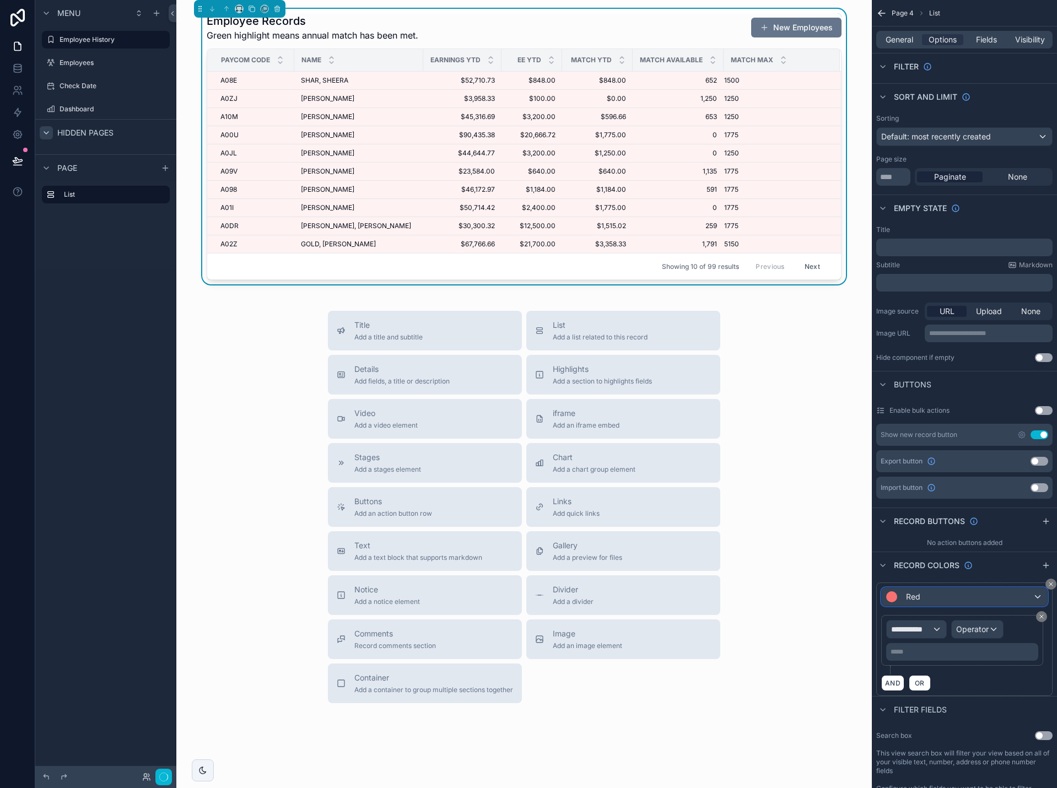
click at [953, 602] on div "Red" at bounding box center [963, 597] width 165 height 18
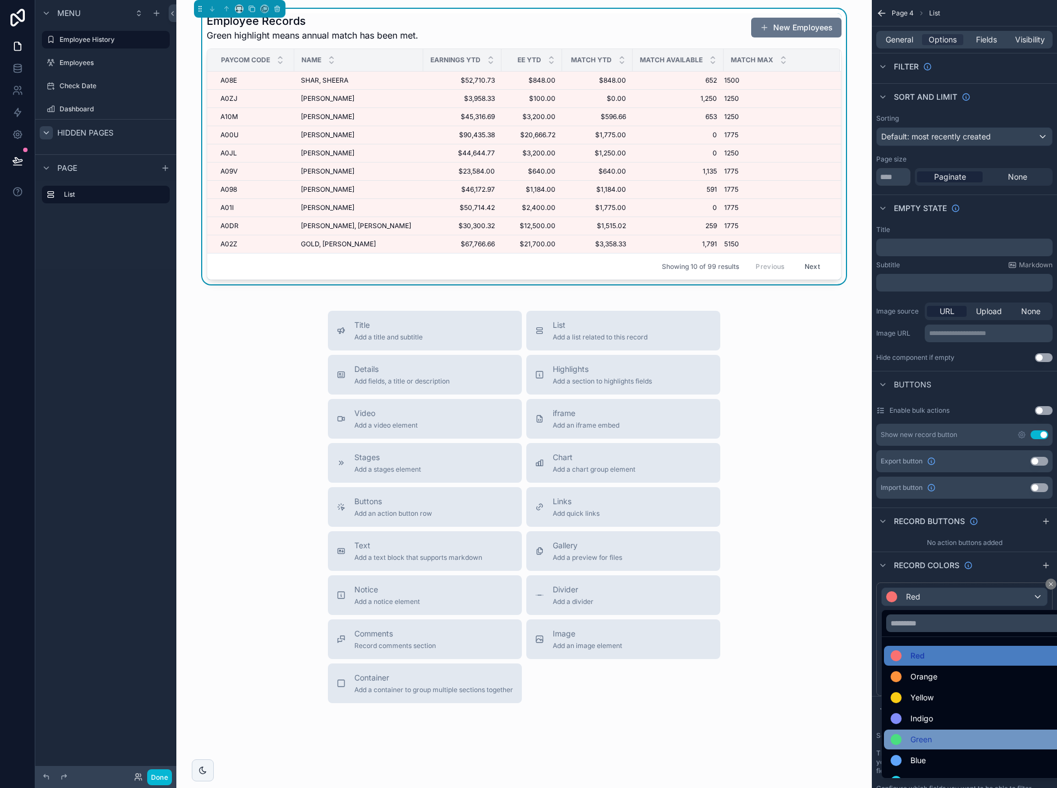
click at [947, 733] on div "Green" at bounding box center [977, 739] width 186 height 20
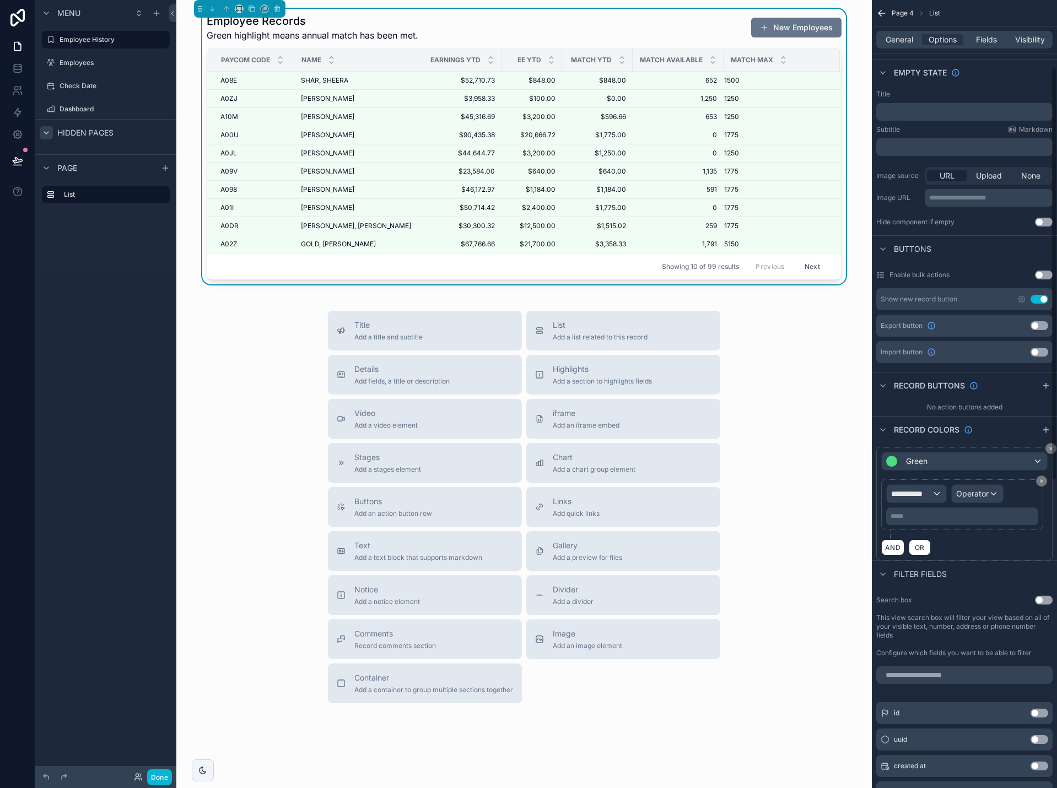
scroll to position [220, 0]
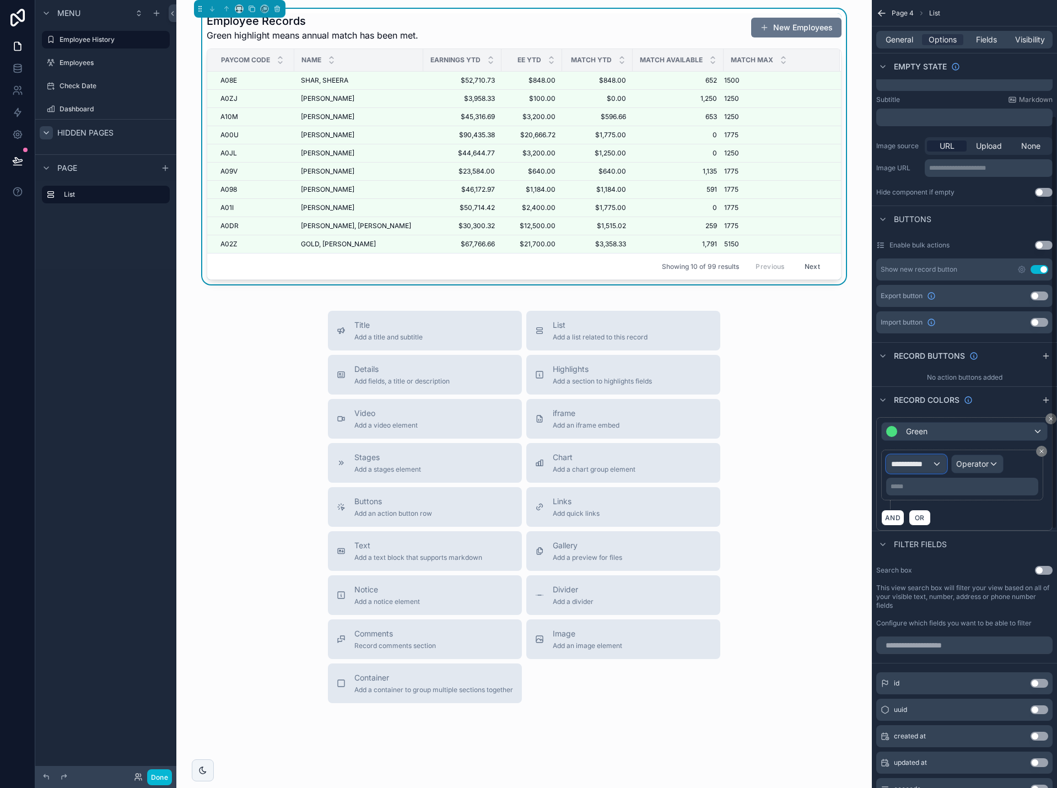
click at [930, 468] on span "**********" at bounding box center [911, 463] width 41 height 11
click at [921, 525] on span "Row values" at bounding box center [915, 522] width 41 height 13
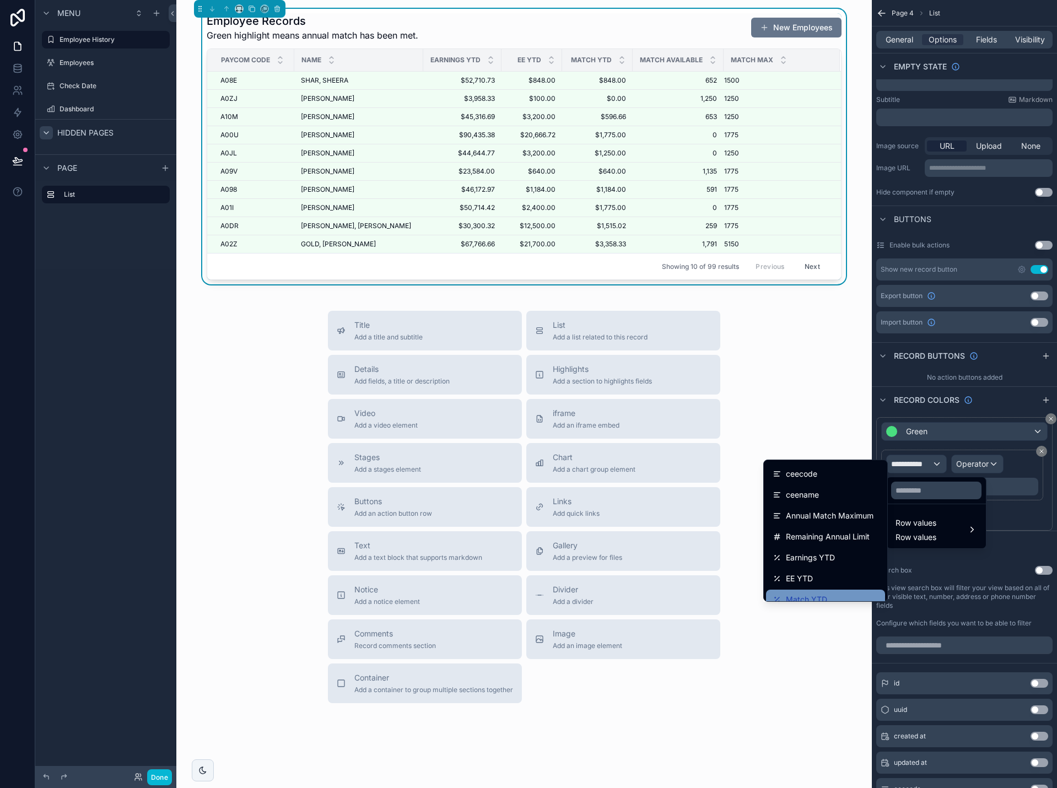
scroll to position [55, 0]
click at [823, 500] on span "Remaining Annual Limit" at bounding box center [828, 500] width 84 height 13
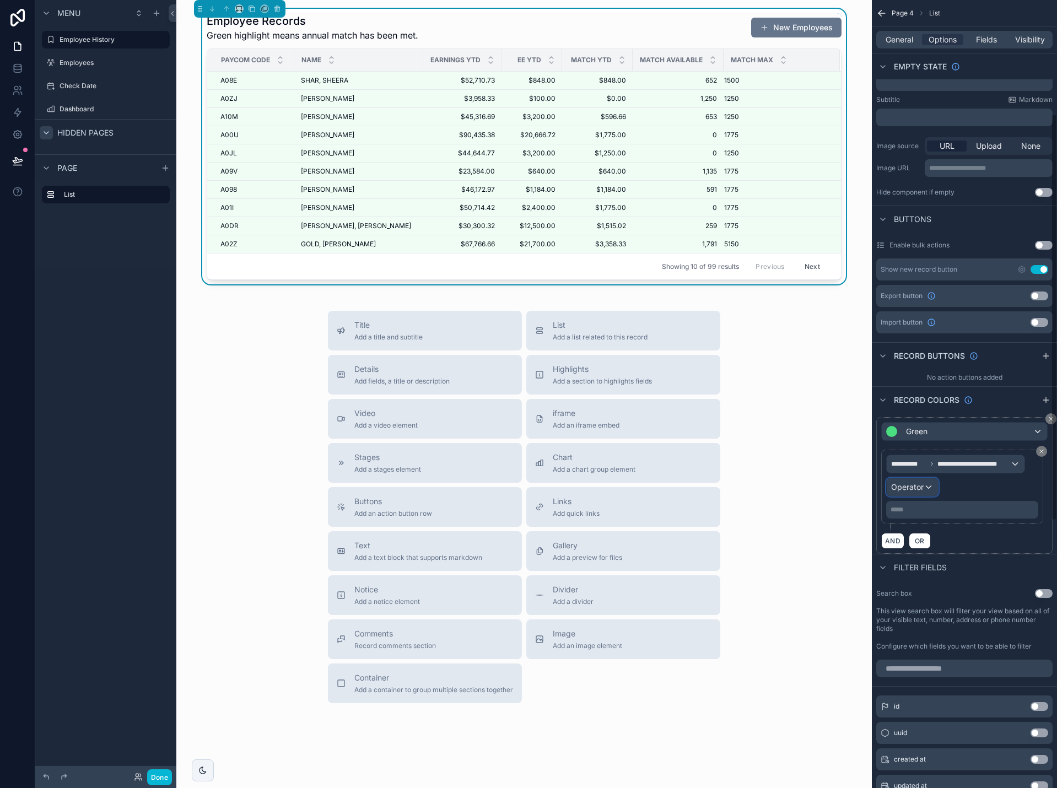
click at [908, 486] on span "Operator" at bounding box center [907, 486] width 33 height 9
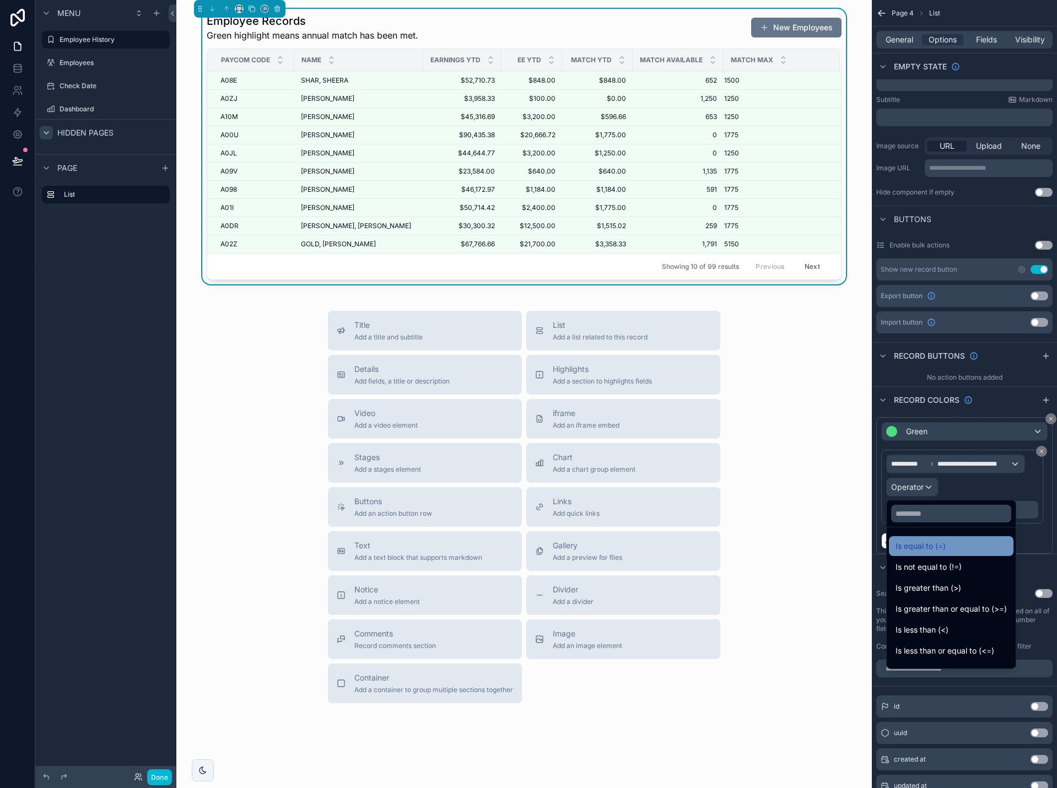
click at [908, 544] on span "Is equal to (=)" at bounding box center [920, 545] width 50 height 13
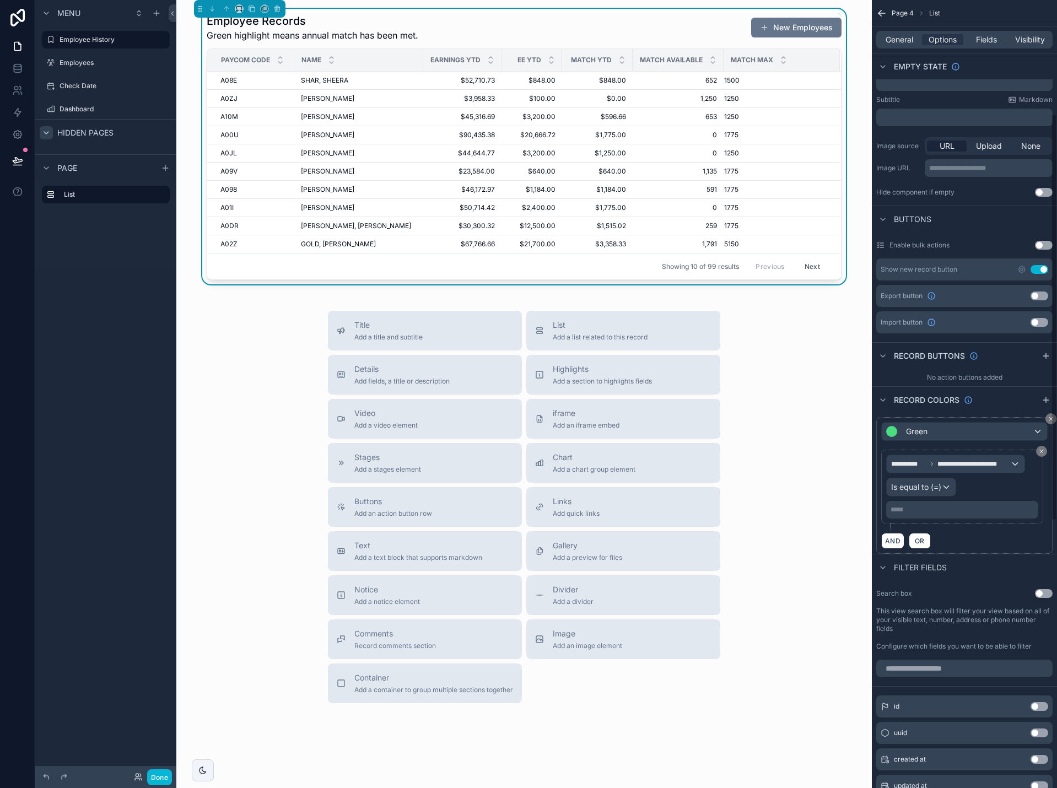
click at [911, 515] on div "***** ﻿" at bounding box center [962, 510] width 152 height 18
click at [911, 507] on p "***** ﻿" at bounding box center [962, 509] width 145 height 9
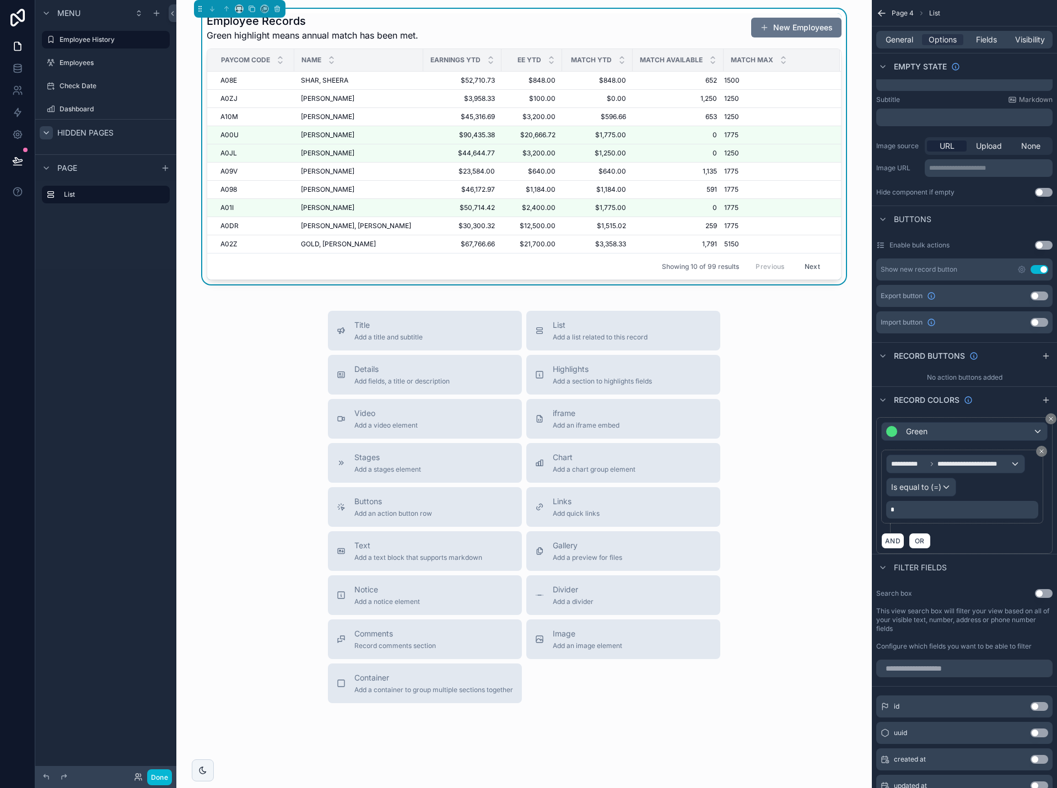
click at [981, 222] on div "Buttons" at bounding box center [964, 218] width 185 height 26
click at [944, 39] on span "Options" at bounding box center [942, 39] width 28 height 11
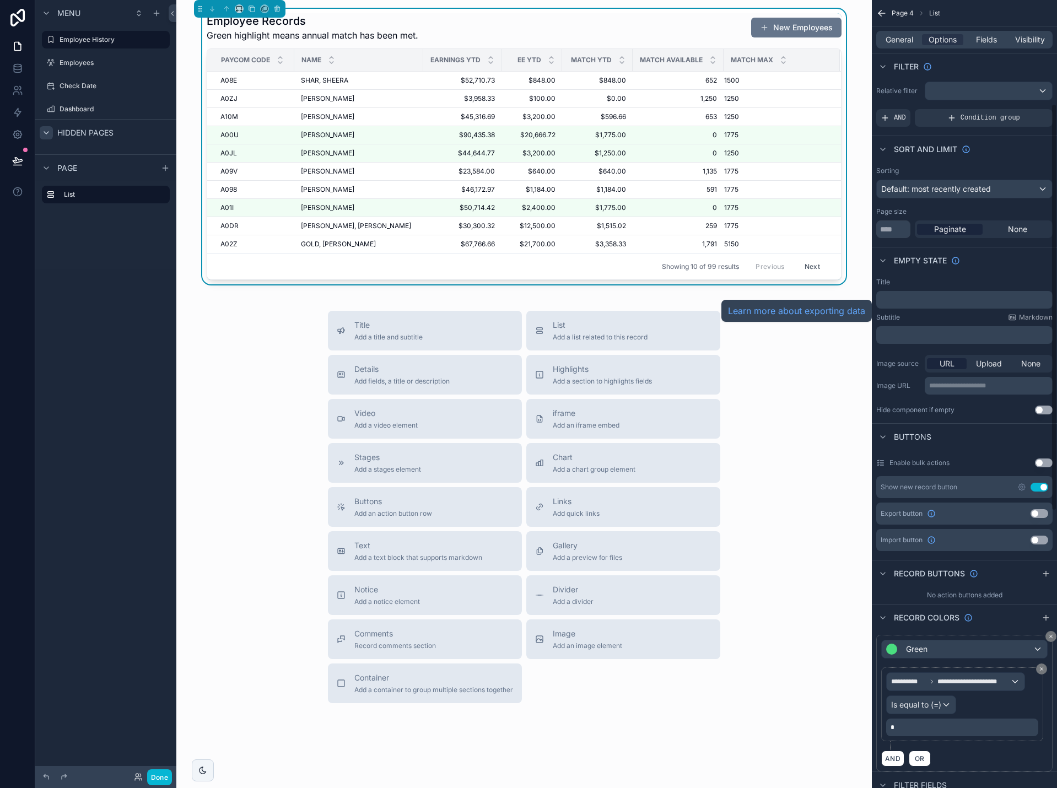
scroll to position [0, 0]
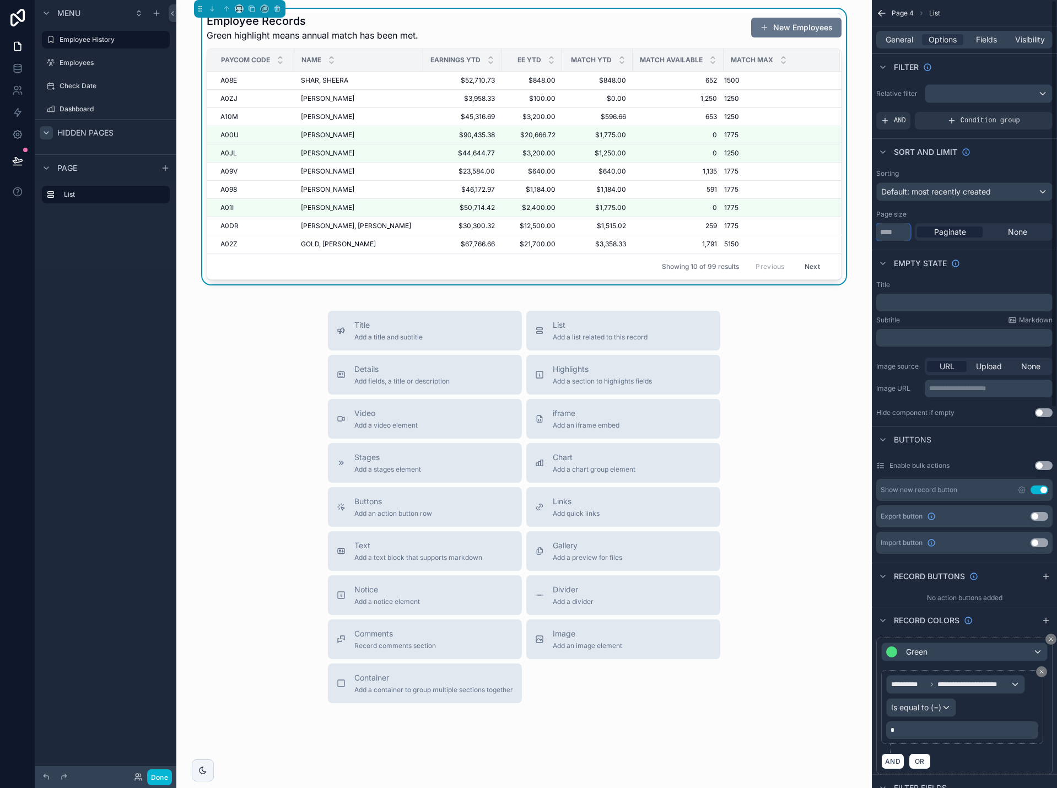
drag, startPoint x: 888, startPoint y: 228, endPoint x: 843, endPoint y: 231, distance: 44.7
click at [849, 231] on div "Page 4 Employees Check Date Dashboard SK Sergei Khadjiev Employee Records Green…" at bounding box center [616, 394] width 880 height 788
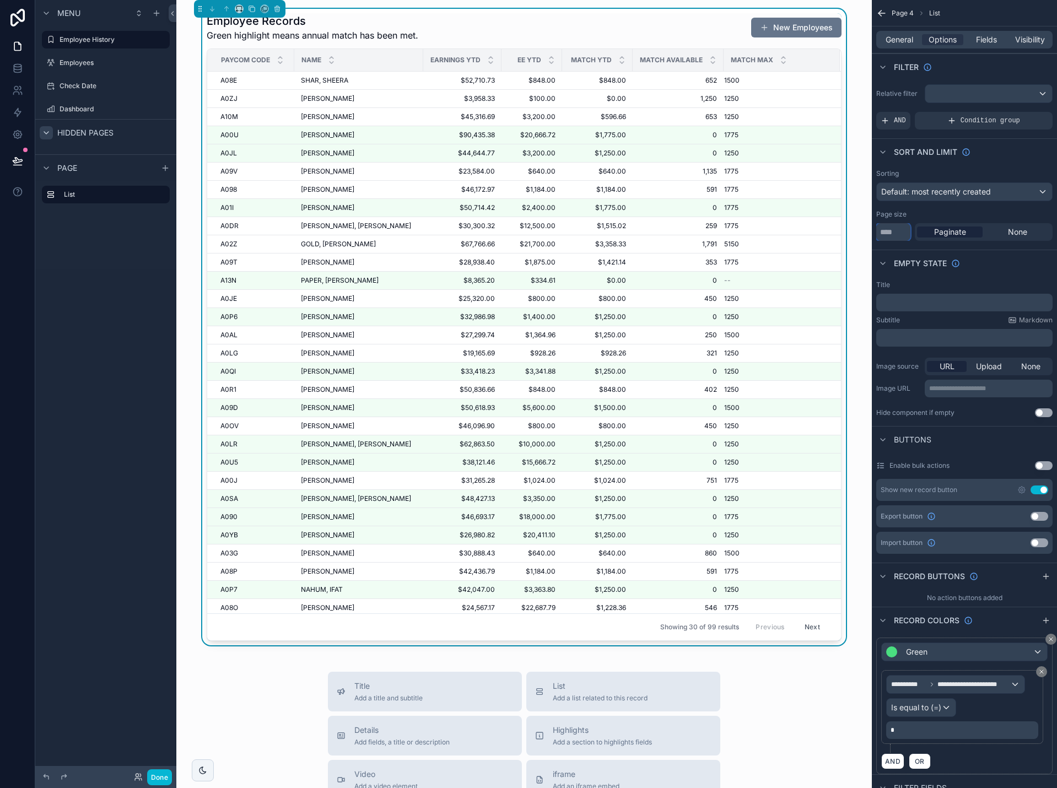
type input "**"
click at [1037, 489] on button "Use setting" at bounding box center [1039, 489] width 18 height 9
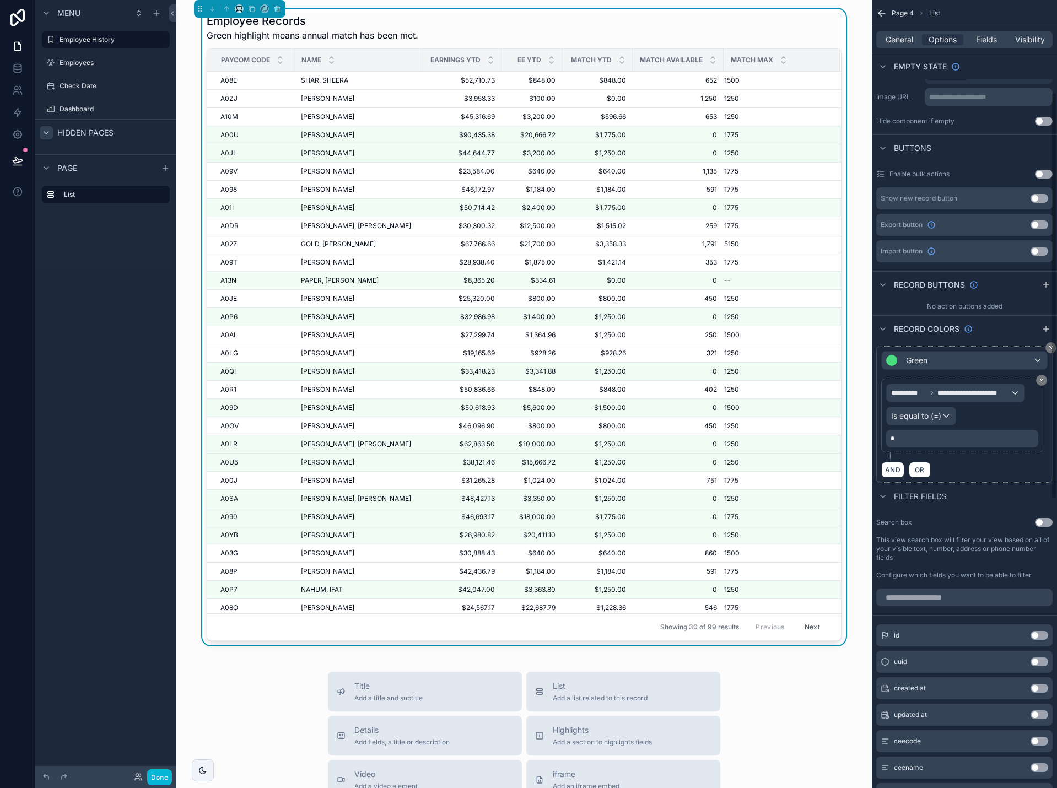
scroll to position [331, 0]
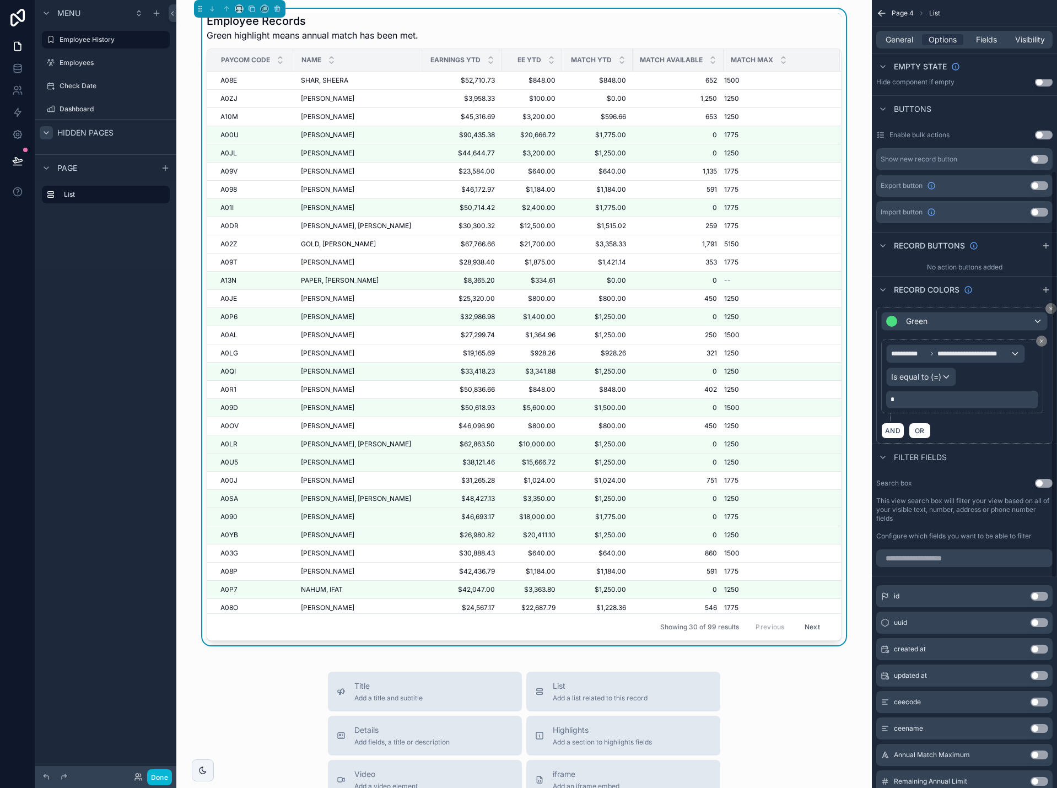
click at [1046, 483] on button "Use setting" at bounding box center [1044, 483] width 18 height 9
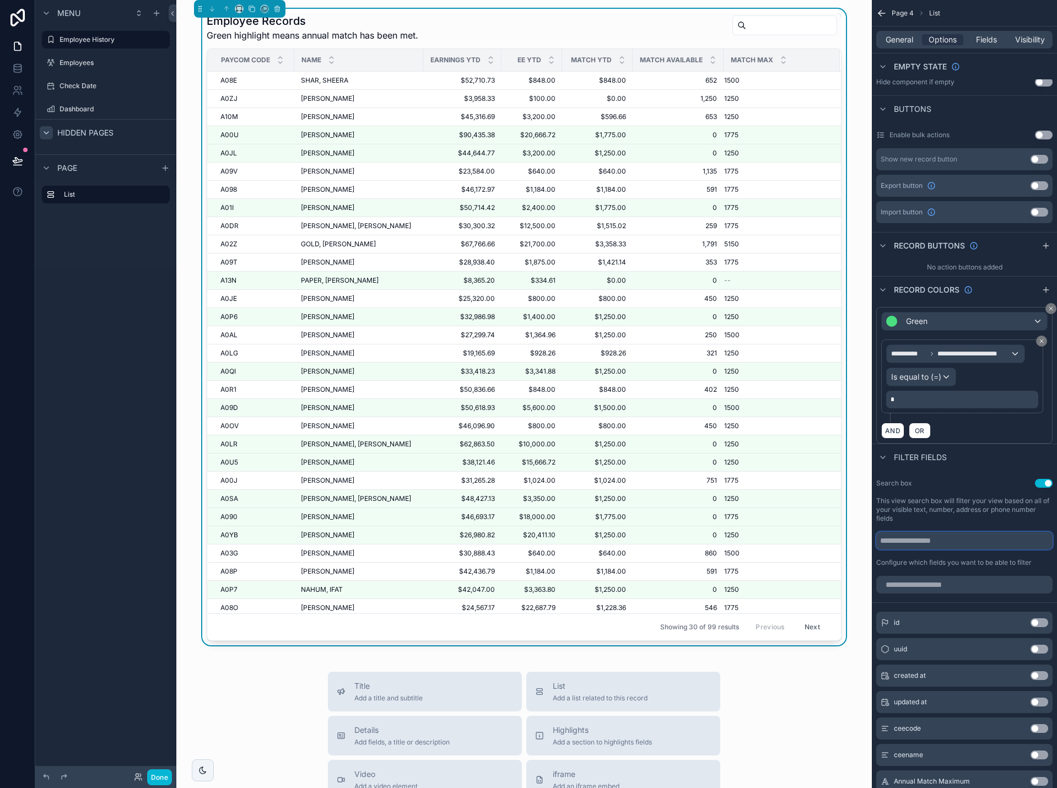
click at [927, 542] on input "scrollable content" at bounding box center [964, 541] width 176 height 18
type input "*"
type input "******"
click at [890, 39] on span "General" at bounding box center [899, 39] width 28 height 11
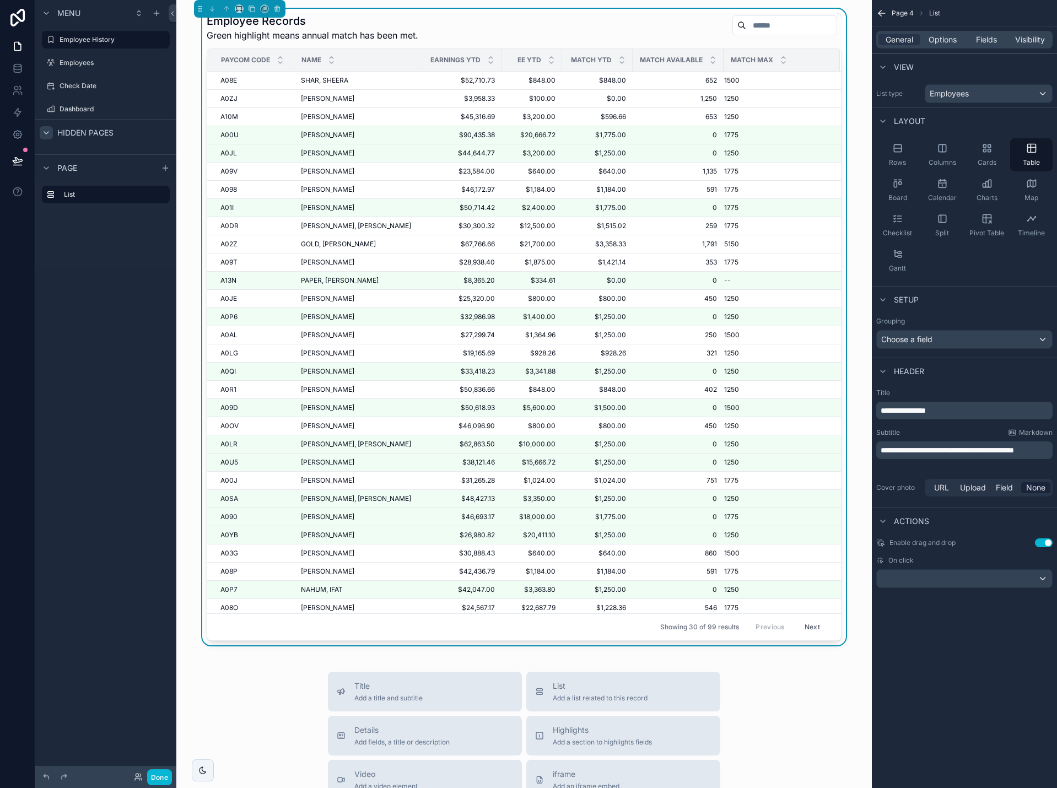
click at [878, 13] on icon "scrollable content" at bounding box center [881, 13] width 11 height 11
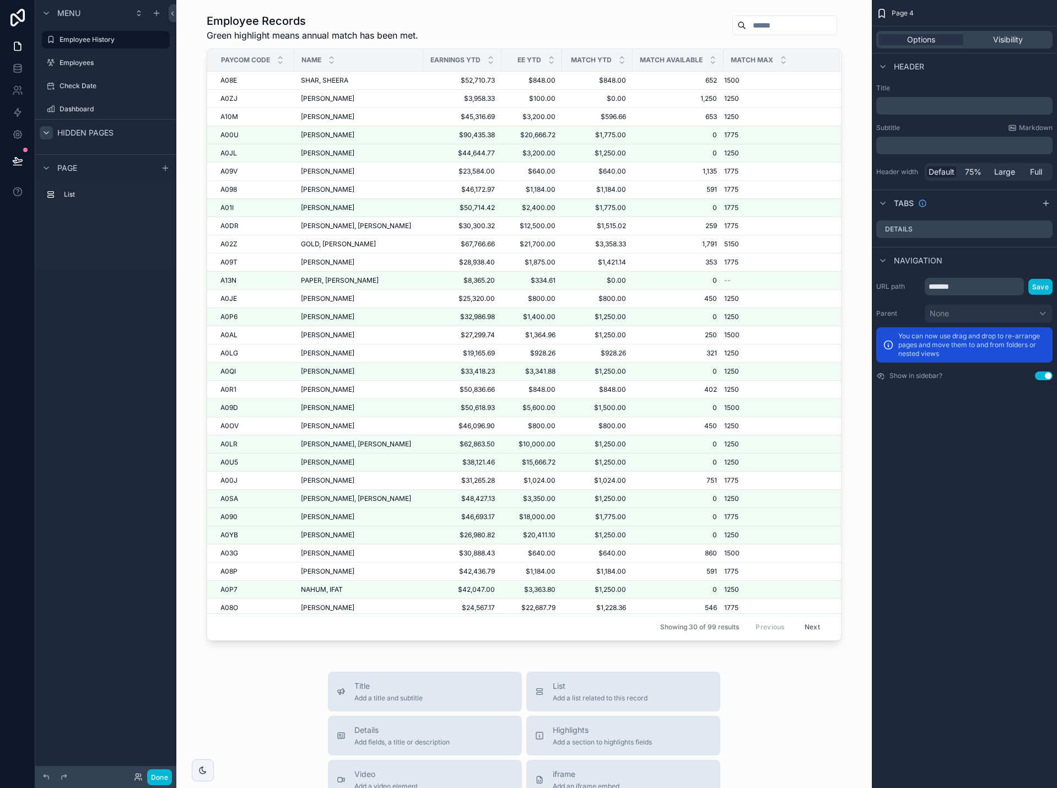
click at [920, 104] on p "﻿" at bounding box center [965, 105] width 170 height 11
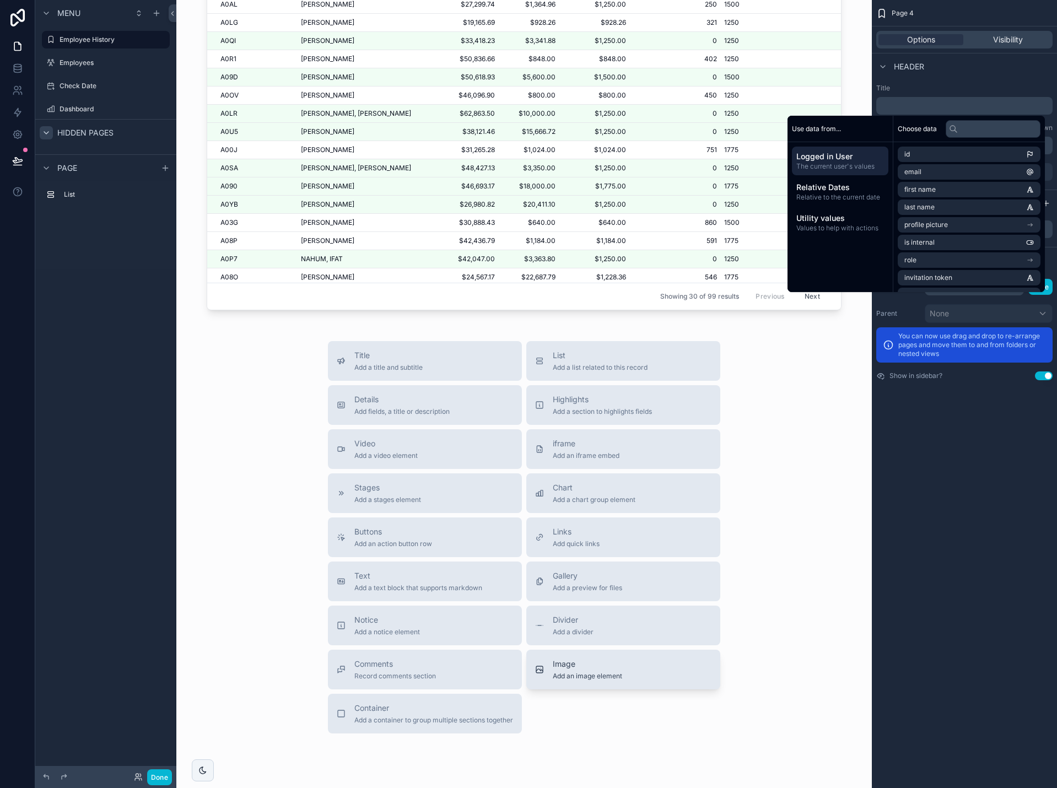
click at [582, 676] on span "Add an image element" at bounding box center [587, 676] width 69 height 9
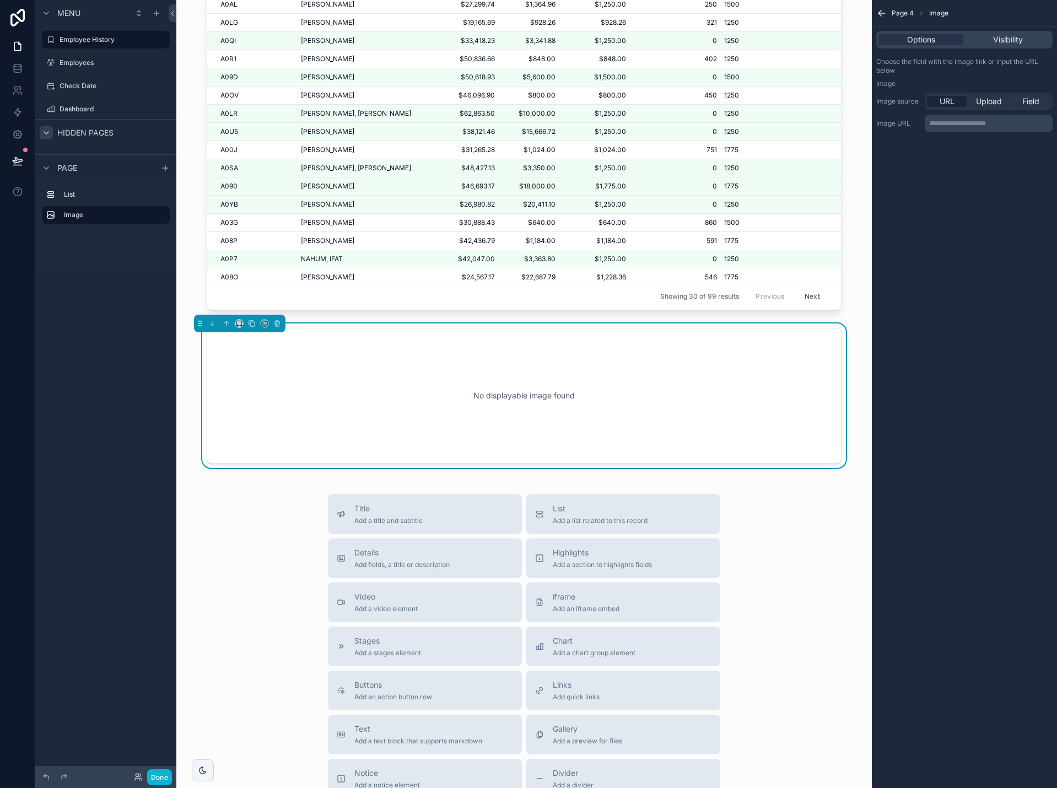
scroll to position [332, 0]
click at [225, 323] on icon "scrollable content" at bounding box center [227, 322] width 8 height 8
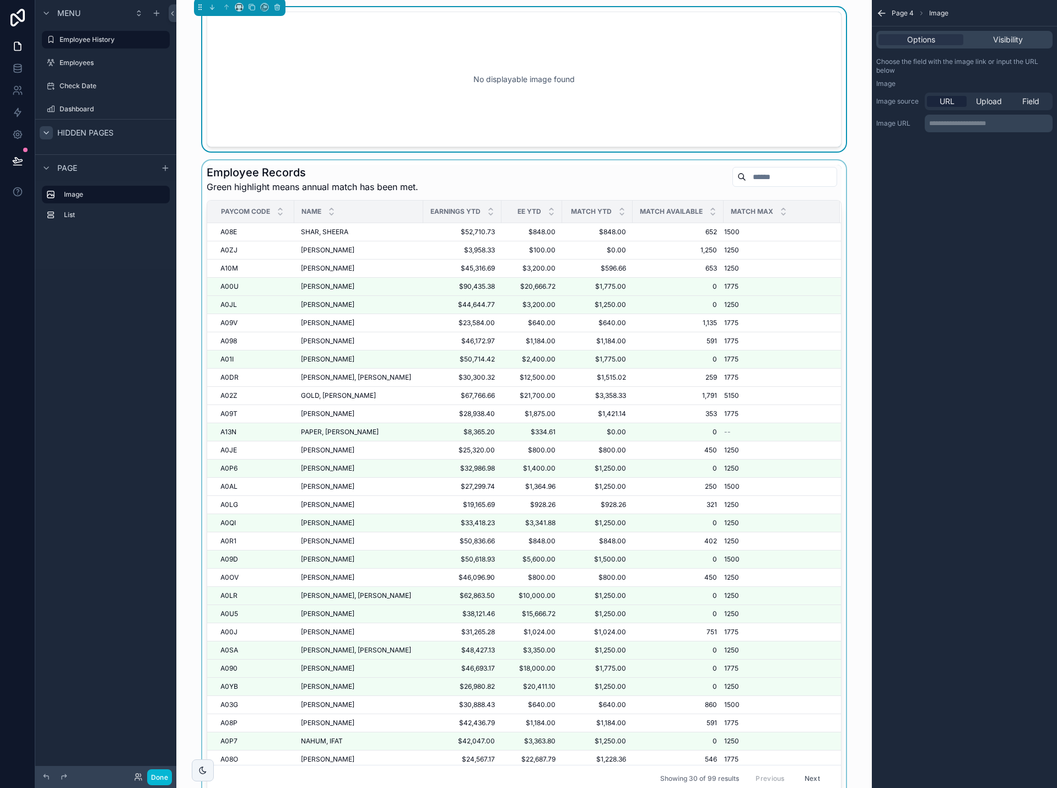
scroll to position [0, 0]
click at [400, 87] on div "No displayable image found" at bounding box center [524, 80] width 598 height 99
click at [982, 123] on p "**********" at bounding box center [989, 123] width 121 height 9
click at [984, 102] on span "Upload" at bounding box center [989, 101] width 26 height 11
click at [911, 133] on div "scrollable content" at bounding box center [898, 141] width 44 height 44
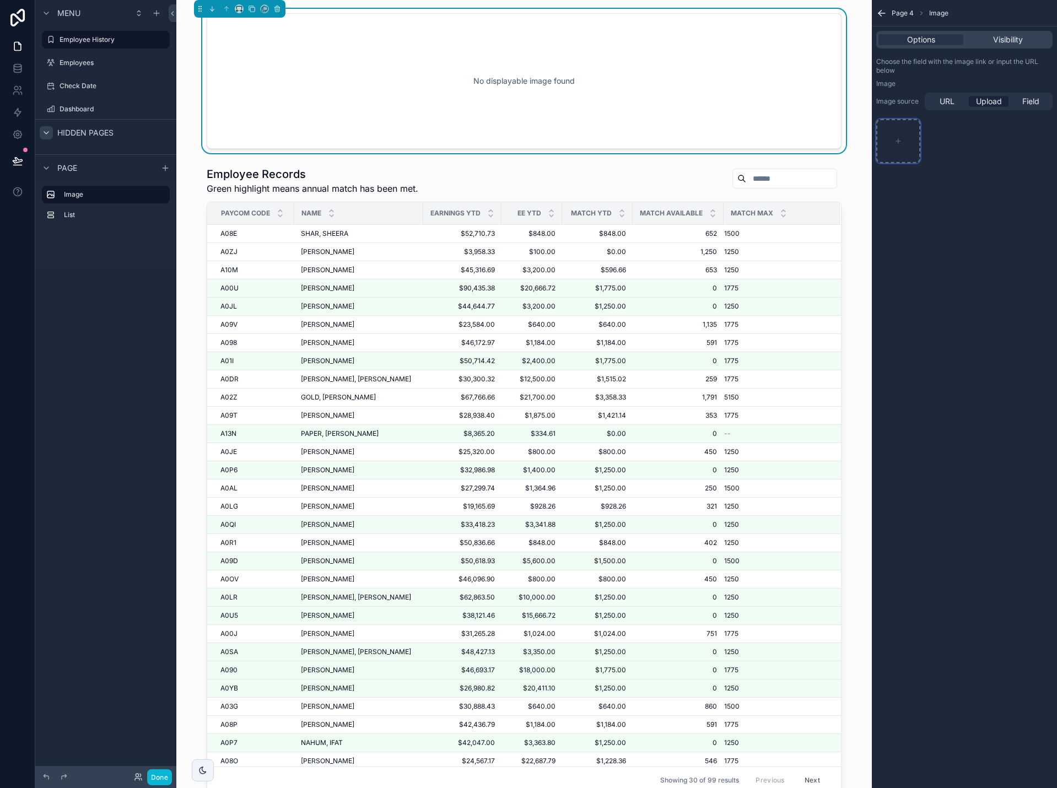
type input "**********"
click at [958, 272] on div "Page 4 Image Options Visibility Choose the field with the image link or input t…" at bounding box center [964, 394] width 185 height 788
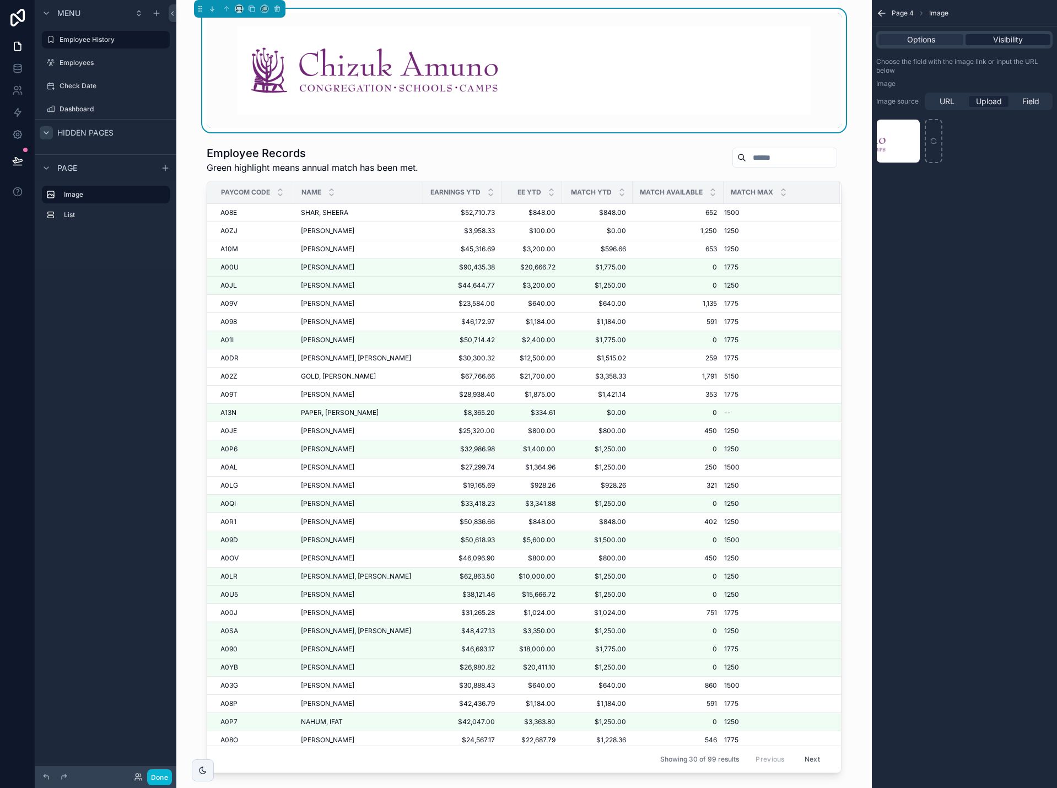
click at [993, 39] on span "Visibility" at bounding box center [1008, 39] width 30 height 11
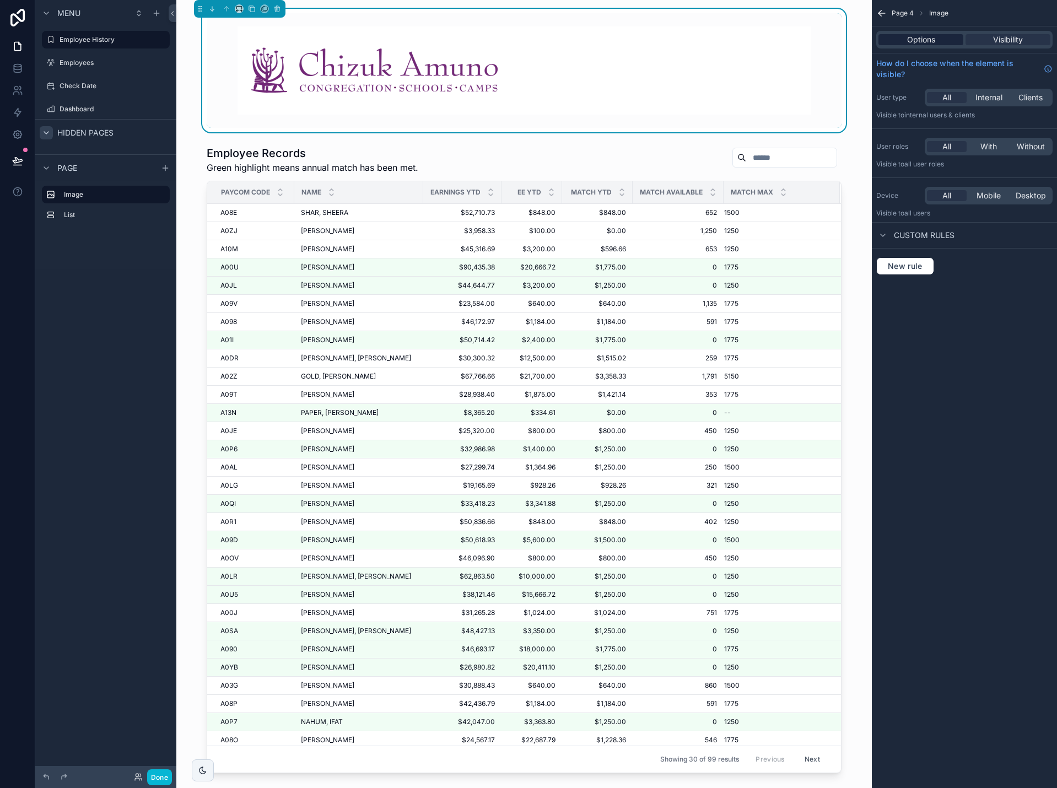
click at [929, 38] on span "Options" at bounding box center [921, 39] width 28 height 11
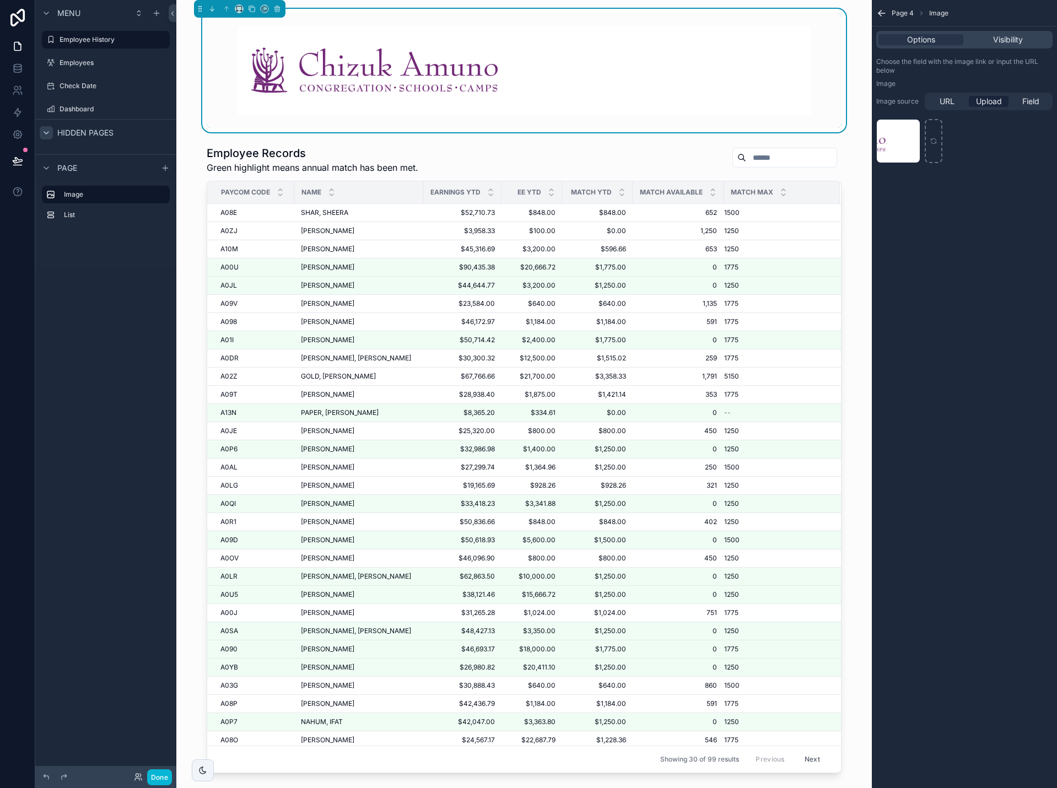
click at [772, 60] on img "scrollable content" at bounding box center [523, 70] width 573 height 88
click at [928, 42] on span "Options" at bounding box center [921, 39] width 28 height 11
click at [996, 37] on span "Visibility" at bounding box center [1008, 39] width 30 height 11
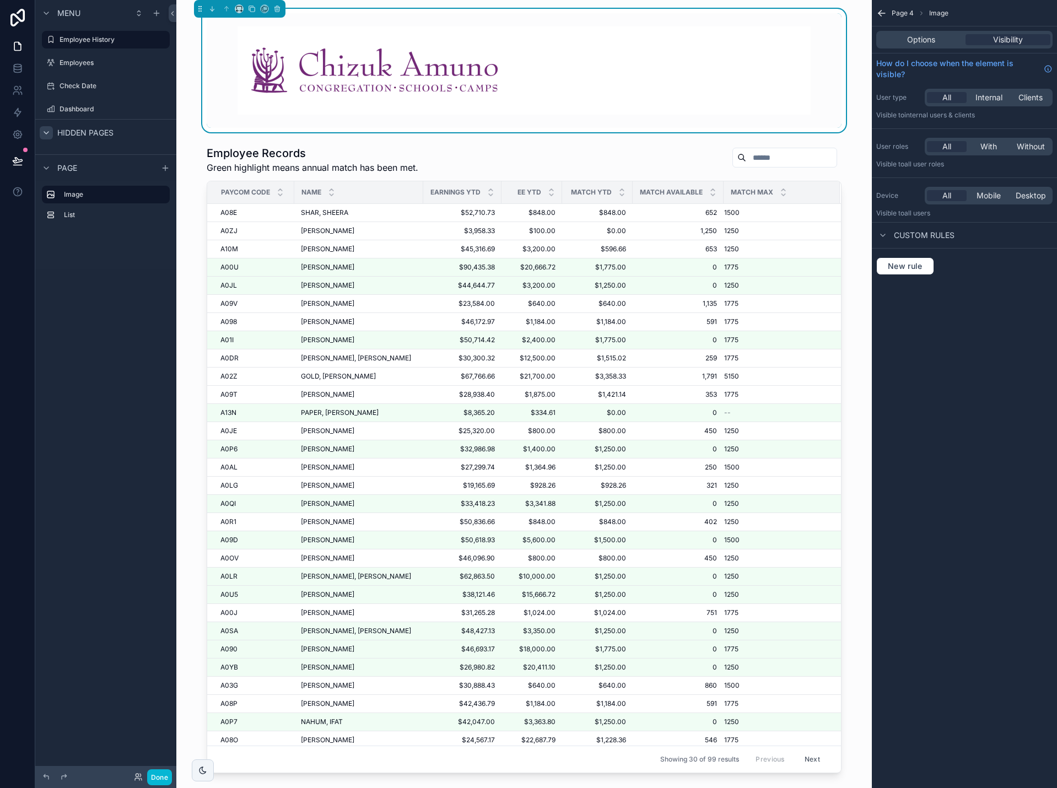
click at [878, 9] on icon "scrollable content" at bounding box center [881, 13] width 11 height 11
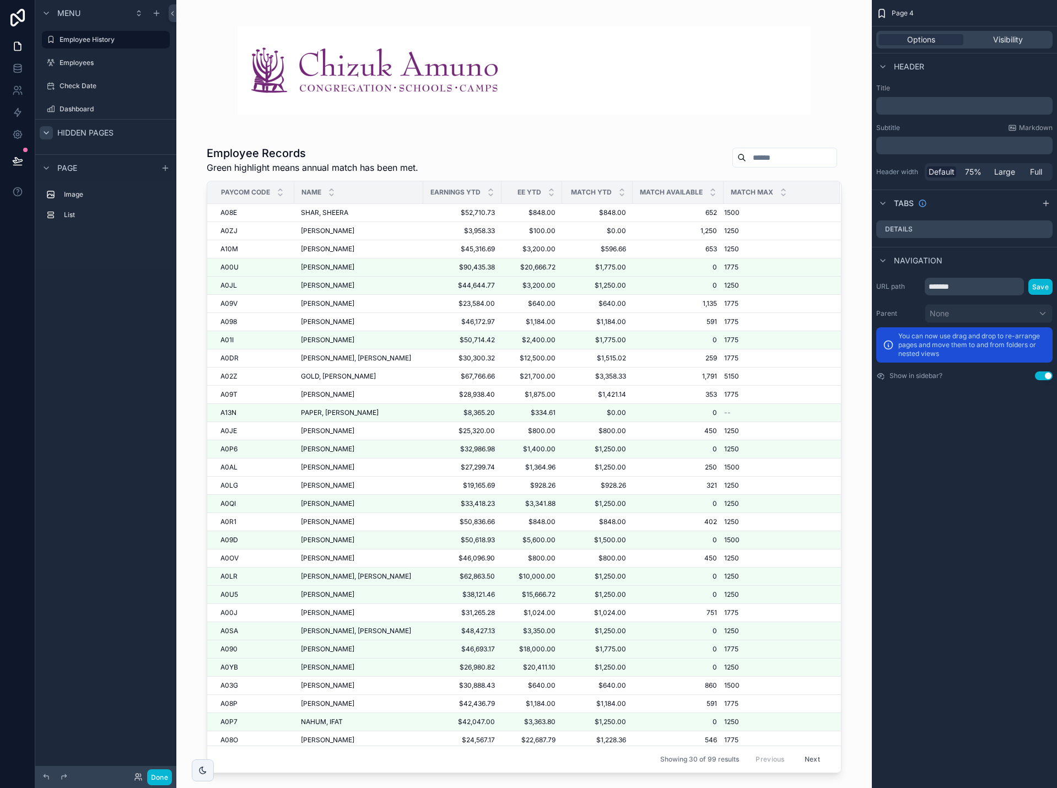
click at [912, 105] on p "﻿" at bounding box center [965, 105] width 170 height 11
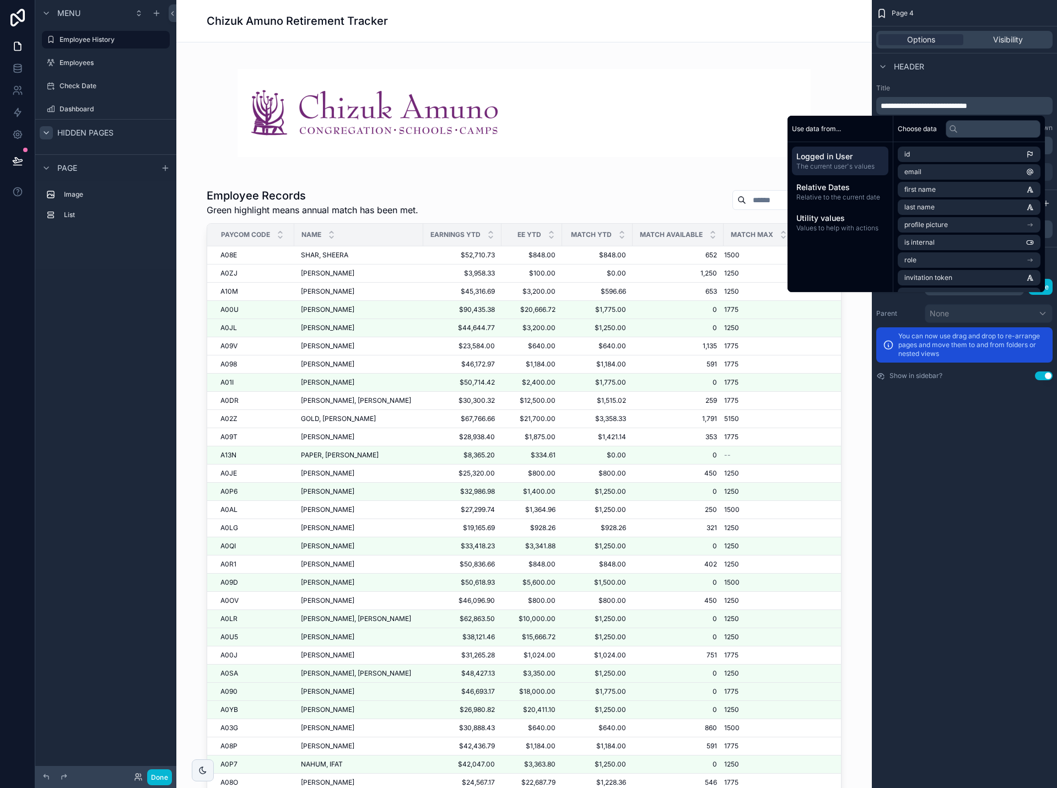
click at [936, 87] on label "Title" at bounding box center [964, 88] width 176 height 9
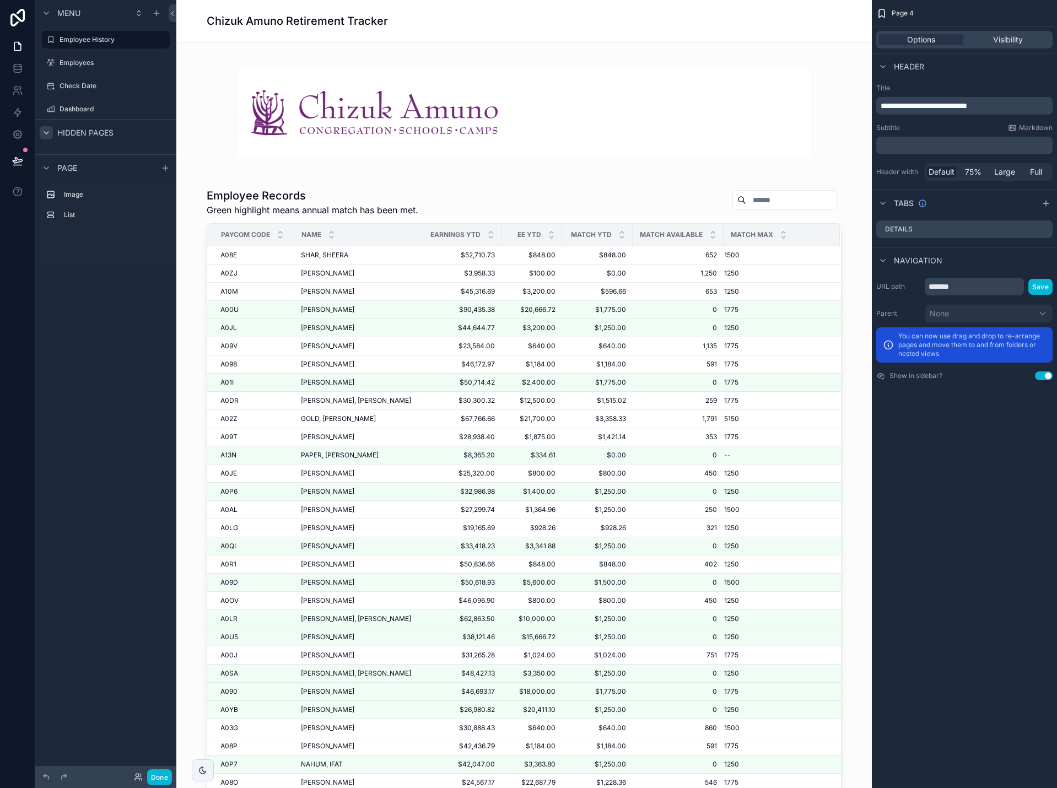
click at [913, 146] on p "﻿" at bounding box center [965, 145] width 170 height 11
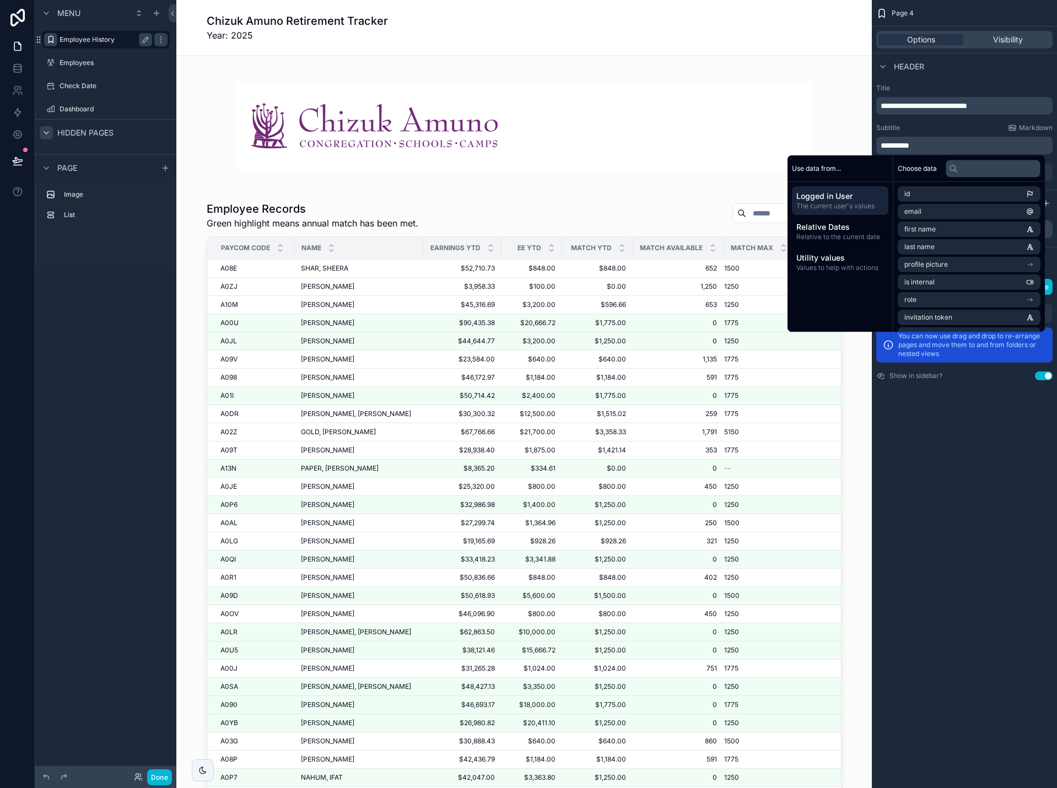
click at [54, 39] on icon "scrollable content" at bounding box center [50, 39] width 9 height 9
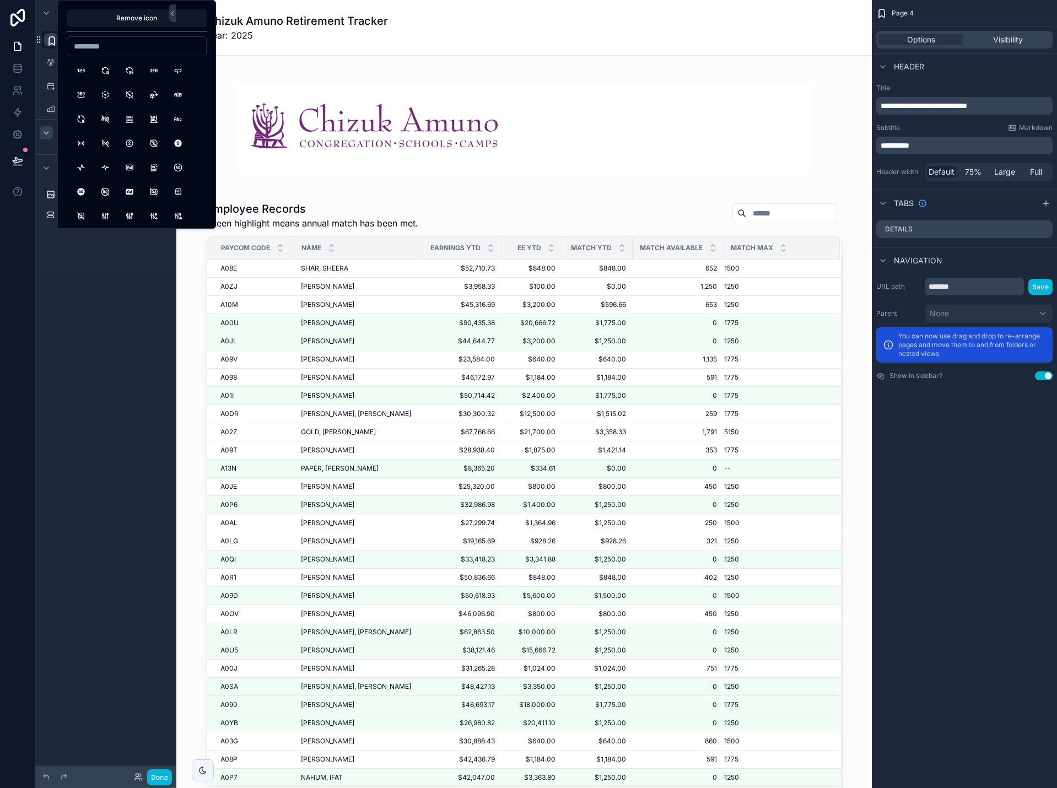
click at [109, 48] on input at bounding box center [136, 46] width 139 height 15
type input "*"
type input "*****"
click at [81, 71] on button "UsersGroup" at bounding box center [81, 71] width 20 height 20
click at [95, 284] on div "**********" at bounding box center [105, 387] width 141 height 775
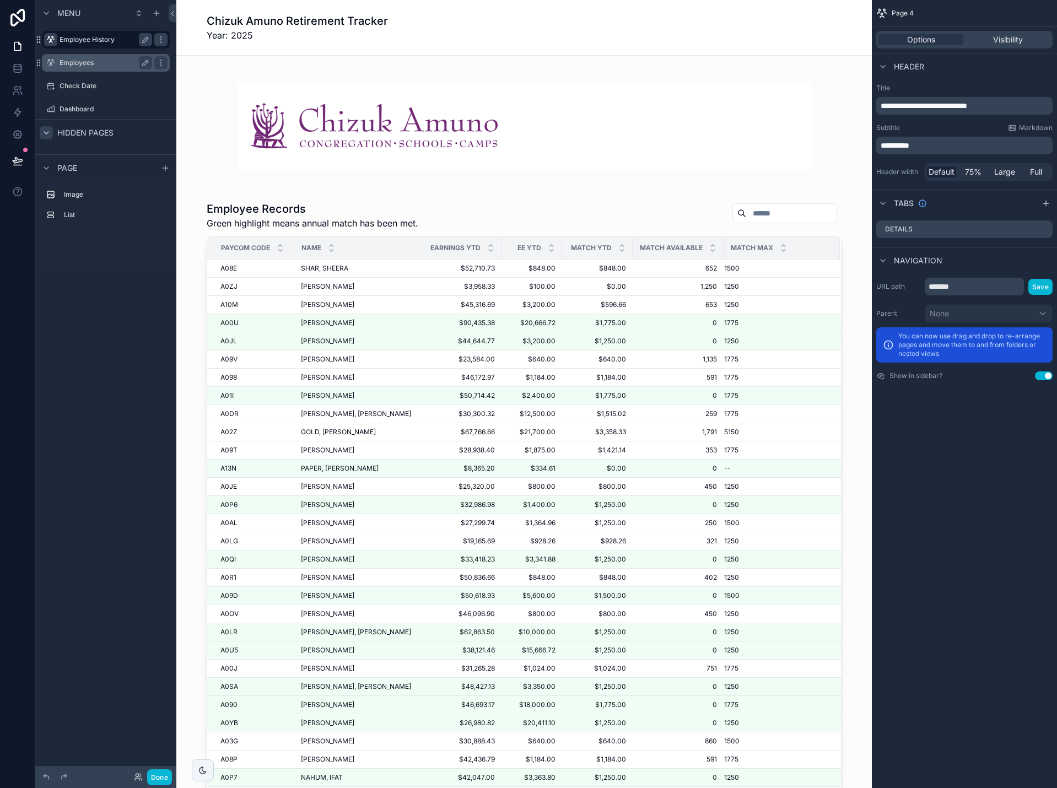
click at [101, 60] on label "Employees" at bounding box center [103, 62] width 88 height 9
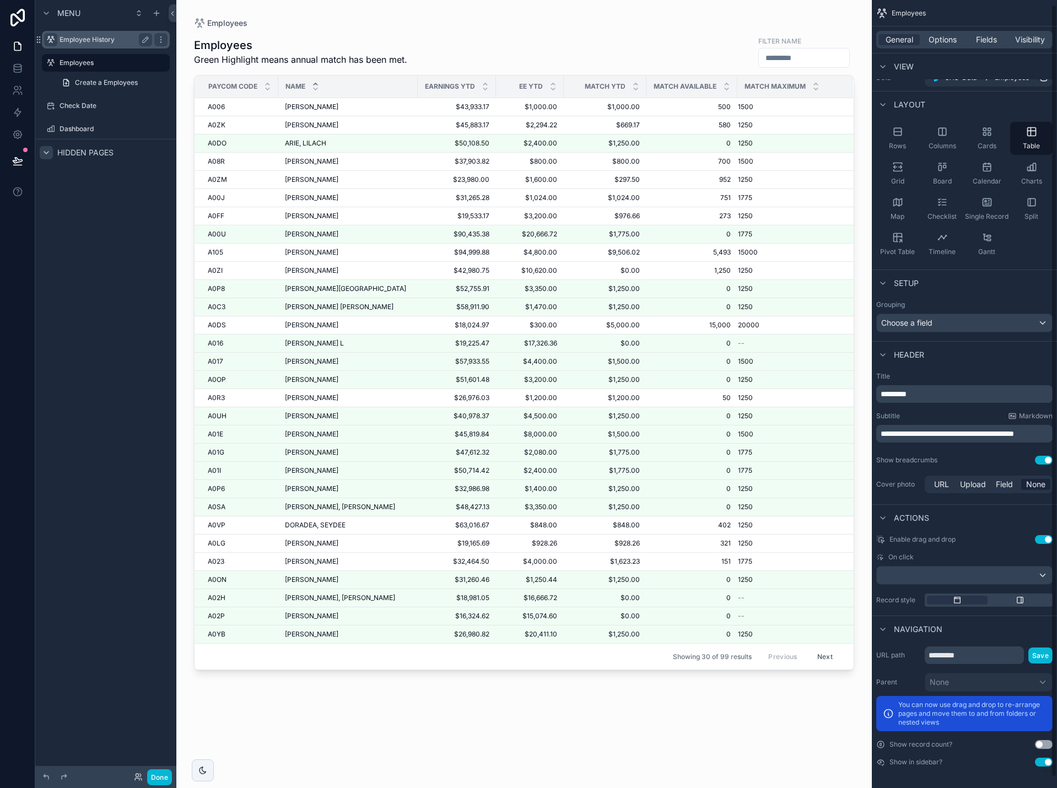
scroll to position [15, 0]
click at [1045, 759] on button "Use setting" at bounding box center [1044, 761] width 18 height 9
click at [163, 776] on button "Done" at bounding box center [159, 777] width 25 height 16
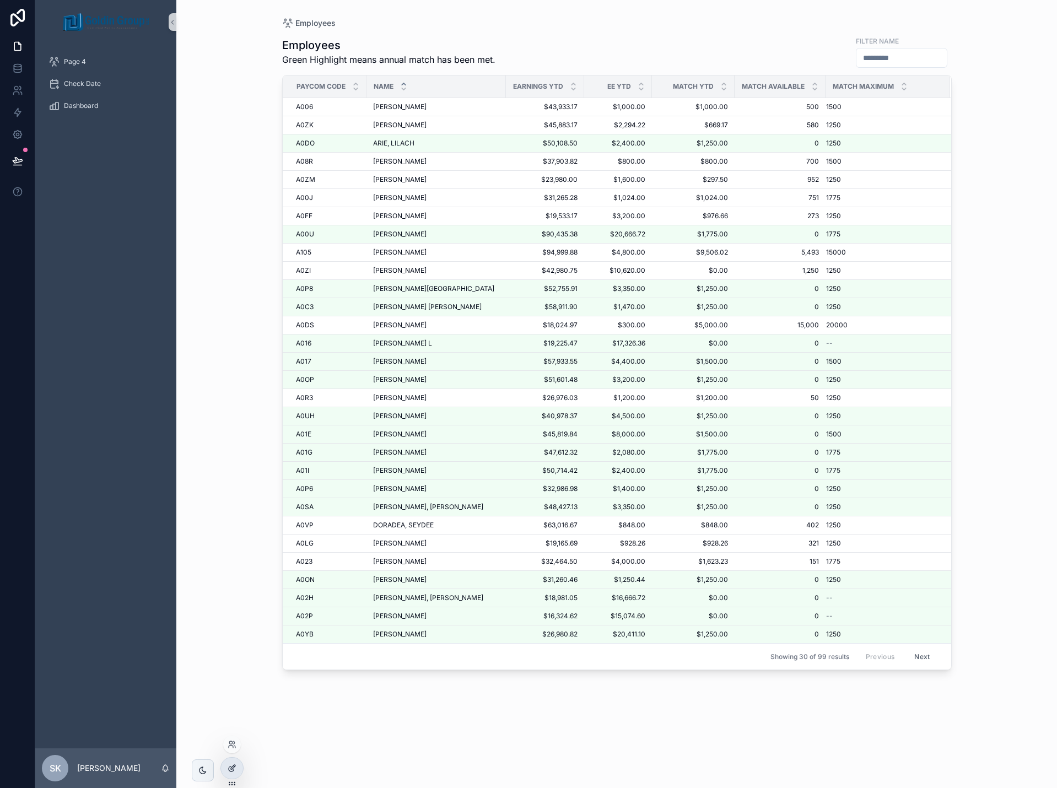
click at [234, 769] on icon at bounding box center [232, 768] width 9 height 9
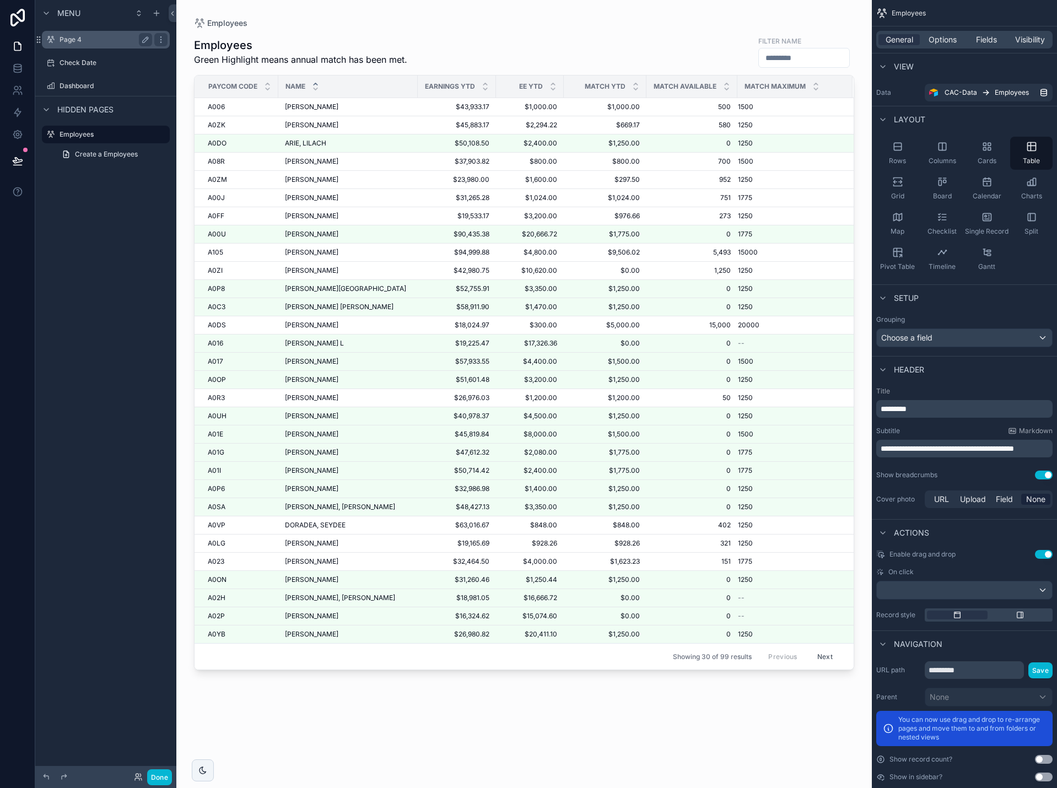
click at [96, 46] on div "Page 4" at bounding box center [105, 39] width 93 height 13
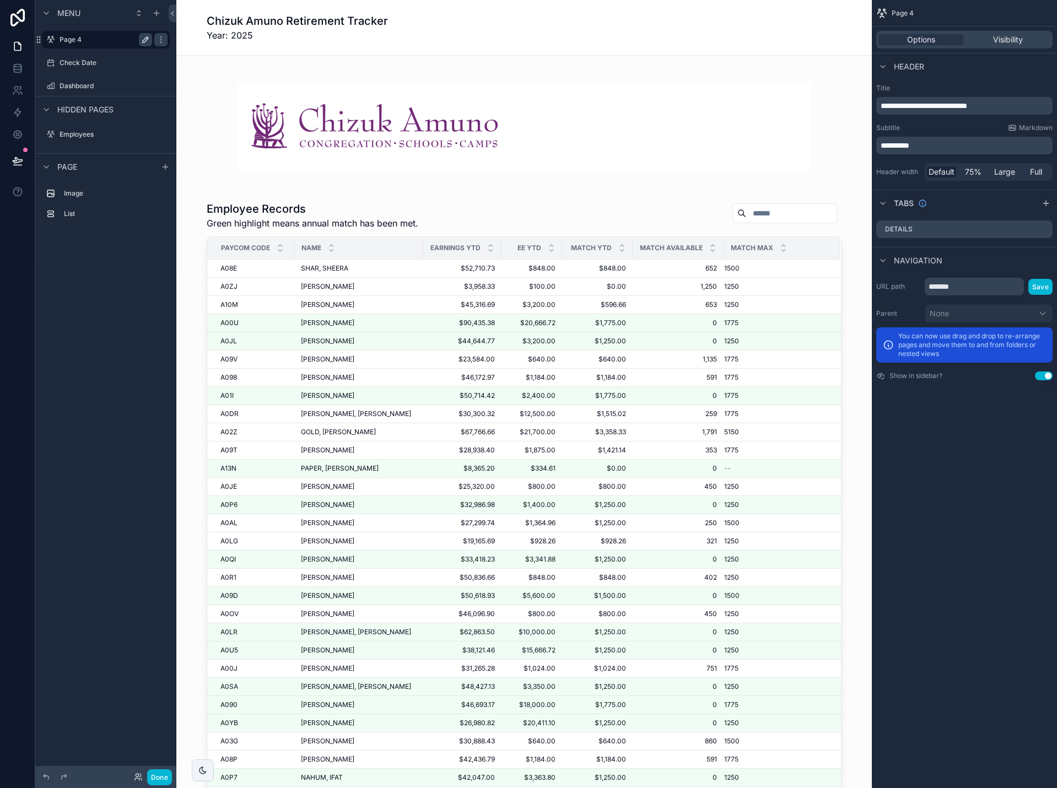
click at [145, 39] on icon "scrollable content" at bounding box center [146, 40] width 6 height 6
click at [110, 41] on input "******" at bounding box center [96, 39] width 75 height 13
type input "*"
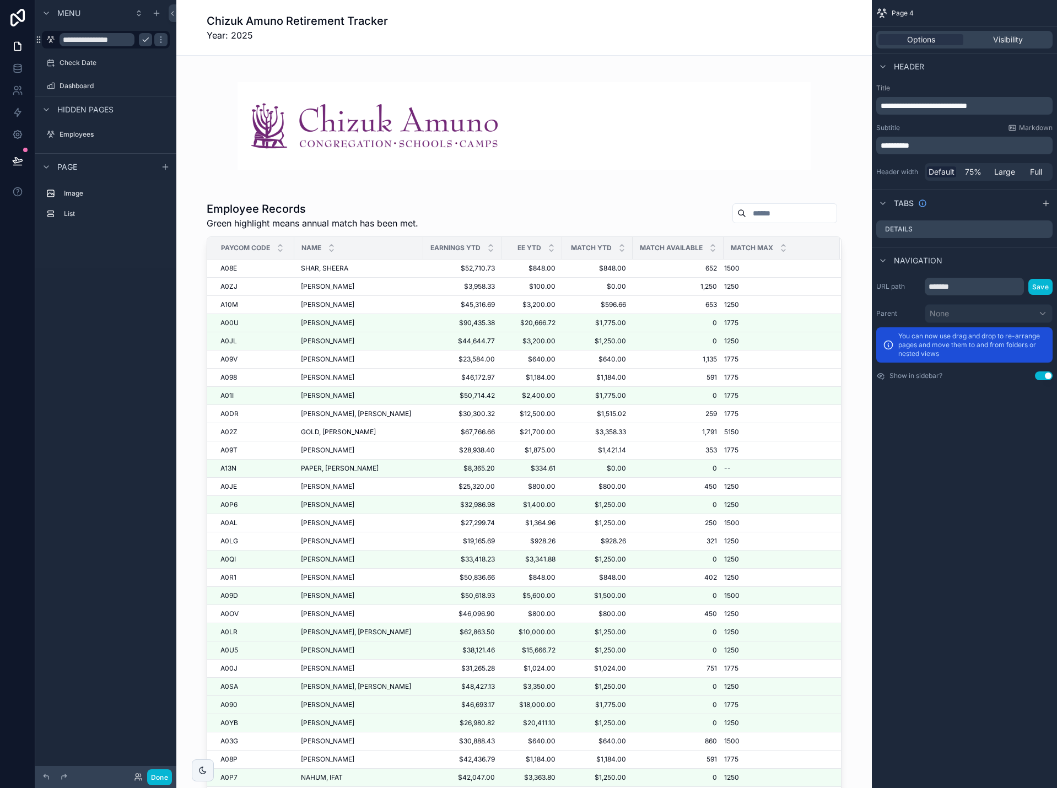
click at [109, 40] on input "**********" at bounding box center [96, 39] width 75 height 13
type input "**********"
click at [158, 40] on icon "scrollable content" at bounding box center [161, 40] width 6 height 4
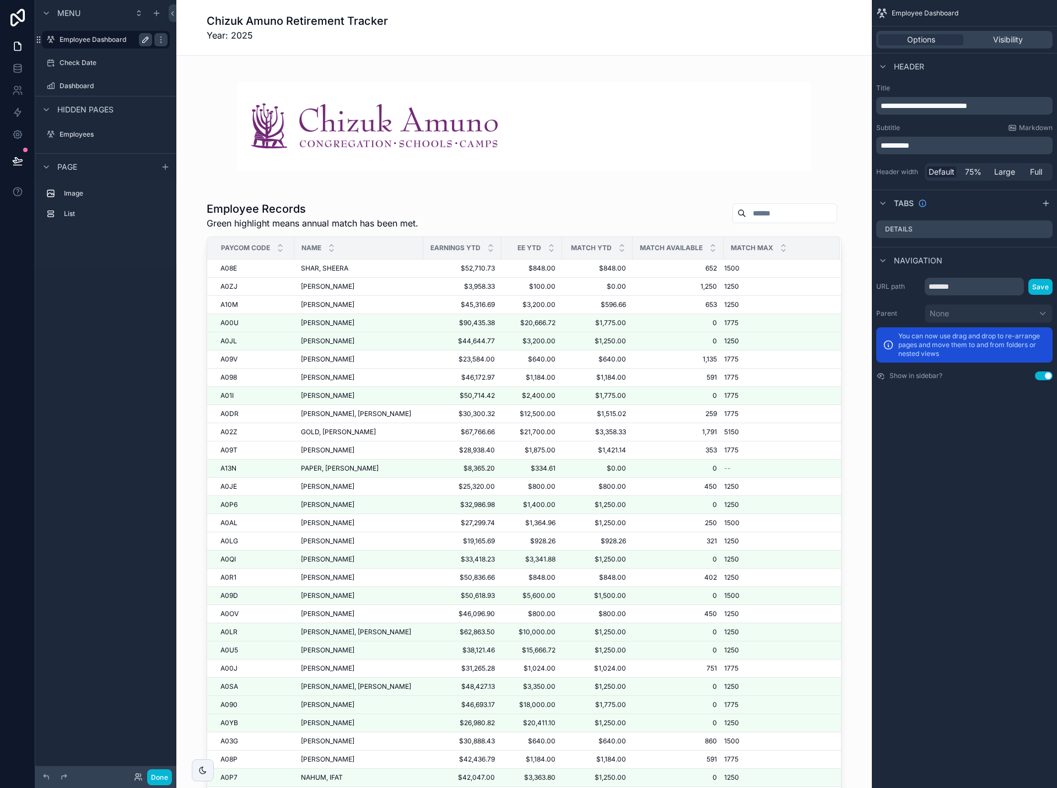
click at [110, 40] on label "Employee Dashboard" at bounding box center [103, 39] width 88 height 9
click at [104, 61] on label "Check Date" at bounding box center [103, 62] width 88 height 9
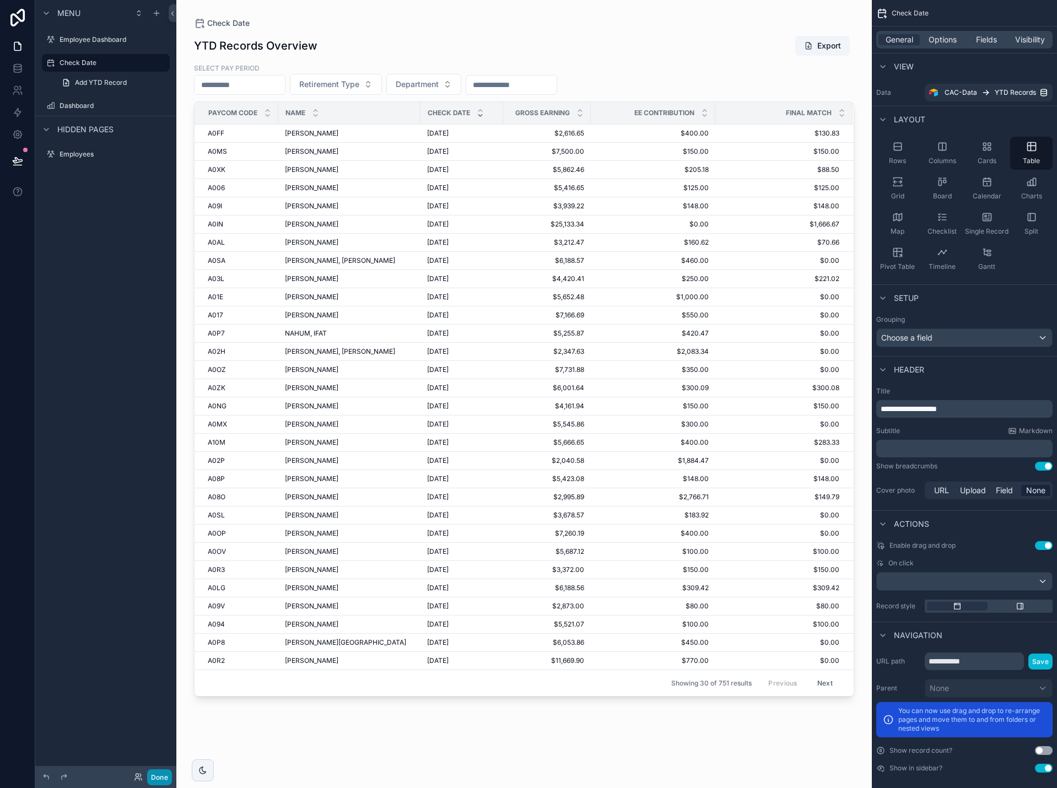
click at [154, 777] on button "Done" at bounding box center [159, 777] width 25 height 16
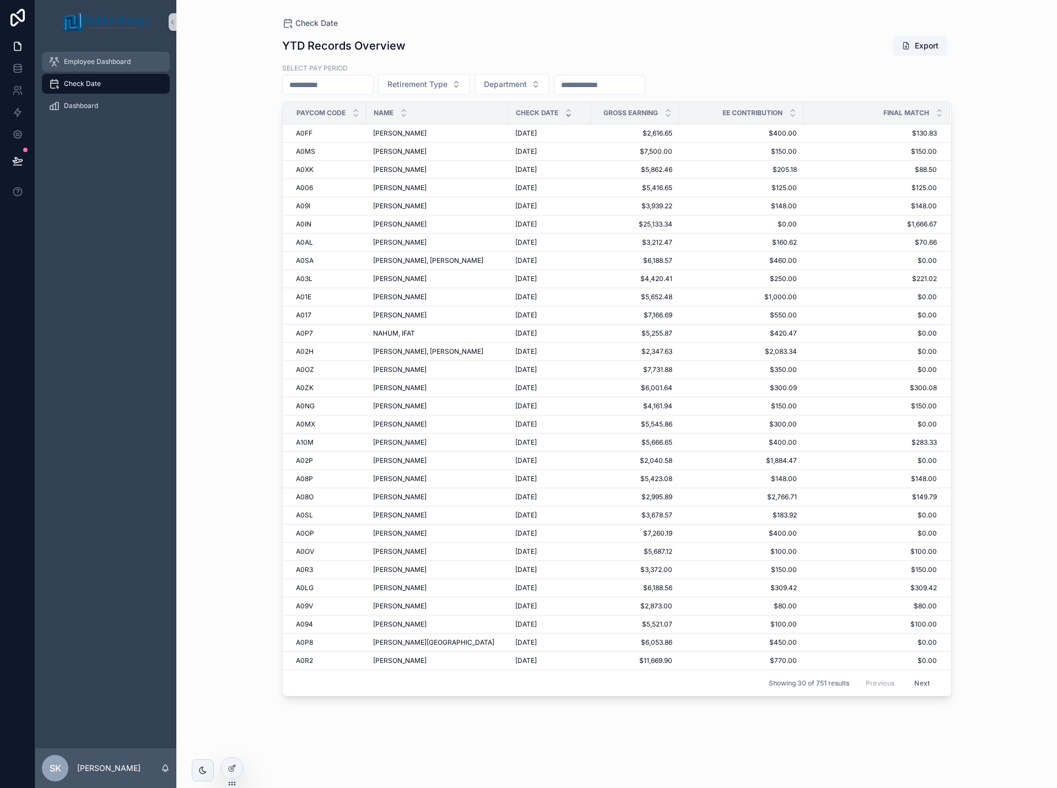
click at [99, 62] on span "Employee Dashboard" at bounding box center [97, 61] width 67 height 9
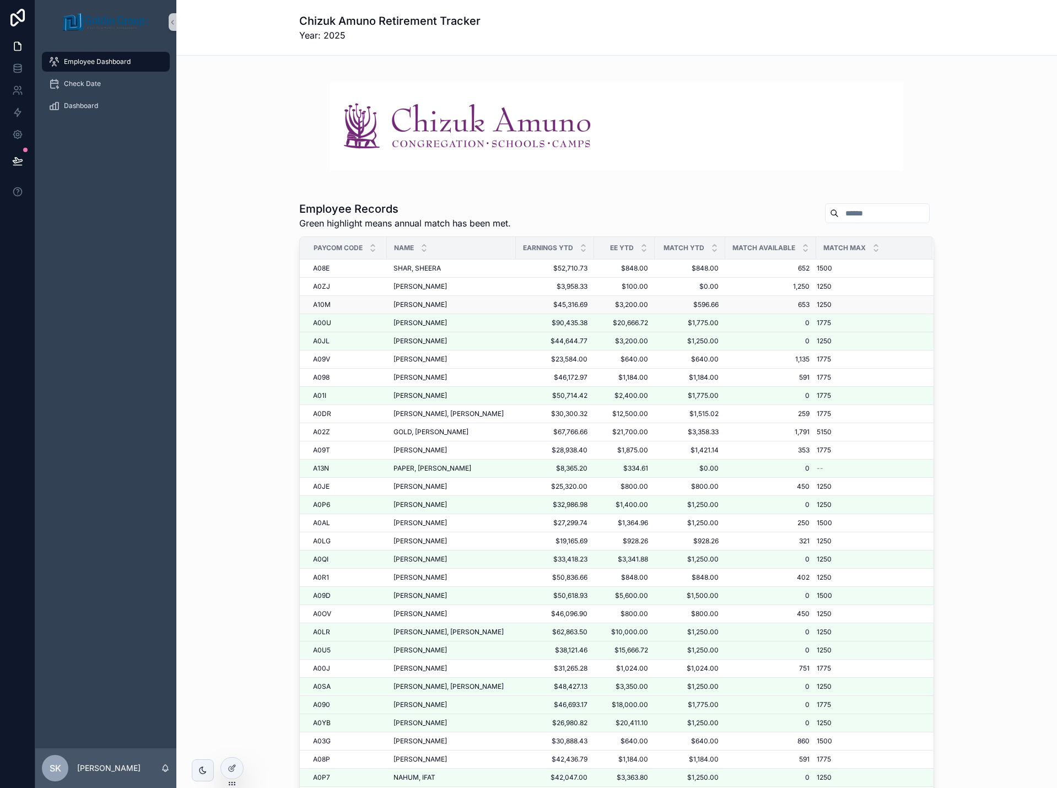
click at [372, 306] on div "A10M A10M" at bounding box center [346, 304] width 67 height 9
click at [92, 89] on div "Check Date" at bounding box center [105, 84] width 115 height 18
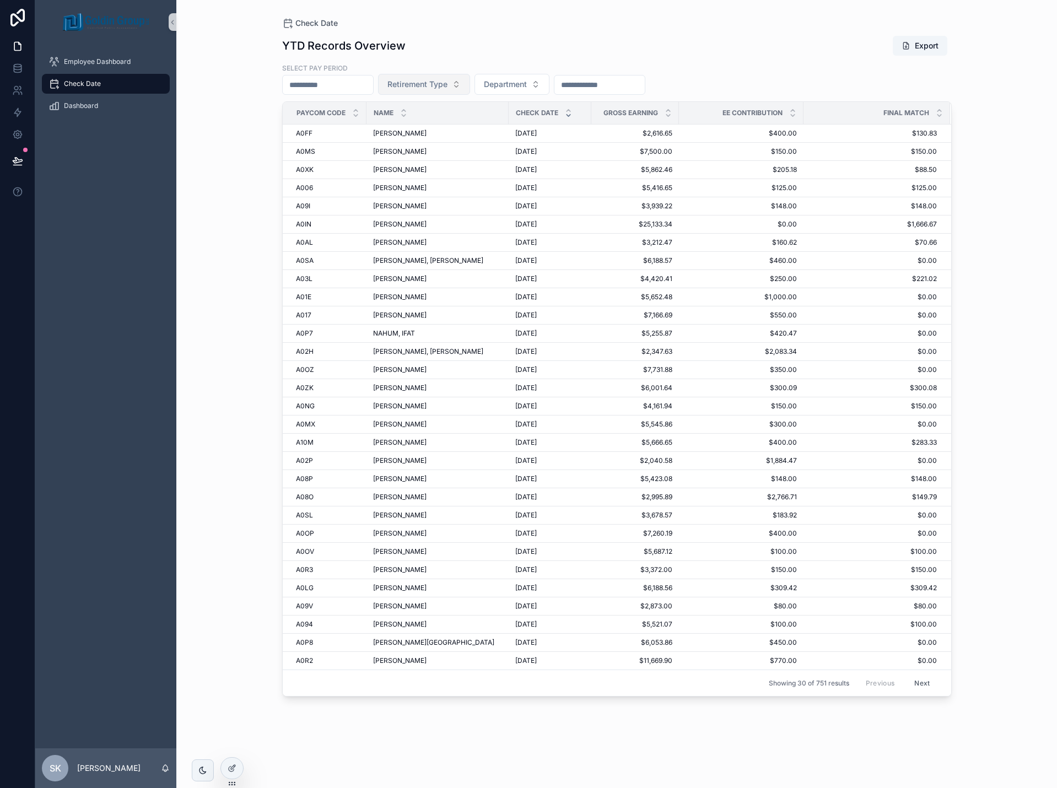
click at [447, 86] on span "Retirement Type" at bounding box center [417, 84] width 60 height 11
click at [549, 91] on button "Department" at bounding box center [511, 84] width 75 height 21
click at [620, 91] on input "scrollable content" at bounding box center [599, 84] width 90 height 15
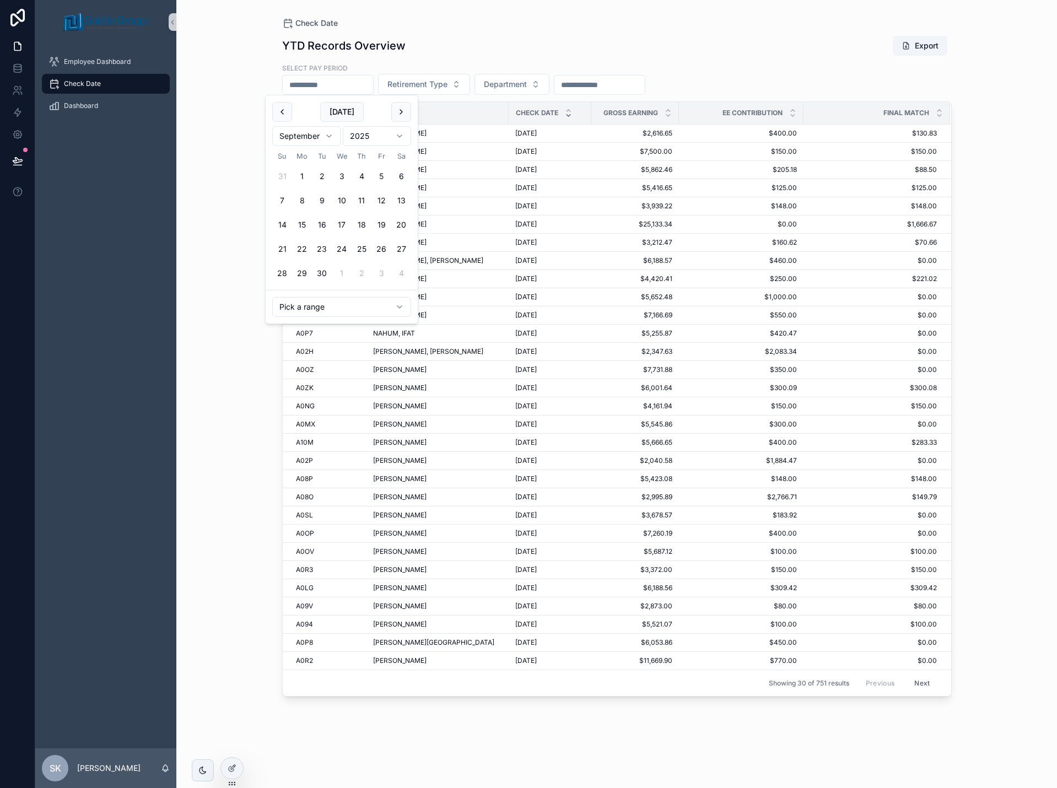
click at [350, 82] on input "scrollable content" at bounding box center [328, 84] width 90 height 15
click at [470, 85] on button "Retirement Type" at bounding box center [424, 84] width 92 height 21
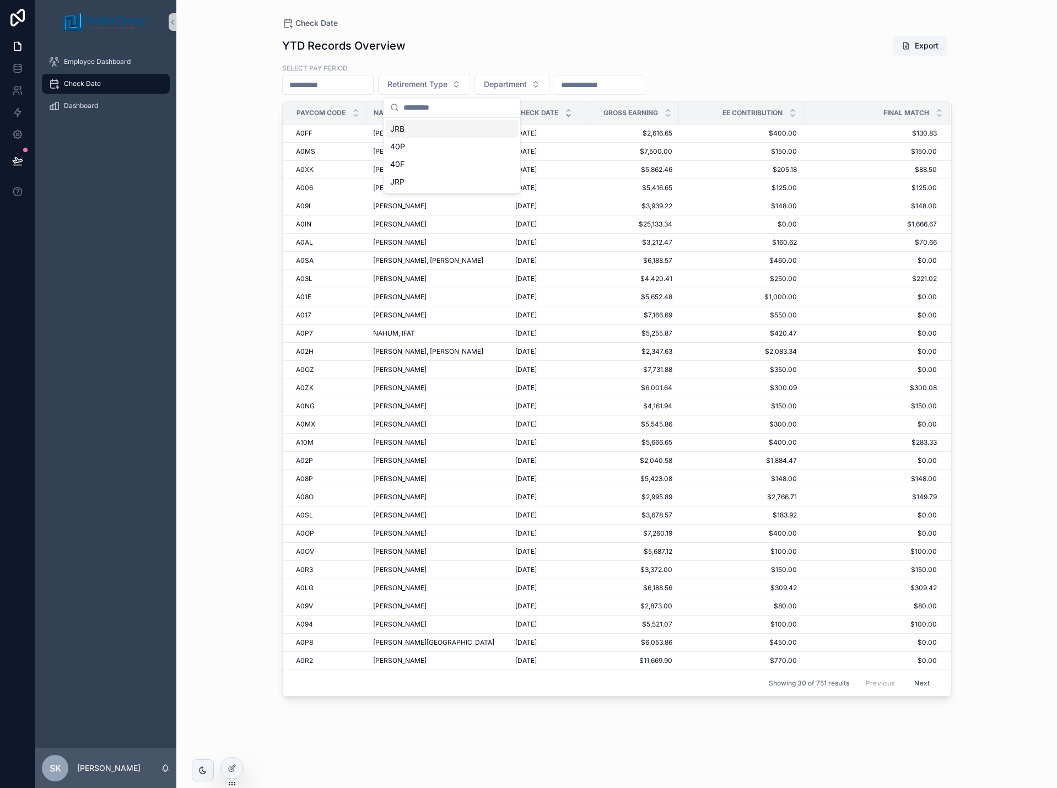
click at [452, 132] on div "JRB" at bounding box center [452, 129] width 132 height 18
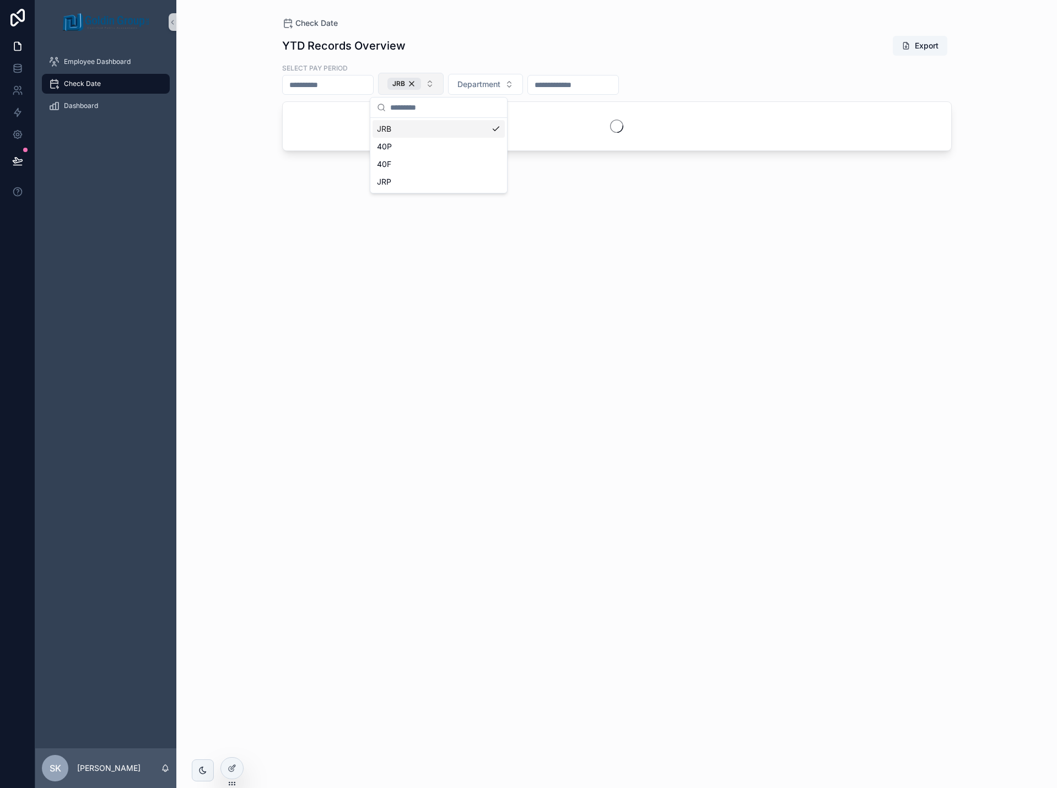
click at [443, 85] on button "JRB" at bounding box center [411, 84] width 66 height 22
click at [442, 181] on div "JRP" at bounding box center [438, 182] width 132 height 18
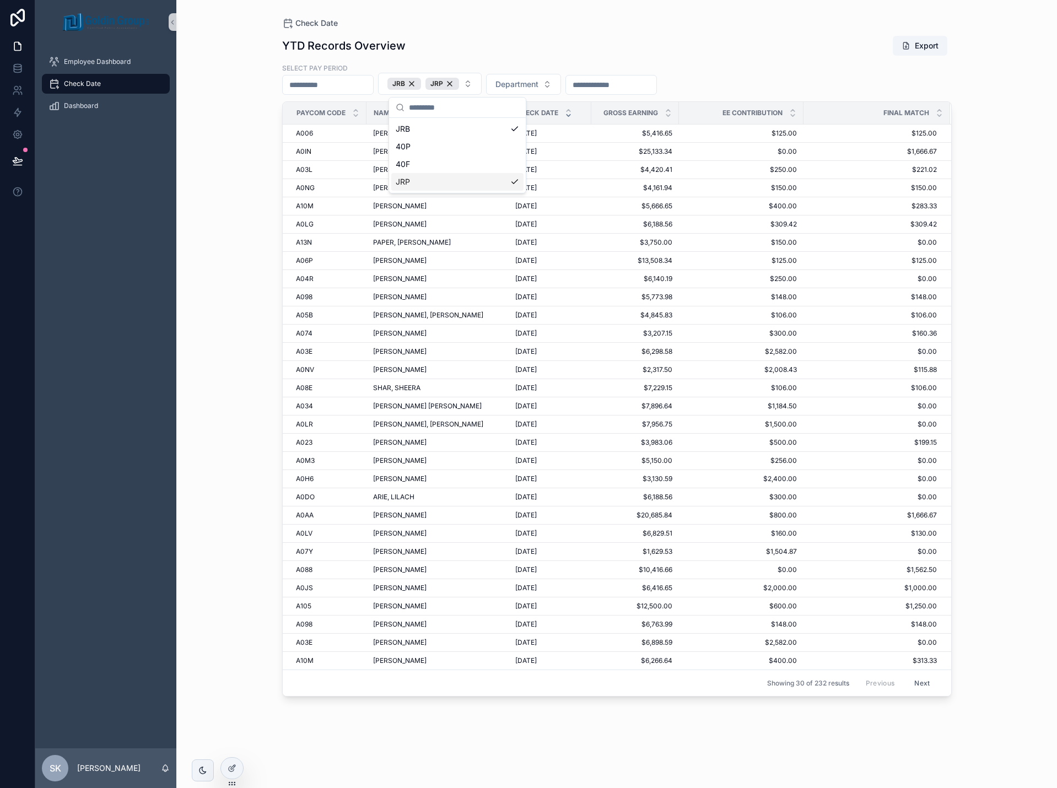
click at [247, 156] on div "Check Date YTD Records Overview Export Select pay period JRB JRP Department Pay…" at bounding box center [616, 394] width 880 height 788
click at [426, 443] on span "[PERSON_NAME]" at bounding box center [399, 442] width 53 height 9
click at [459, 86] on div "JRP" at bounding box center [442, 84] width 34 height 12
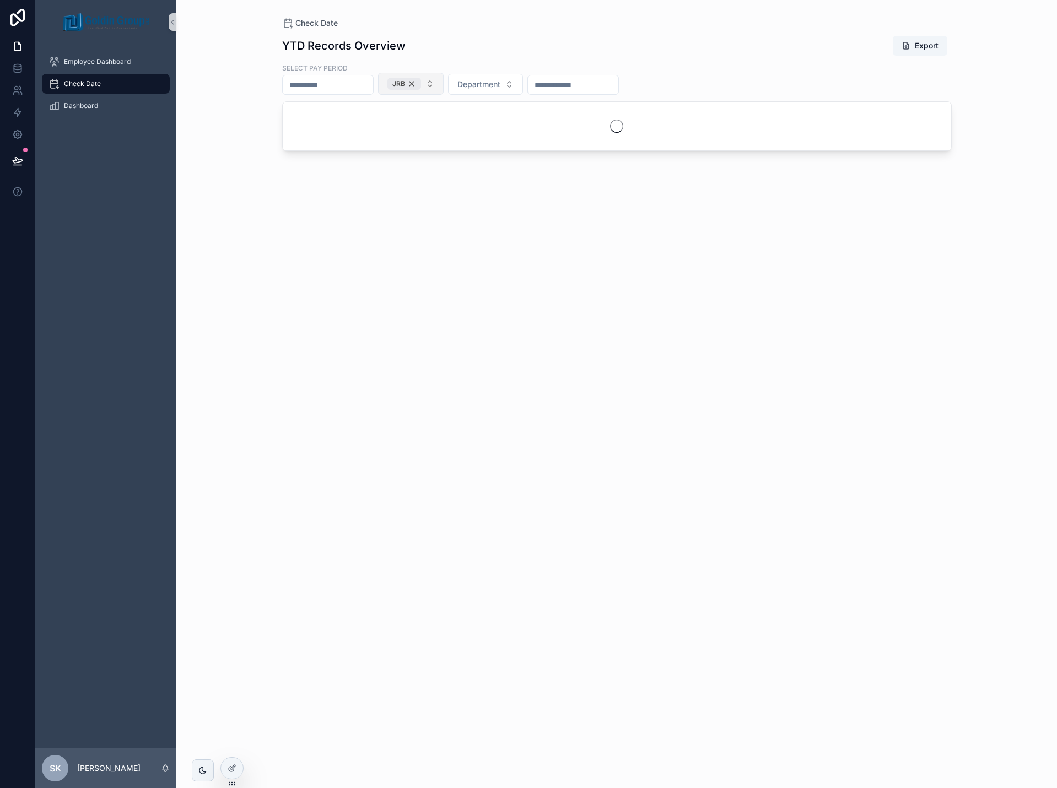
click at [421, 84] on div "JRB" at bounding box center [404, 84] width 34 height 12
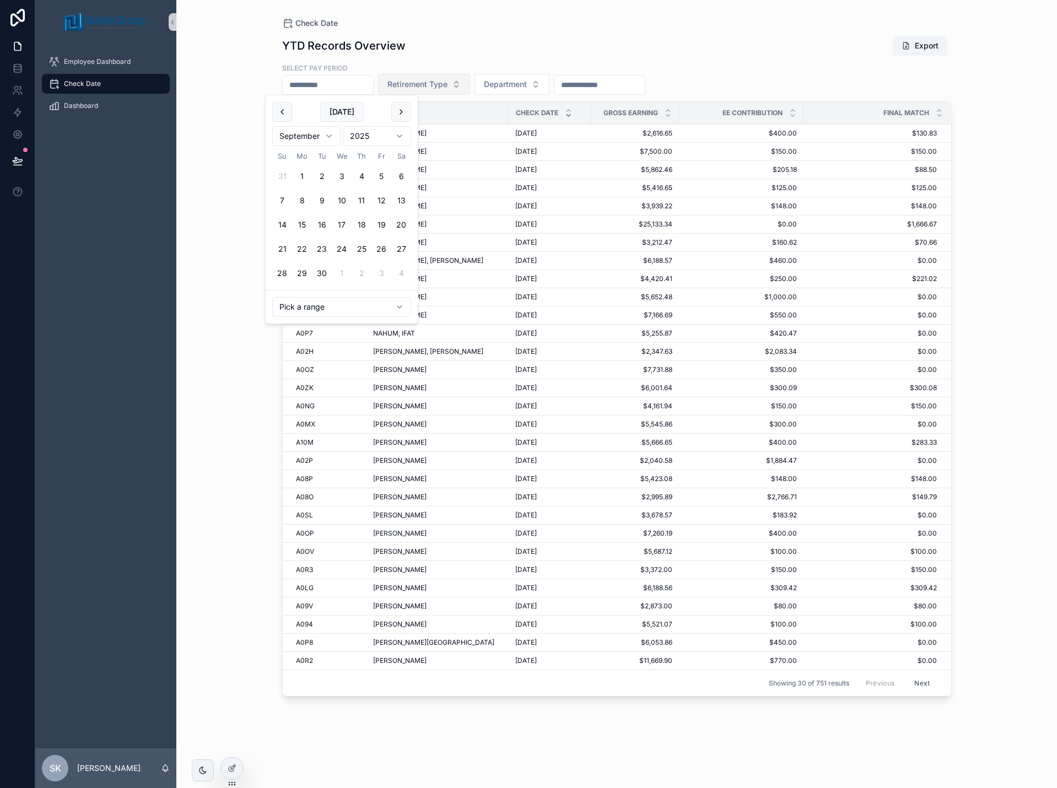
click at [370, 90] on input "scrollable content" at bounding box center [328, 84] width 90 height 15
click at [277, 107] on button "scrollable content" at bounding box center [282, 112] width 20 height 20
click at [360, 276] on button "31" at bounding box center [361, 273] width 20 height 20
type input "**********"
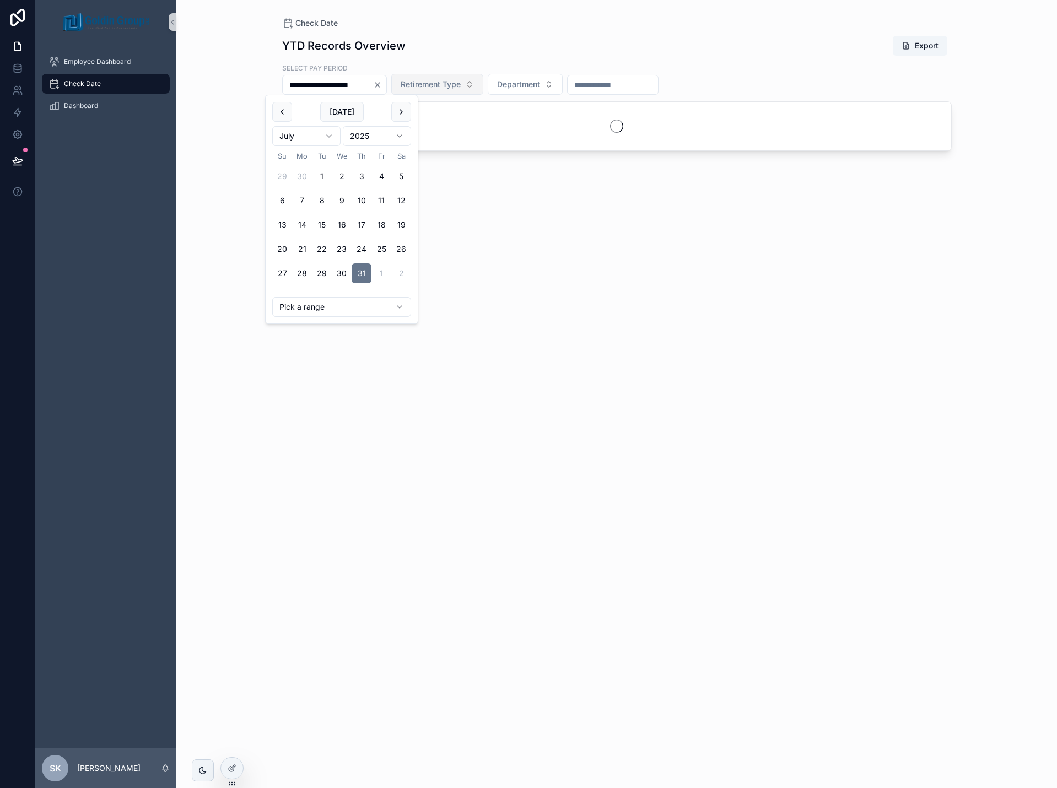
click at [232, 261] on div "**********" at bounding box center [616, 394] width 880 height 788
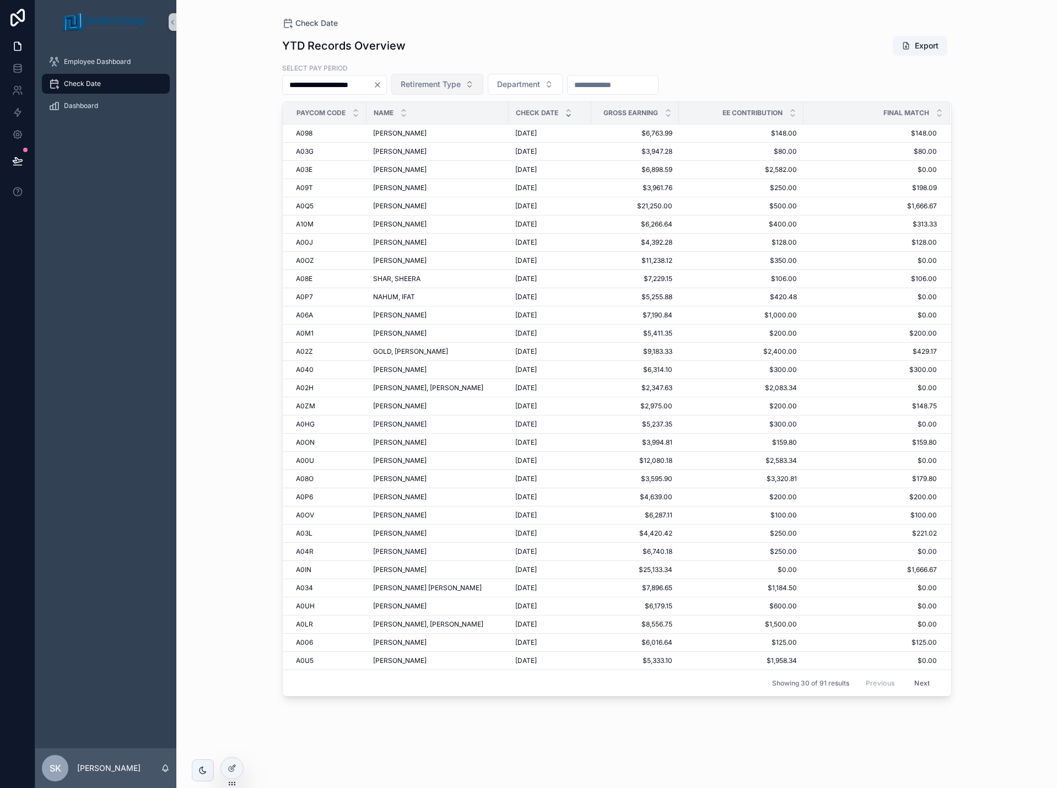
click at [382, 86] on icon "Clear" at bounding box center [377, 84] width 9 height 9
click at [99, 106] on div "Dashboard" at bounding box center [105, 106] width 115 height 18
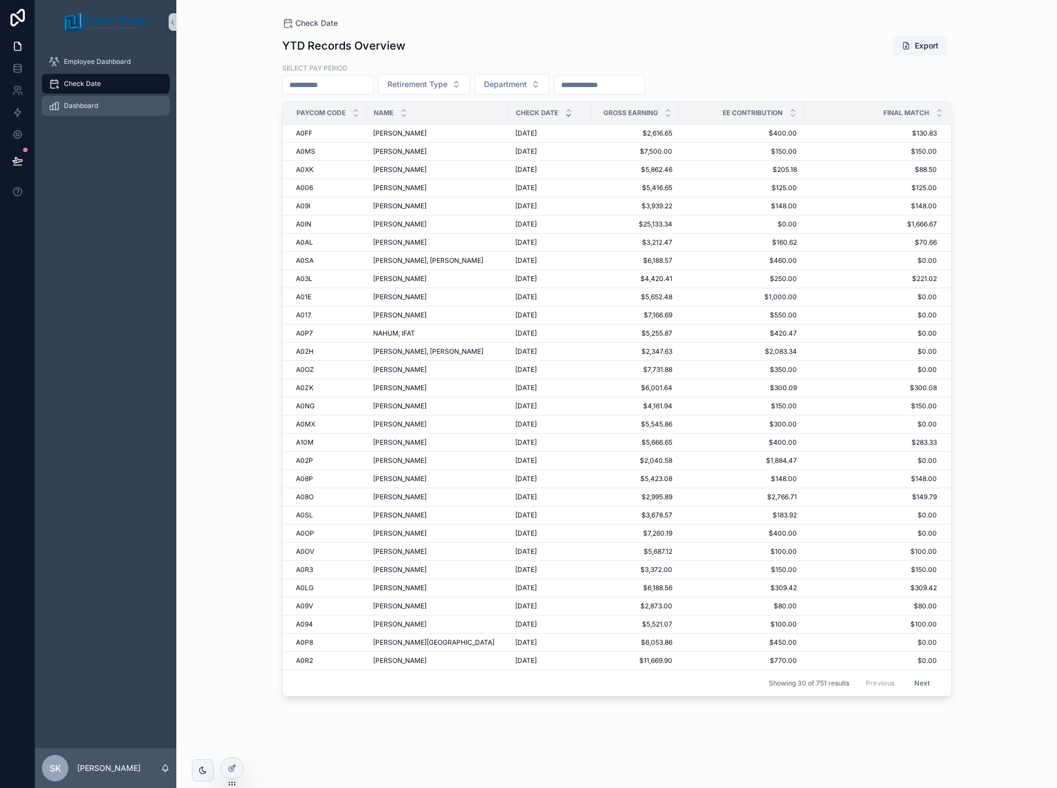
click at [86, 105] on span "Dashboard" at bounding box center [81, 105] width 34 height 9
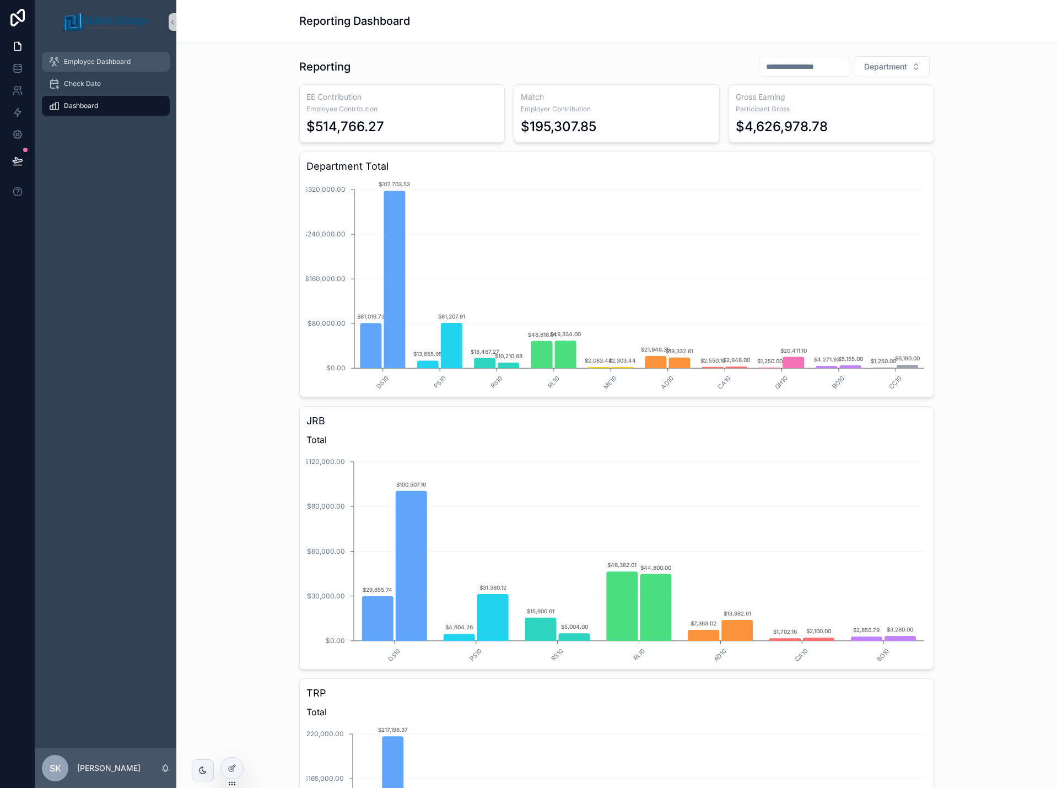
click at [102, 57] on span "Employee Dashboard" at bounding box center [97, 61] width 67 height 9
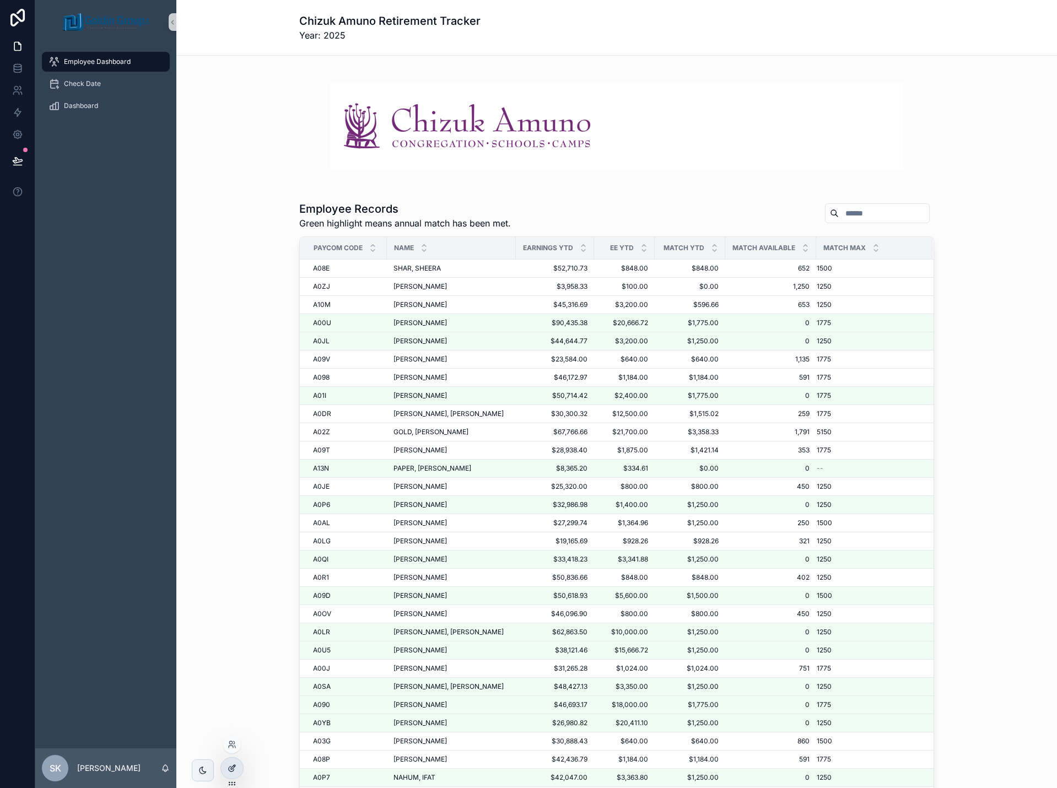
click at [232, 772] on div at bounding box center [232, 767] width 22 height 21
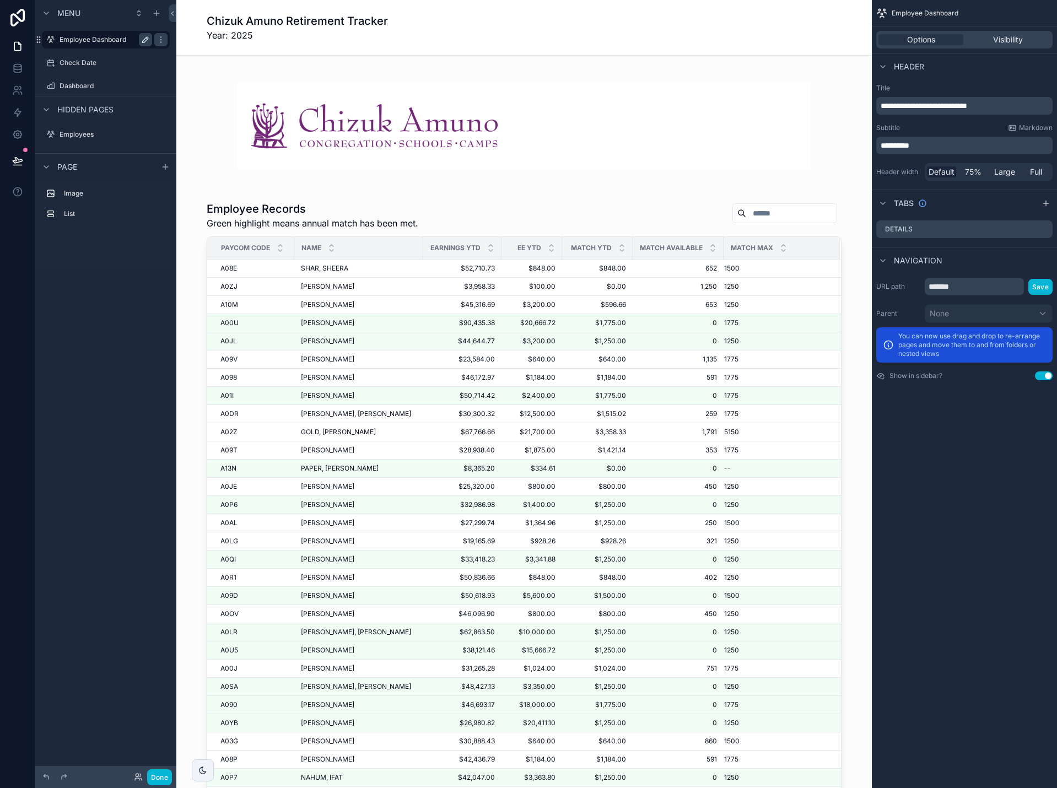
click at [140, 40] on button "scrollable content" at bounding box center [145, 39] width 13 height 13
click at [129, 41] on input "**********" at bounding box center [96, 39] width 75 height 13
type input "**********"
click at [145, 39] on icon "scrollable content" at bounding box center [145, 39] width 9 height 9
click at [966, 290] on input "*******" at bounding box center [973, 287] width 99 height 18
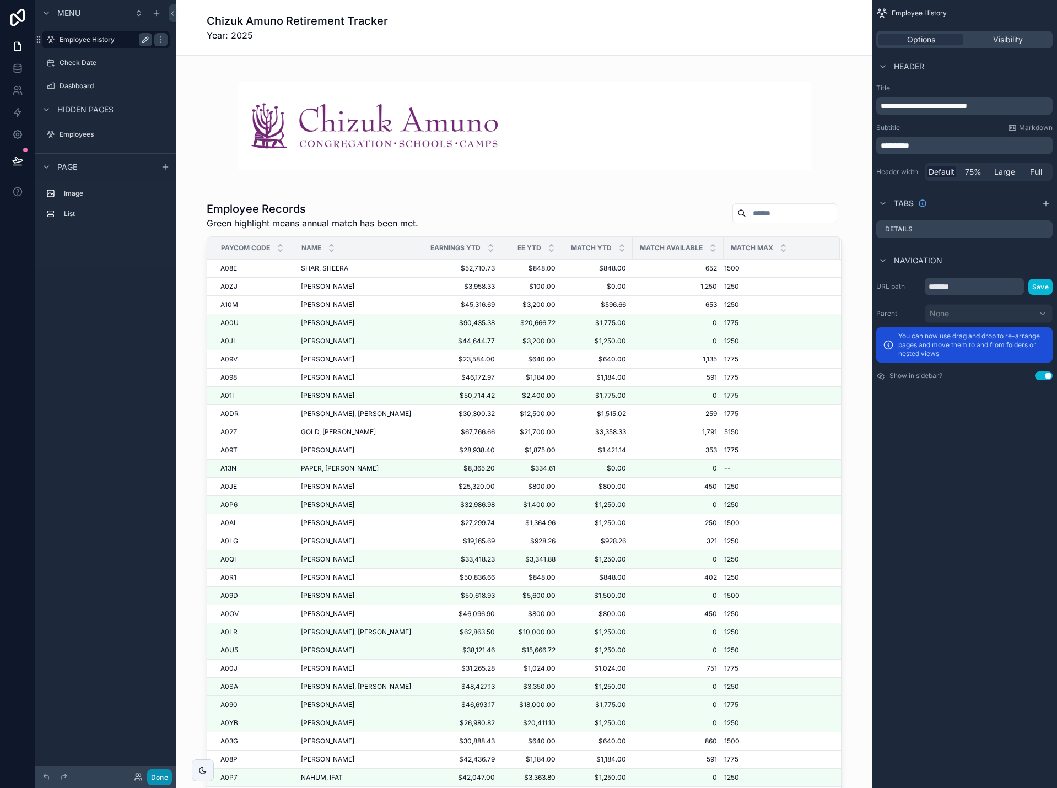
click at [162, 776] on button "Done" at bounding box center [159, 777] width 25 height 16
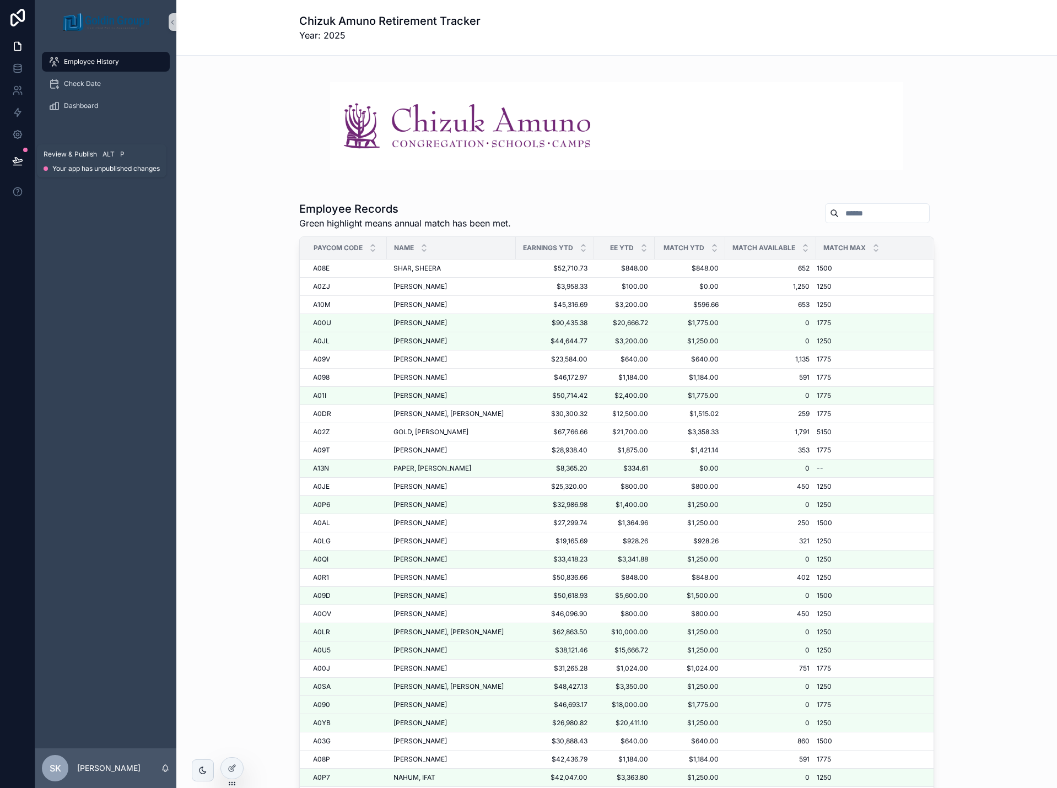
click at [14, 154] on button at bounding box center [18, 160] width 24 height 31
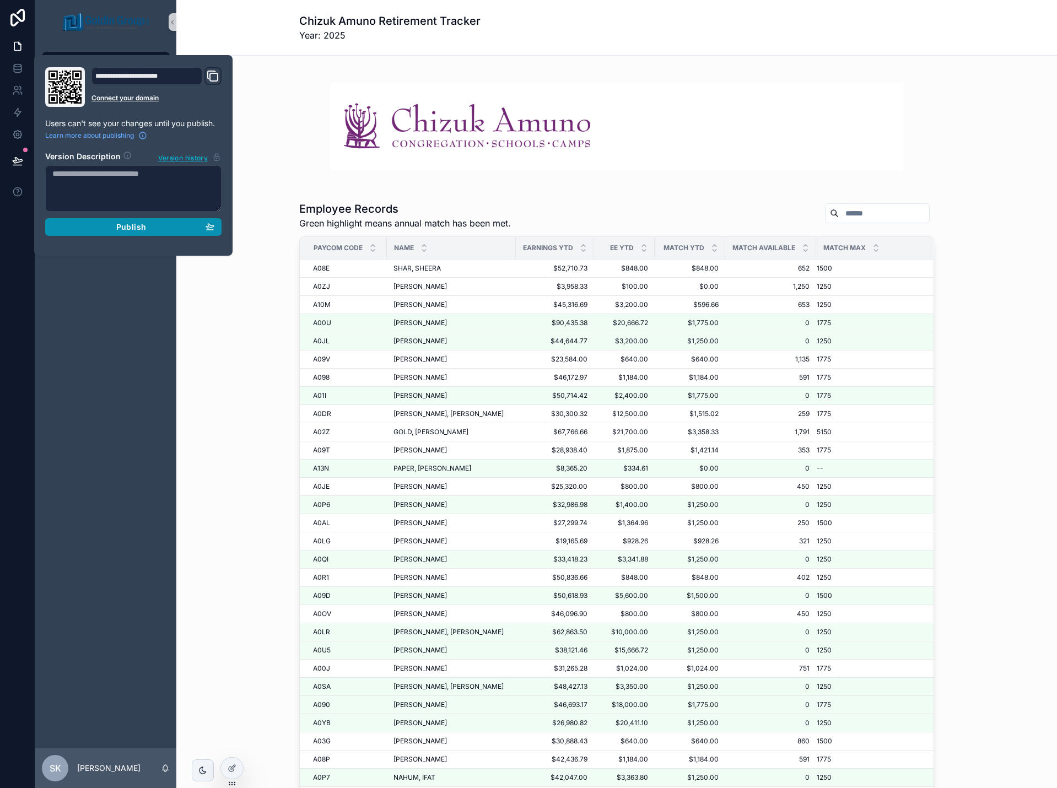
click at [109, 226] on div "Publish" at bounding box center [133, 227] width 162 height 10
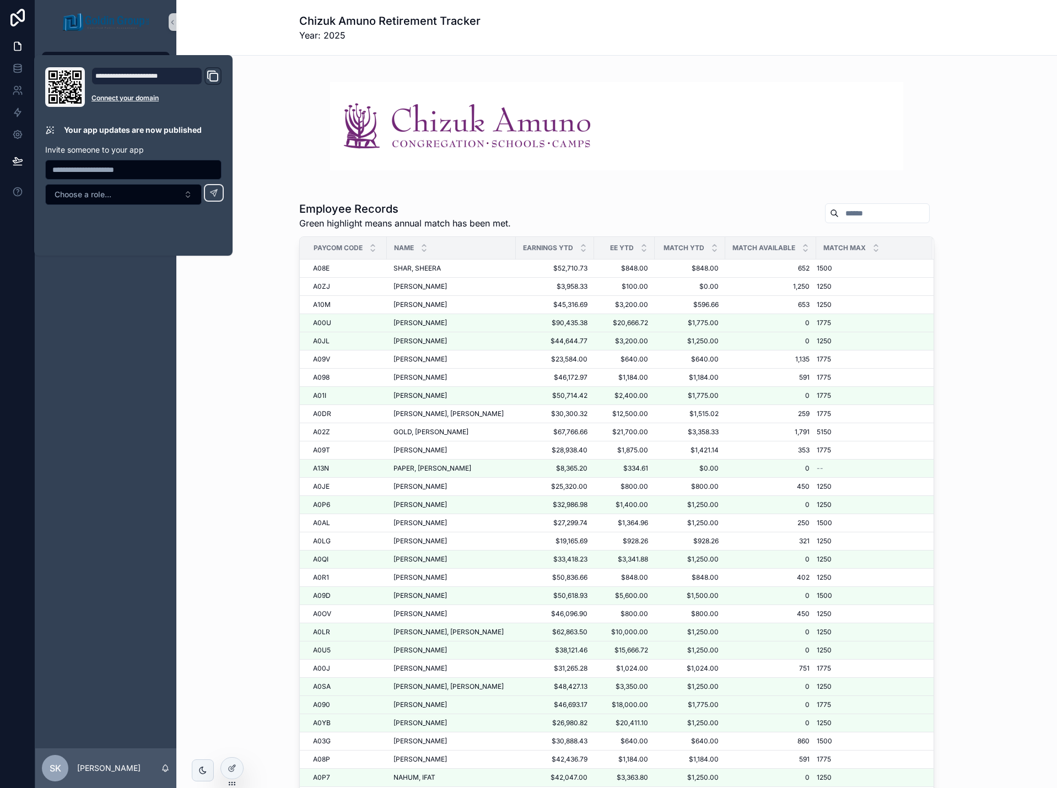
click at [186, 296] on div "Employee Records Green highlight means annual match has been met. Paycom code N…" at bounding box center [616, 515] width 863 height 636
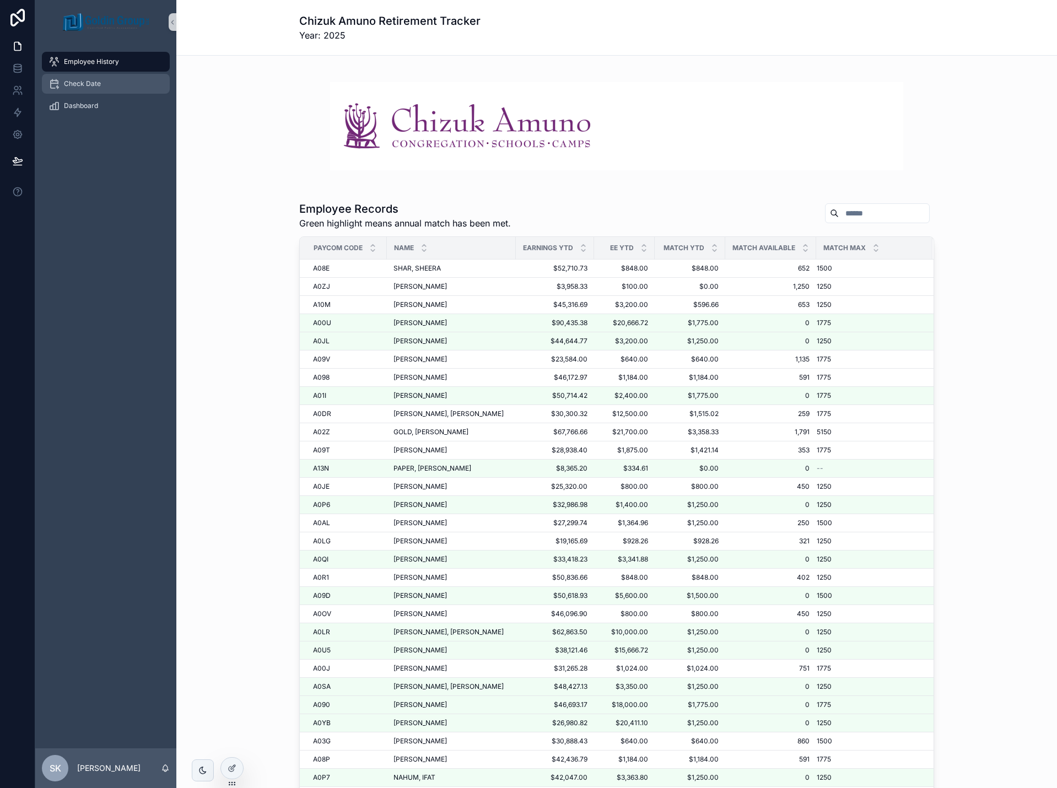
click at [99, 86] on span "Check Date" at bounding box center [82, 83] width 37 height 9
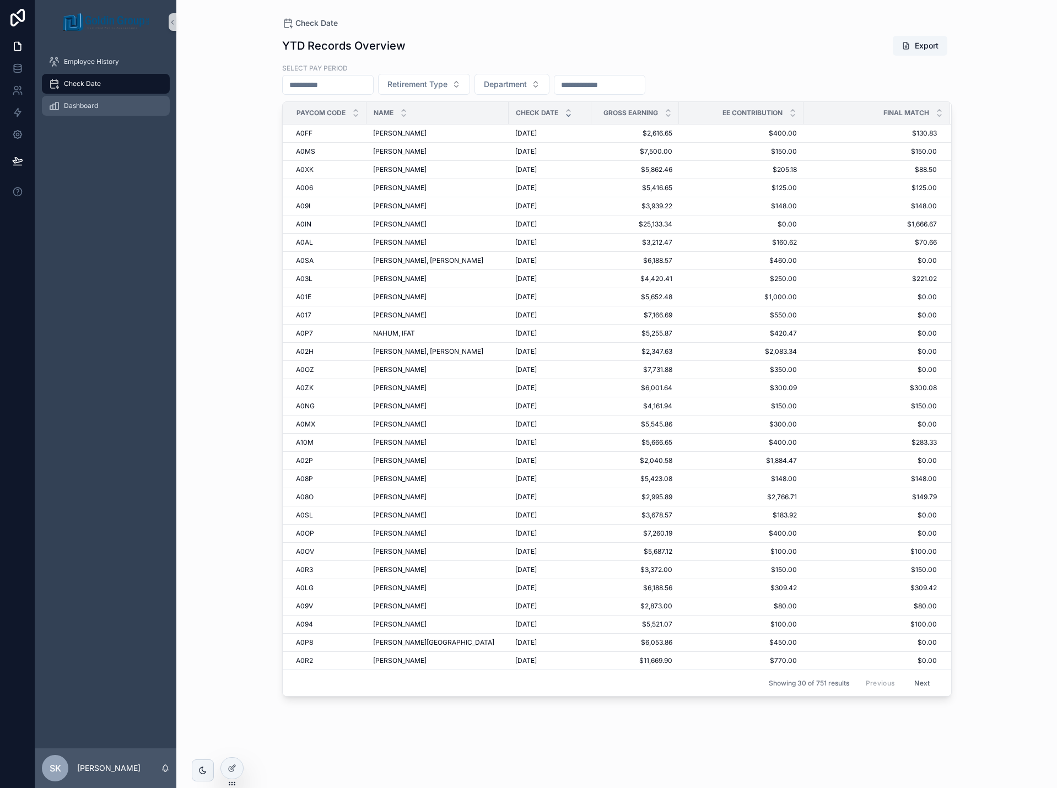
click at [84, 102] on span "Dashboard" at bounding box center [81, 105] width 34 height 9
